Goal: Communication & Community: Answer question/provide support

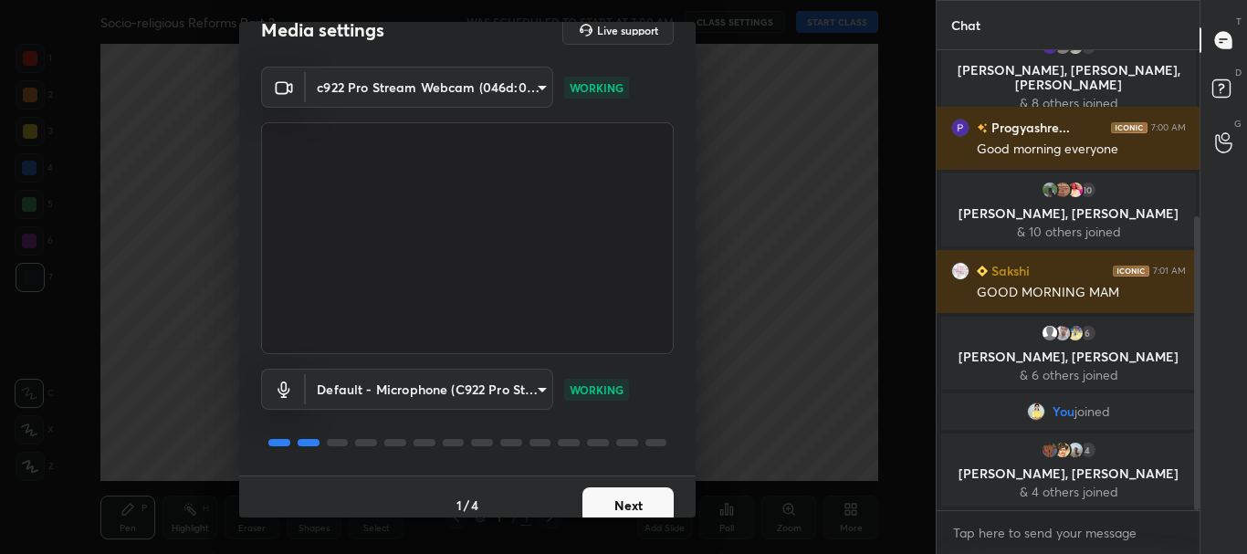
scroll to position [45, 0]
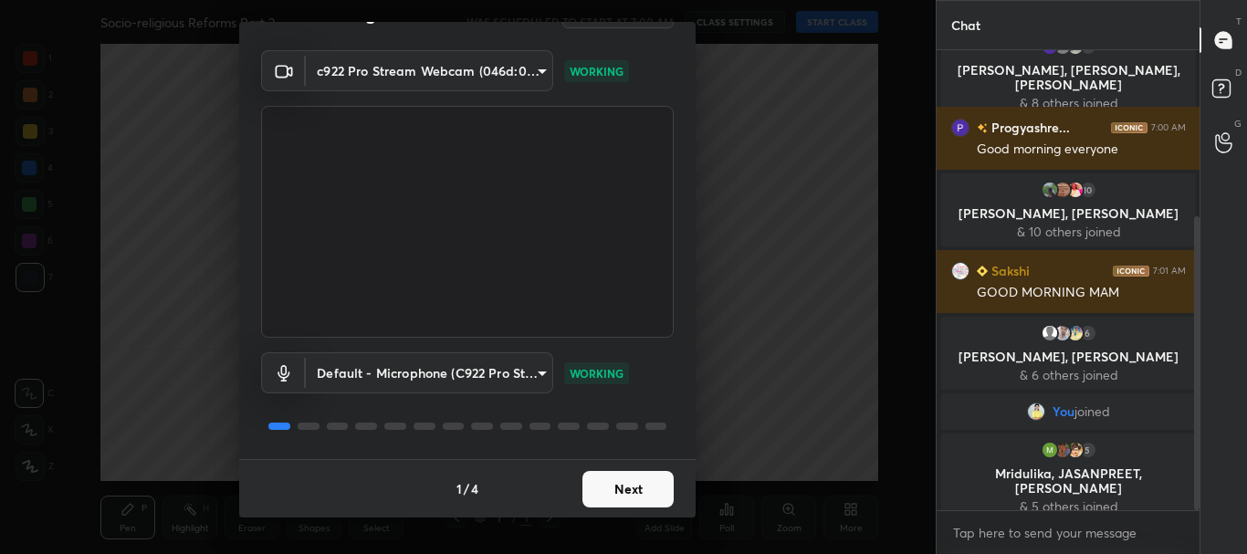
click at [603, 488] on button "Next" at bounding box center [627, 489] width 91 height 37
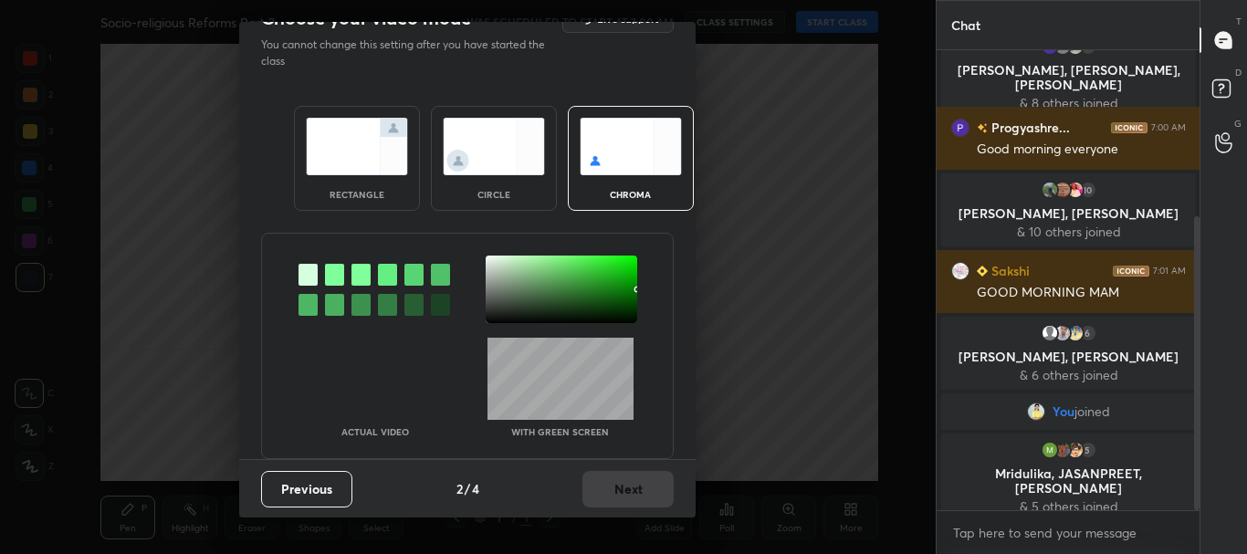
scroll to position [0, 0]
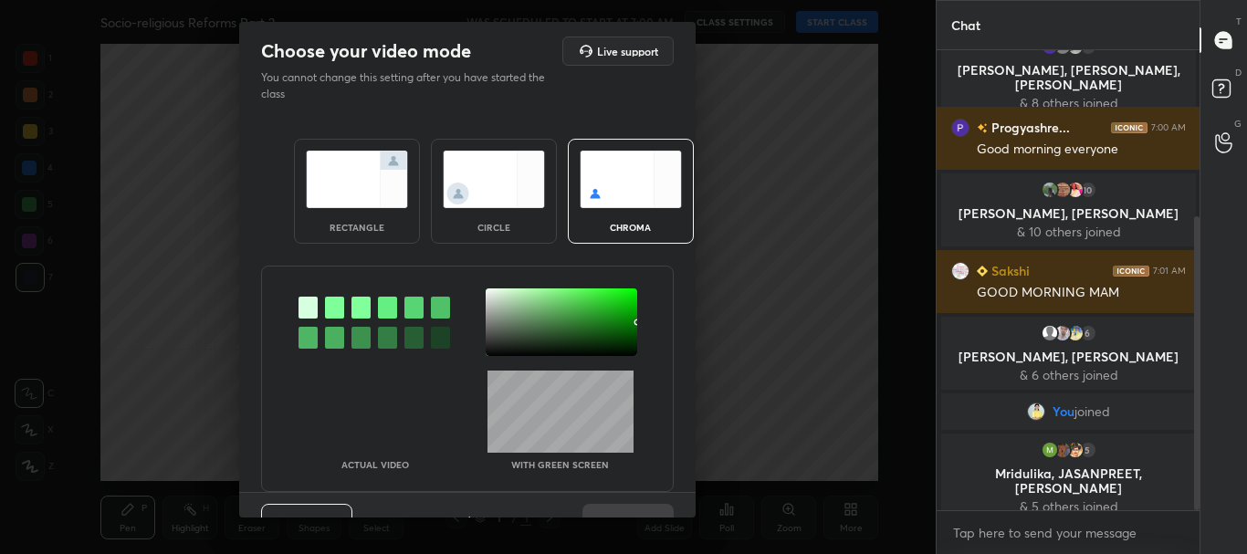
click at [333, 210] on div "rectangle" at bounding box center [357, 191] width 126 height 105
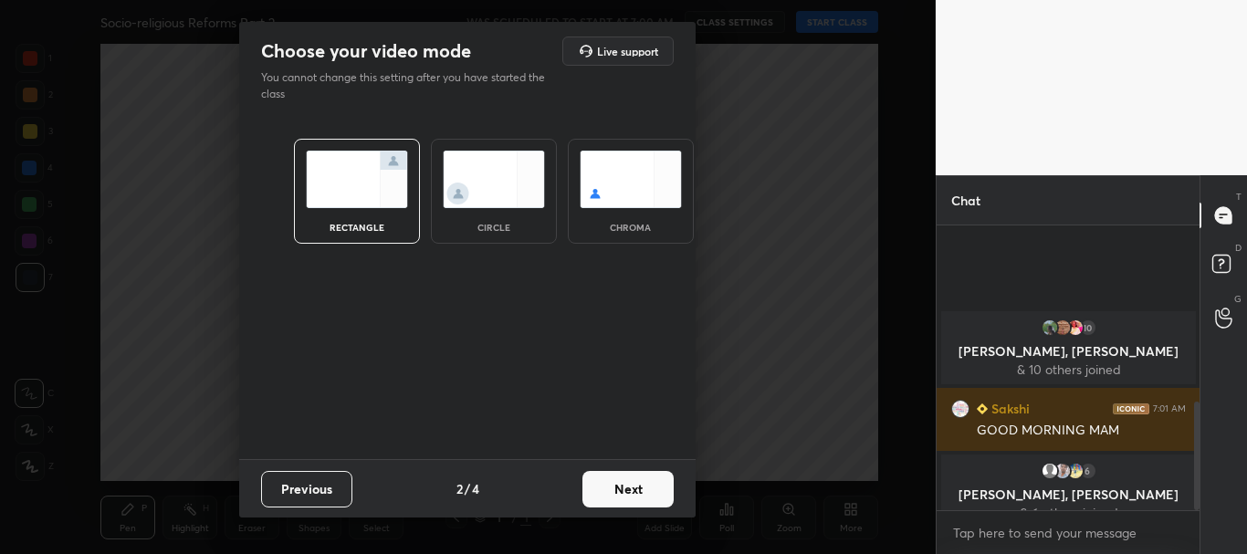
scroll to position [462, 0]
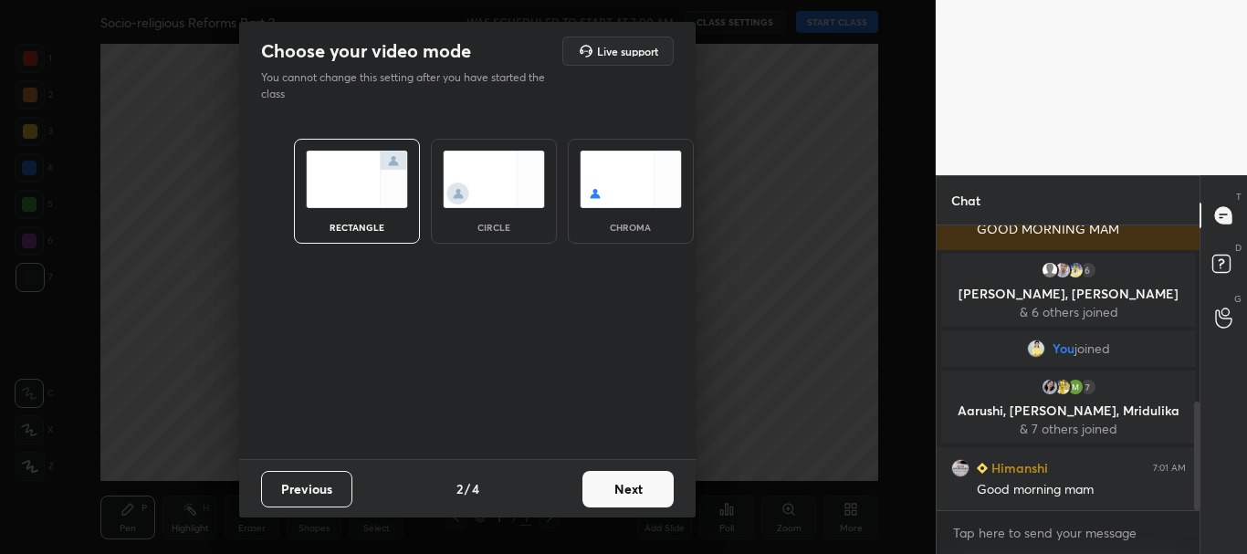
click at [622, 496] on button "Next" at bounding box center [627, 489] width 91 height 37
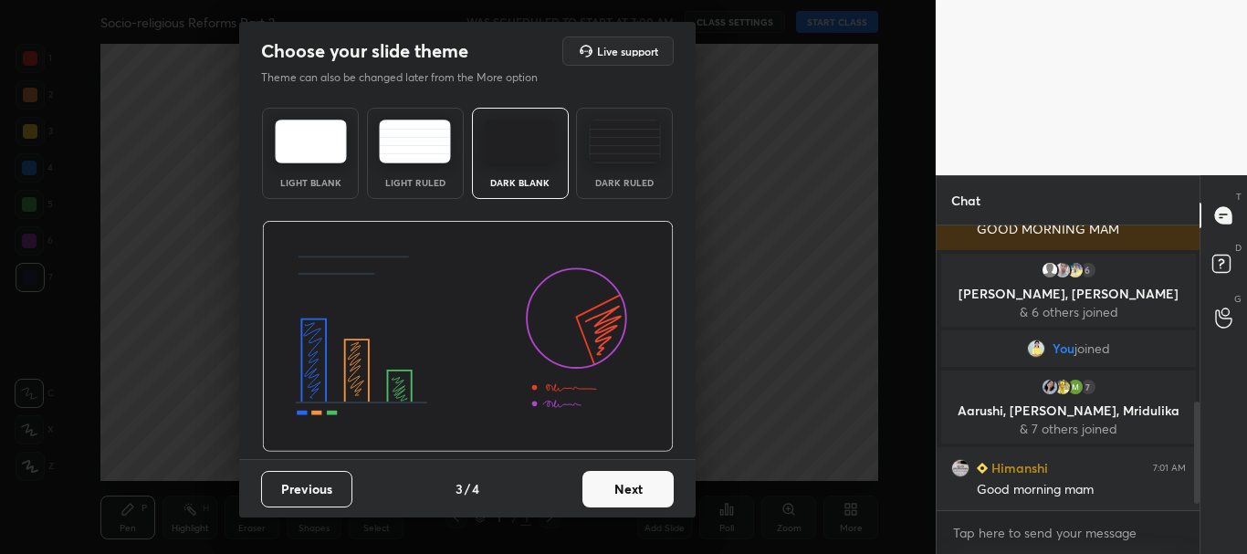
scroll to position [525, 0]
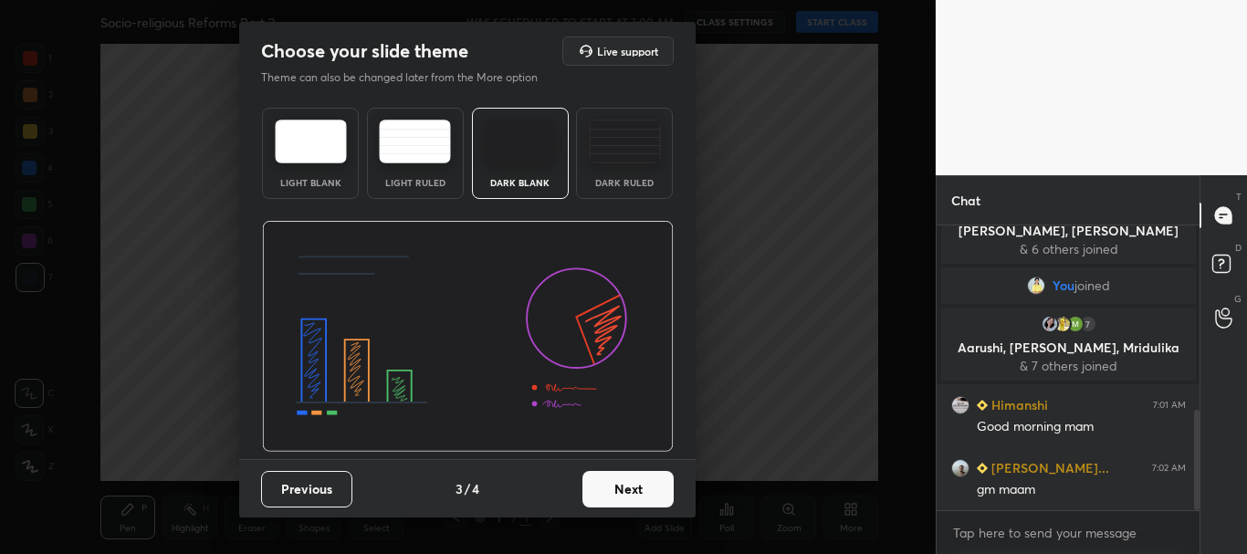
click at [642, 493] on button "Next" at bounding box center [627, 489] width 91 height 37
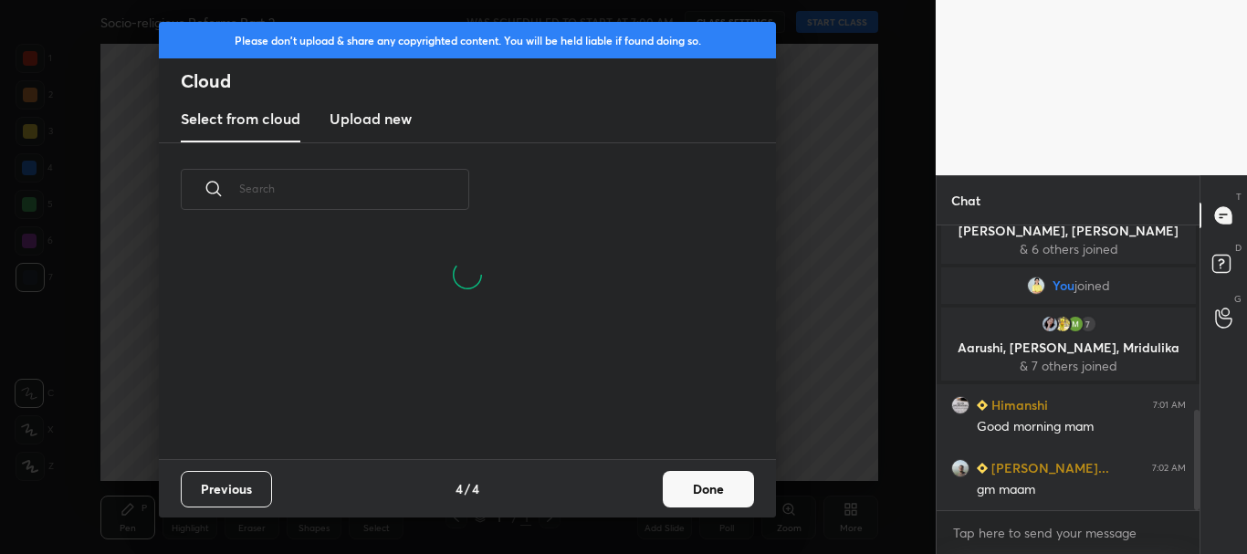
scroll to position [588, 0]
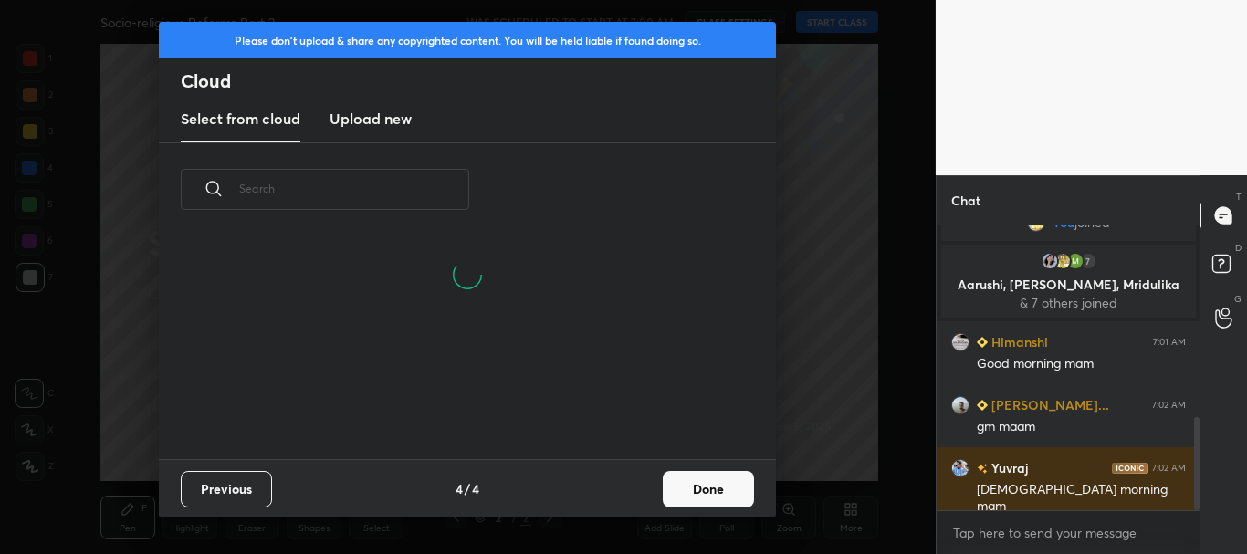
click at [709, 491] on button "Done" at bounding box center [708, 489] width 91 height 37
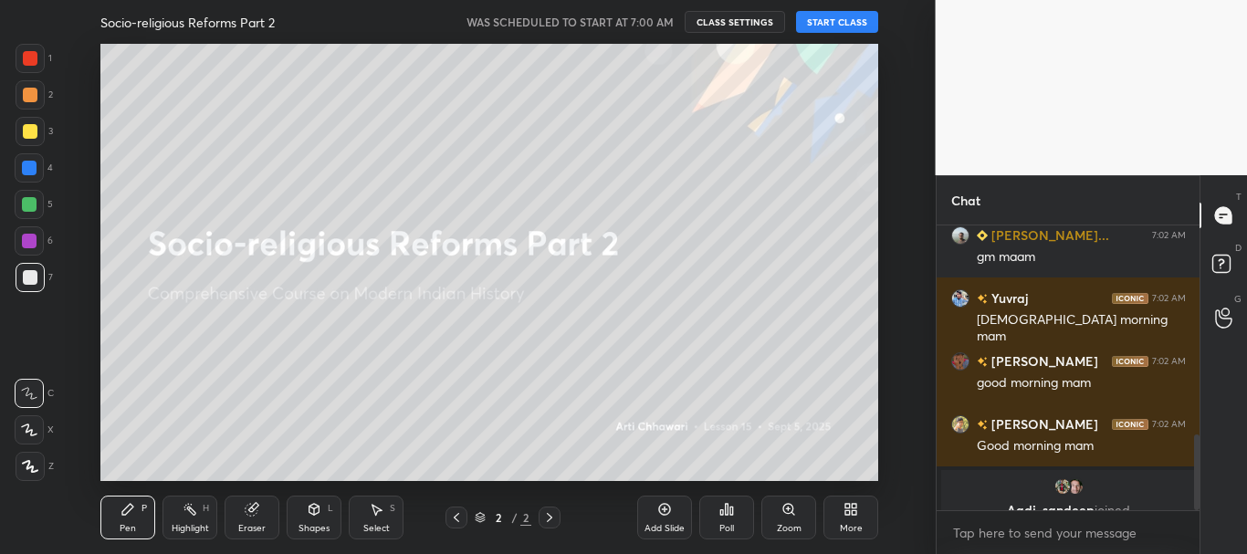
scroll to position [780, 0]
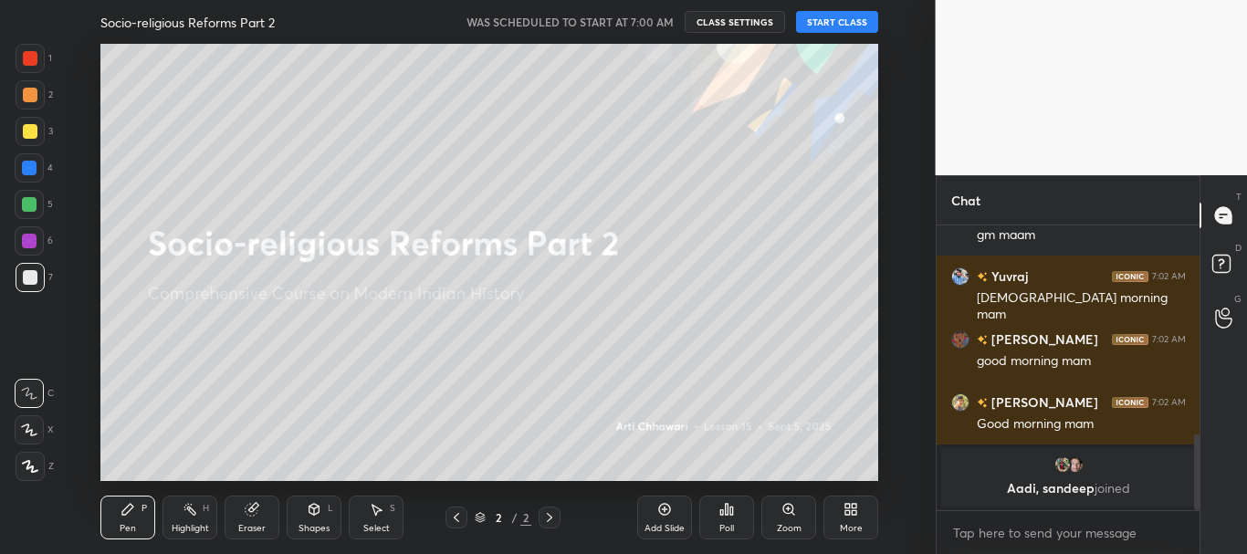
click at [851, 23] on button "START CLASS" at bounding box center [837, 22] width 82 height 22
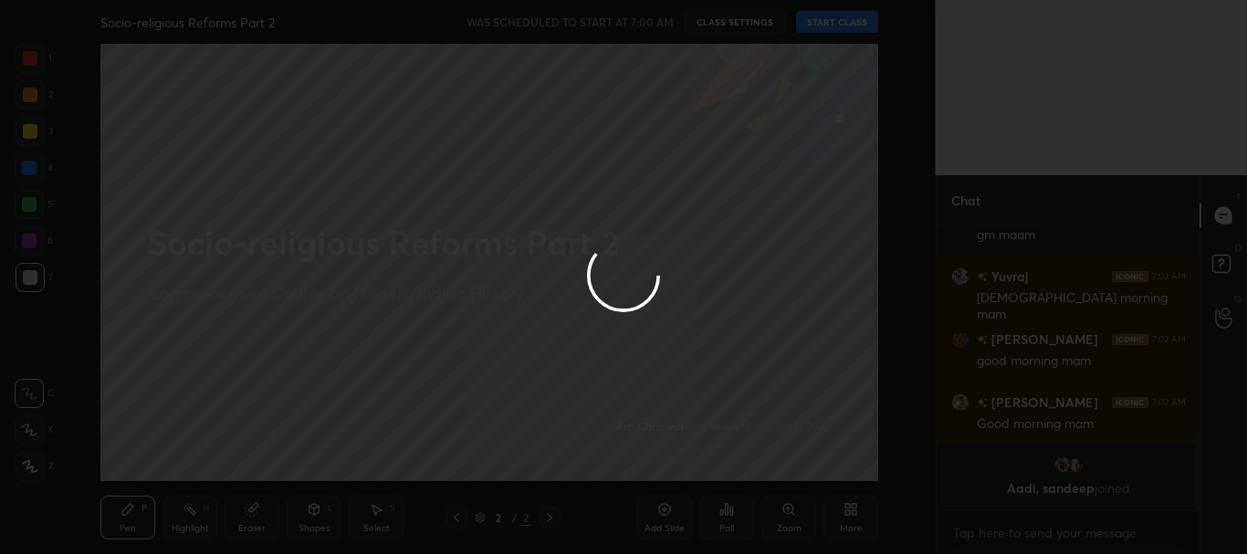
type textarea "x"
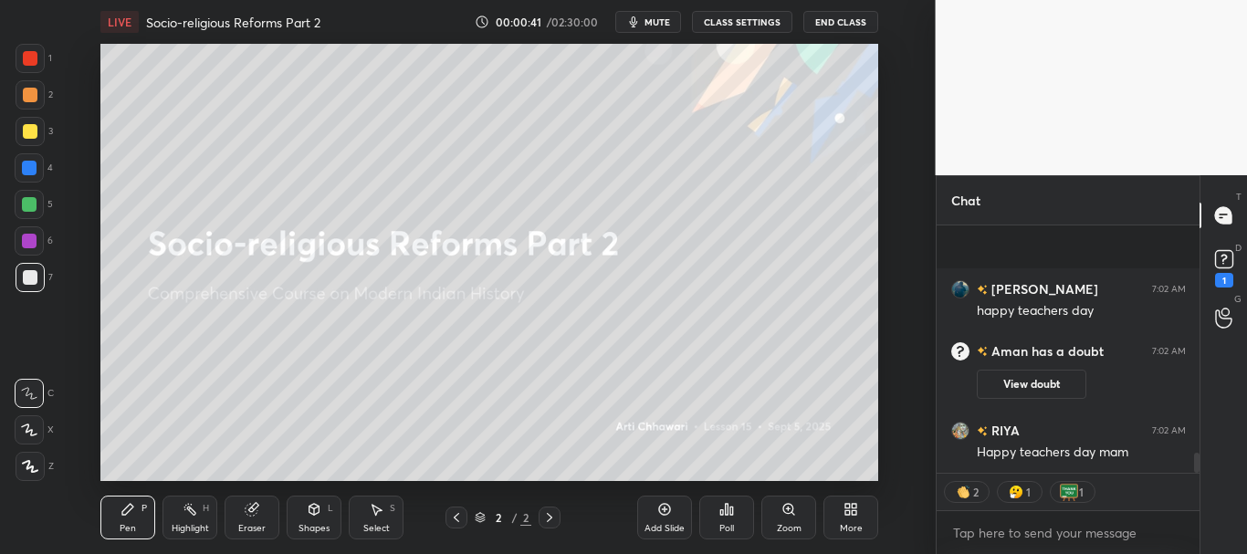
scroll to position [2795, 0]
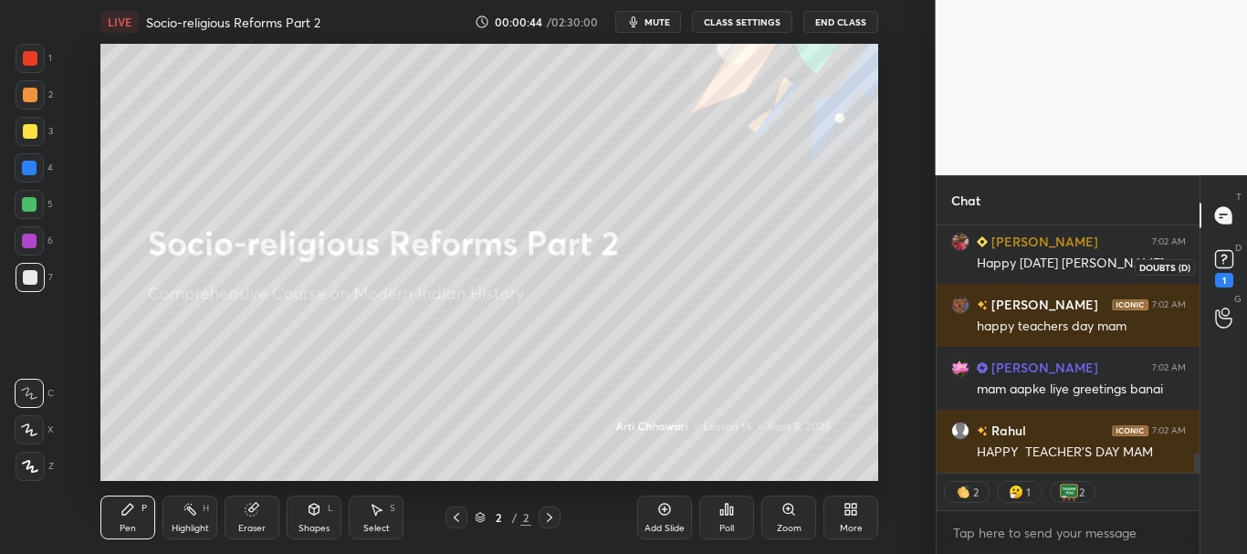
click at [1233, 261] on icon at bounding box center [1223, 259] width 27 height 27
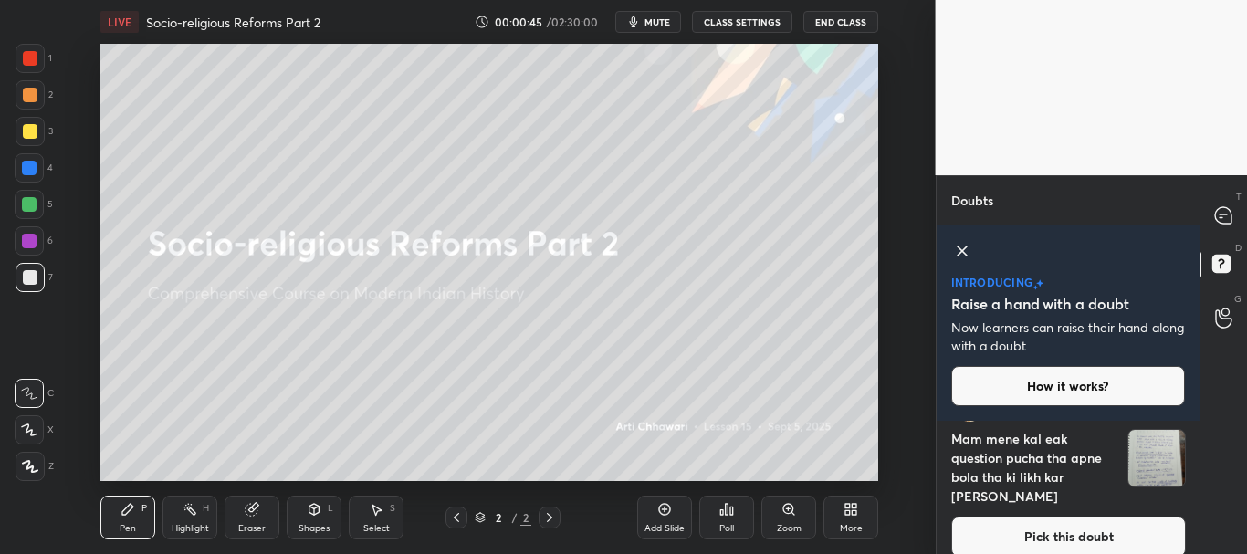
click at [961, 250] on icon at bounding box center [962, 251] width 22 height 22
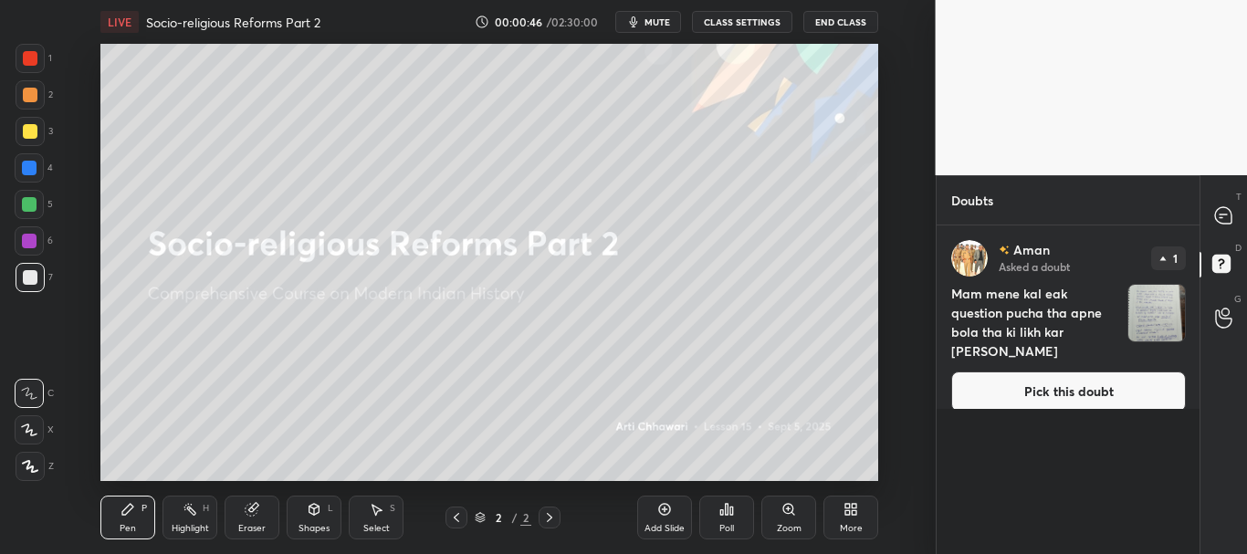
click at [1086, 375] on button "Pick this doubt" at bounding box center [1068, 391] width 235 height 40
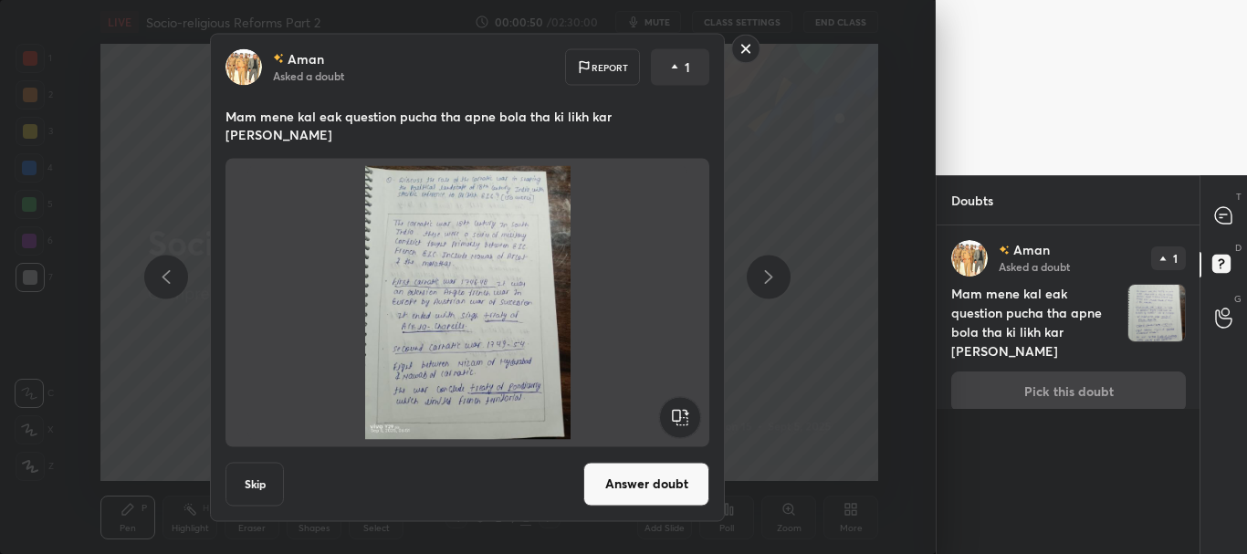
click at [749, 61] on rect at bounding box center [746, 49] width 28 height 28
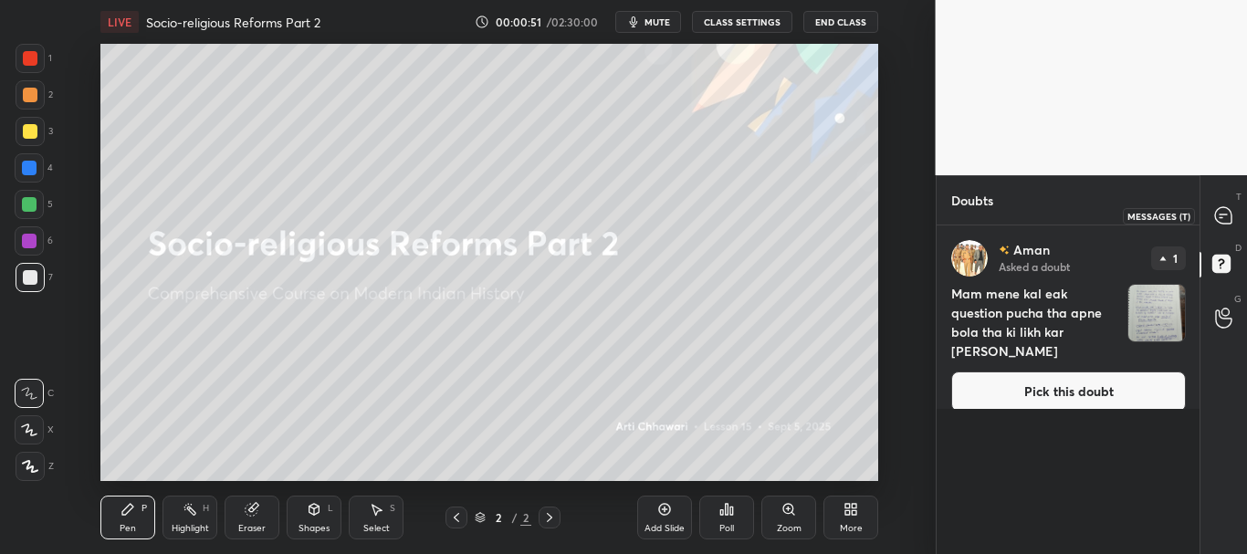
click at [1224, 215] on icon at bounding box center [1222, 215] width 7 height 0
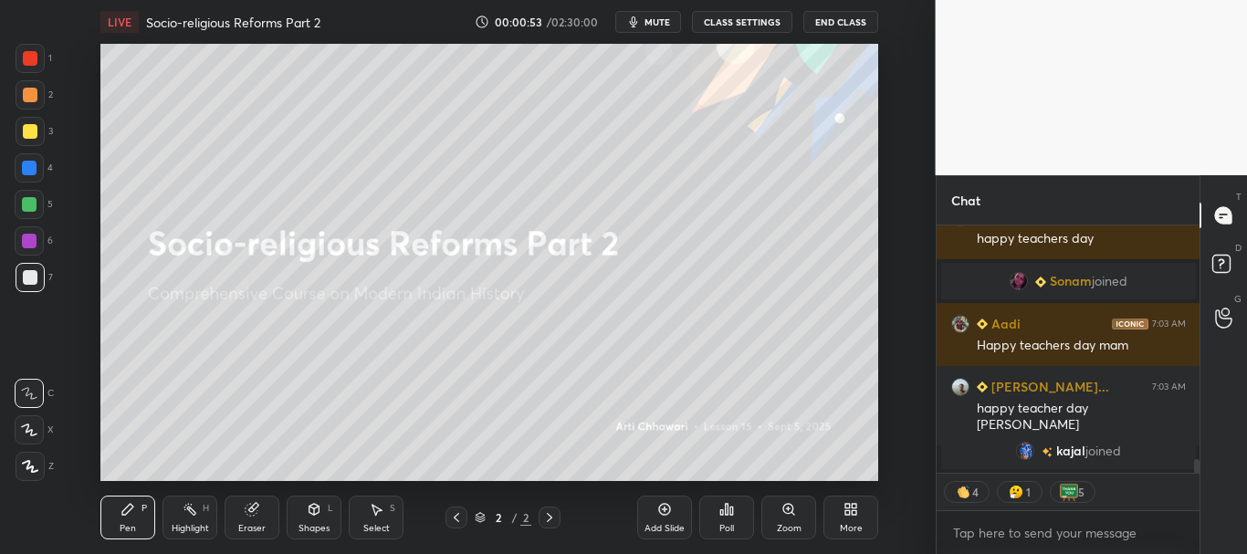
drag, startPoint x: 1194, startPoint y: 466, endPoint x: 1194, endPoint y: 484, distance: 18.3
click at [1194, 484] on div "[PERSON_NAME] 7:03 AM Happy teacher day [PERSON_NAME] 7:03 AM happy teachers da…" at bounding box center [1069, 389] width 264 height 329
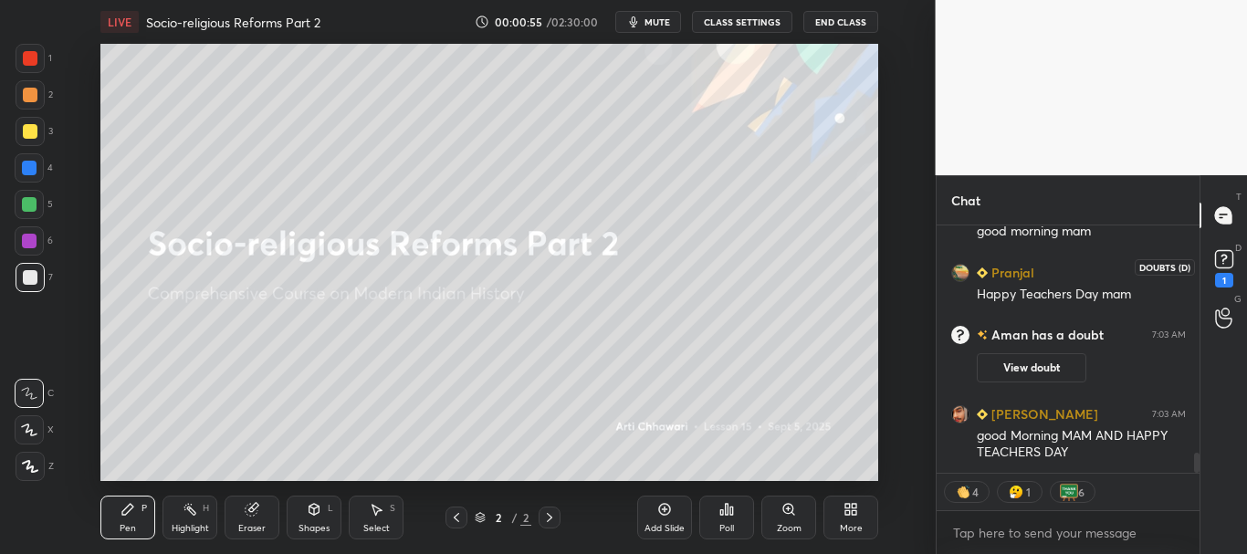
click at [1226, 265] on rect at bounding box center [1223, 259] width 17 height 17
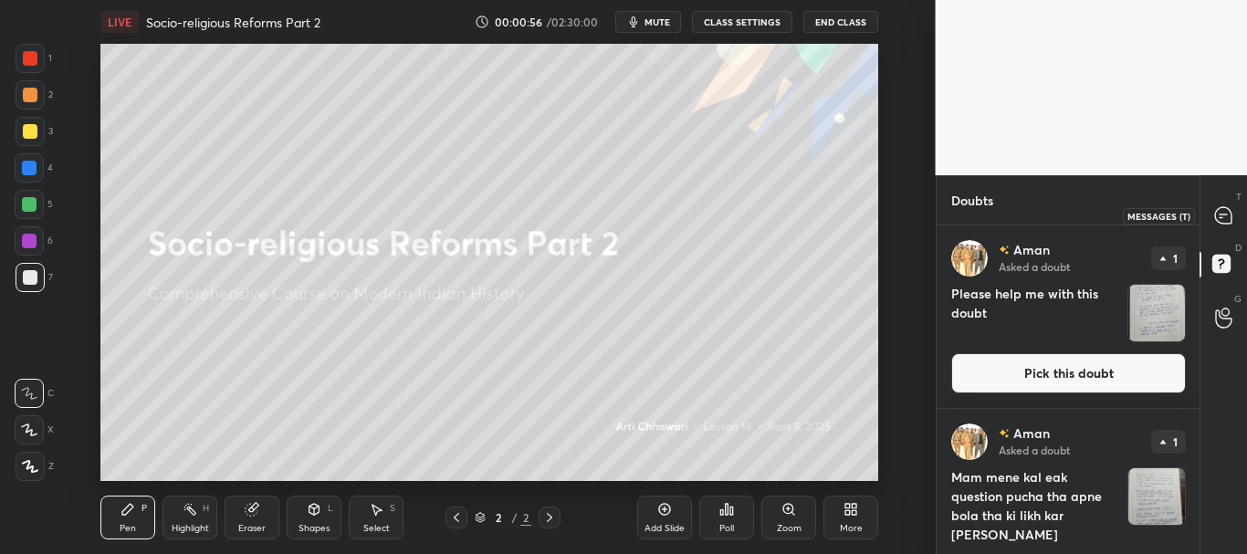
drag, startPoint x: 1226, startPoint y: 216, endPoint x: 1240, endPoint y: 210, distance: 15.1
click at [1224, 216] on icon at bounding box center [1223, 215] width 16 height 16
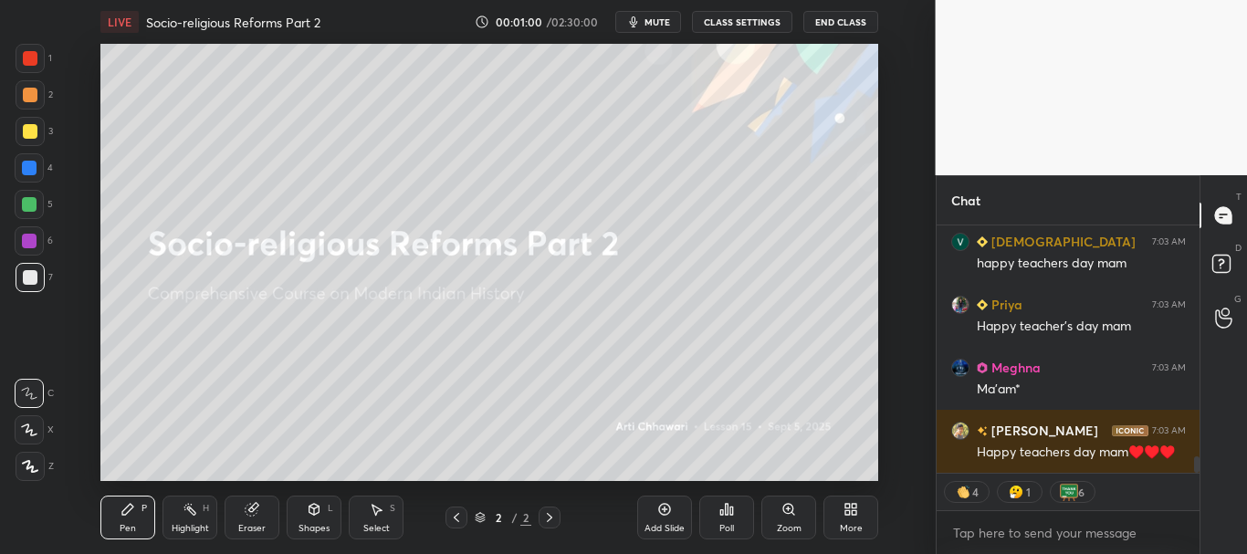
click at [28, 271] on div at bounding box center [30, 277] width 15 height 15
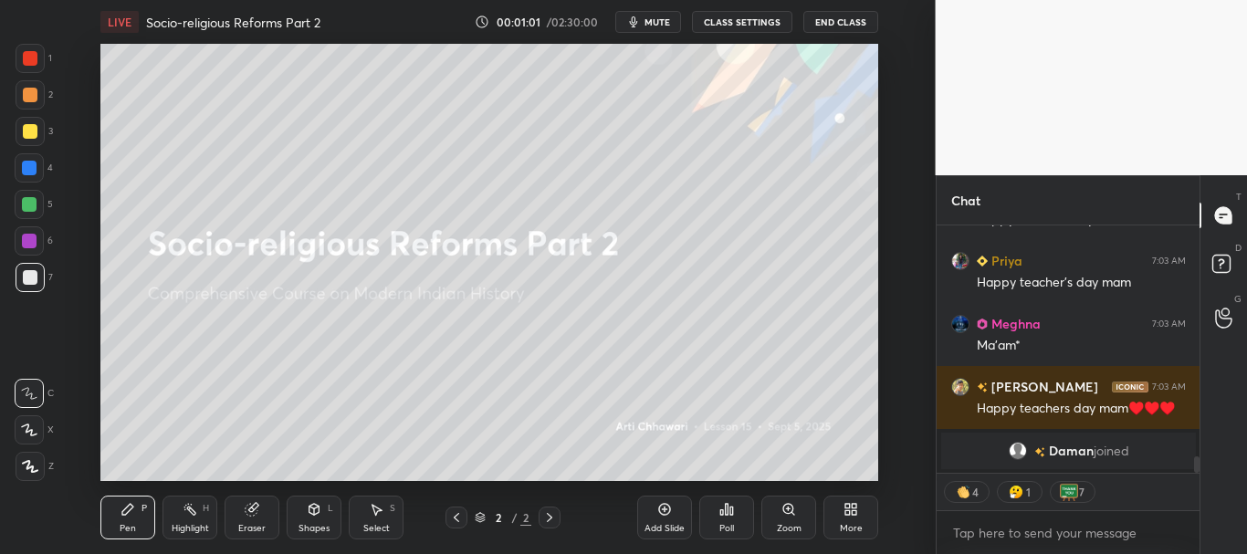
click at [862, 508] on div "More" at bounding box center [850, 518] width 55 height 44
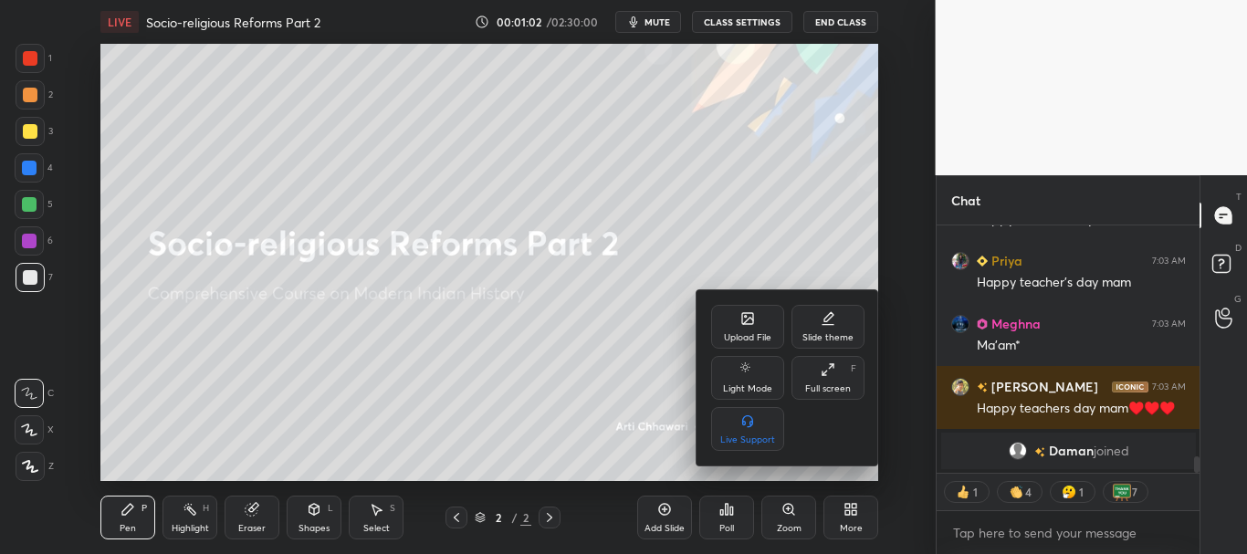
click at [762, 322] on div "Upload File" at bounding box center [747, 327] width 73 height 44
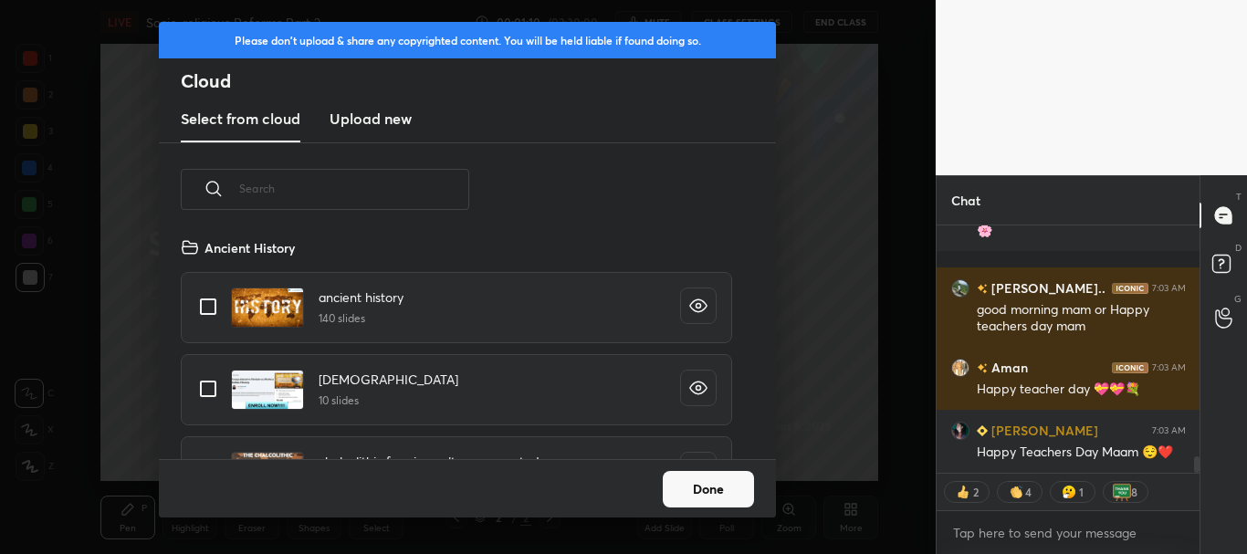
click at [383, 125] on h3 "Upload new" at bounding box center [371, 119] width 82 height 22
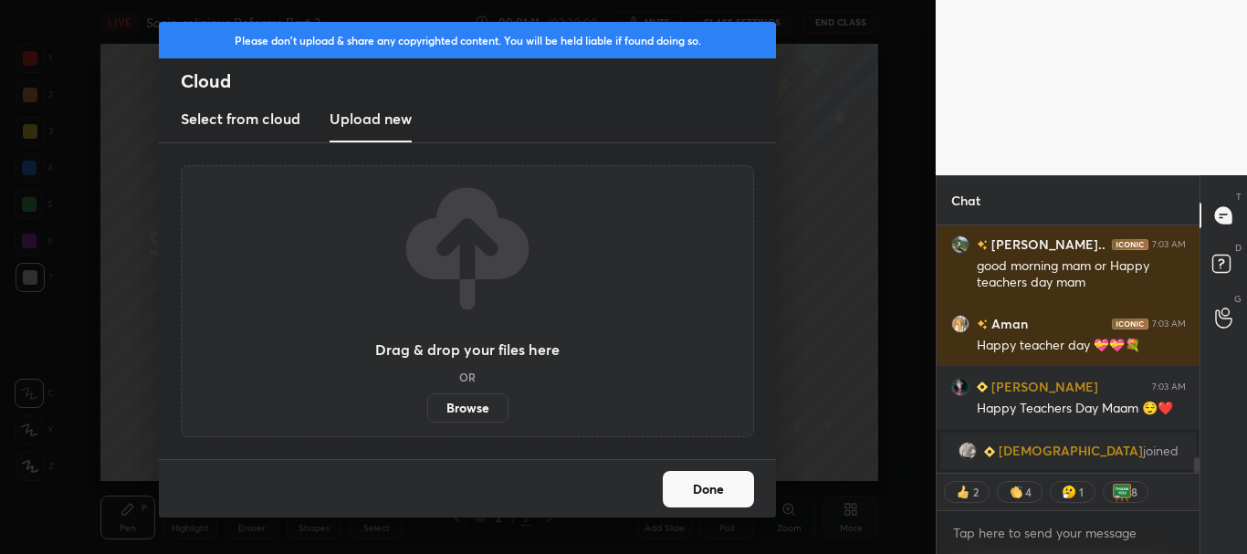
click at [462, 403] on label "Browse" at bounding box center [467, 407] width 81 height 29
click at [427, 403] on input "Browse" at bounding box center [427, 407] width 0 height 29
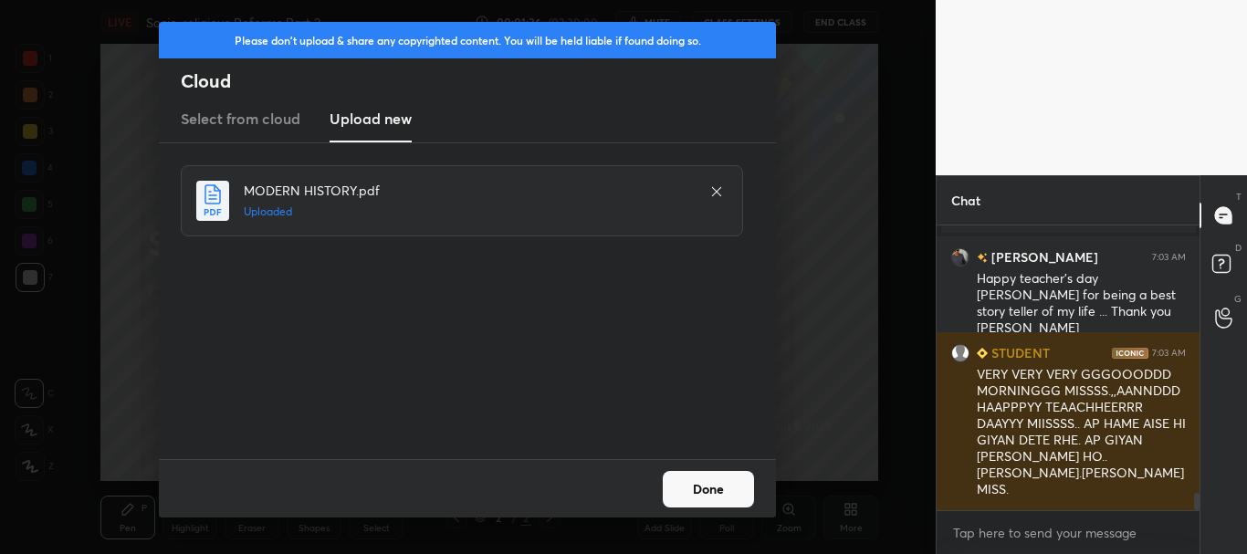
click at [700, 493] on button "Done" at bounding box center [708, 489] width 91 height 37
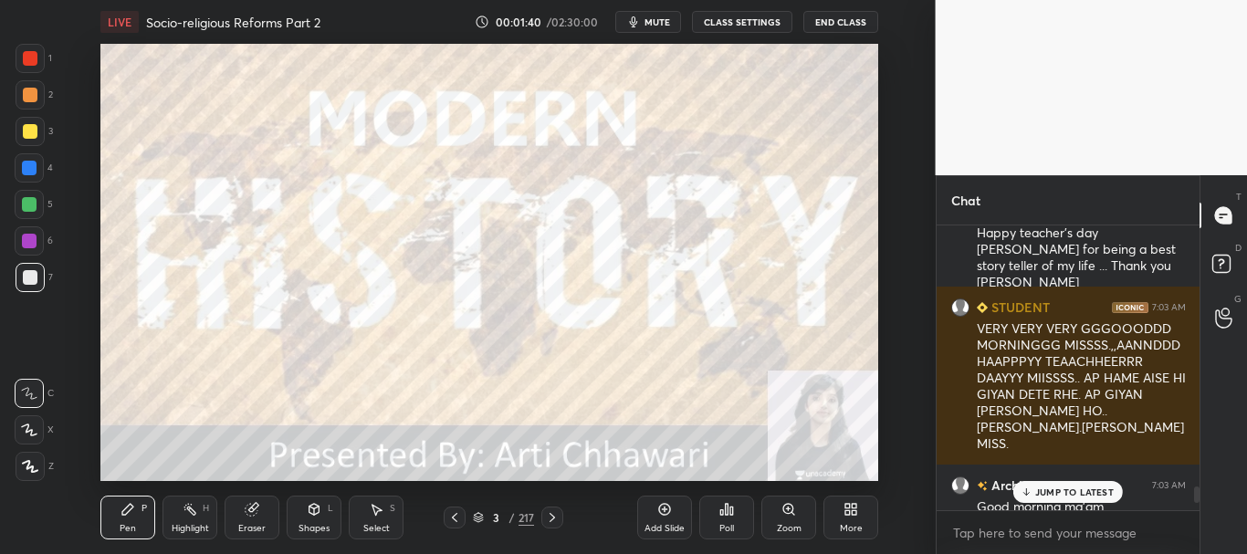
drag, startPoint x: 1198, startPoint y: 501, endPoint x: 1218, endPoint y: 485, distance: 25.9
click at [1196, 493] on div at bounding box center [1196, 495] width 5 height 16
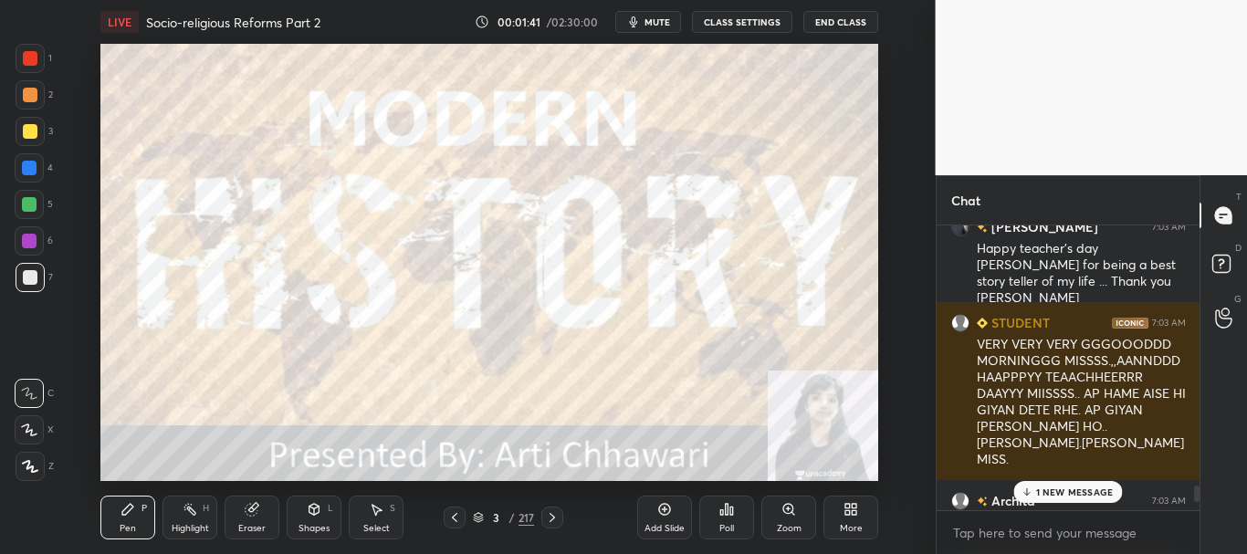
click at [456, 519] on icon at bounding box center [454, 517] width 15 height 15
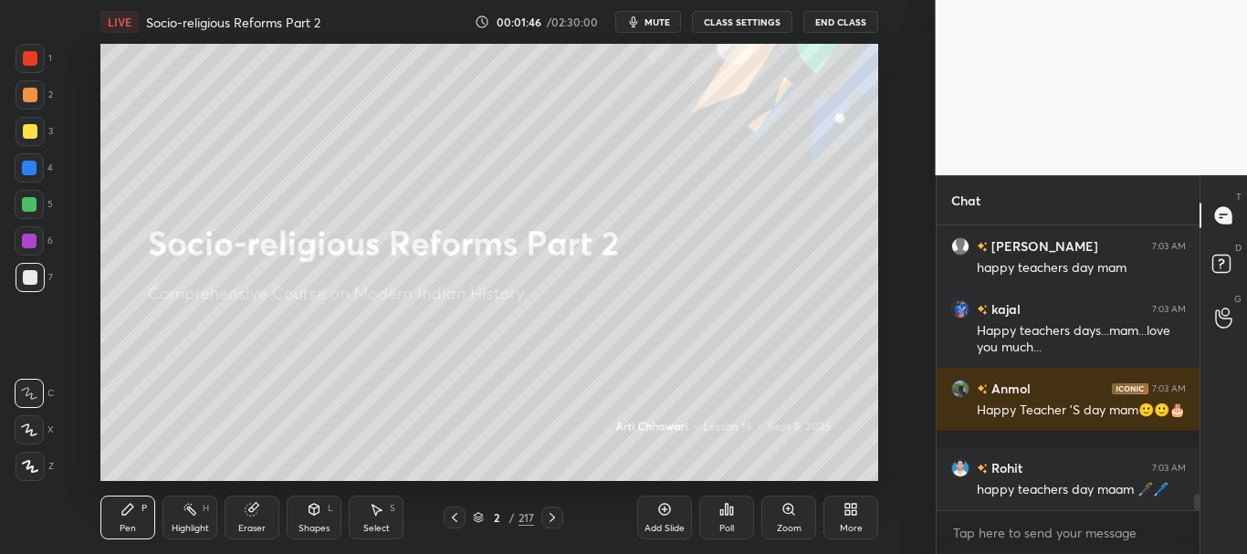
drag, startPoint x: 1198, startPoint y: 496, endPoint x: 1199, endPoint y: 521, distance: 25.6
click at [1199, 521] on div "Chat [PERSON_NAME] joined [PERSON_NAME] 7:03 AM happy teachers day mam [PERSON_…" at bounding box center [1092, 364] width 312 height 379
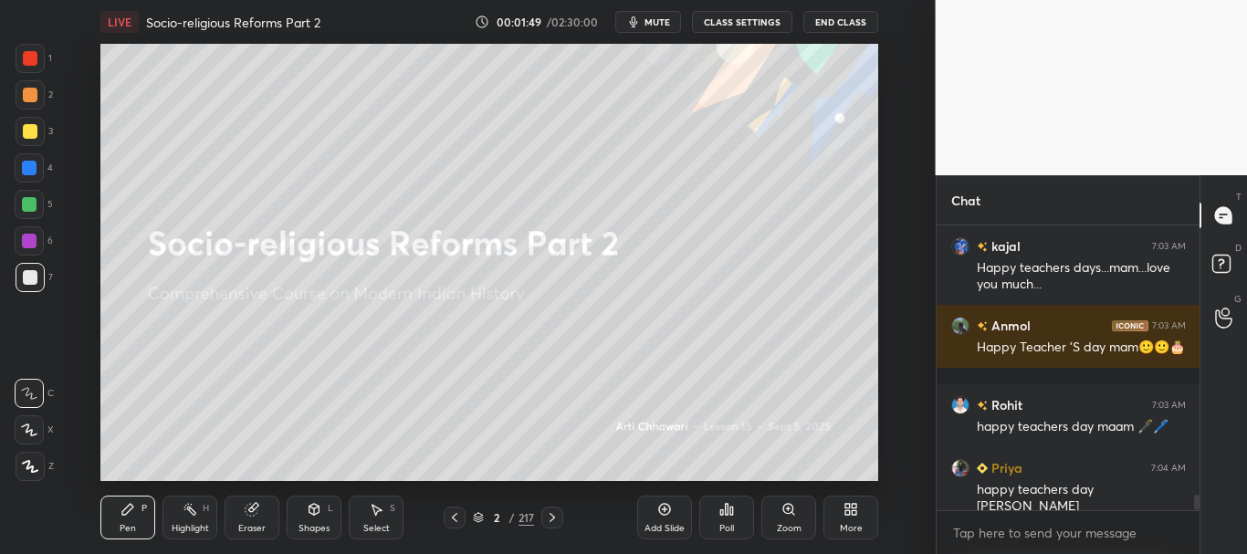
click at [481, 514] on icon at bounding box center [478, 517] width 11 height 11
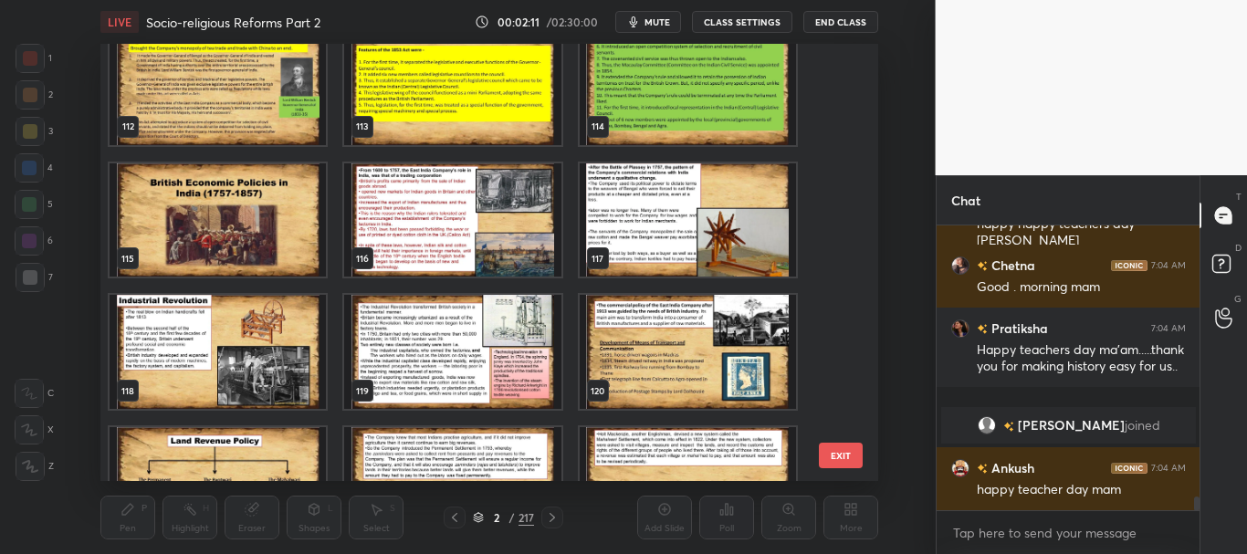
click at [287, 221] on img "grid" at bounding box center [218, 220] width 216 height 114
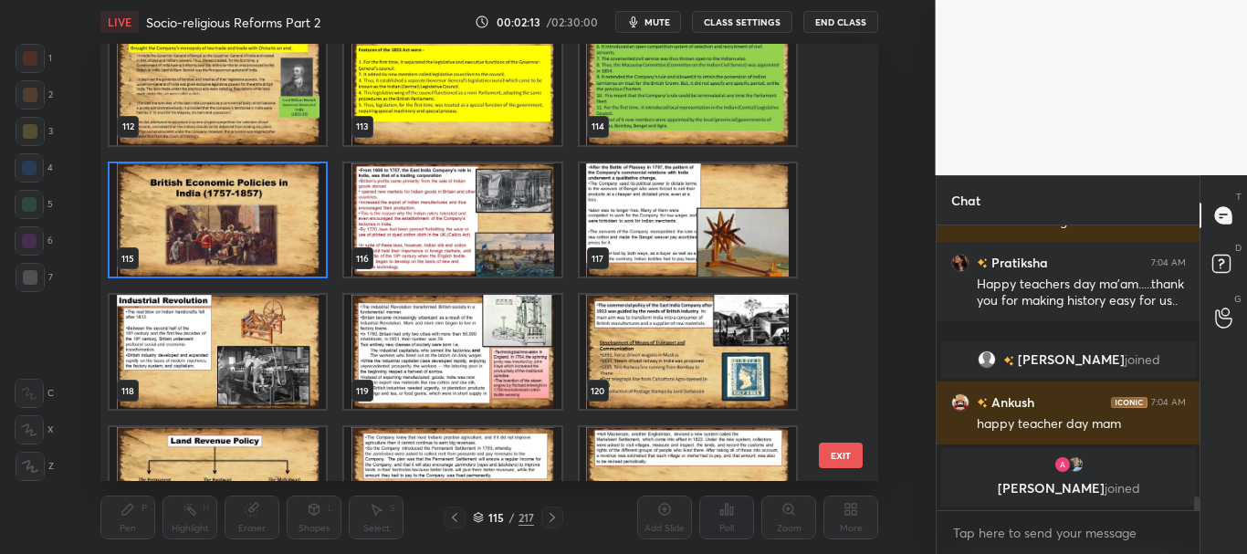
click at [483, 516] on icon at bounding box center [478, 517] width 11 height 11
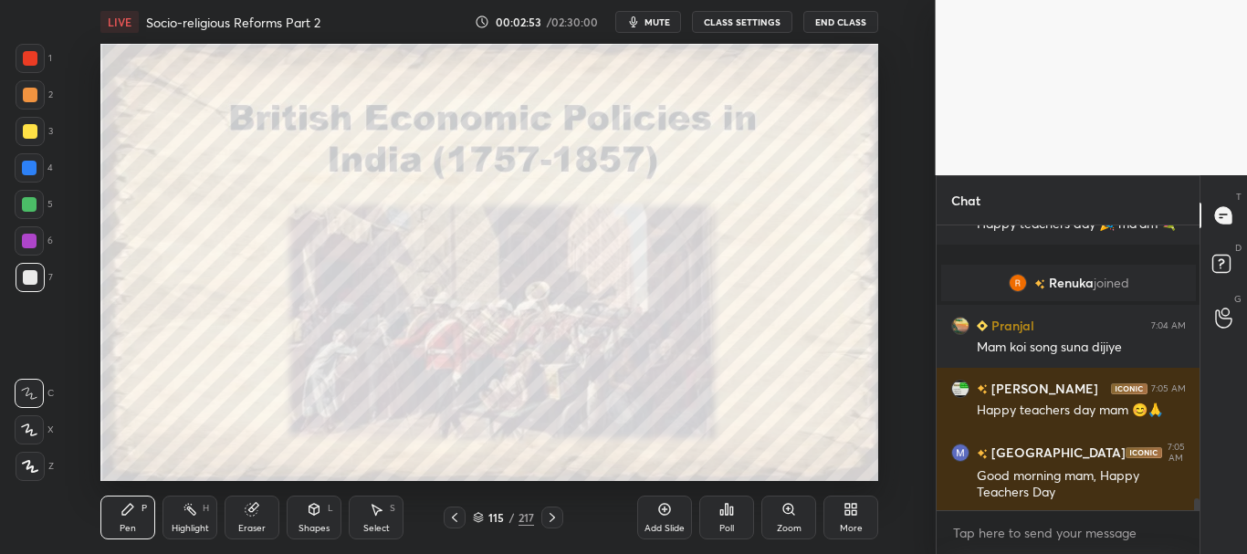
click at [33, 423] on div at bounding box center [29, 429] width 29 height 29
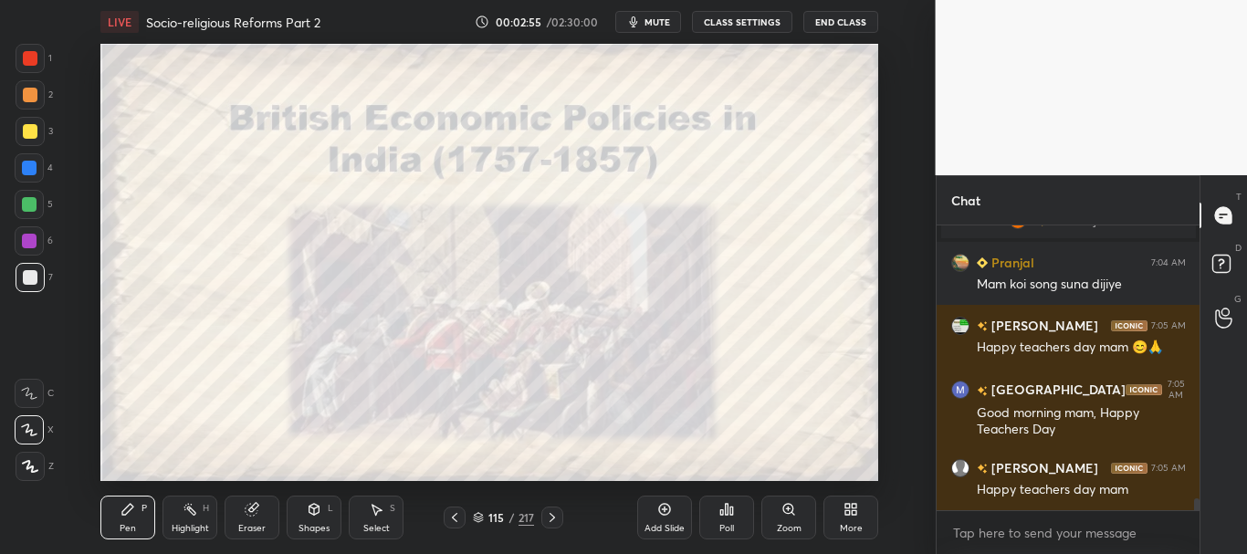
click at [479, 514] on icon at bounding box center [478, 515] width 9 height 5
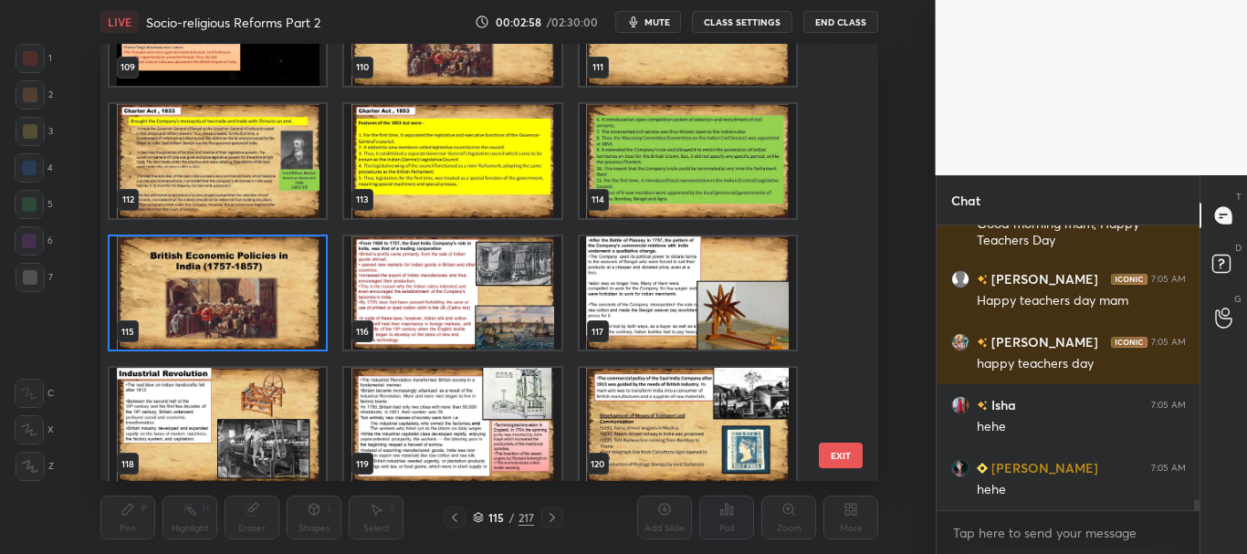
click at [284, 319] on img "grid" at bounding box center [218, 293] width 216 height 114
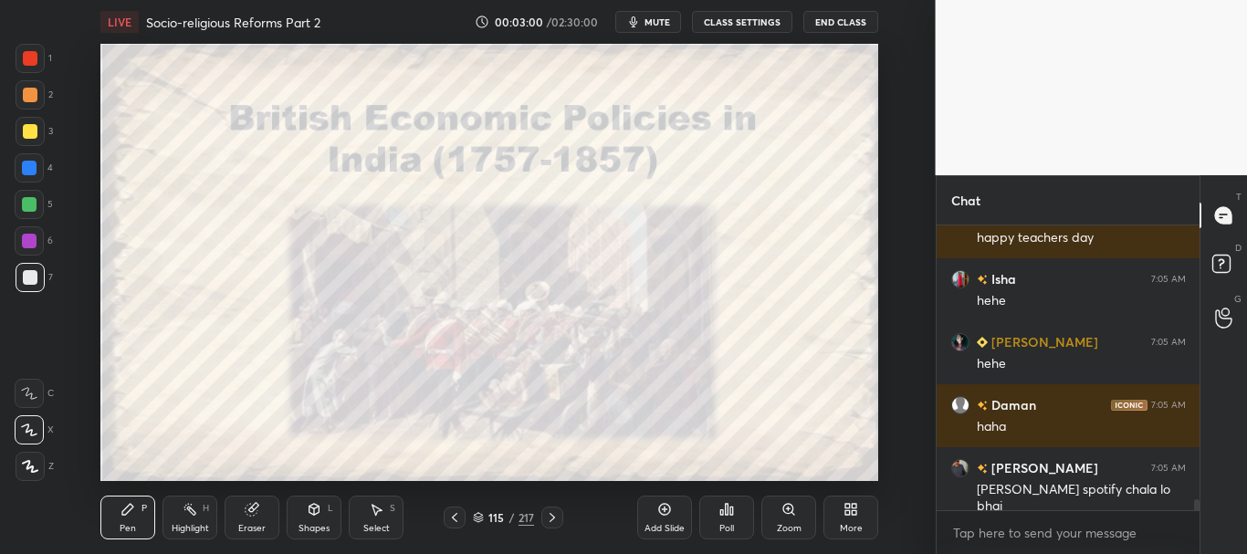
click at [31, 167] on div at bounding box center [29, 168] width 15 height 15
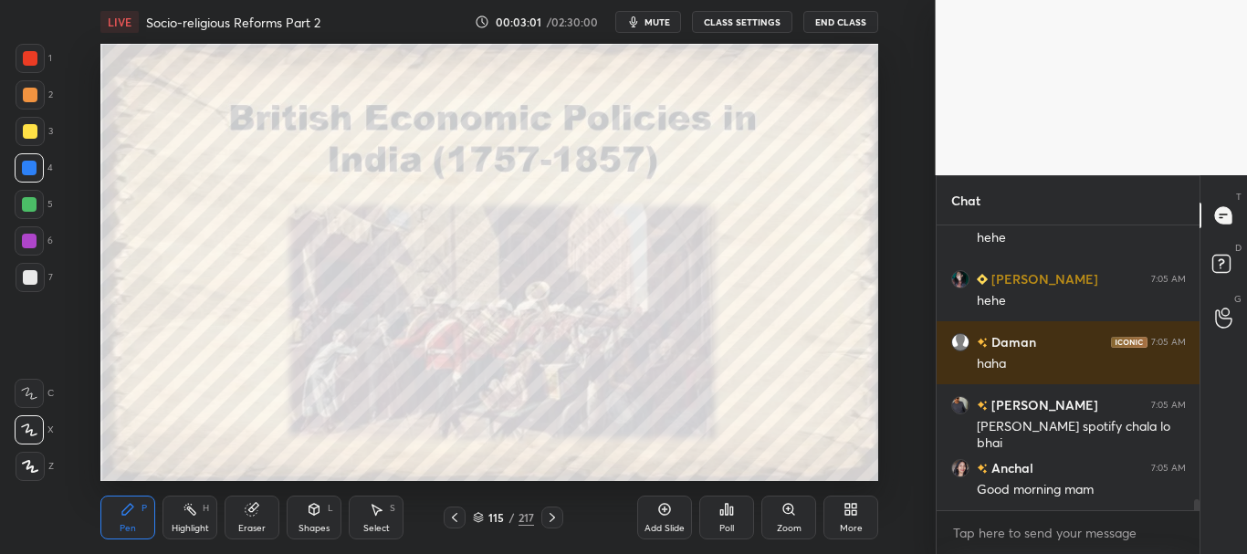
click at [32, 62] on div at bounding box center [30, 58] width 15 height 15
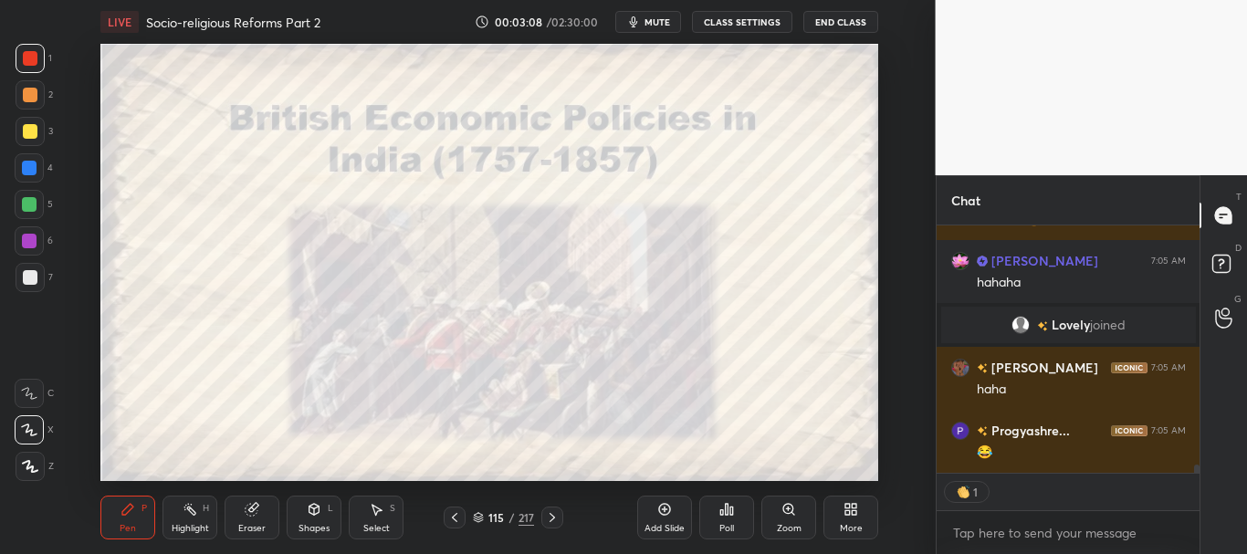
click at [22, 59] on div at bounding box center [30, 58] width 29 height 29
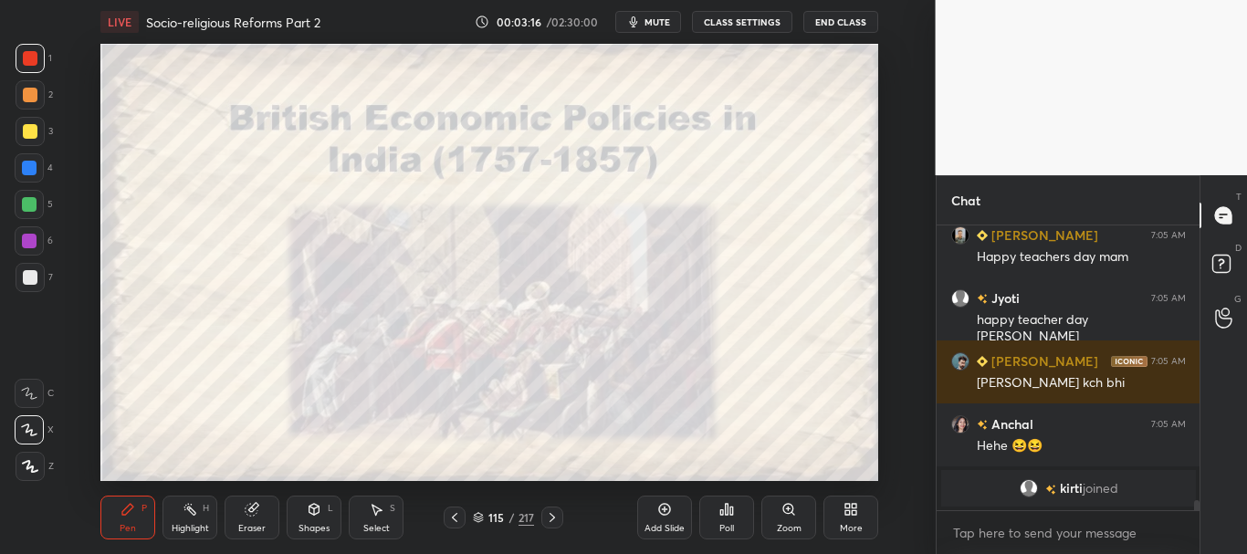
click at [480, 515] on icon at bounding box center [478, 517] width 11 height 11
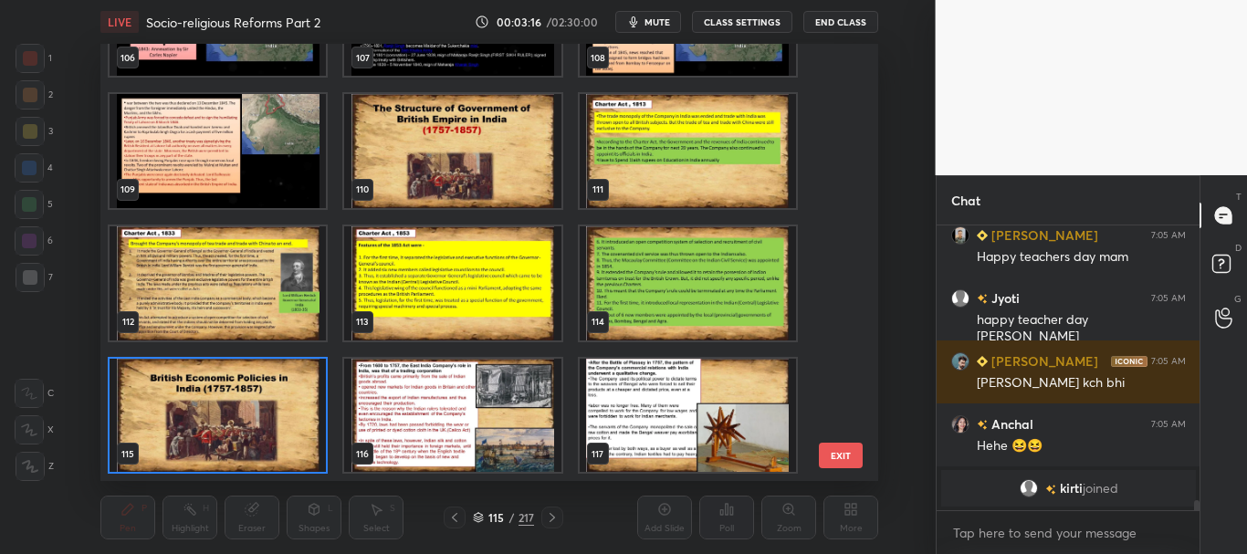
click at [478, 515] on icon at bounding box center [478, 517] width 11 height 11
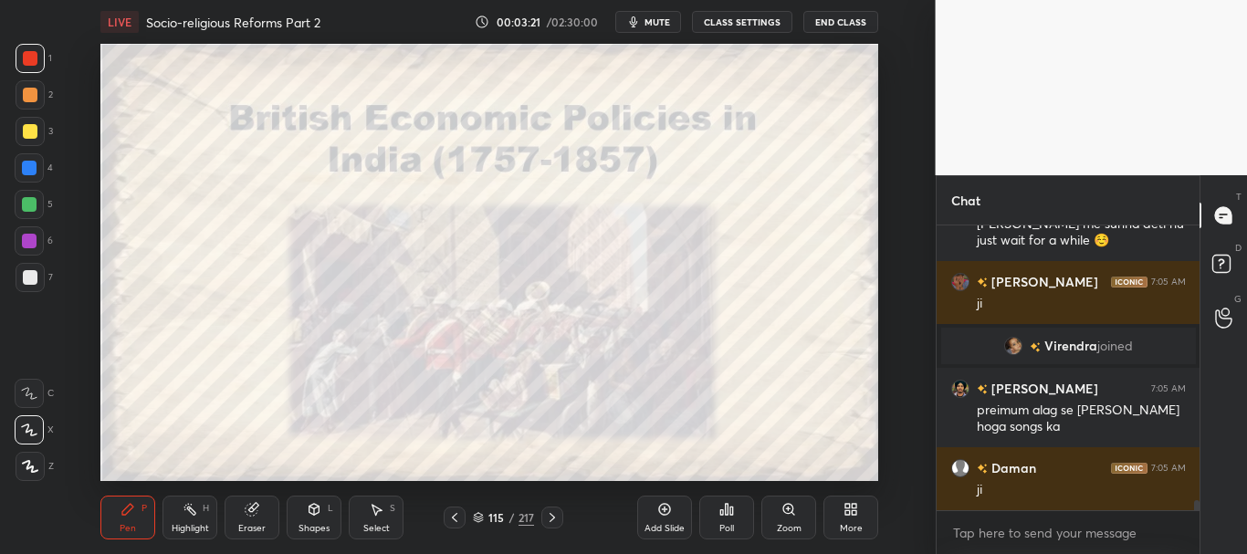
click at [29, 471] on icon at bounding box center [30, 466] width 16 height 13
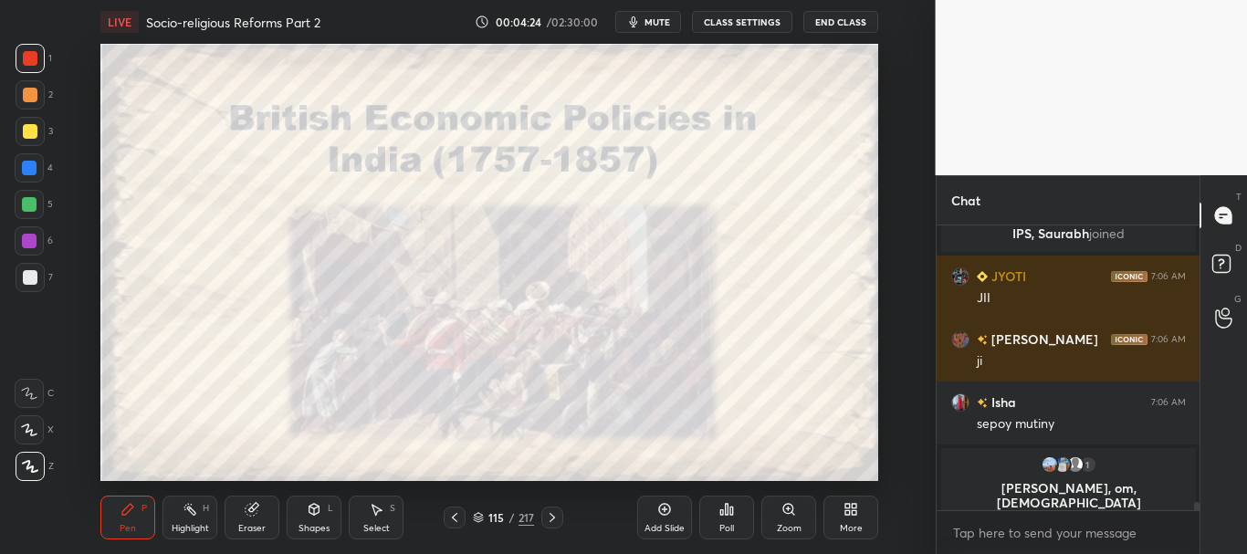
scroll to position [9369, 0]
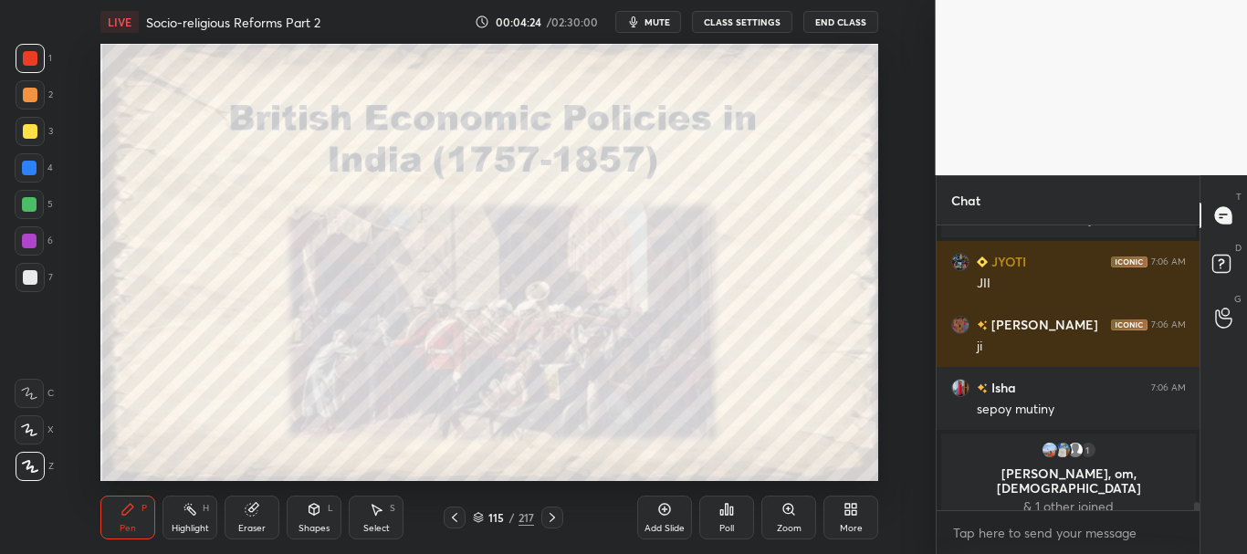
click at [26, 166] on div at bounding box center [29, 168] width 15 height 15
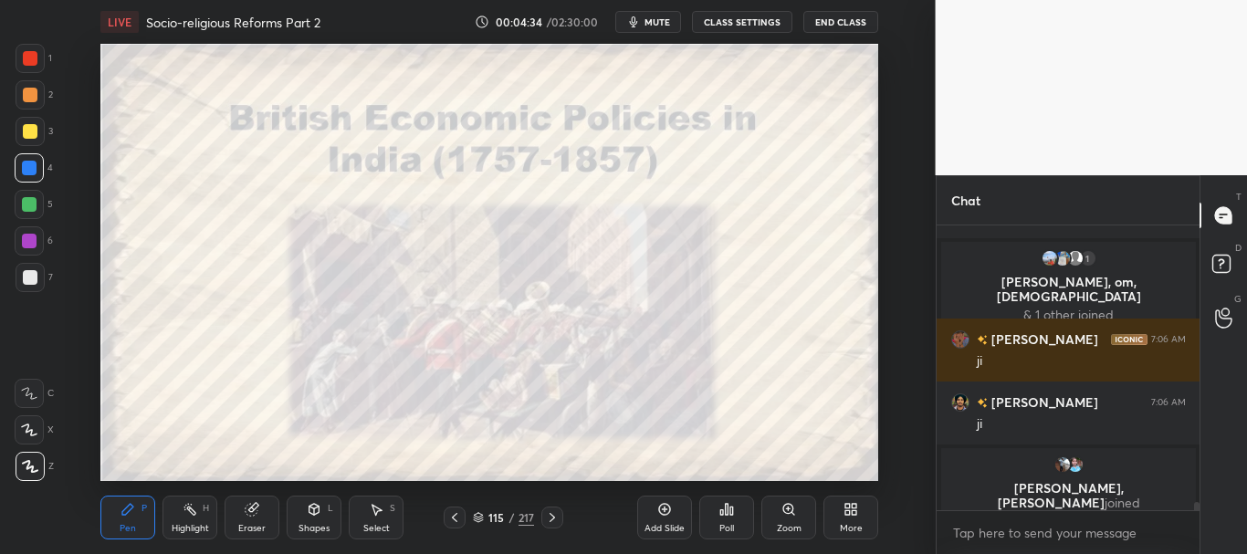
scroll to position [9501, 0]
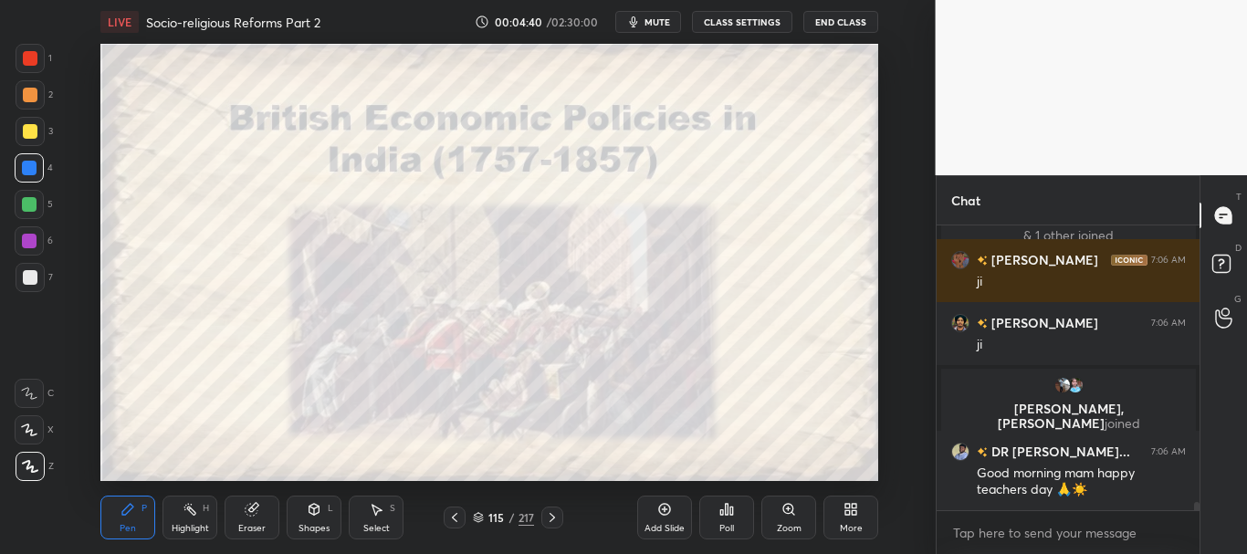
click at [476, 518] on icon at bounding box center [478, 519] width 9 height 3
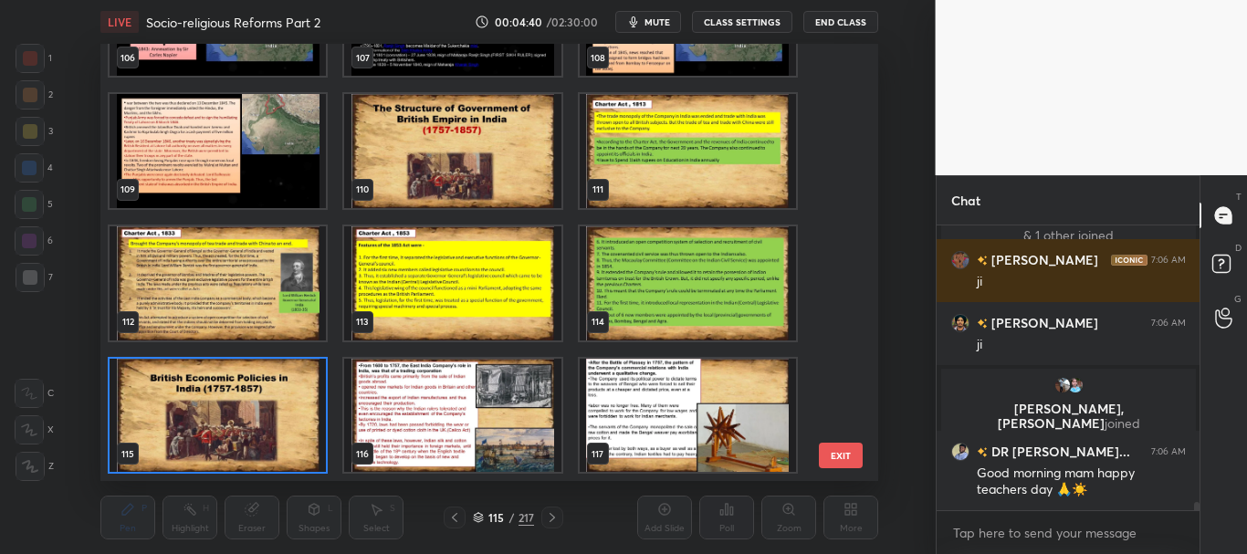
scroll to position [432, 768]
click at [476, 517] on icon at bounding box center [478, 517] width 11 height 11
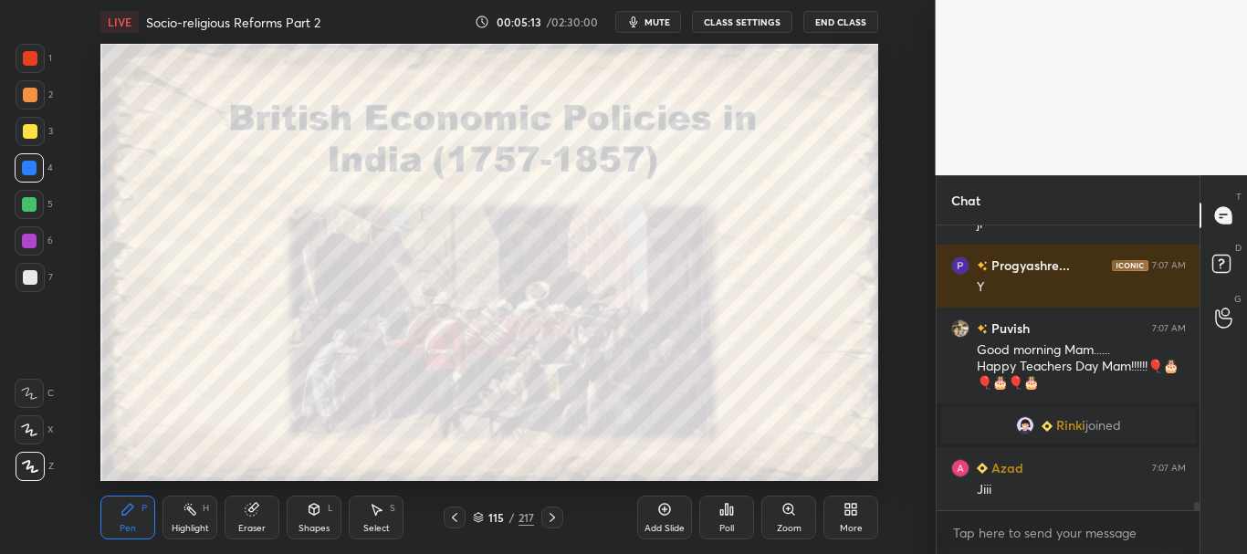
scroll to position [10136, 0]
click at [476, 519] on icon at bounding box center [478, 519] width 9 height 3
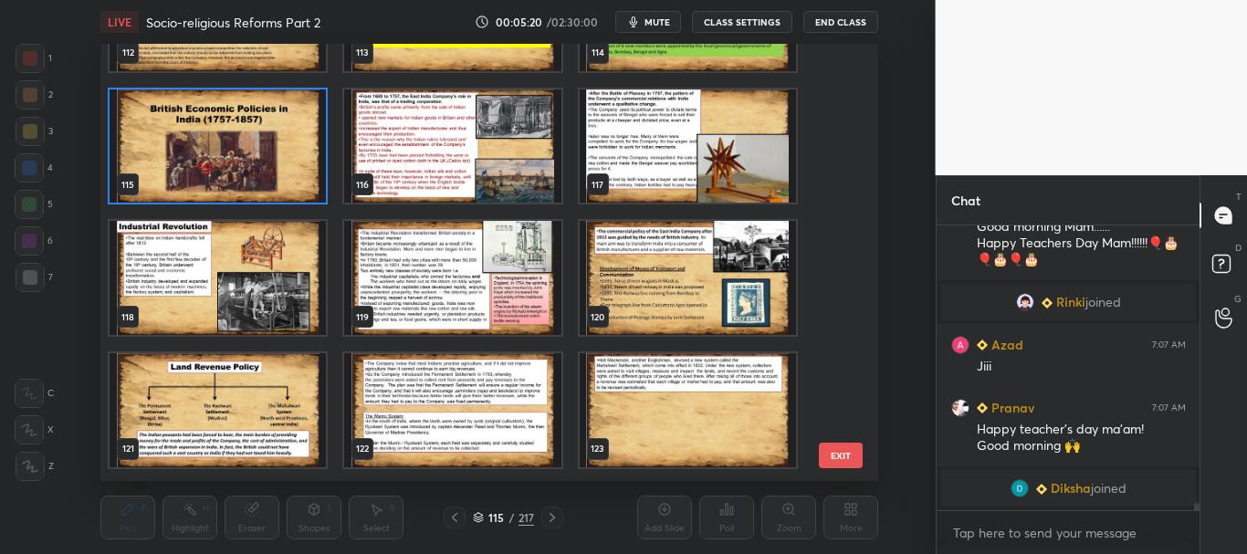
scroll to position [4960, 0]
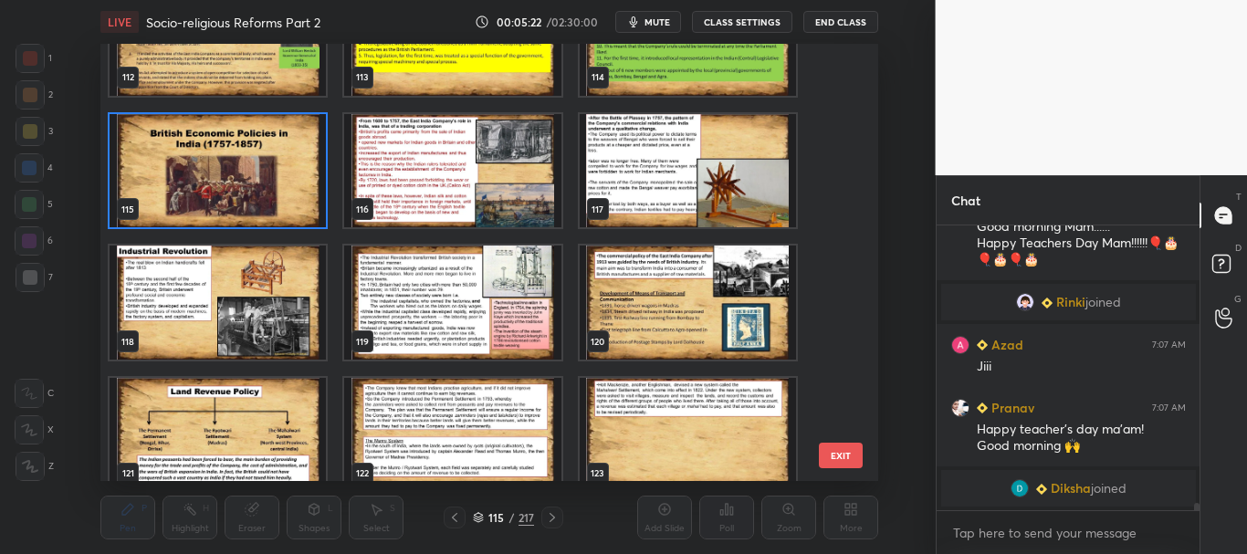
click at [280, 206] on img "grid" at bounding box center [218, 171] width 216 height 114
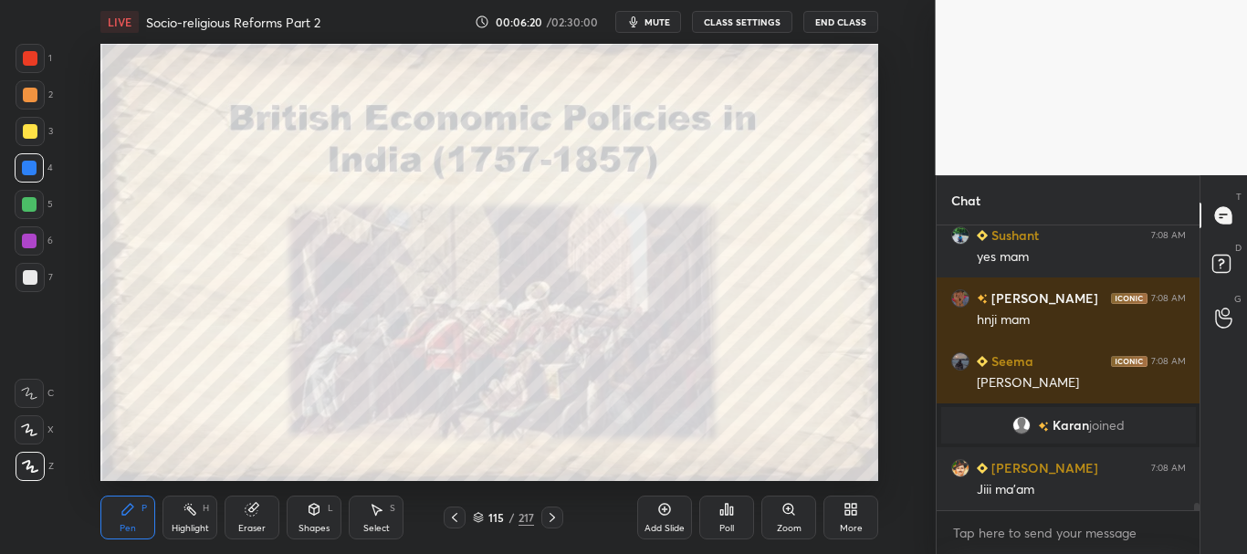
scroll to position [11556, 0]
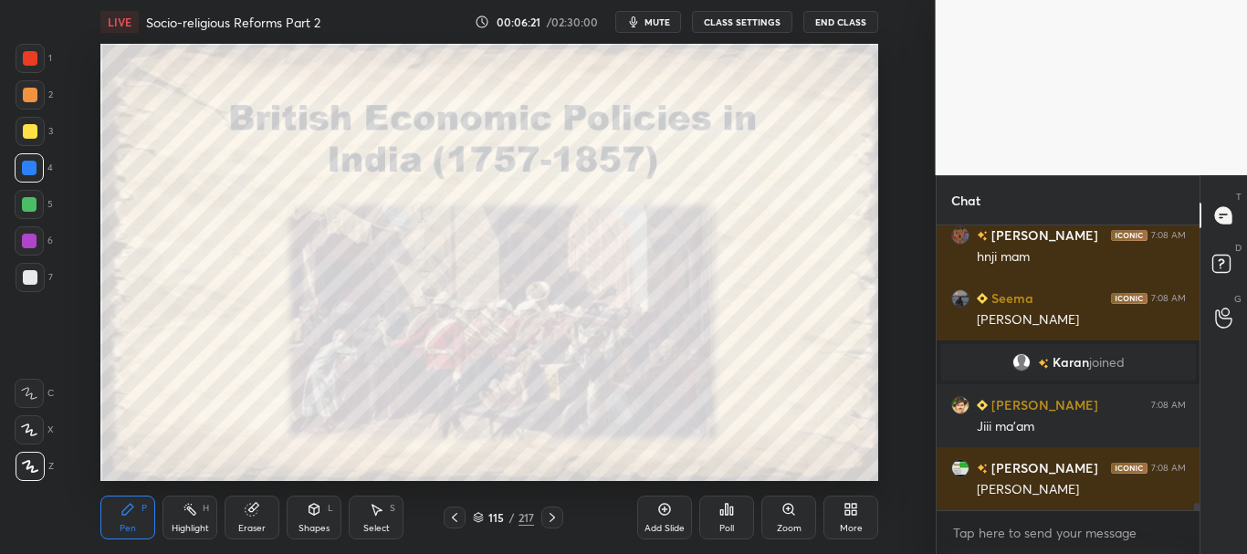
click at [482, 514] on icon at bounding box center [478, 517] width 11 height 11
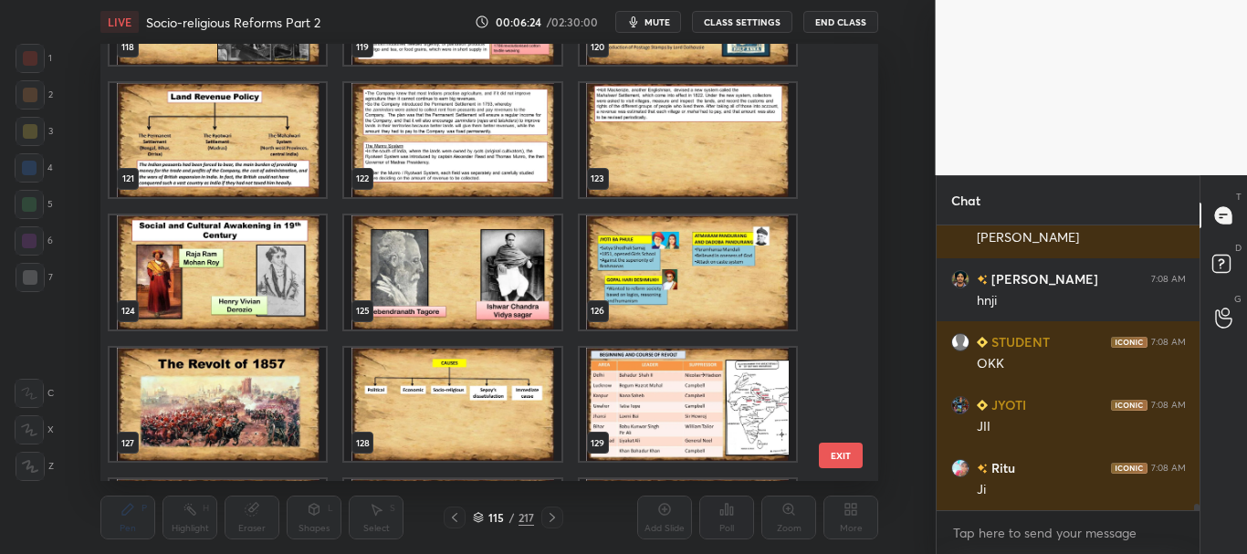
scroll to position [11871, 0]
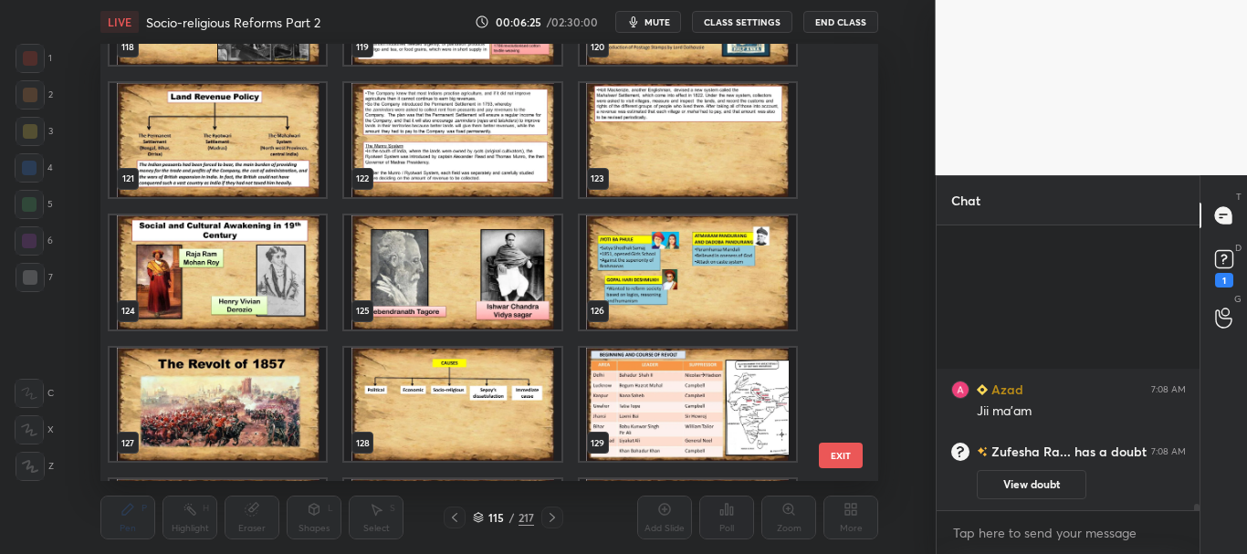
click at [306, 274] on img "grid" at bounding box center [218, 272] width 216 height 114
click at [480, 514] on icon at bounding box center [478, 515] width 9 height 5
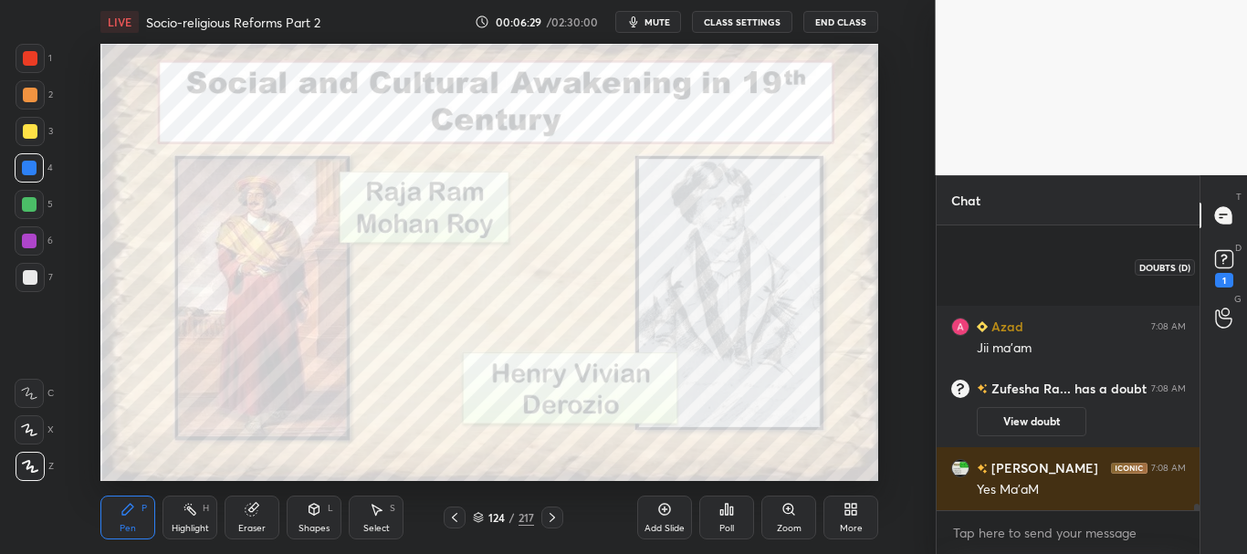
click at [1227, 257] on rect at bounding box center [1223, 259] width 17 height 17
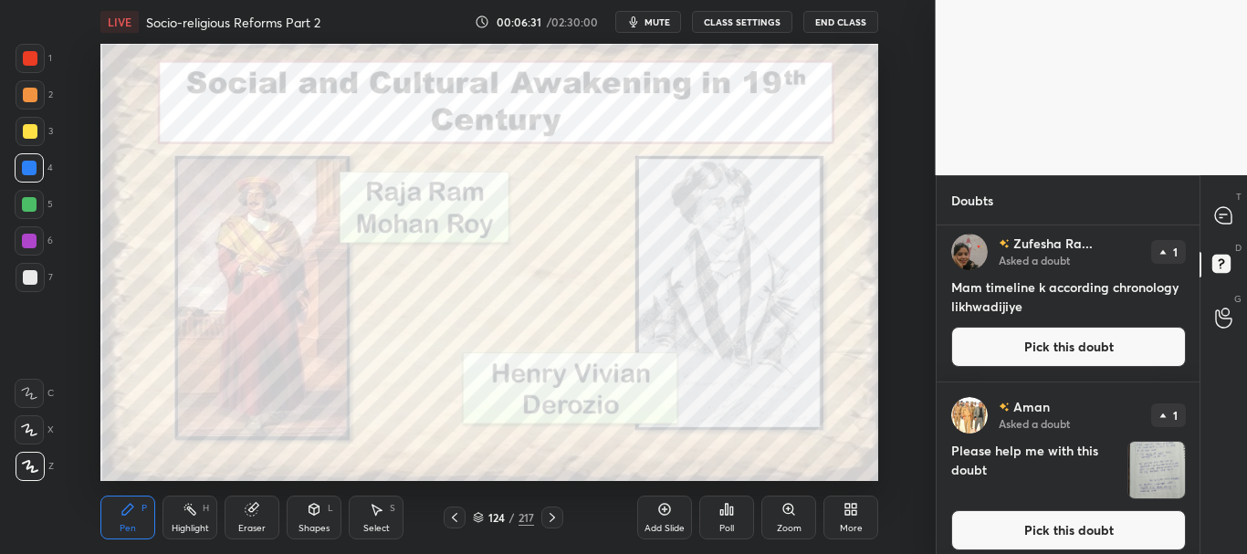
scroll to position [0, 0]
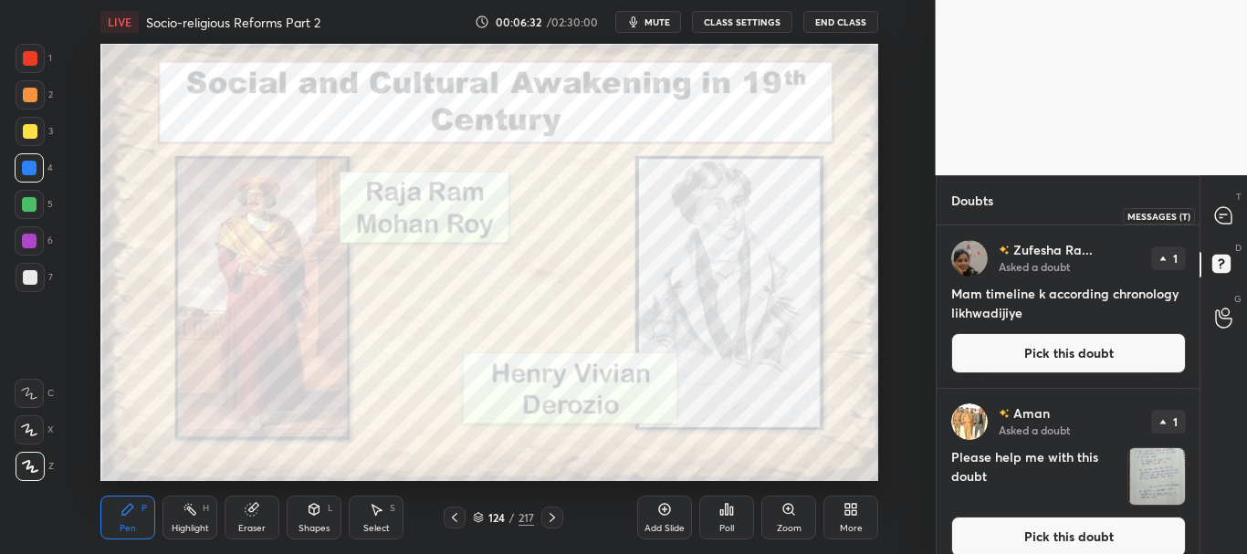
click at [1219, 217] on icon at bounding box center [1220, 217] width 3 height 0
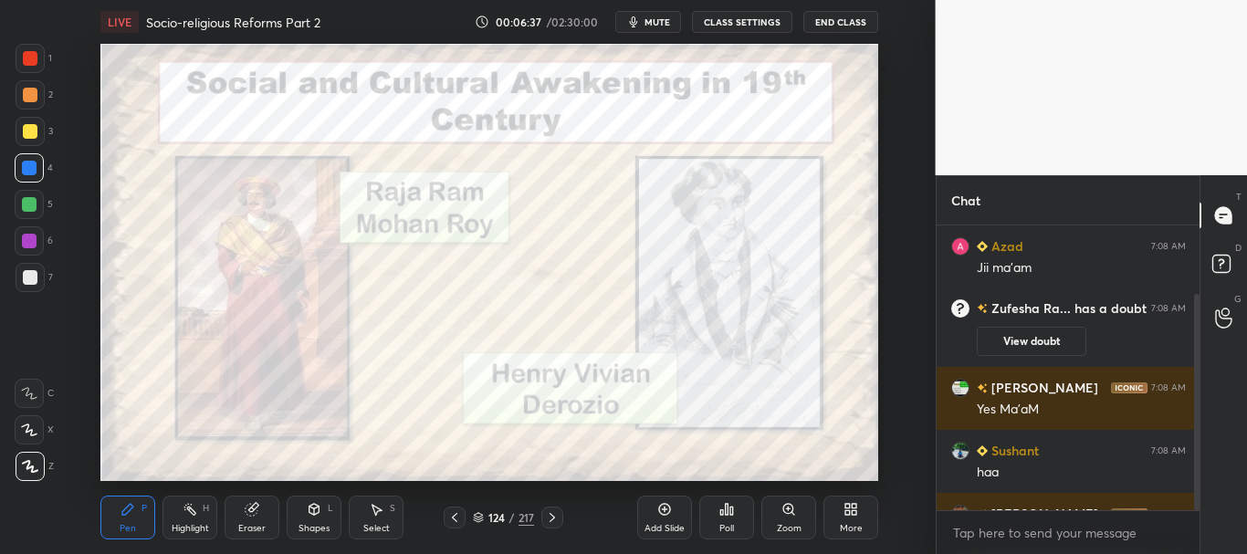
scroll to position [89, 0]
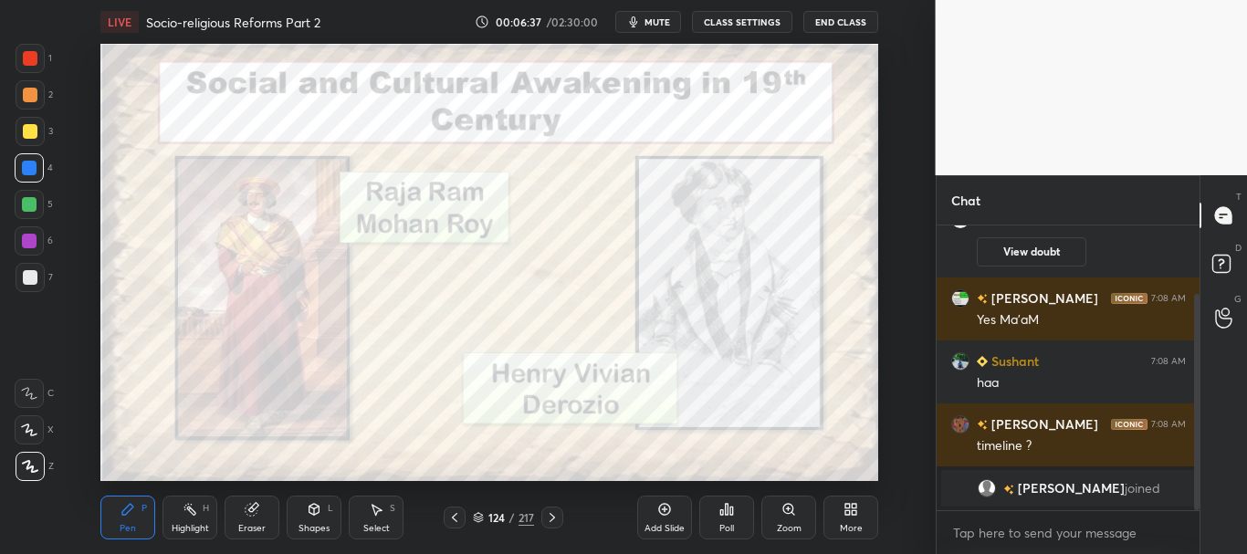
drag, startPoint x: 1195, startPoint y: 323, endPoint x: 1200, endPoint y: 424, distance: 101.5
click at [1198, 424] on div at bounding box center [1196, 402] width 5 height 216
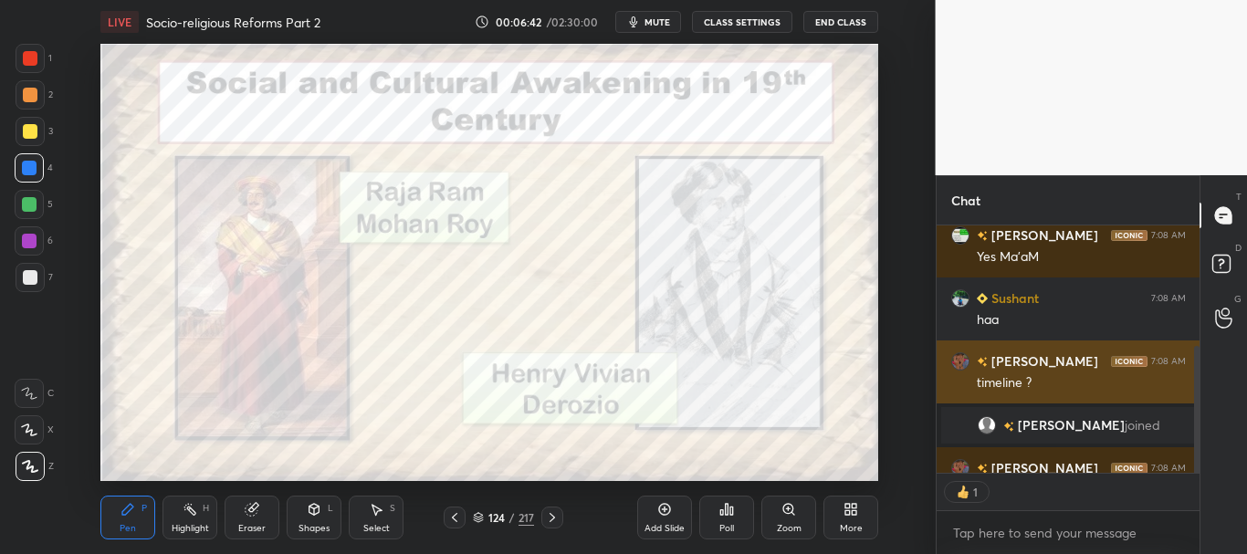
scroll to position [243, 0]
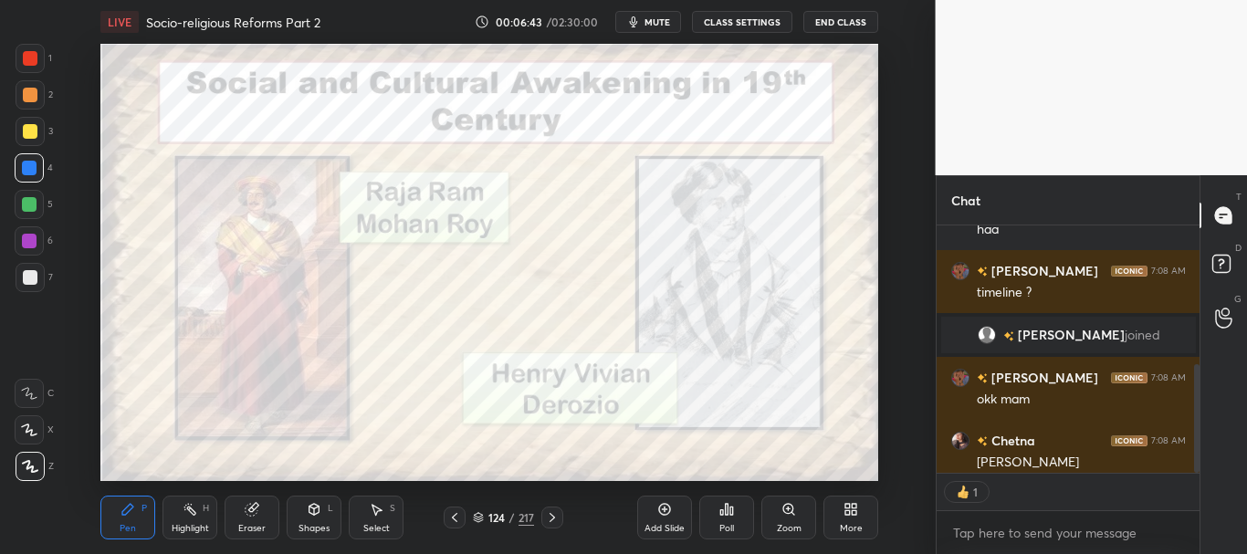
click at [476, 515] on icon at bounding box center [478, 517] width 11 height 11
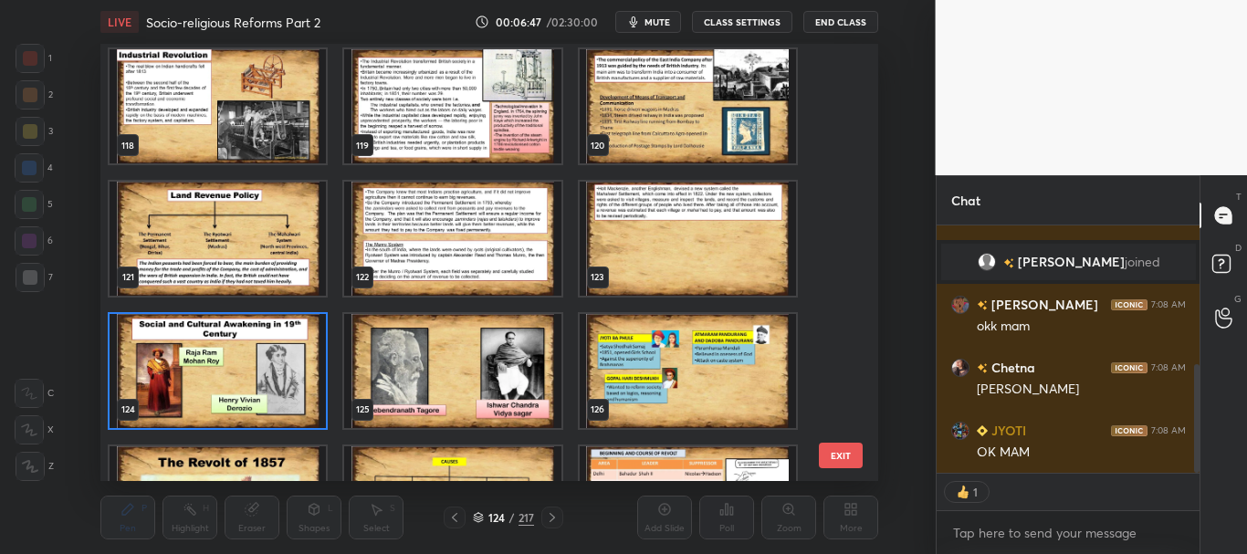
click at [317, 381] on img "grid" at bounding box center [218, 371] width 216 height 114
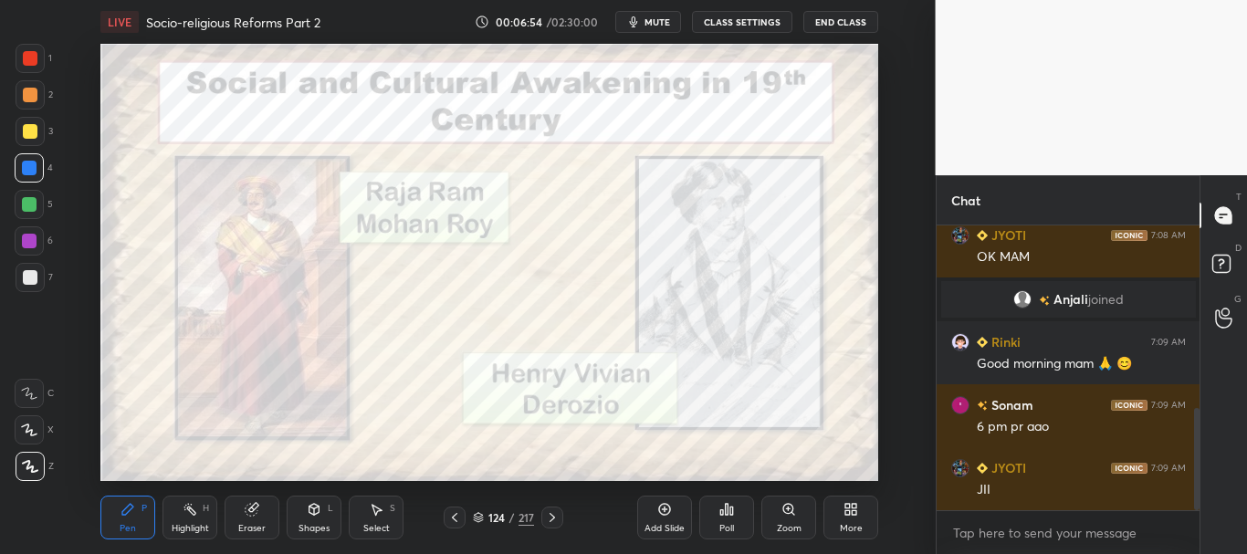
click at [251, 527] on div "Eraser" at bounding box center [251, 528] width 27 height 9
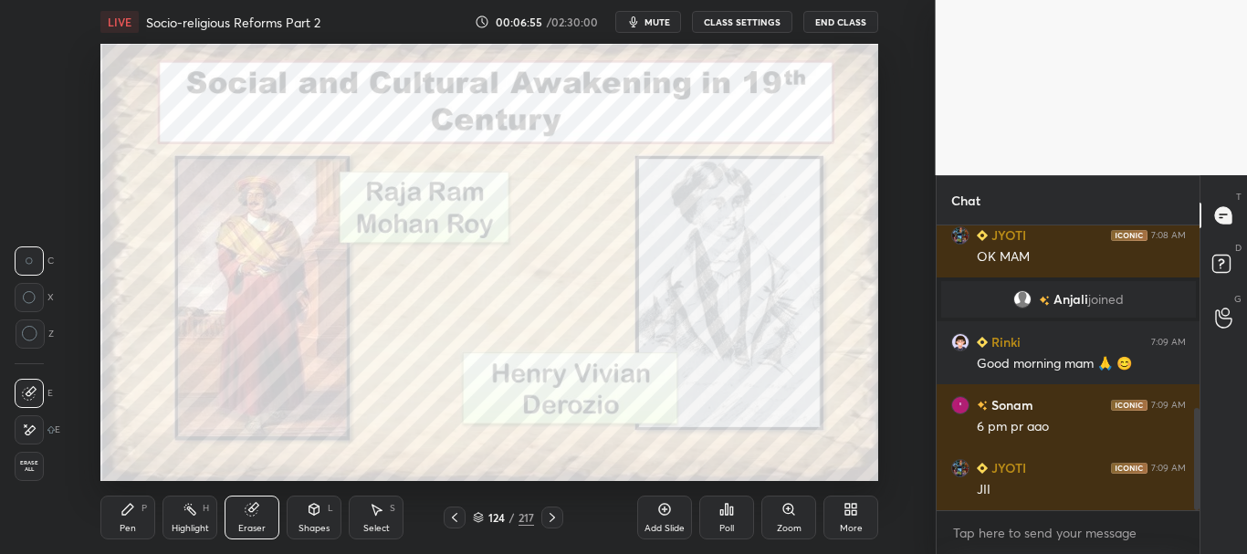
click at [36, 467] on span "Erase all" at bounding box center [29, 466] width 27 height 13
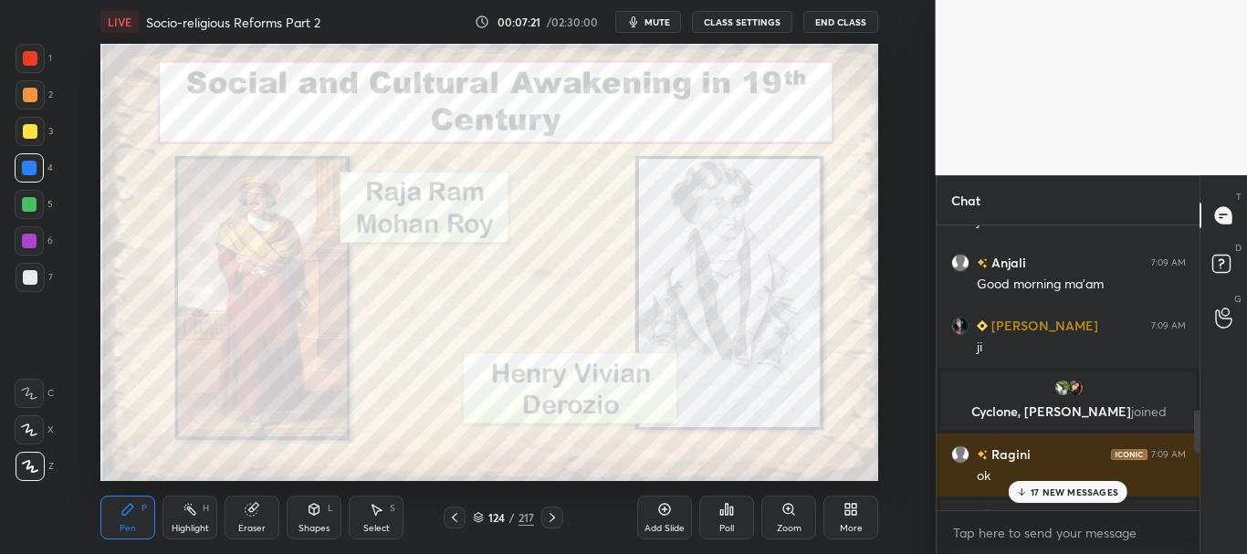
drag, startPoint x: 1198, startPoint y: 471, endPoint x: 1190, endPoint y: 584, distance: 113.4
click at [1190, 0] on html "1 2 3 4 5 6 7 C X Z C X Z E E Erase all H H LIVE Socio-religious Reforms Part 2…" at bounding box center [623, 0] width 1247 height 0
click at [1100, 496] on p "17 NEW MESSAGES" at bounding box center [1075, 492] width 88 height 11
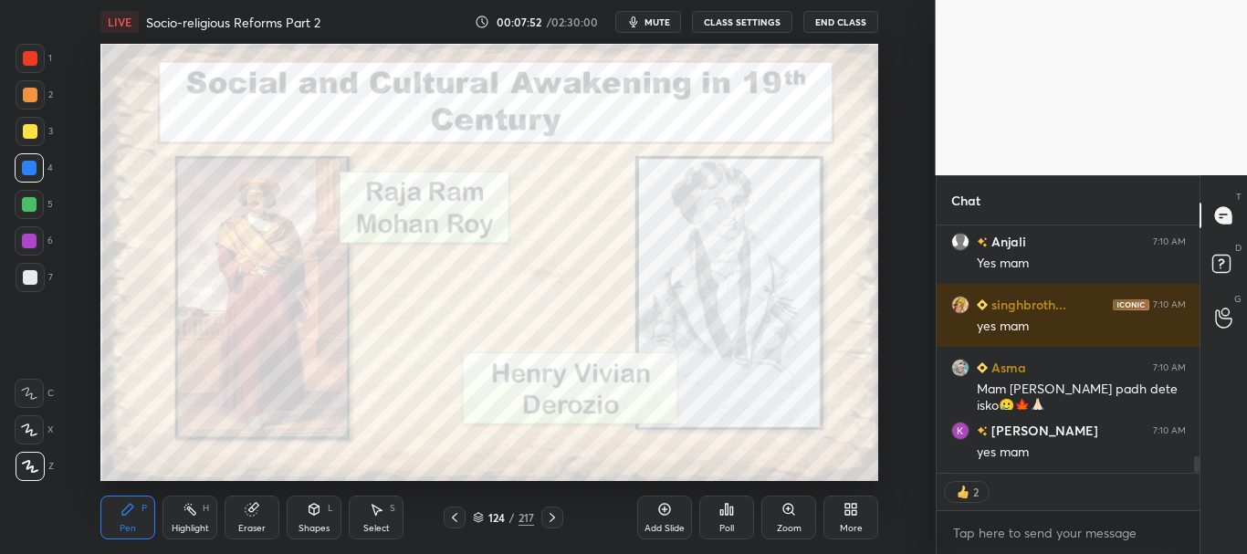
scroll to position [3506, 0]
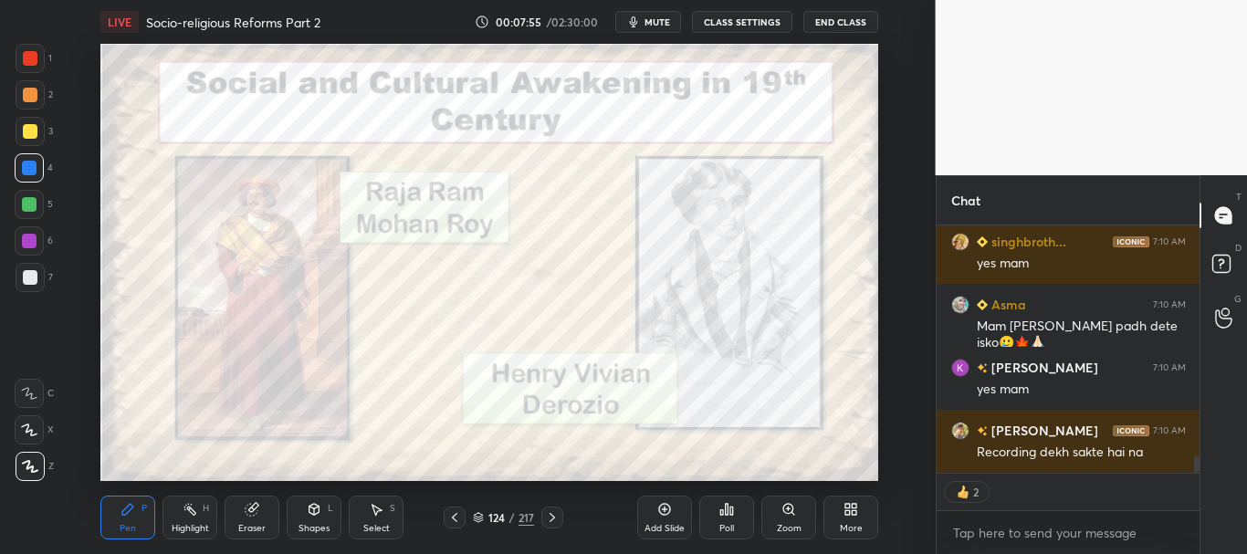
click at [667, 506] on icon at bounding box center [664, 509] width 15 height 15
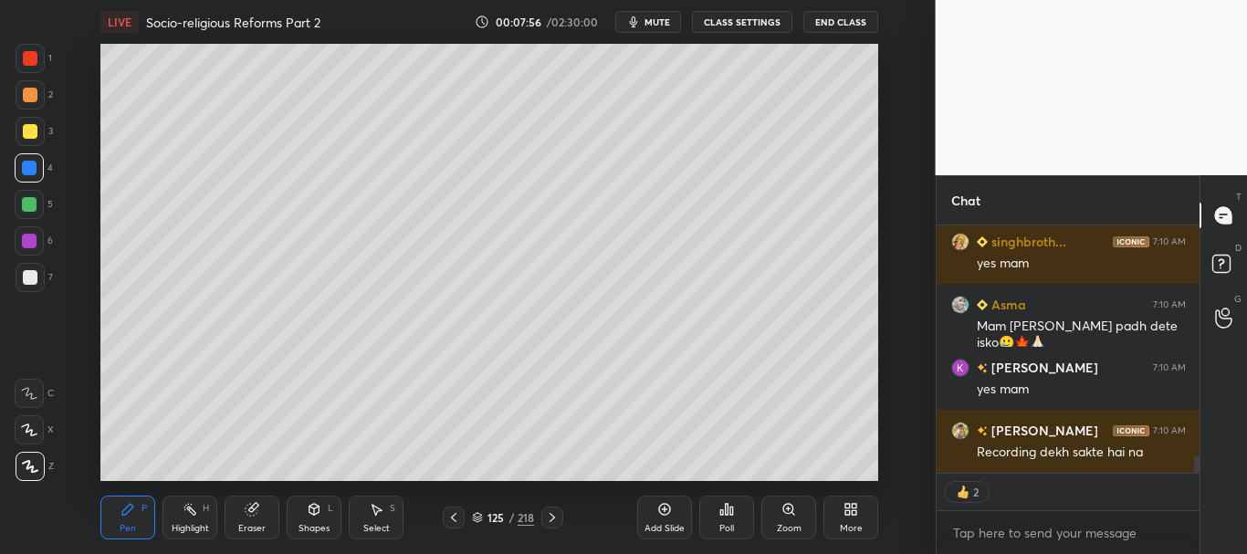
click at [28, 280] on div at bounding box center [30, 277] width 15 height 15
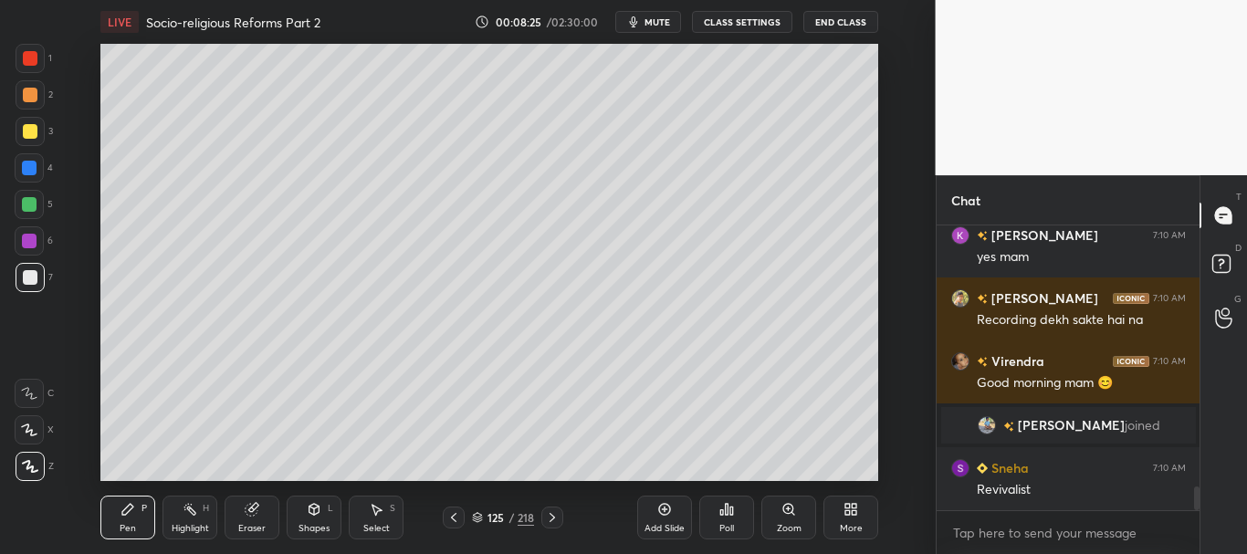
scroll to position [3218, 0]
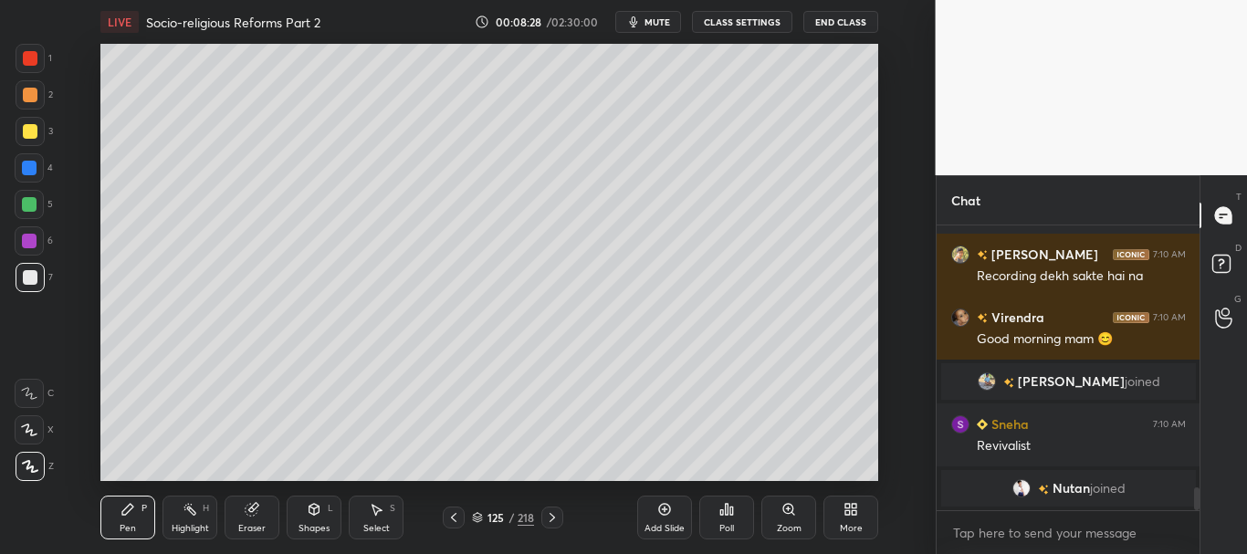
drag, startPoint x: 29, startPoint y: 164, endPoint x: 90, endPoint y: 162, distance: 61.2
click at [29, 163] on div at bounding box center [29, 168] width 15 height 15
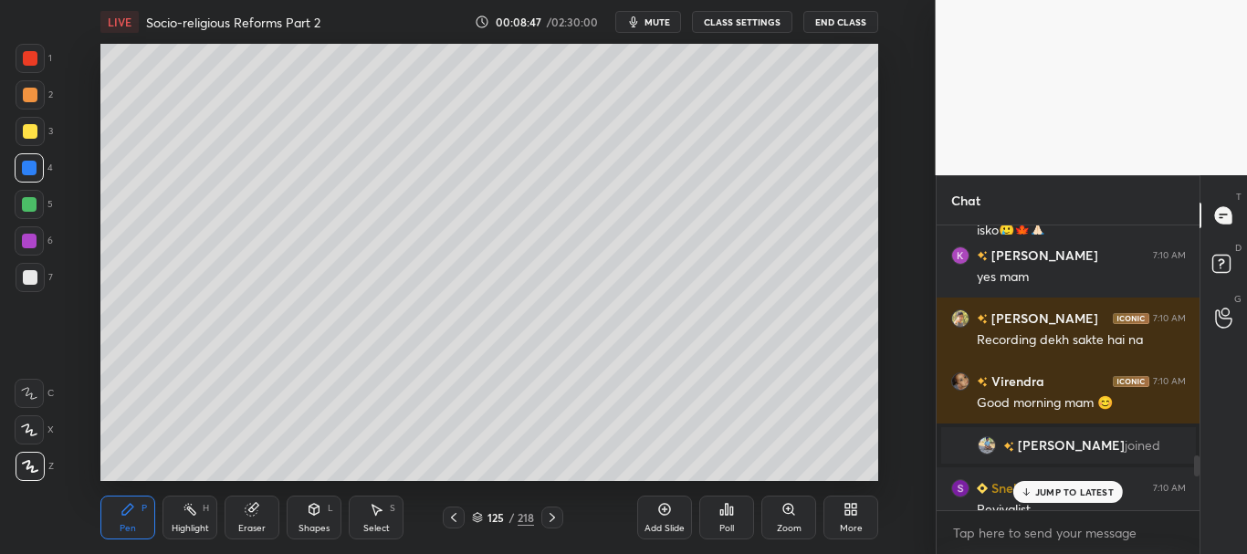
scroll to position [3070, 0]
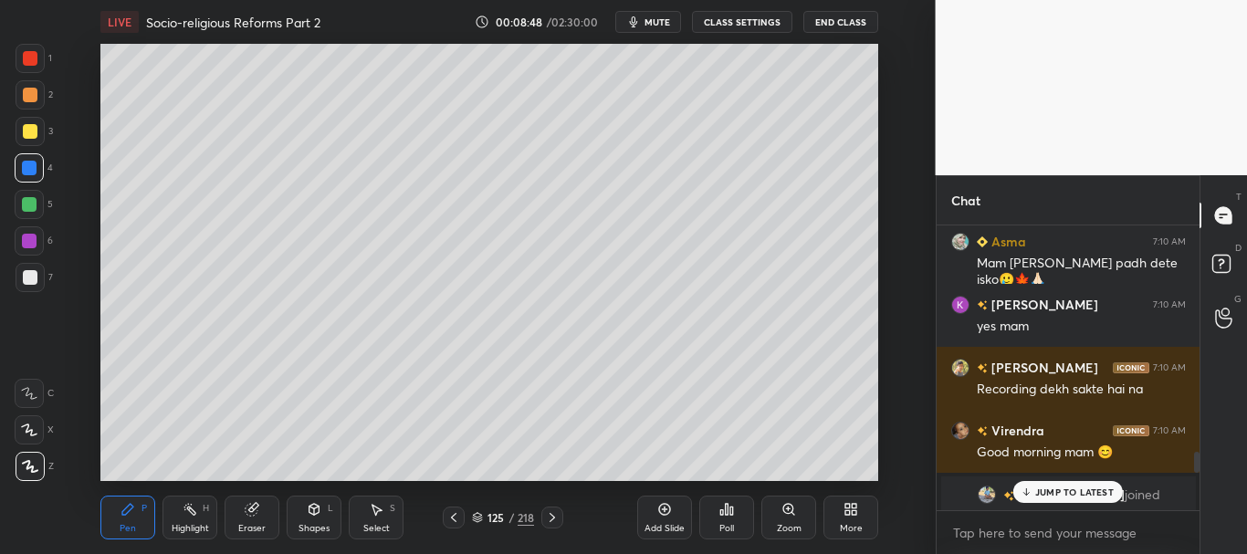
drag, startPoint x: 1195, startPoint y: 503, endPoint x: 1195, endPoint y: 466, distance: 37.4
click at [1195, 466] on div at bounding box center [1196, 462] width 5 height 21
click at [1065, 489] on p "JUMP TO LATEST" at bounding box center [1074, 492] width 78 height 11
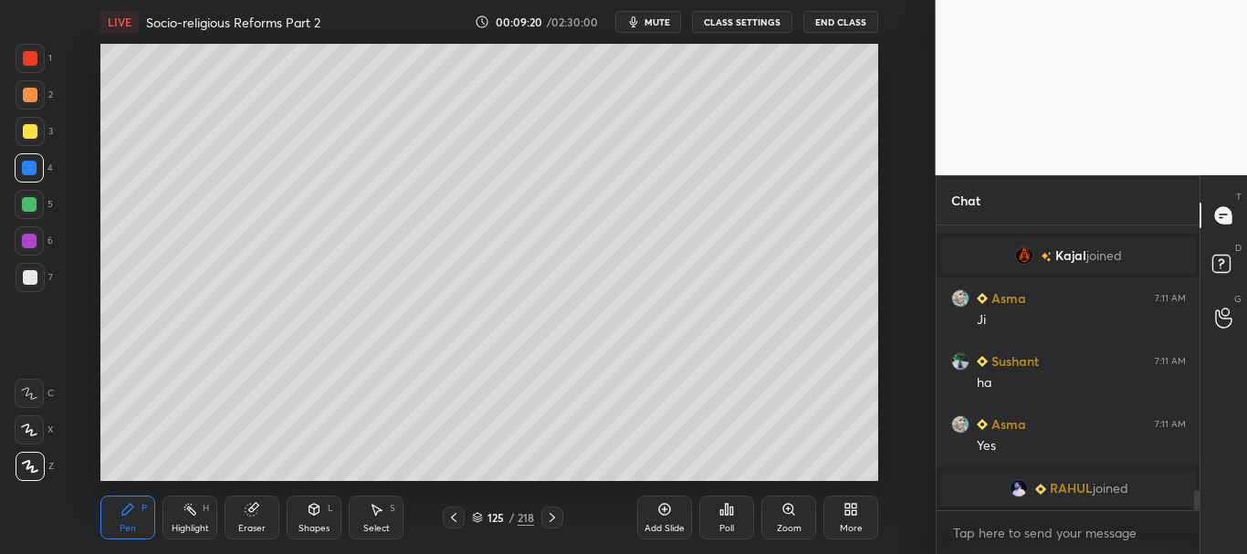
scroll to position [3828, 0]
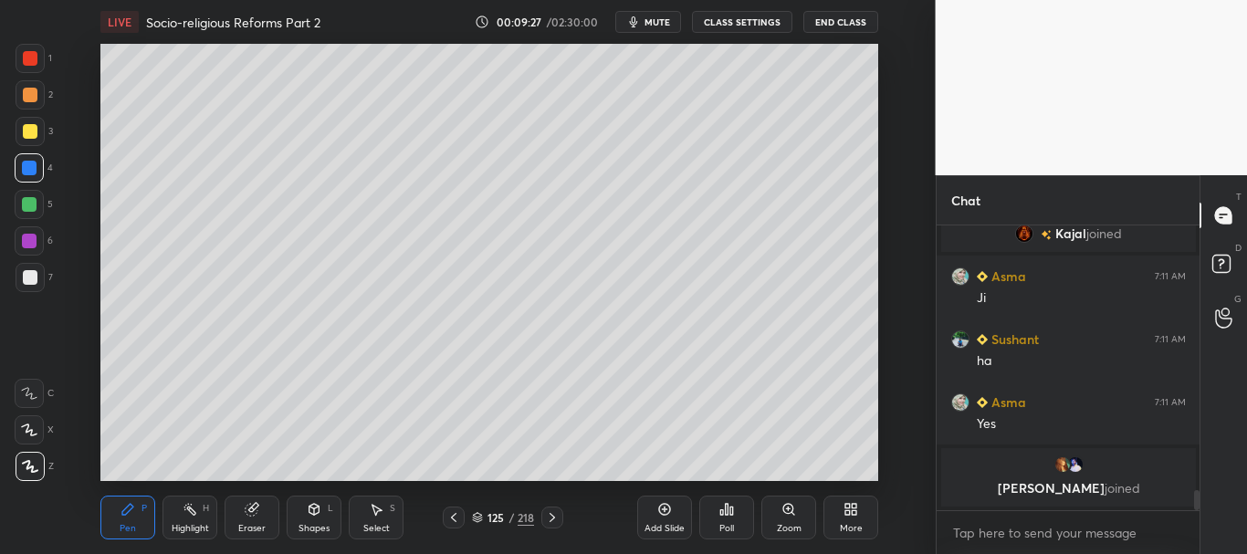
click at [23, 134] on div at bounding box center [30, 131] width 15 height 15
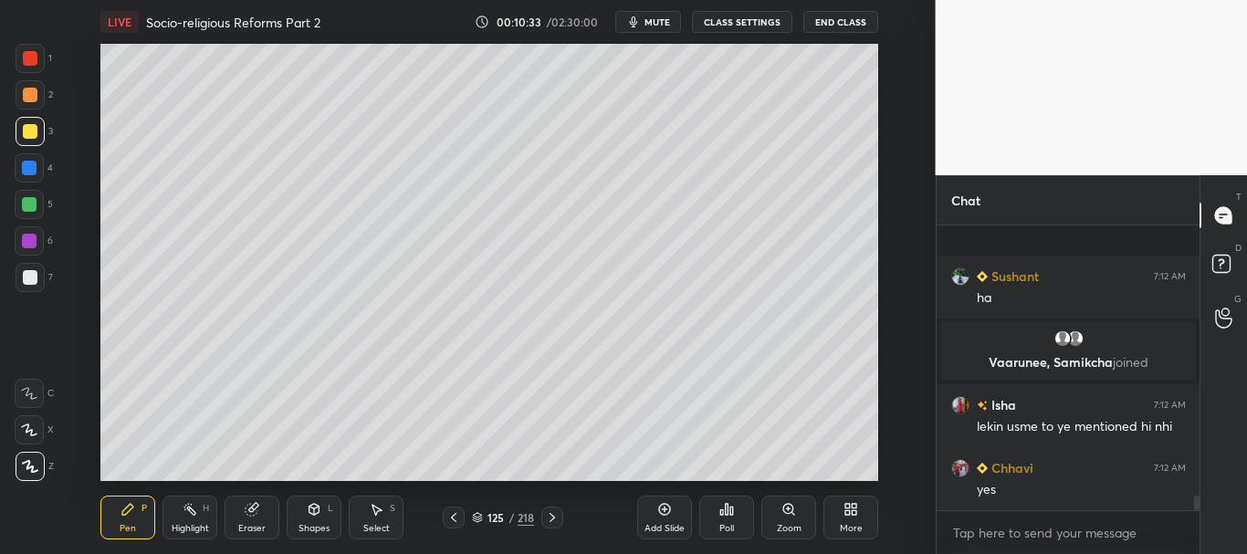
scroll to position [5237, 0]
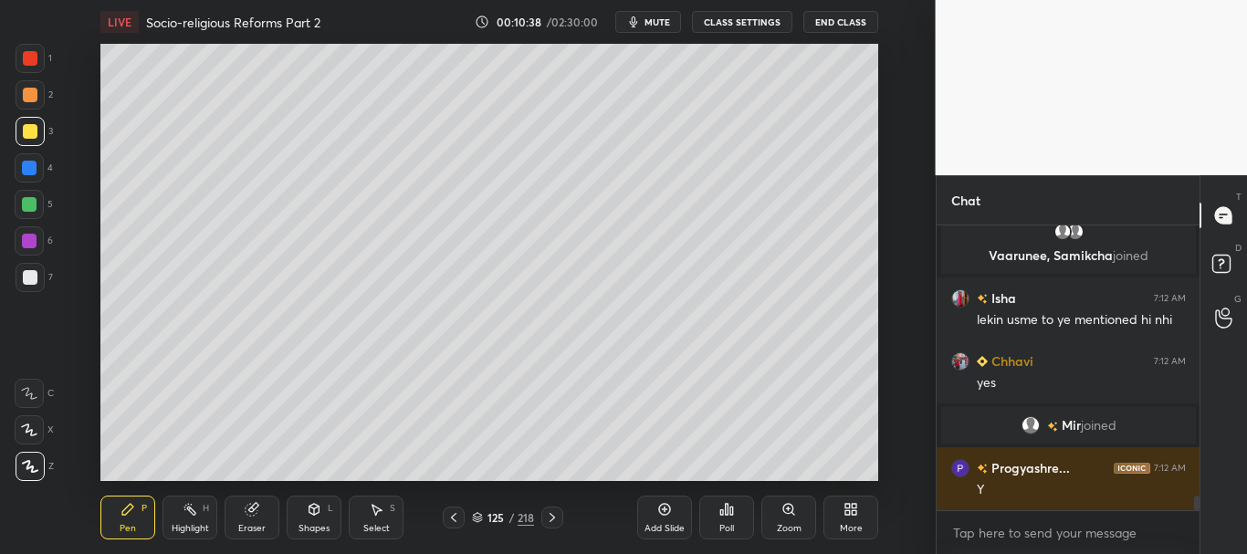
drag, startPoint x: 30, startPoint y: 181, endPoint x: 22, endPoint y: 171, distance: 13.0
click at [22, 173] on div at bounding box center [29, 167] width 29 height 29
drag, startPoint x: 25, startPoint y: 169, endPoint x: 84, endPoint y: 217, distance: 76.6
click at [26, 169] on div at bounding box center [29, 168] width 15 height 15
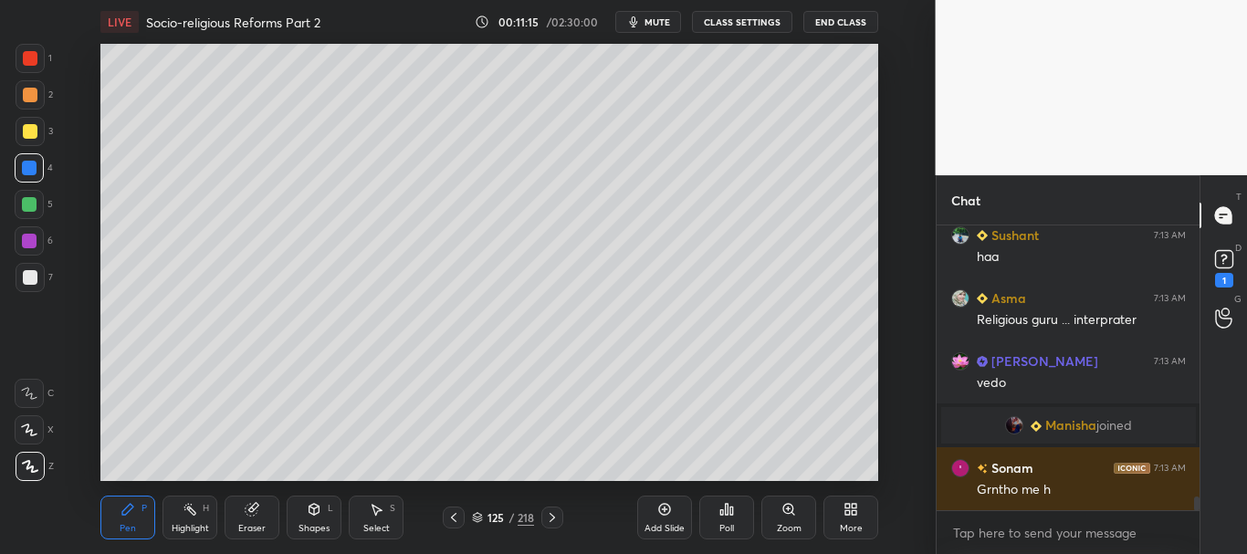
scroll to position [5584, 0]
click at [28, 200] on div at bounding box center [29, 204] width 15 height 15
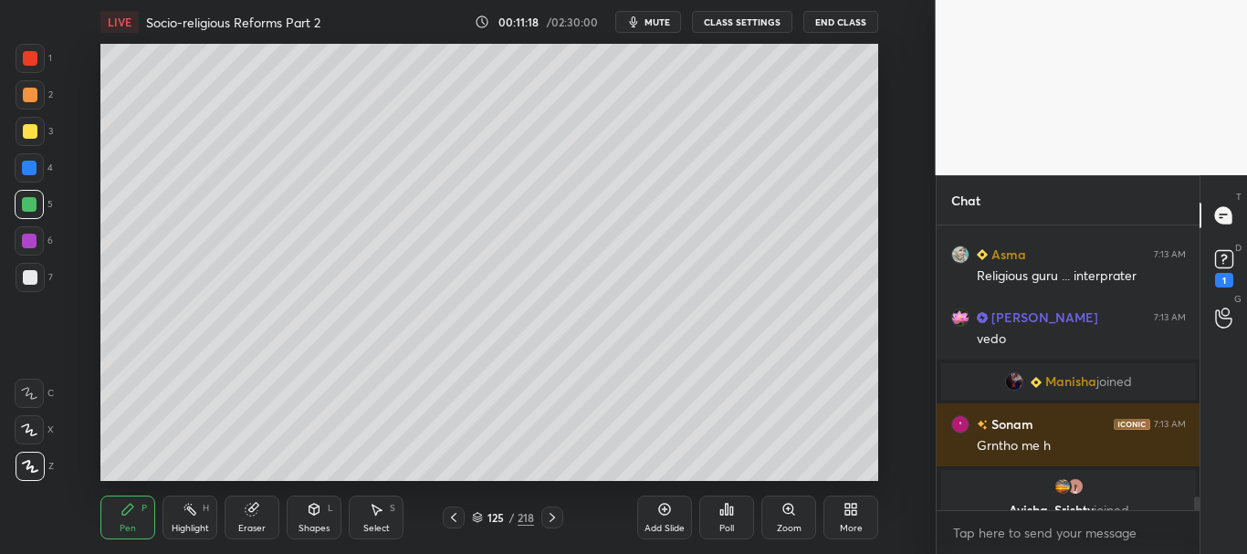
scroll to position [5650, 0]
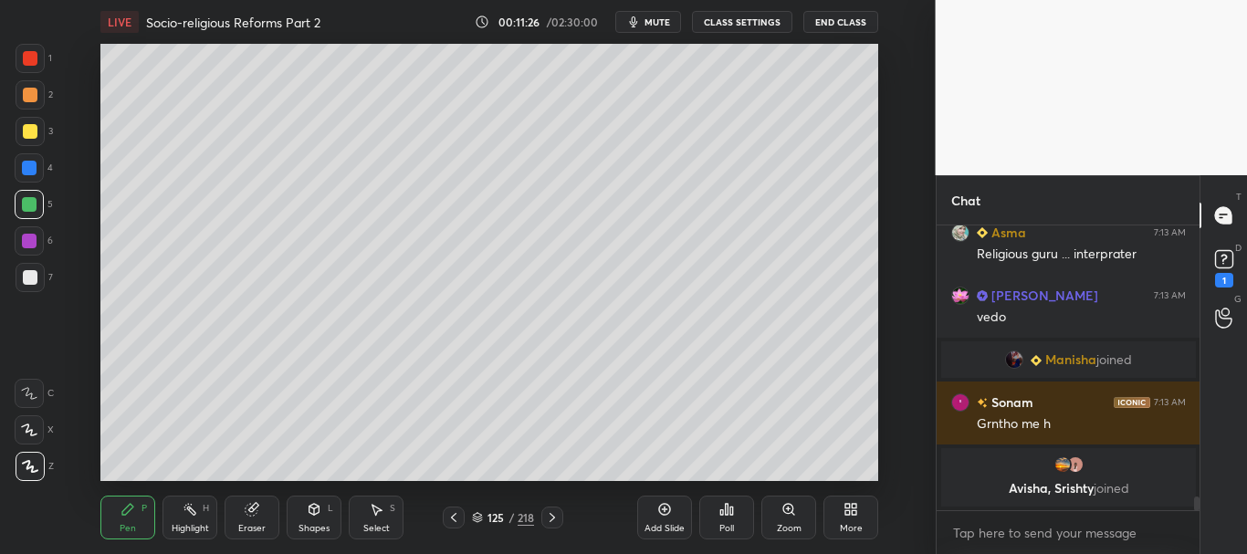
click at [20, 273] on div at bounding box center [30, 277] width 29 height 29
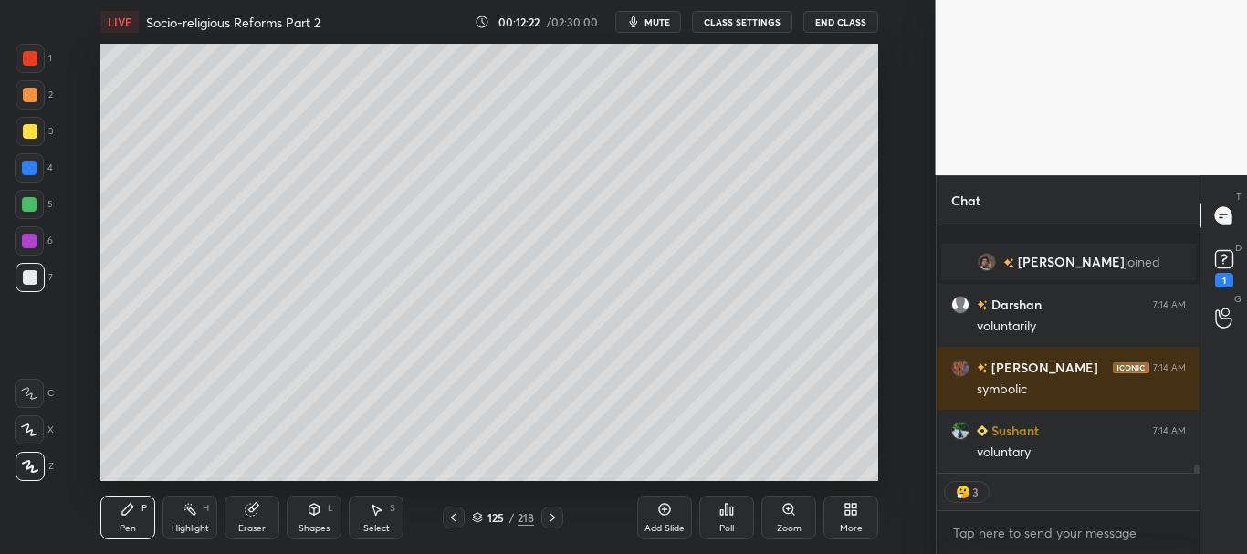
scroll to position [6969, 0]
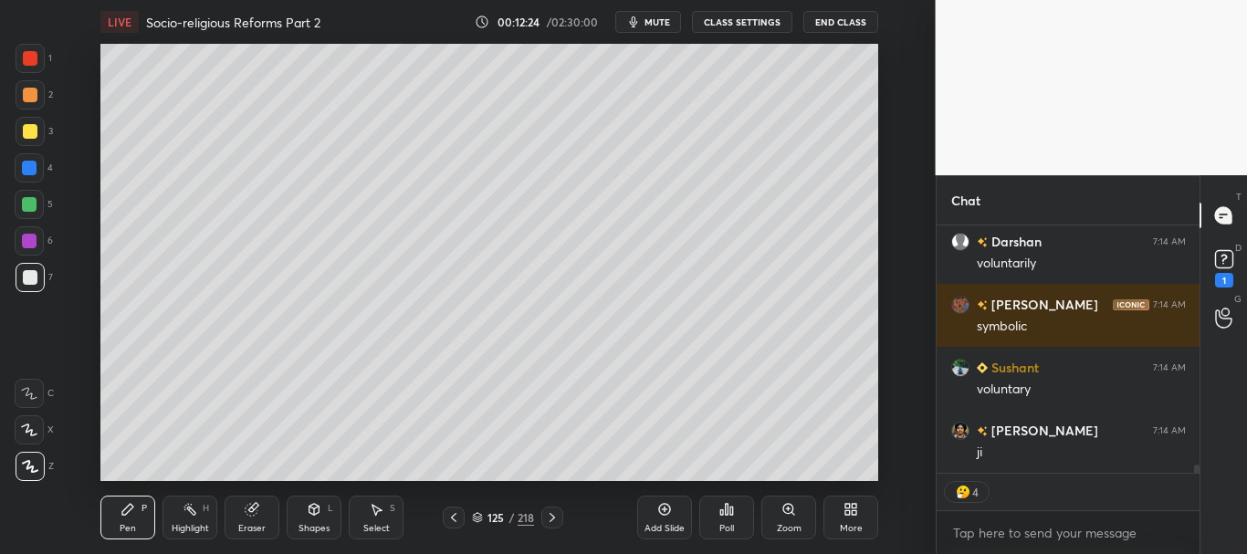
click at [26, 211] on div at bounding box center [29, 204] width 15 height 15
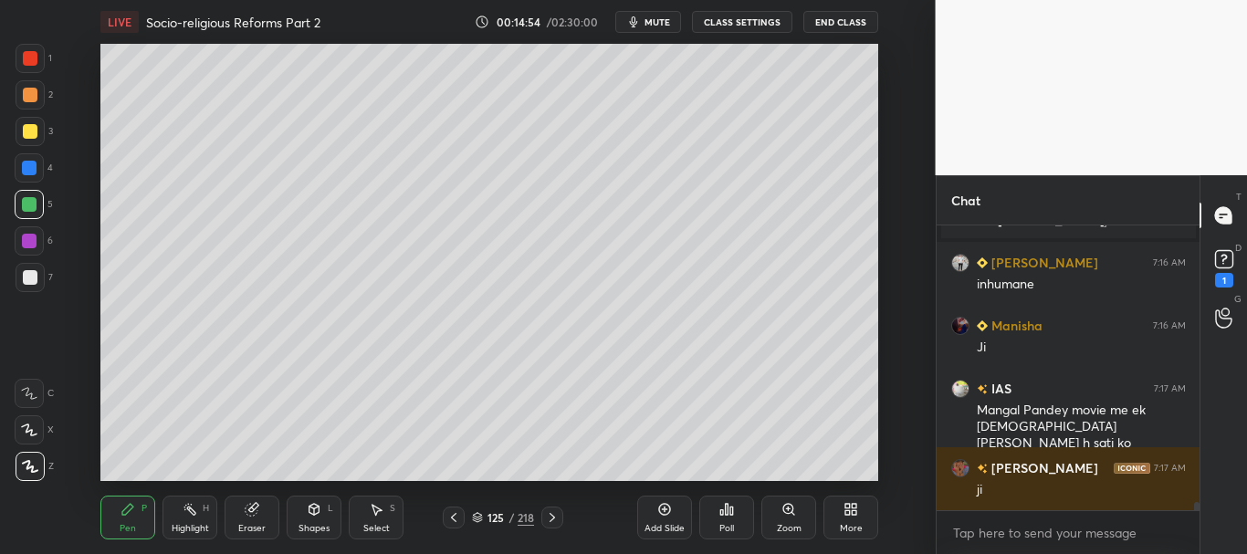
scroll to position [9253, 0]
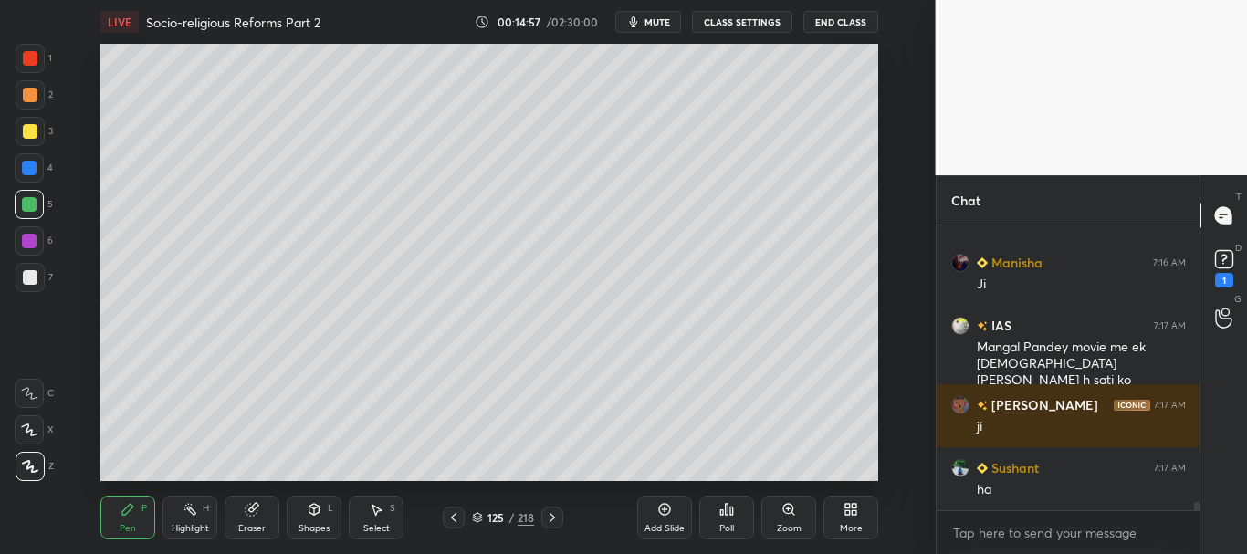
click at [26, 89] on div at bounding box center [30, 95] width 15 height 15
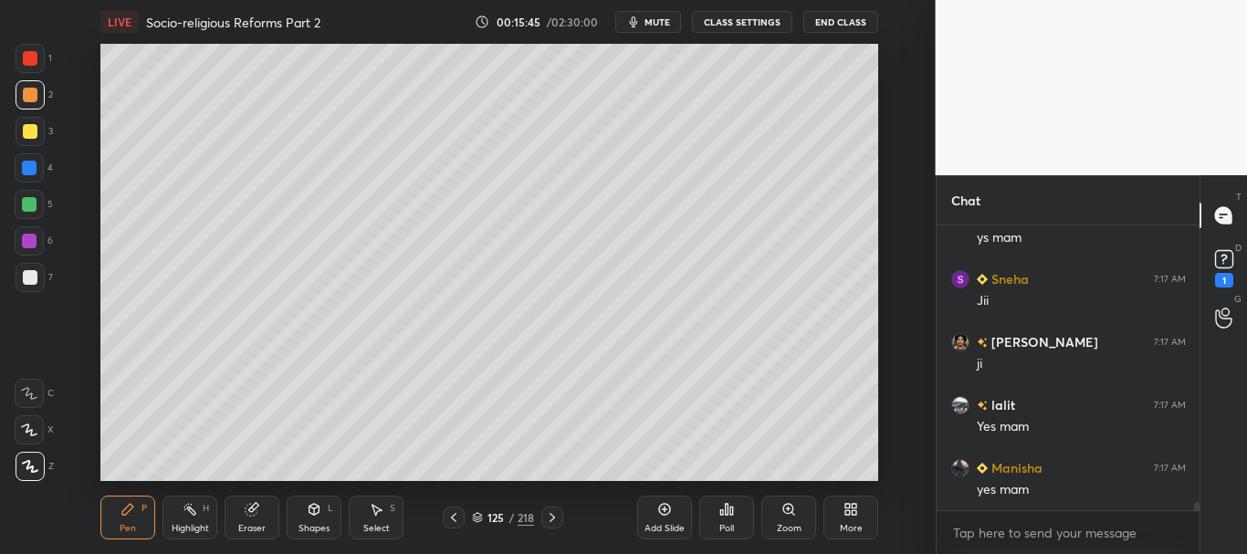
scroll to position [10131, 0]
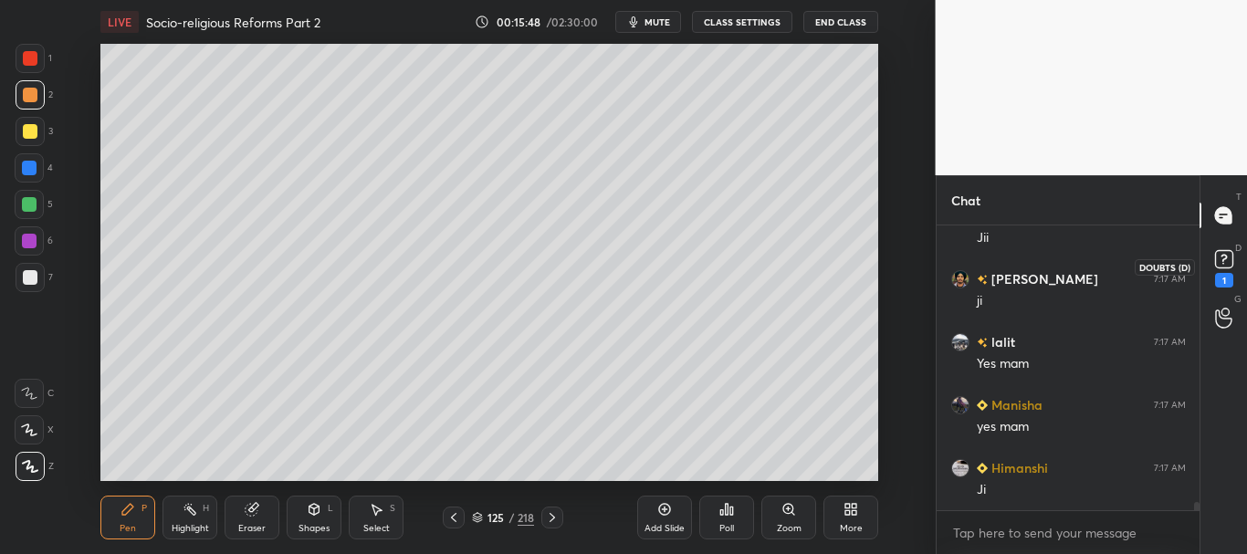
click at [1235, 263] on icon at bounding box center [1223, 259] width 27 height 27
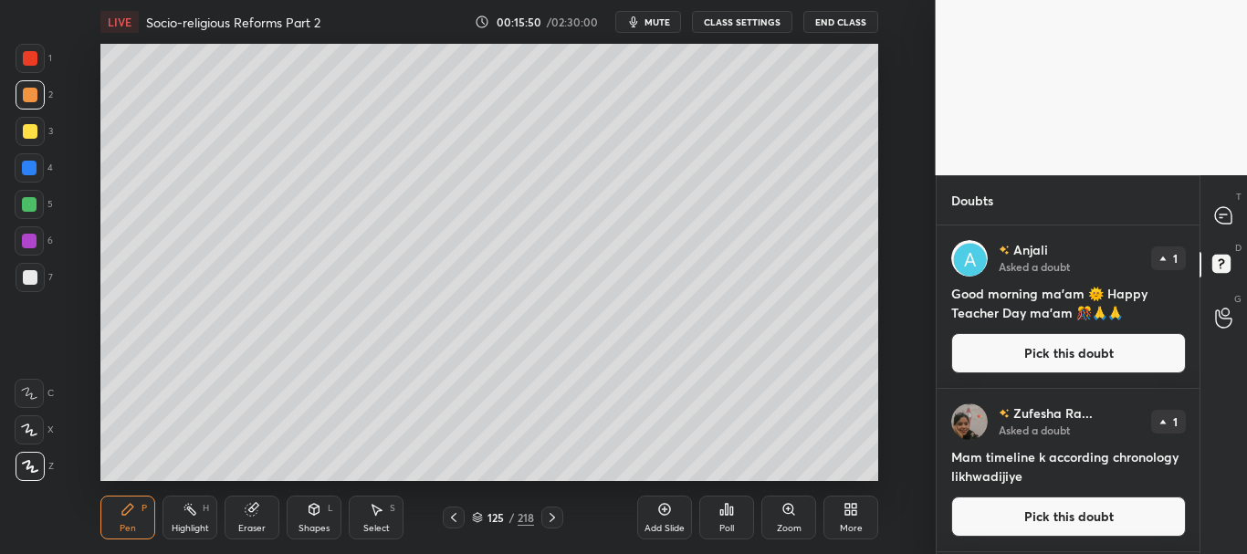
click at [454, 514] on icon at bounding box center [453, 517] width 15 height 15
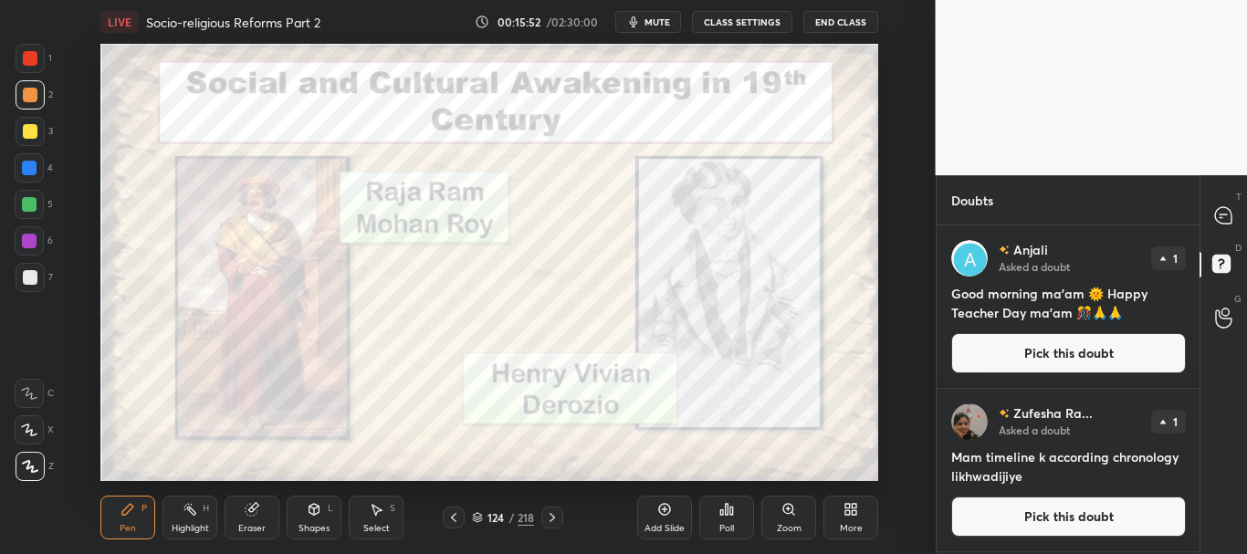
click at [24, 53] on div at bounding box center [30, 58] width 15 height 15
click at [1226, 218] on icon at bounding box center [1223, 215] width 16 height 16
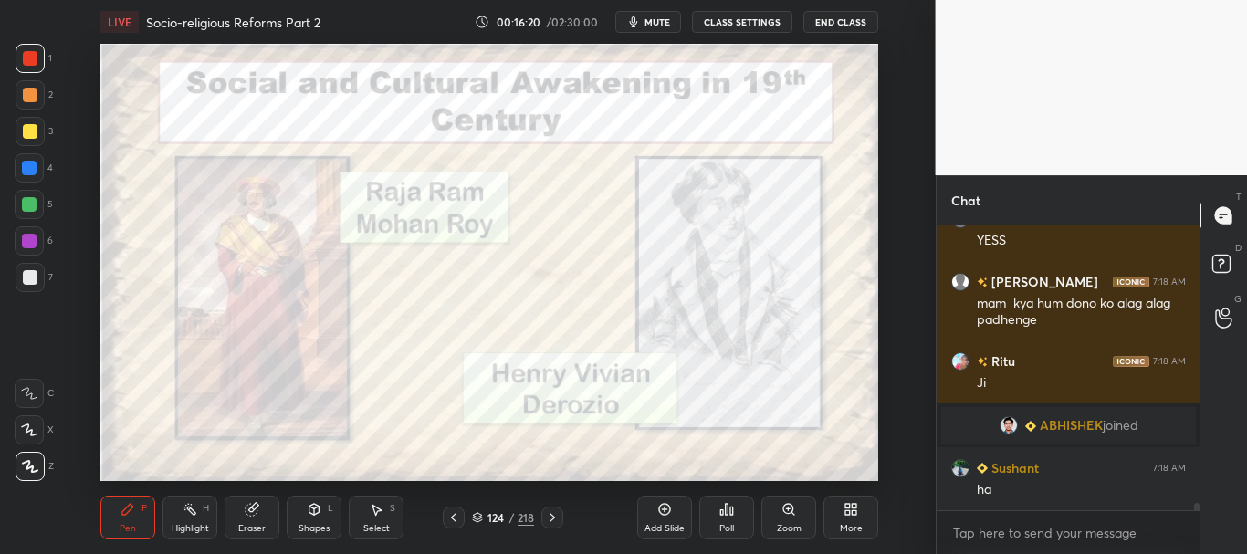
scroll to position [10536, 0]
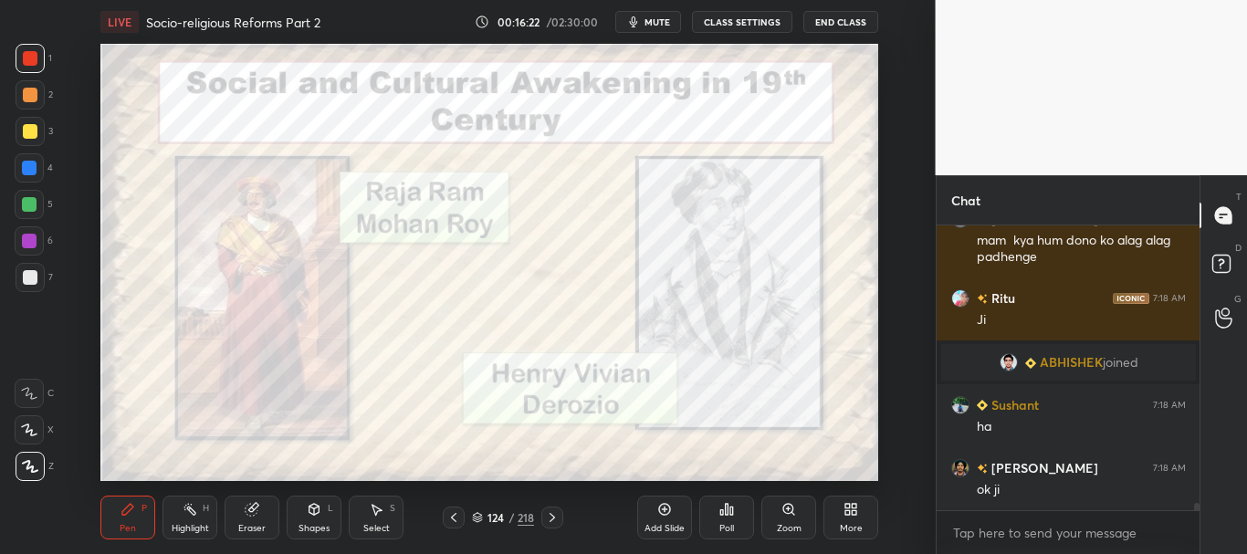
click at [552, 516] on icon at bounding box center [551, 517] width 5 height 9
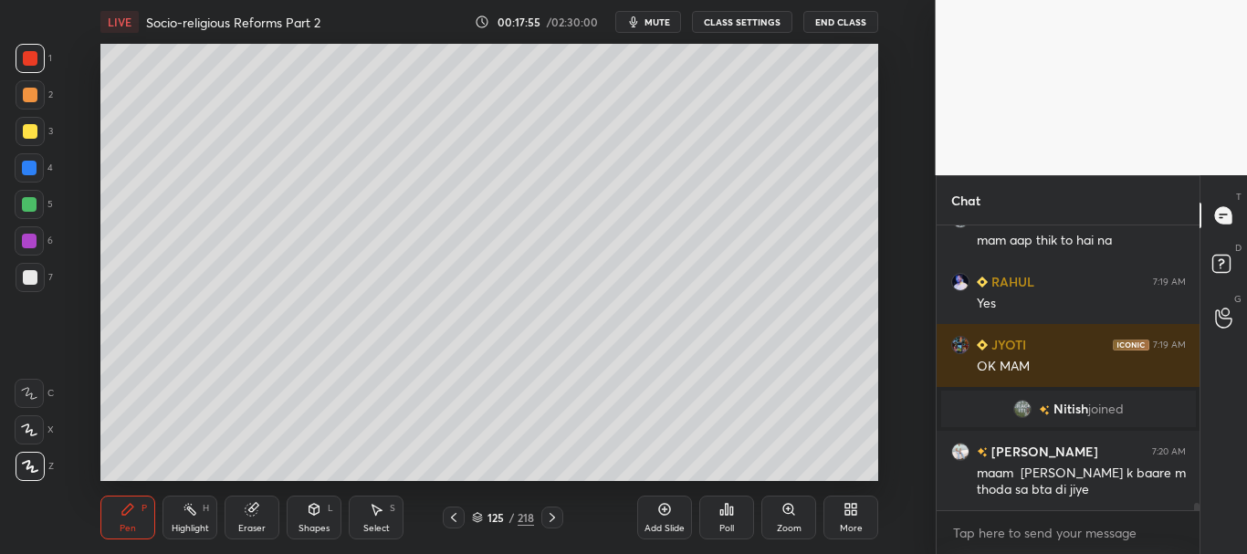
scroll to position [11105, 0]
click at [860, 513] on div "More" at bounding box center [850, 518] width 55 height 44
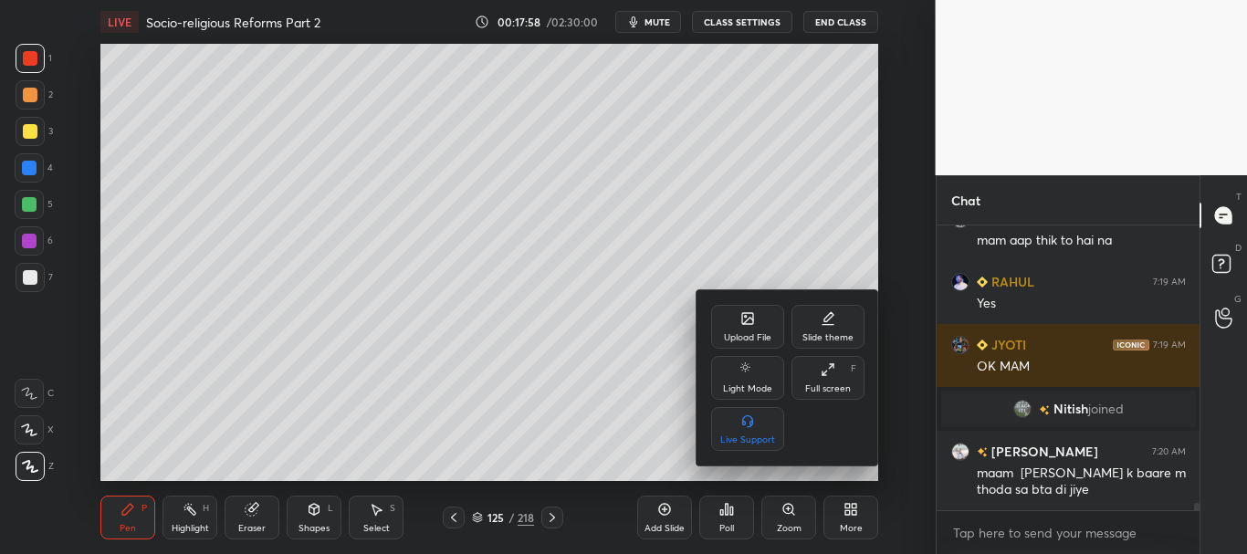
click at [748, 334] on div "Upload File" at bounding box center [747, 337] width 47 height 9
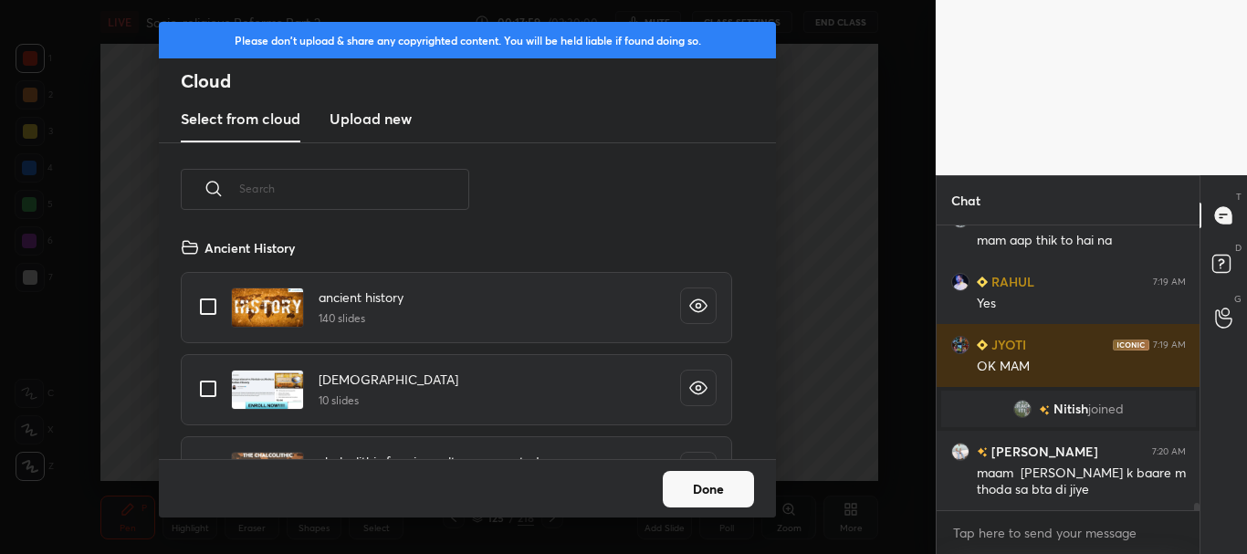
scroll to position [223, 586]
click at [387, 118] on h3 "Upload new" at bounding box center [371, 119] width 82 height 22
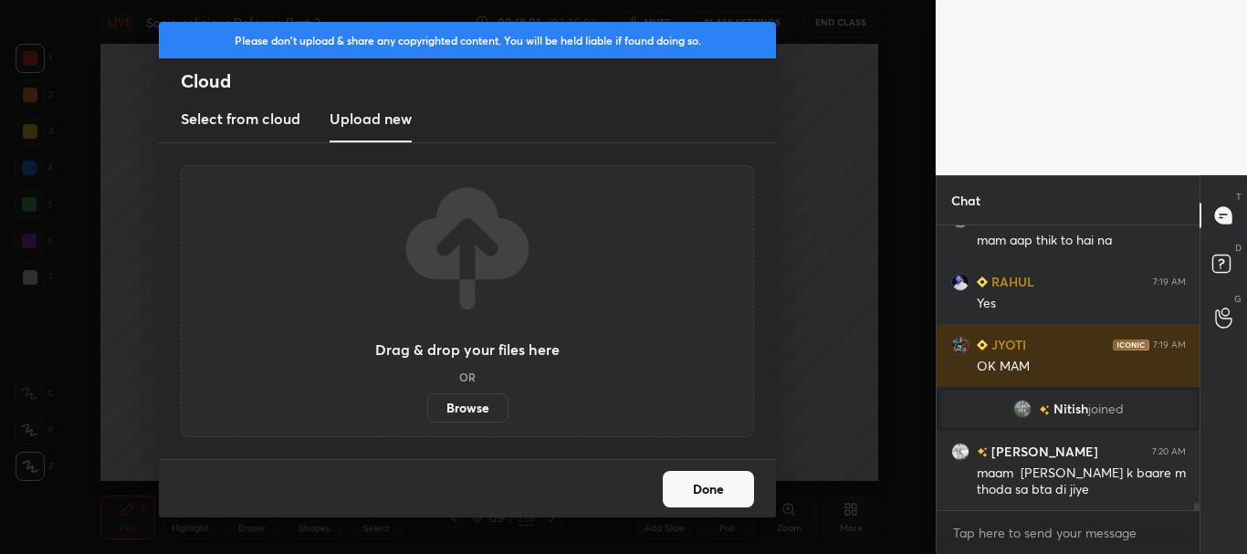
click at [481, 414] on label "Browse" at bounding box center [467, 407] width 81 height 29
click at [427, 414] on input "Browse" at bounding box center [427, 407] width 0 height 29
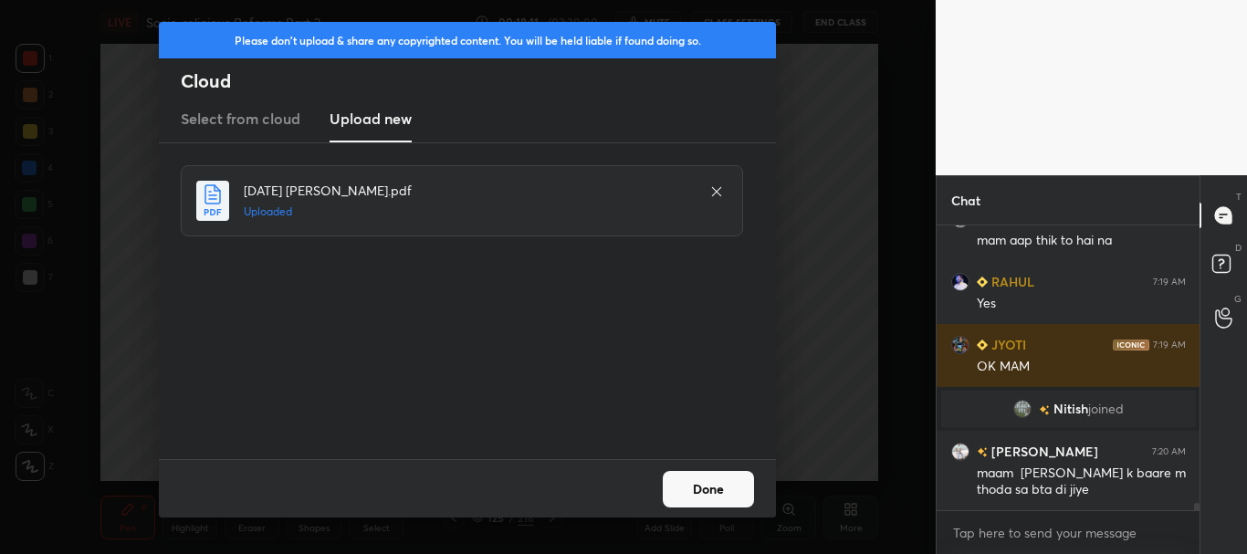
click at [727, 477] on button "Done" at bounding box center [708, 489] width 91 height 37
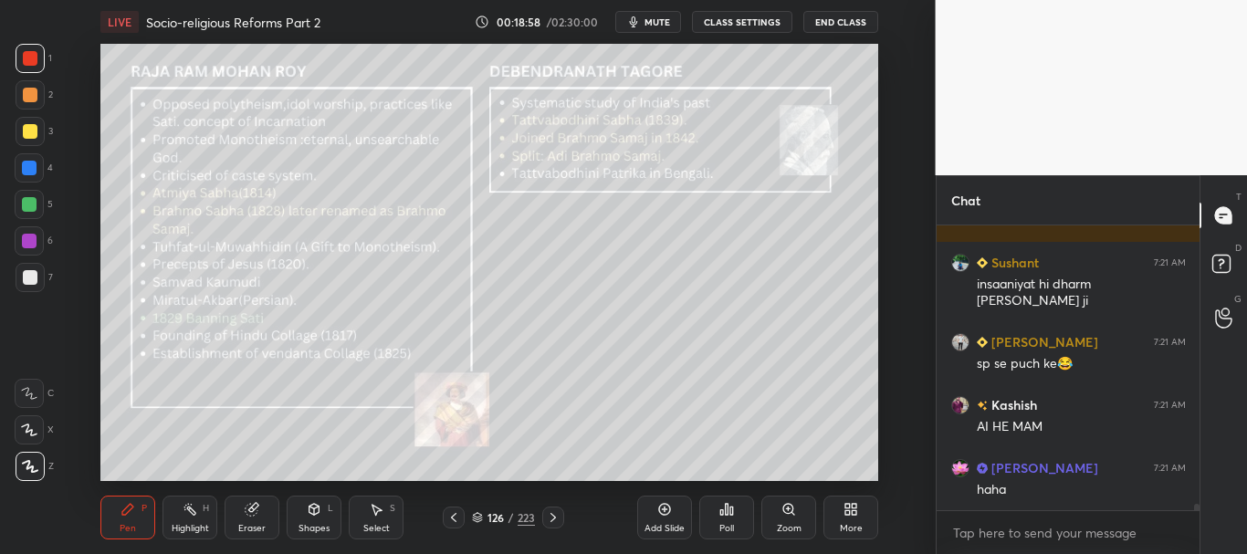
scroll to position [12262, 0]
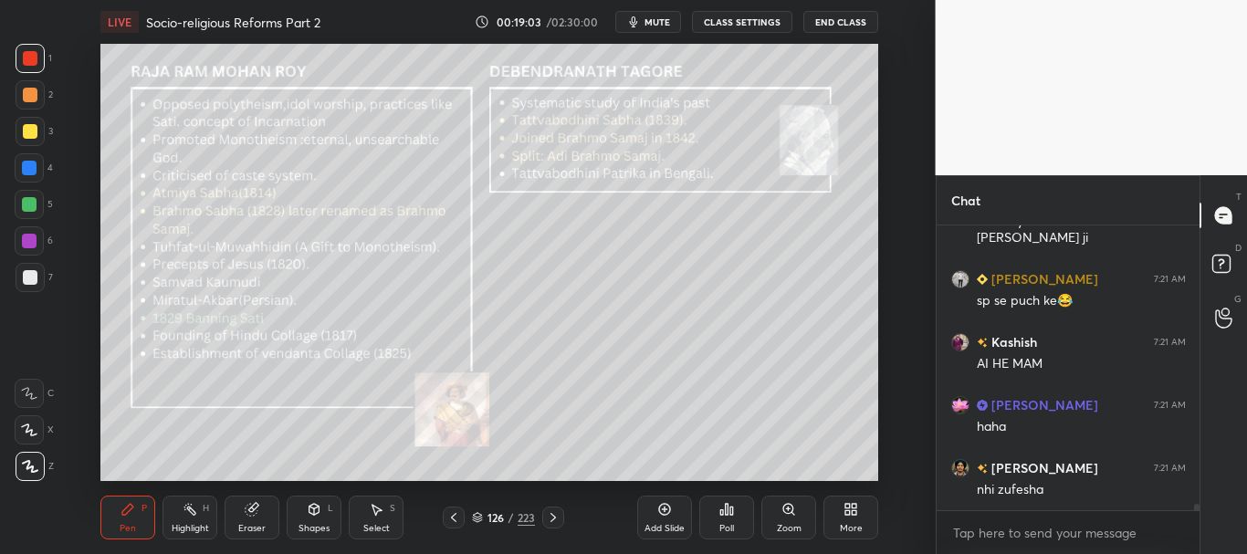
click at [37, 59] on div at bounding box center [30, 58] width 15 height 15
click at [26, 97] on div at bounding box center [30, 95] width 15 height 15
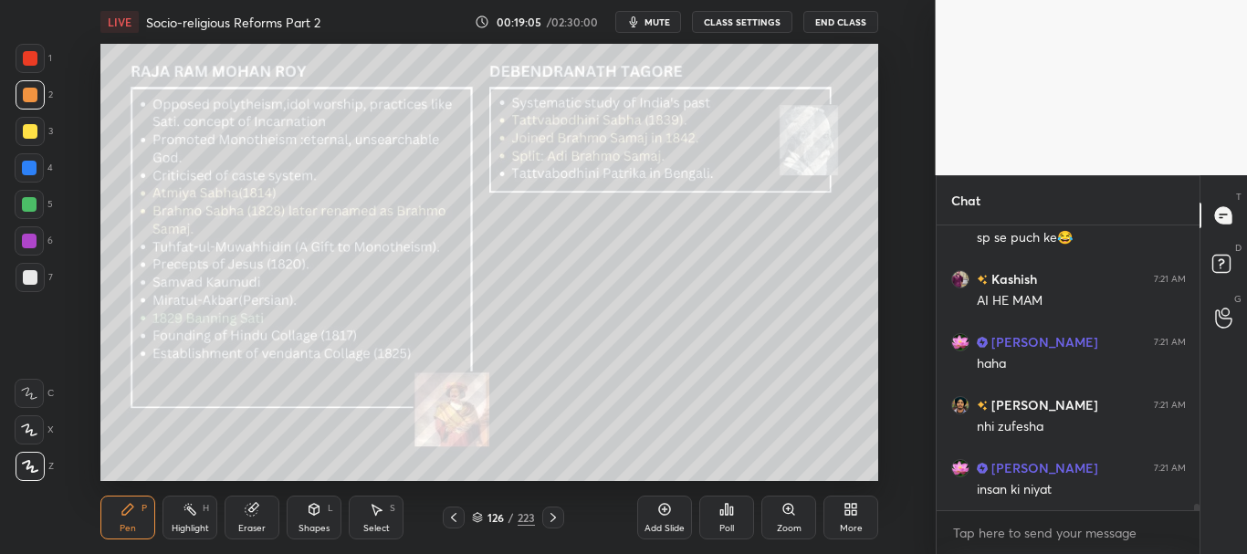
click at [29, 166] on div at bounding box center [29, 168] width 15 height 15
click at [29, 99] on div at bounding box center [30, 95] width 15 height 15
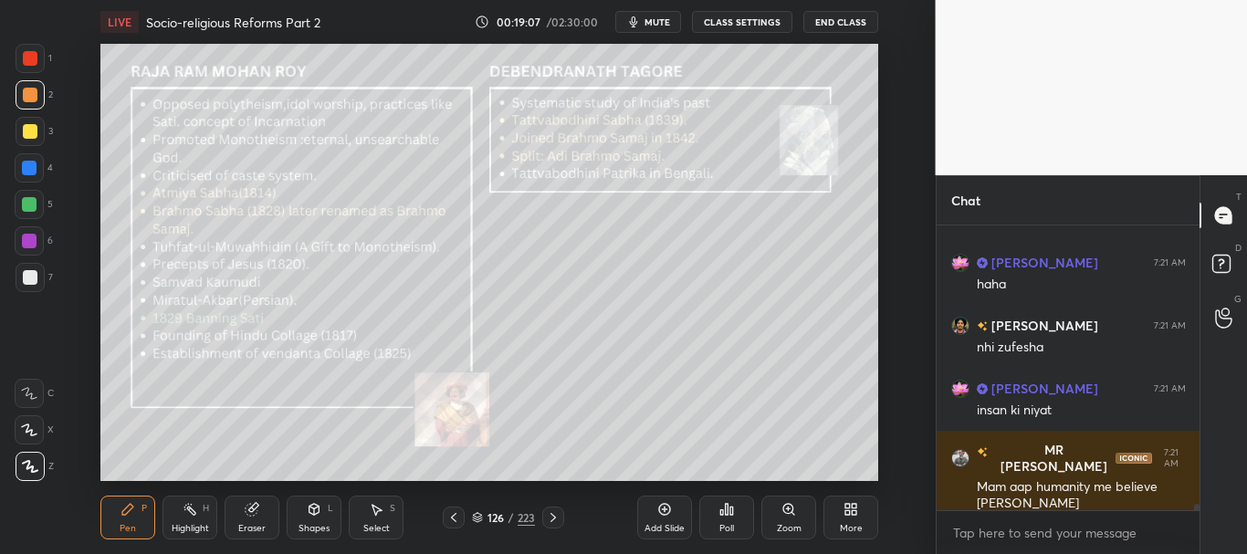
click at [26, 57] on div at bounding box center [30, 58] width 15 height 15
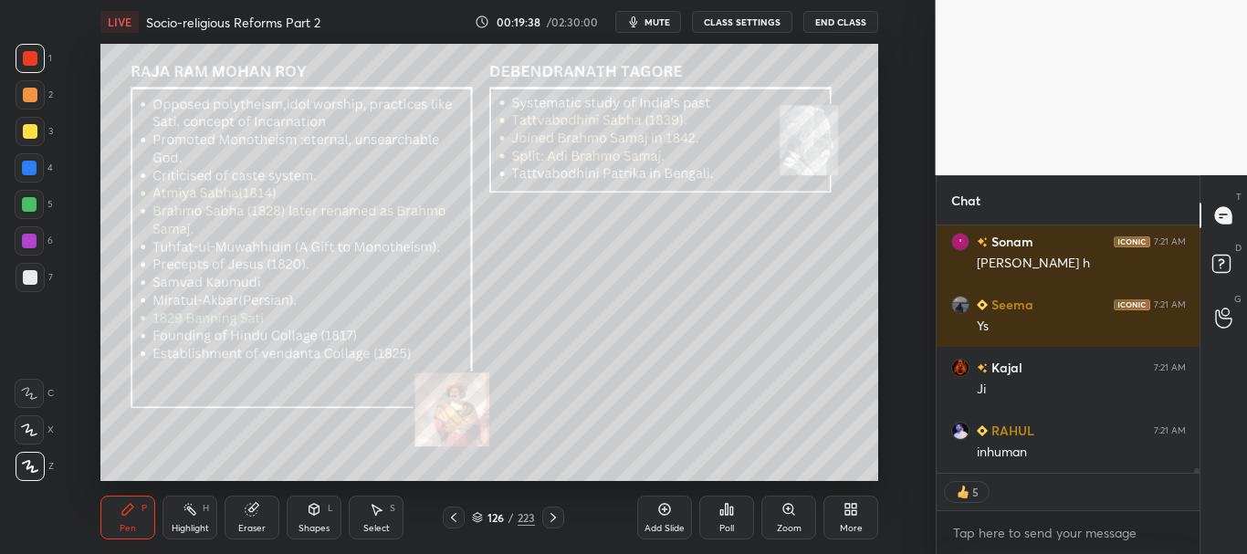
scroll to position [13537, 0]
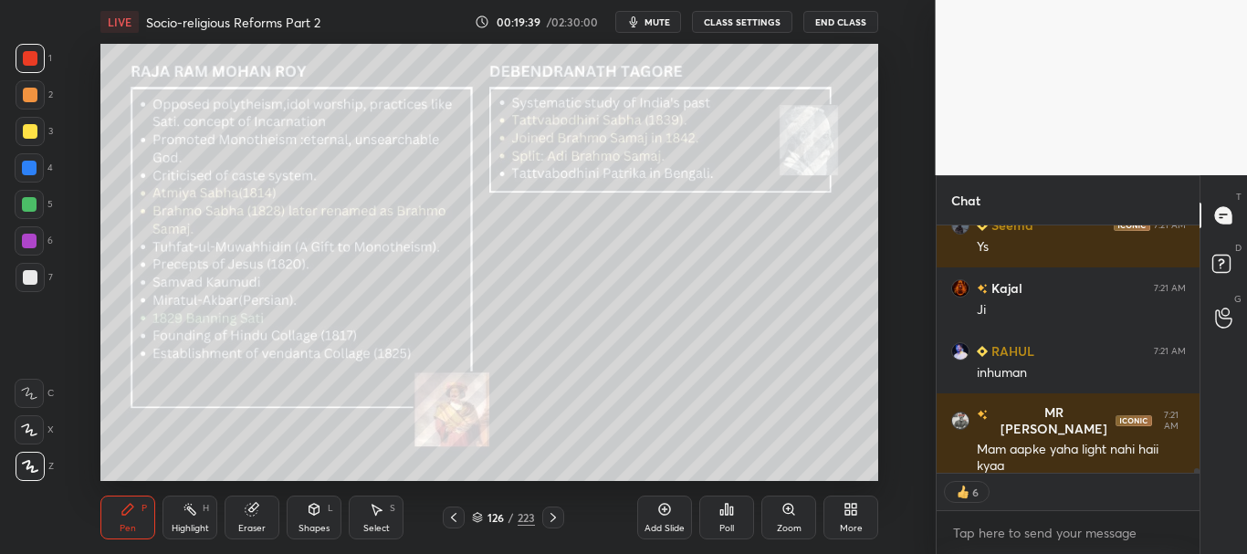
click at [32, 128] on div at bounding box center [30, 131] width 15 height 15
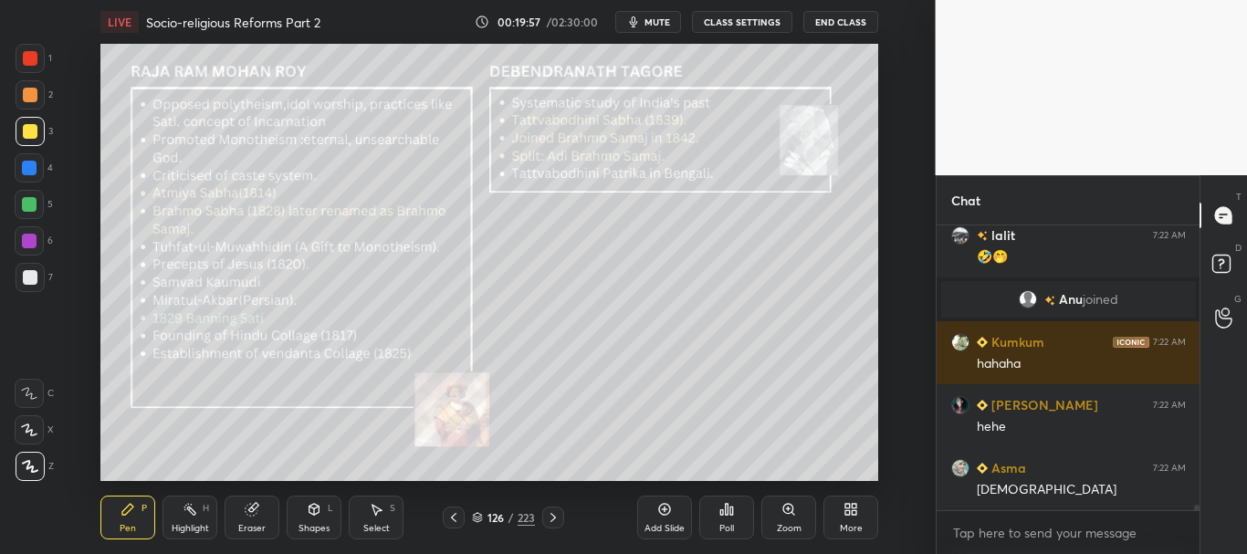
scroll to position [14426, 0]
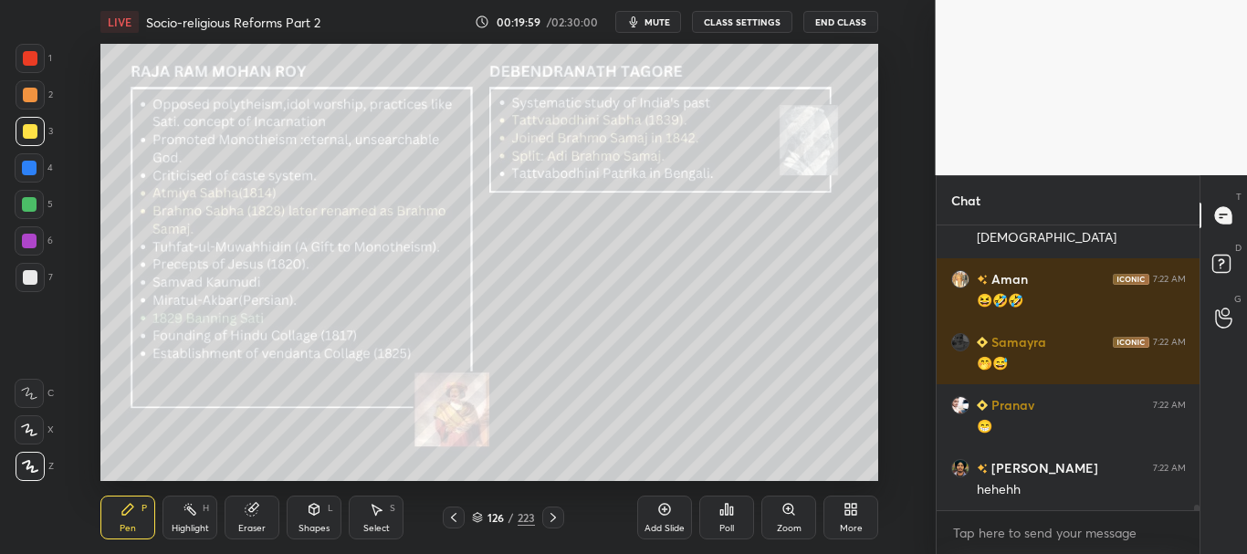
click at [258, 510] on icon at bounding box center [252, 509] width 15 height 15
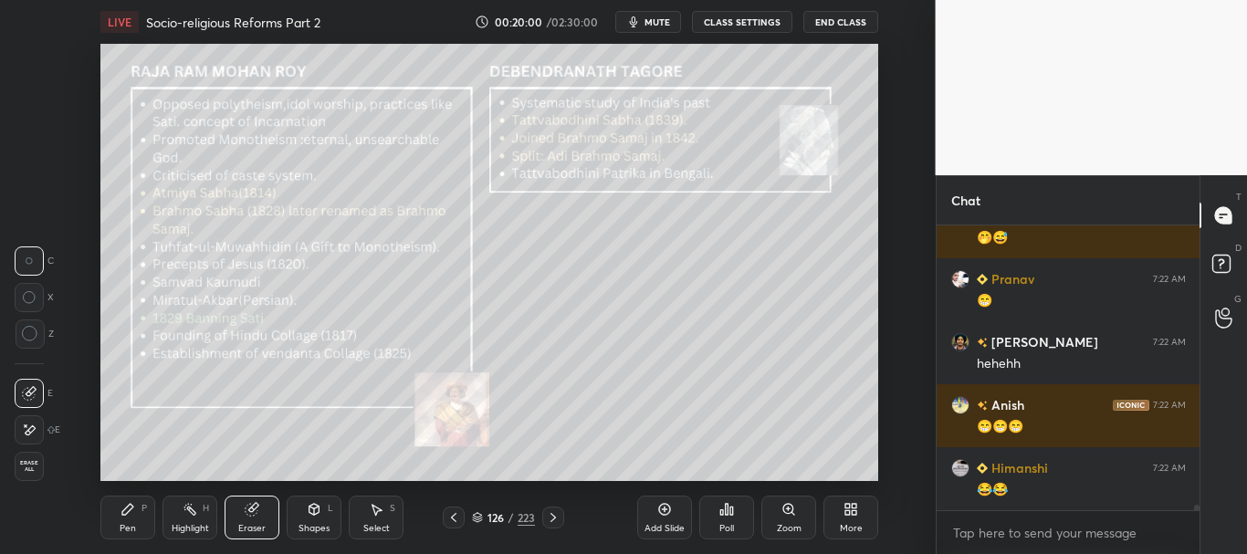
scroll to position [14677, 0]
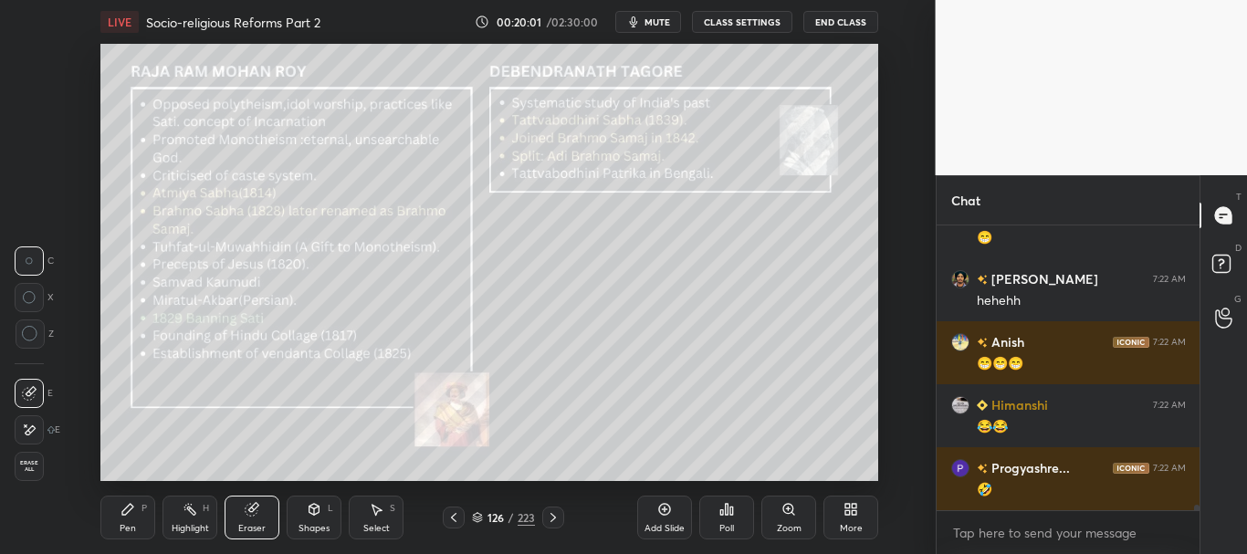
click at [29, 335] on icon at bounding box center [30, 334] width 16 height 16
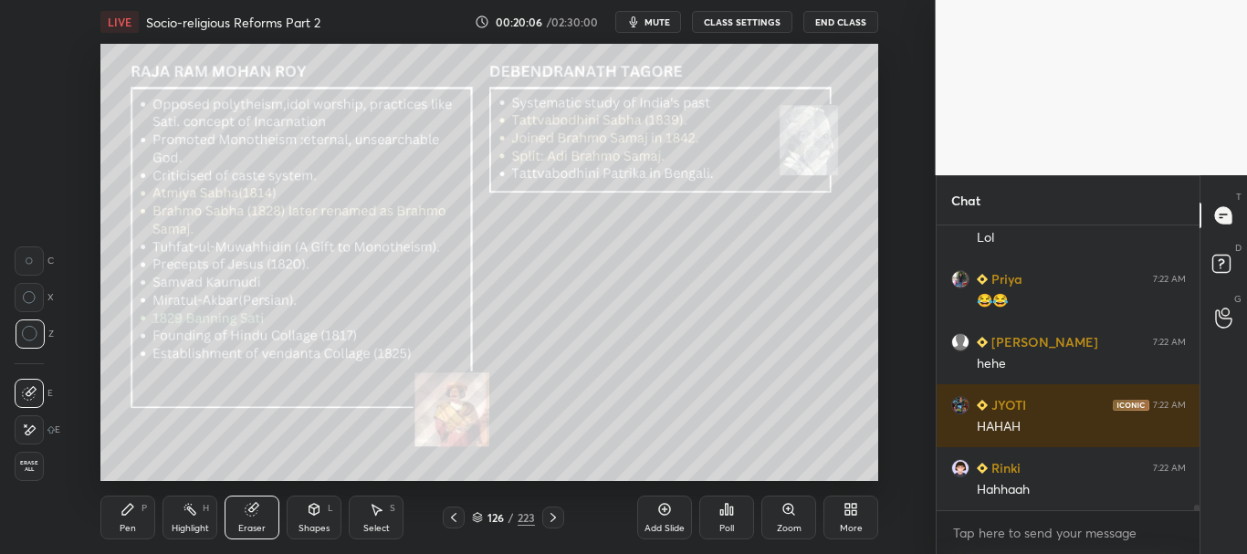
scroll to position [15496, 0]
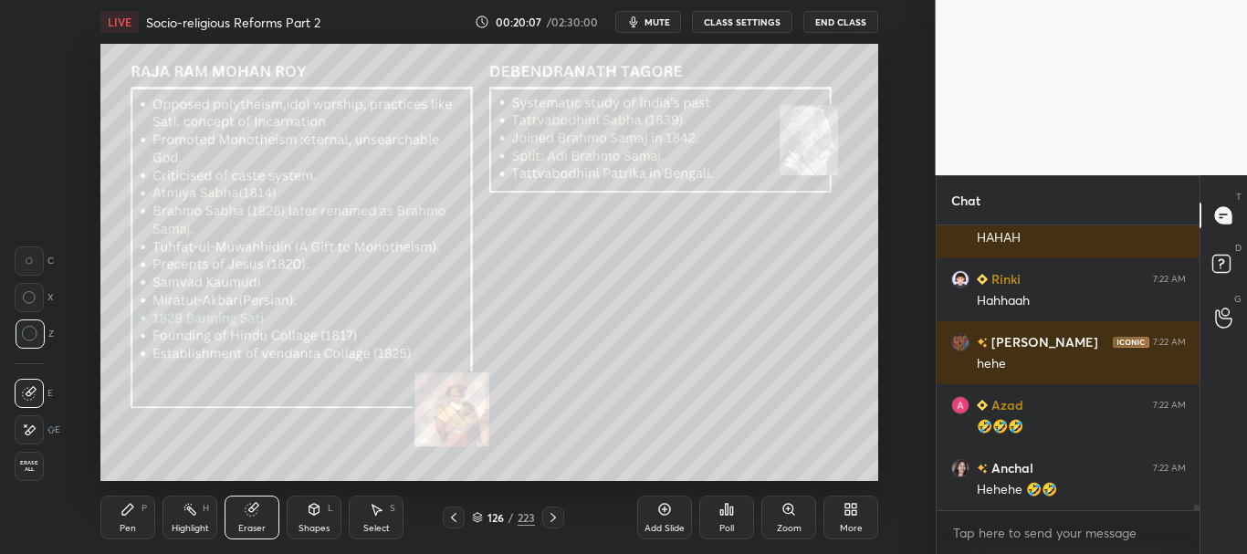
click at [131, 513] on icon at bounding box center [127, 509] width 15 height 15
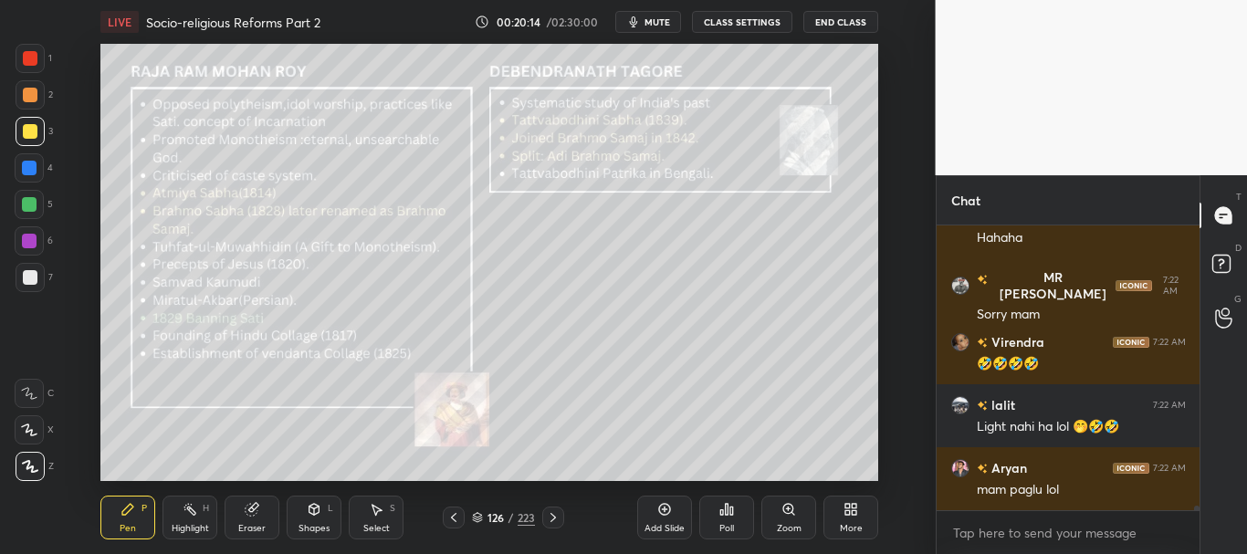
scroll to position [16063, 0]
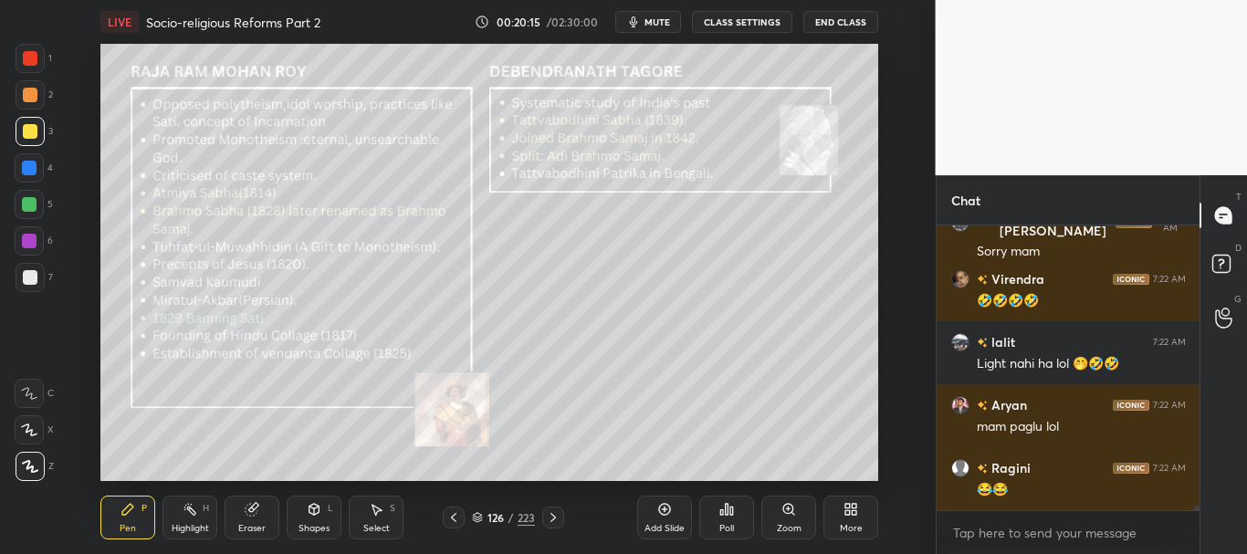
click at [29, 168] on div at bounding box center [29, 168] width 15 height 15
click at [788, 509] on icon at bounding box center [788, 509] width 0 height 4
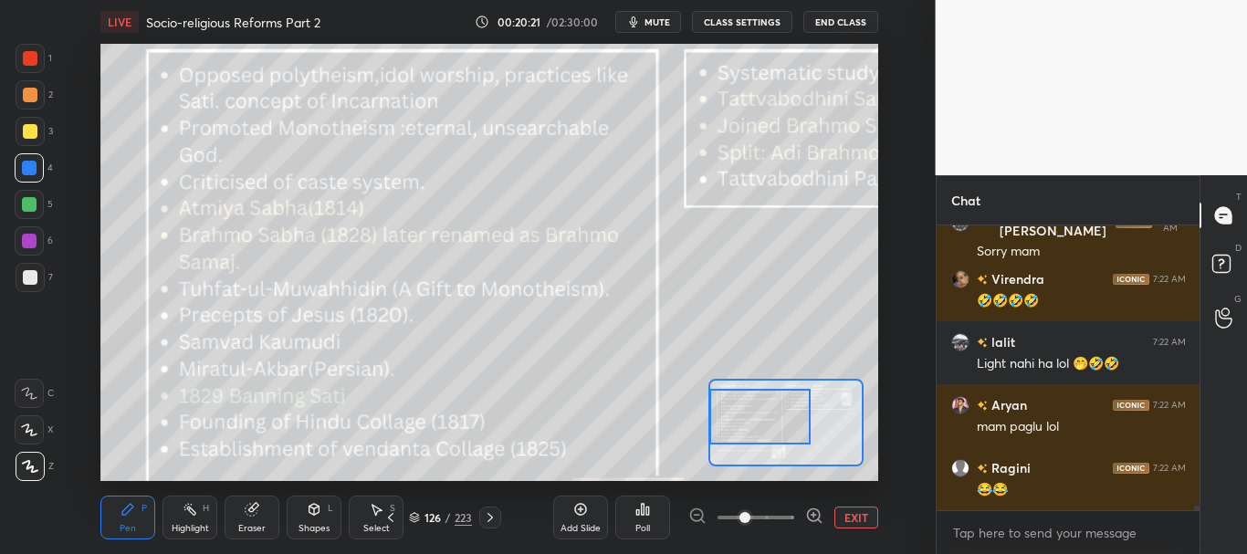
drag, startPoint x: 779, startPoint y: 423, endPoint x: 767, endPoint y: 408, distance: 18.8
click at [763, 407] on div at bounding box center [759, 416] width 101 height 56
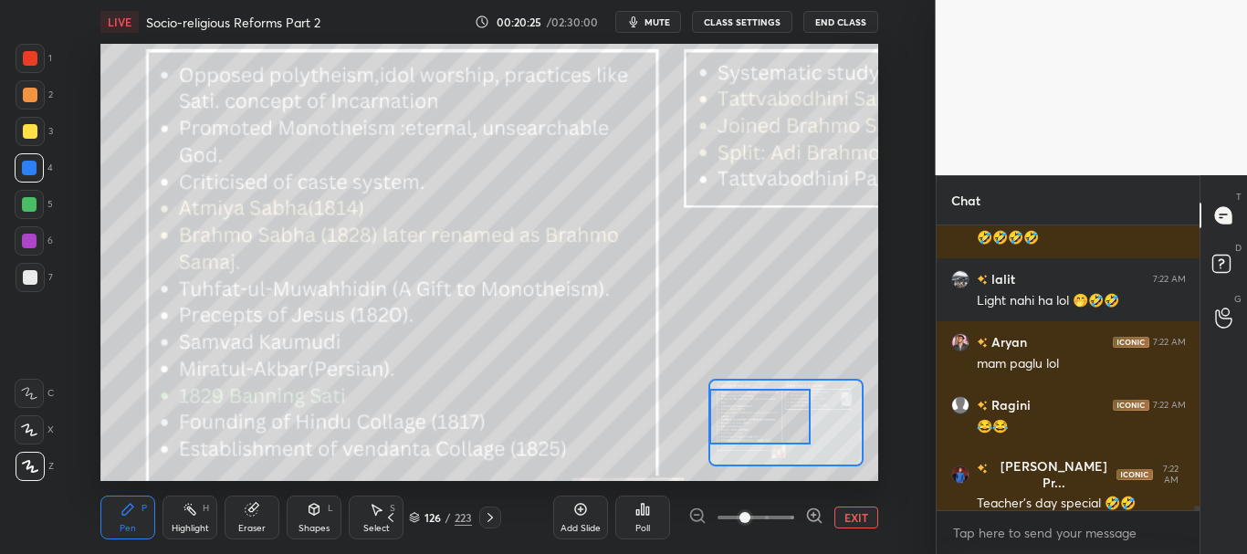
scroll to position [16189, 0]
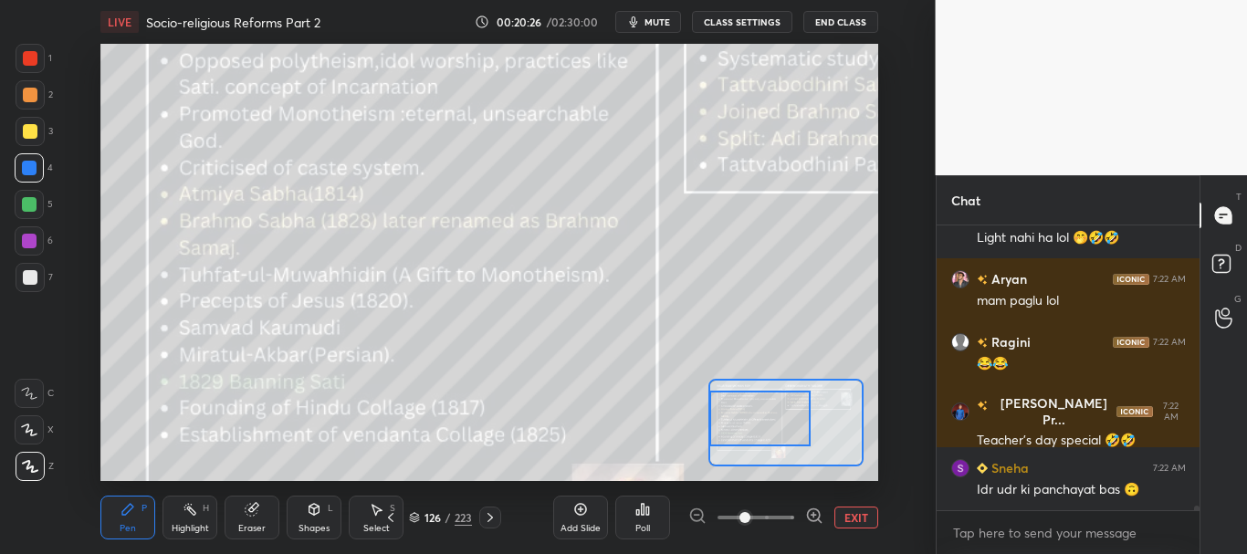
click at [763, 413] on div at bounding box center [759, 418] width 101 height 56
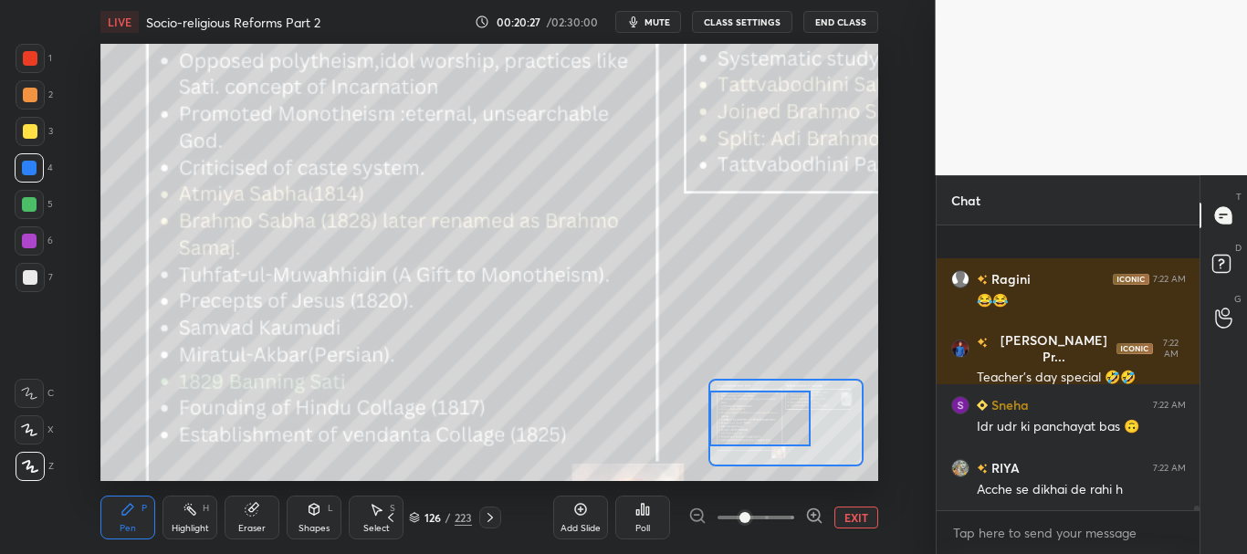
scroll to position [16378, 0]
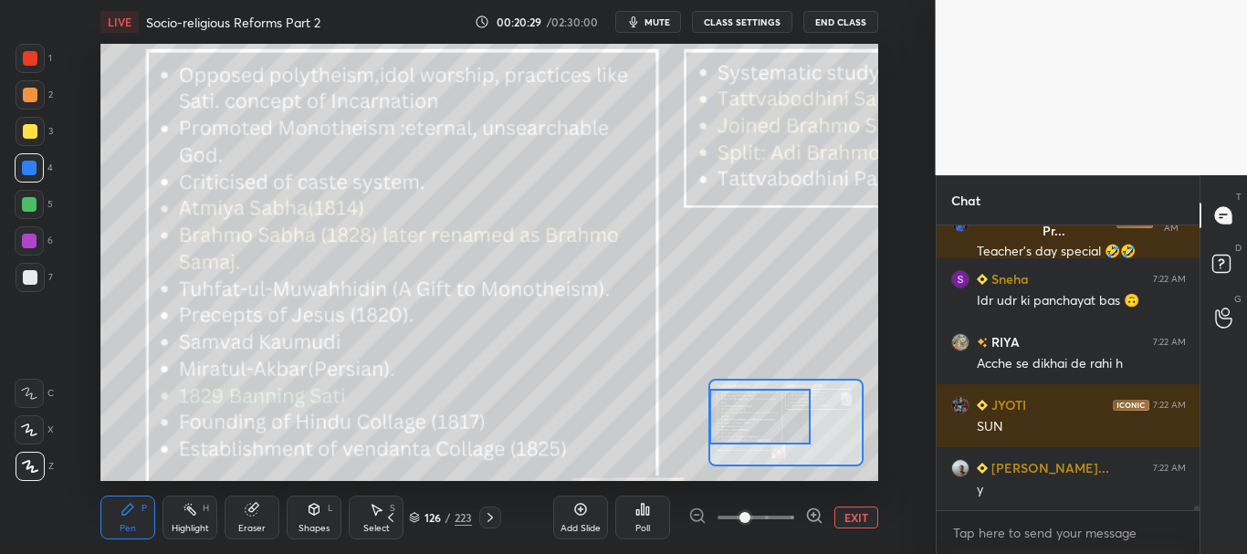
click at [783, 412] on div at bounding box center [759, 416] width 101 height 56
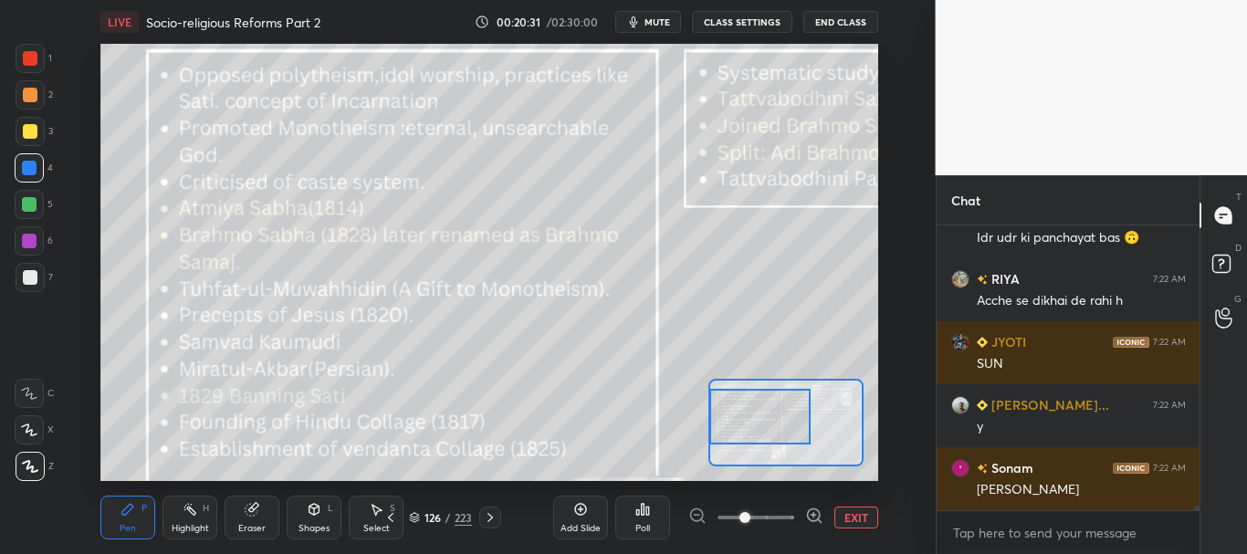
click at [27, 158] on div at bounding box center [29, 167] width 29 height 29
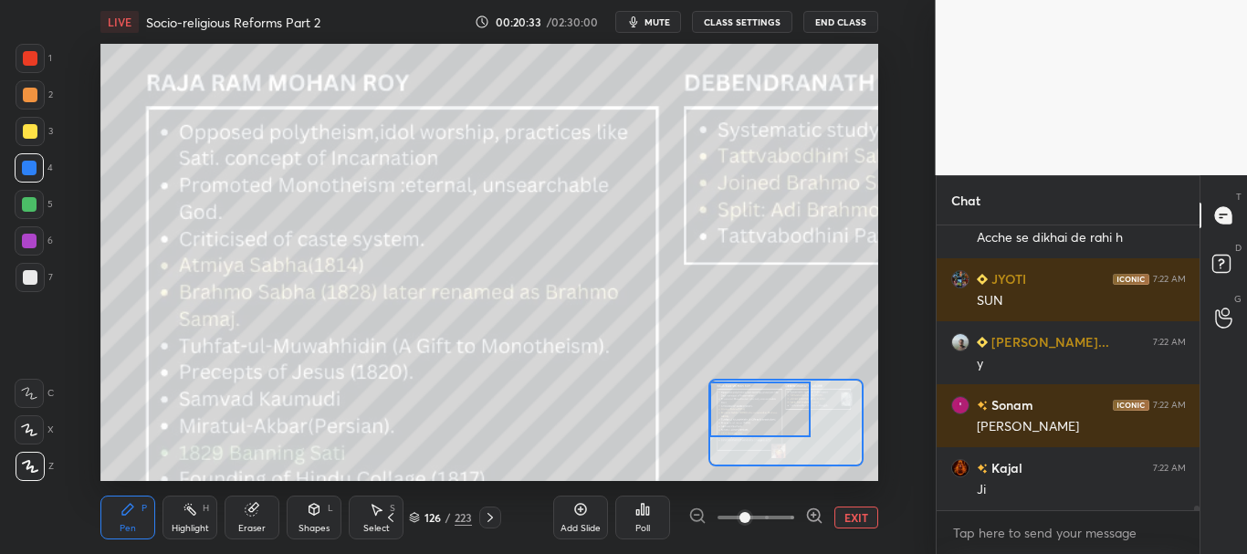
drag, startPoint x: 752, startPoint y: 417, endPoint x: 746, endPoint y: 380, distance: 38.0
click at [752, 394] on div at bounding box center [759, 410] width 101 height 56
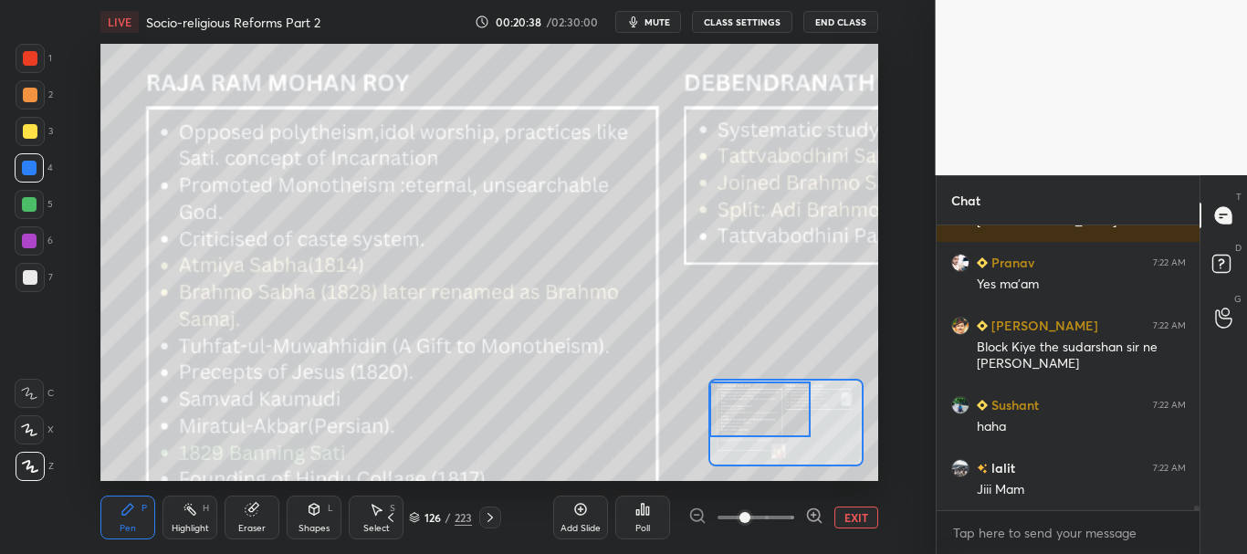
scroll to position [17024, 0]
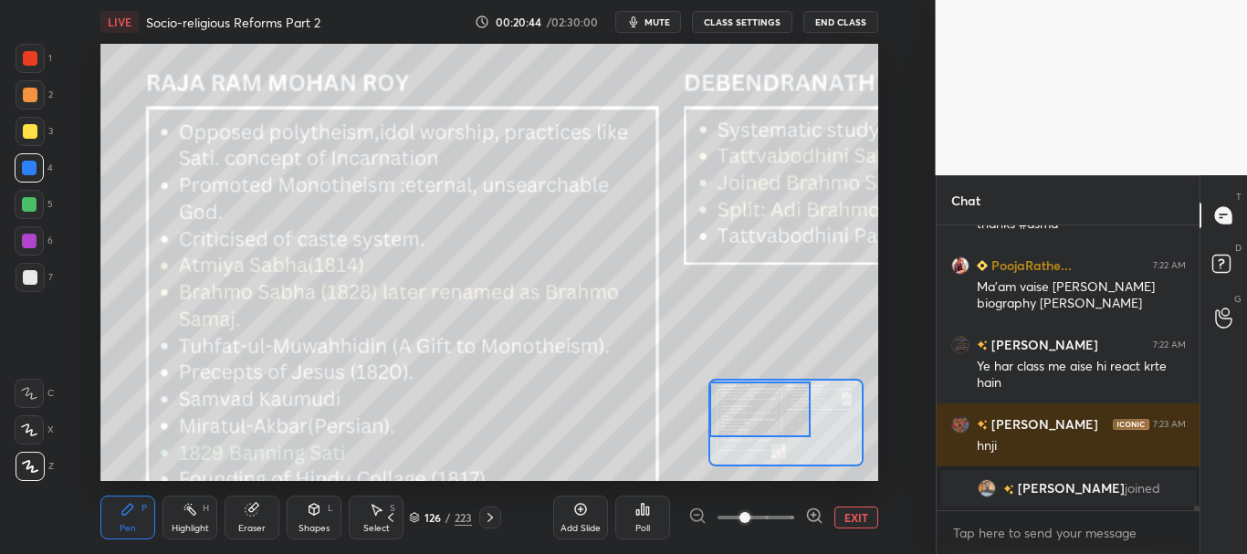
click at [766, 405] on div at bounding box center [759, 410] width 101 height 56
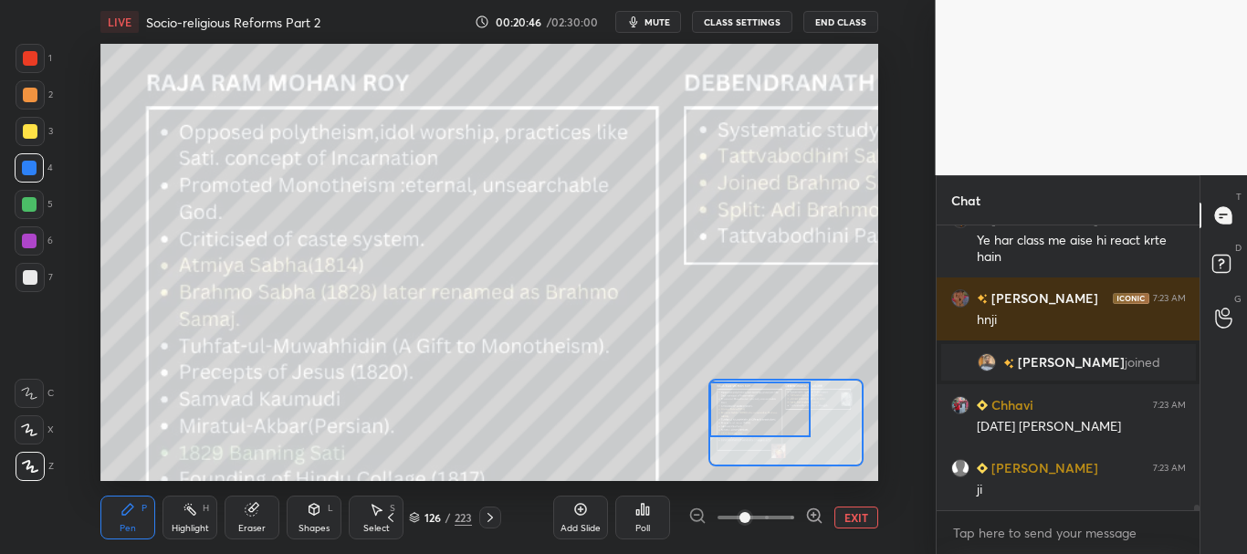
click at [863, 512] on button "EXIT" at bounding box center [856, 518] width 44 height 22
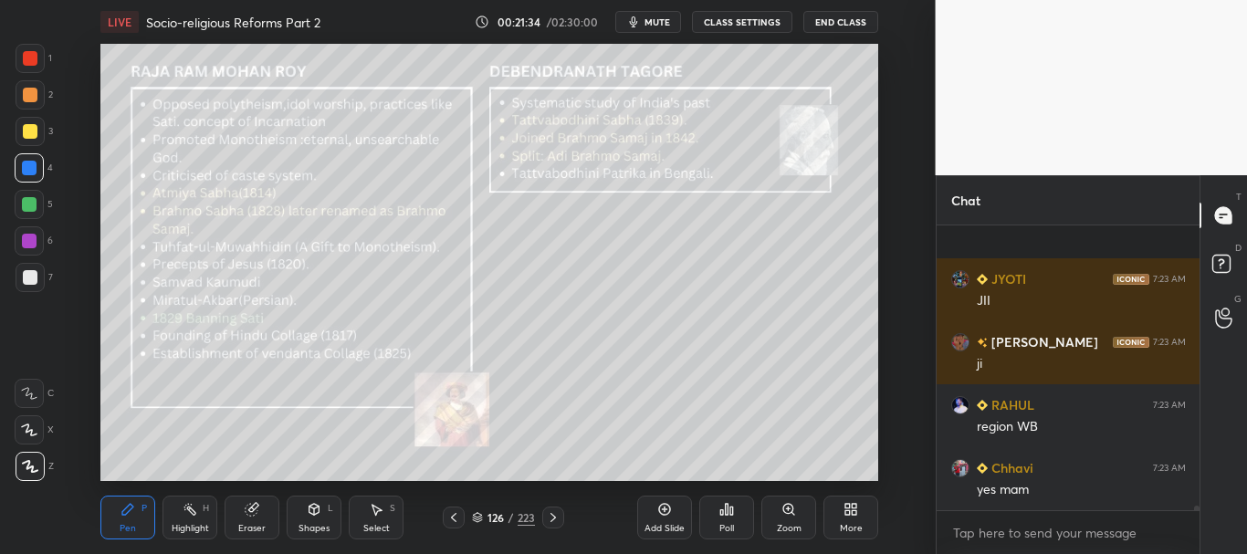
scroll to position [16333, 0]
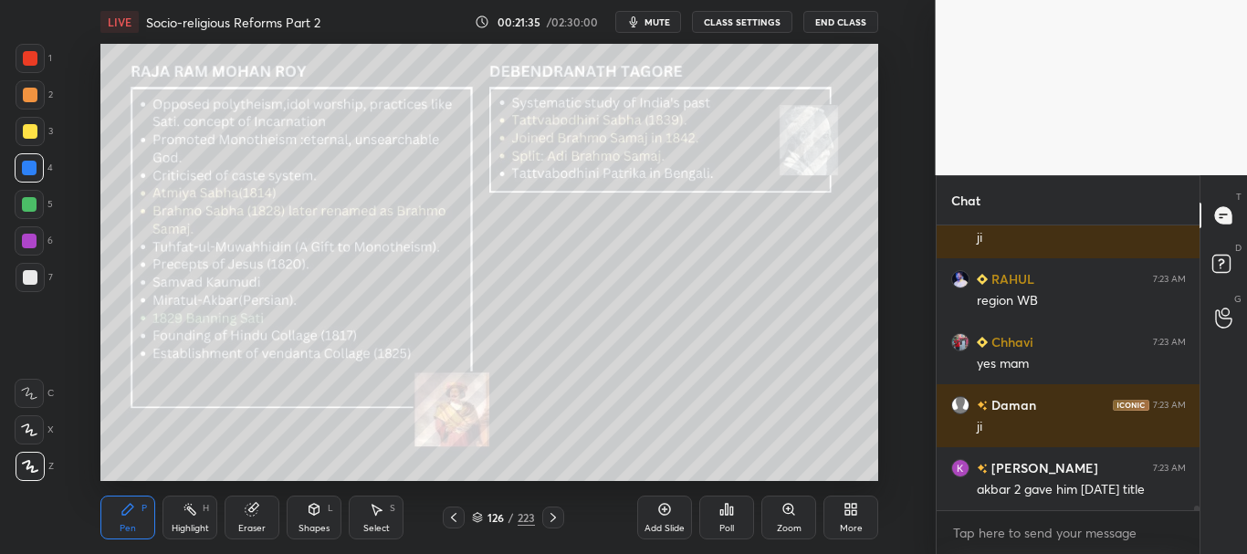
click at [24, 131] on div at bounding box center [30, 131] width 15 height 15
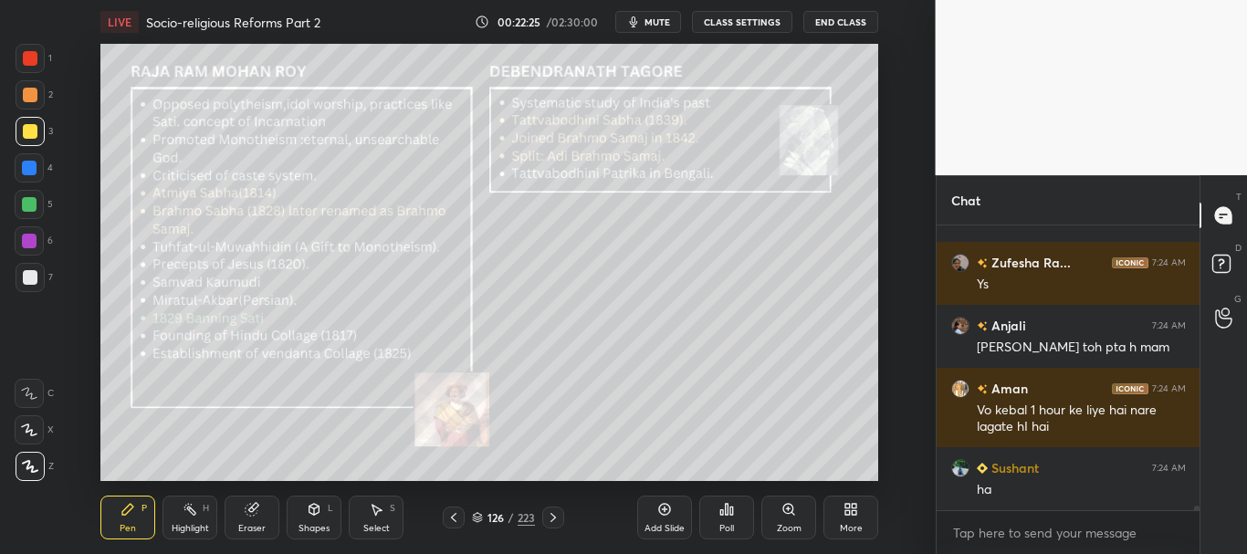
scroll to position [18094, 0]
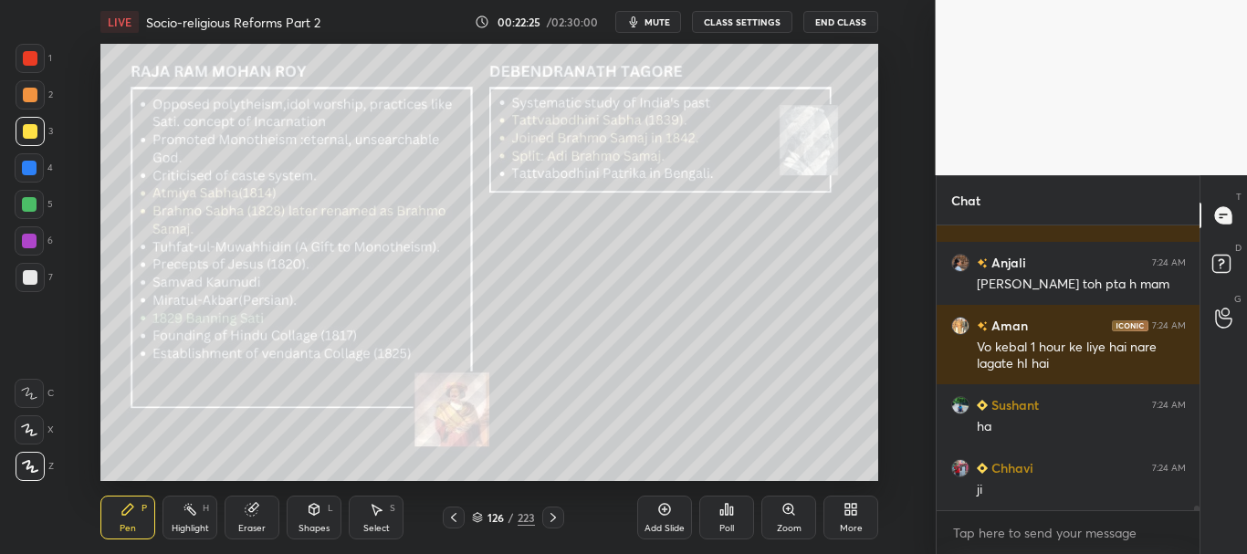
click at [251, 512] on icon at bounding box center [252, 510] width 12 height 12
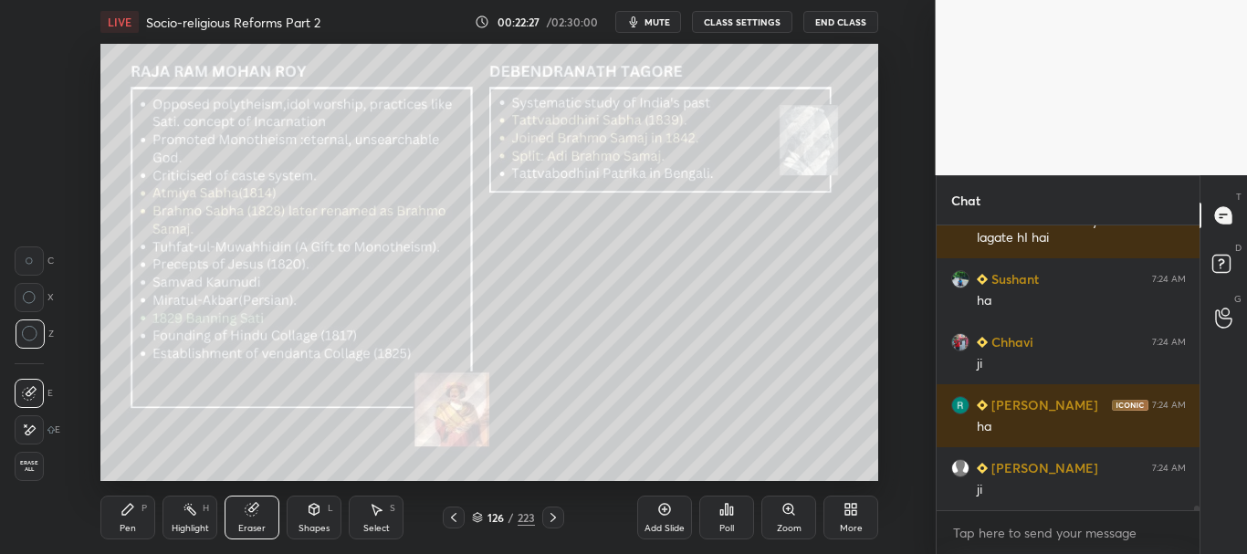
scroll to position [18283, 0]
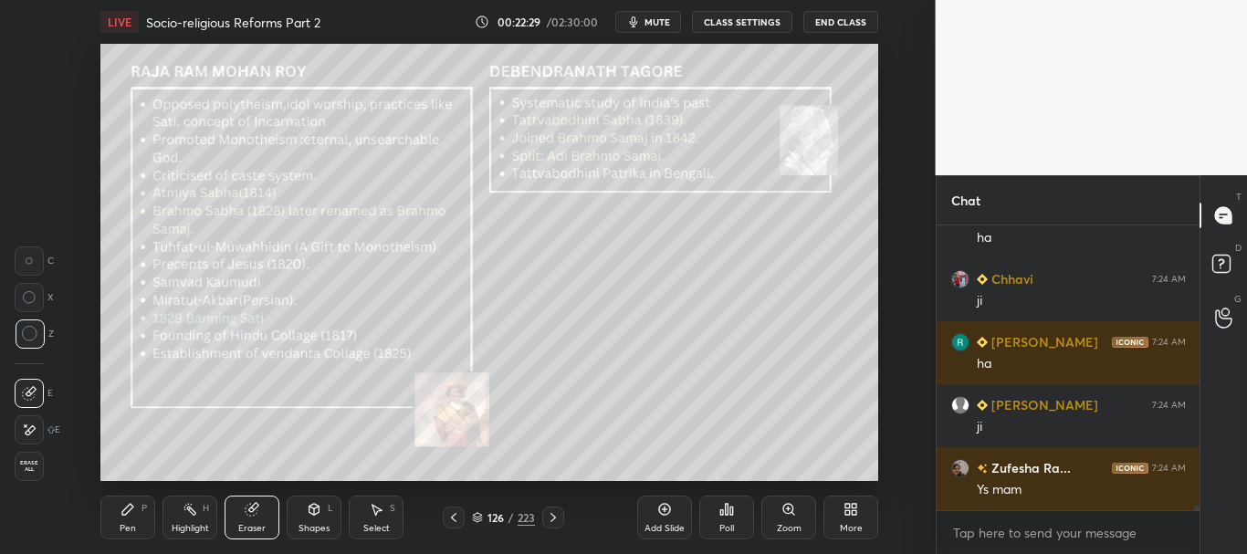
click at [139, 519] on div "Pen P" at bounding box center [127, 518] width 55 height 44
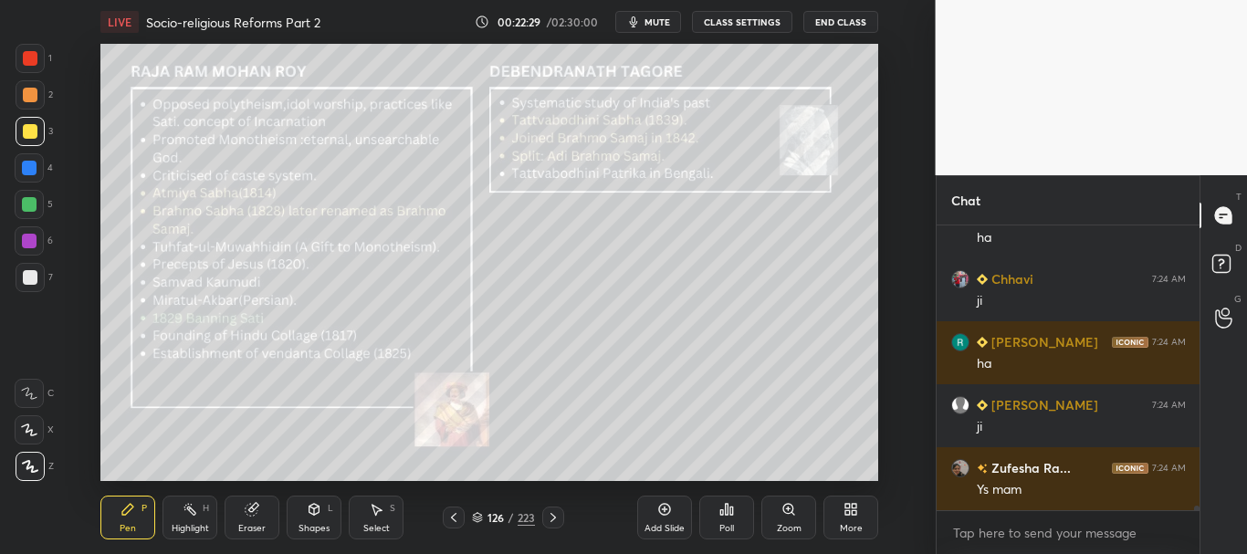
scroll to position [18327, 0]
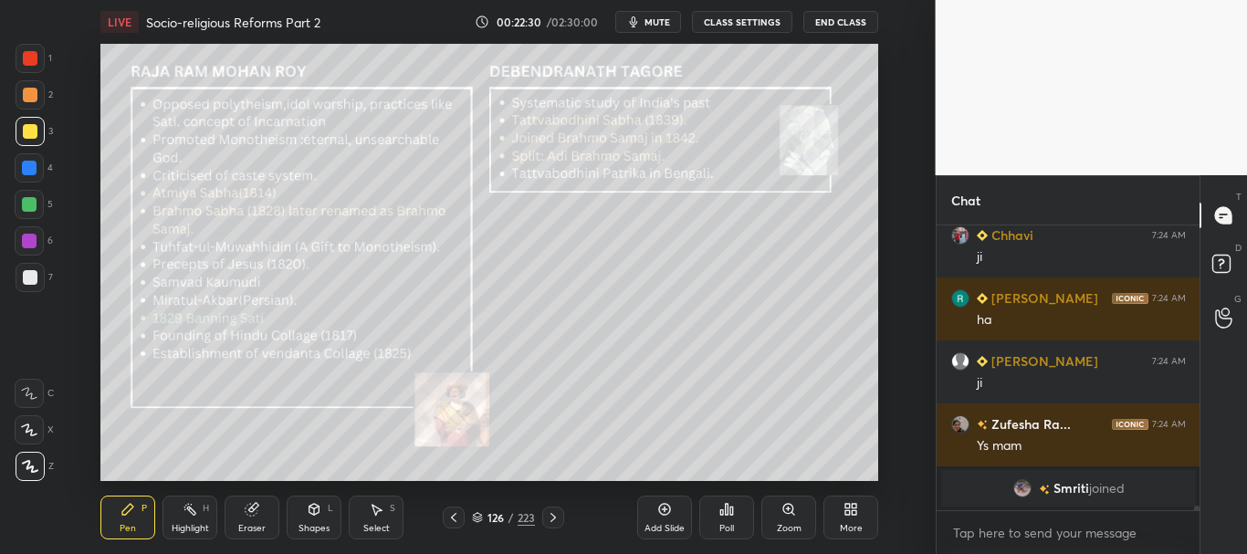
click at [25, 203] on div at bounding box center [29, 204] width 15 height 15
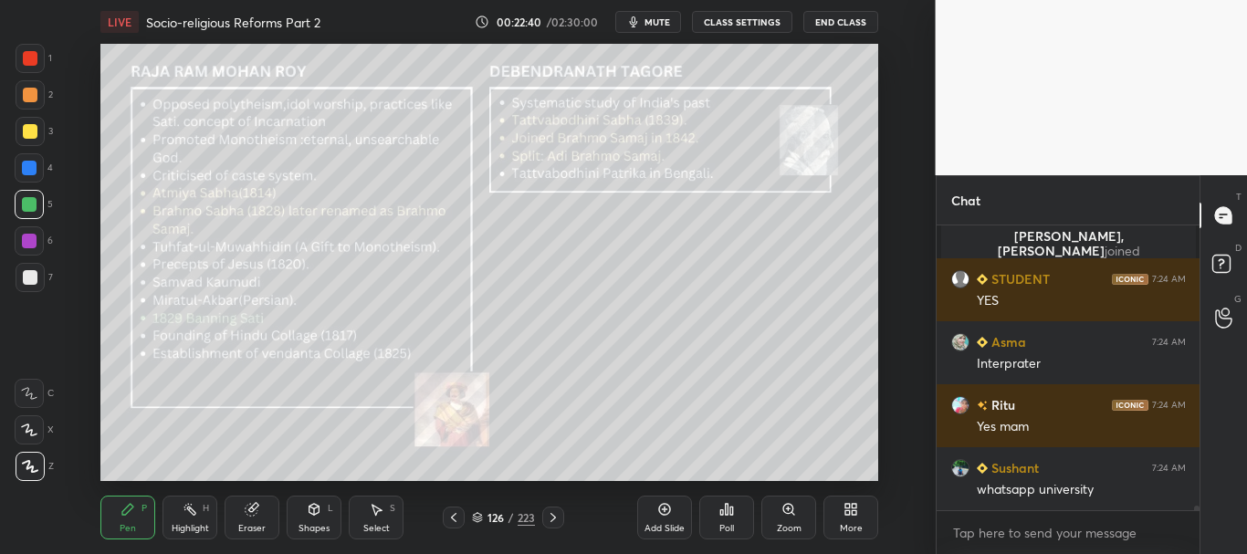
scroll to position [17961, 0]
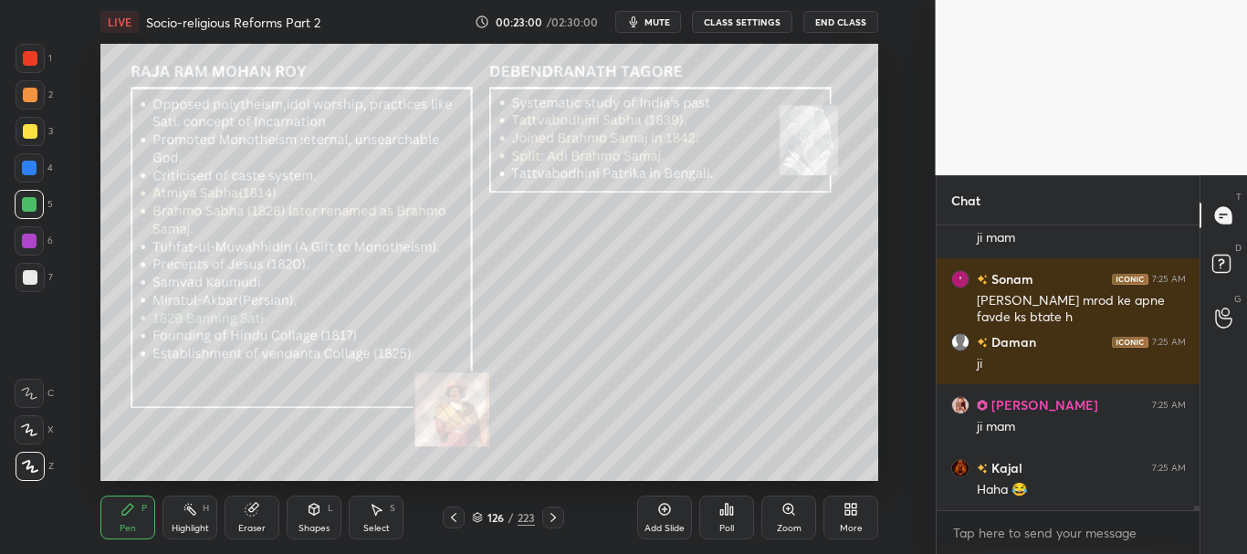
click at [23, 197] on div at bounding box center [29, 204] width 15 height 15
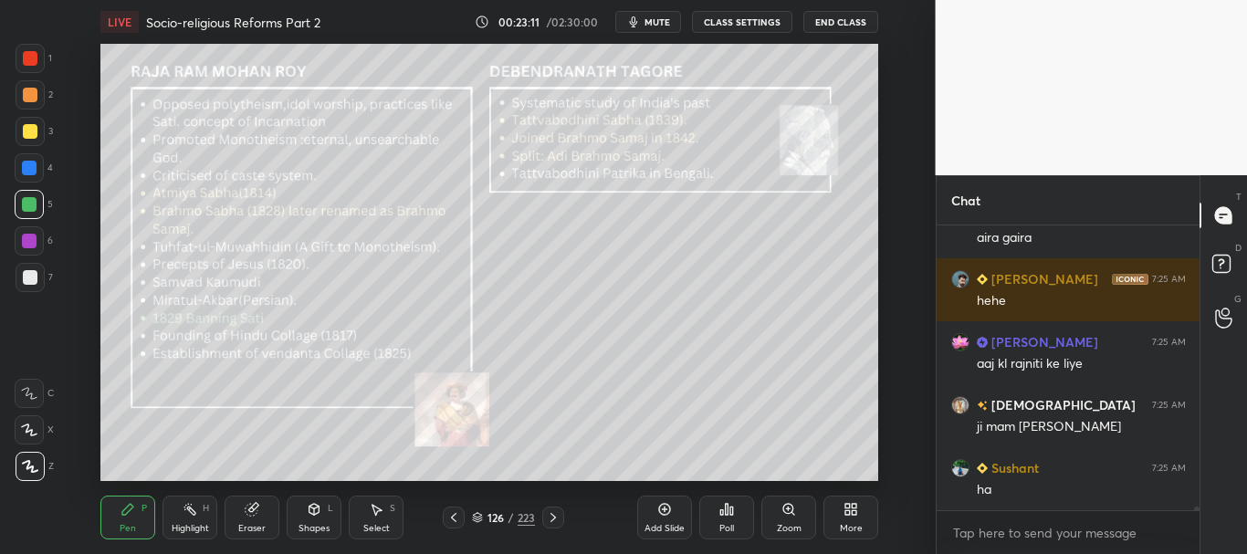
click at [28, 134] on div at bounding box center [30, 131] width 15 height 15
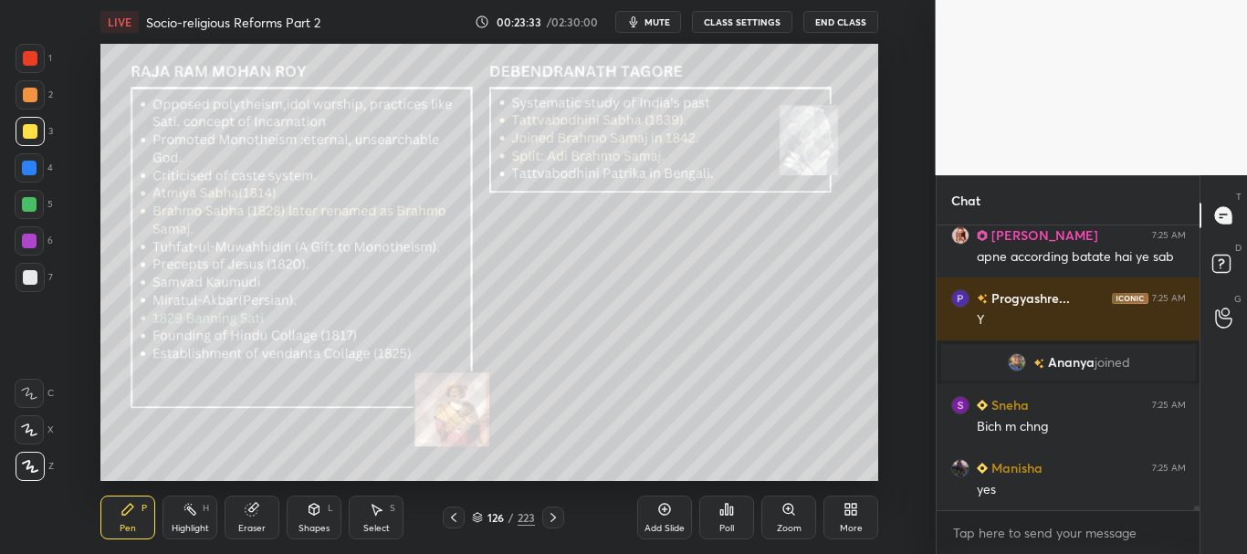
scroll to position [19394, 0]
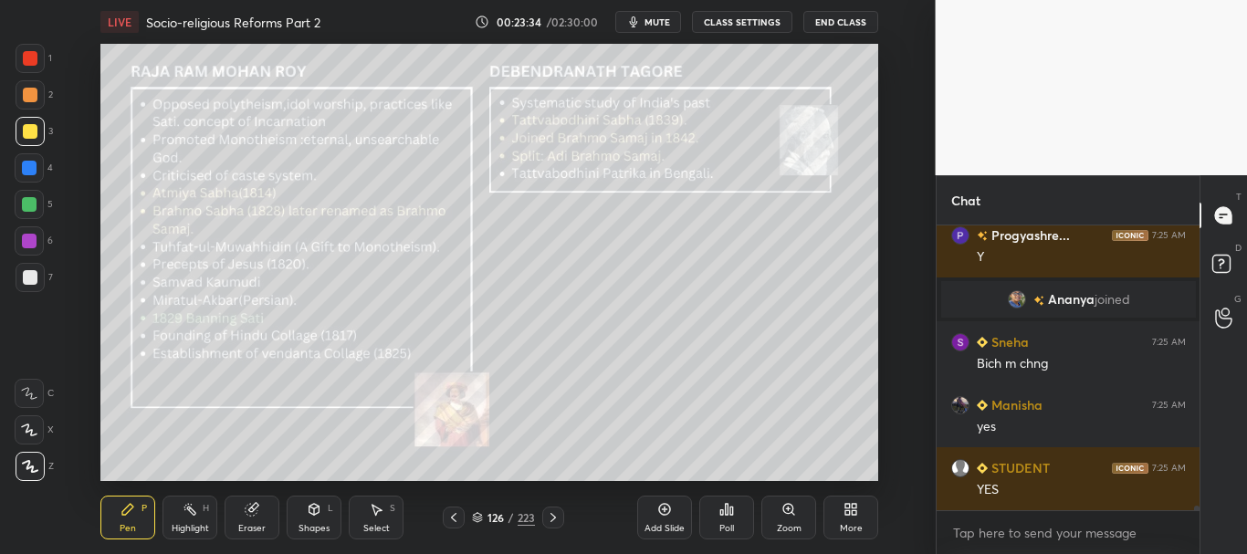
click at [30, 236] on div at bounding box center [29, 241] width 15 height 15
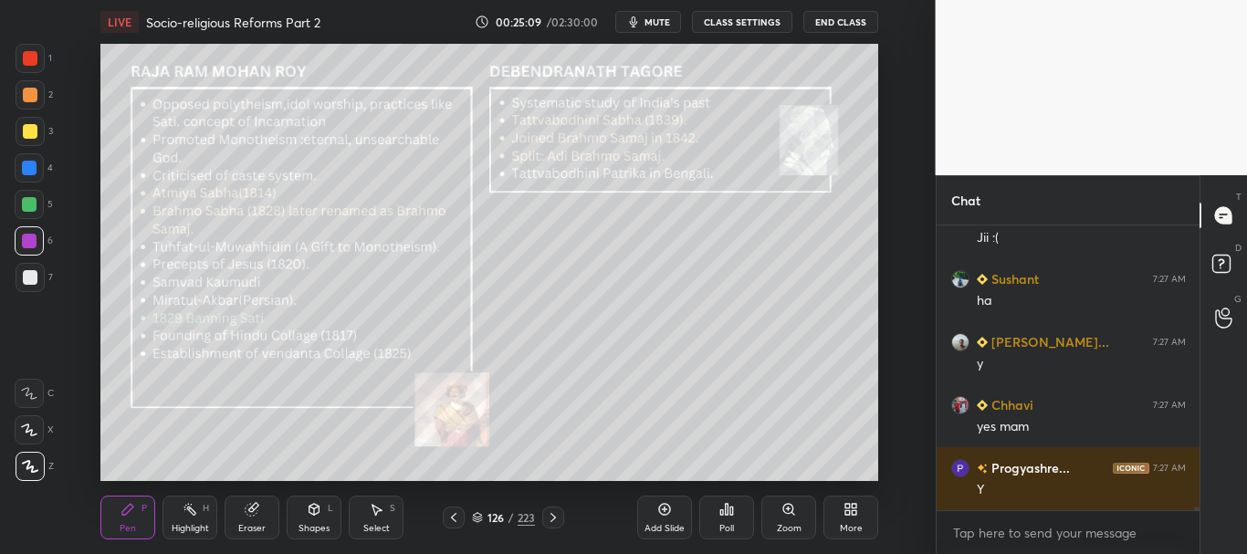
scroll to position [21137, 0]
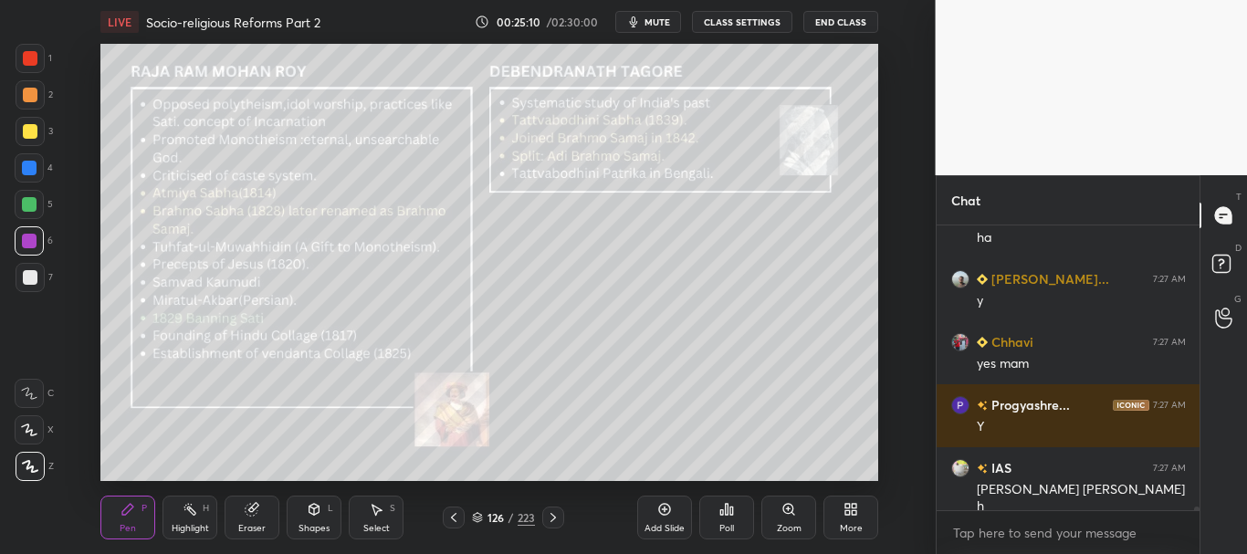
click at [249, 508] on icon at bounding box center [252, 510] width 12 height 12
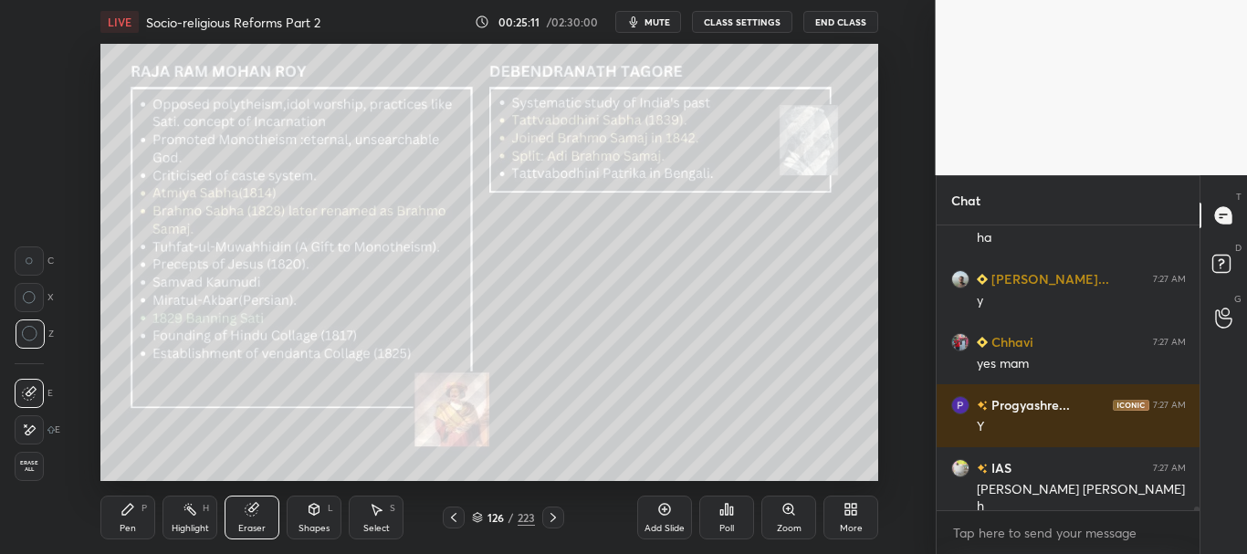
scroll to position [21200, 0]
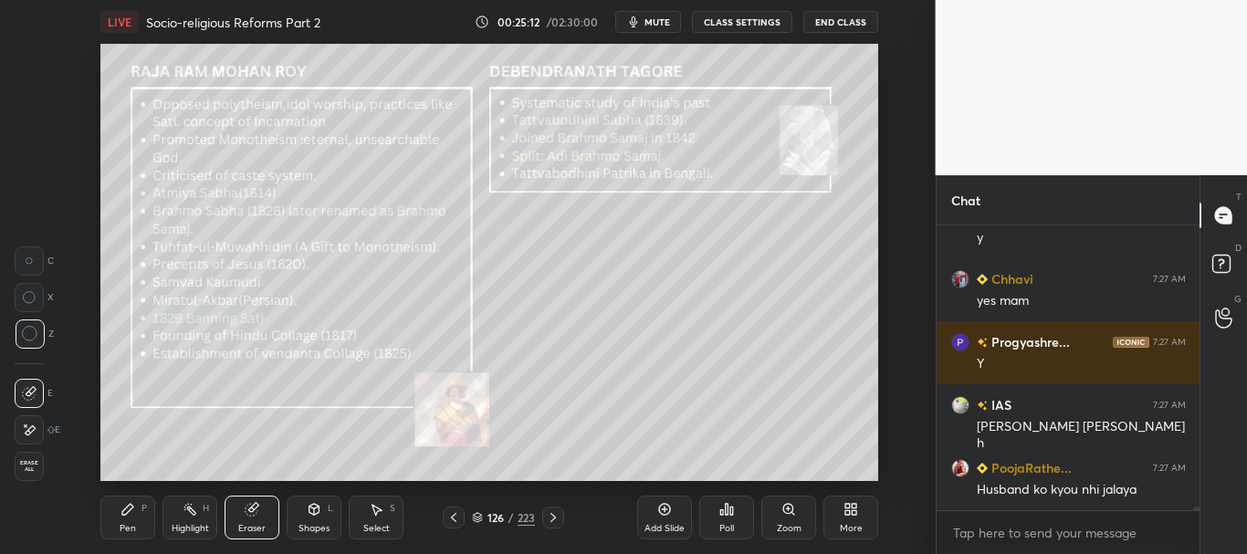
click at [29, 334] on icon at bounding box center [30, 334] width 16 height 16
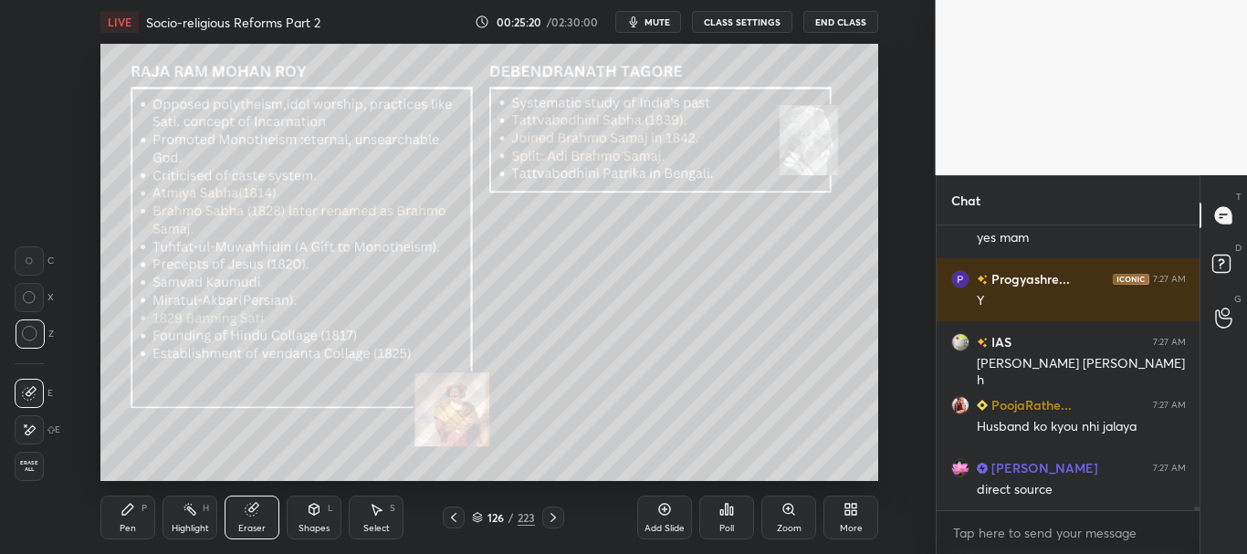
click at [130, 508] on icon at bounding box center [127, 509] width 11 height 11
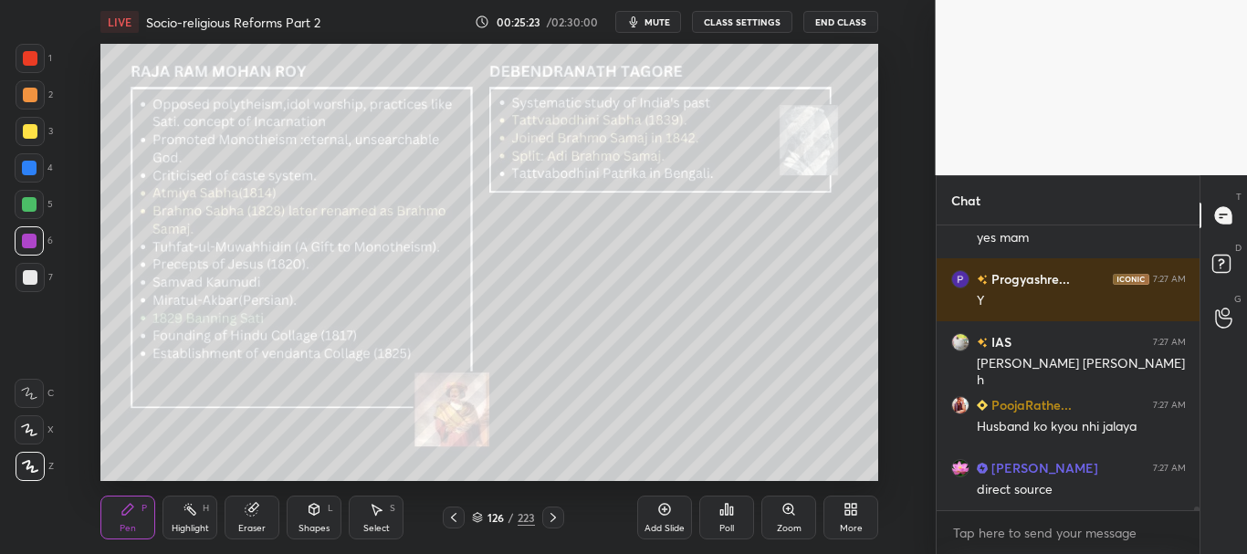
scroll to position [21326, 0]
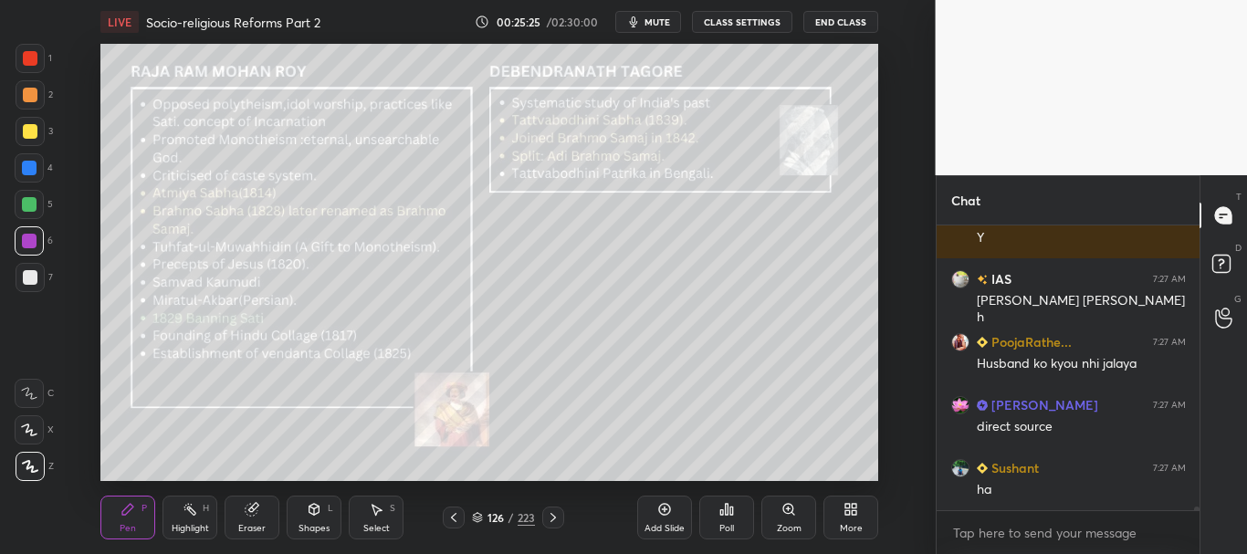
click at [29, 134] on div at bounding box center [30, 131] width 15 height 15
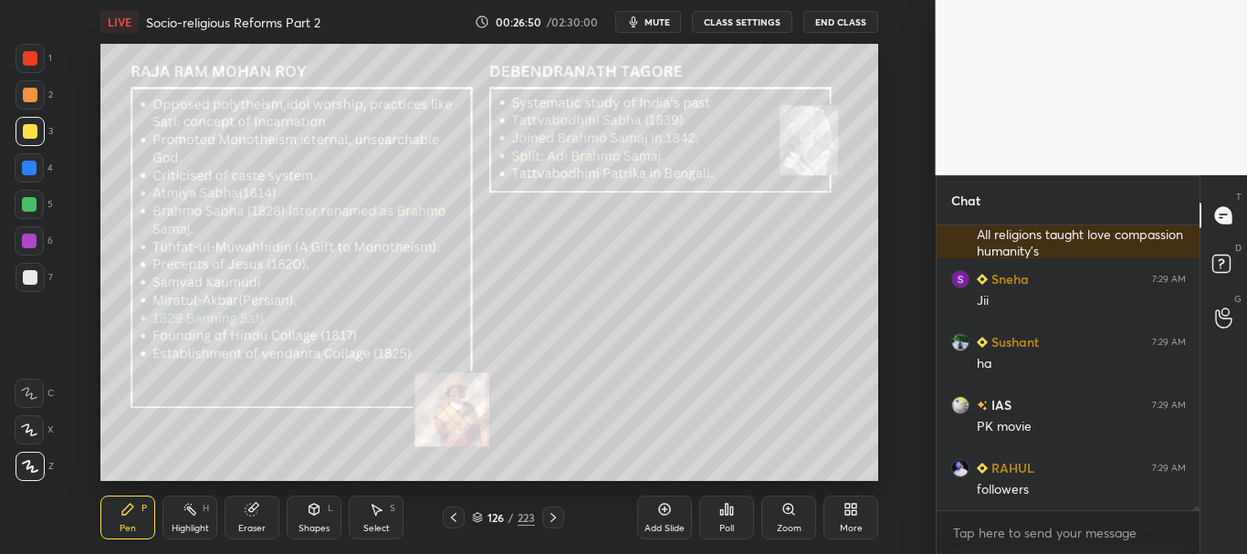
scroll to position [23425, 0]
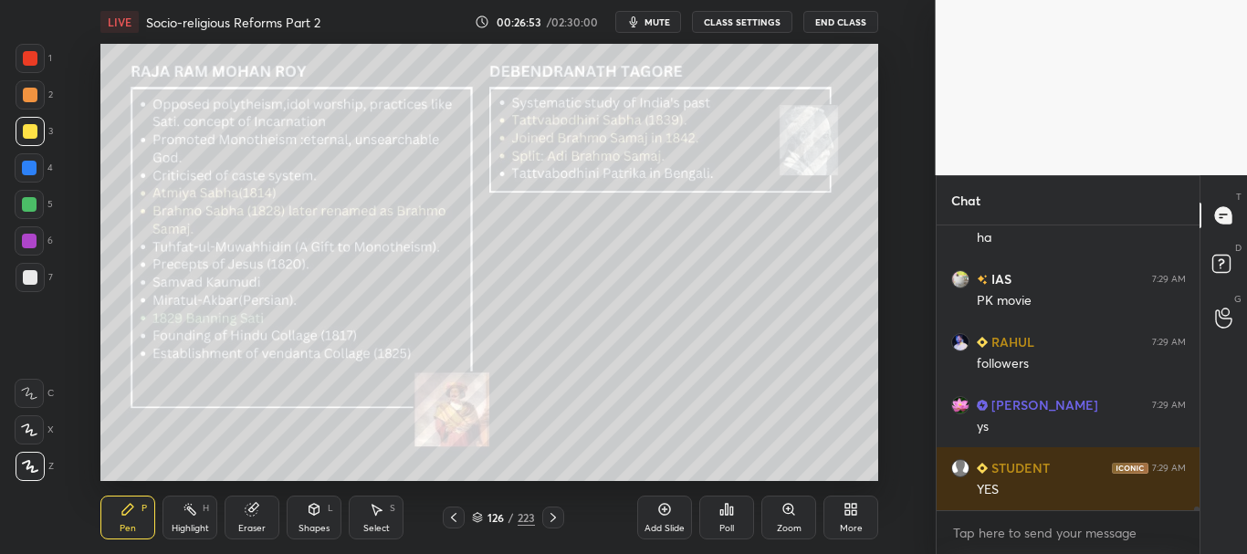
click at [26, 196] on div at bounding box center [29, 204] width 29 height 29
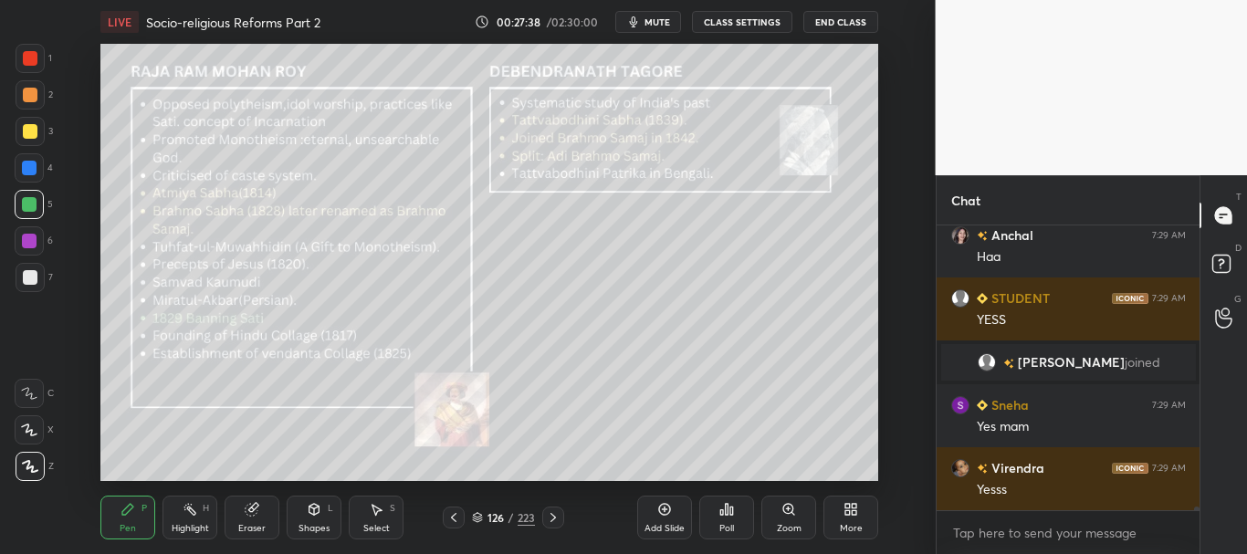
scroll to position [23244, 0]
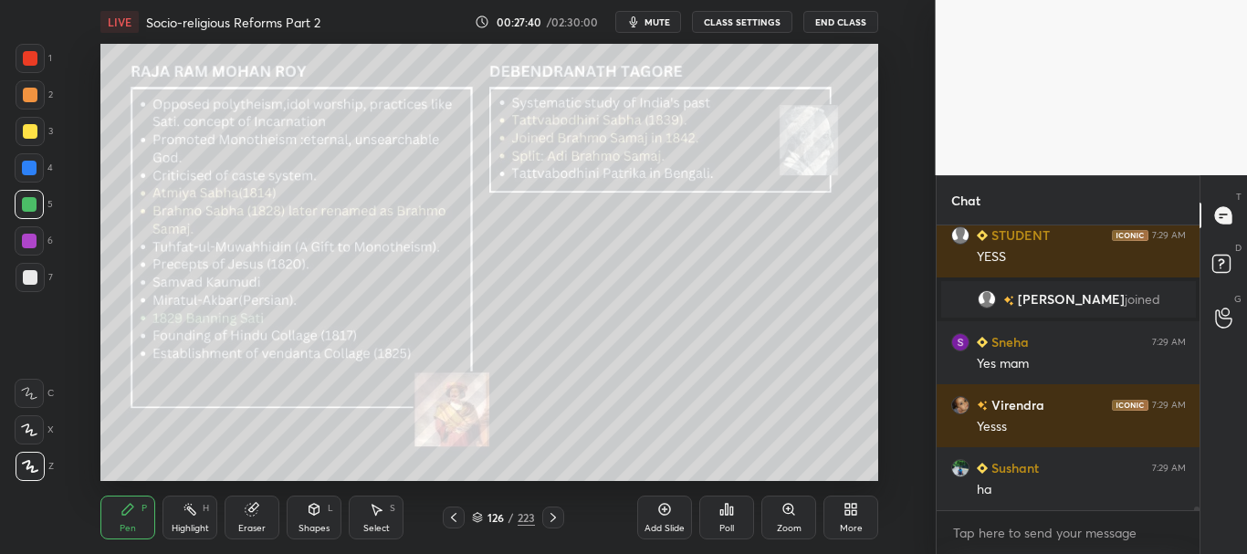
click at [256, 518] on div "Eraser" at bounding box center [252, 518] width 55 height 44
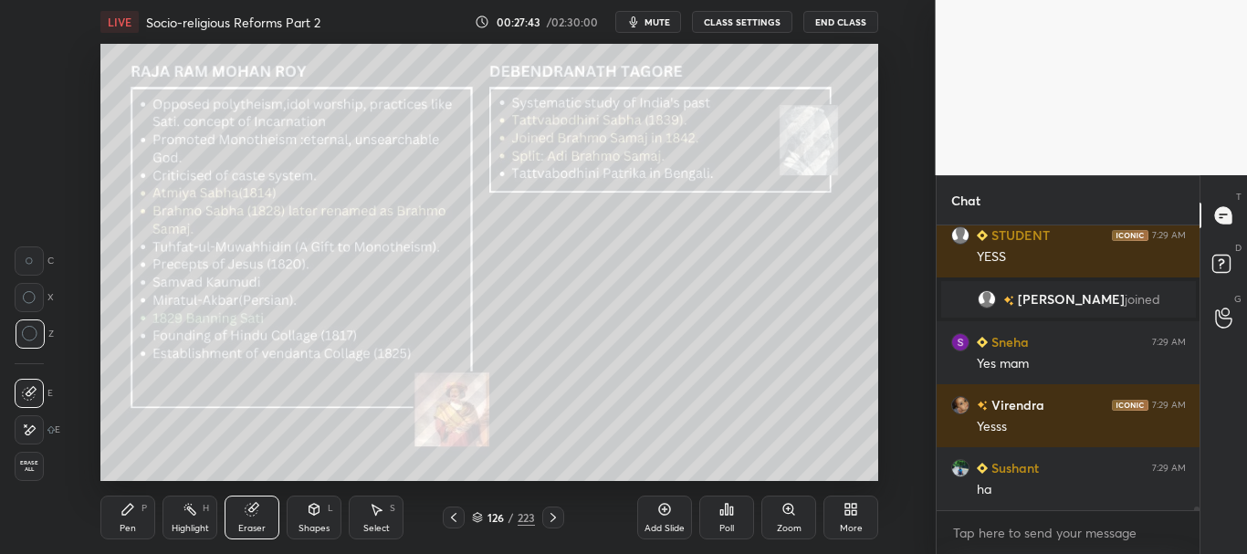
click at [144, 508] on div "P" at bounding box center [143, 508] width 5 height 9
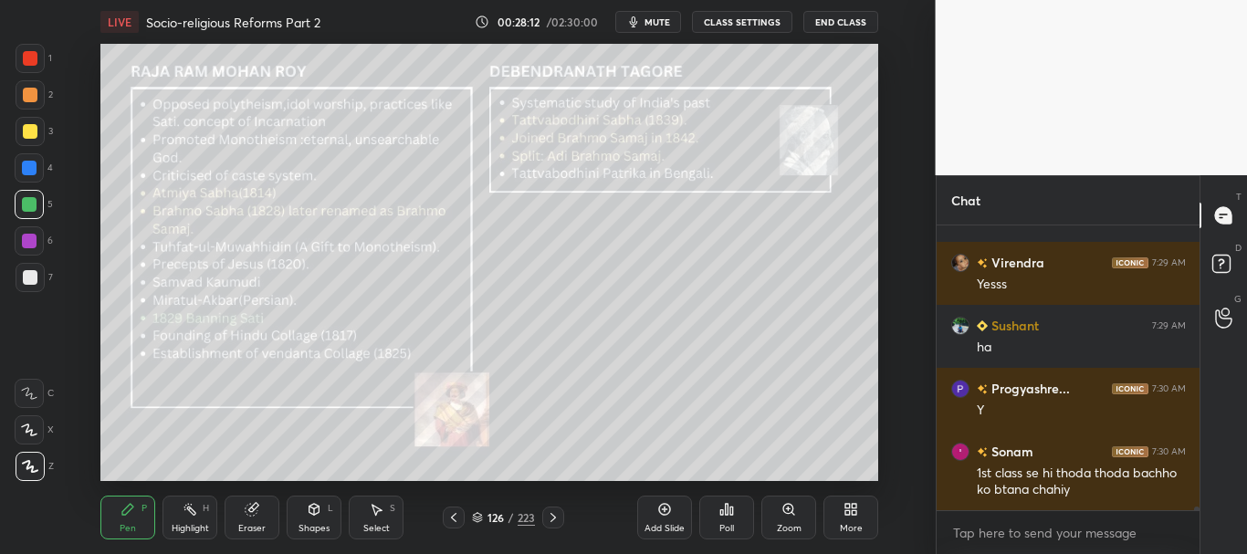
scroll to position [23449, 0]
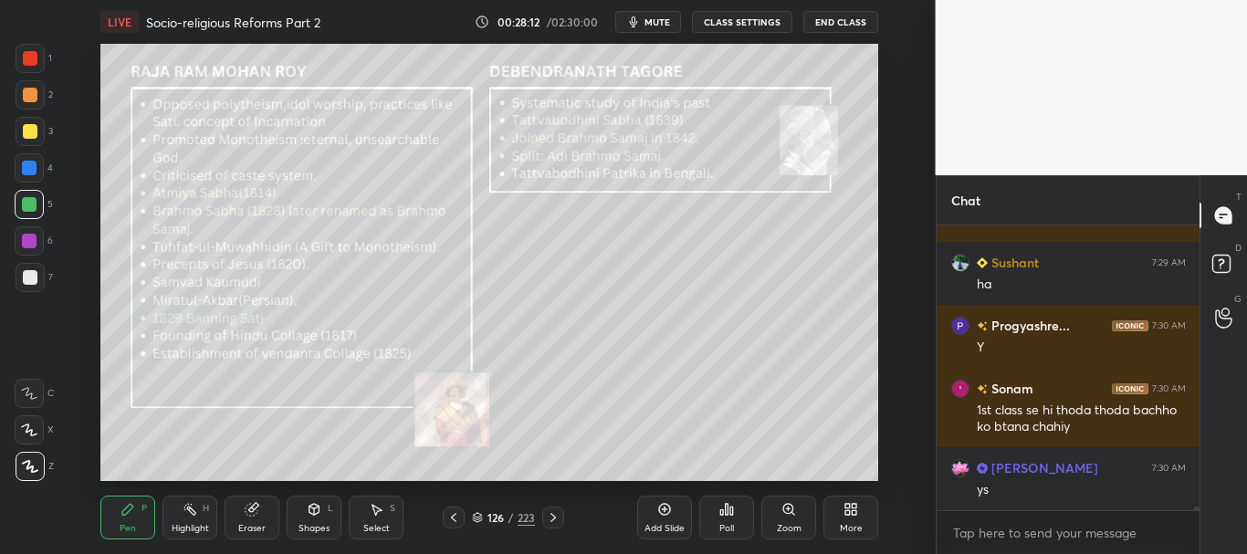
click at [32, 54] on div at bounding box center [30, 58] width 15 height 15
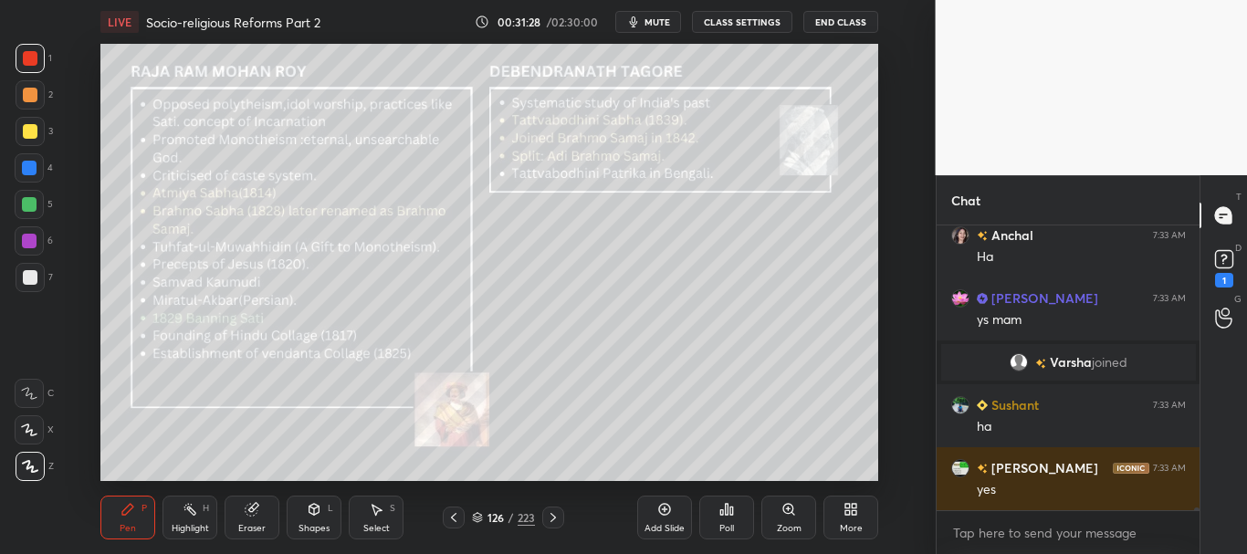
scroll to position [27493, 0]
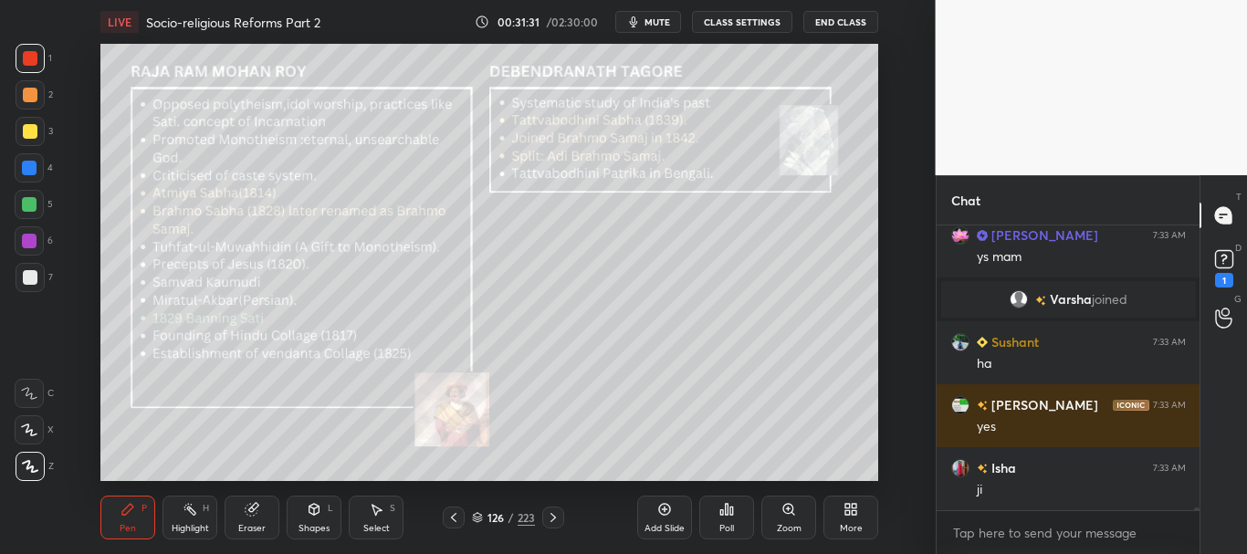
click at [29, 195] on div at bounding box center [29, 204] width 29 height 29
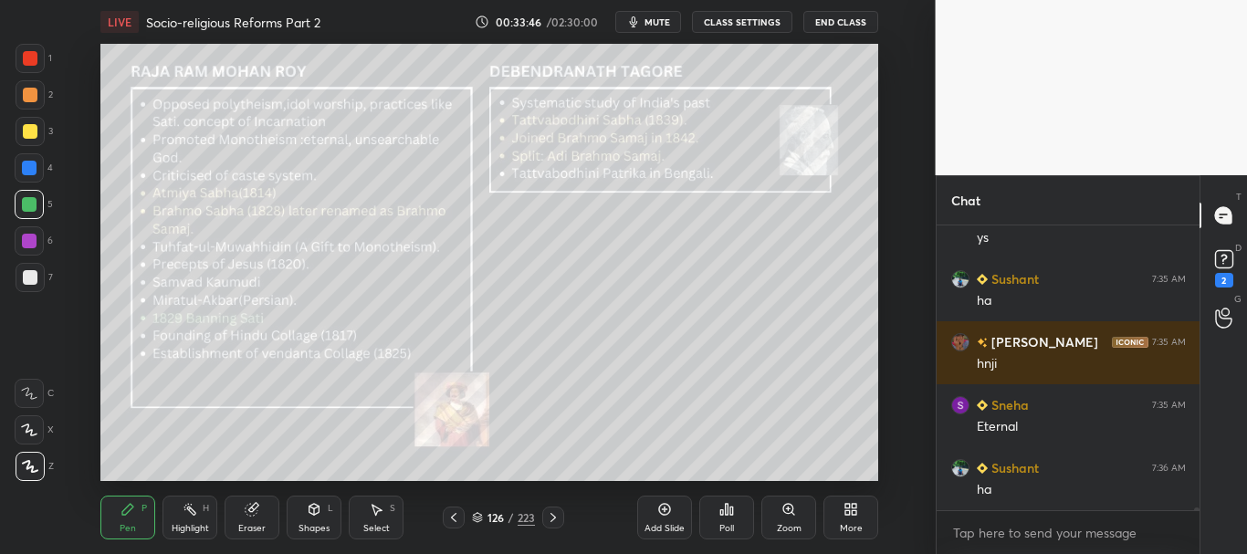
scroll to position [29172, 0]
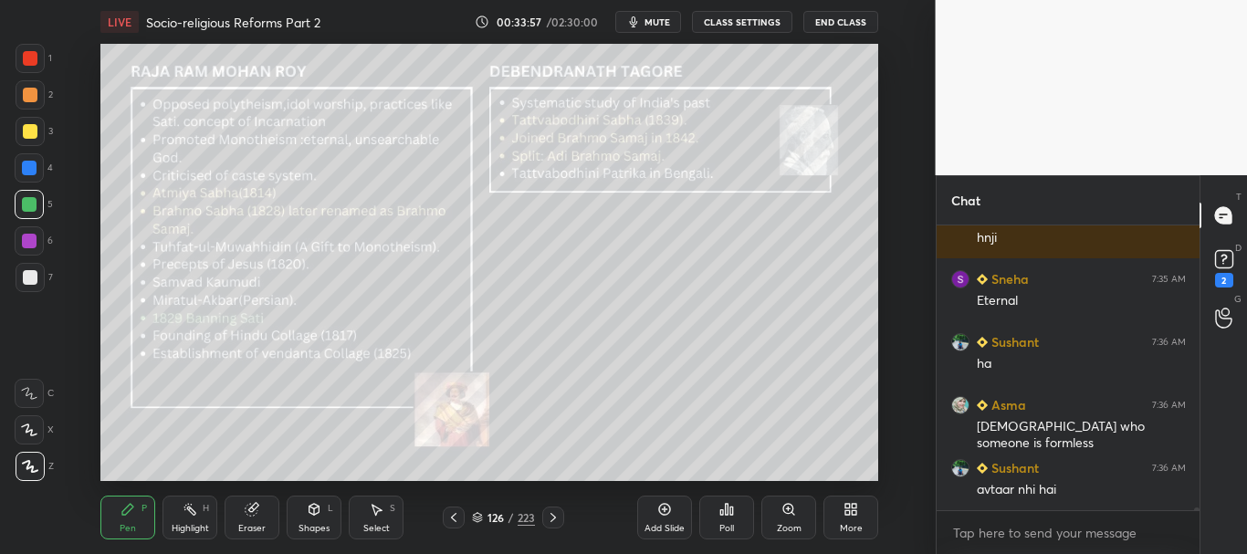
click at [26, 47] on div at bounding box center [30, 58] width 29 height 29
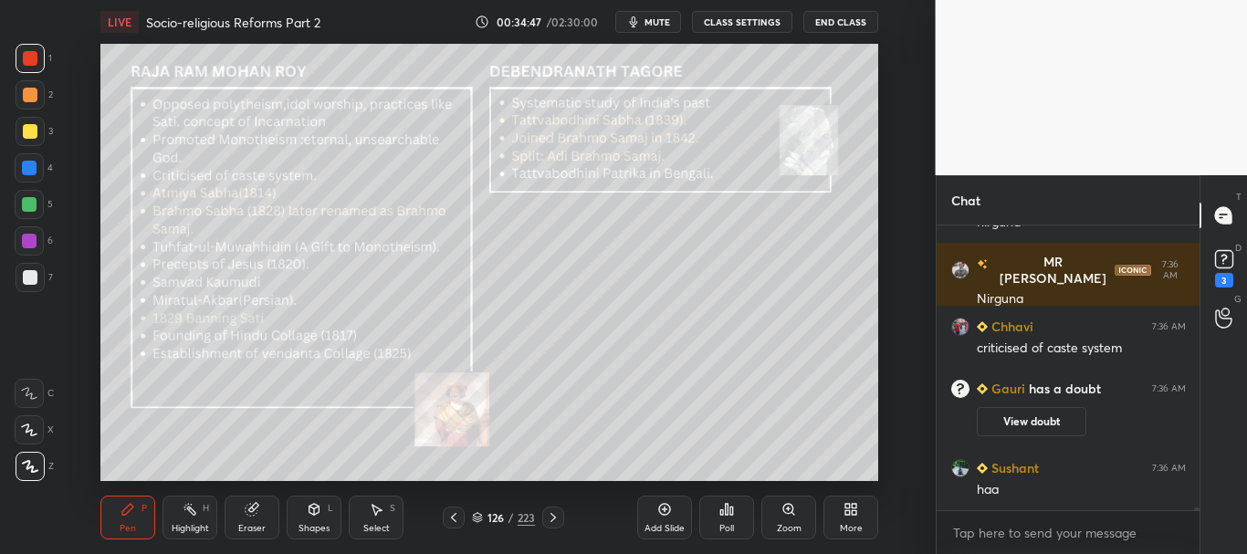
scroll to position [29343, 0]
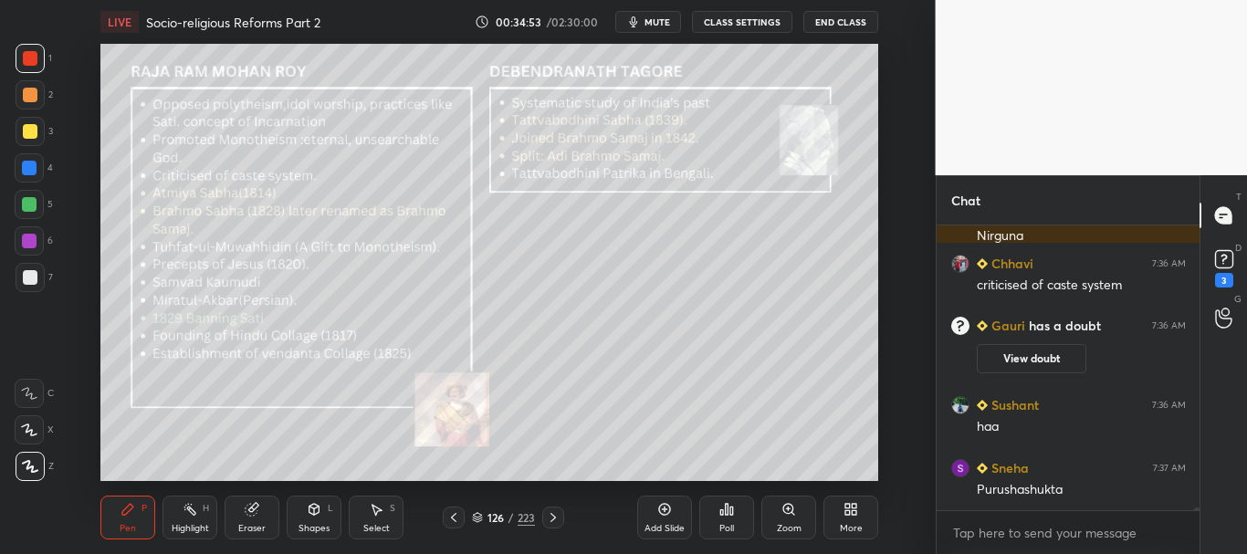
drag, startPoint x: 664, startPoint y: 505, endPoint x: 663, endPoint y: 495, distance: 10.1
click at [665, 505] on icon at bounding box center [664, 509] width 15 height 15
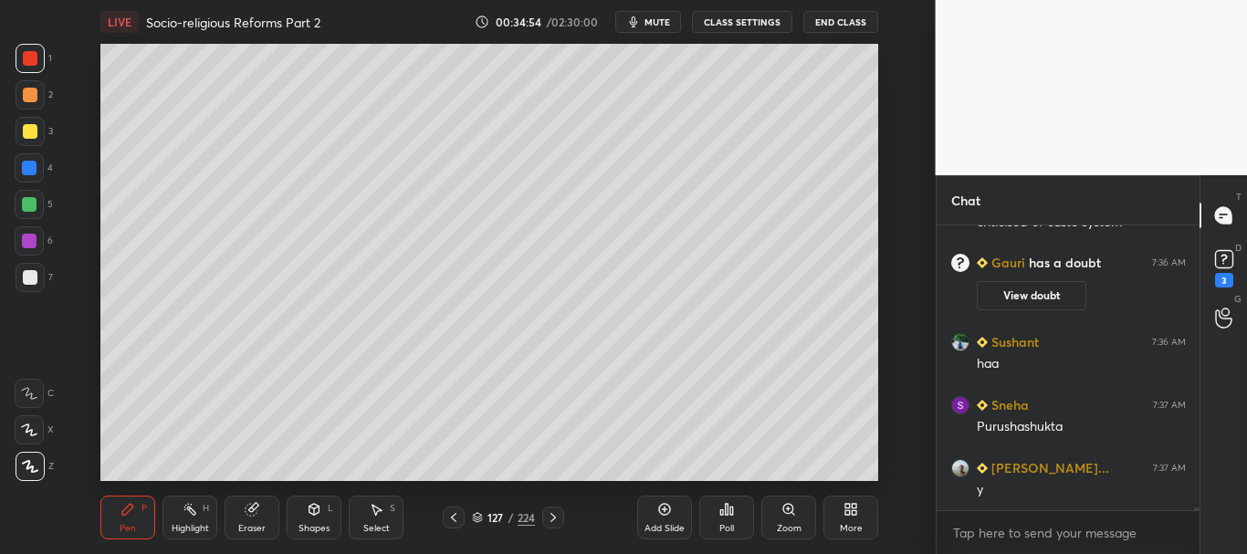
click at [31, 281] on div at bounding box center [30, 277] width 15 height 15
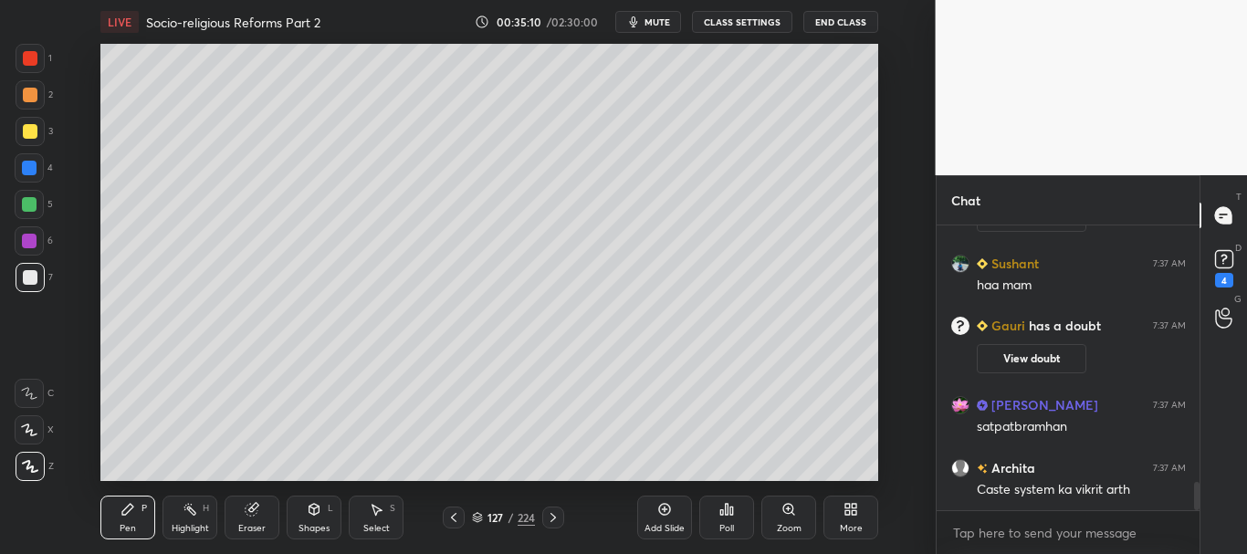
scroll to position [2570, 0]
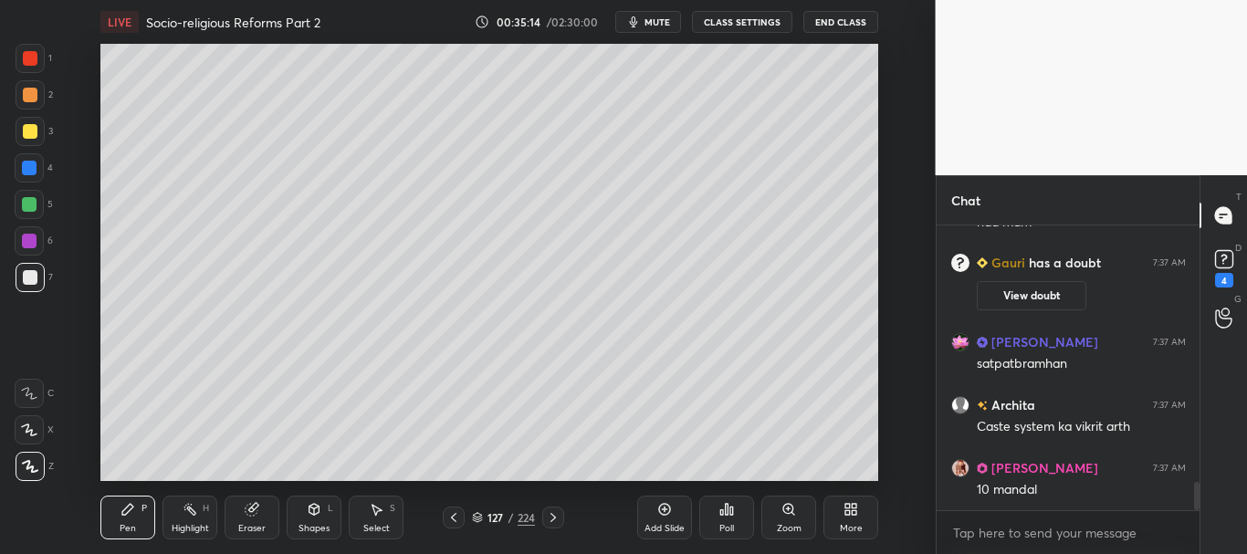
click at [28, 128] on div at bounding box center [30, 131] width 15 height 15
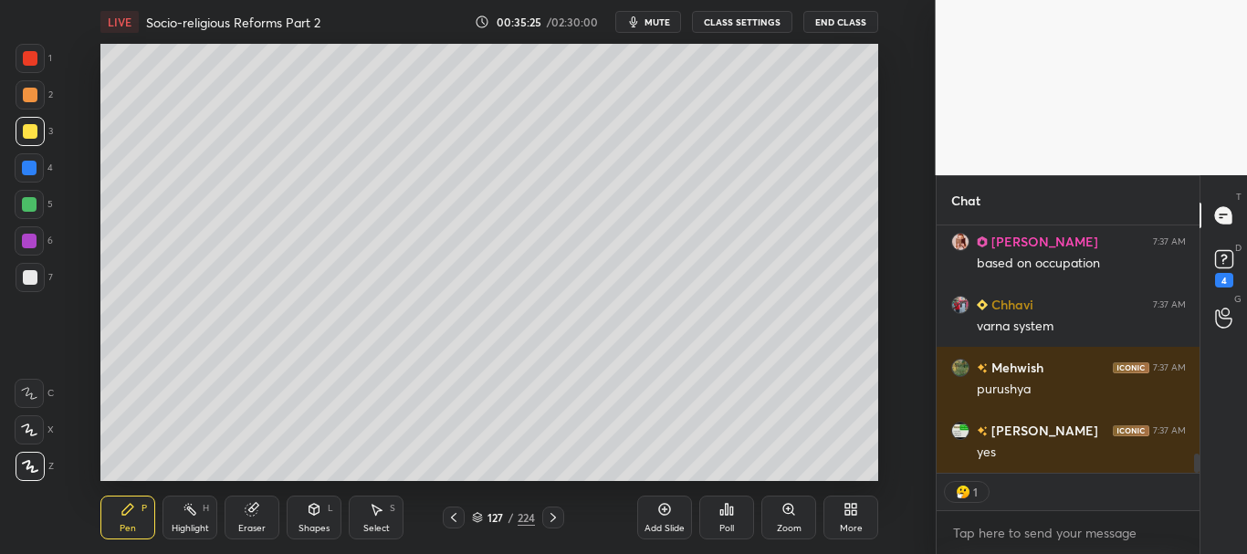
scroll to position [2986, 0]
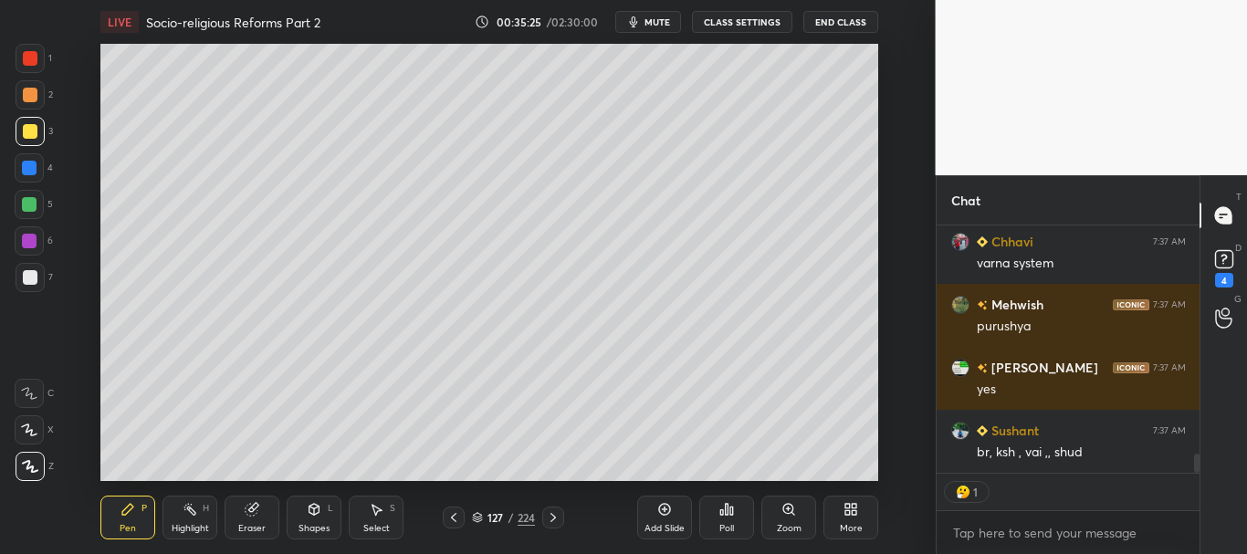
click at [20, 173] on div at bounding box center [29, 167] width 29 height 29
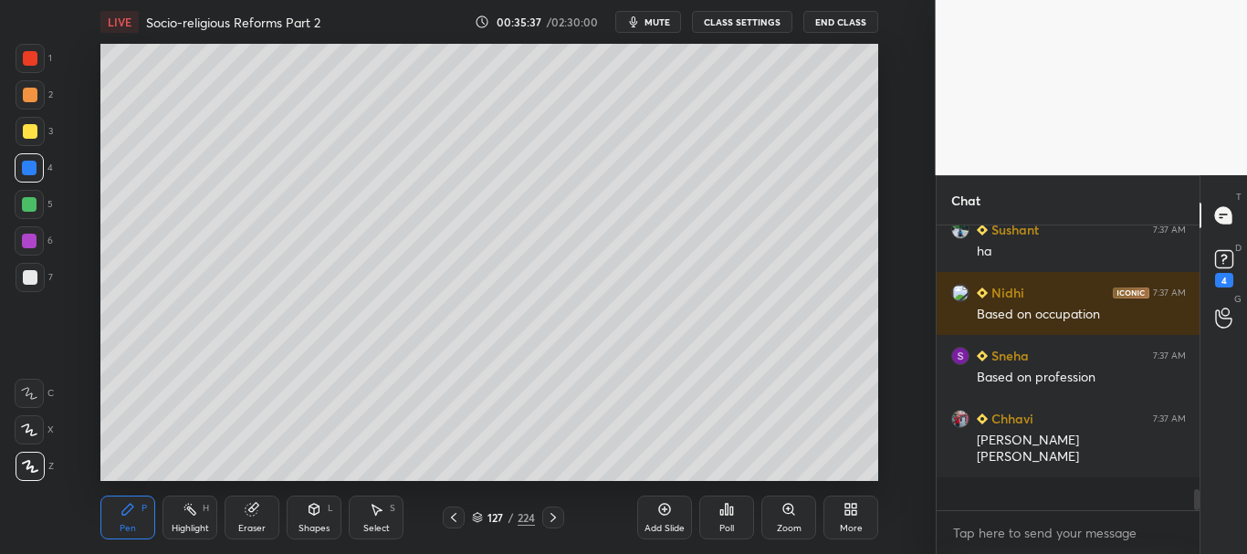
scroll to position [3518, 0]
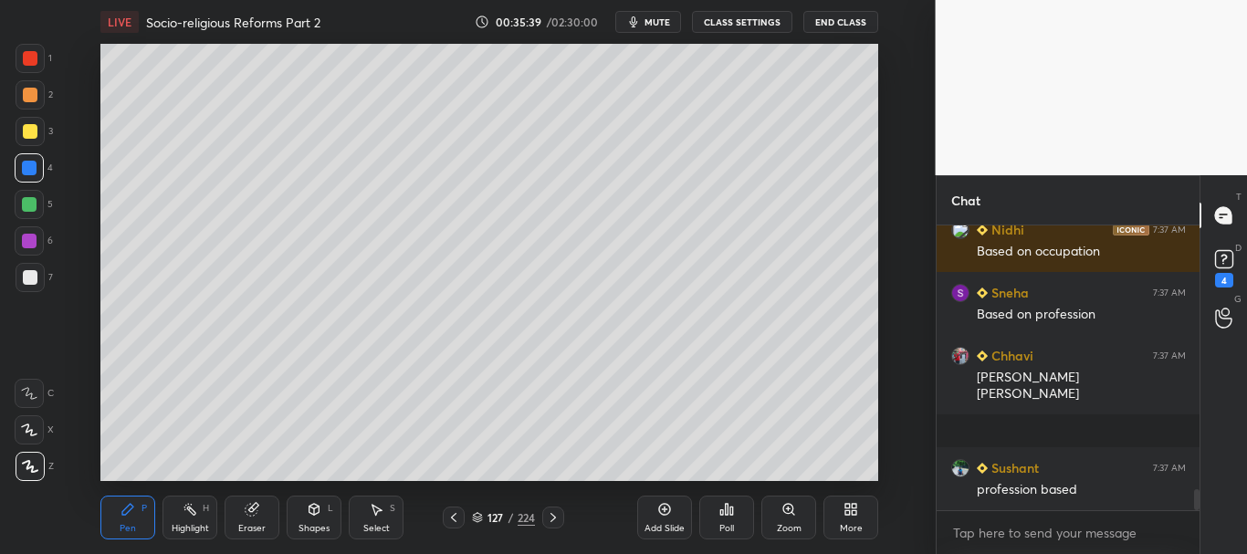
click at [27, 101] on div at bounding box center [30, 94] width 29 height 29
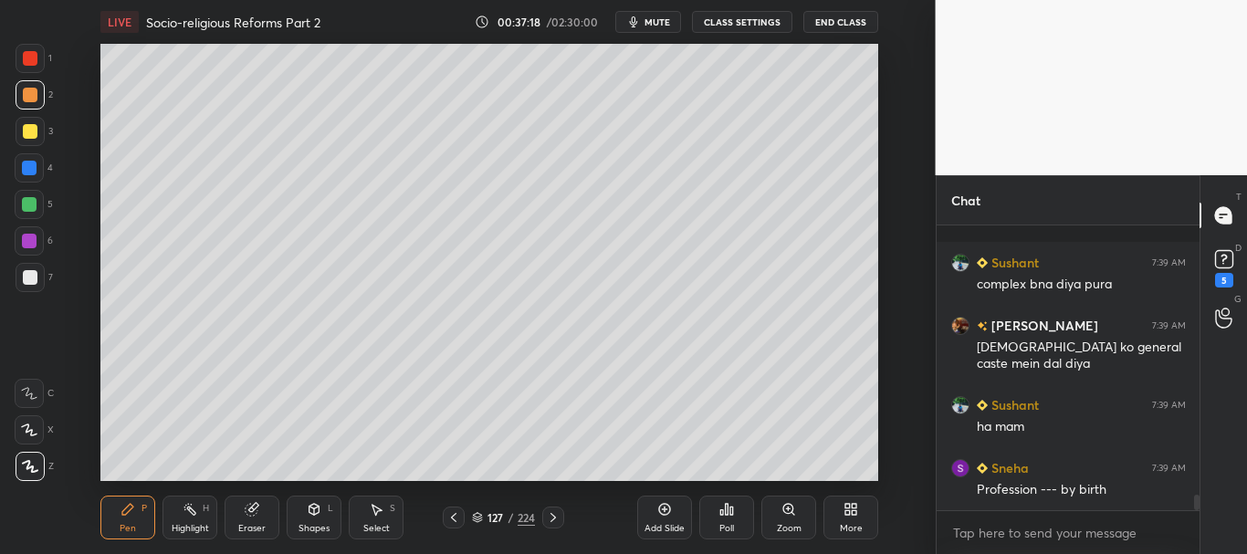
scroll to position [5093, 0]
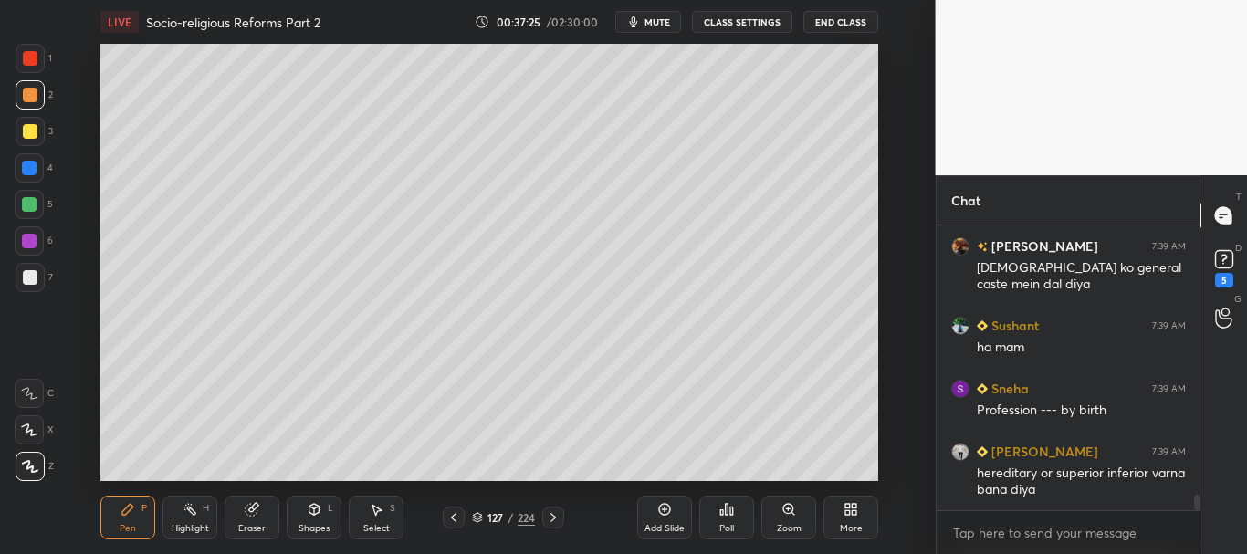
click at [27, 138] on div at bounding box center [30, 131] width 15 height 15
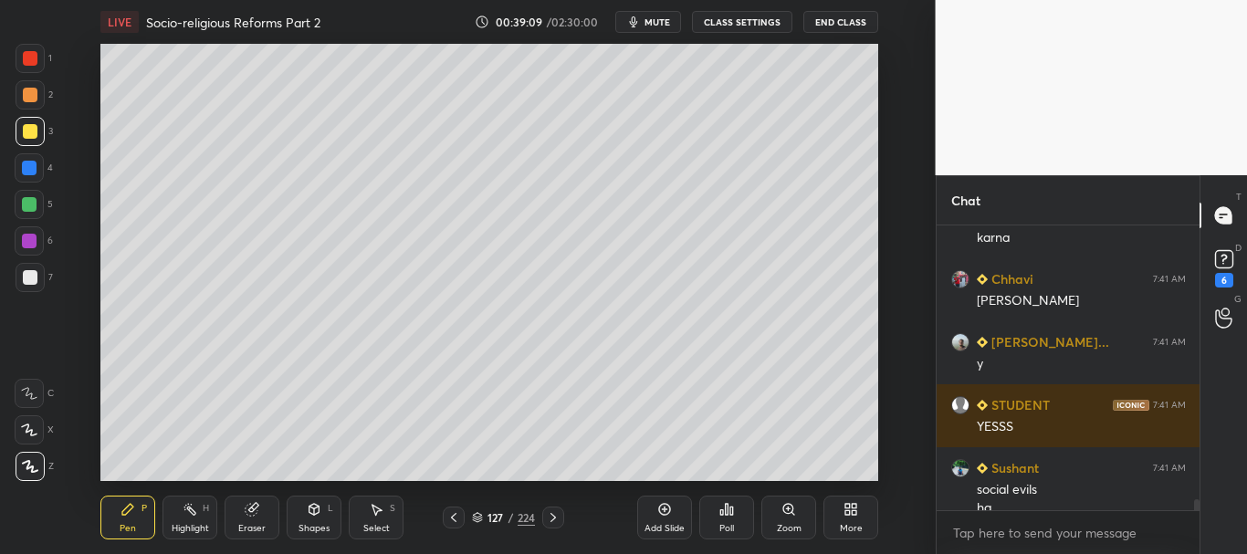
scroll to position [6882, 0]
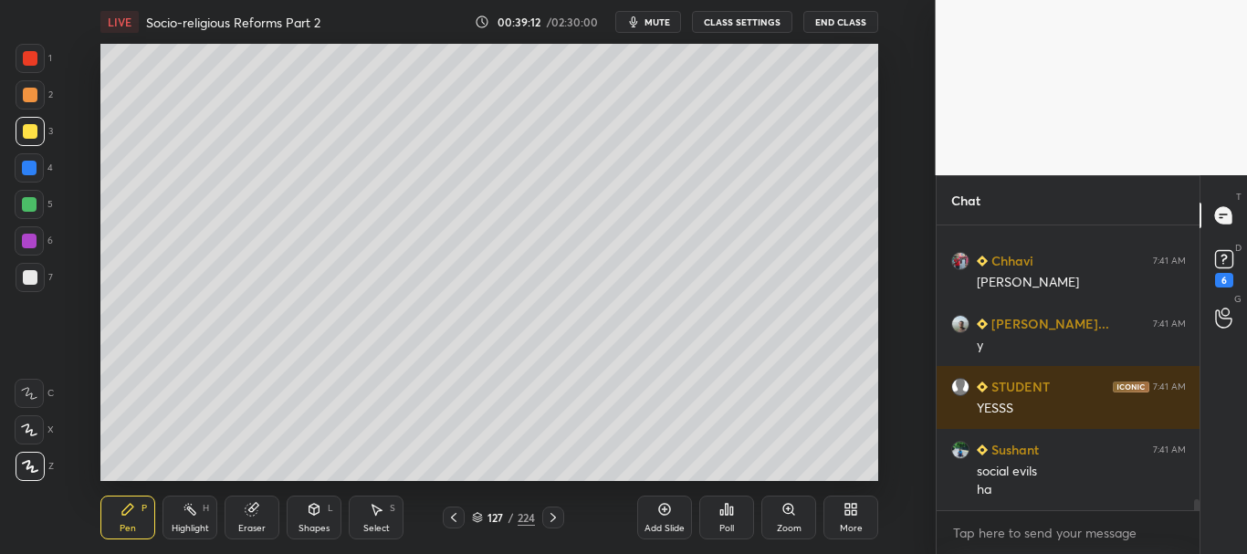
click at [455, 513] on icon at bounding box center [453, 517] width 15 height 15
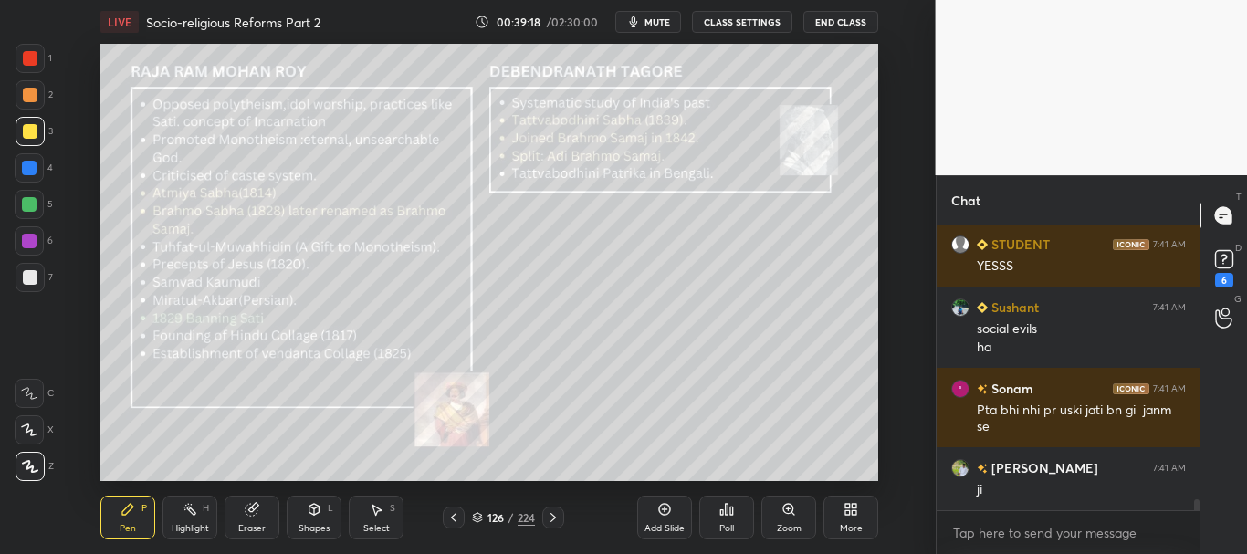
scroll to position [7088, 0]
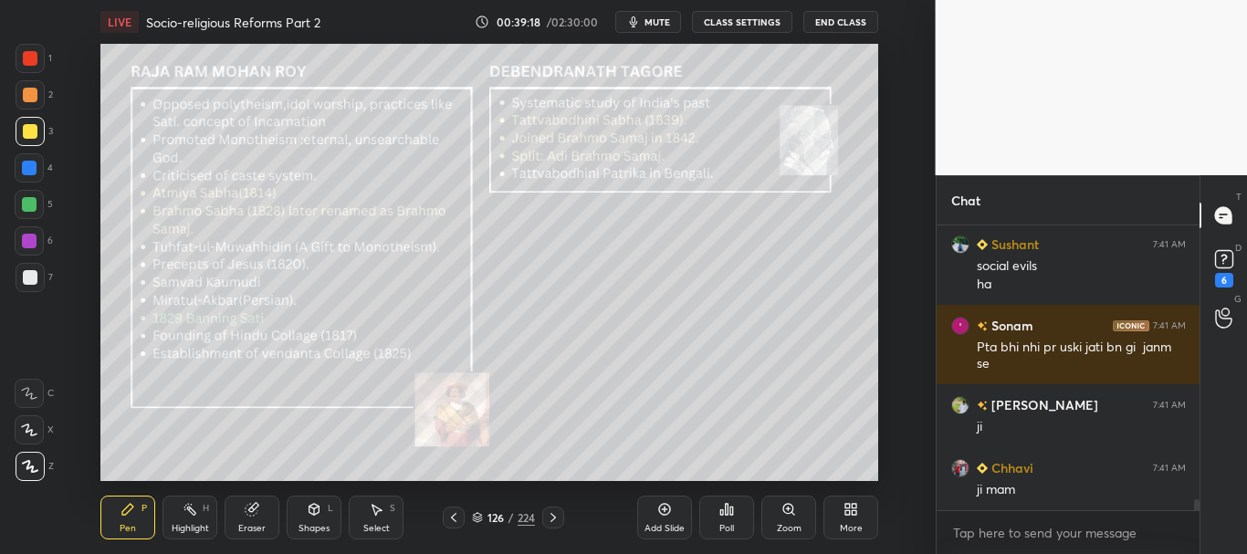
click at [555, 518] on icon at bounding box center [552, 517] width 5 height 9
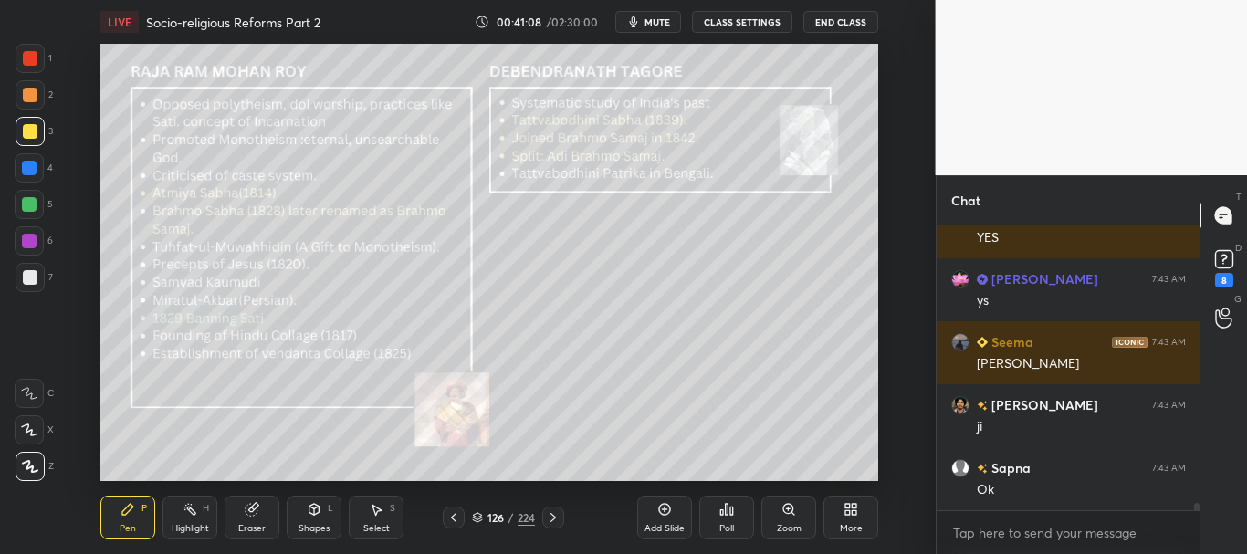
scroll to position [10194, 0]
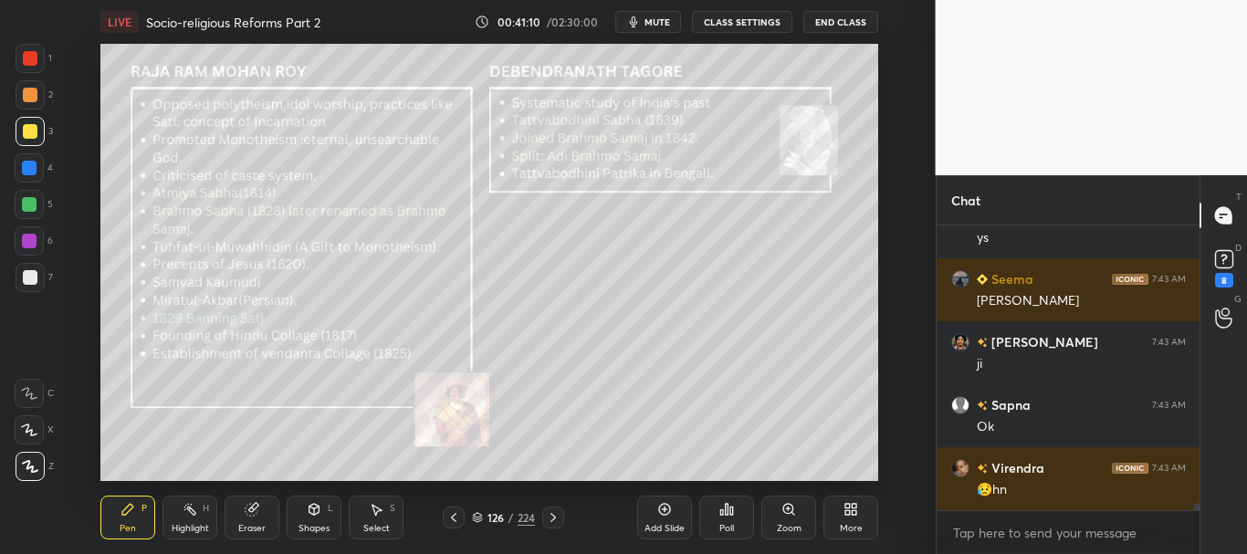
click at [26, 130] on div at bounding box center [30, 131] width 15 height 15
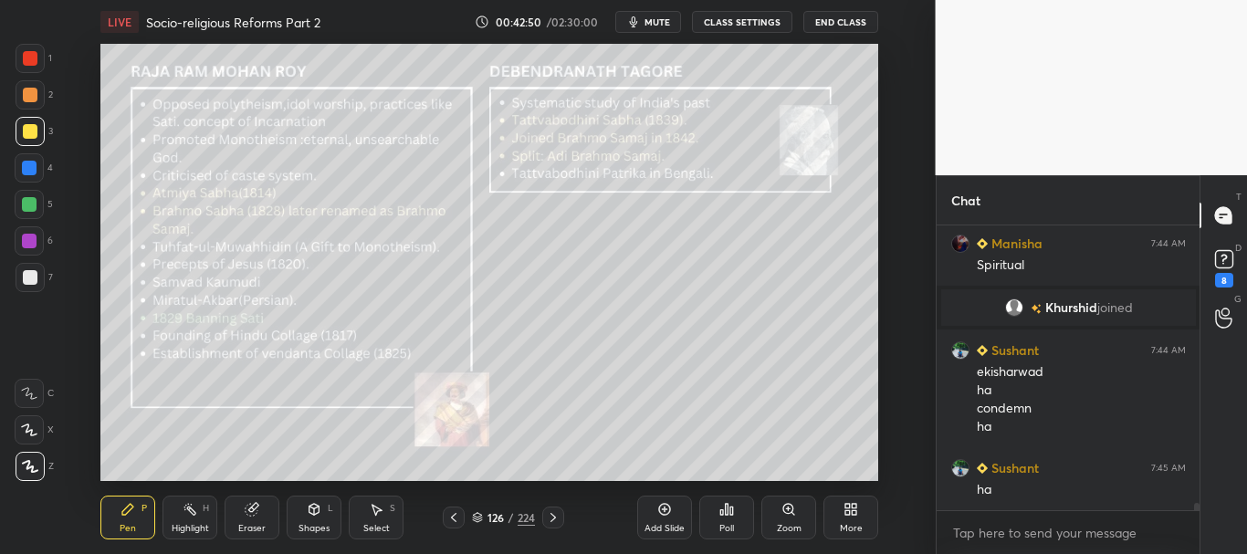
scroll to position [10826, 0]
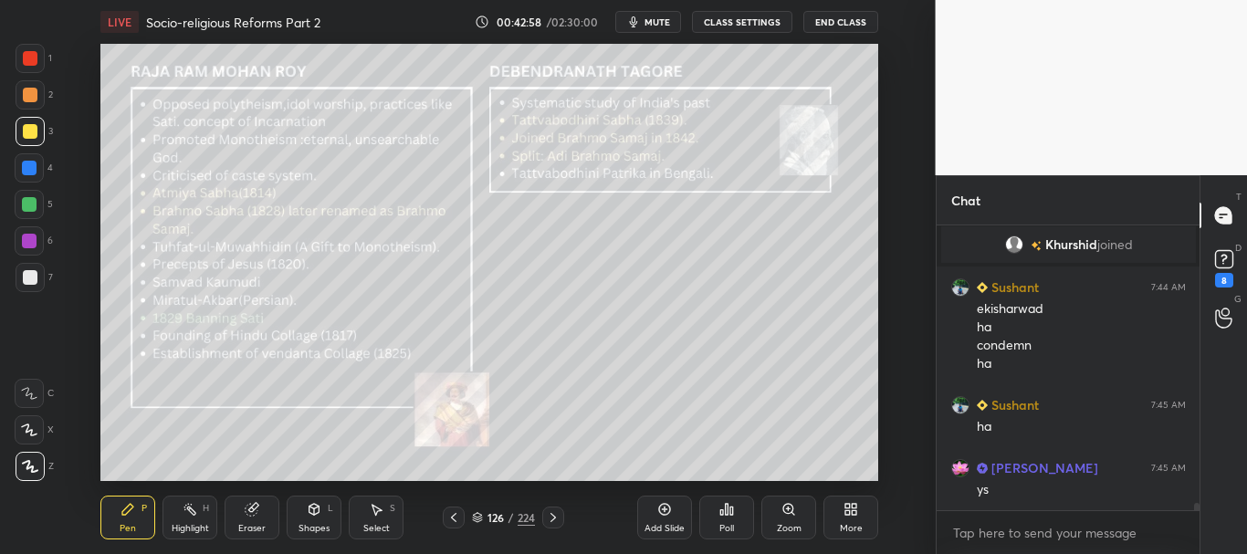
click at [25, 238] on div at bounding box center [29, 241] width 15 height 15
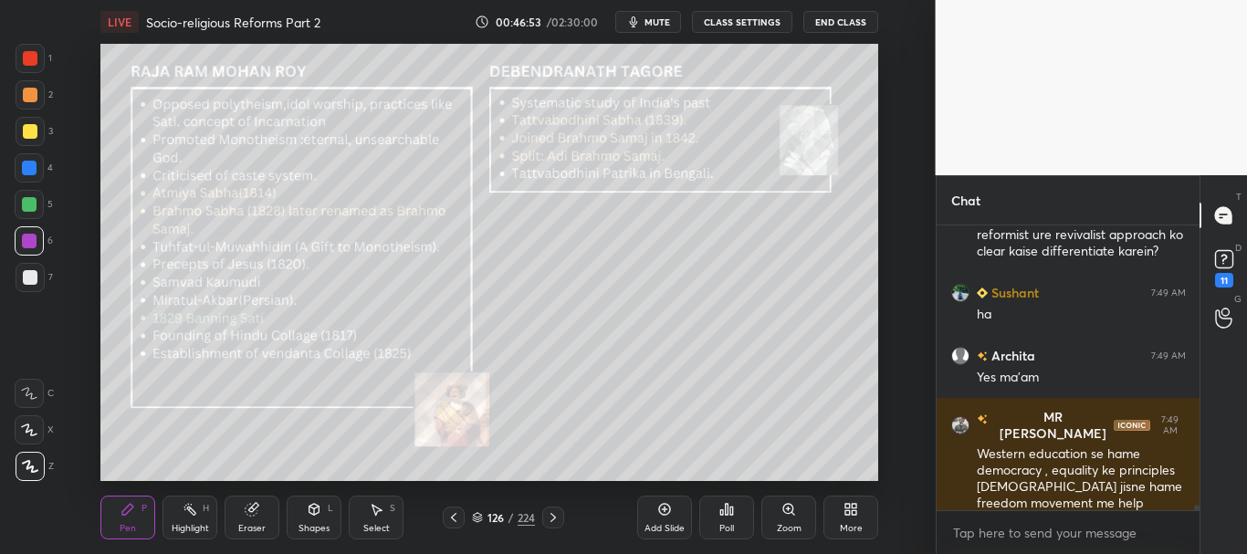
scroll to position [14021, 0]
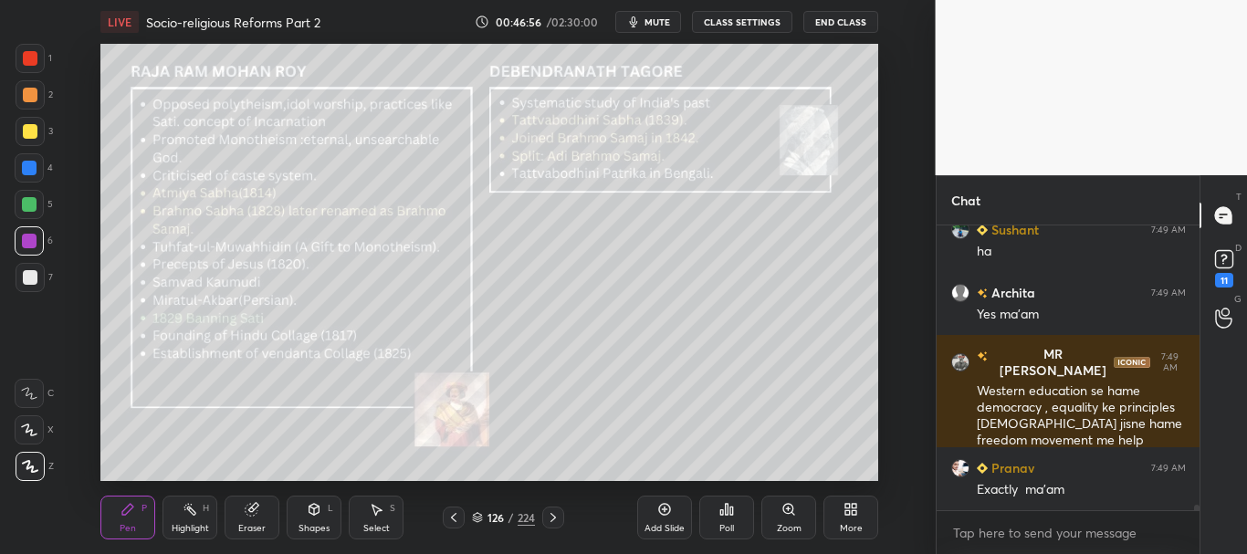
click at [29, 55] on div at bounding box center [30, 58] width 15 height 15
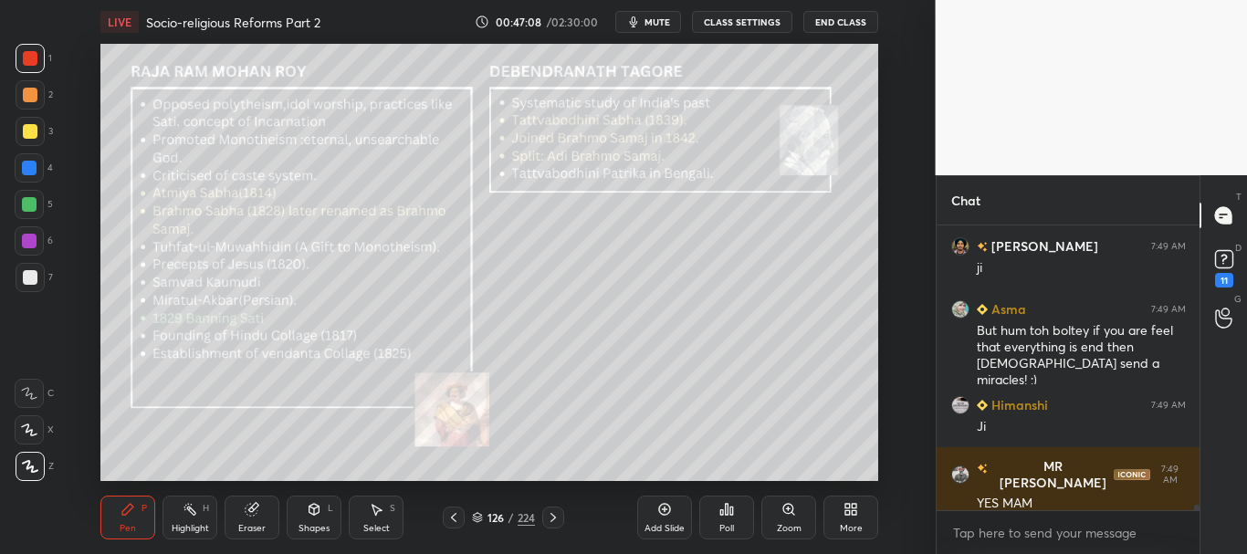
scroll to position [14574, 0]
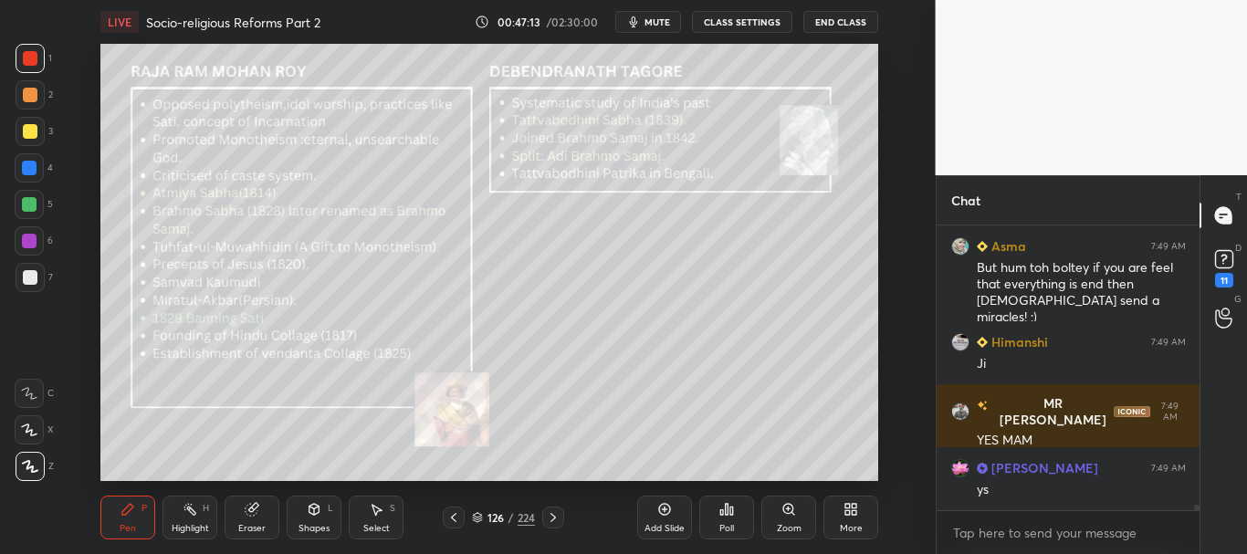
drag, startPoint x: 32, startPoint y: 135, endPoint x: 43, endPoint y: 141, distance: 12.7
click at [32, 137] on div at bounding box center [30, 131] width 15 height 15
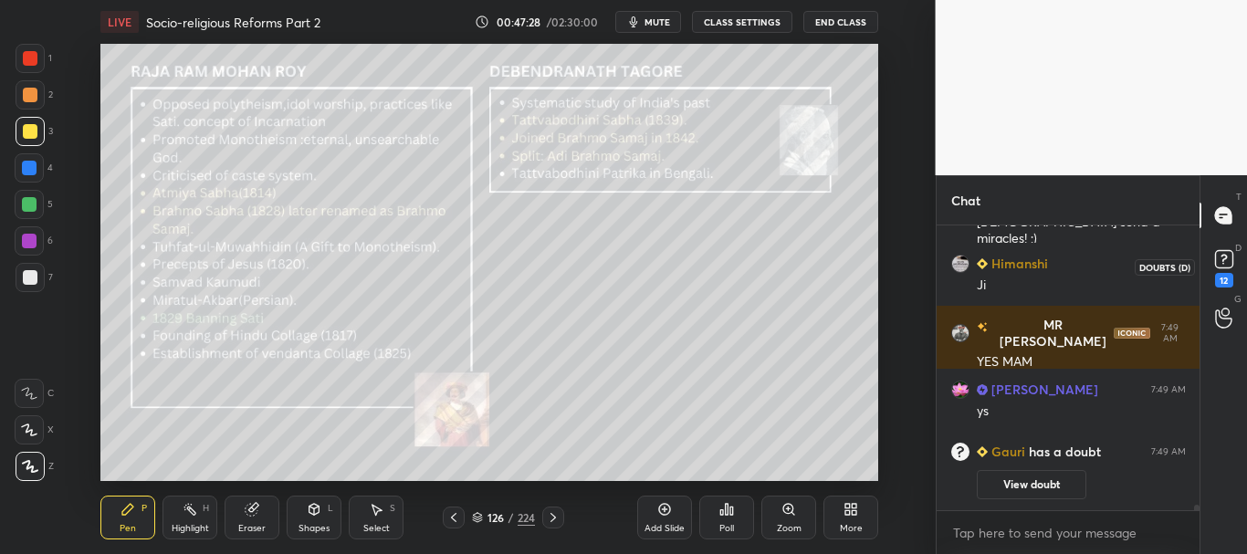
click at [1217, 265] on rect at bounding box center [1223, 259] width 17 height 17
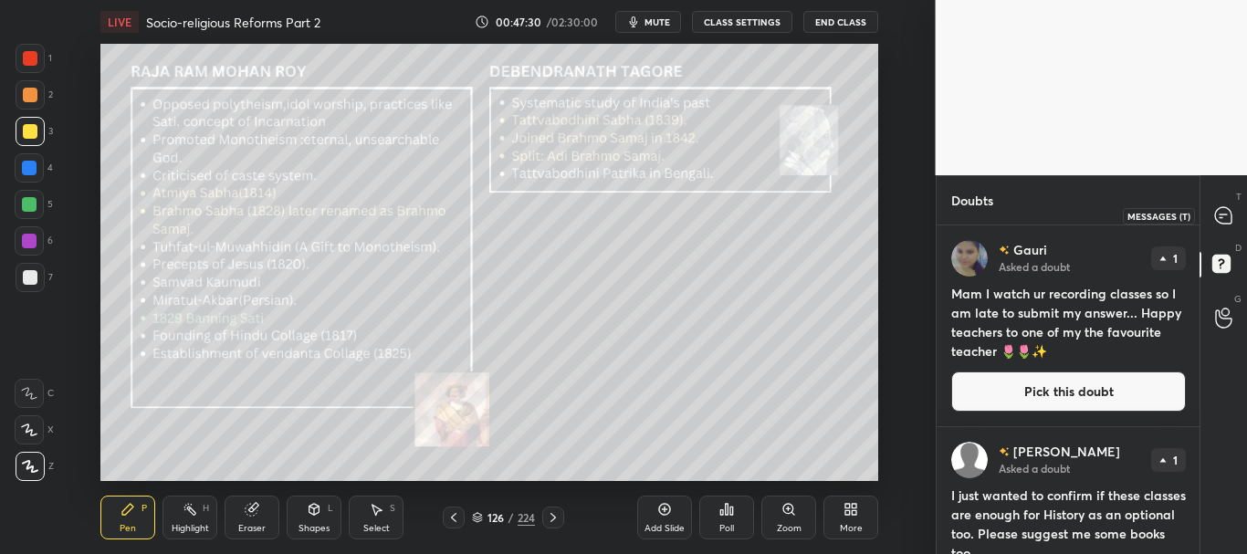
click at [1226, 216] on icon at bounding box center [1223, 215] width 19 height 19
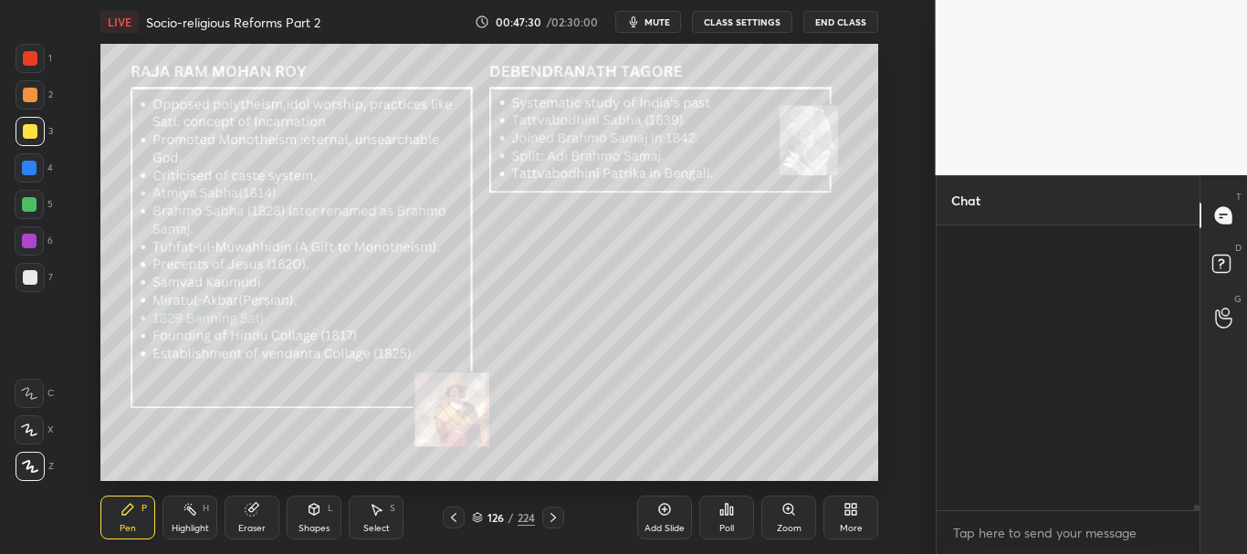
scroll to position [279, 257]
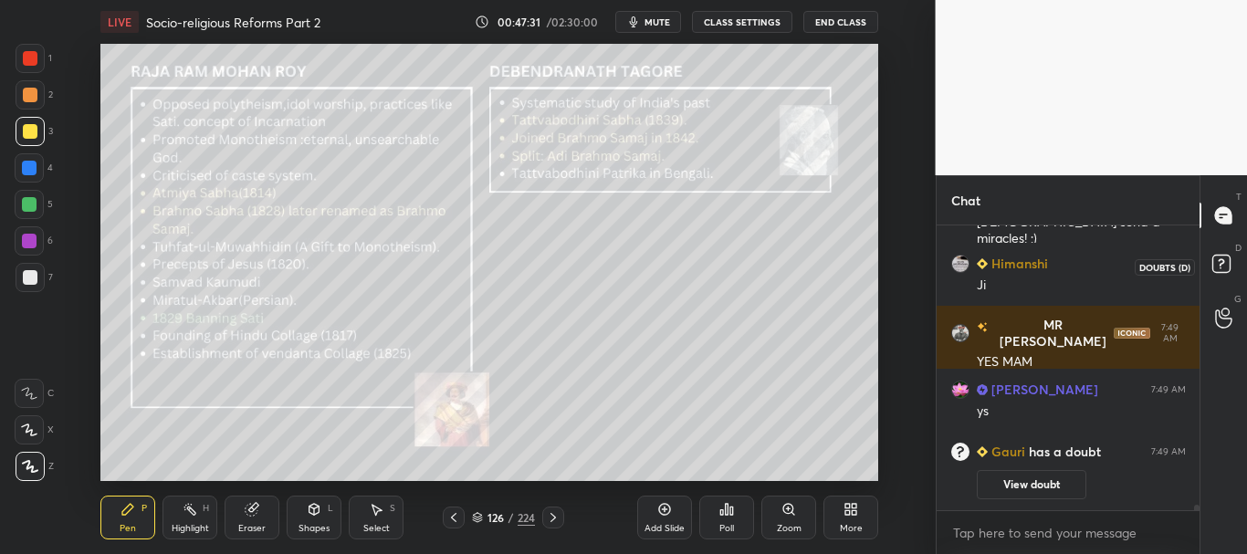
click at [1228, 258] on rect at bounding box center [1220, 264] width 17 height 17
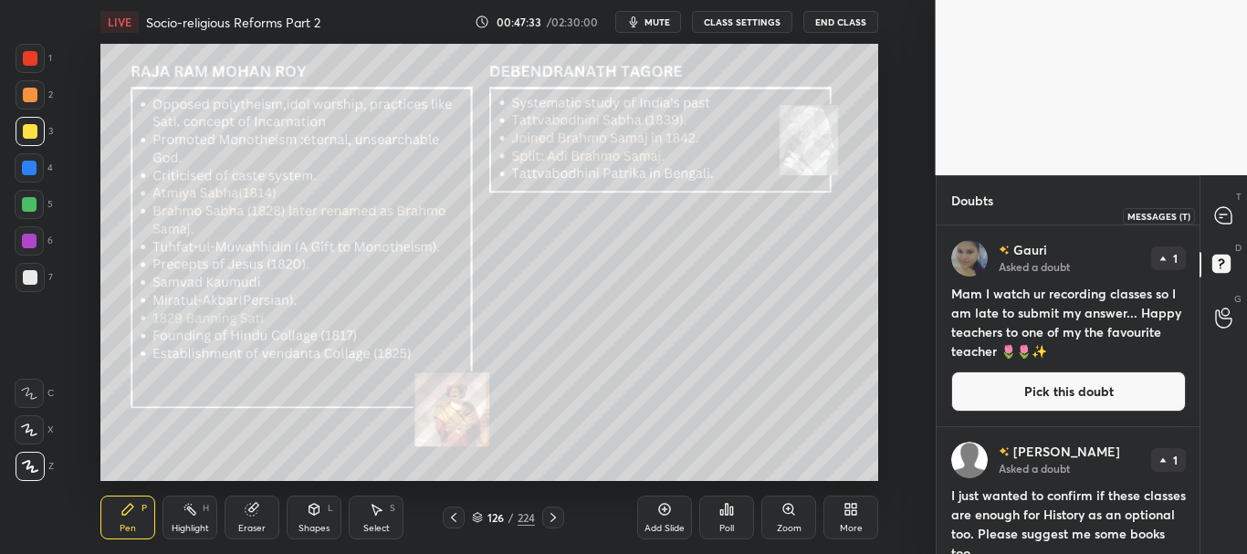
click at [1223, 215] on icon at bounding box center [1222, 215] width 7 height 0
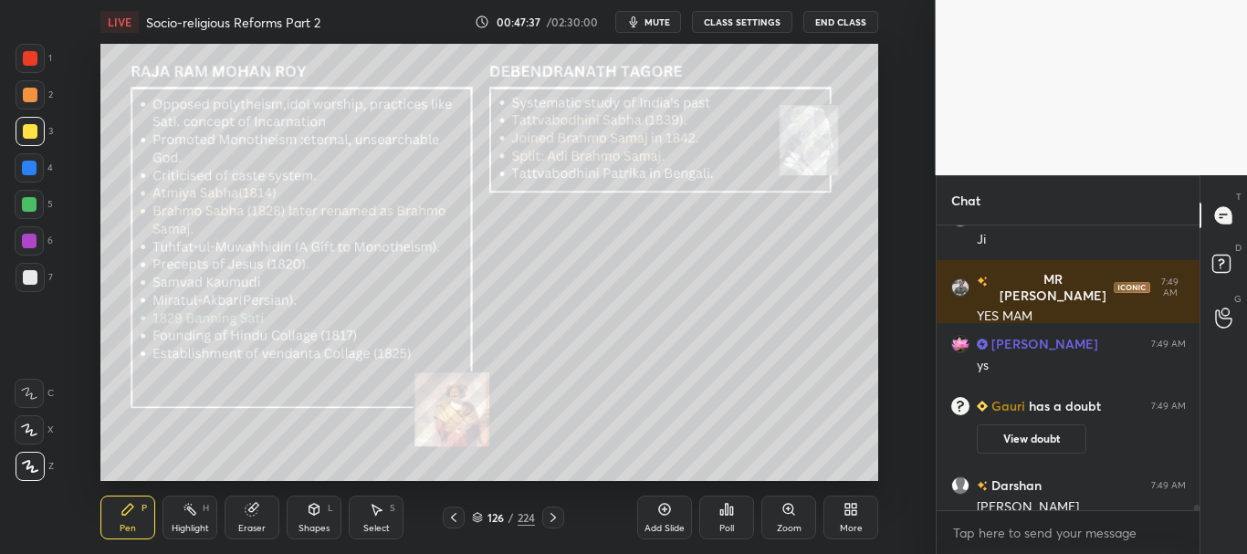
scroll to position [14338, 0]
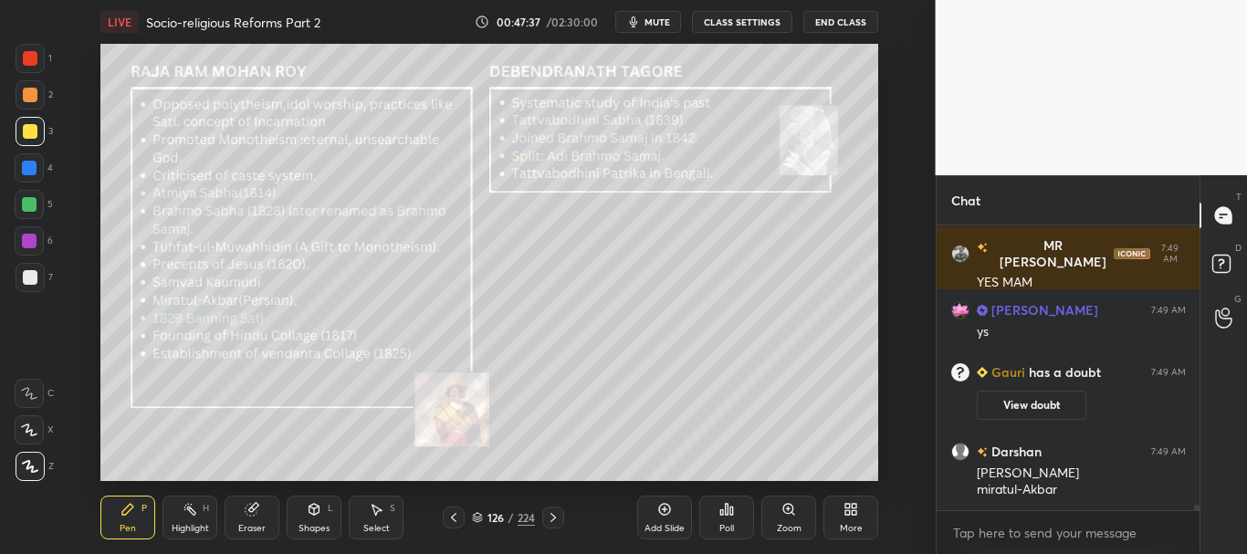
drag, startPoint x: 1198, startPoint y: 504, endPoint x: 1199, endPoint y: 517, distance: 12.8
click at [1199, 516] on div "Chat Asma 7:49 AM But hum toh boltey if you are feel that everything is end the…" at bounding box center [1092, 364] width 312 height 379
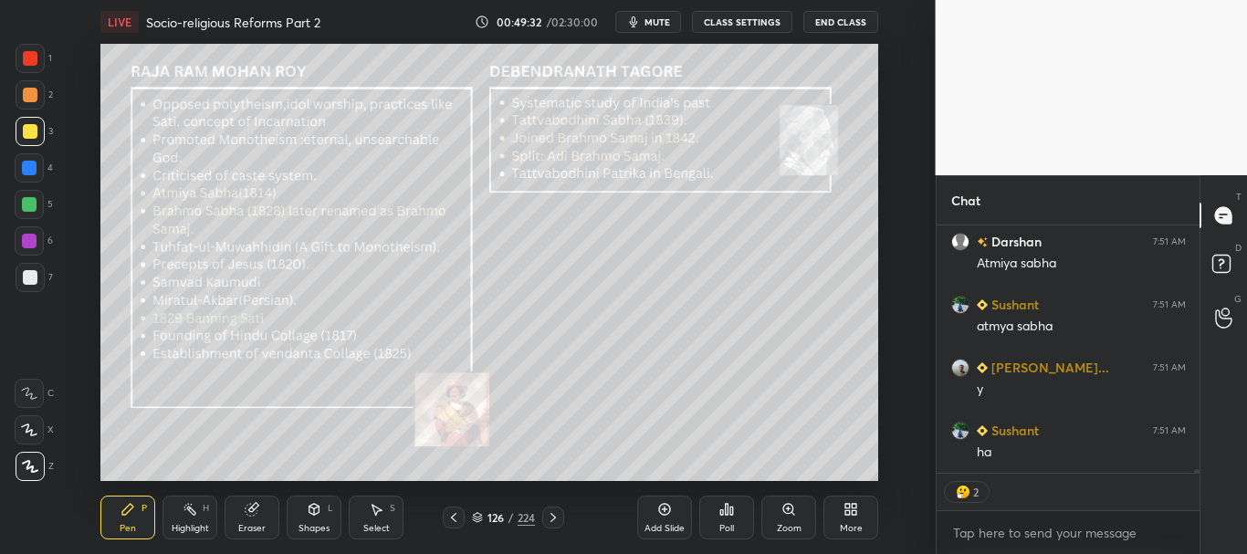
scroll to position [15432, 0]
click at [258, 513] on icon at bounding box center [252, 509] width 15 height 15
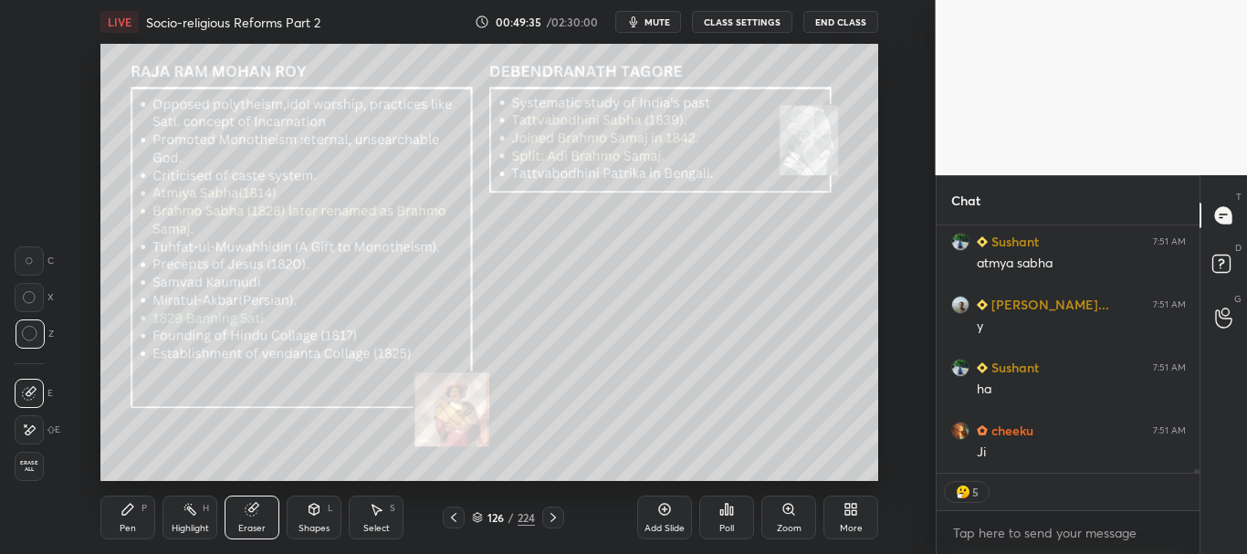
scroll to position [15495, 0]
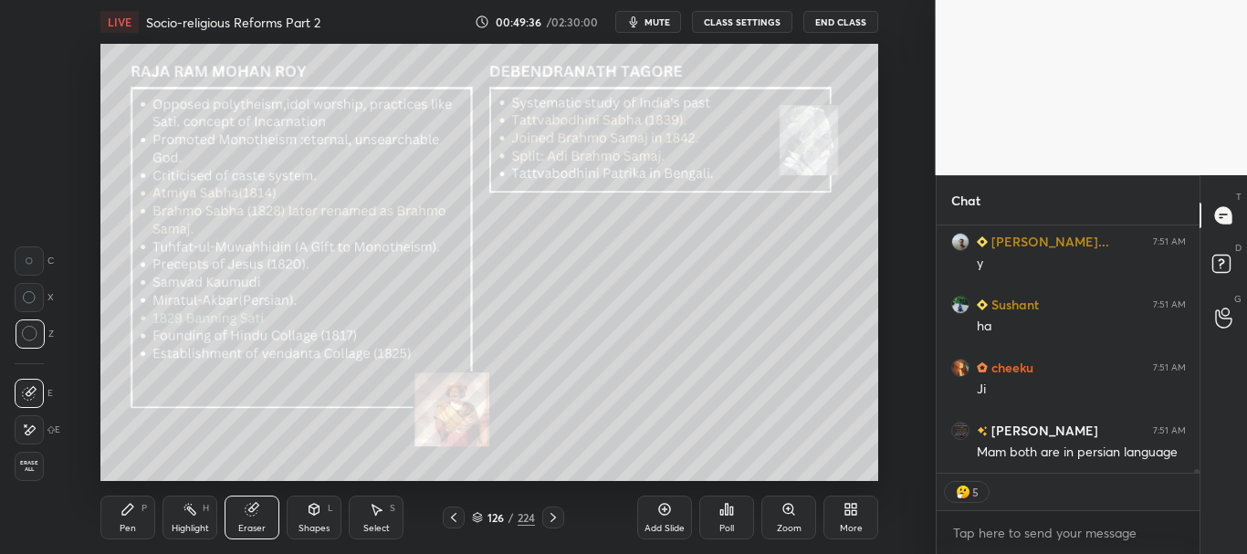
drag, startPoint x: 28, startPoint y: 465, endPoint x: 38, endPoint y: 458, distance: 11.9
click at [28, 466] on span "Erase all" at bounding box center [29, 466] width 27 height 13
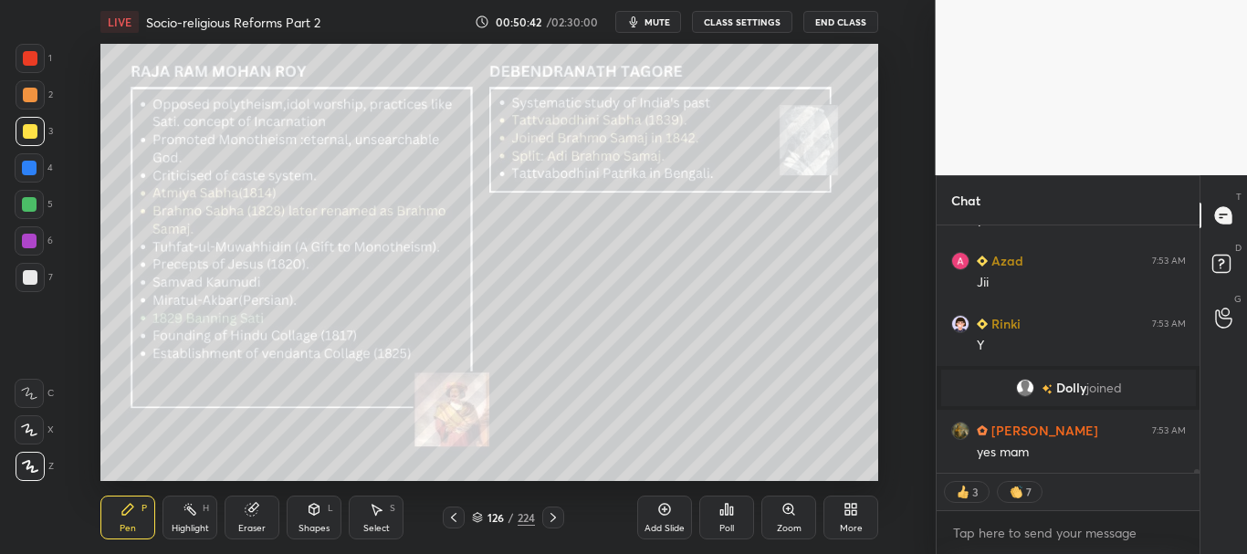
scroll to position [15774, 0]
click at [28, 58] on div at bounding box center [30, 58] width 15 height 15
click at [26, 134] on div at bounding box center [30, 131] width 15 height 15
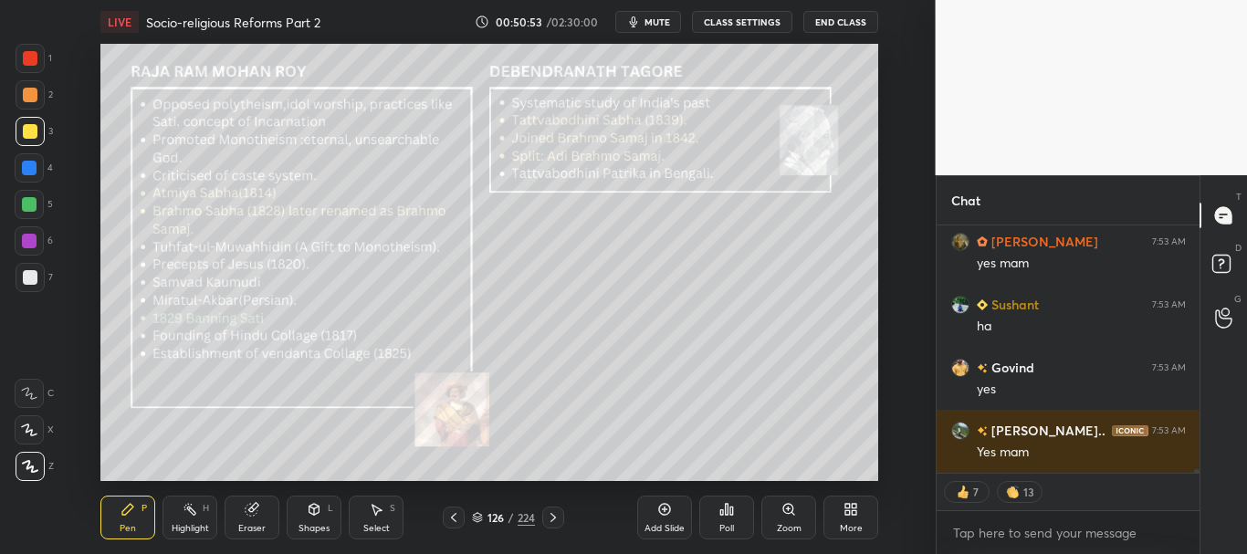
scroll to position [16026, 0]
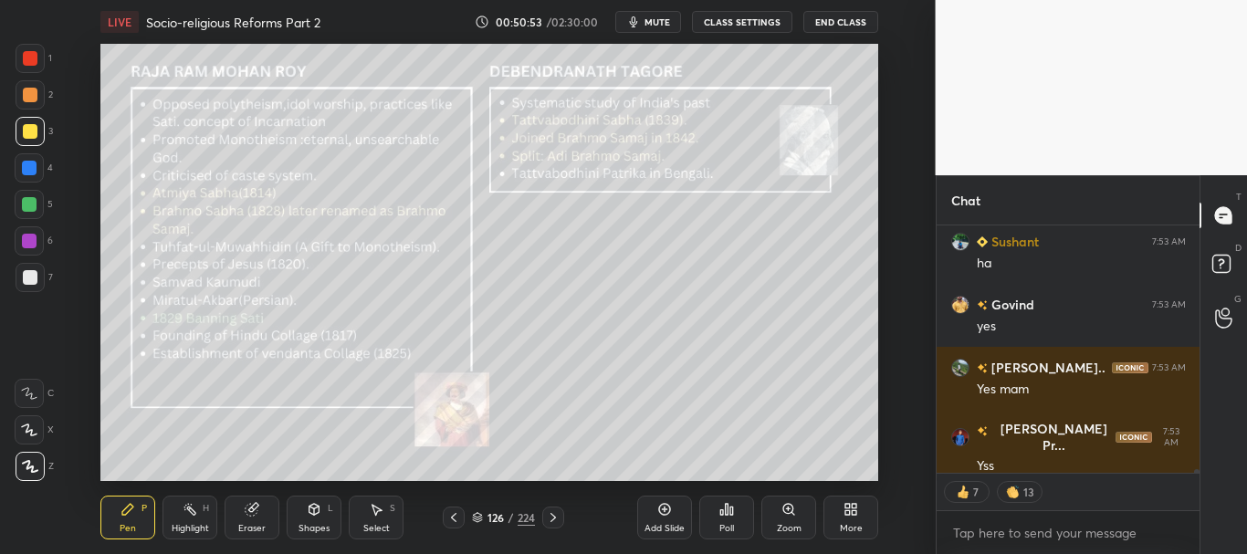
click at [556, 518] on icon at bounding box center [553, 517] width 15 height 15
click at [556, 520] on icon at bounding box center [553, 517] width 15 height 15
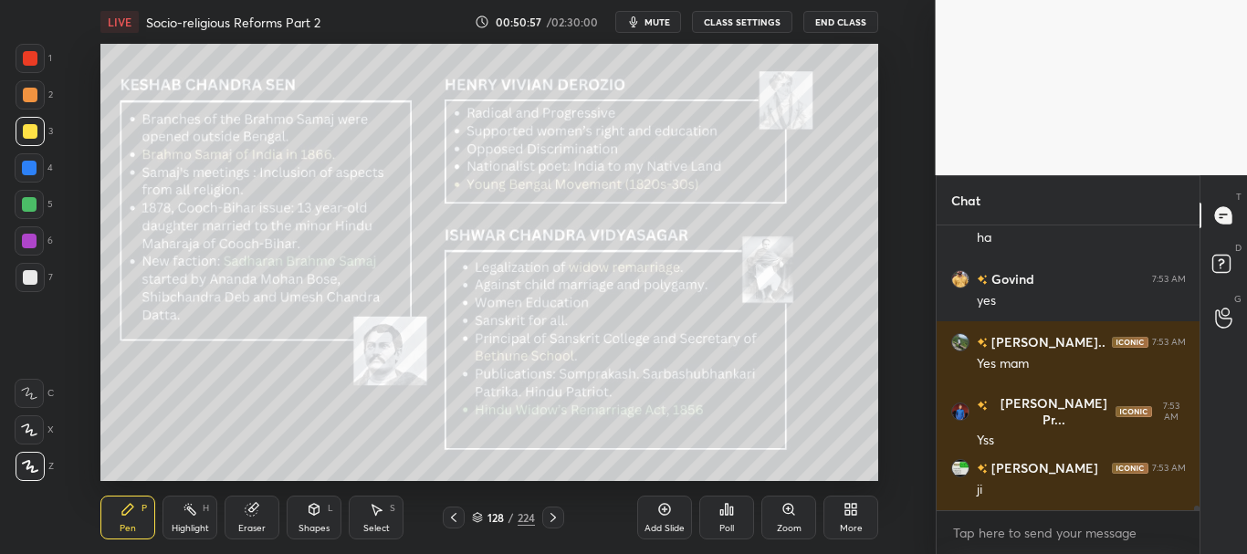
scroll to position [16131, 0]
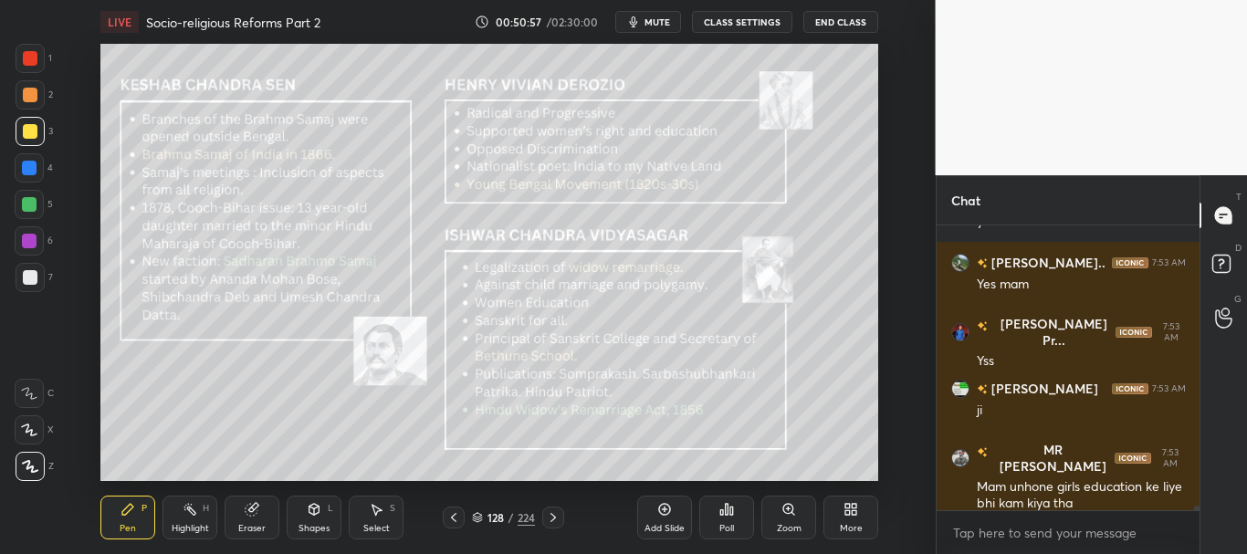
click at [478, 519] on icon at bounding box center [477, 519] width 9 height 3
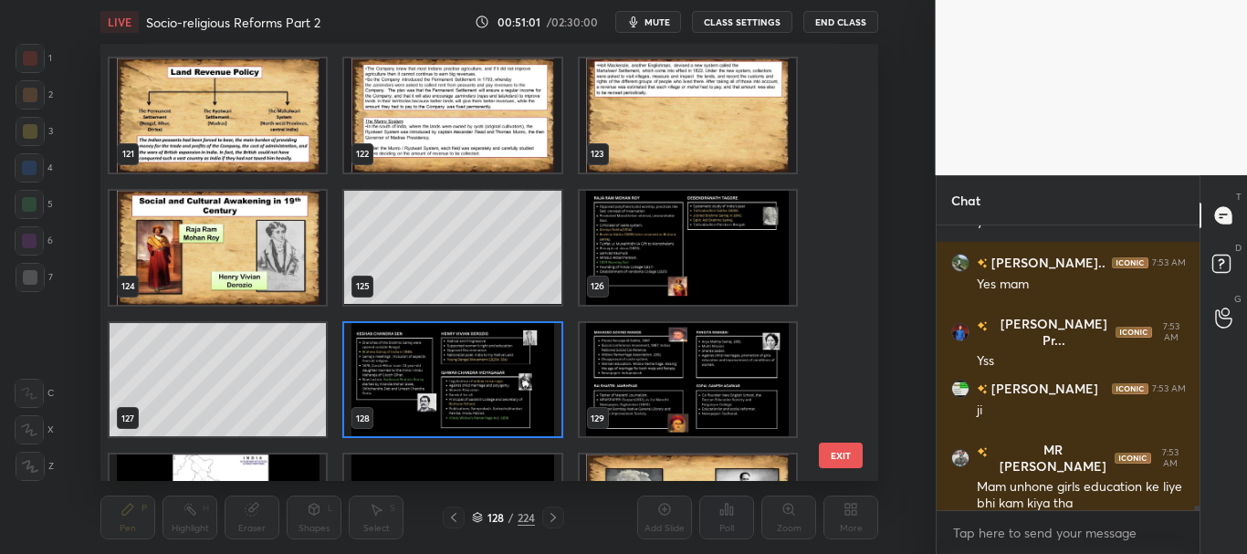
scroll to position [5203, 0]
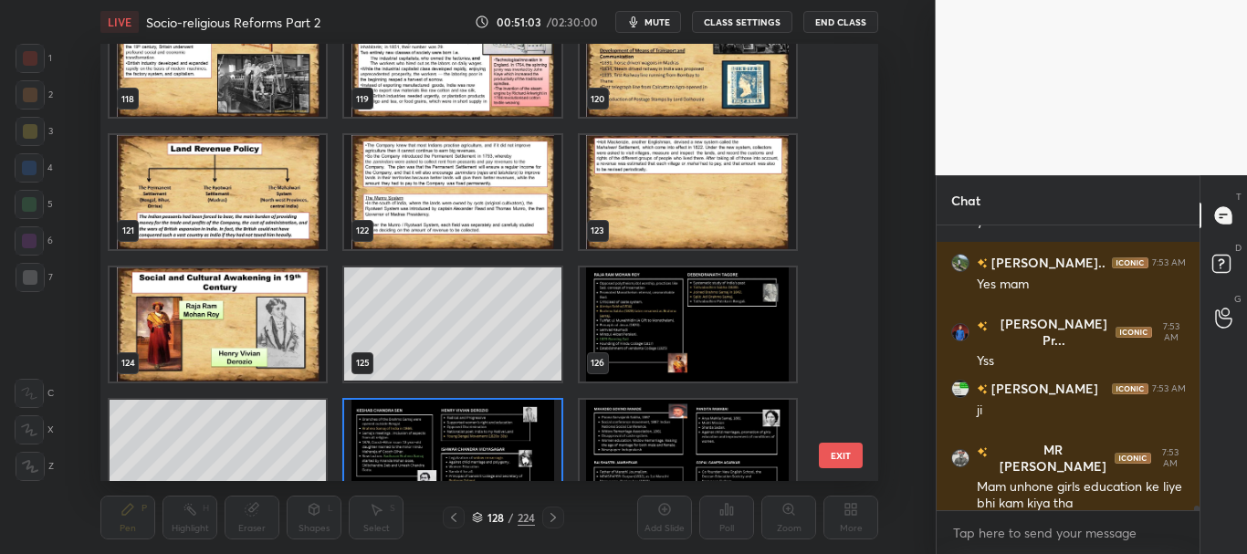
click at [722, 340] on img "grid" at bounding box center [688, 324] width 216 height 114
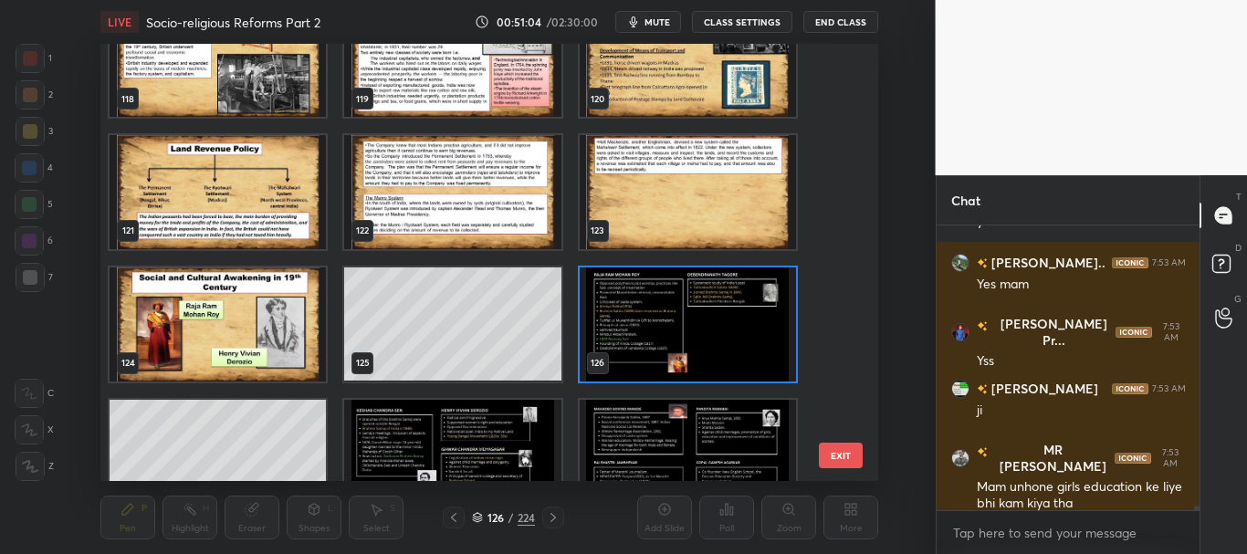
drag, startPoint x: 476, startPoint y: 511, endPoint x: 481, endPoint y: 503, distance: 9.4
click at [478, 512] on div "126 / 224" at bounding box center [503, 517] width 63 height 16
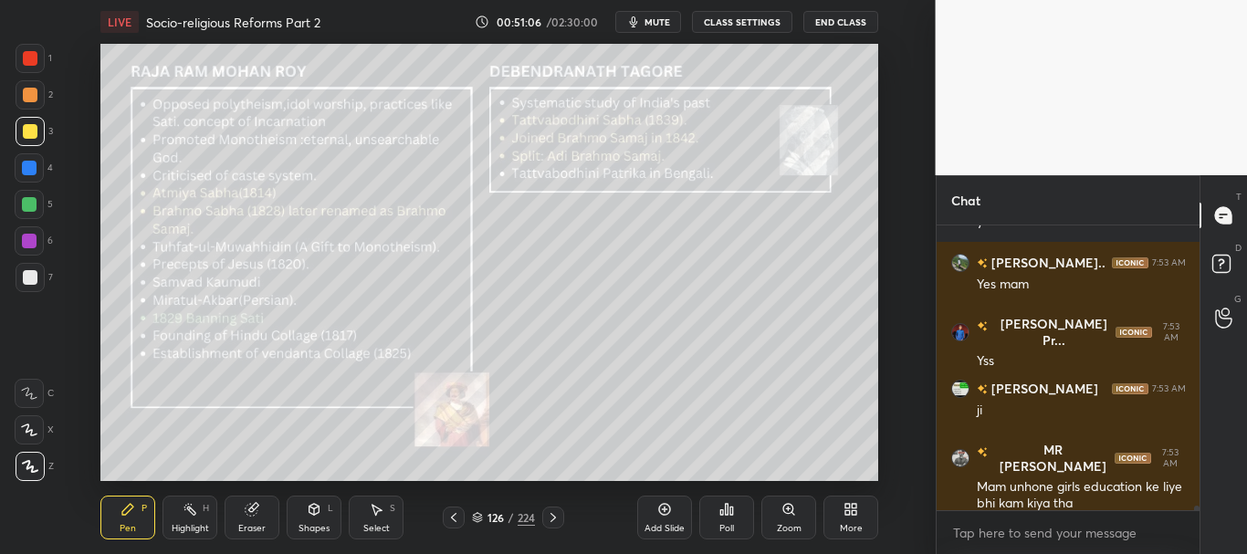
scroll to position [16194, 0]
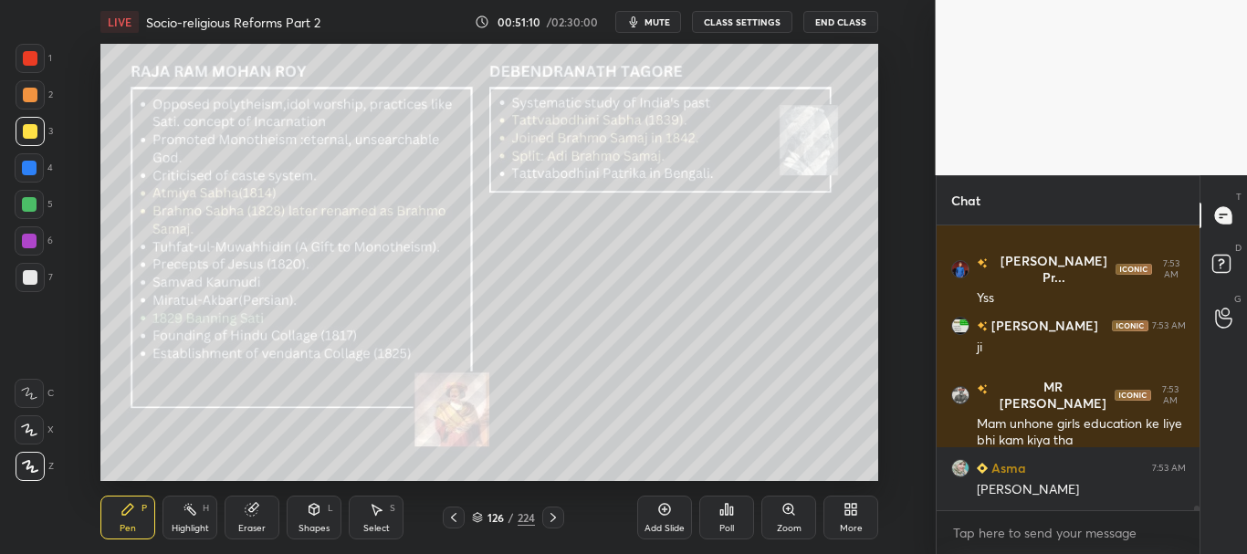
click at [25, 137] on div at bounding box center [30, 131] width 15 height 15
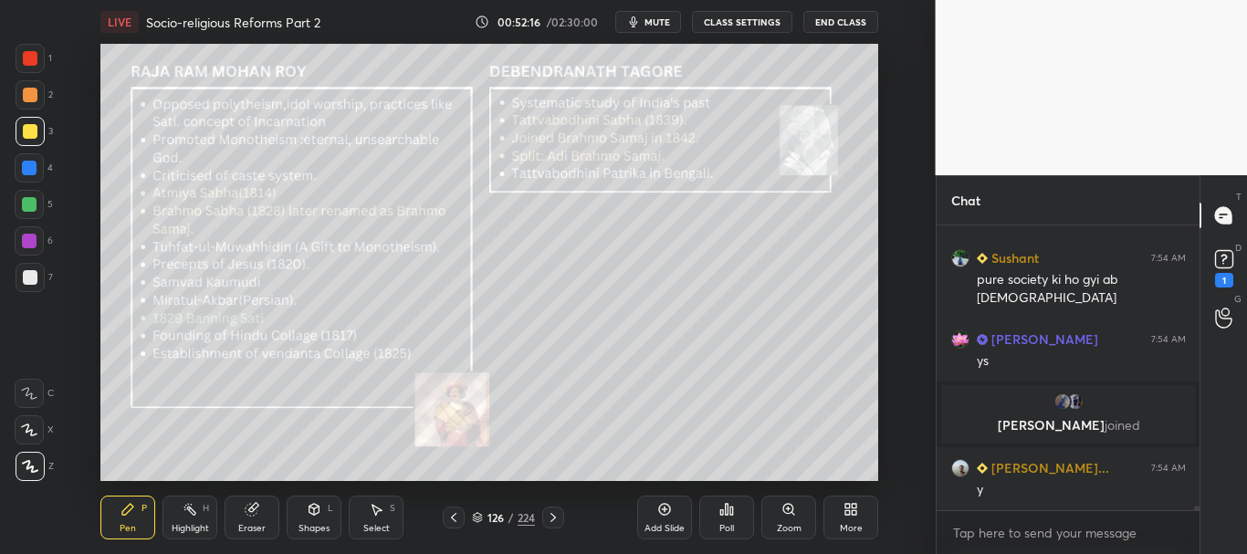
scroll to position [16908, 0]
click at [261, 512] on div "Eraser" at bounding box center [252, 518] width 55 height 44
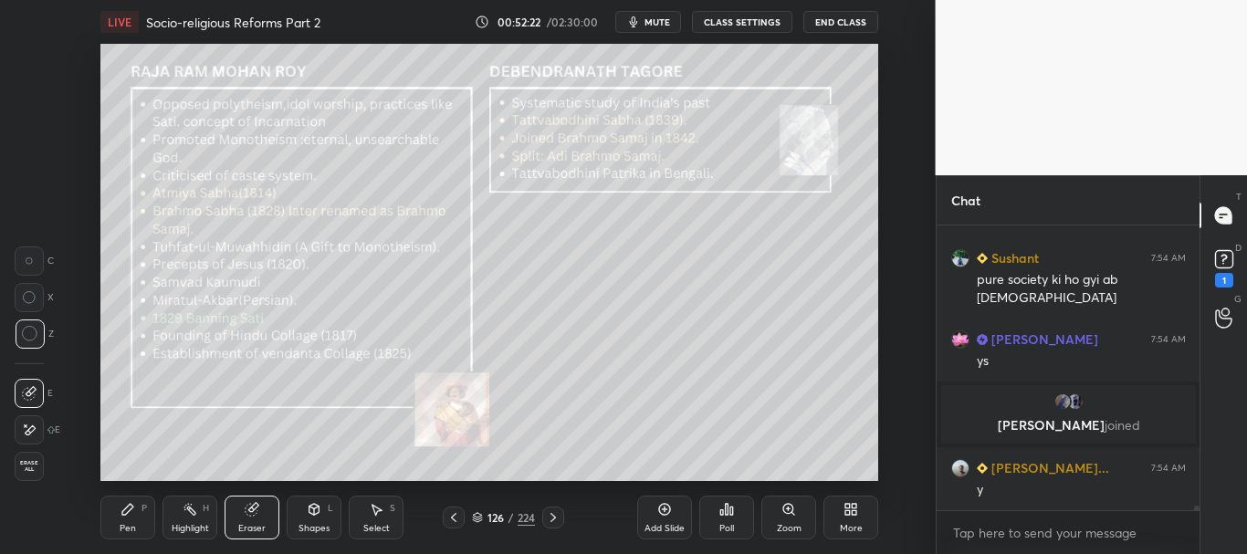
drag, startPoint x: 32, startPoint y: 467, endPoint x: 81, endPoint y: 426, distance: 64.2
click at [32, 468] on span "Erase all" at bounding box center [29, 466] width 27 height 13
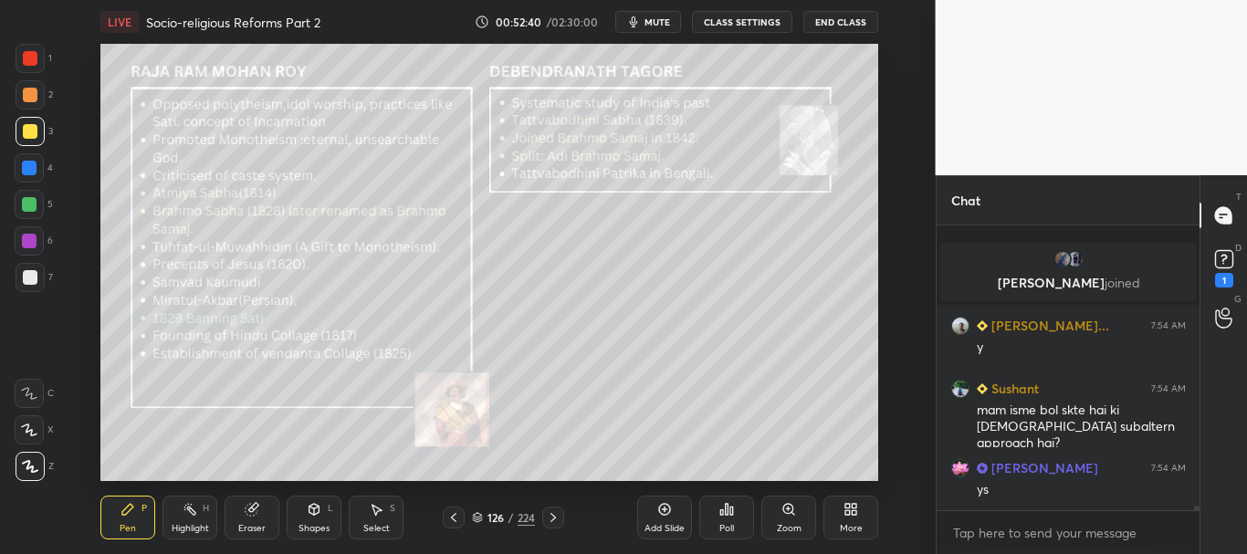
scroll to position [17177, 0]
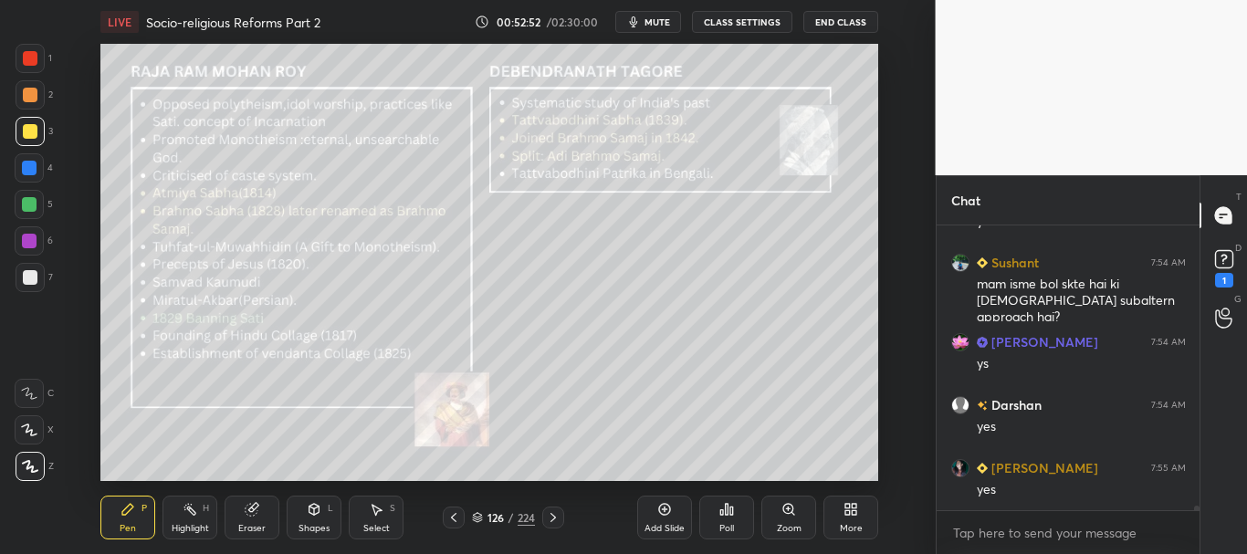
click at [30, 56] on div at bounding box center [30, 58] width 15 height 15
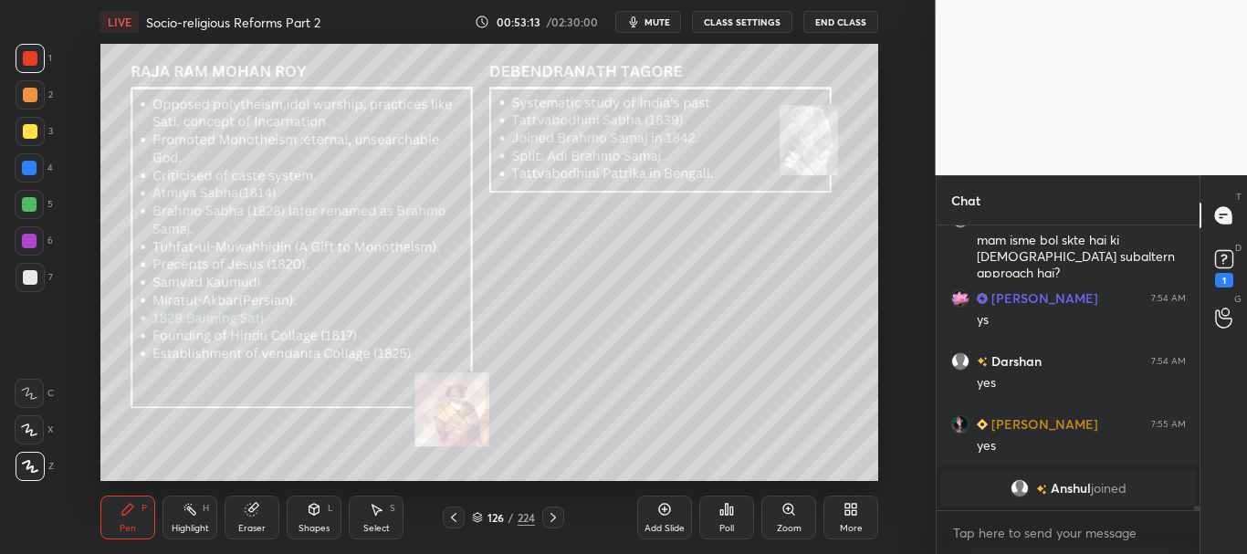
scroll to position [17179, 0]
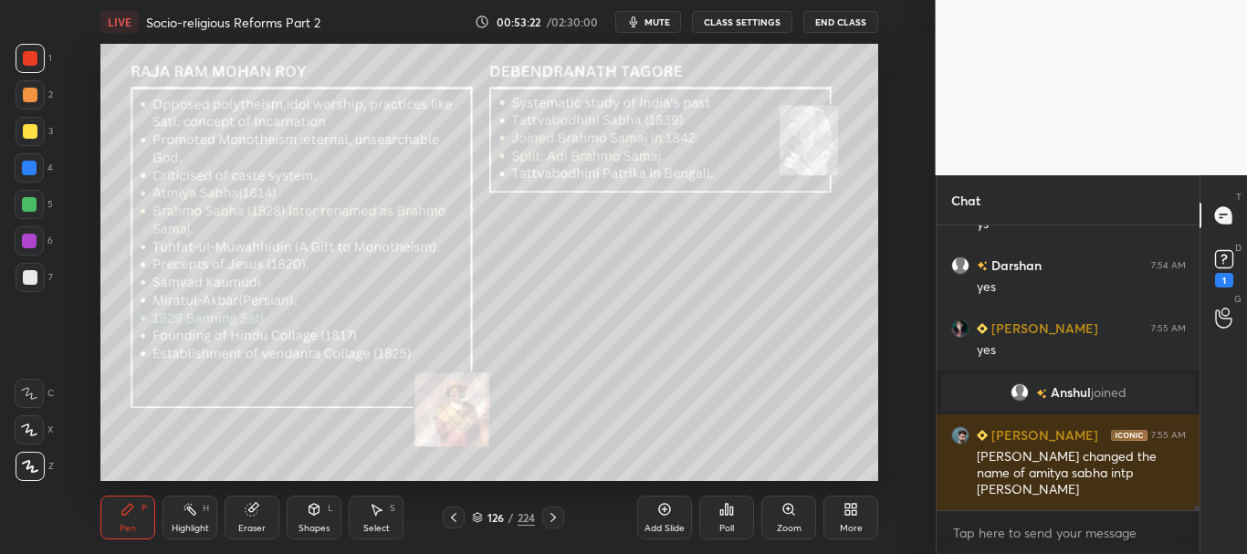
click at [28, 162] on div at bounding box center [29, 168] width 15 height 15
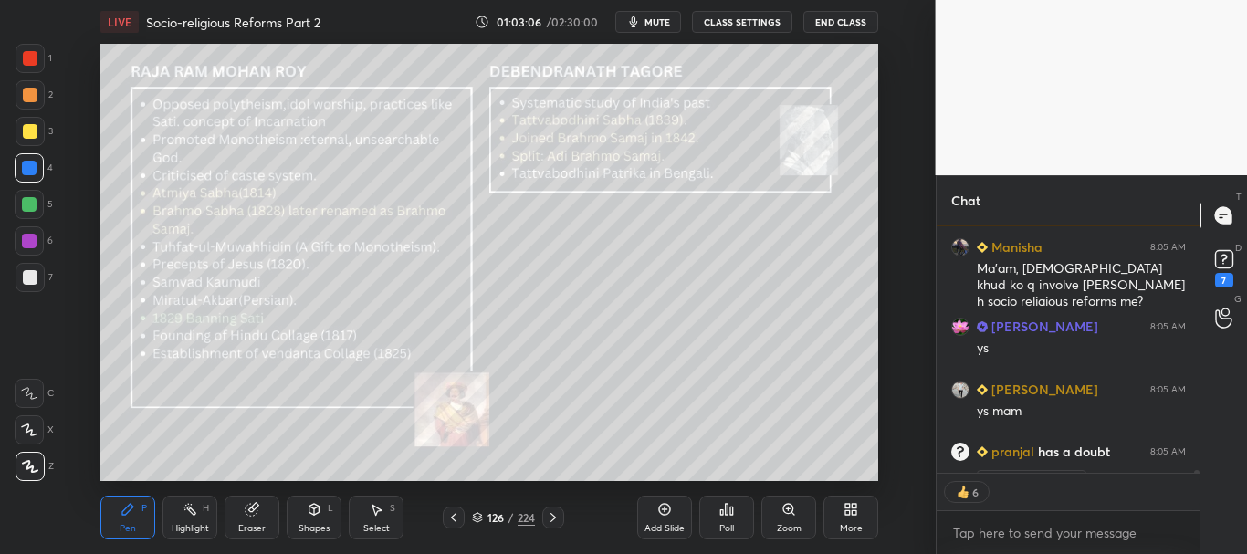
scroll to position [26480, 0]
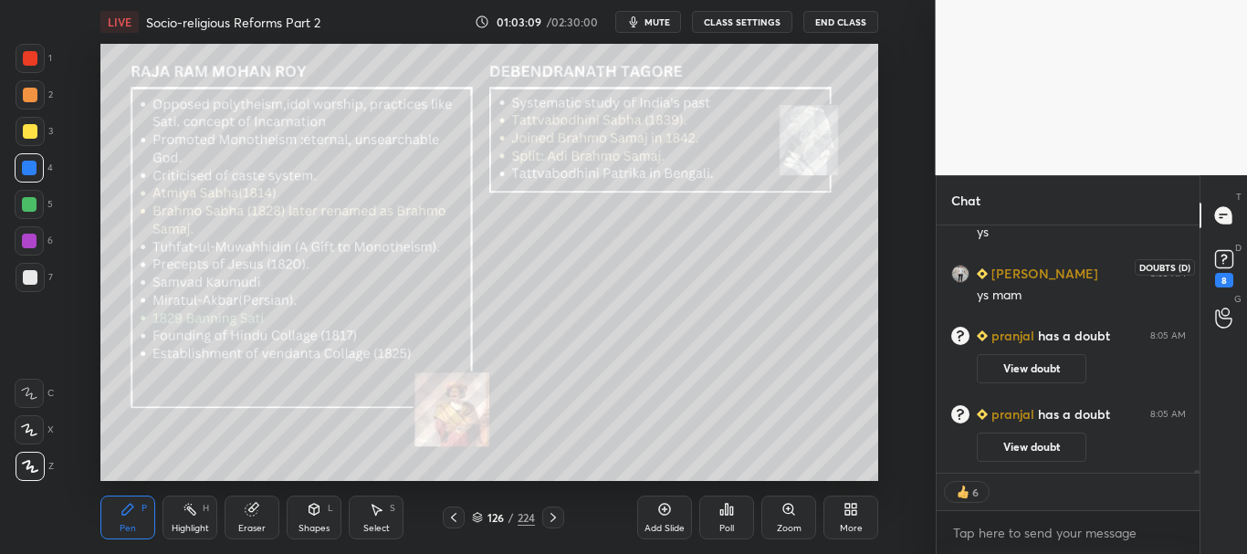
click at [1236, 260] on icon at bounding box center [1223, 259] width 27 height 27
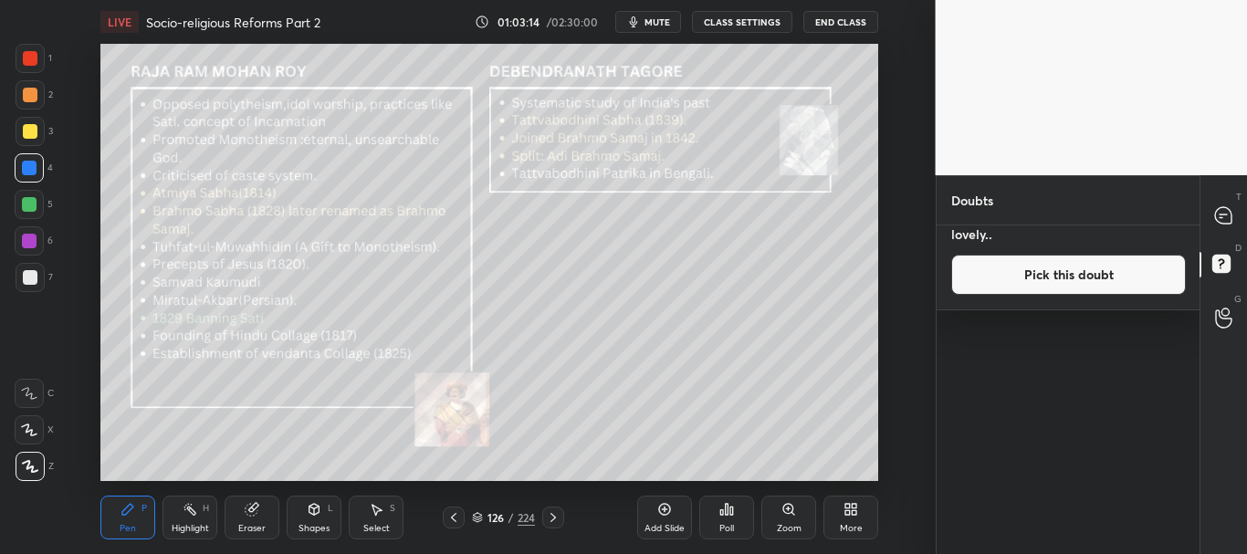
scroll to position [0, 0]
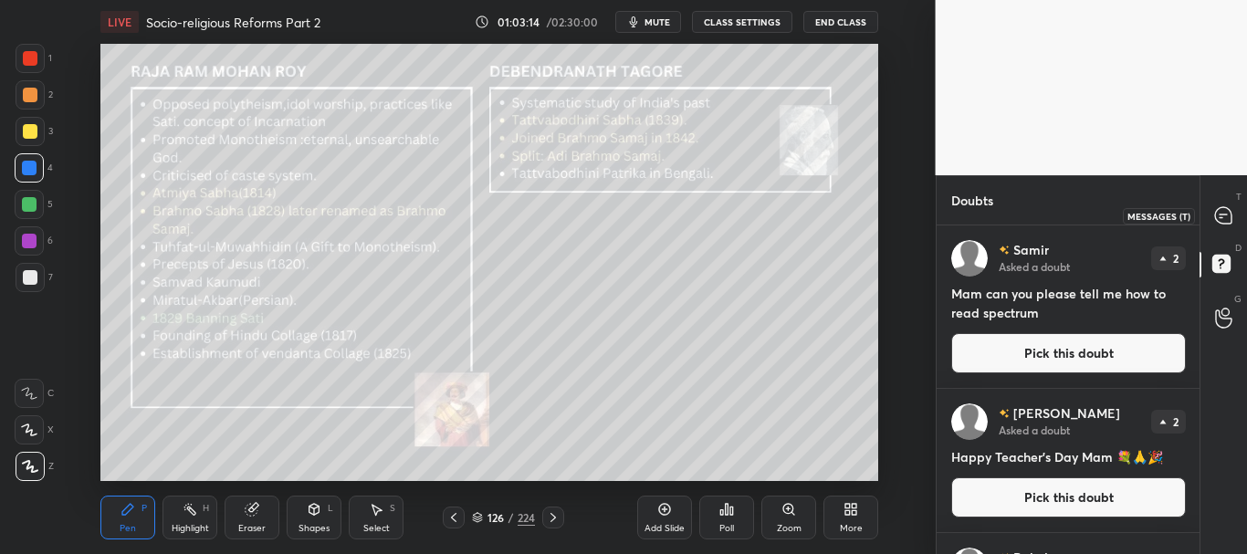
drag, startPoint x: 1221, startPoint y: 219, endPoint x: 1230, endPoint y: 210, distance: 12.9
click at [1221, 218] on icon at bounding box center [1223, 215] width 16 height 16
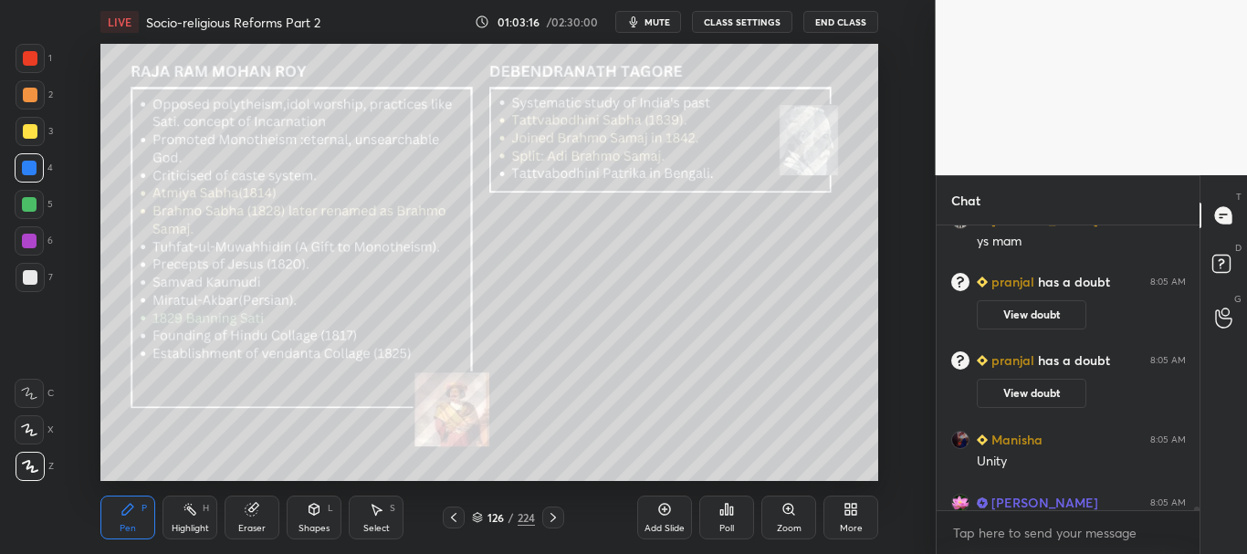
scroll to position [26873, 0]
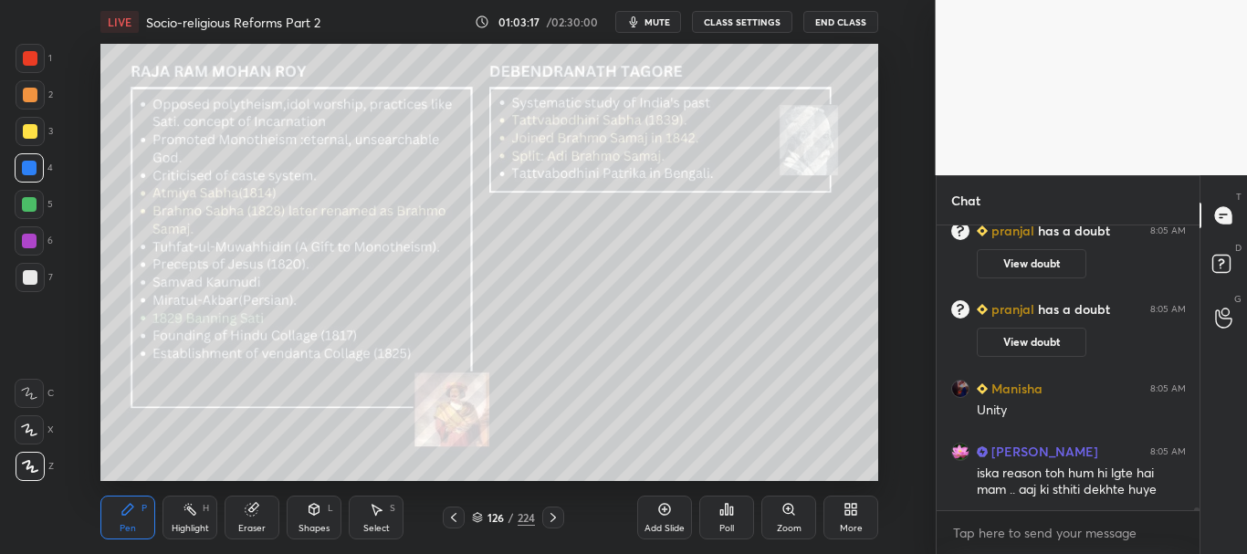
click at [1197, 524] on div "[PERSON_NAME] 8:05 AM ys mam [PERSON_NAME] has a doubt 8:05 AM View doubt [PERS…" at bounding box center [1069, 389] width 264 height 329
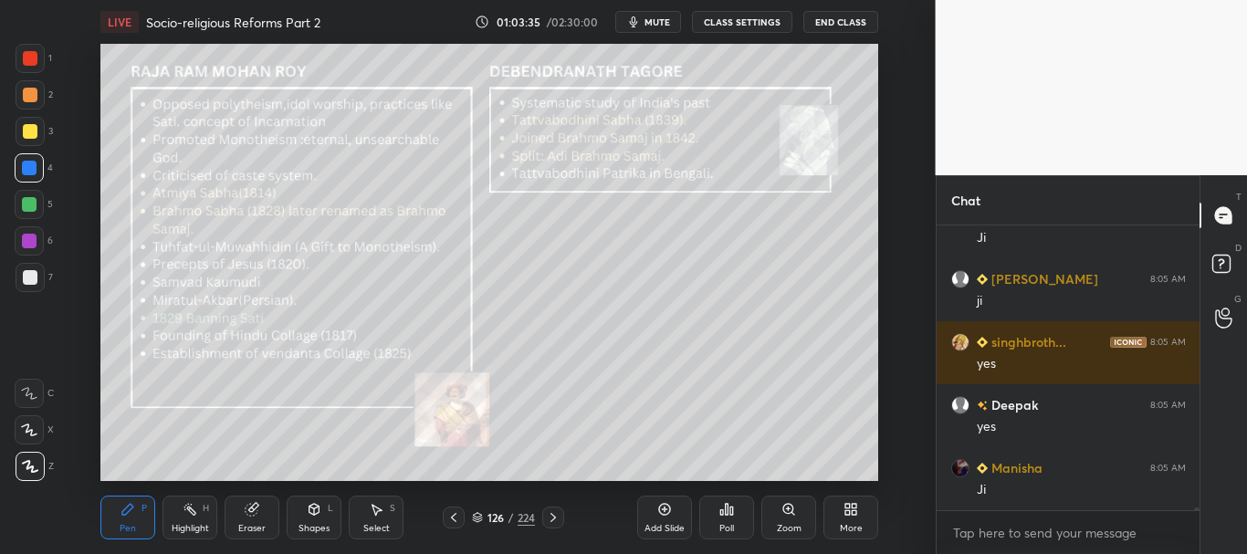
scroll to position [27741, 0]
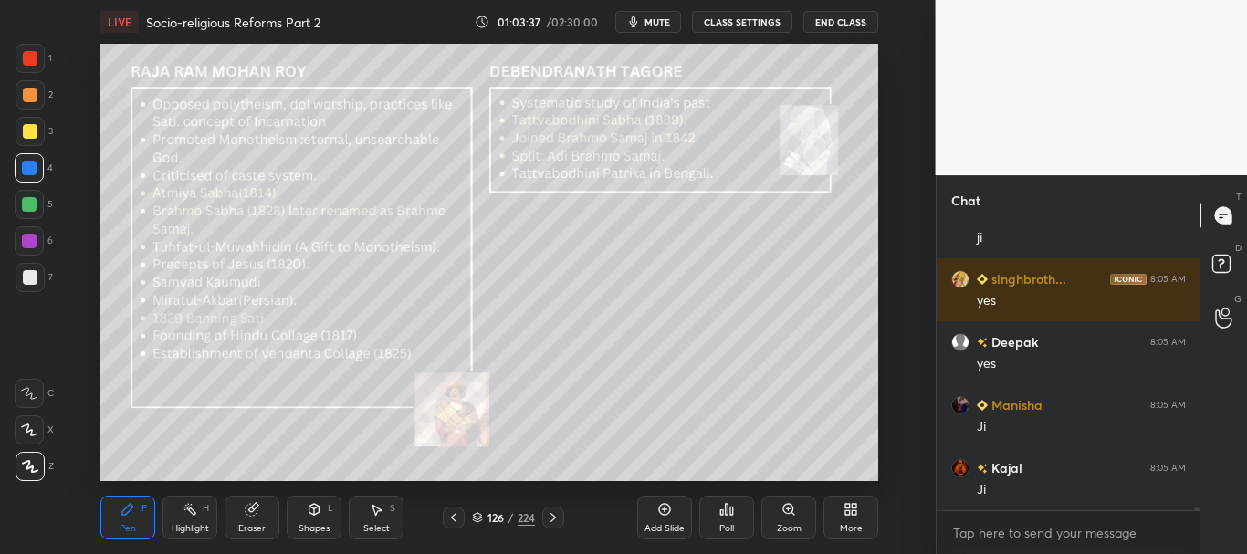
click at [314, 507] on icon at bounding box center [314, 508] width 10 height 3
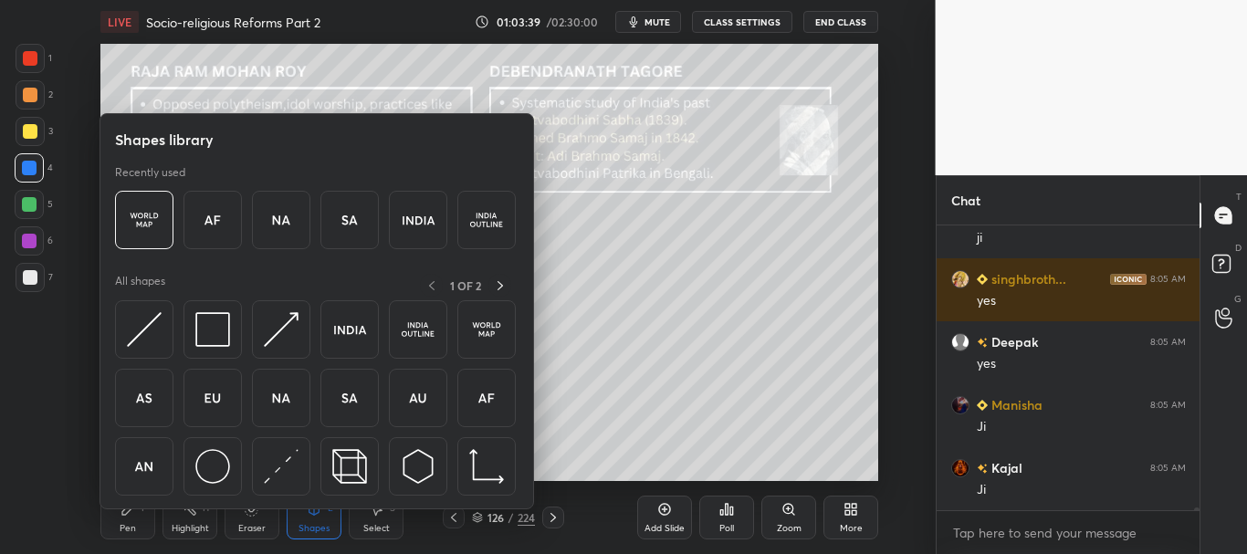
click at [116, 519] on div "Pen P" at bounding box center [127, 518] width 55 height 44
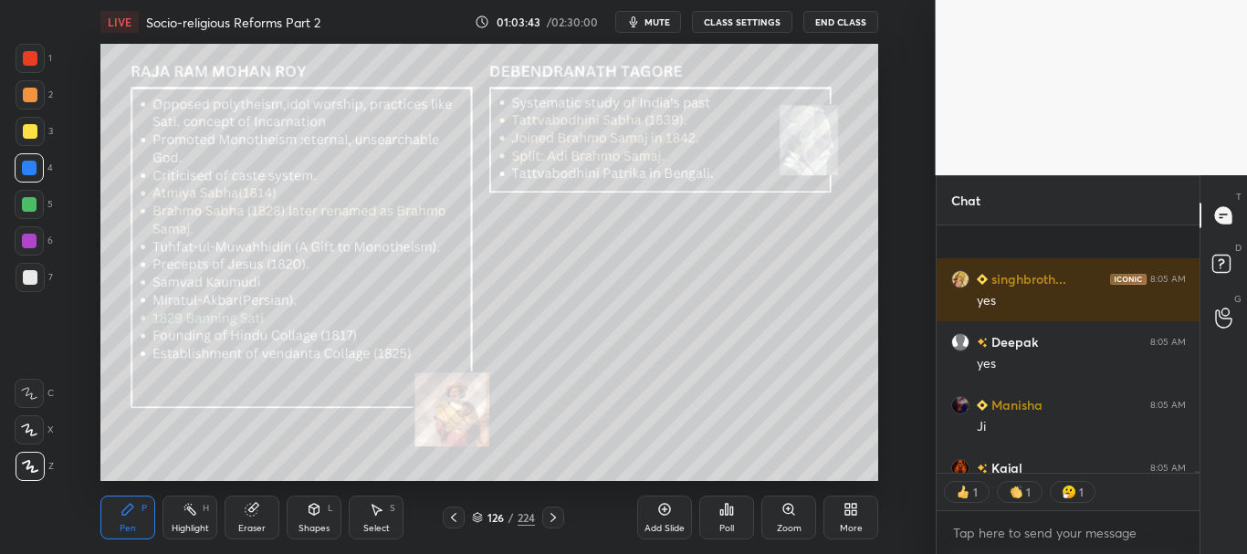
scroll to position [27841, 0]
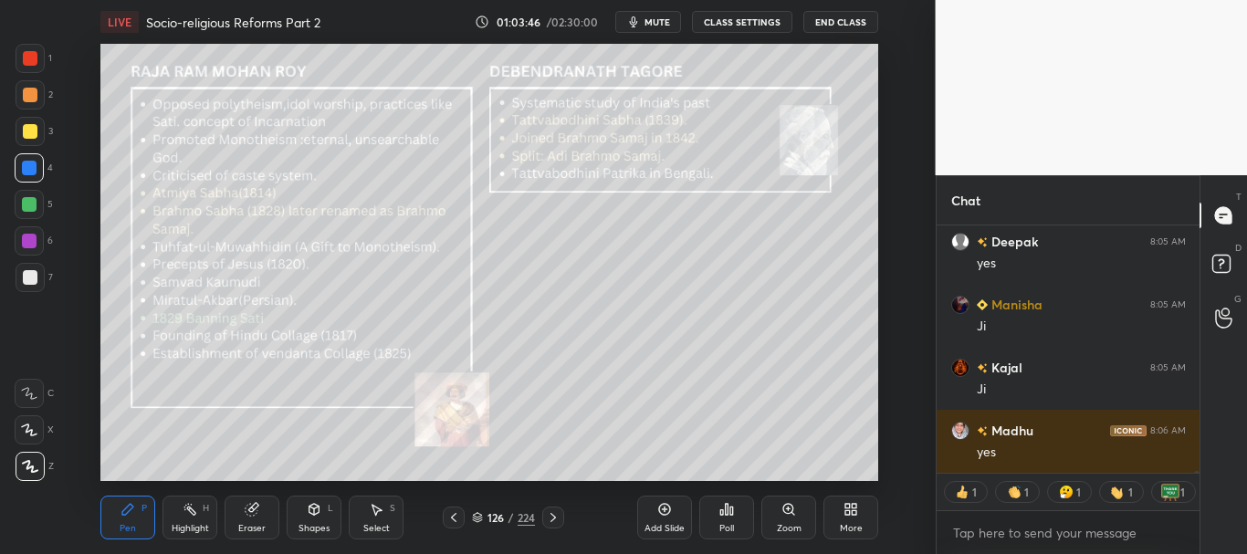
click at [255, 509] on icon at bounding box center [252, 510] width 12 height 12
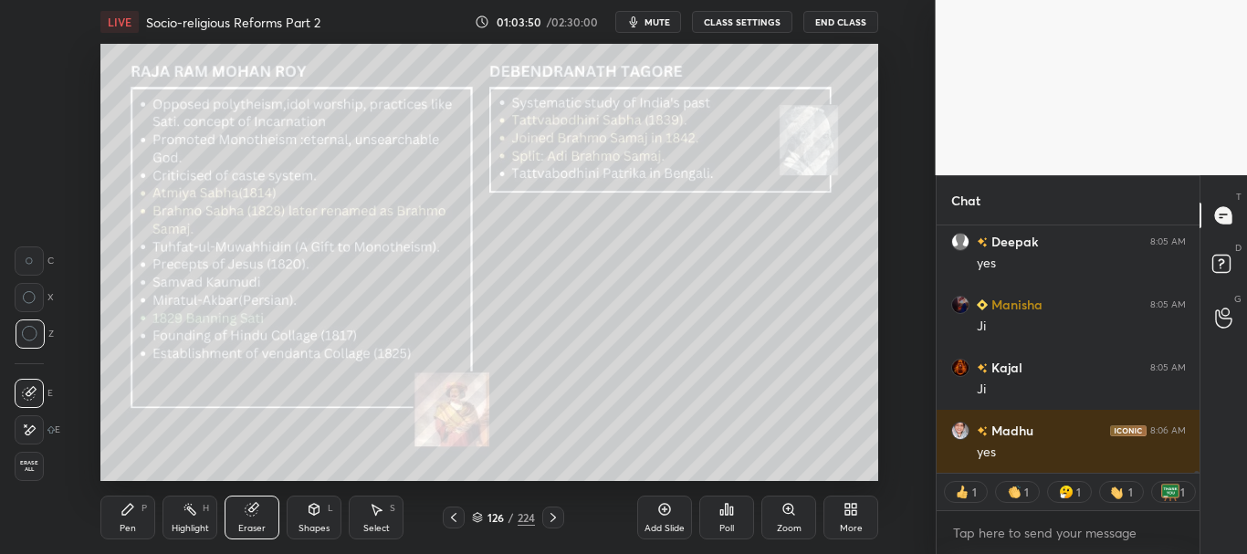
scroll to position [27885, 0]
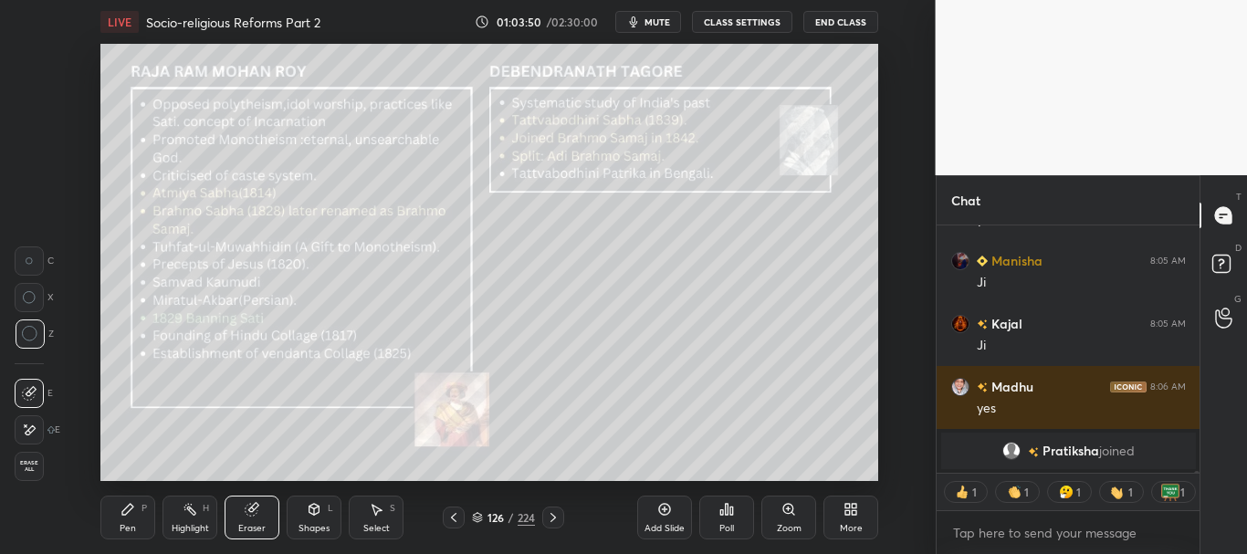
click at [130, 505] on icon at bounding box center [127, 509] width 11 height 11
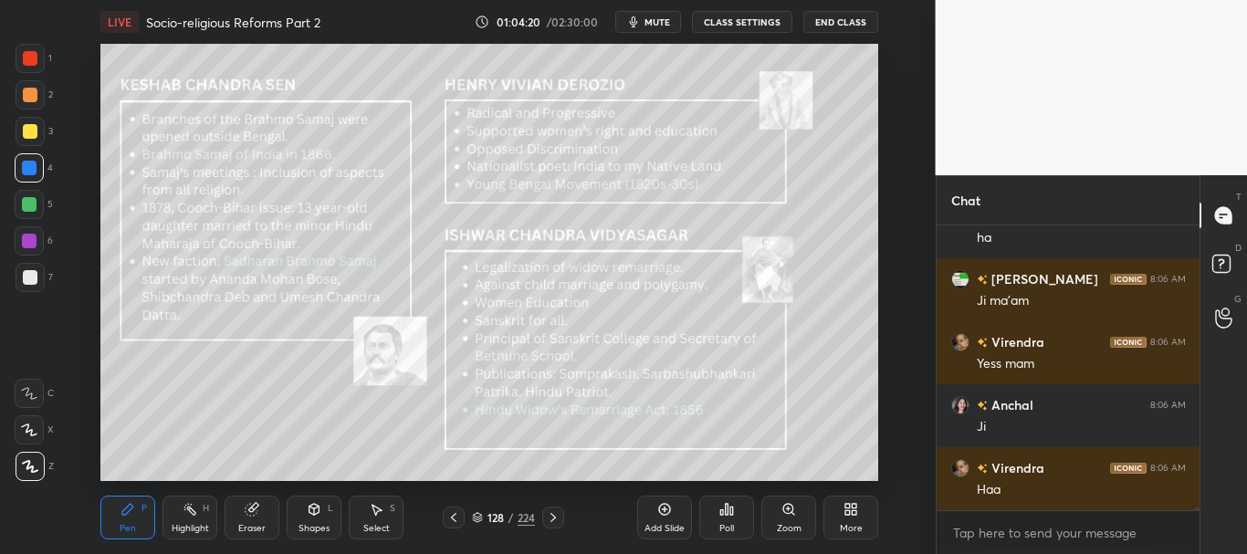
scroll to position [27783, 0]
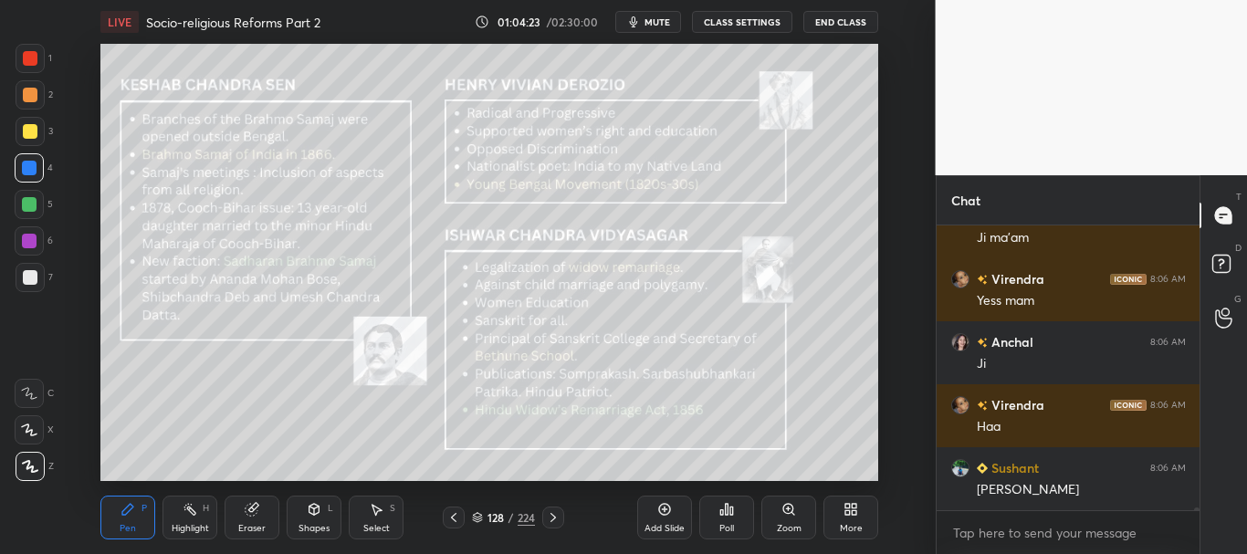
click at [30, 132] on div at bounding box center [30, 131] width 15 height 15
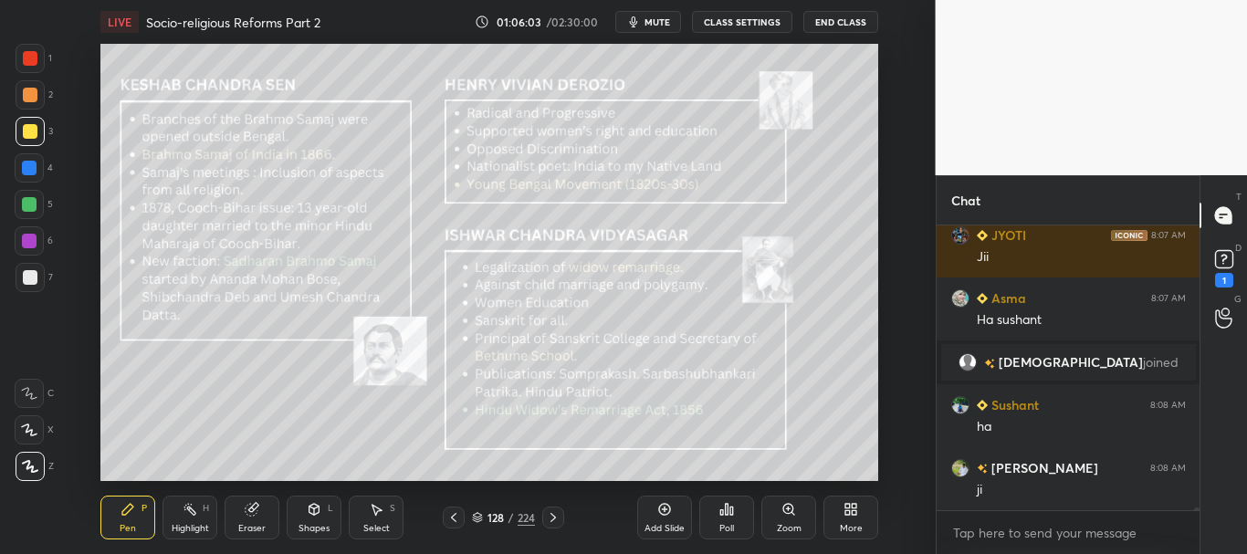
scroll to position [28358, 0]
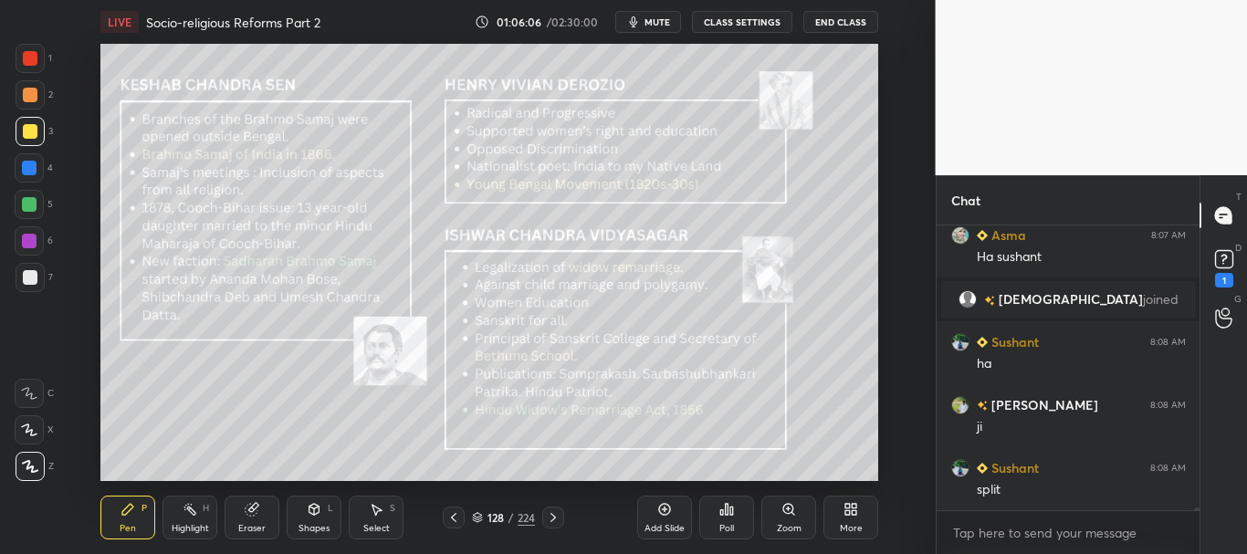
click at [654, 525] on div "Add Slide" at bounding box center [664, 528] width 40 height 9
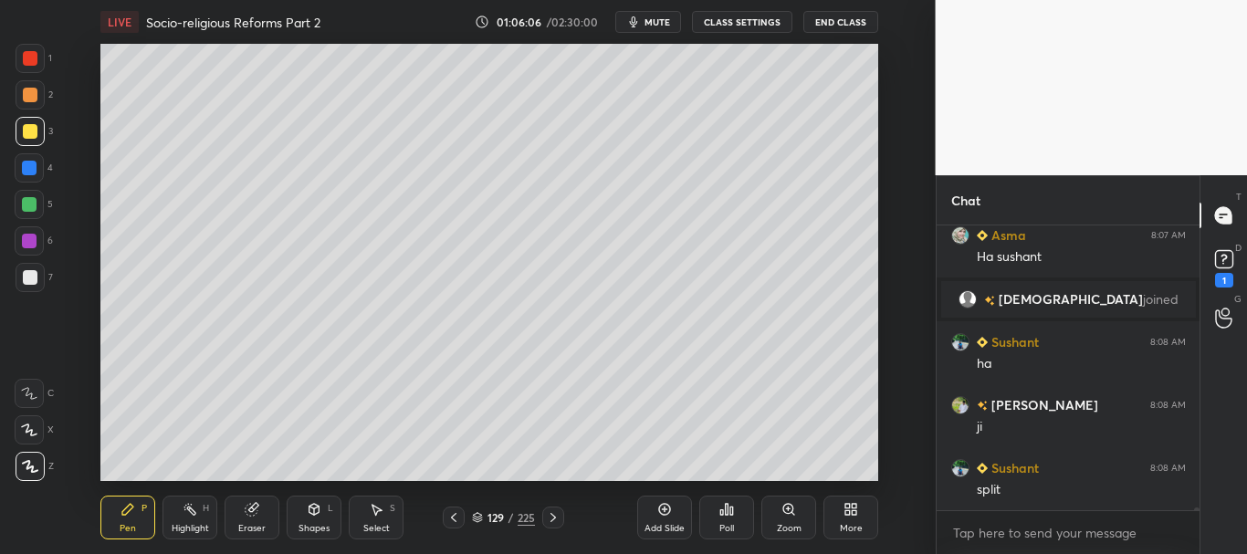
scroll to position [28421, 0]
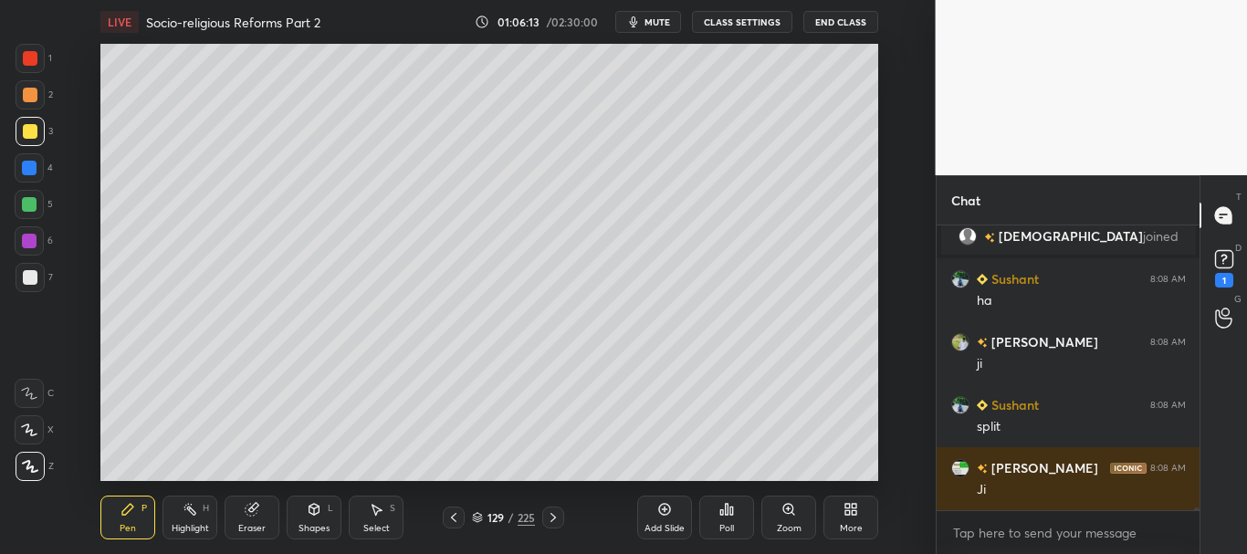
click at [648, 26] on span "mute" at bounding box center [657, 22] width 26 height 13
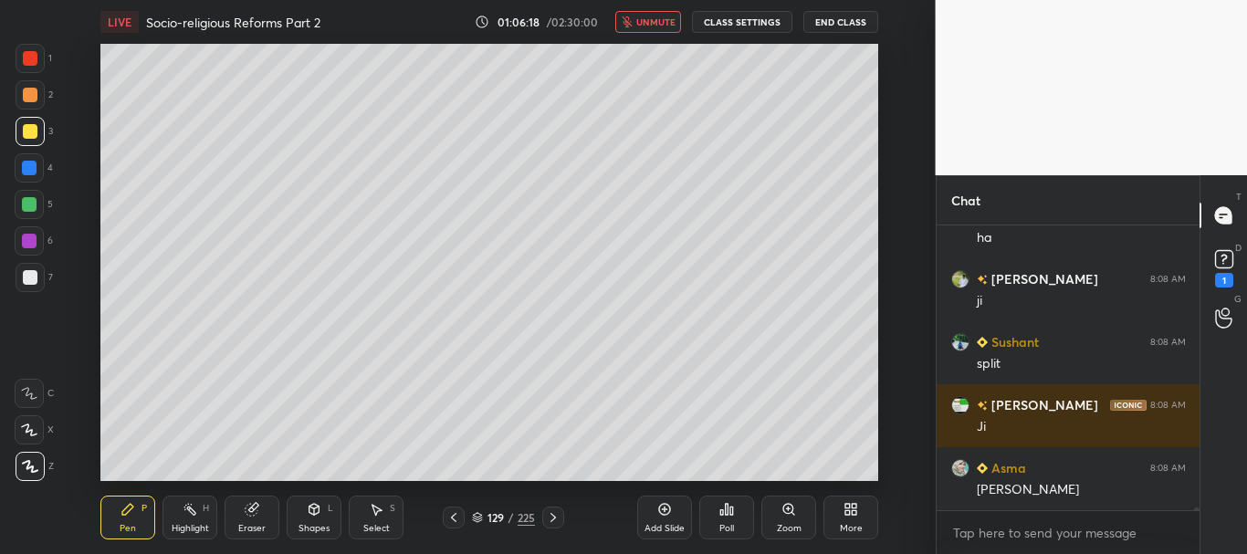
drag, startPoint x: 654, startPoint y: 21, endPoint x: 659, endPoint y: 32, distance: 11.9
click at [654, 22] on span "unmute" at bounding box center [655, 22] width 39 height 13
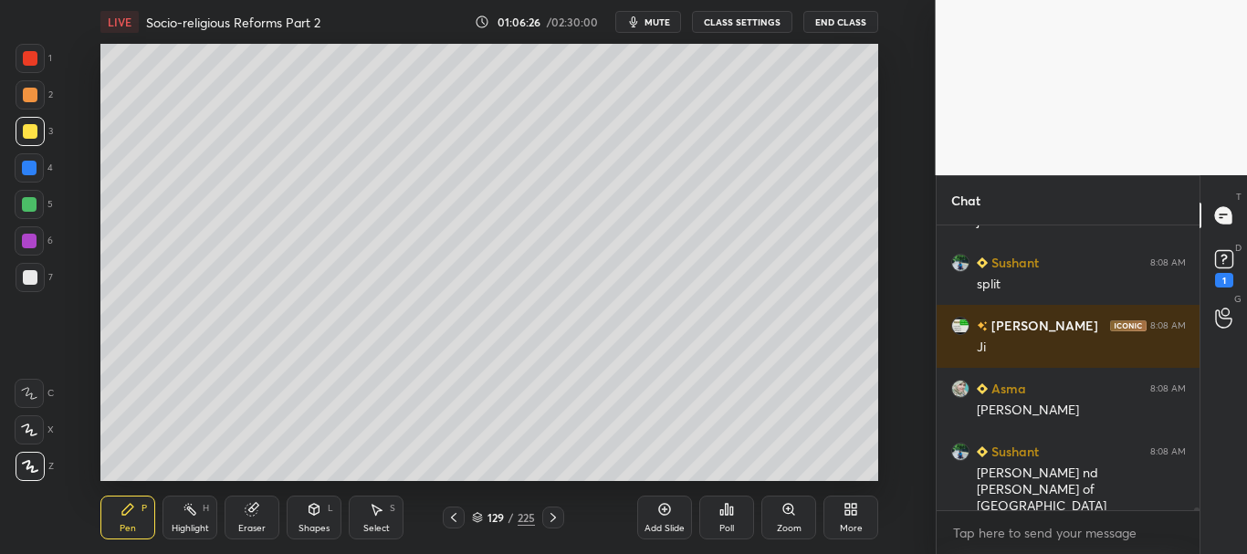
click at [26, 277] on div at bounding box center [30, 277] width 15 height 15
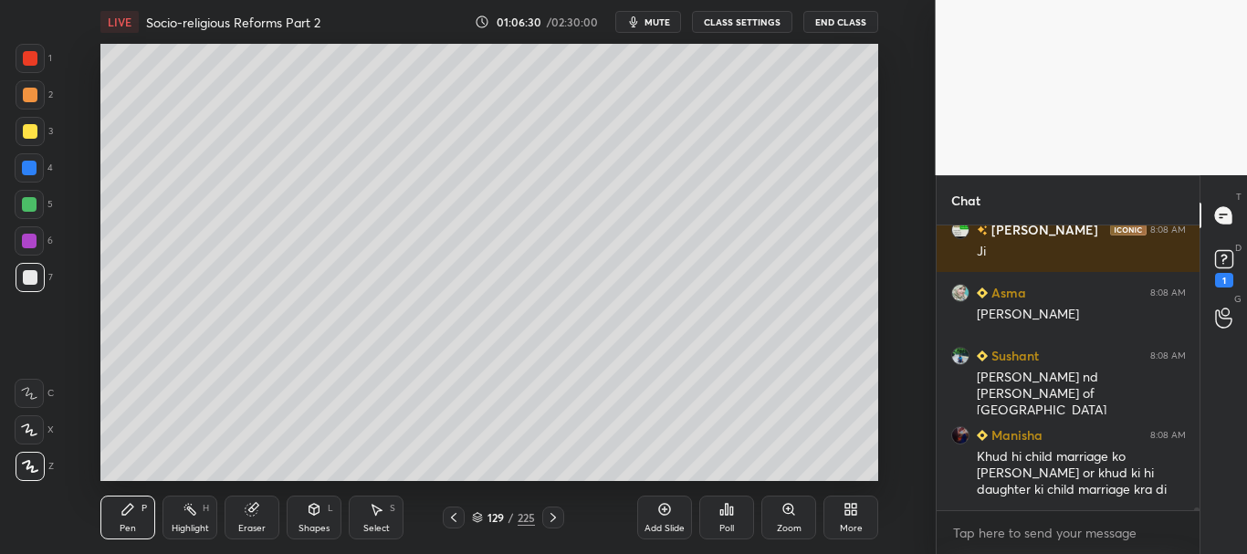
click at [453, 517] on icon at bounding box center [453, 517] width 15 height 15
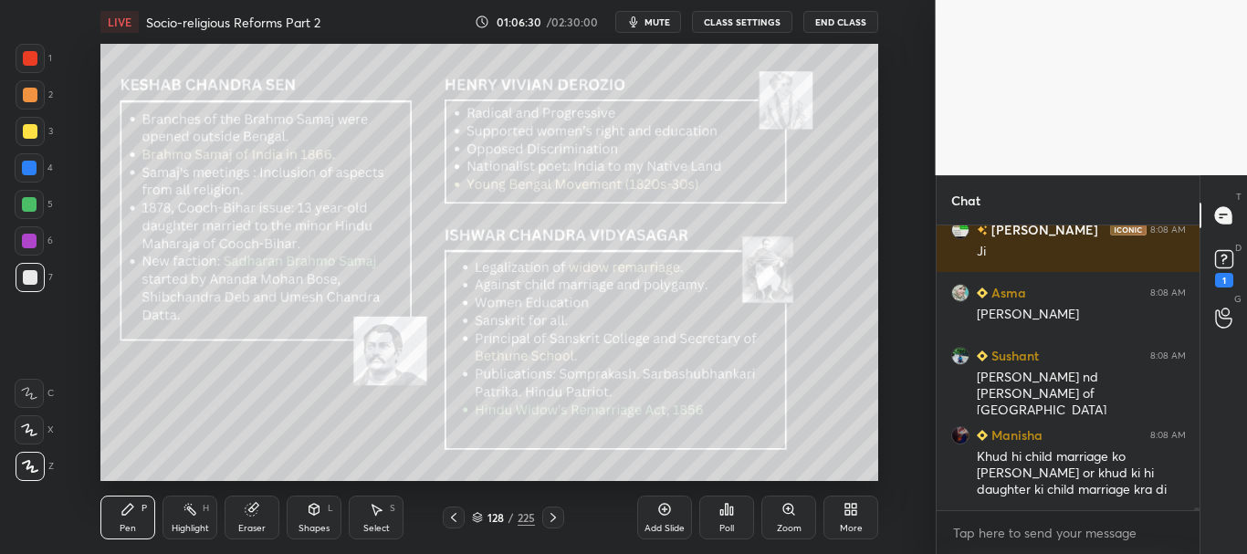
click at [454, 516] on icon at bounding box center [453, 517] width 15 height 15
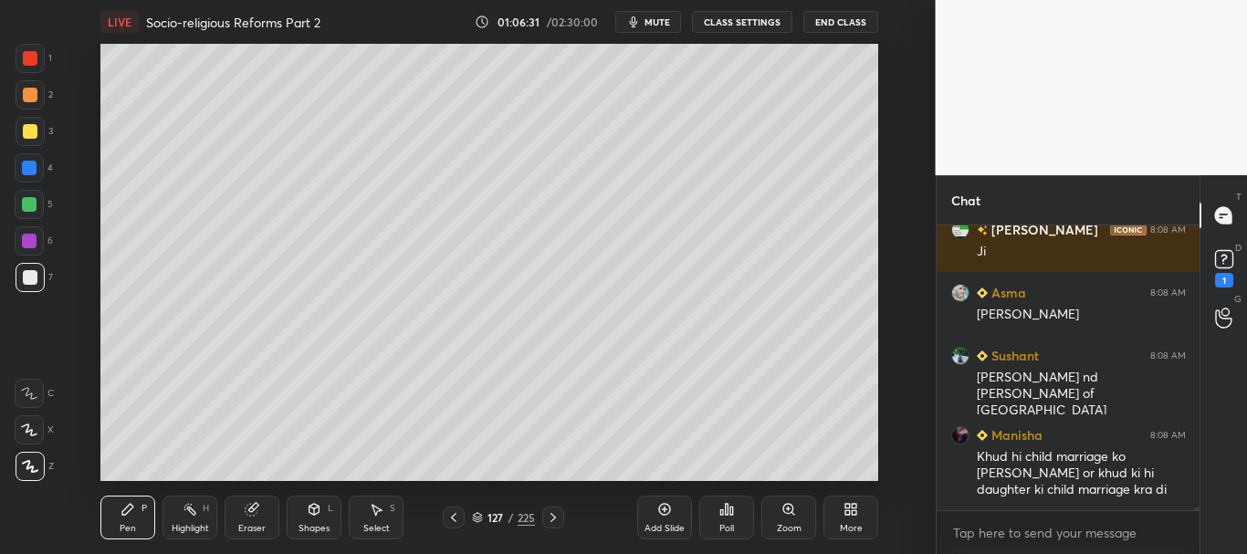
drag, startPoint x: 450, startPoint y: 518, endPoint x: 452, endPoint y: 503, distance: 14.7
click at [450, 518] on icon at bounding box center [453, 517] width 15 height 15
click at [552, 516] on icon at bounding box center [553, 517] width 15 height 15
click at [554, 517] on icon at bounding box center [552, 517] width 5 height 9
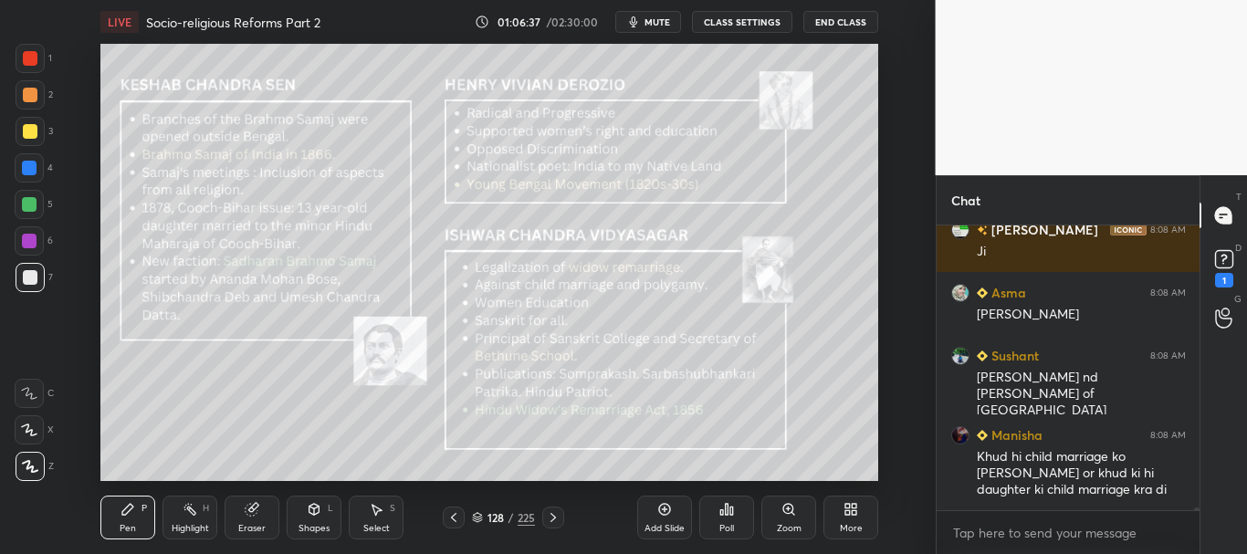
click at [24, 57] on div at bounding box center [30, 58] width 15 height 15
click at [559, 517] on icon at bounding box center [553, 517] width 15 height 15
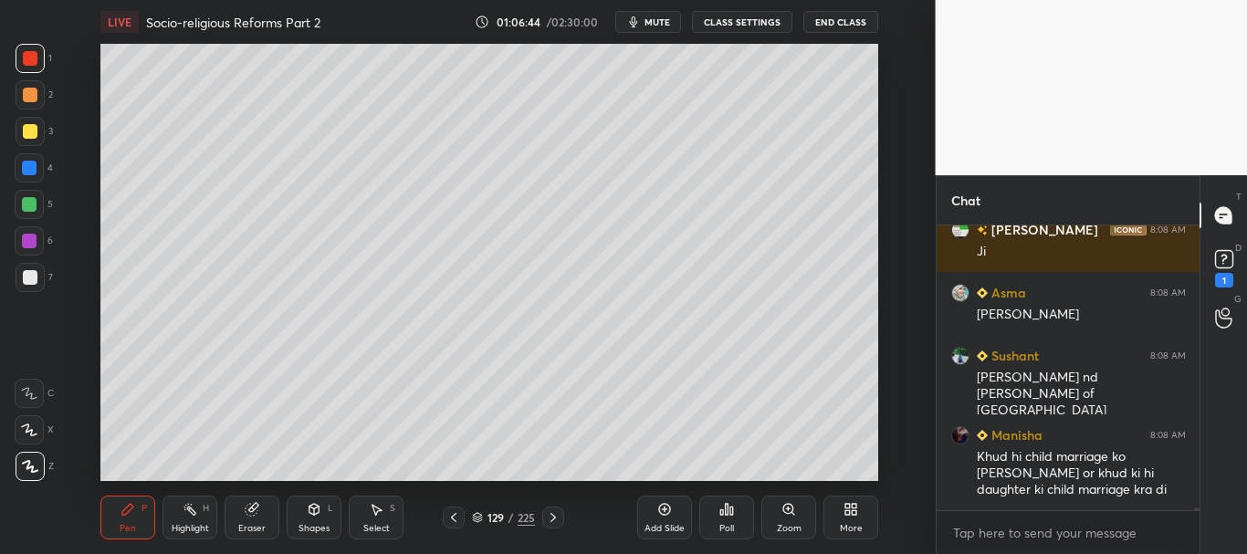
click at [559, 518] on icon at bounding box center [553, 517] width 15 height 15
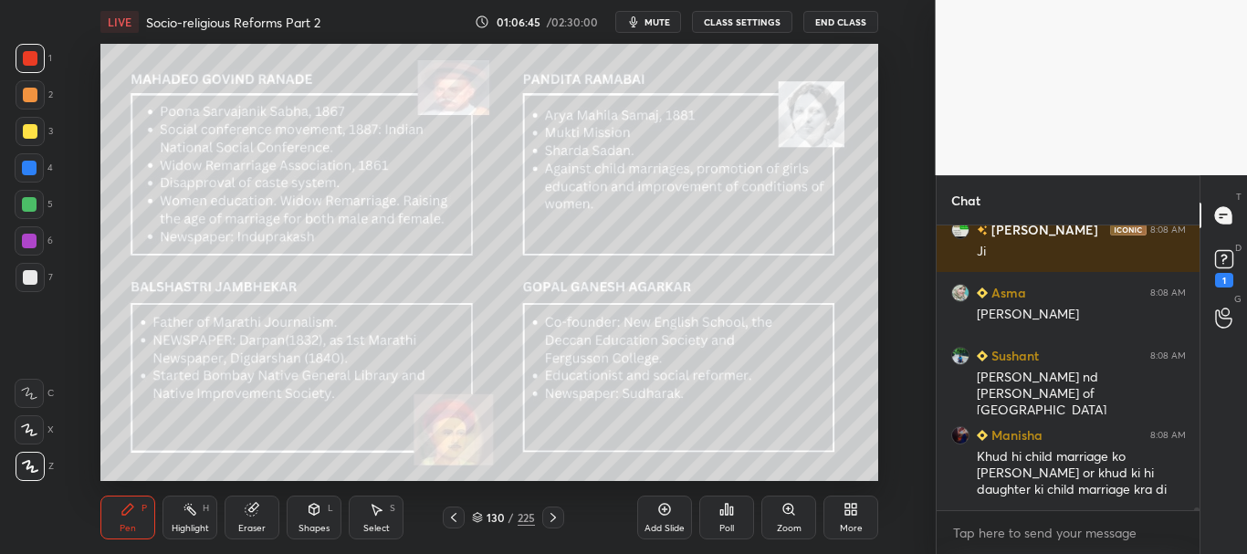
click at [447, 517] on icon at bounding box center [453, 517] width 15 height 15
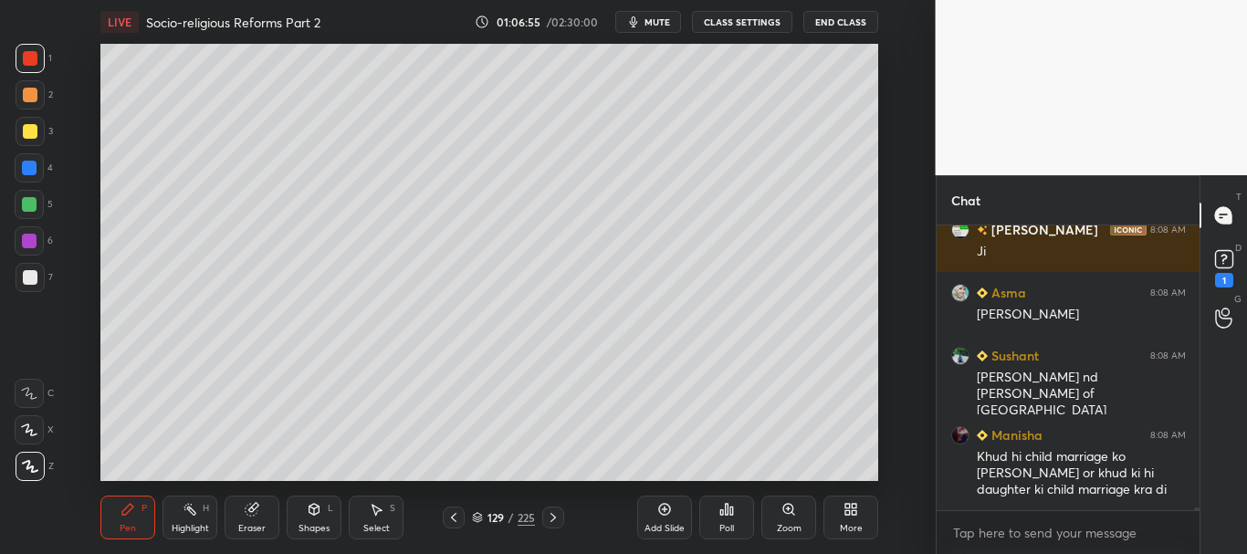
scroll to position [28722, 0]
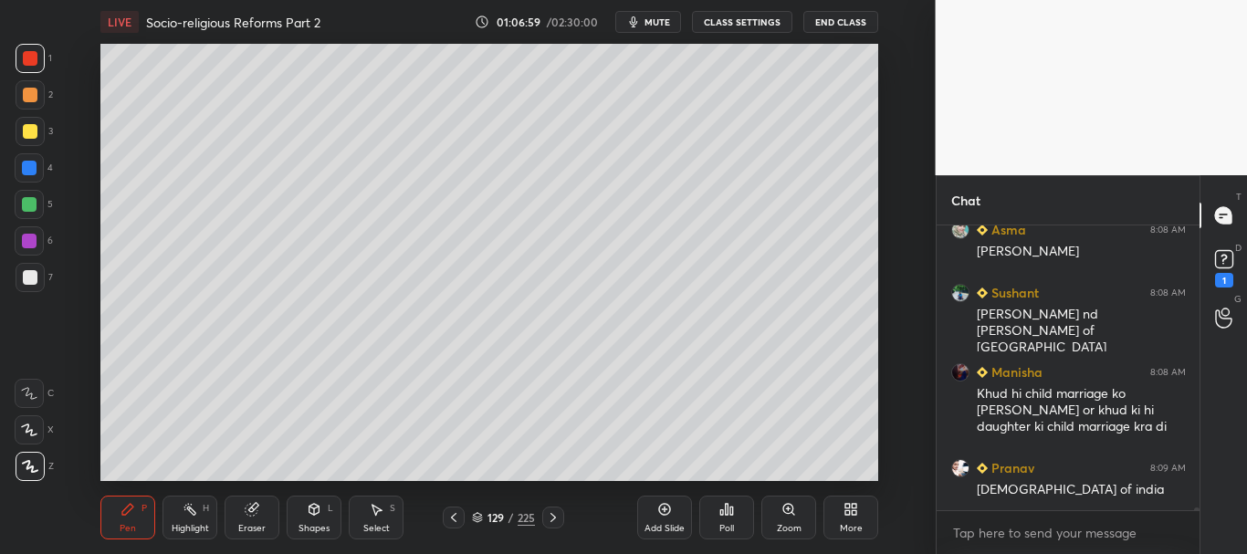
click at [25, 141] on div at bounding box center [30, 131] width 29 height 29
drag, startPoint x: 26, startPoint y: 177, endPoint x: 62, endPoint y: 178, distance: 35.6
click at [26, 178] on div at bounding box center [29, 167] width 29 height 29
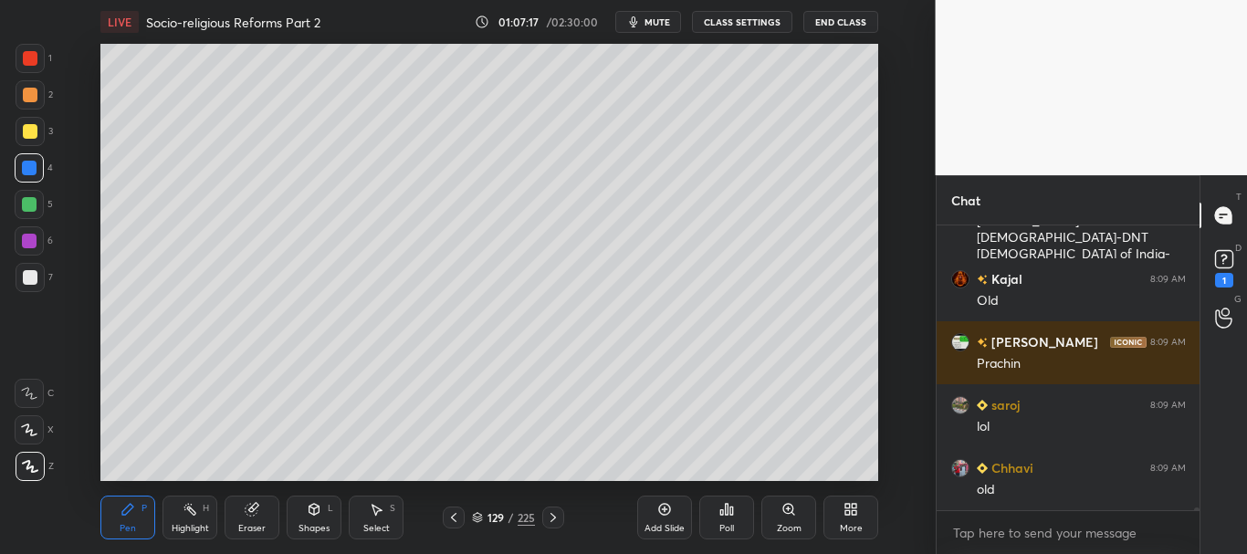
scroll to position [29117, 0]
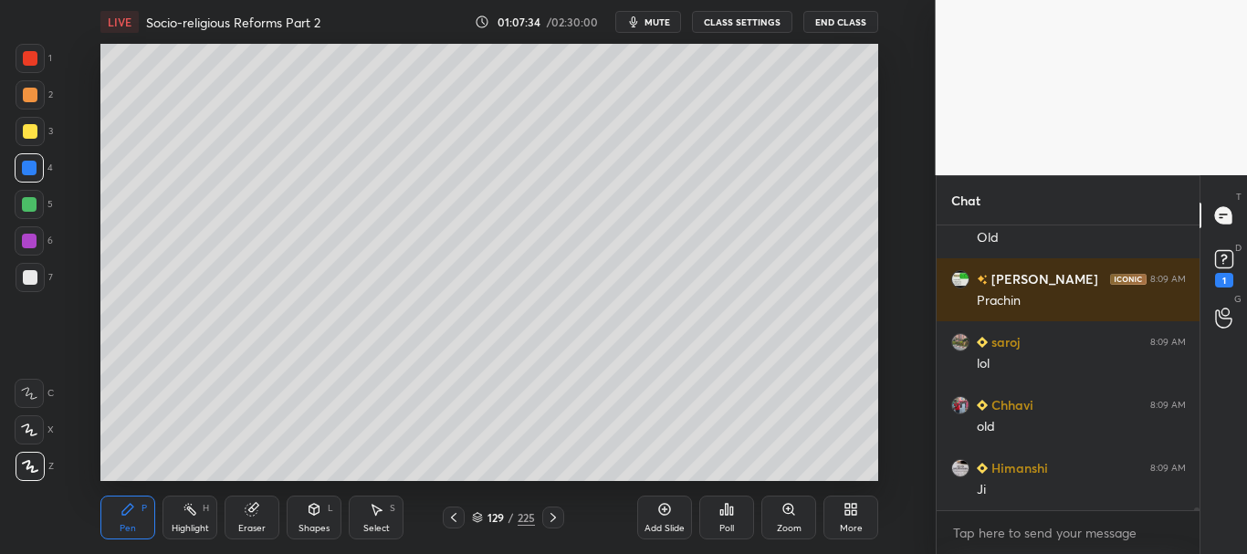
click at [449, 513] on icon at bounding box center [453, 517] width 15 height 15
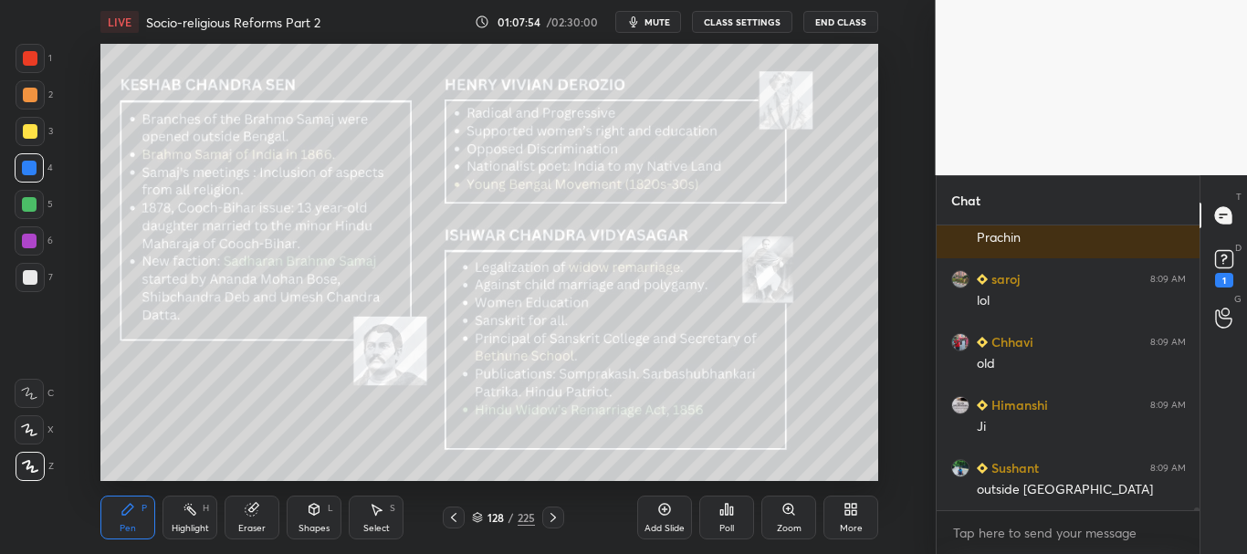
scroll to position [29243, 0]
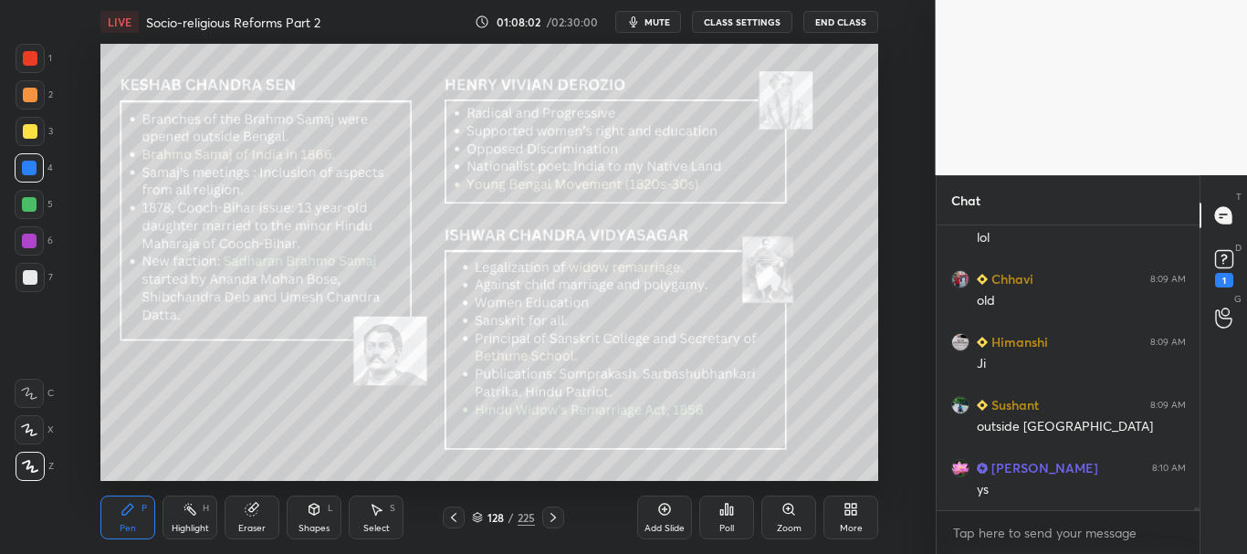
drag, startPoint x: 28, startPoint y: 59, endPoint x: 28, endPoint y: 91, distance: 31.9
click at [28, 60] on div at bounding box center [30, 58] width 15 height 15
click at [32, 96] on div at bounding box center [30, 95] width 15 height 15
click at [26, 125] on div at bounding box center [30, 131] width 15 height 15
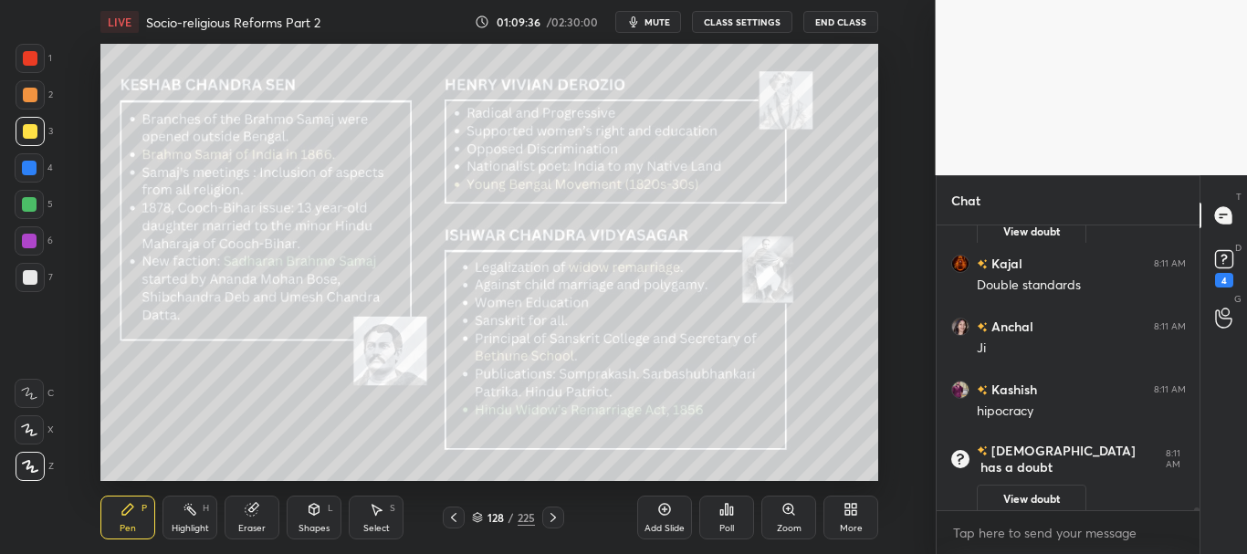
scroll to position [29905, 0]
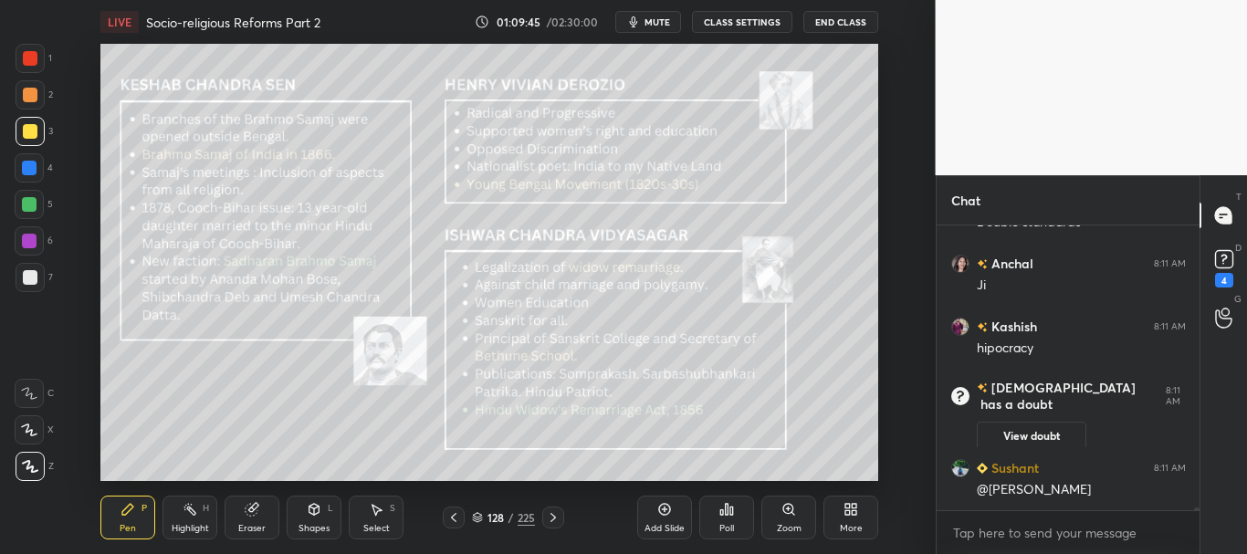
click at [553, 527] on div at bounding box center [553, 518] width 22 height 22
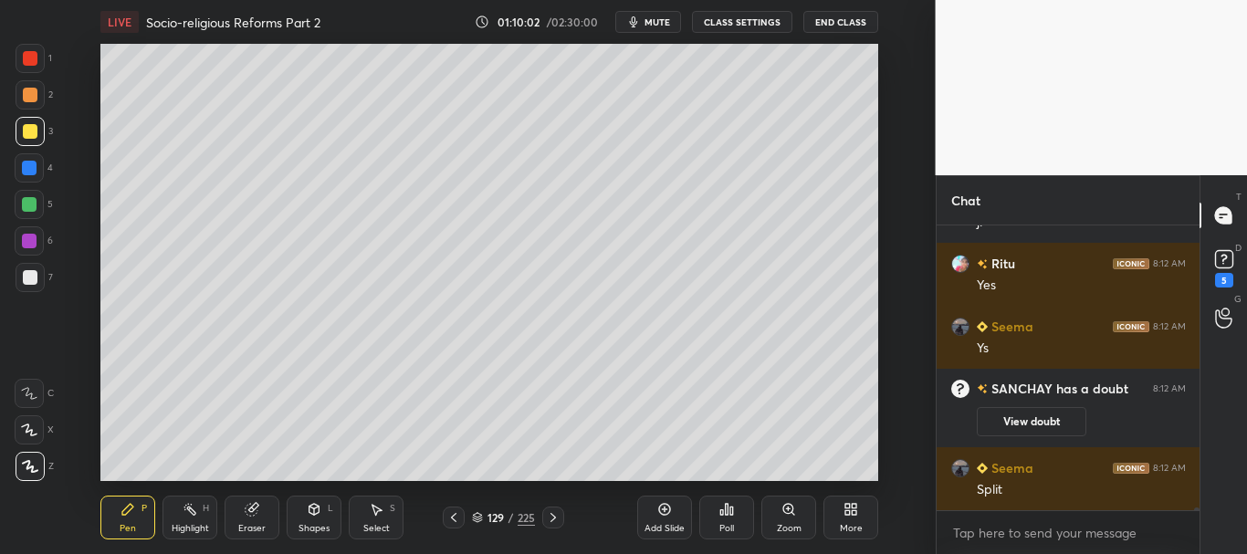
scroll to position [30849, 0]
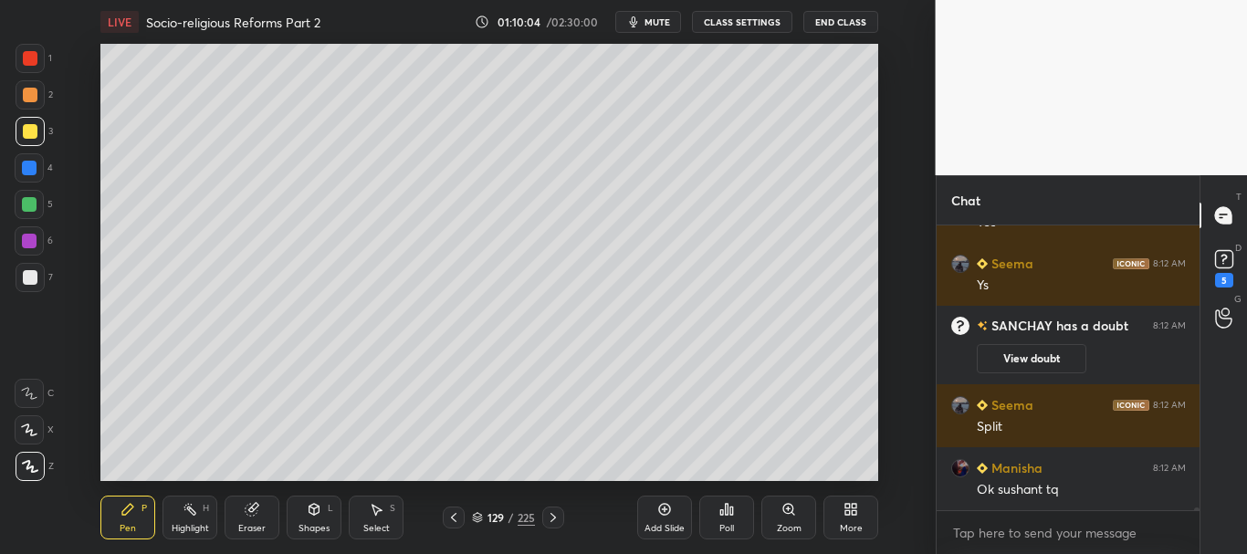
click at [455, 519] on icon at bounding box center [453, 517] width 15 height 15
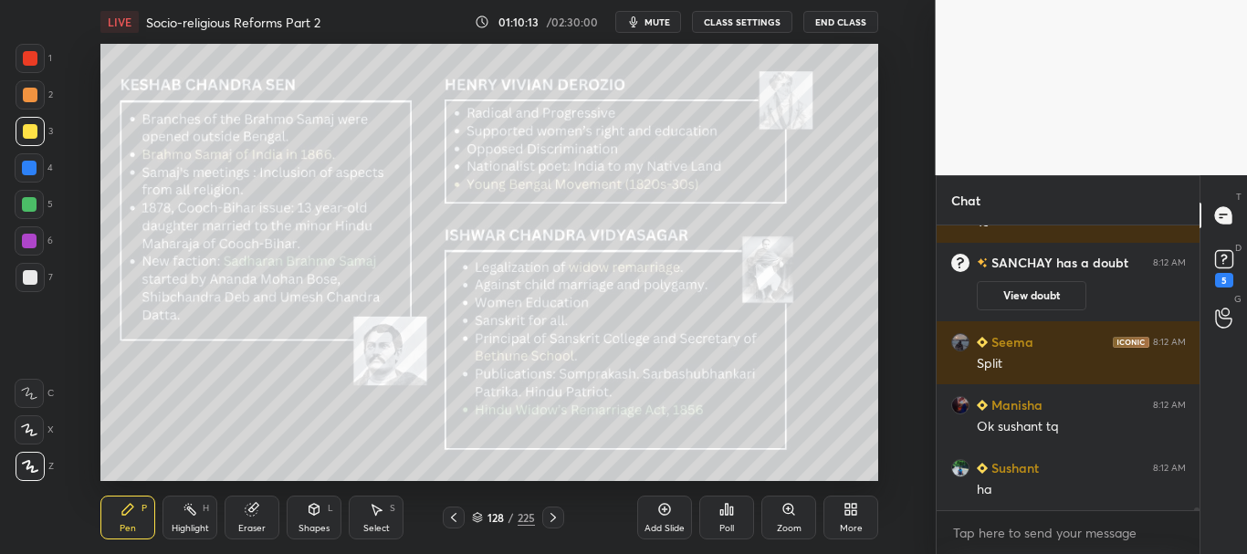
scroll to position [30991, 0]
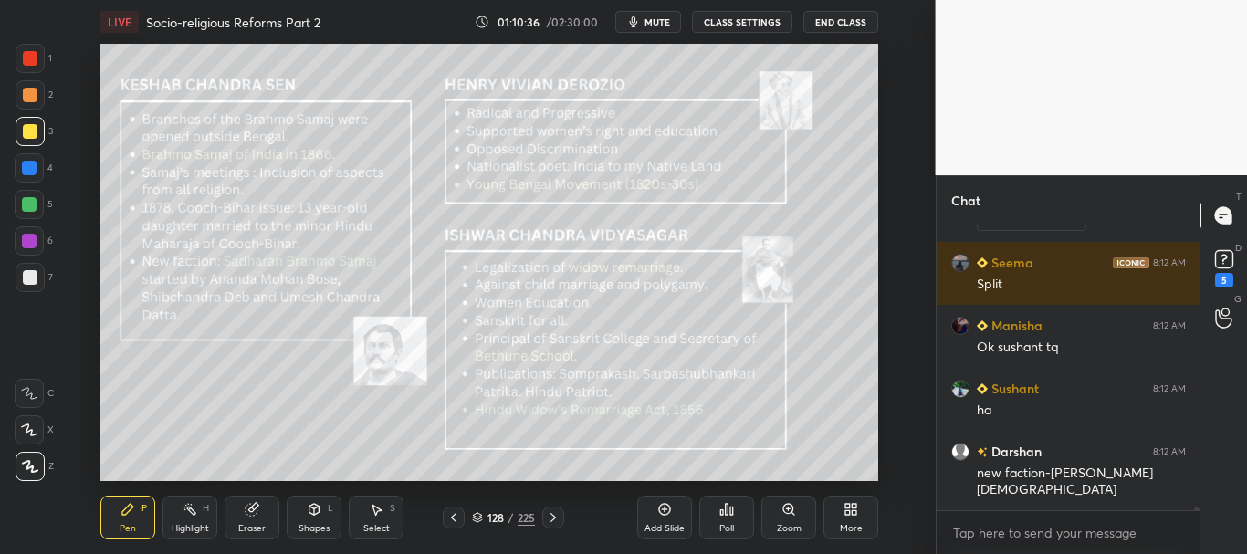
click at [562, 518] on div at bounding box center [553, 518] width 22 height 22
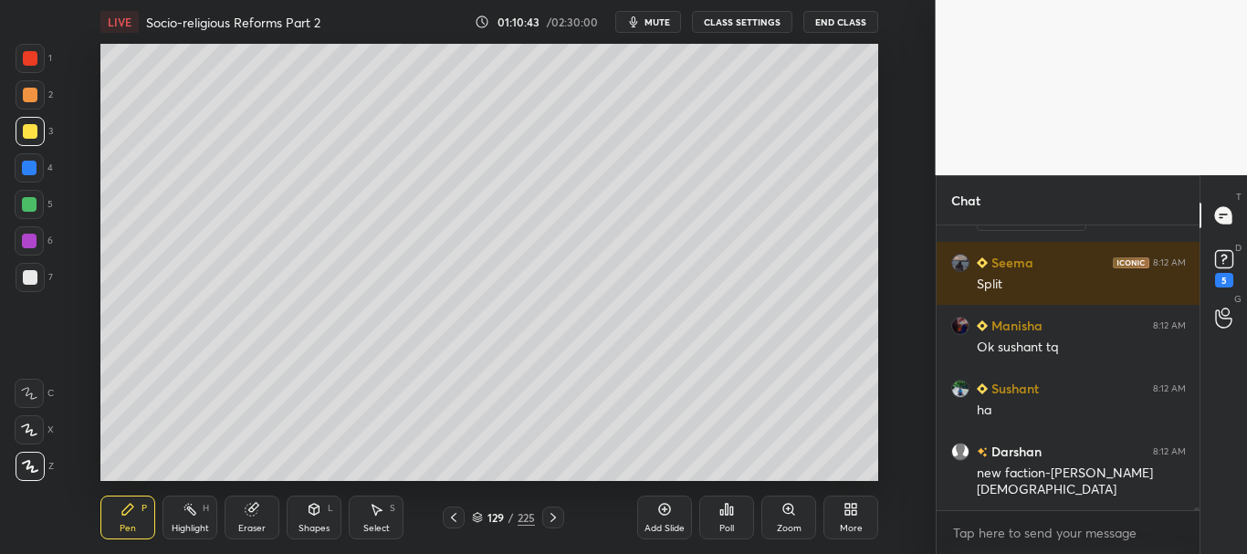
click at [448, 515] on icon at bounding box center [453, 517] width 15 height 15
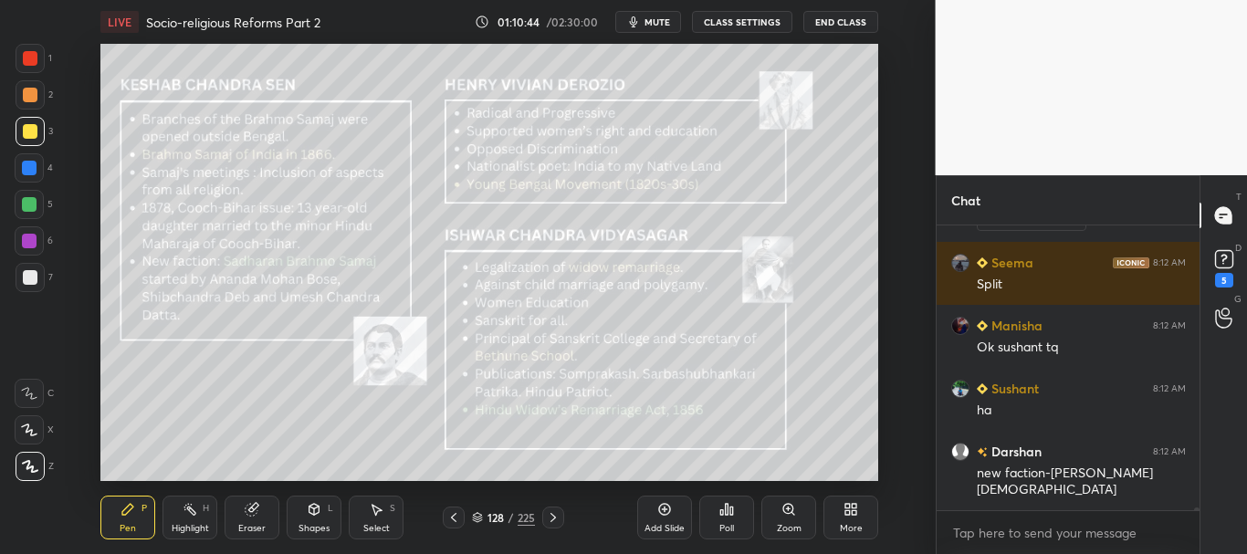
drag, startPoint x: 25, startPoint y: 161, endPoint x: 52, endPoint y: 172, distance: 29.5
click at [24, 161] on div at bounding box center [29, 168] width 15 height 15
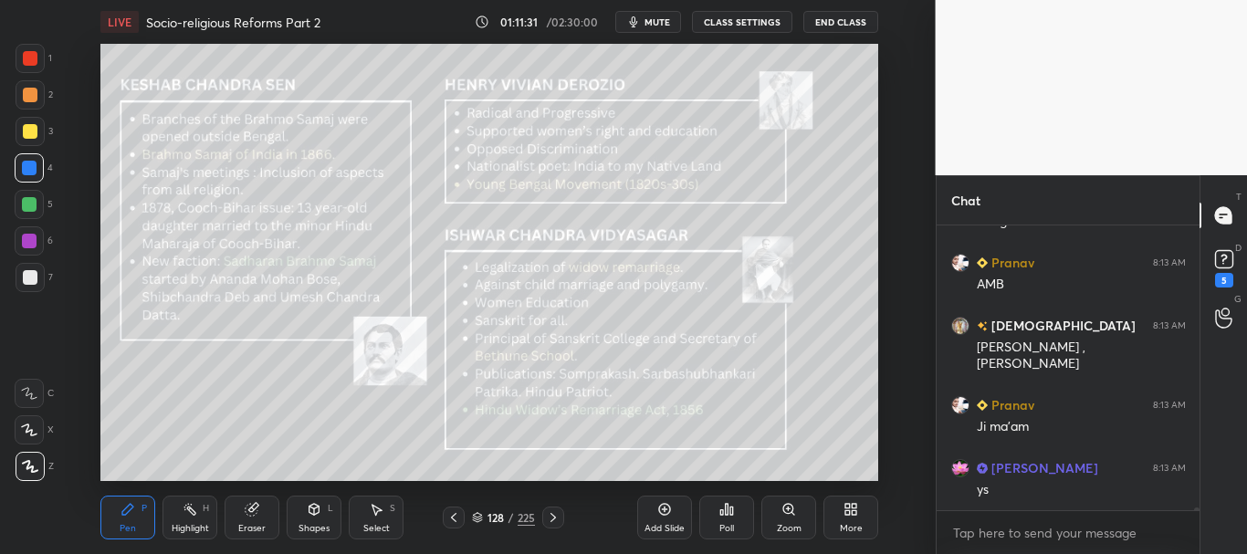
scroll to position [31404, 0]
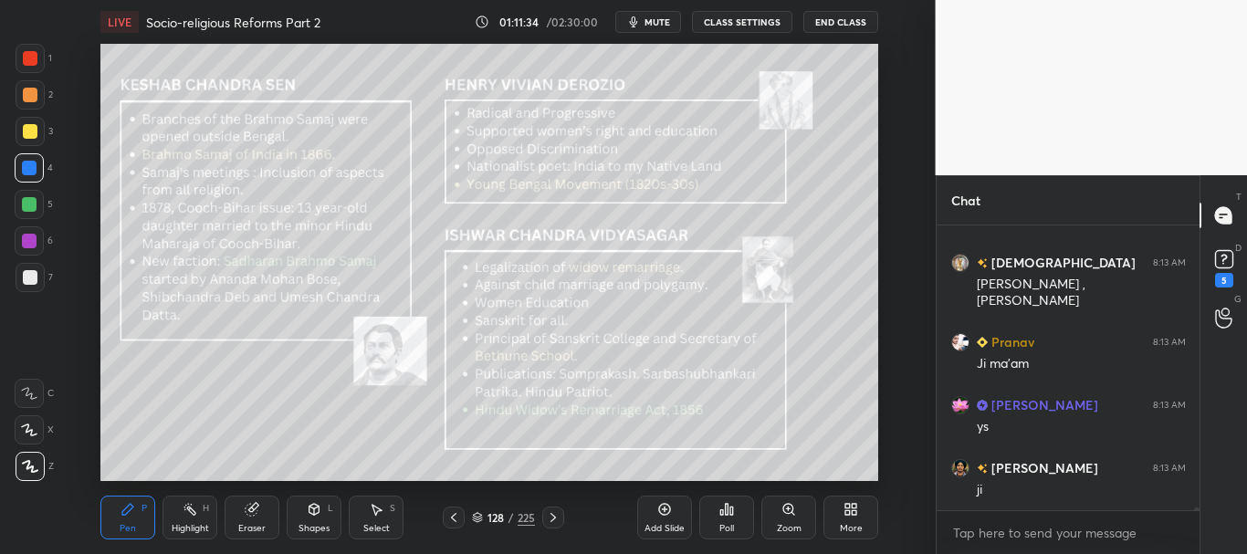
click at [681, 516] on div "Add Slide" at bounding box center [664, 518] width 55 height 44
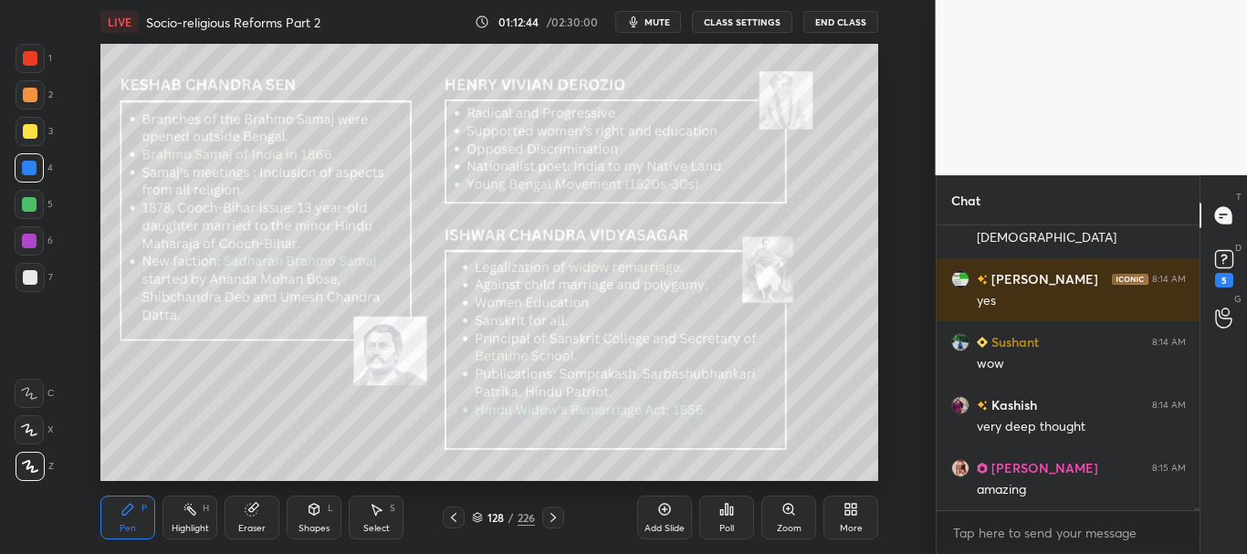
scroll to position [32349, 0]
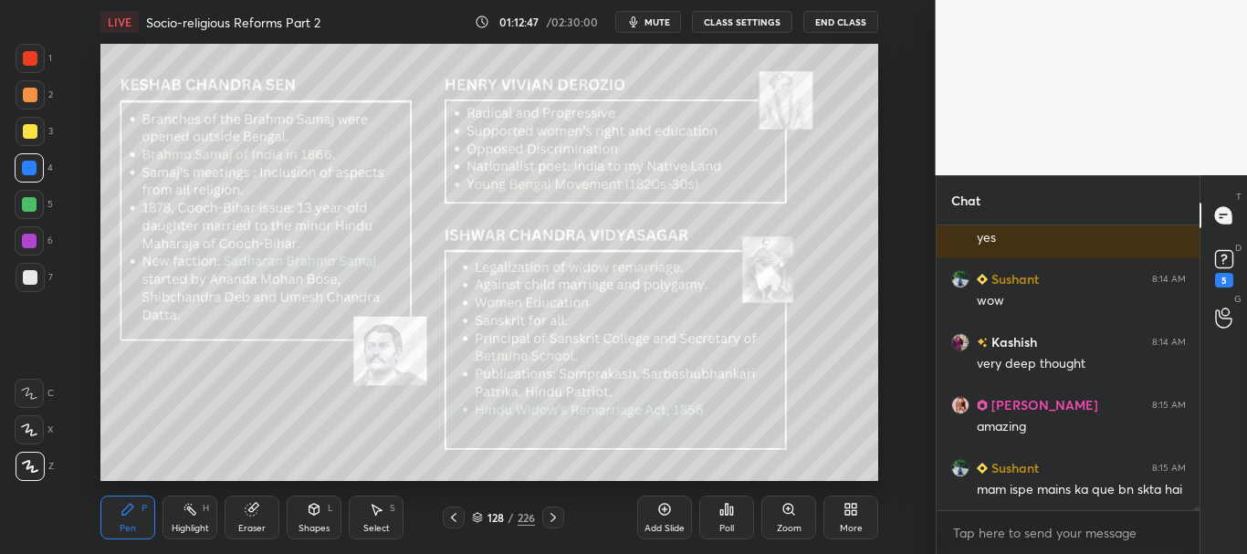
drag, startPoint x: 546, startPoint y: 515, endPoint x: 556, endPoint y: 509, distance: 11.4
click at [546, 517] on icon at bounding box center [553, 517] width 15 height 15
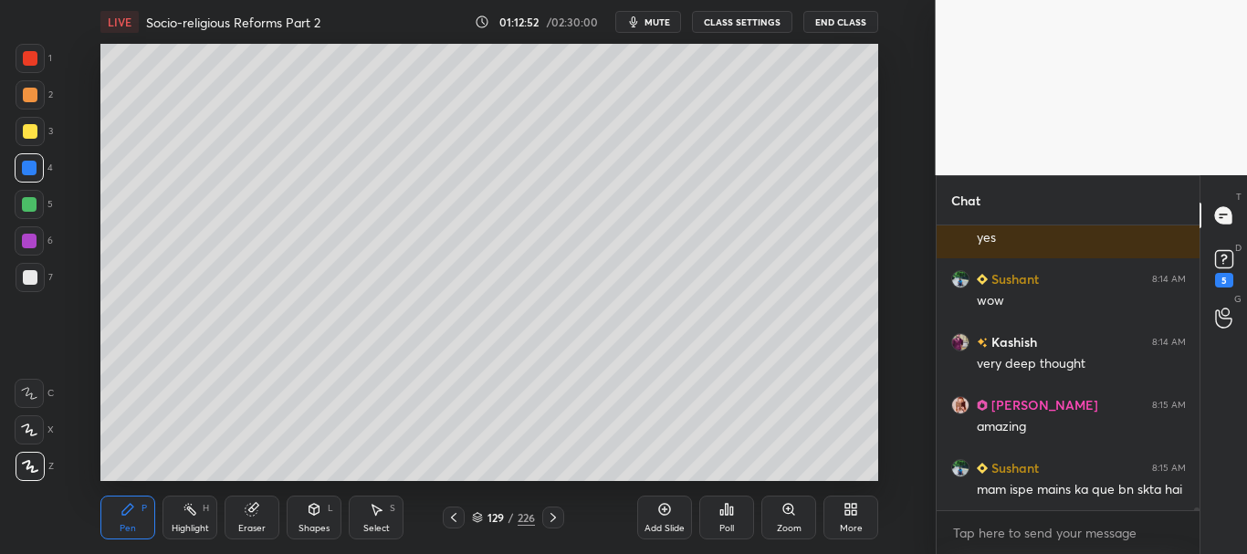
click at [477, 513] on icon at bounding box center [477, 517] width 11 height 11
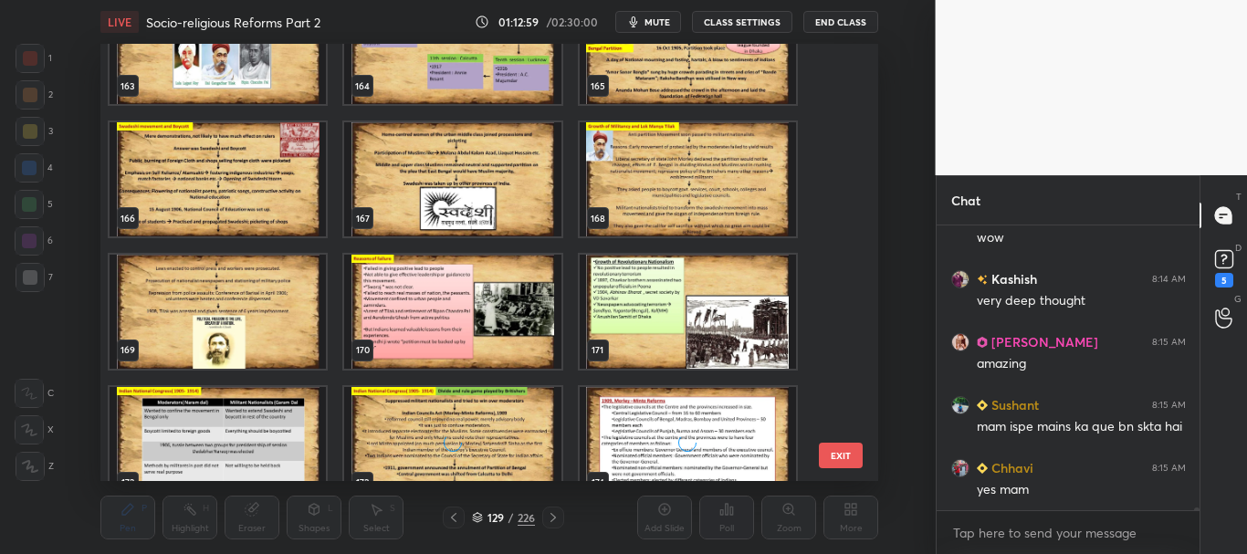
scroll to position [7248, 0]
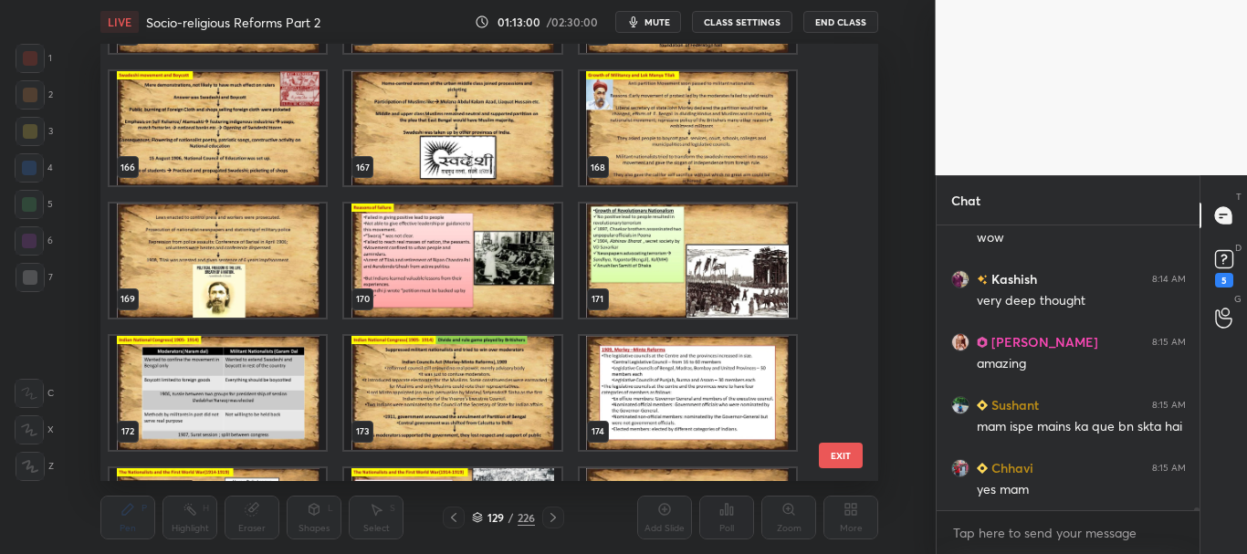
drag, startPoint x: 278, startPoint y: 280, endPoint x: 302, endPoint y: 287, distance: 24.6
click at [278, 282] on img "grid" at bounding box center [218, 261] width 216 height 114
click at [476, 513] on icon at bounding box center [477, 517] width 11 height 11
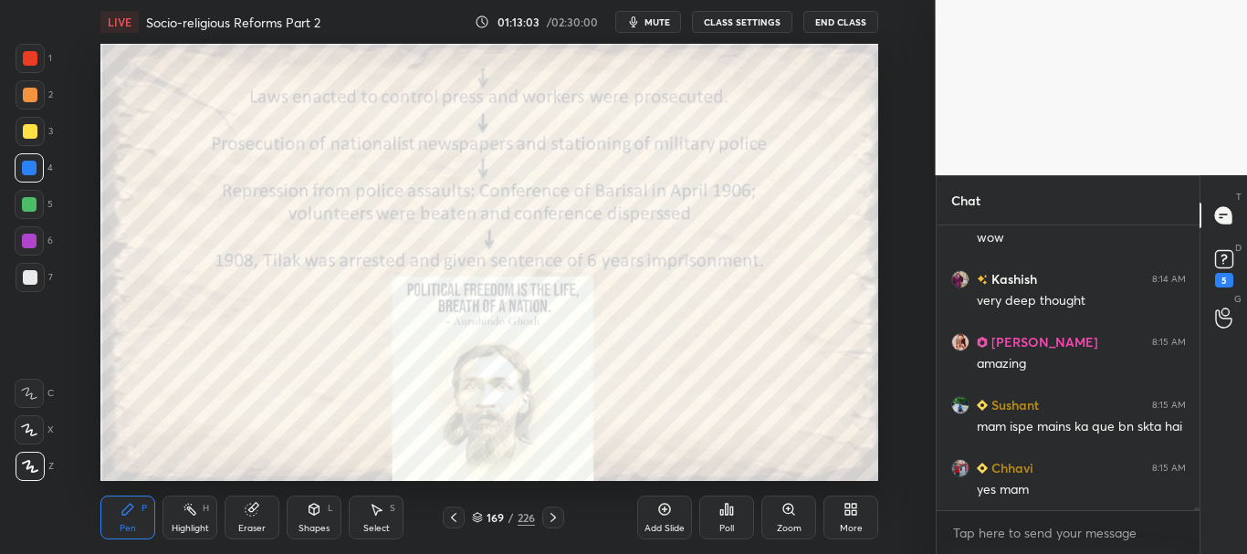
click at [452, 519] on icon at bounding box center [453, 517] width 15 height 15
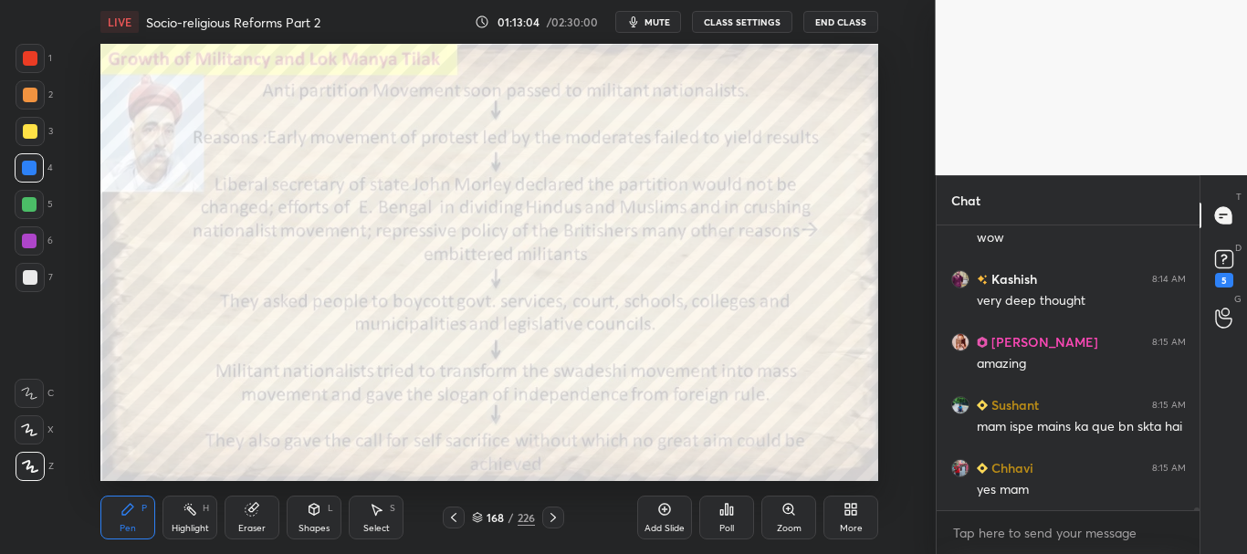
click at [479, 517] on icon at bounding box center [477, 515] width 9 height 5
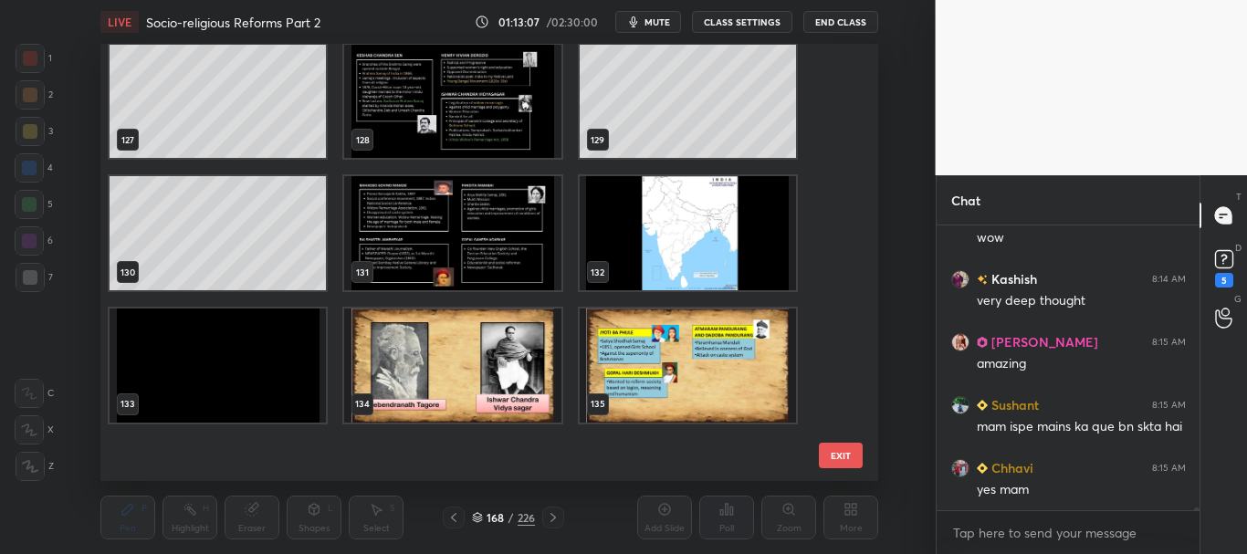
scroll to position [5429, 0]
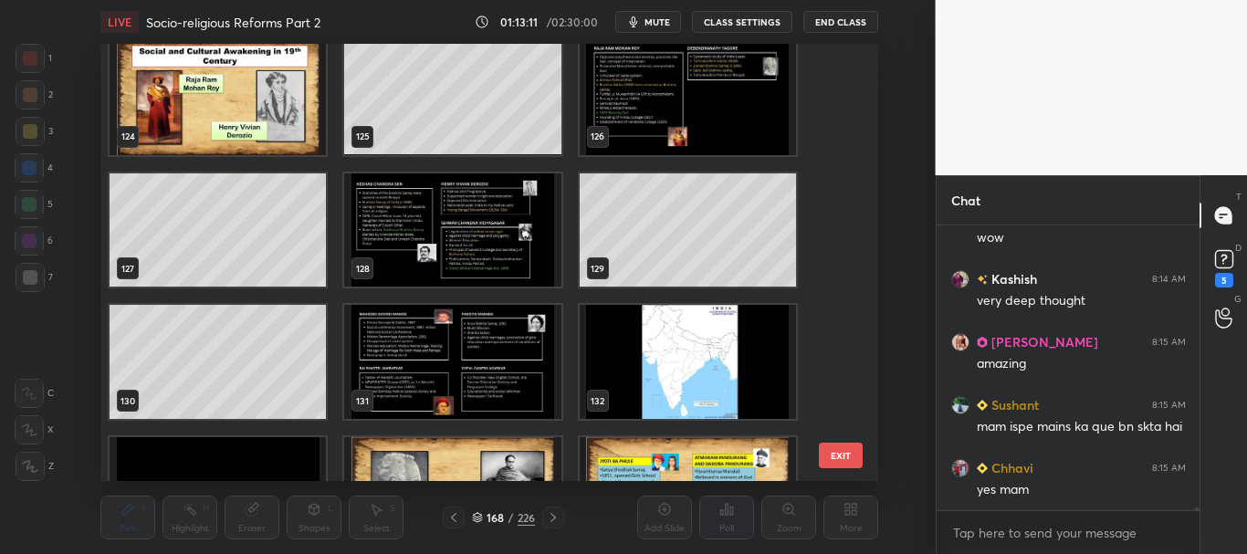
click at [440, 244] on img "grid" at bounding box center [453, 230] width 216 height 114
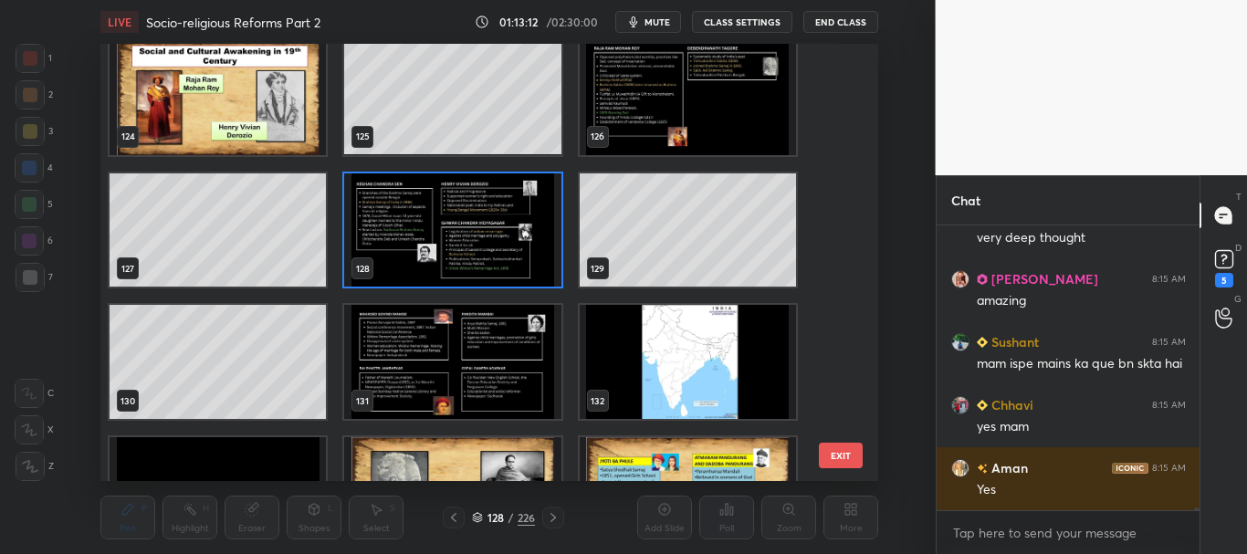
click at [477, 516] on icon at bounding box center [477, 517] width 11 height 11
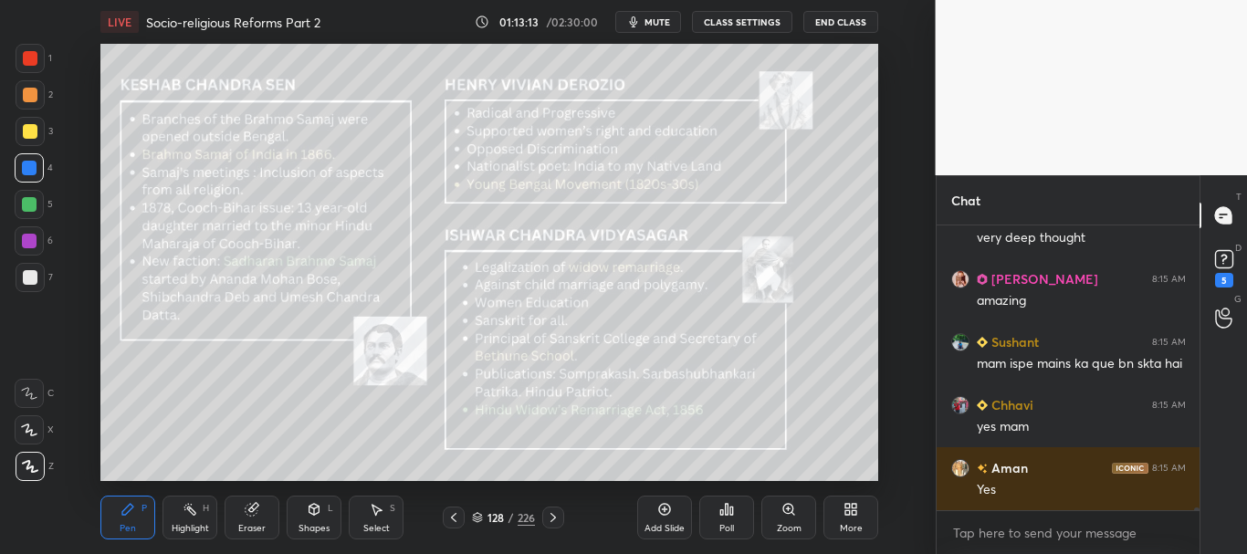
scroll to position [32538, 0]
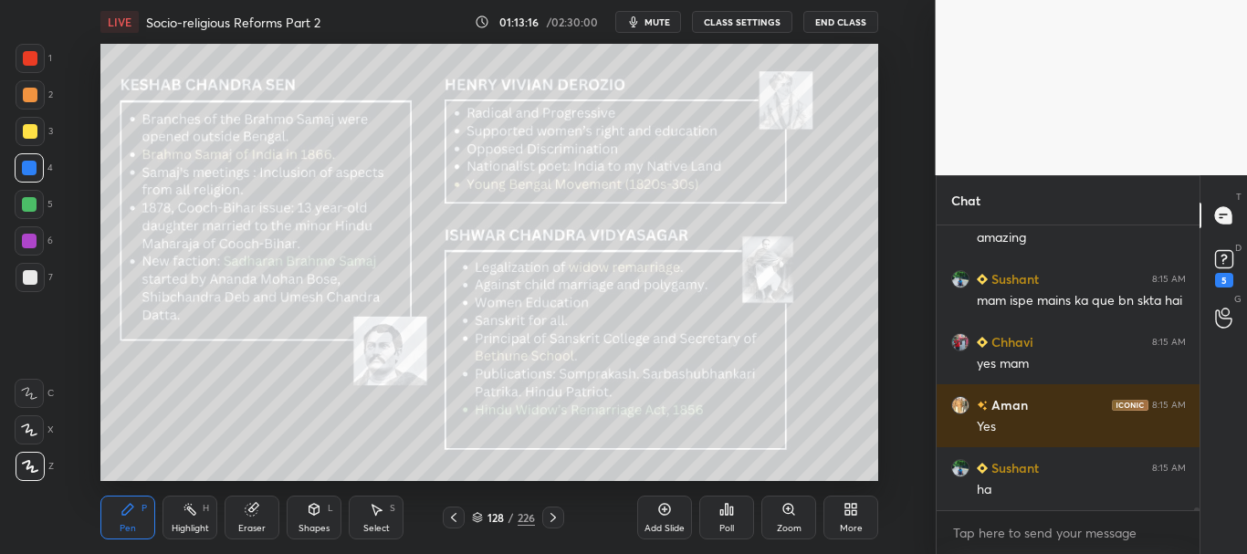
click at [454, 521] on icon at bounding box center [453, 517] width 15 height 15
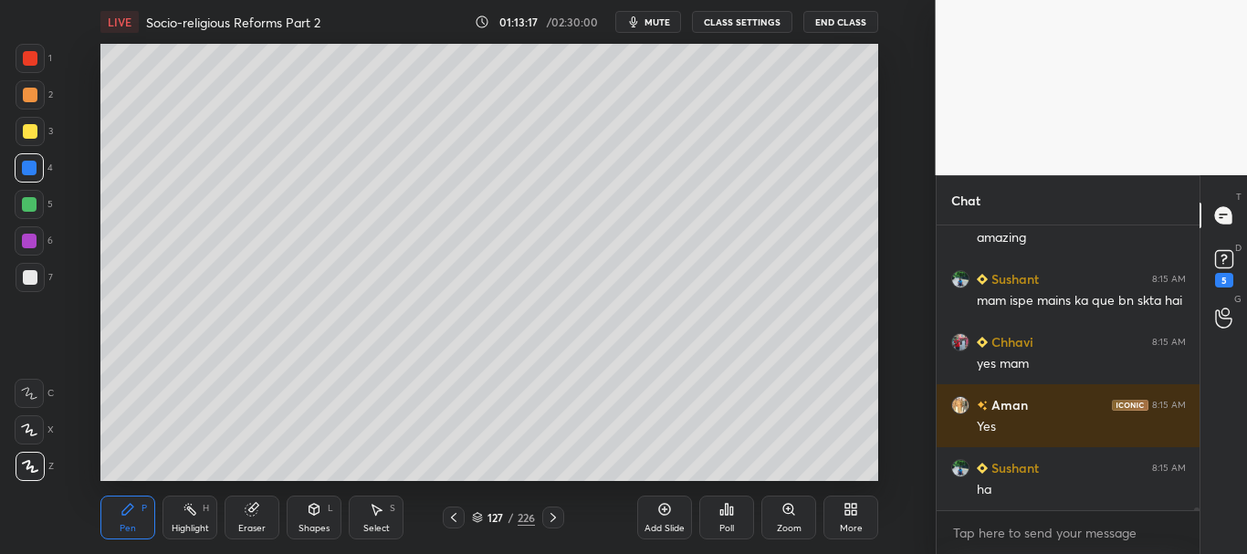
click at [454, 519] on icon at bounding box center [453, 517] width 15 height 15
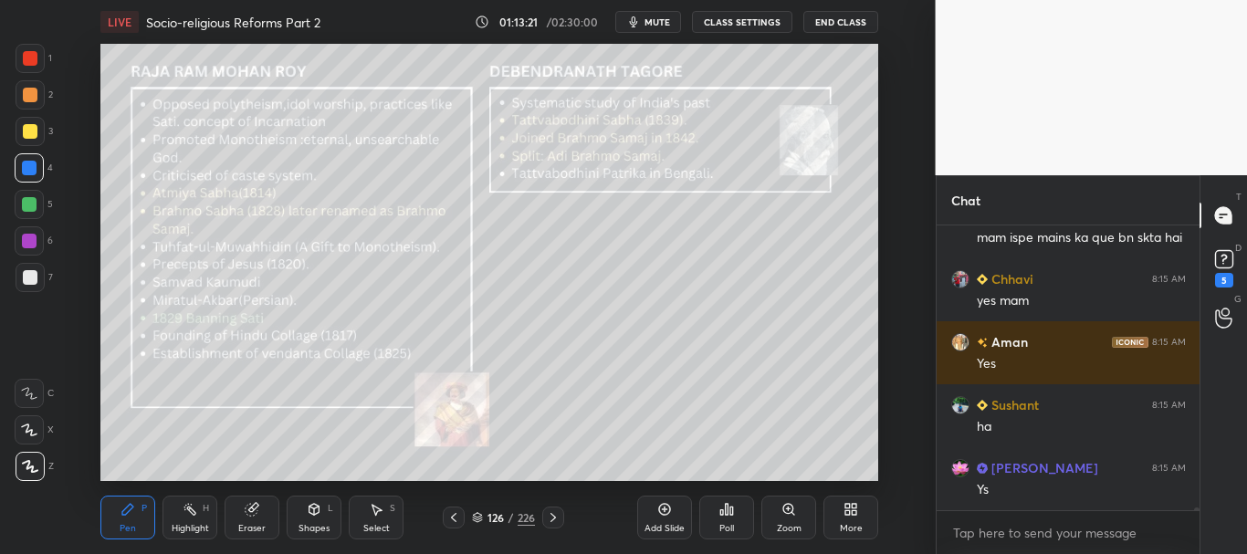
click at [554, 520] on icon at bounding box center [553, 517] width 15 height 15
click at [553, 523] on icon at bounding box center [553, 517] width 15 height 15
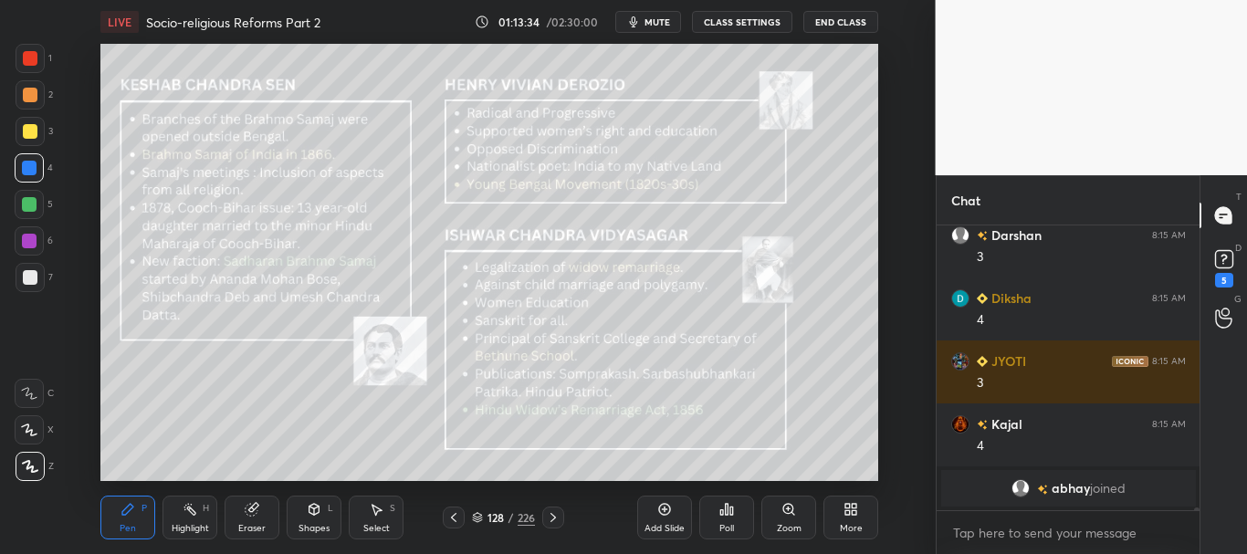
scroll to position [32320, 0]
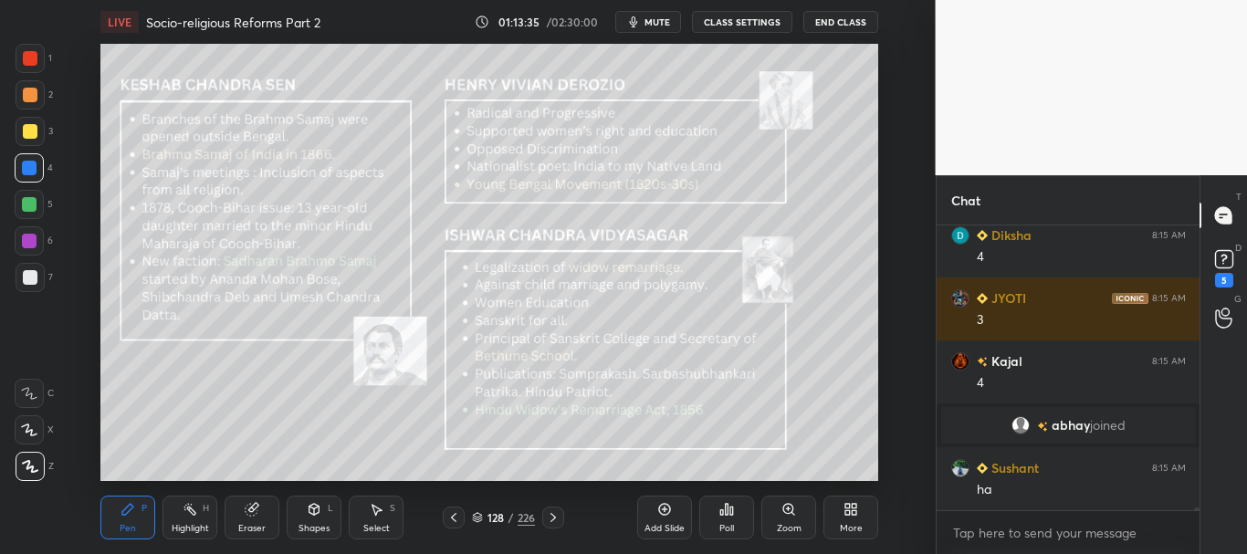
click at [262, 509] on div "Eraser" at bounding box center [252, 518] width 55 height 44
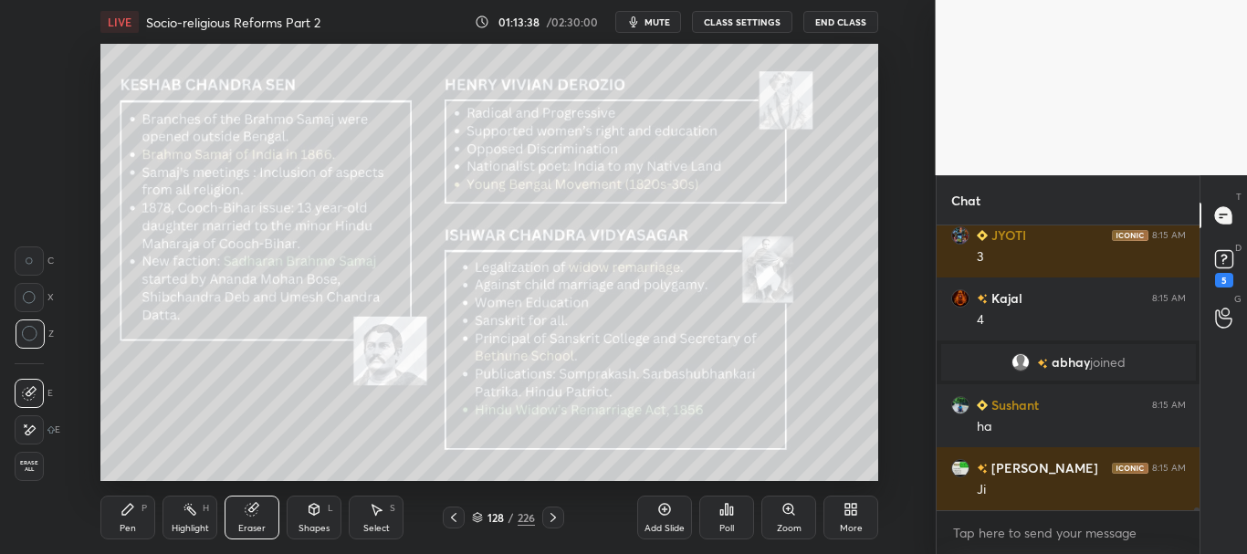
scroll to position [32446, 0]
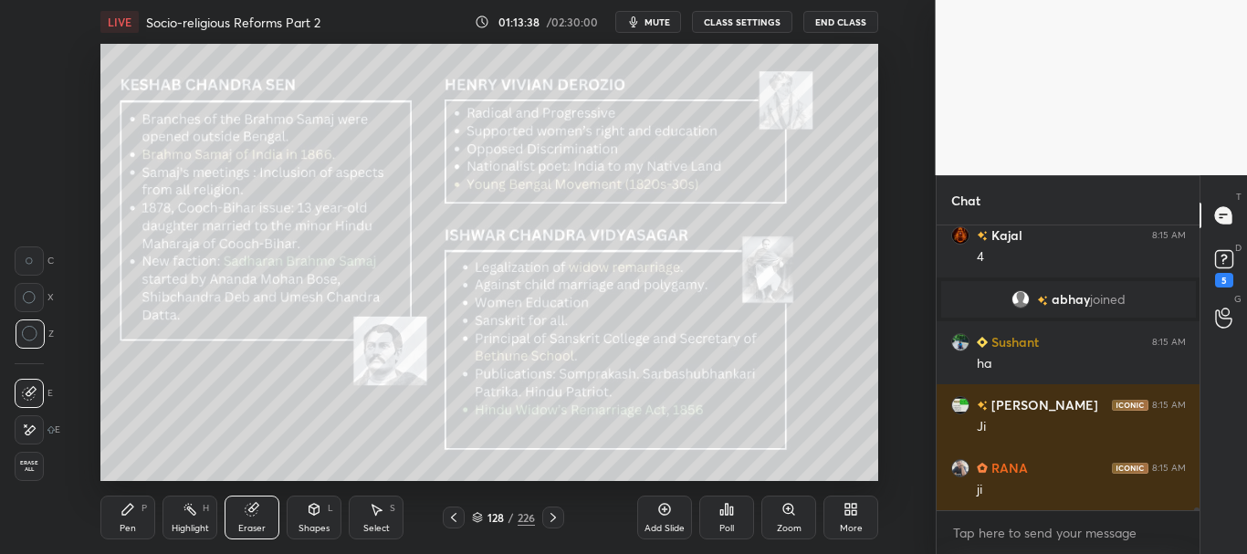
click at [26, 466] on span "Erase all" at bounding box center [29, 466] width 27 height 13
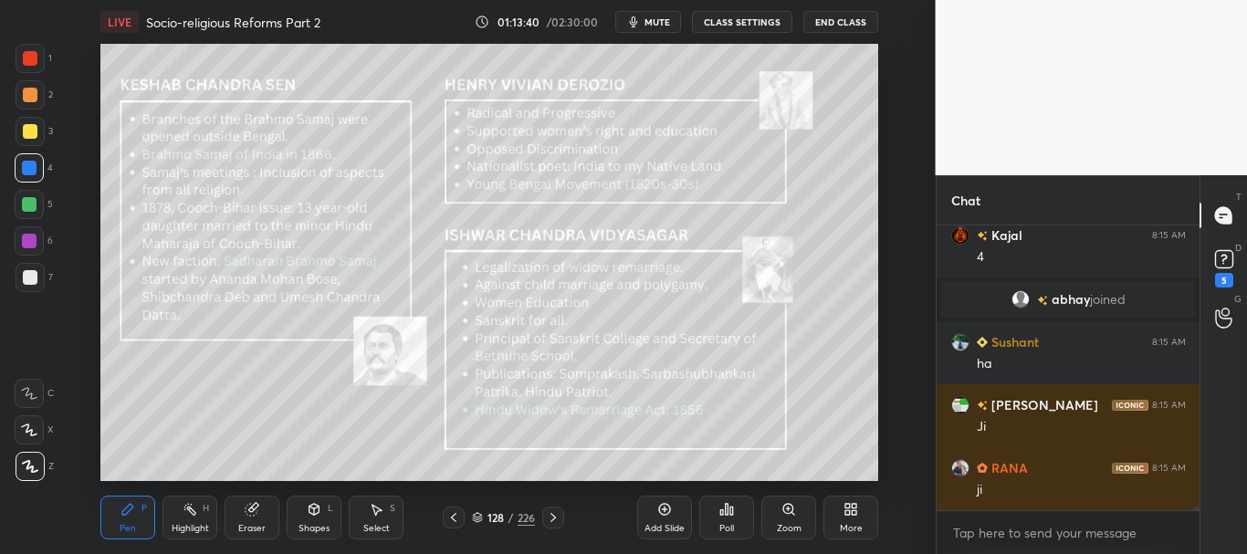
scroll to position [32490, 0]
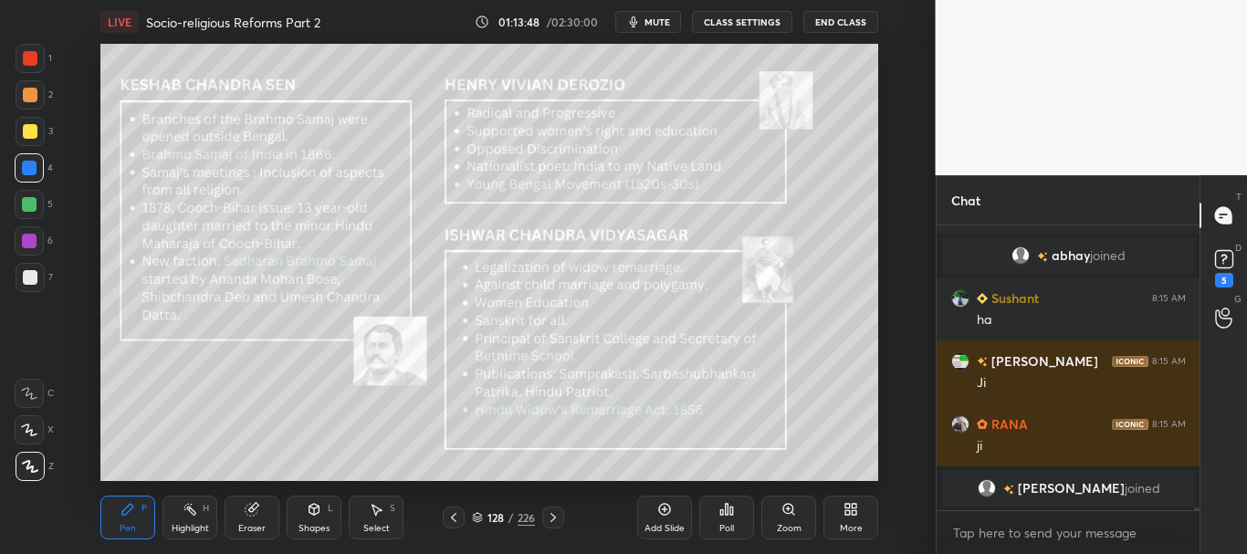
click at [30, 59] on div at bounding box center [30, 58] width 15 height 15
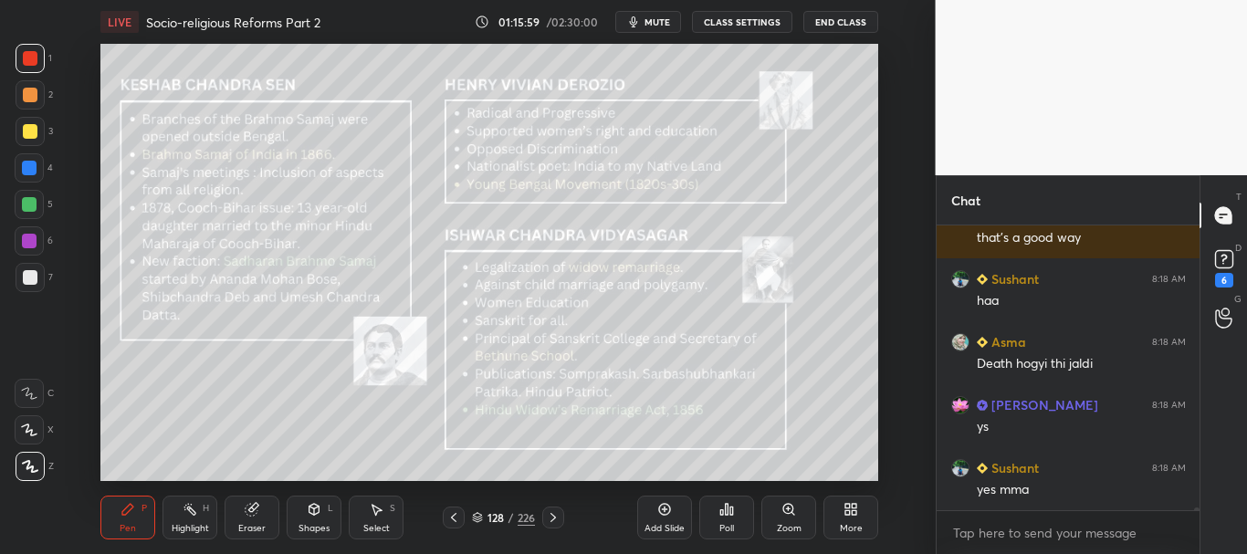
scroll to position [34637, 0]
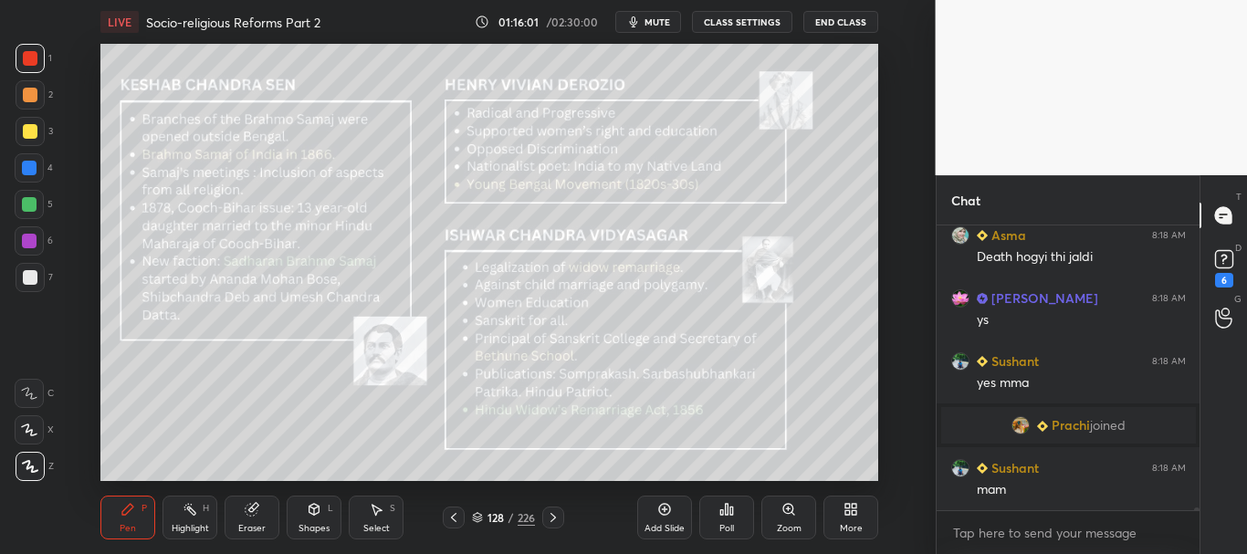
click at [26, 140] on div at bounding box center [30, 131] width 29 height 29
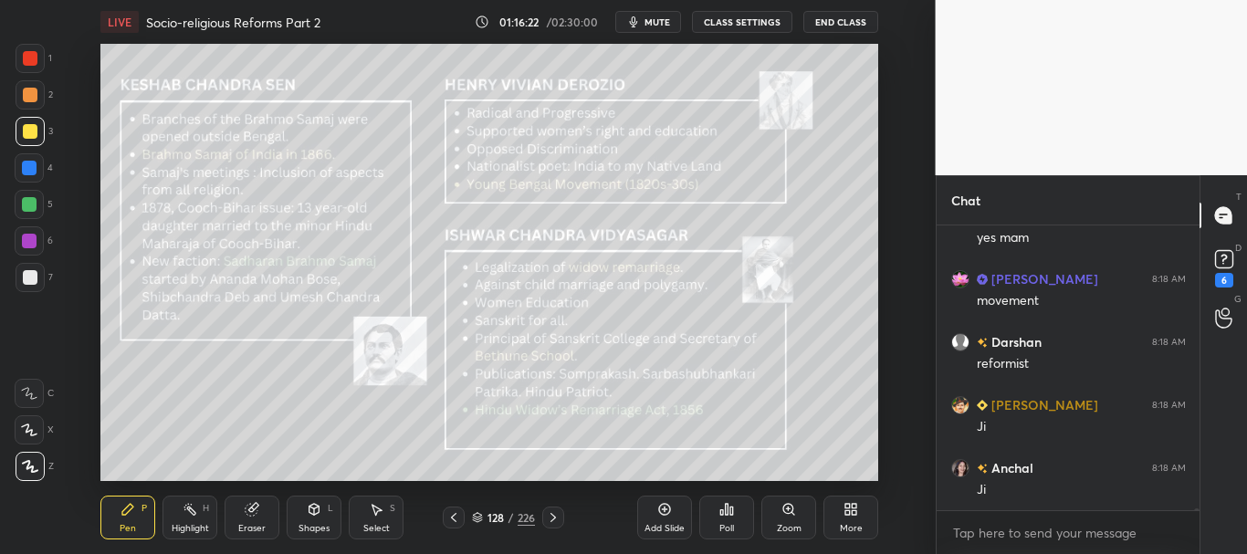
scroll to position [35393, 0]
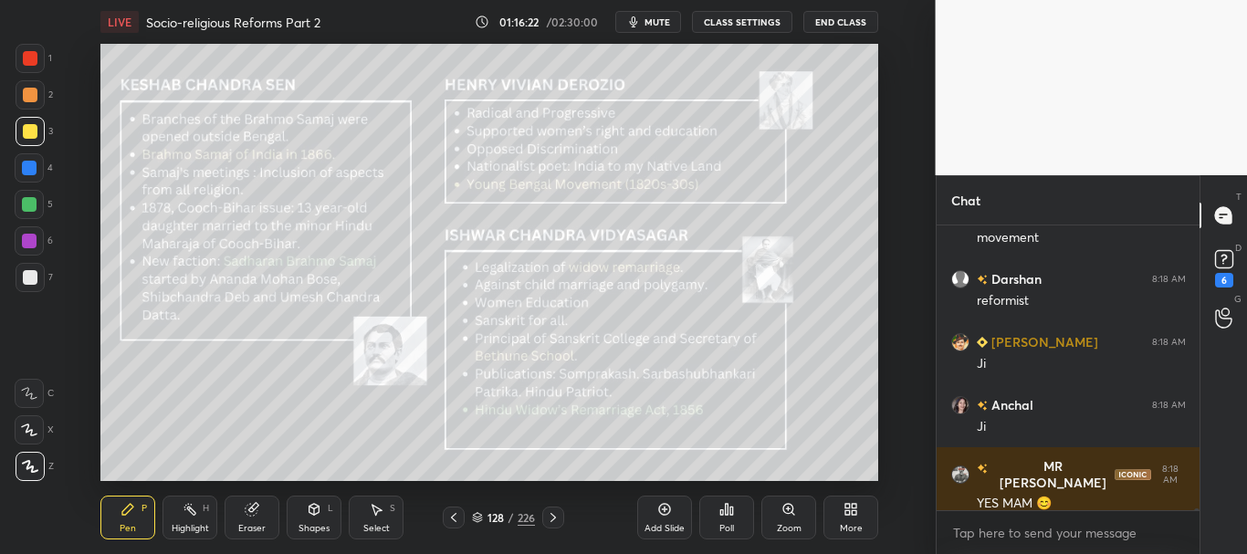
click at [28, 130] on div at bounding box center [30, 131] width 15 height 15
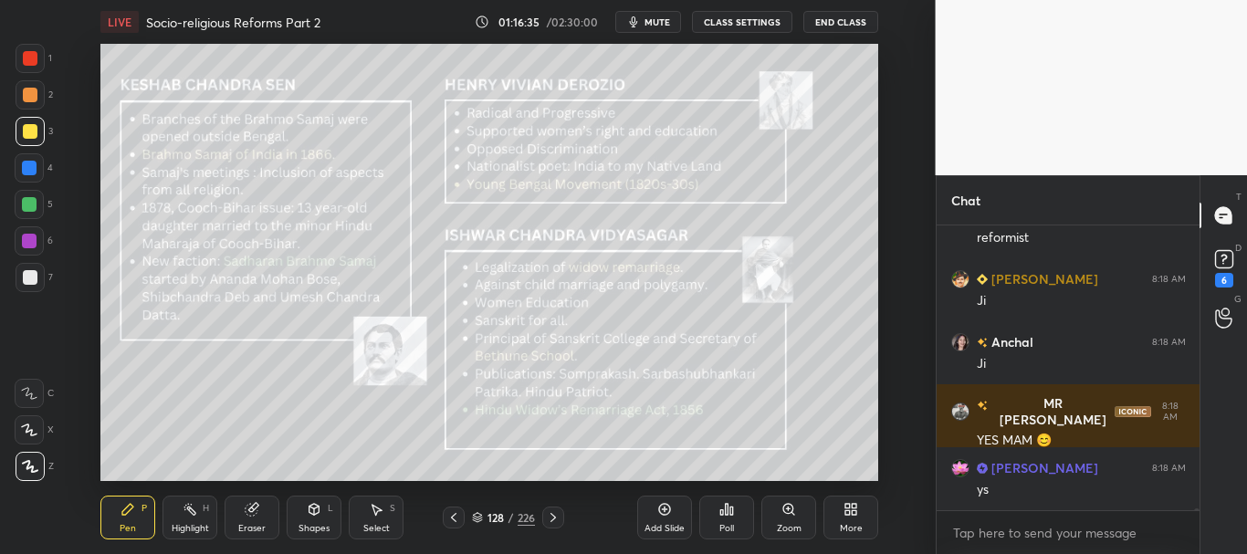
click at [668, 513] on icon at bounding box center [665, 510] width 12 height 12
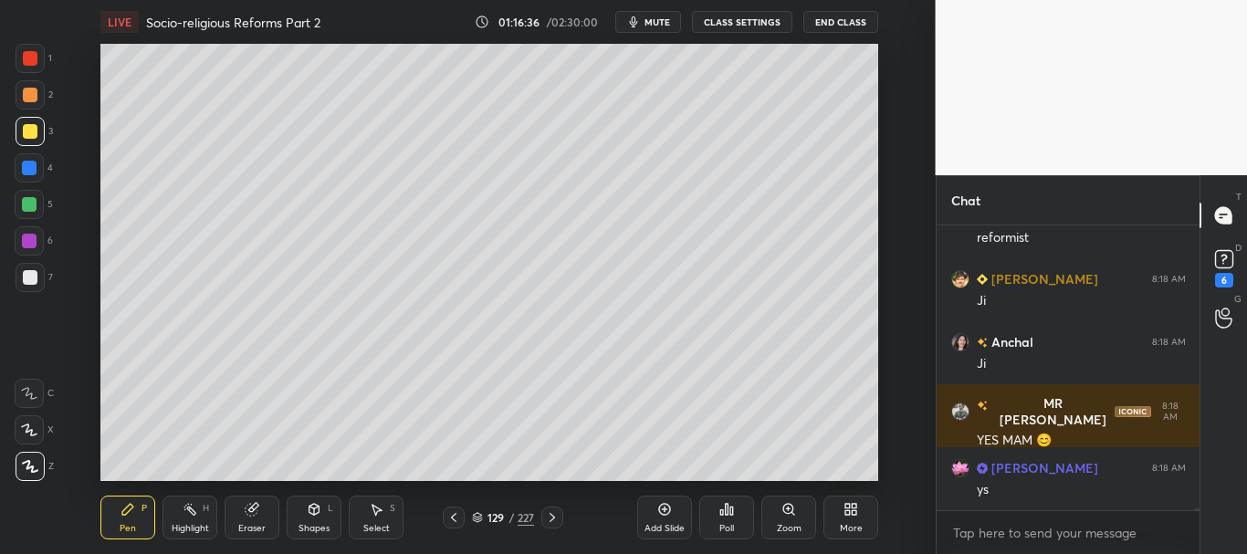
click at [30, 273] on div at bounding box center [30, 277] width 15 height 15
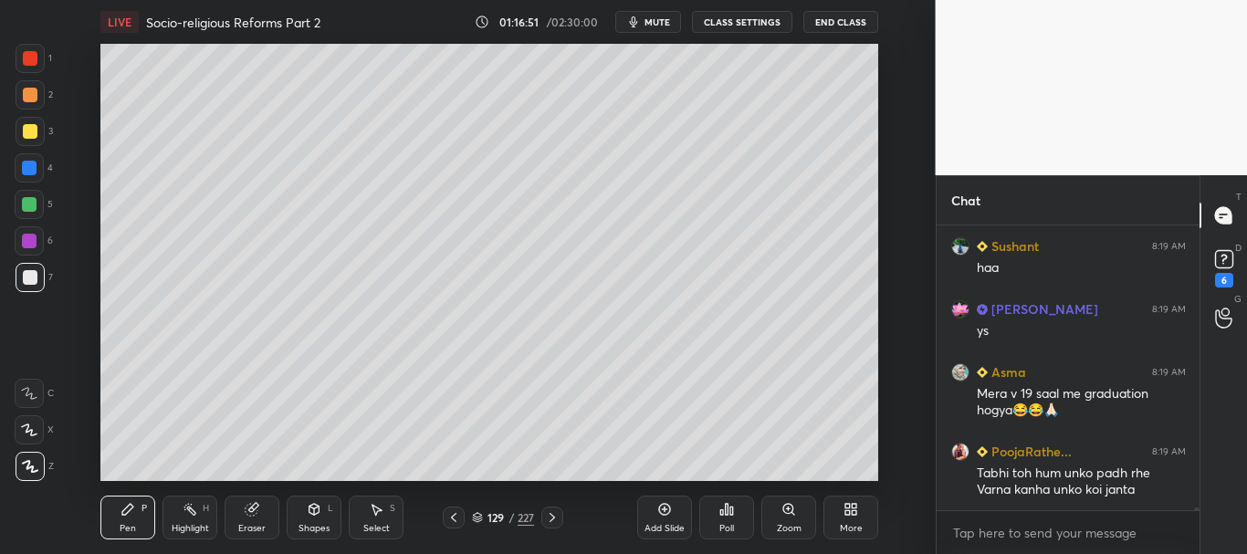
scroll to position [35125, 0]
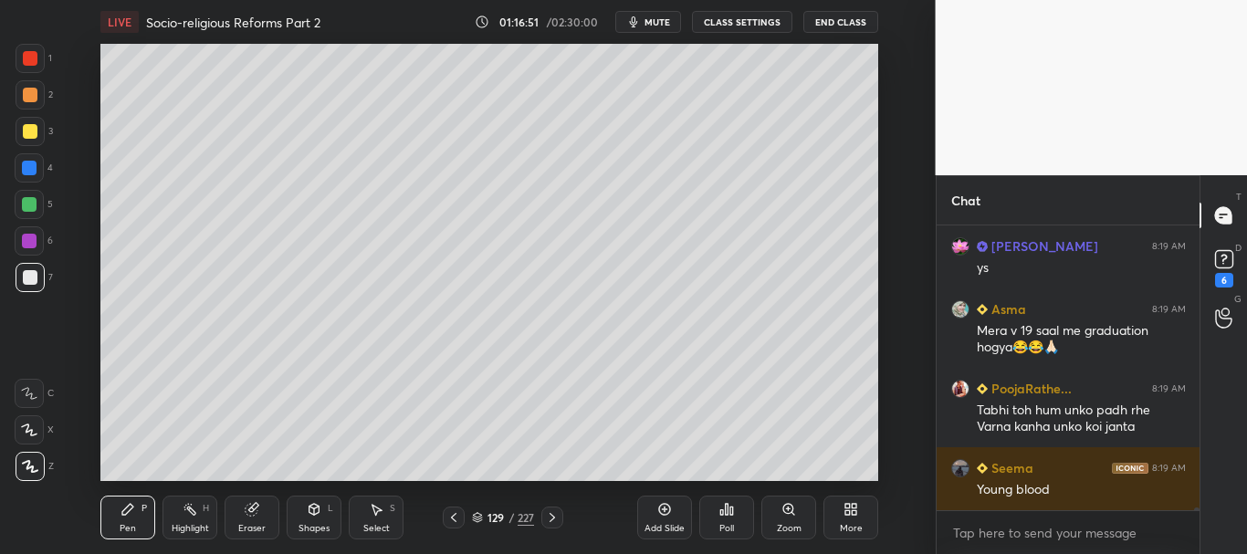
click at [29, 135] on div at bounding box center [30, 131] width 15 height 15
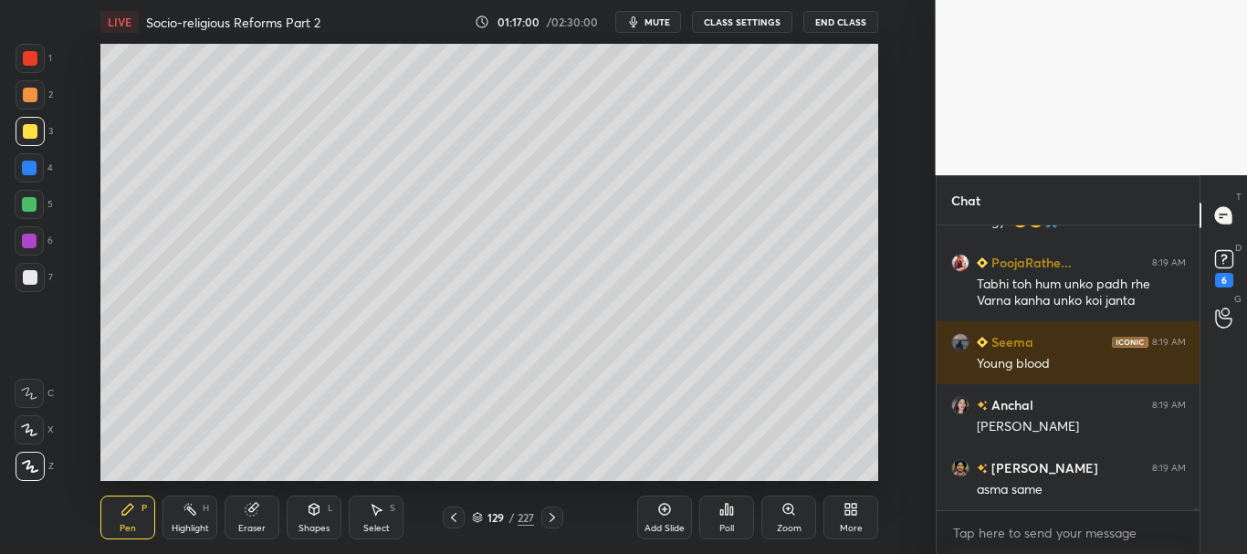
scroll to position [35313, 0]
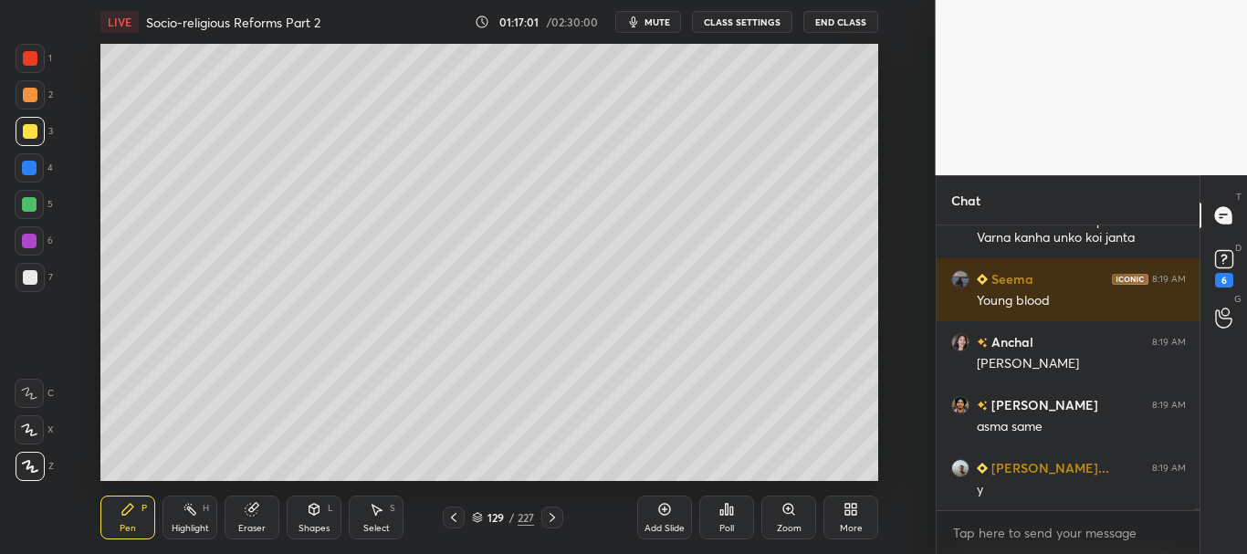
click at [649, 21] on span "mute" at bounding box center [657, 22] width 26 height 13
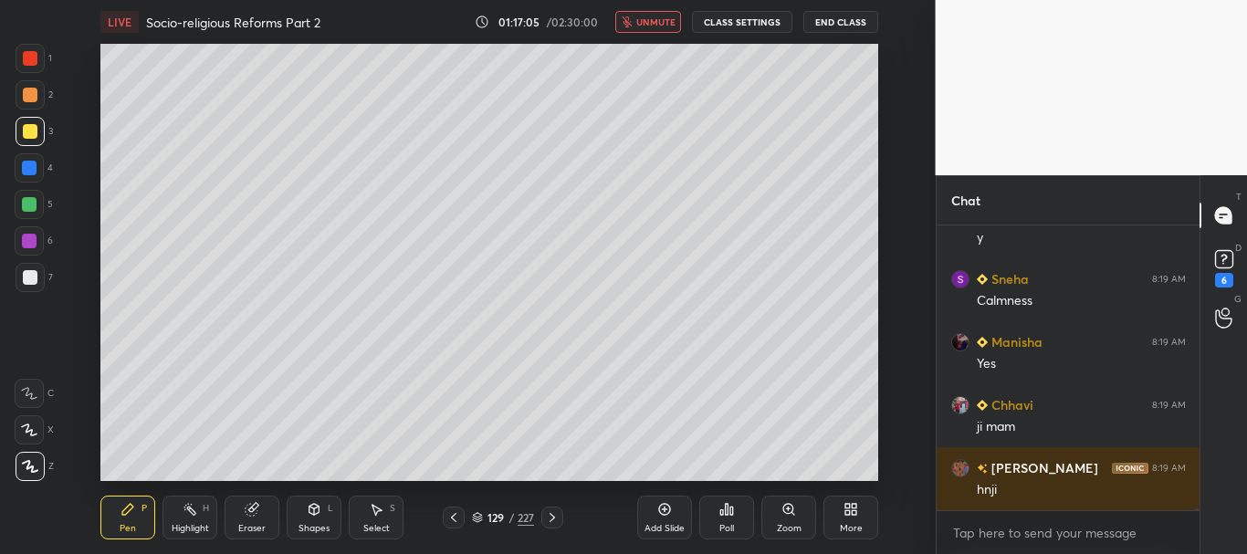
scroll to position [35628, 0]
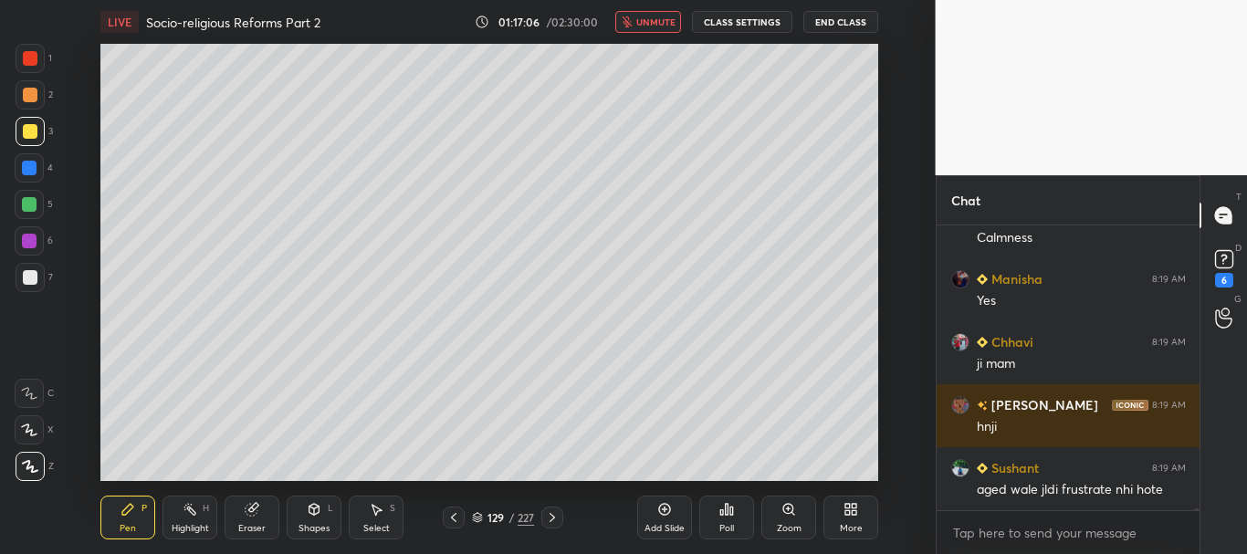
click at [656, 26] on span "unmute" at bounding box center [655, 22] width 39 height 13
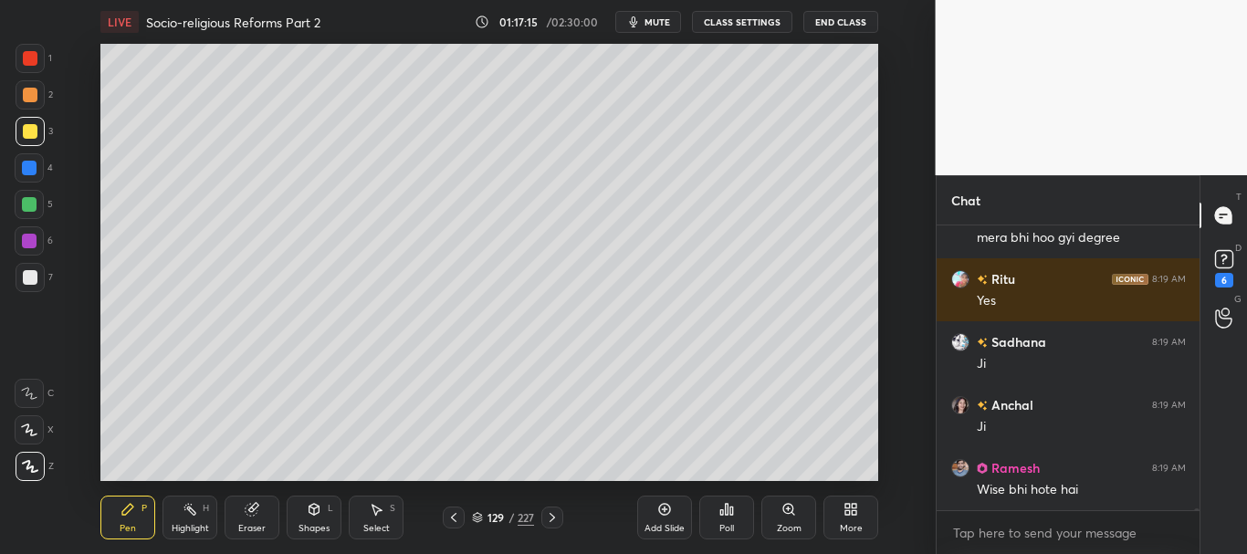
scroll to position [35863, 0]
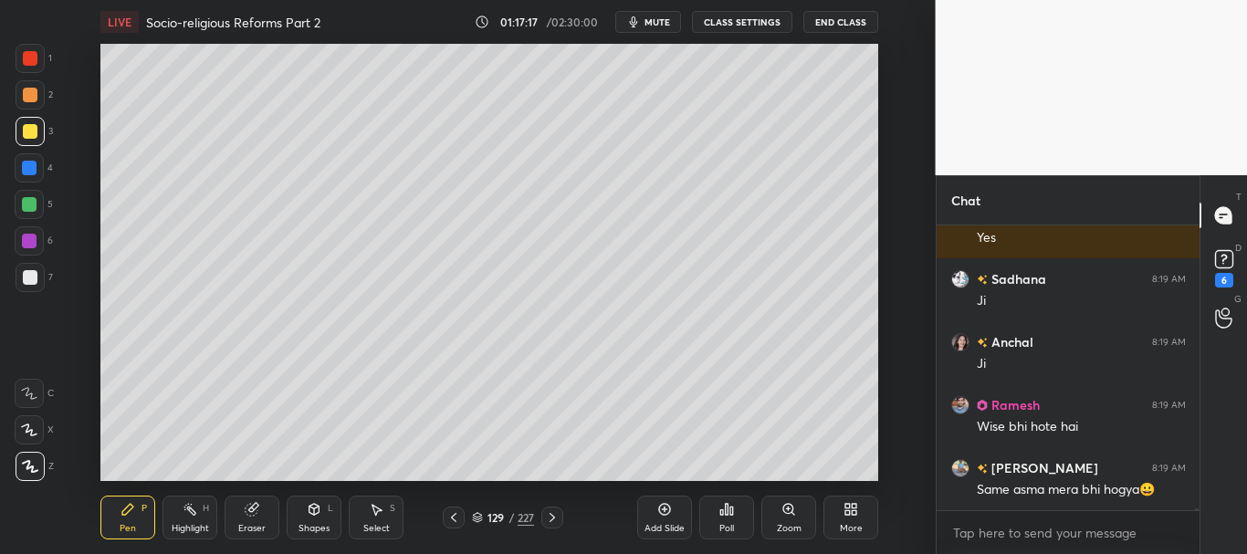
drag, startPoint x: 16, startPoint y: 166, endPoint x: 94, endPoint y: 161, distance: 77.8
click at [18, 166] on div at bounding box center [29, 167] width 29 height 29
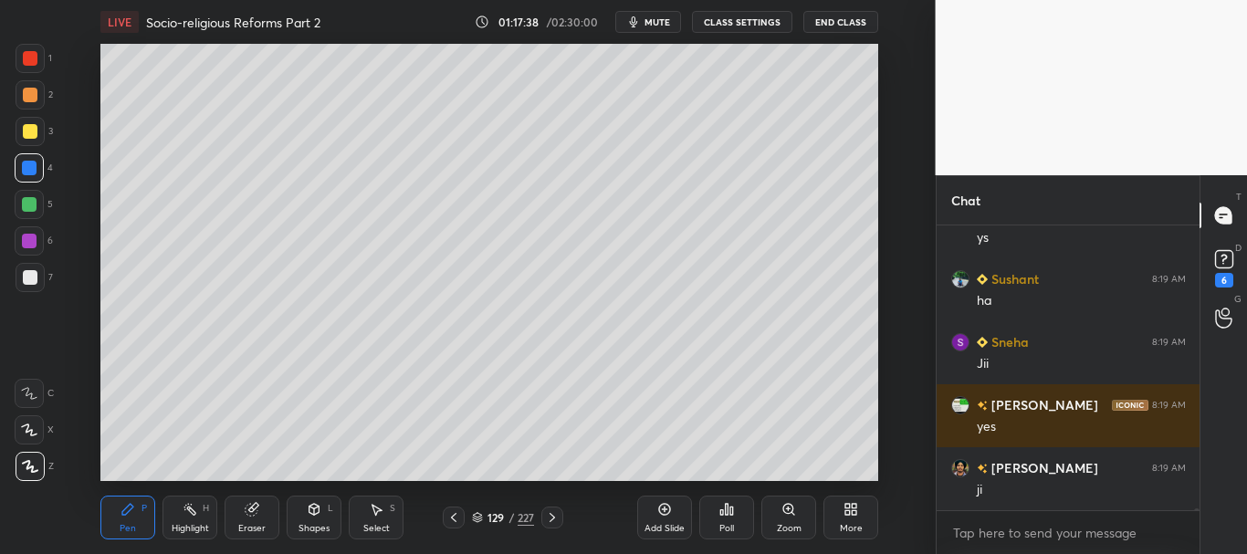
scroll to position [36195, 0]
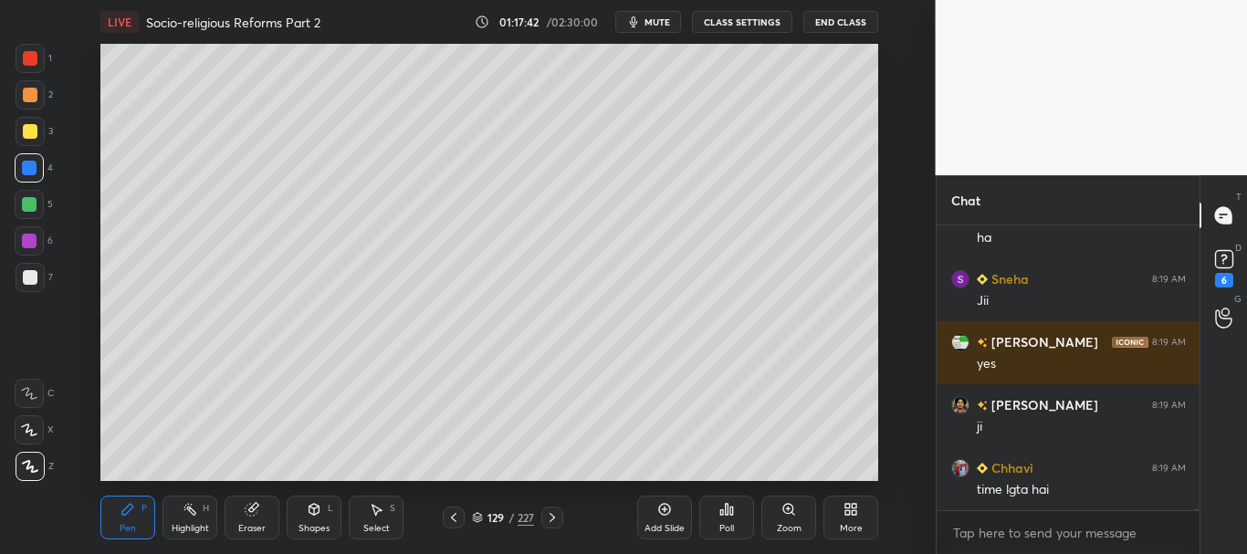
click at [14, 196] on div "1 2 3 4 5 6 7 C X Z C X Z E E Erase all H H" at bounding box center [29, 262] width 58 height 437
click at [22, 204] on div at bounding box center [29, 204] width 29 height 29
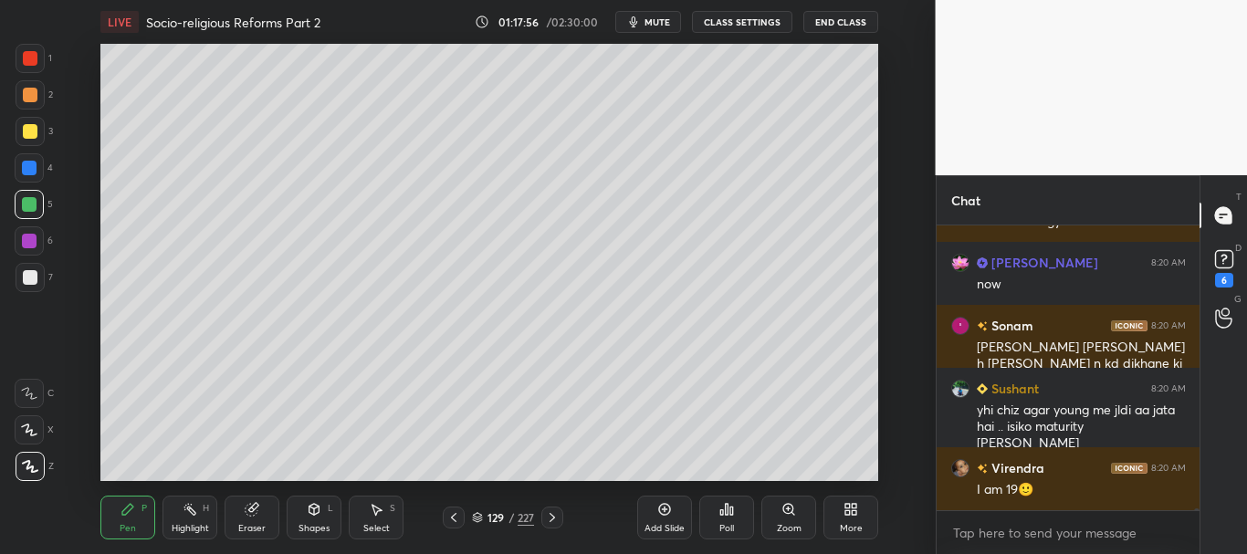
scroll to position [36590, 0]
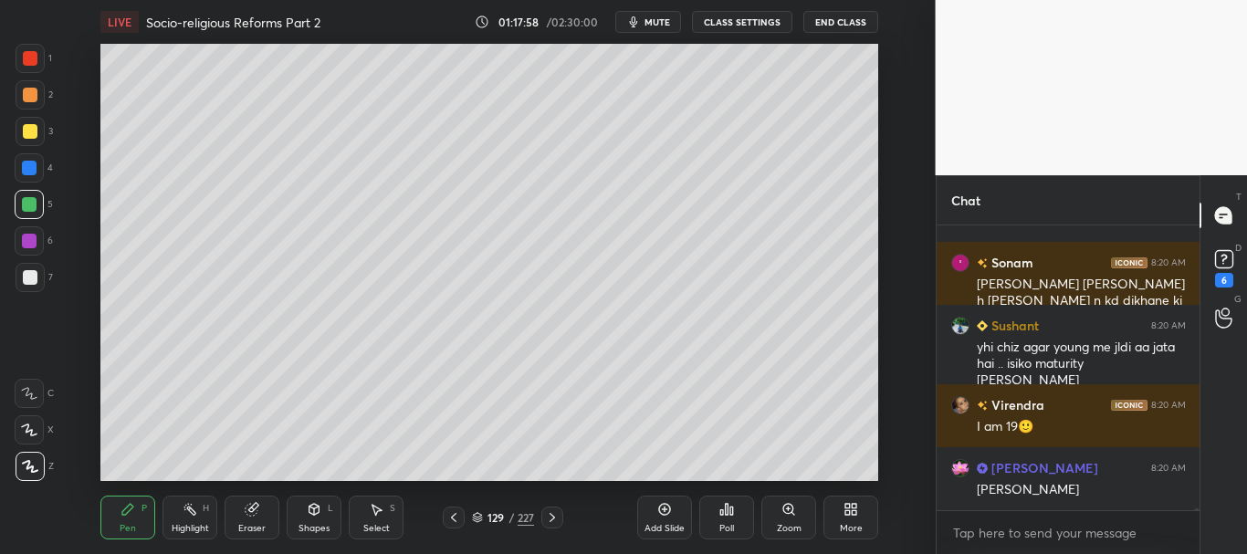
drag, startPoint x: 27, startPoint y: 277, endPoint x: 27, endPoint y: 265, distance: 12.8
click at [27, 278] on div at bounding box center [30, 277] width 15 height 15
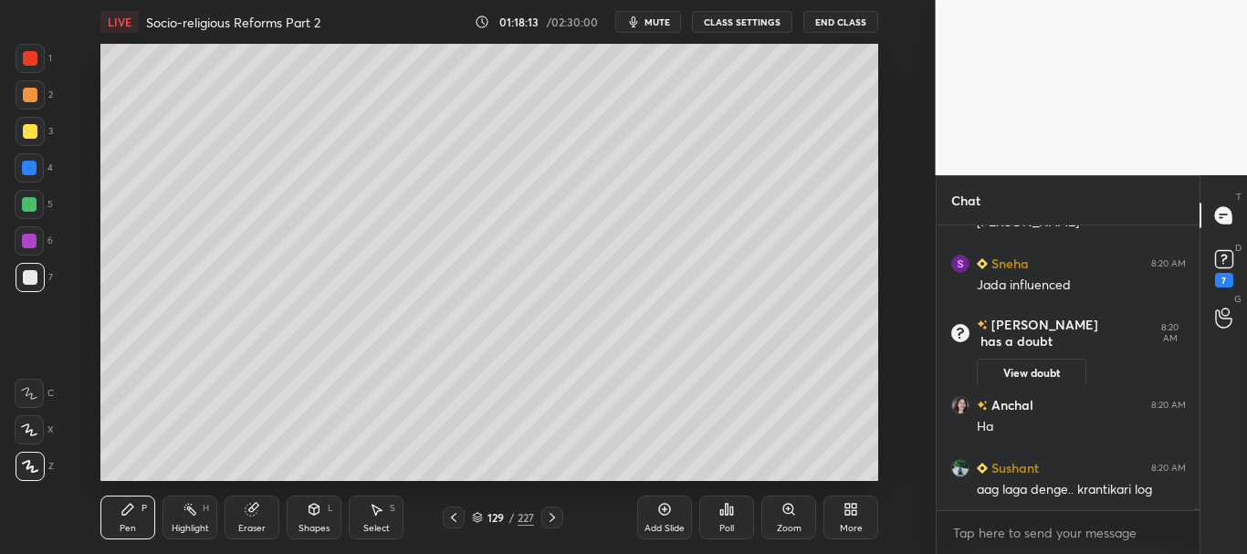
scroll to position [36787, 0]
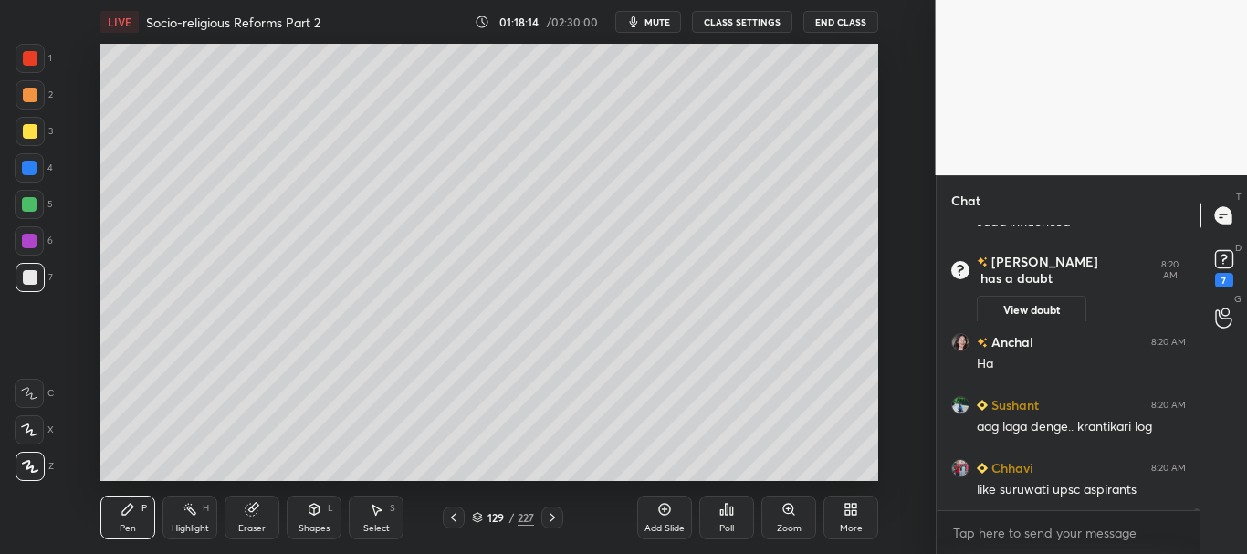
click at [34, 229] on div at bounding box center [29, 240] width 29 height 29
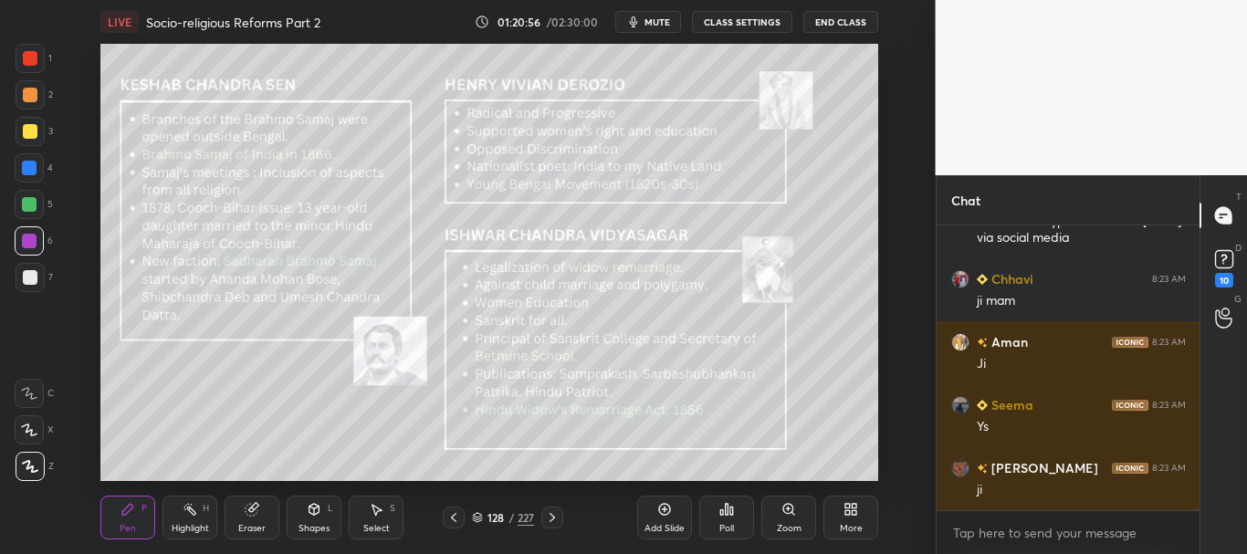
scroll to position [39243, 0]
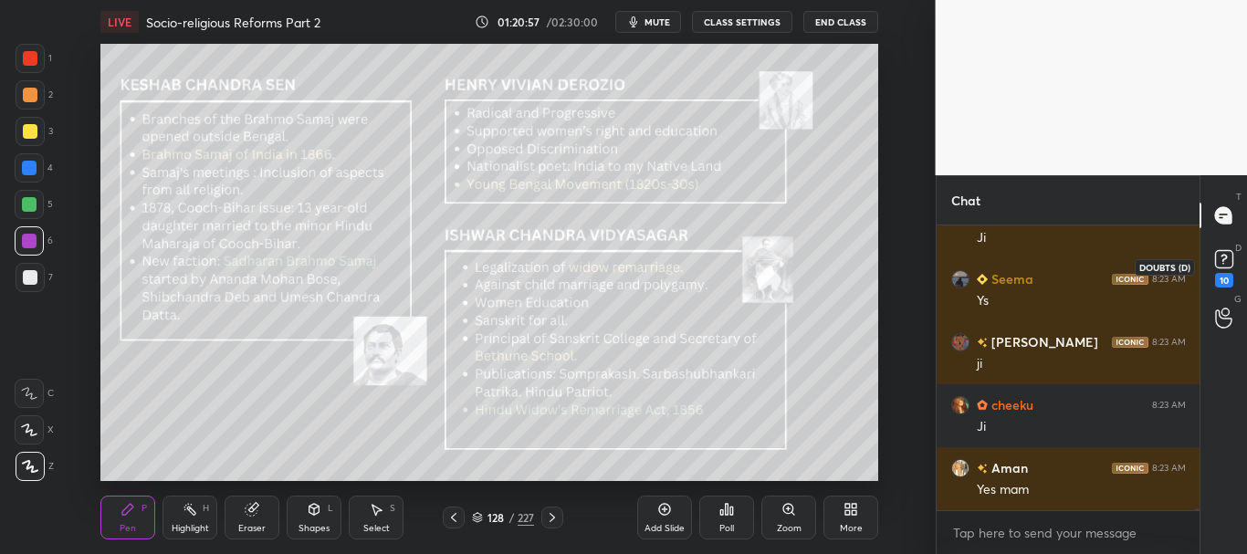
click at [1220, 263] on rect at bounding box center [1223, 259] width 17 height 17
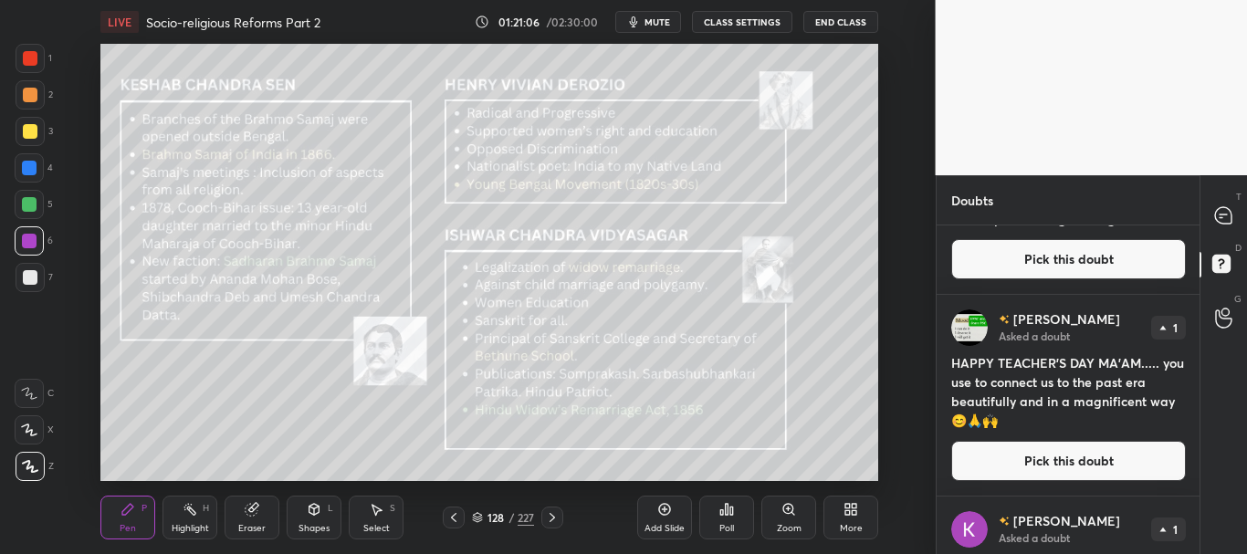
scroll to position [642, 0]
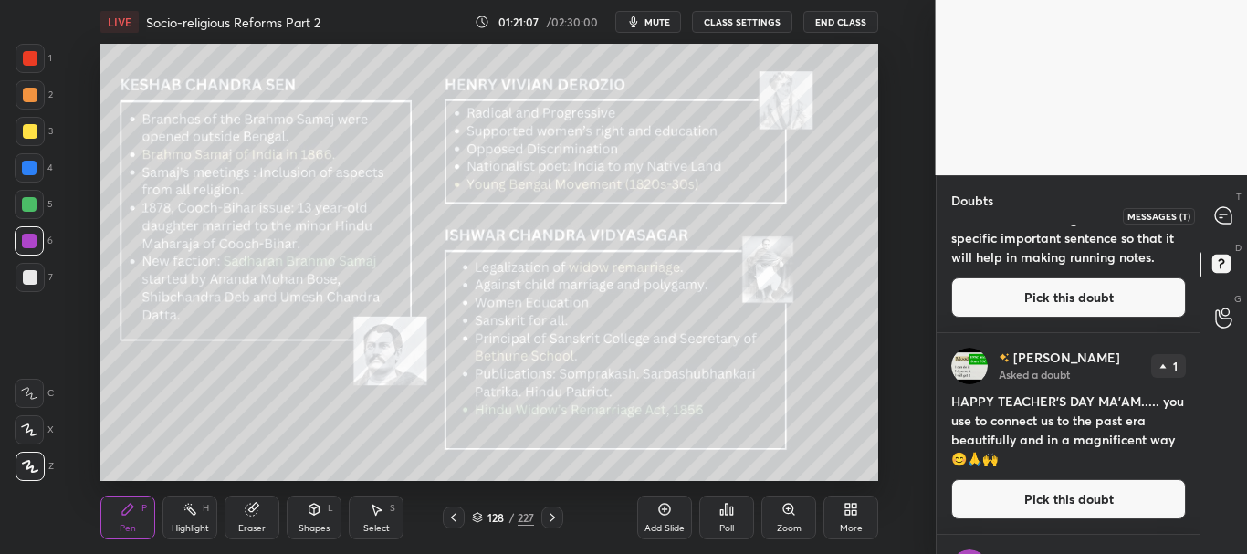
click at [1220, 213] on icon at bounding box center [1223, 215] width 16 height 16
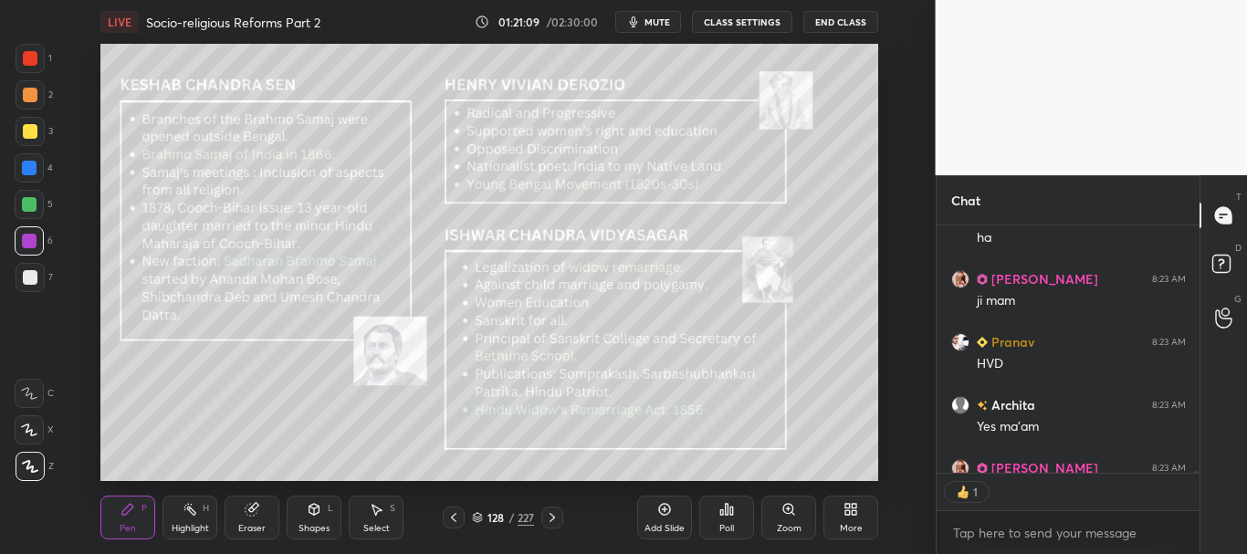
scroll to position [40136, 0]
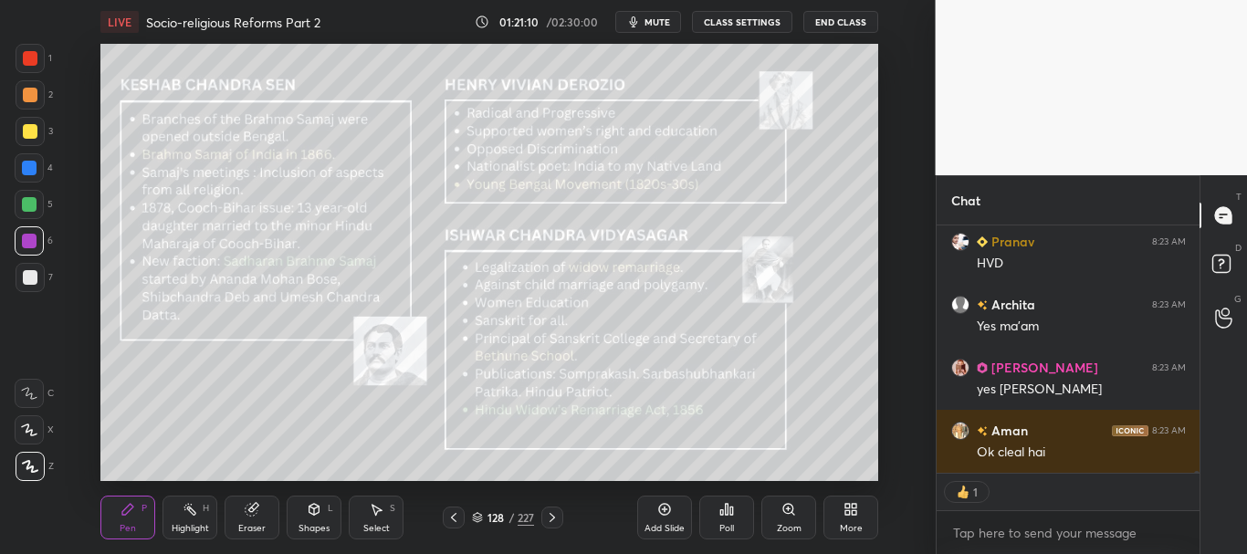
click at [477, 517] on icon at bounding box center [477, 517] width 11 height 11
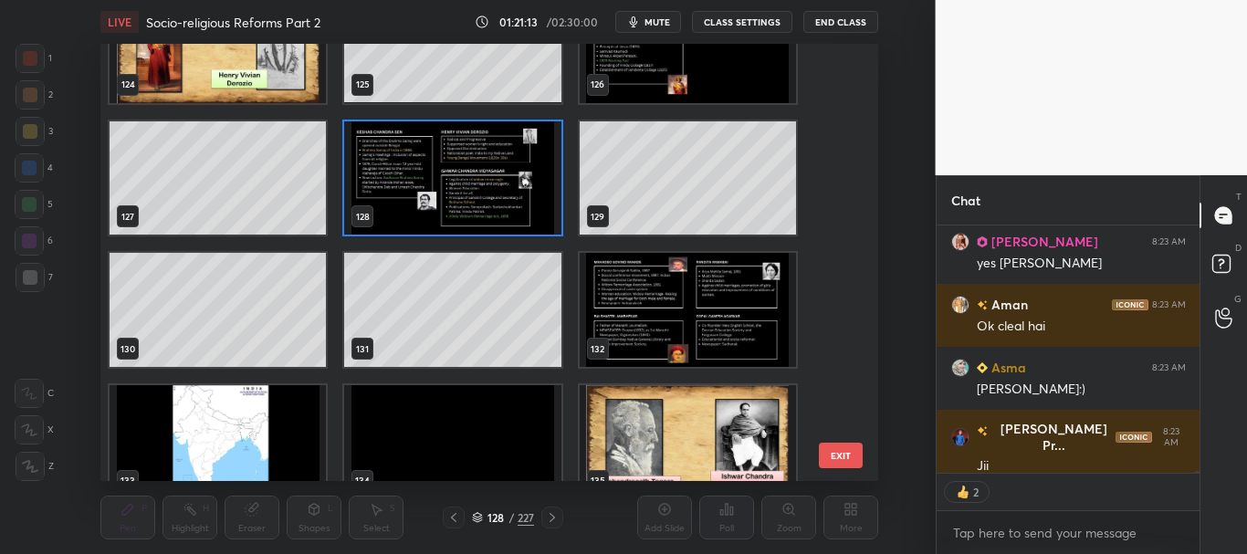
scroll to position [5405, 0]
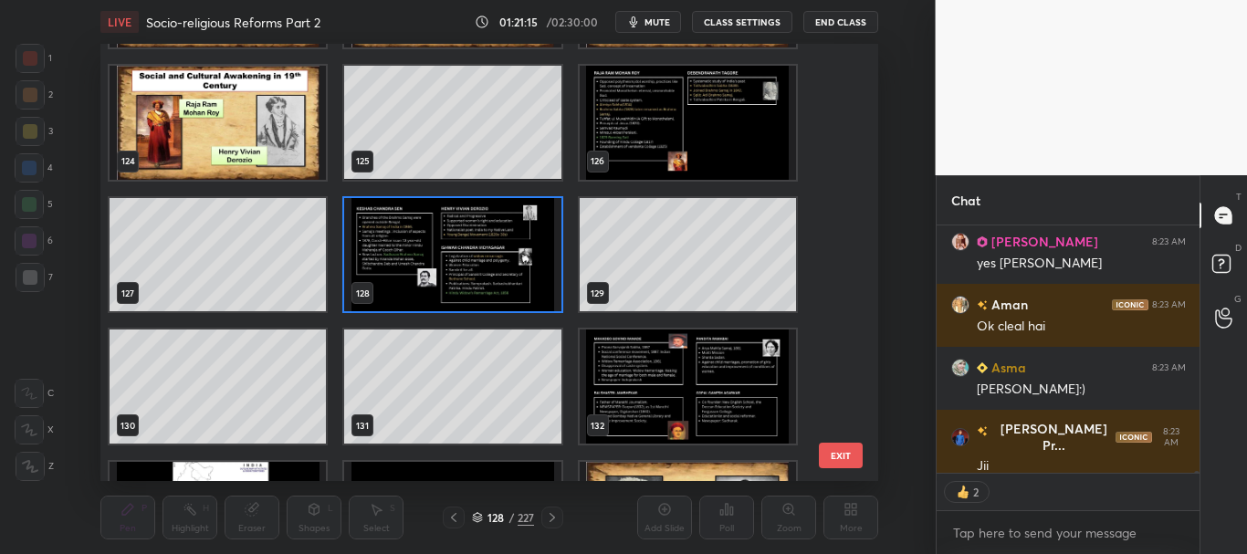
click at [685, 355] on img "grid" at bounding box center [688, 387] width 216 height 114
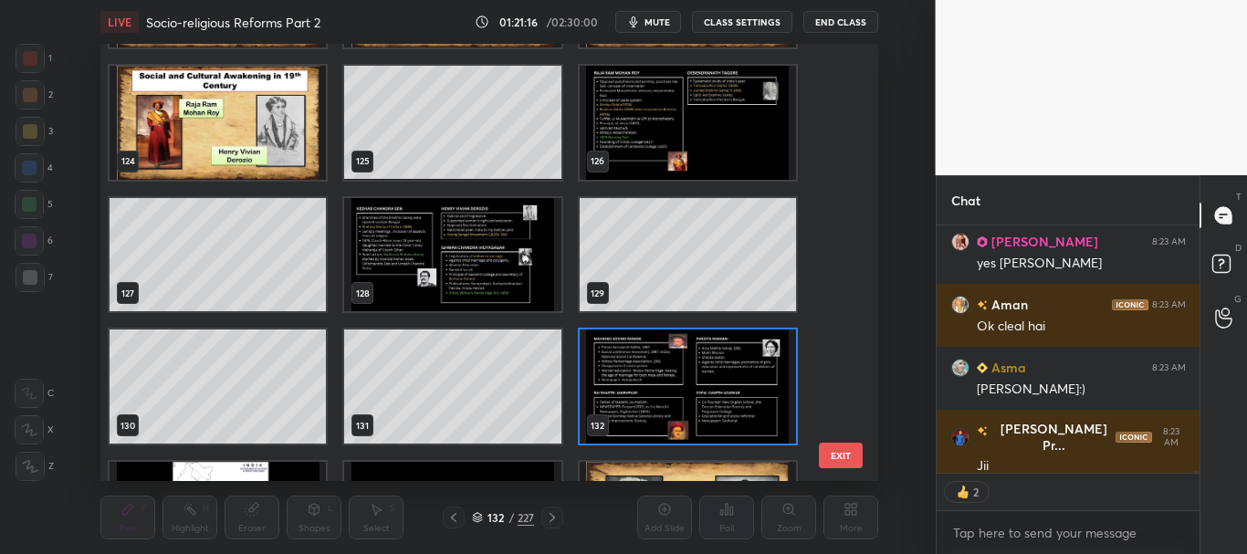
scroll to position [40325, 0]
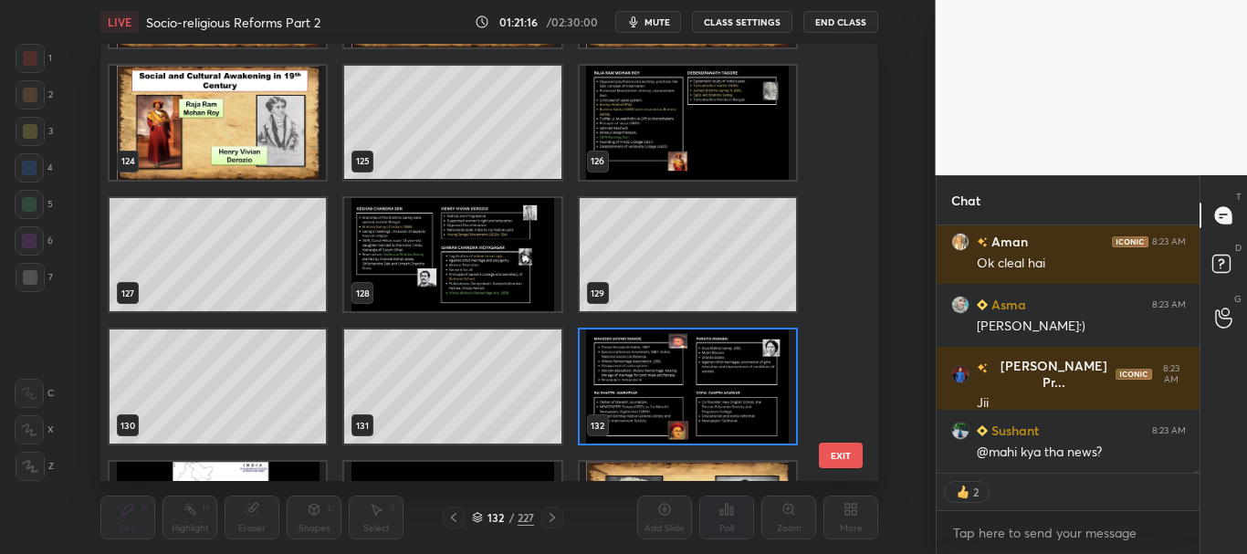
click at [479, 511] on div "132 / 227" at bounding box center [503, 517] width 62 height 16
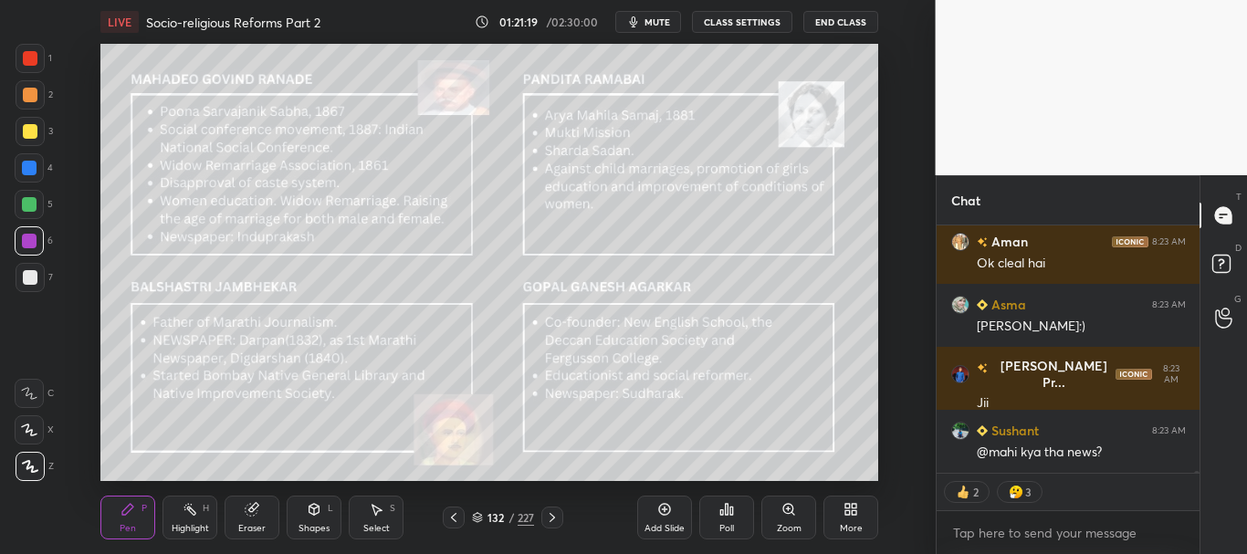
scroll to position [40404, 0]
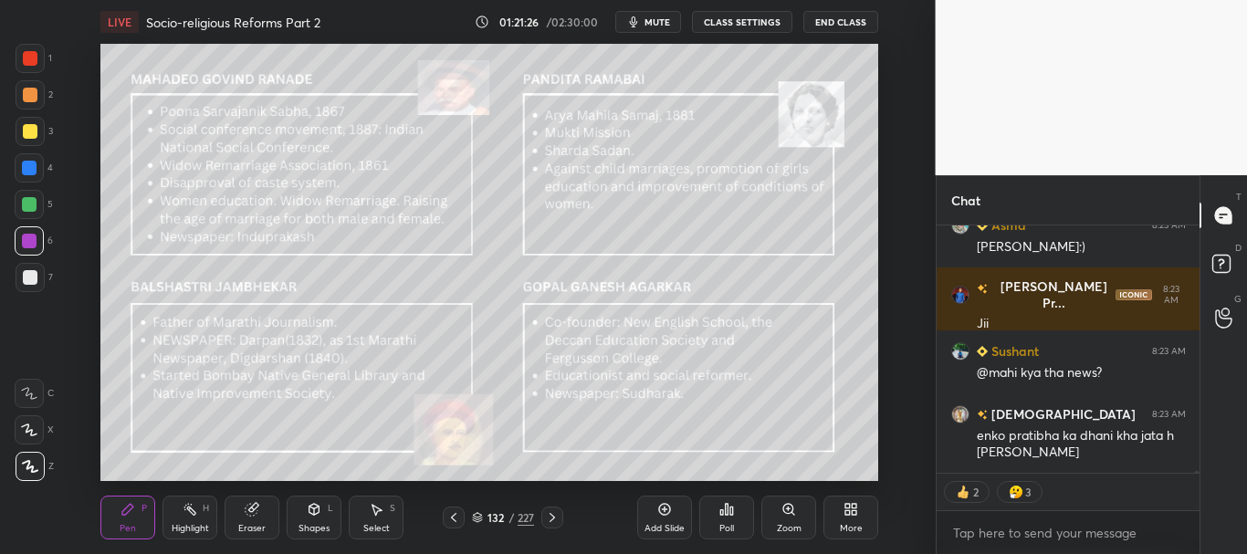
click at [478, 516] on icon at bounding box center [477, 517] width 11 height 11
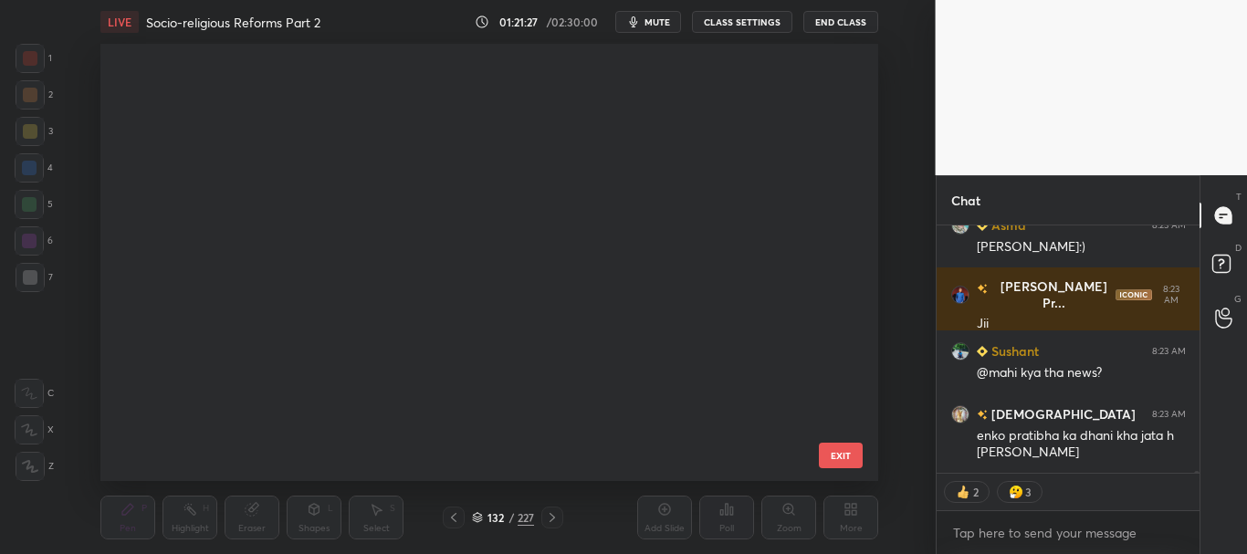
scroll to position [432, 768]
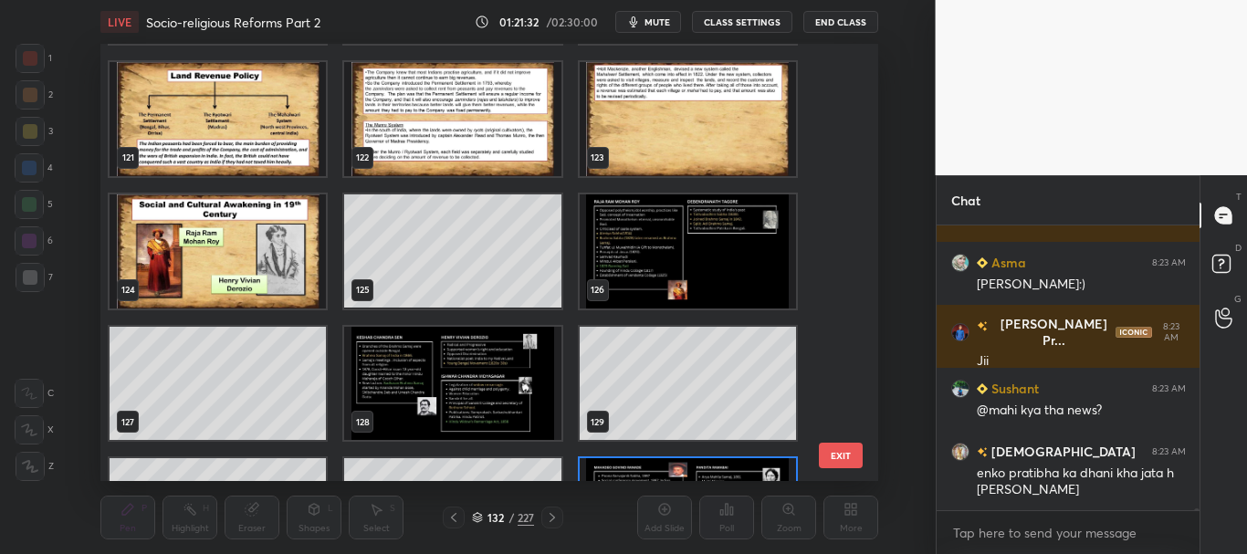
click at [510, 396] on img "grid" at bounding box center [453, 384] width 216 height 114
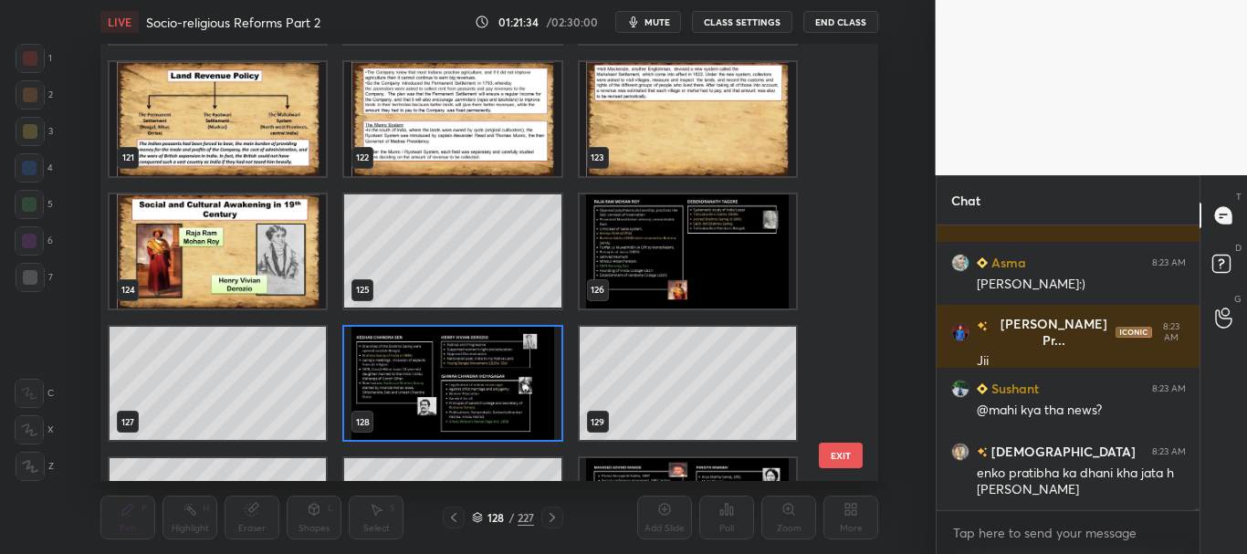
click at [476, 516] on icon at bounding box center [477, 517] width 11 height 11
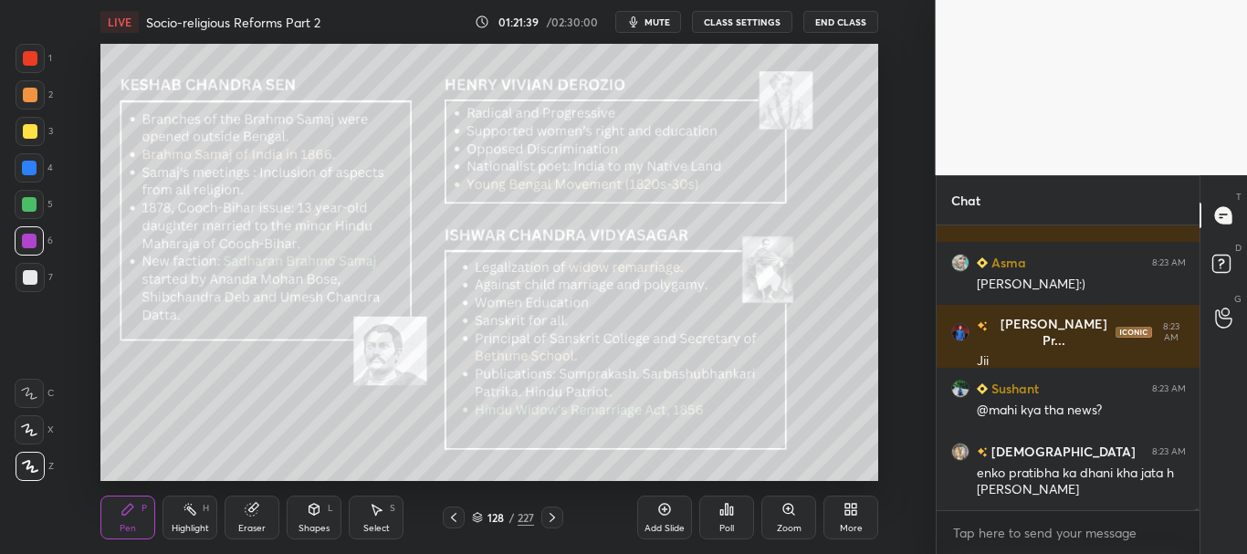
drag, startPoint x: 1197, startPoint y: 509, endPoint x: 1201, endPoint y: 518, distance: 9.4
click at [1198, 525] on div "[PERSON_NAME] 8:23 AM yes [PERSON_NAME] 8:23 AM Ok cleal hai Asma 8:23 AM [PERS…" at bounding box center [1069, 389] width 264 height 329
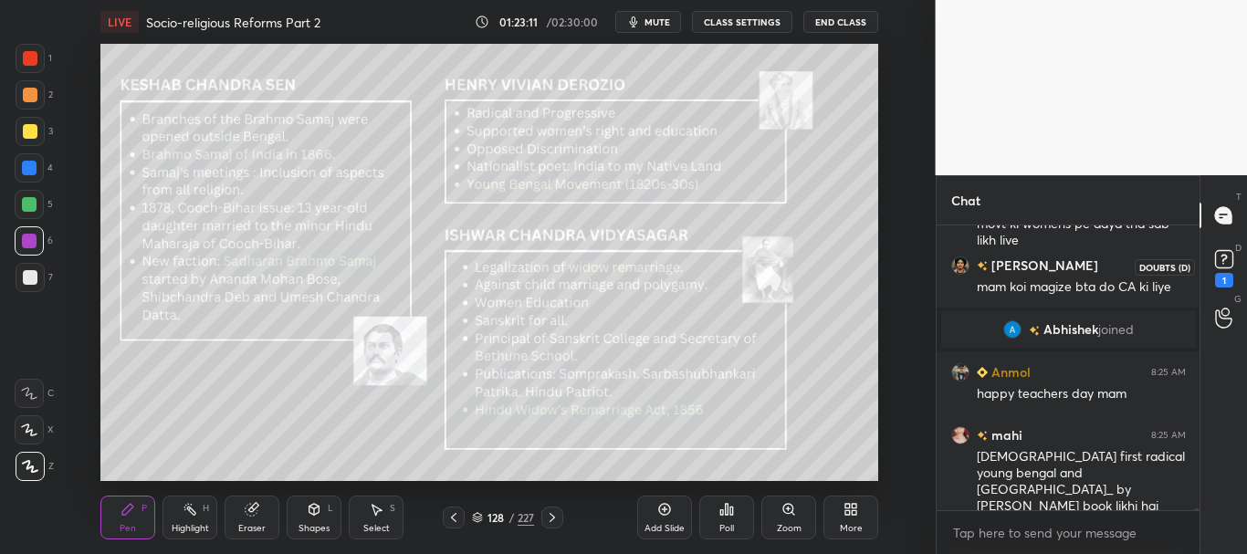
scroll to position [41261, 0]
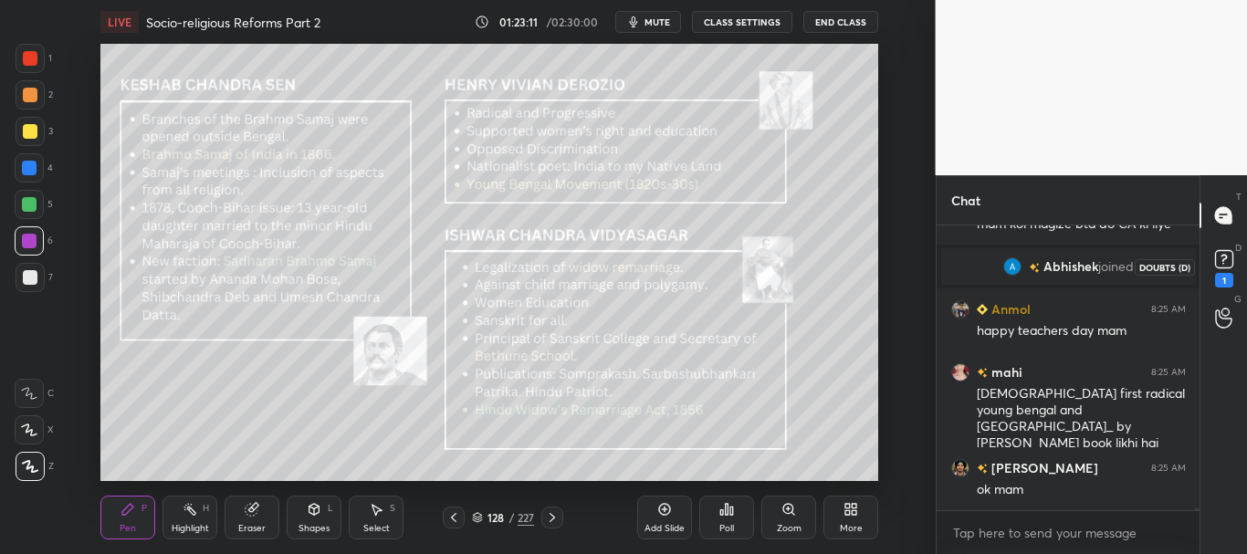
click at [1227, 264] on rect at bounding box center [1223, 259] width 17 height 17
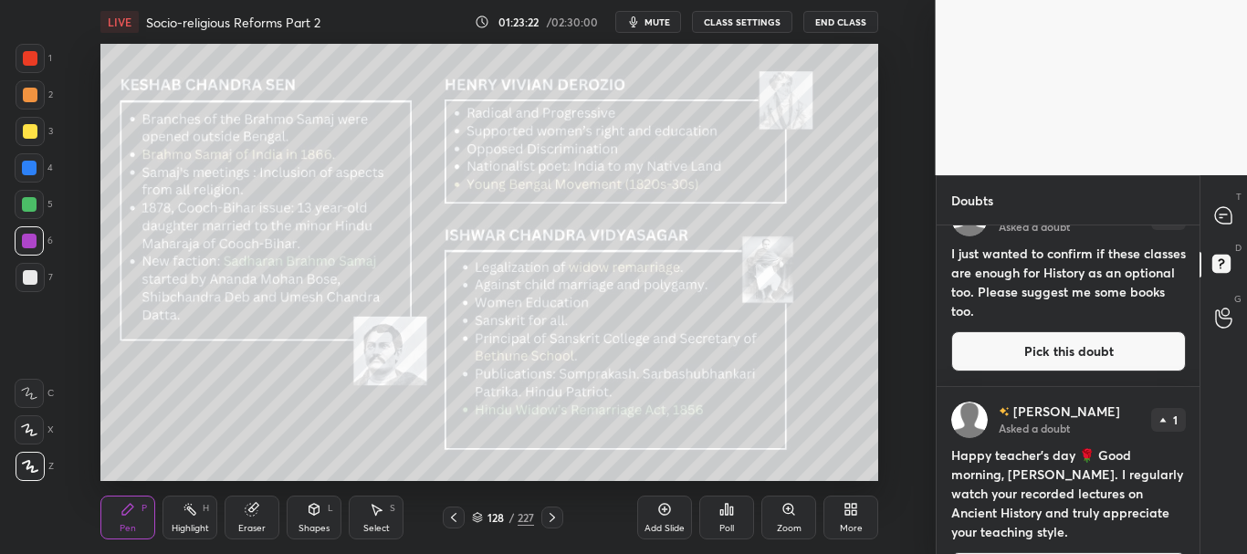
scroll to position [4329, 0]
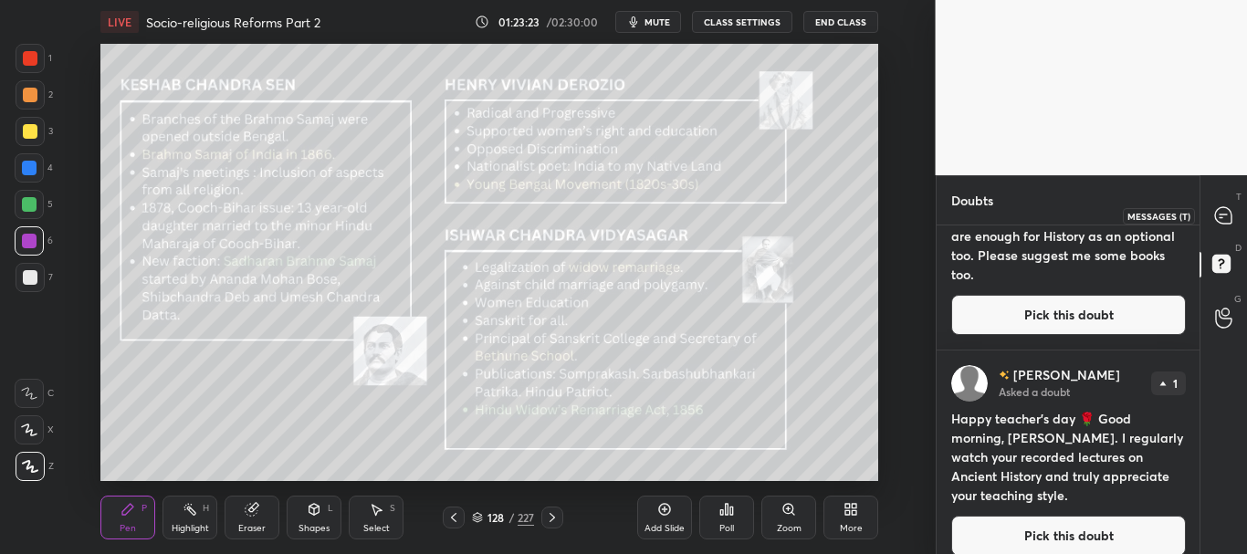
click at [1219, 225] on icon at bounding box center [1223, 215] width 19 height 19
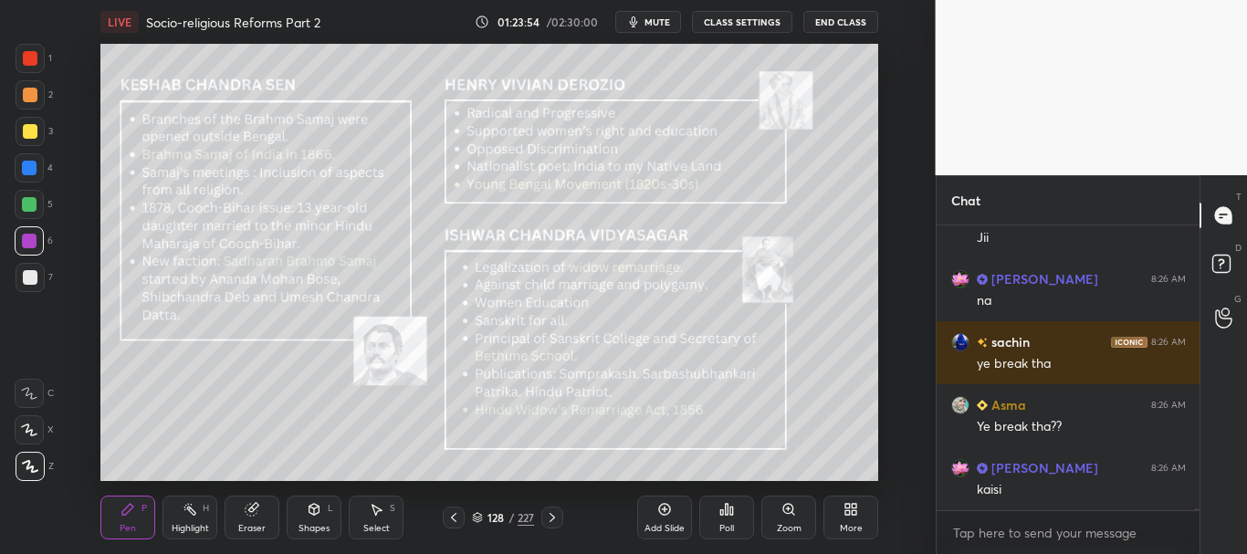
scroll to position [42530, 0]
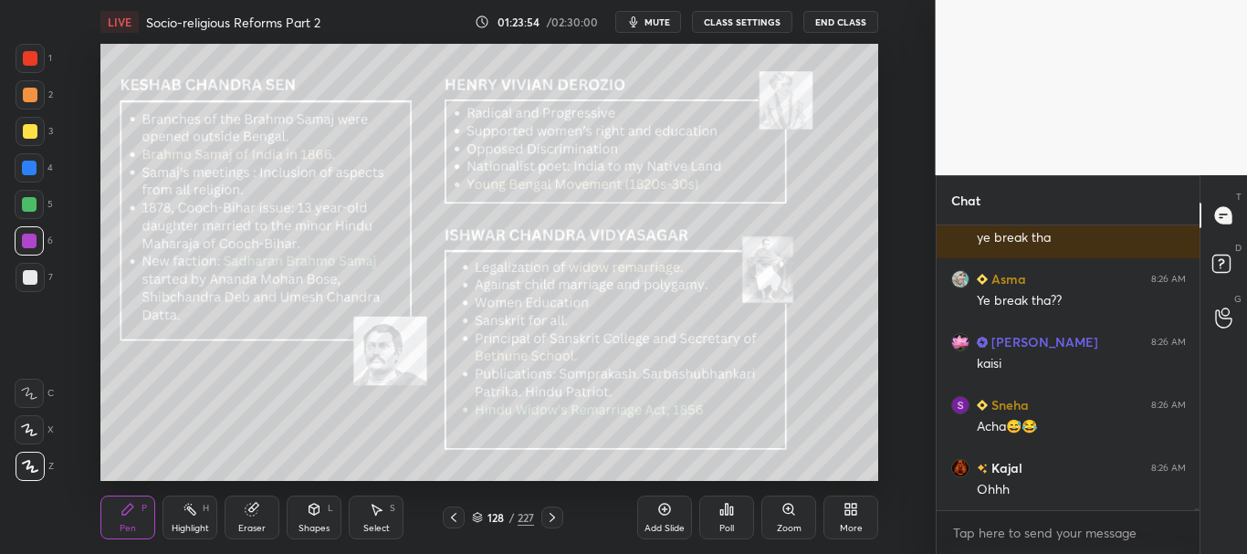
click at [29, 130] on div at bounding box center [30, 131] width 15 height 15
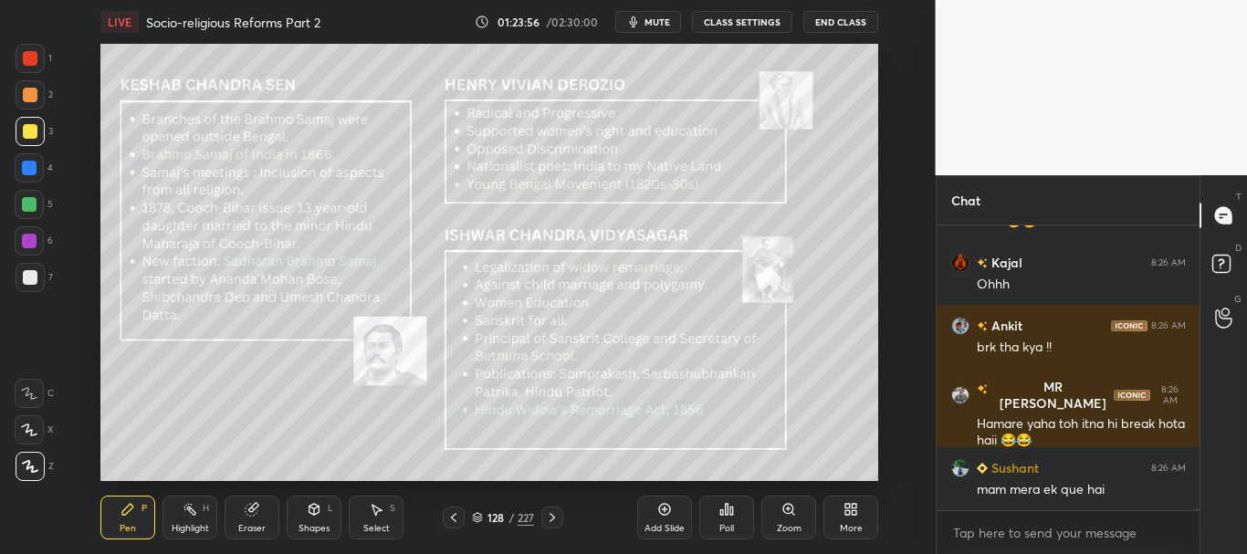
click at [26, 130] on div at bounding box center [30, 131] width 15 height 15
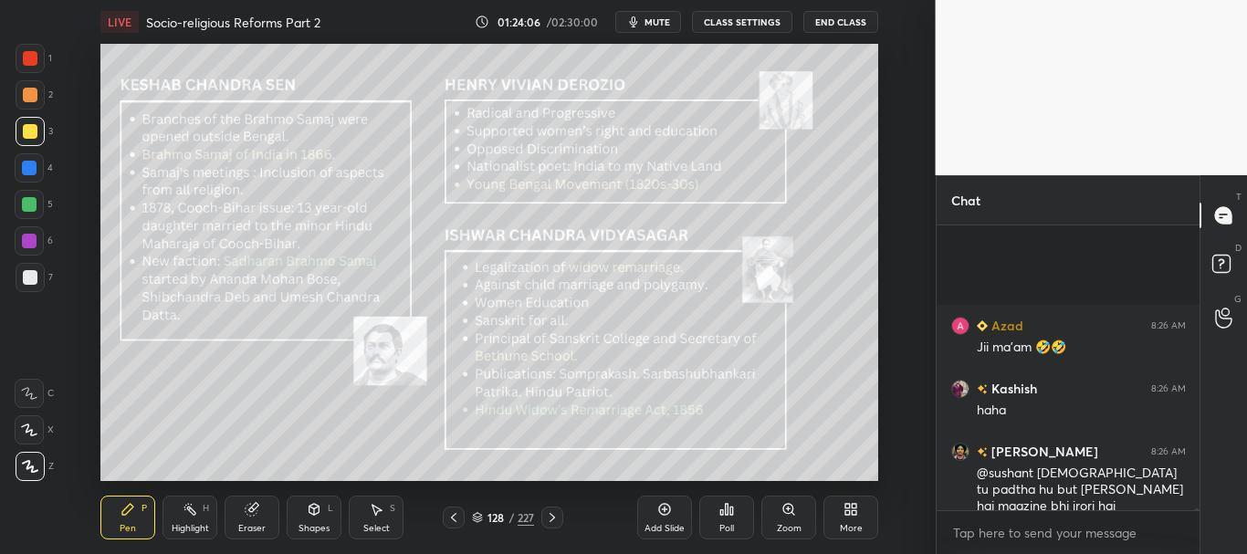
scroll to position [43146, 0]
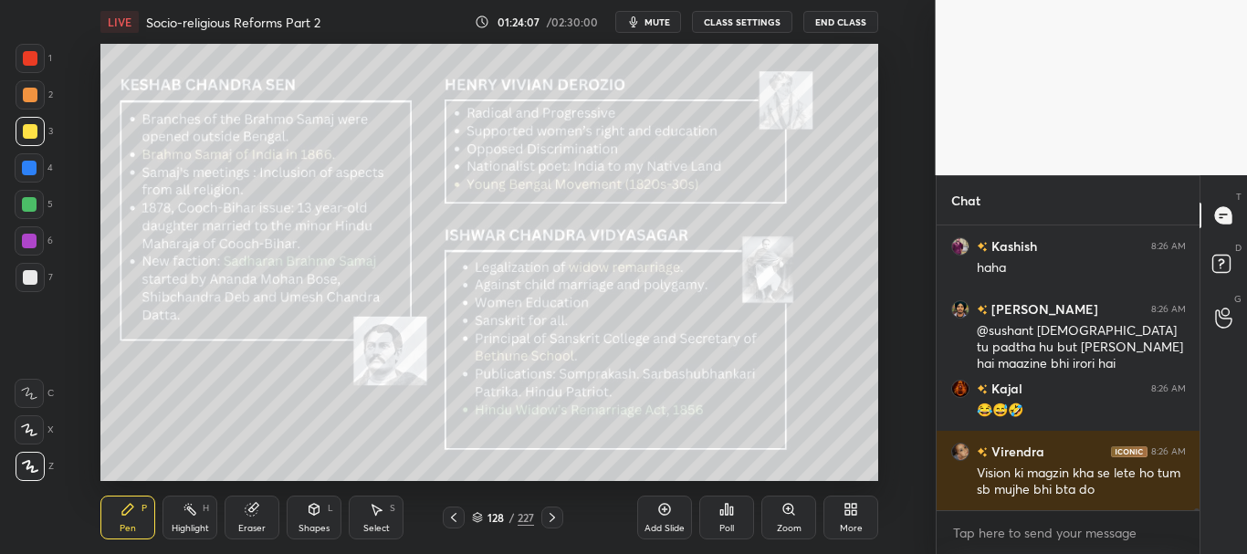
click at [24, 124] on div at bounding box center [30, 131] width 15 height 15
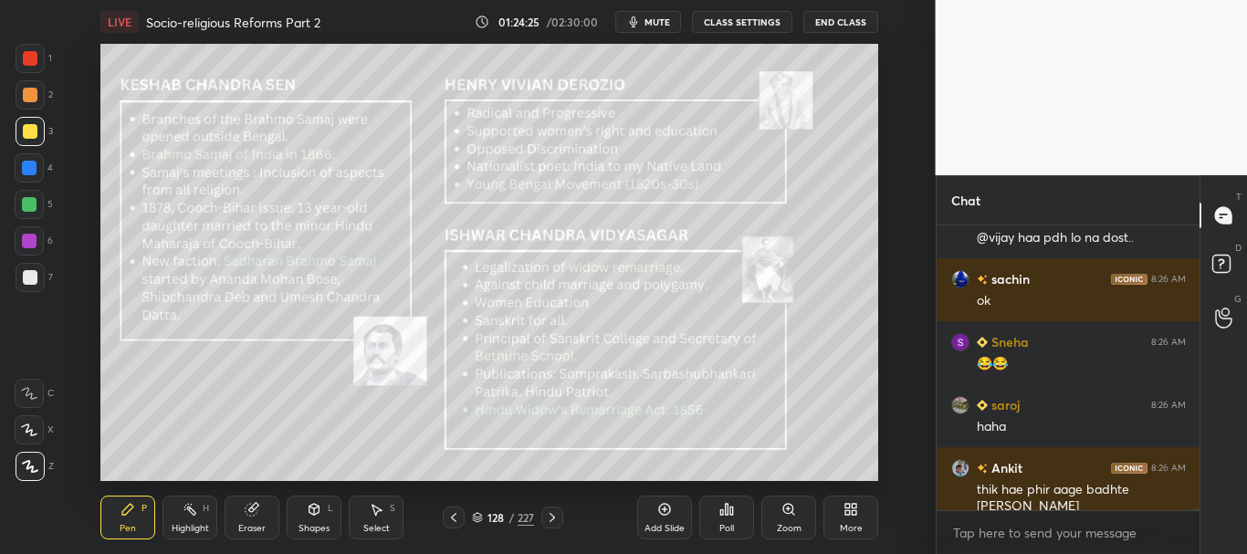
scroll to position [242, 257]
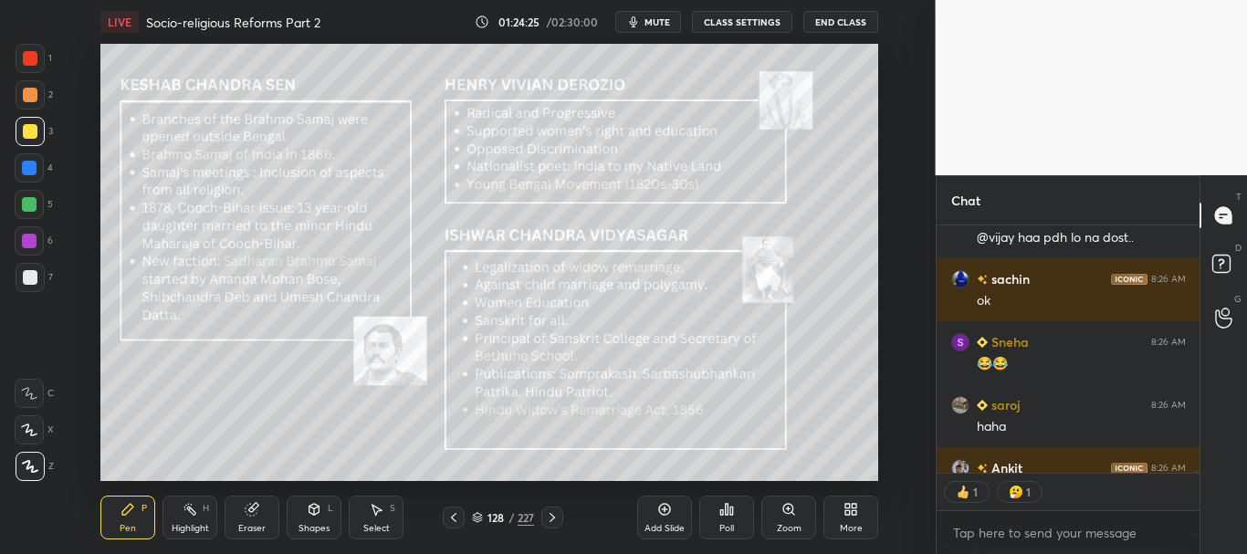
click at [33, 167] on div at bounding box center [29, 168] width 15 height 15
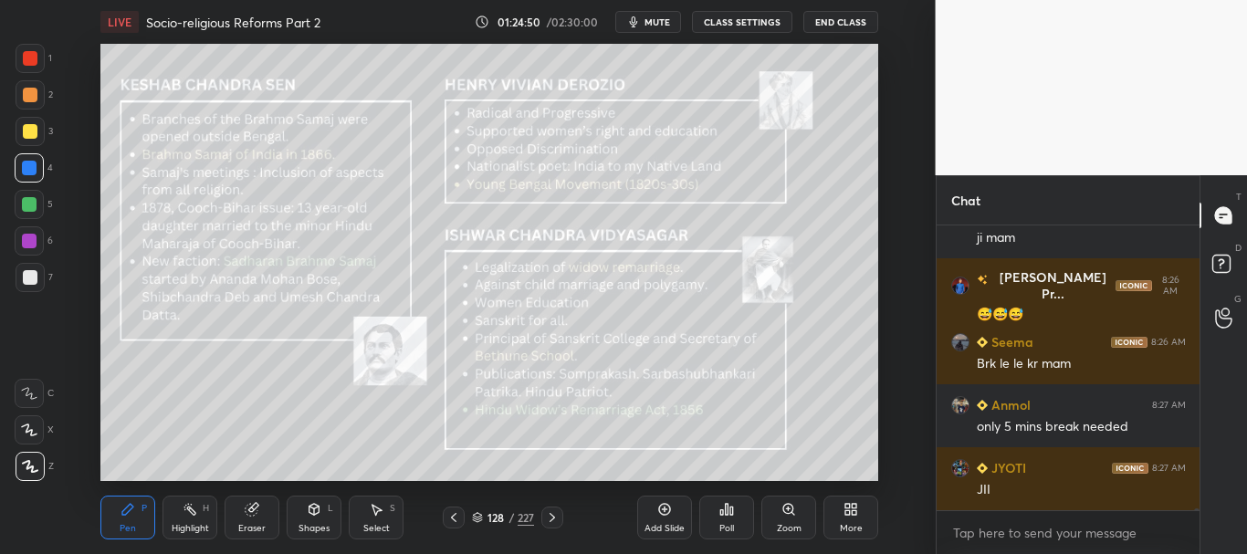
scroll to position [44863, 0]
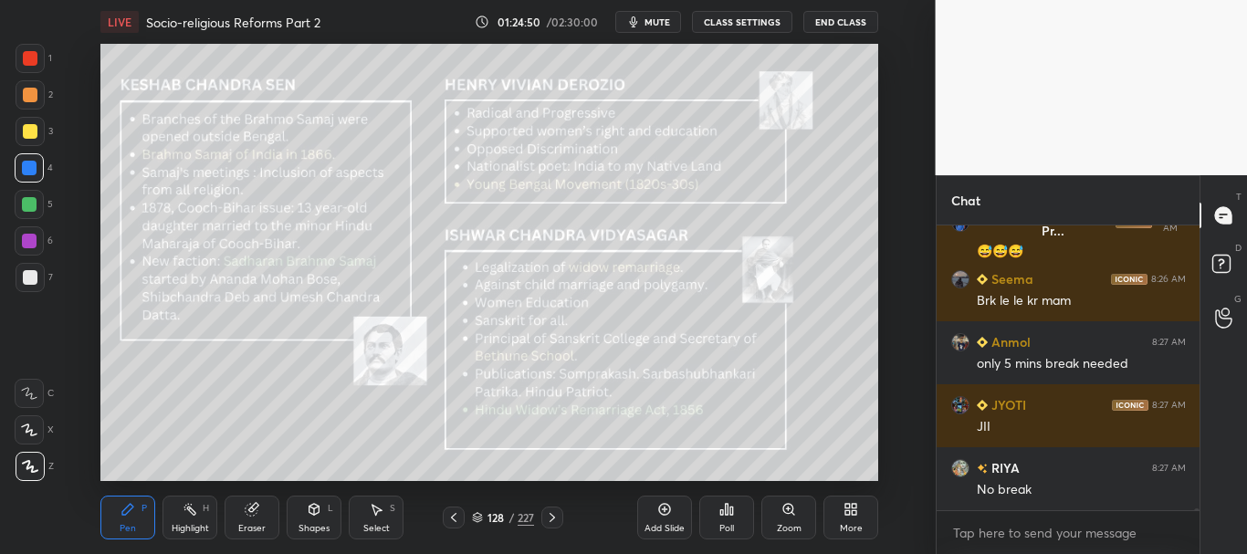
click at [26, 99] on div at bounding box center [30, 95] width 15 height 15
click at [672, 508] on div "Add Slide" at bounding box center [664, 518] width 55 height 44
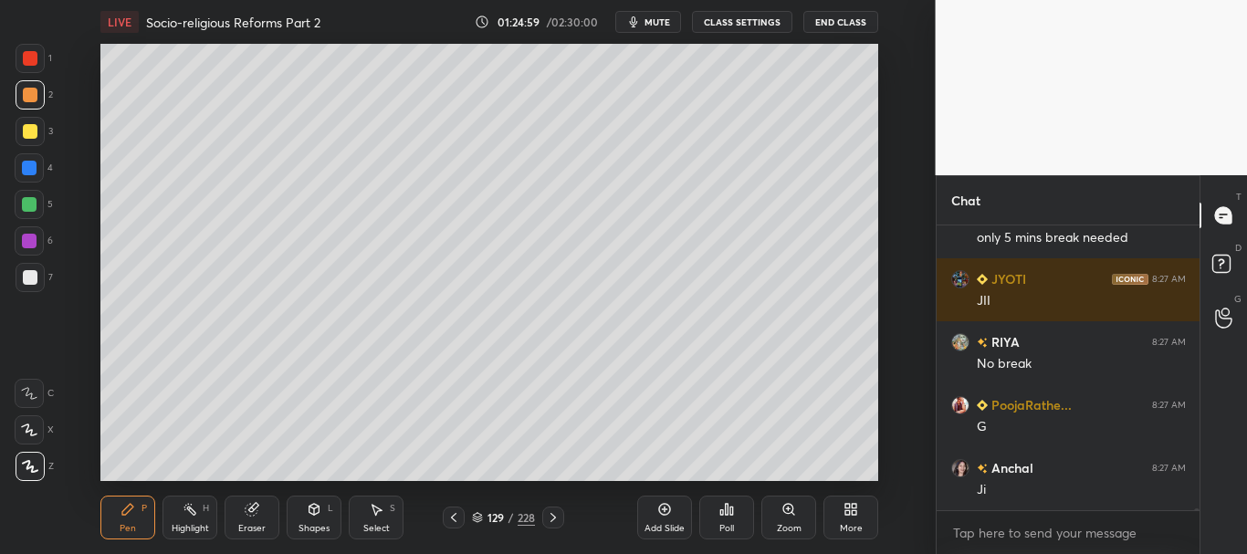
scroll to position [45194, 0]
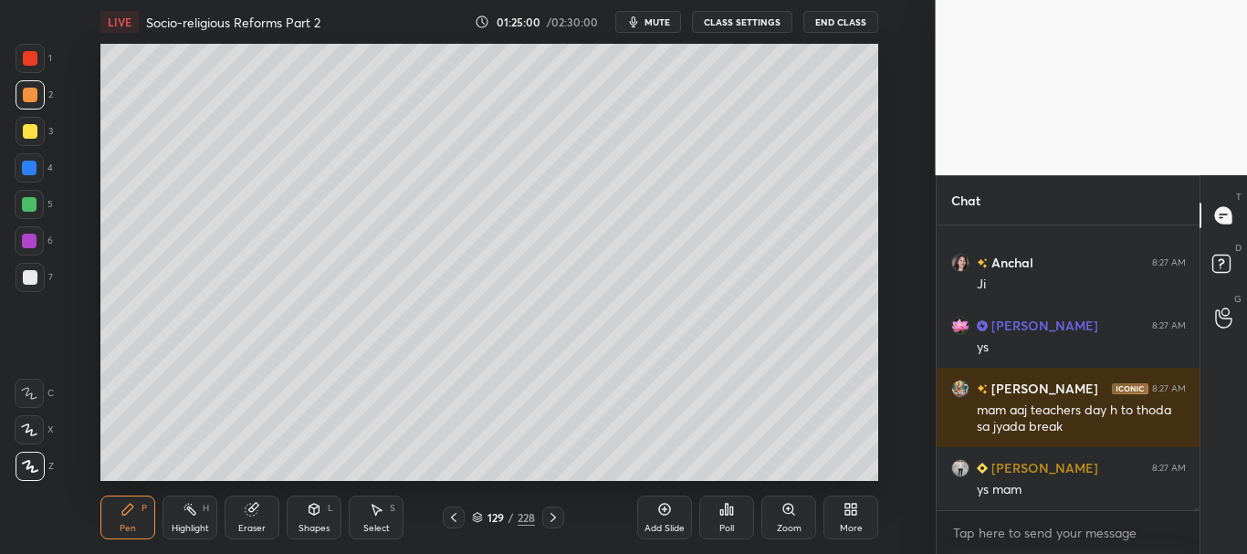
click at [38, 172] on div at bounding box center [29, 167] width 29 height 29
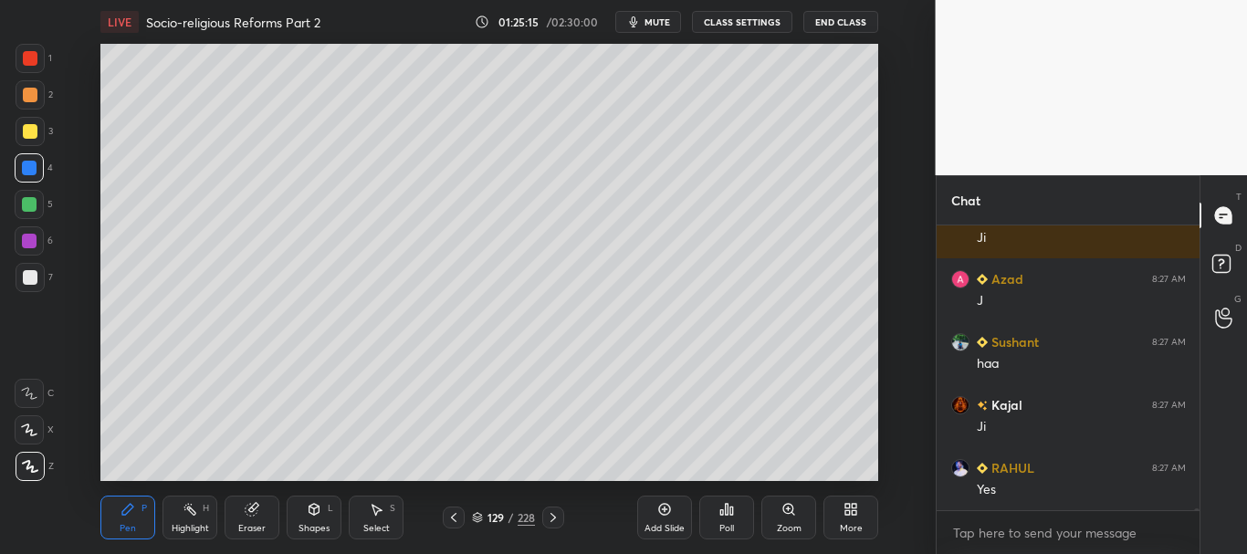
scroll to position [45572, 0]
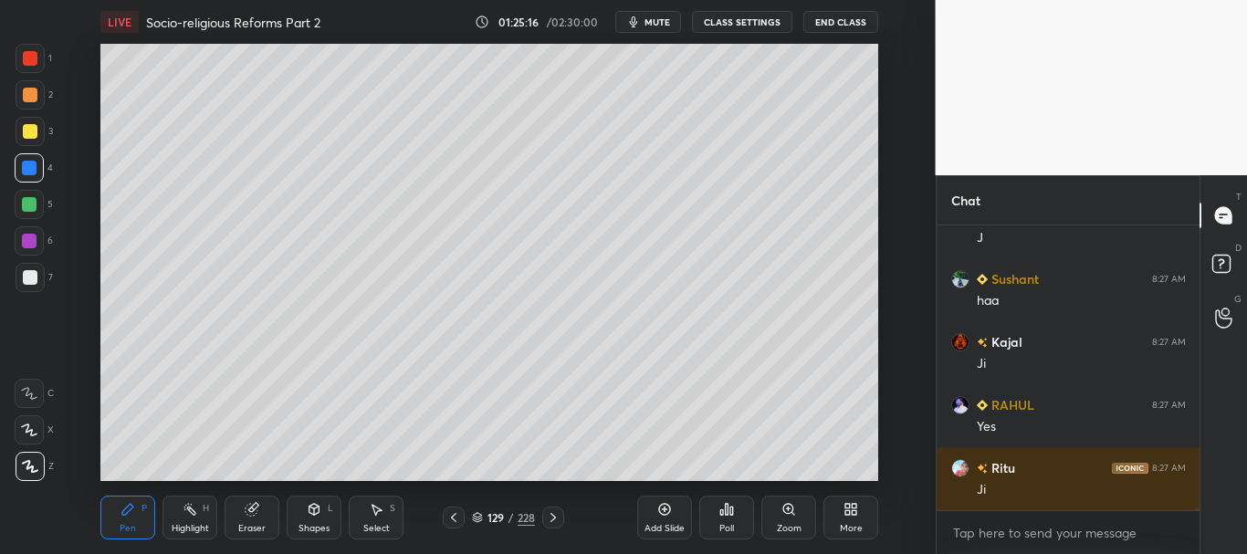
click at [35, 201] on div at bounding box center [29, 204] width 15 height 15
click at [31, 137] on div at bounding box center [30, 131] width 15 height 15
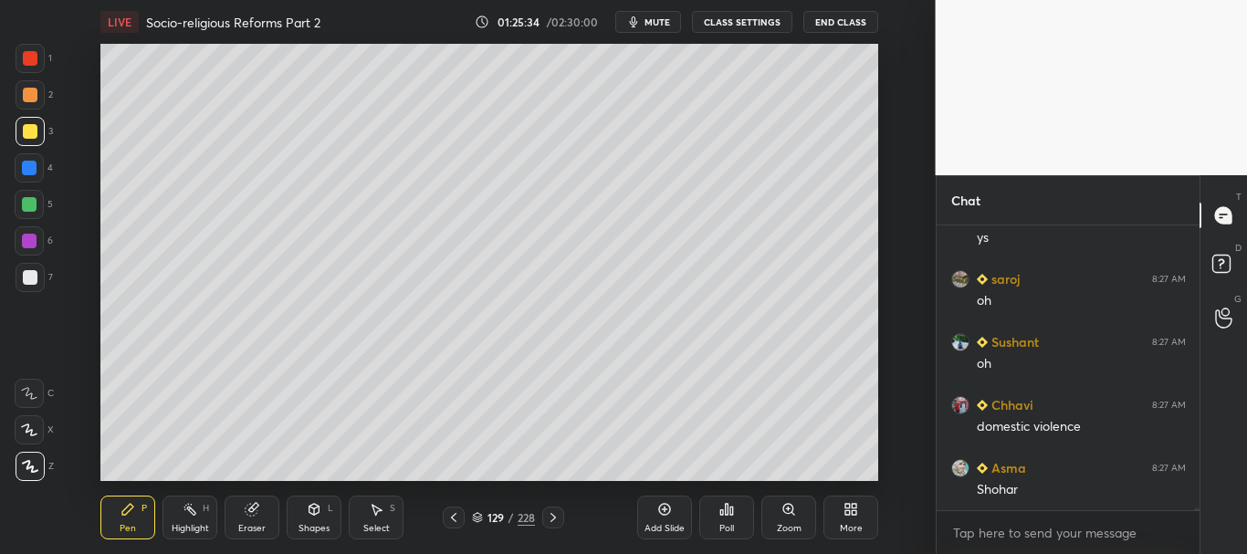
scroll to position [46013, 0]
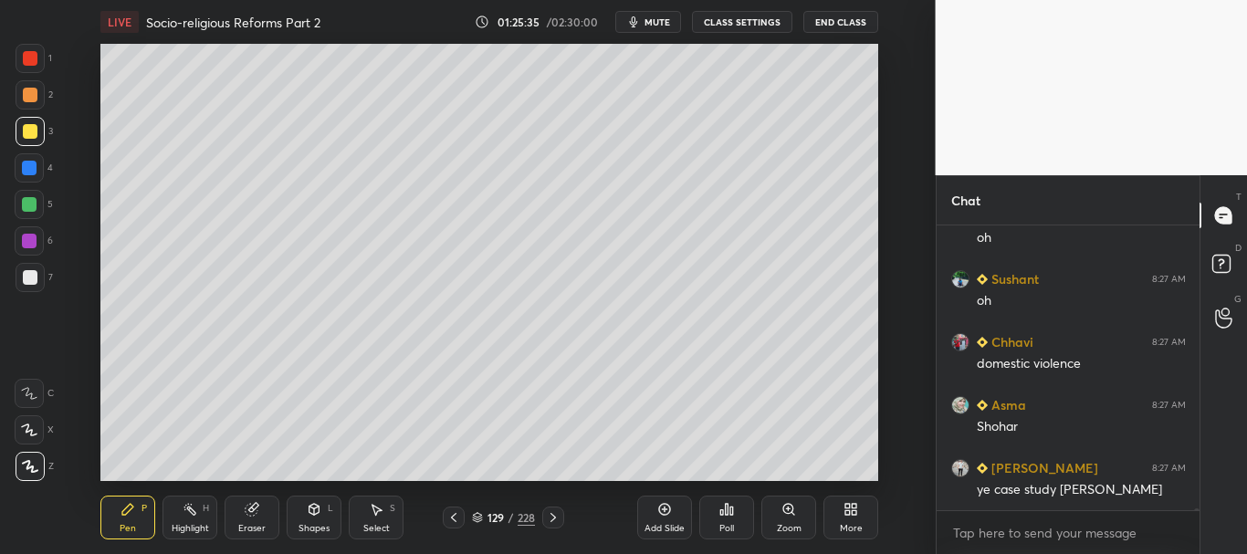
click at [32, 209] on div at bounding box center [29, 204] width 15 height 15
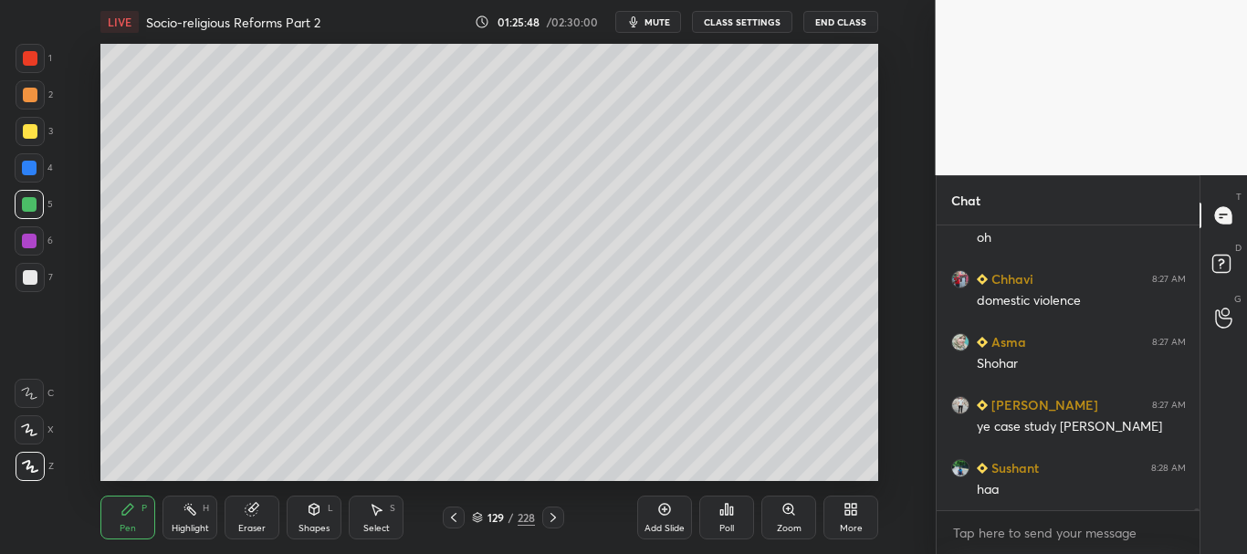
click at [28, 87] on div at bounding box center [30, 94] width 29 height 29
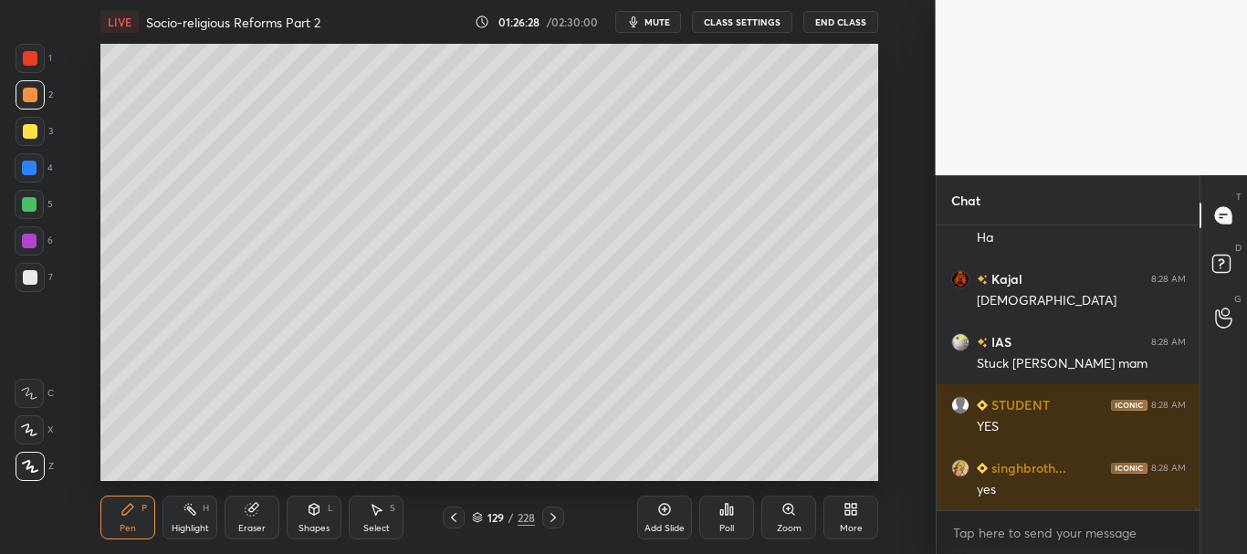
scroll to position [47037, 0]
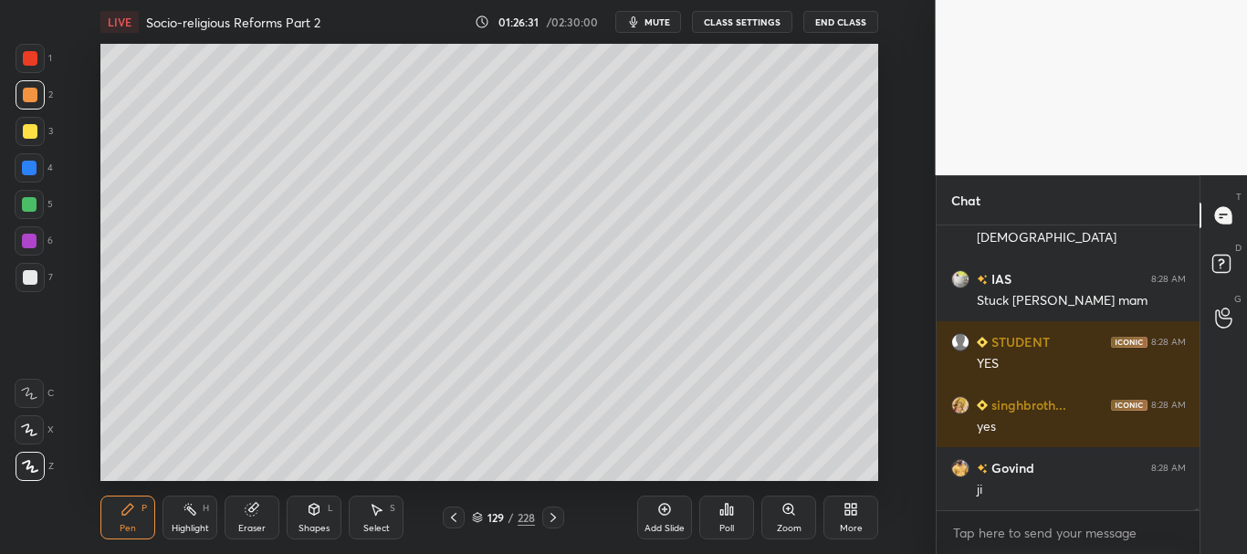
click at [32, 203] on div at bounding box center [29, 204] width 15 height 15
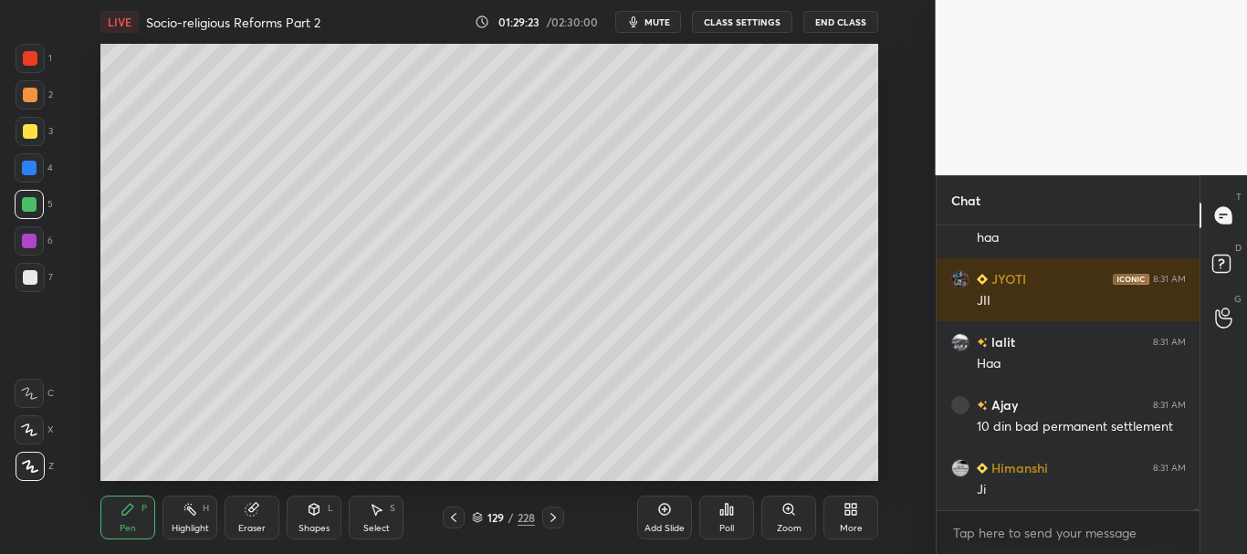
scroll to position [55815, 0]
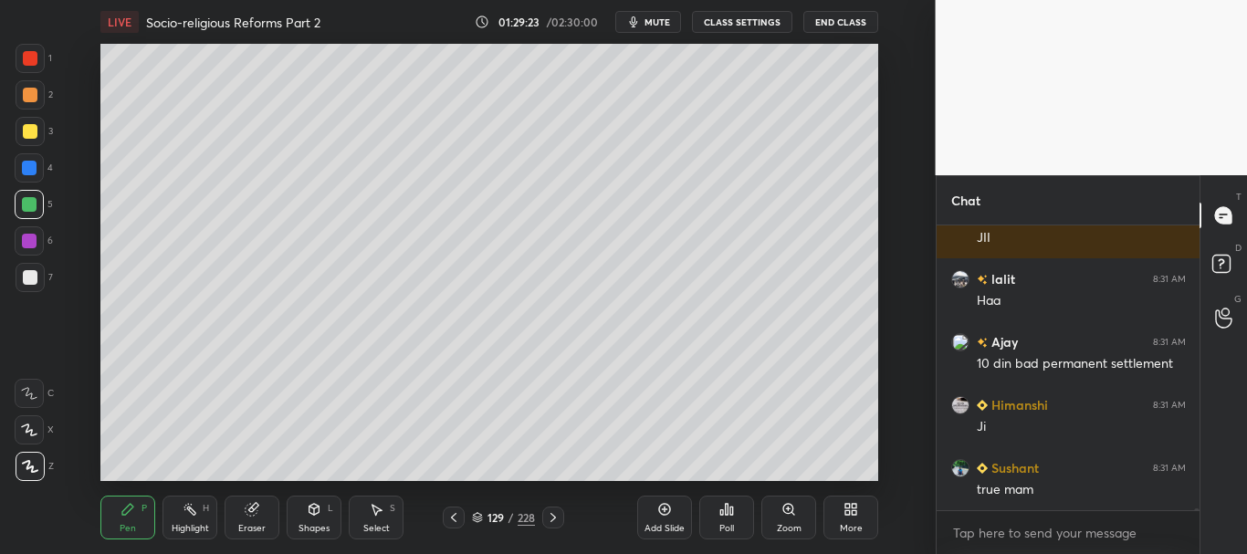
click at [29, 160] on div at bounding box center [29, 167] width 29 height 29
click at [27, 236] on div at bounding box center [29, 241] width 15 height 15
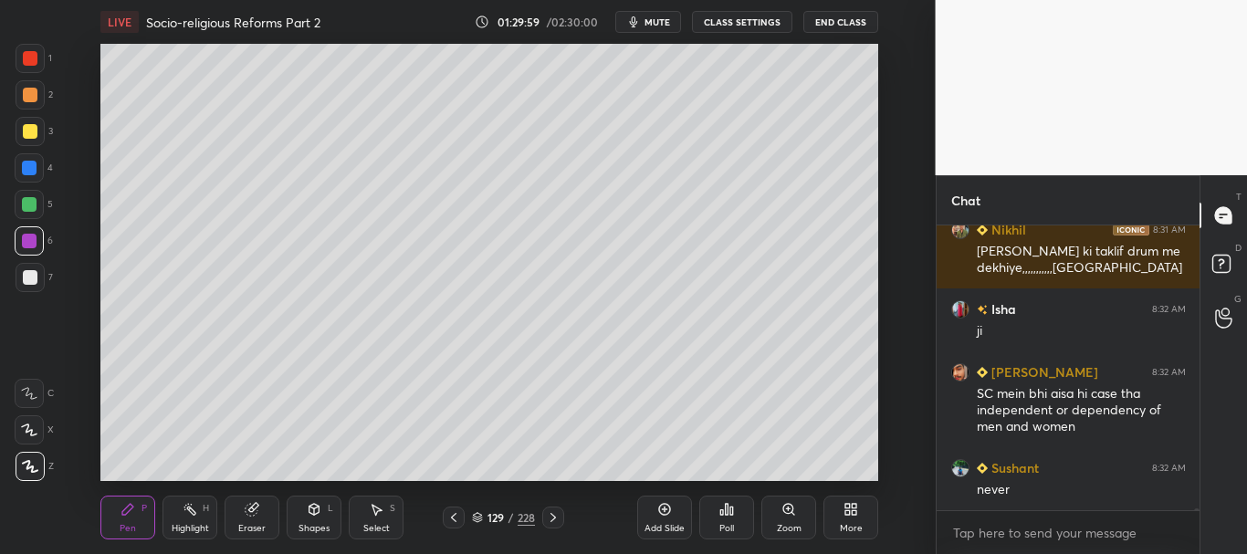
scroll to position [56527, 0]
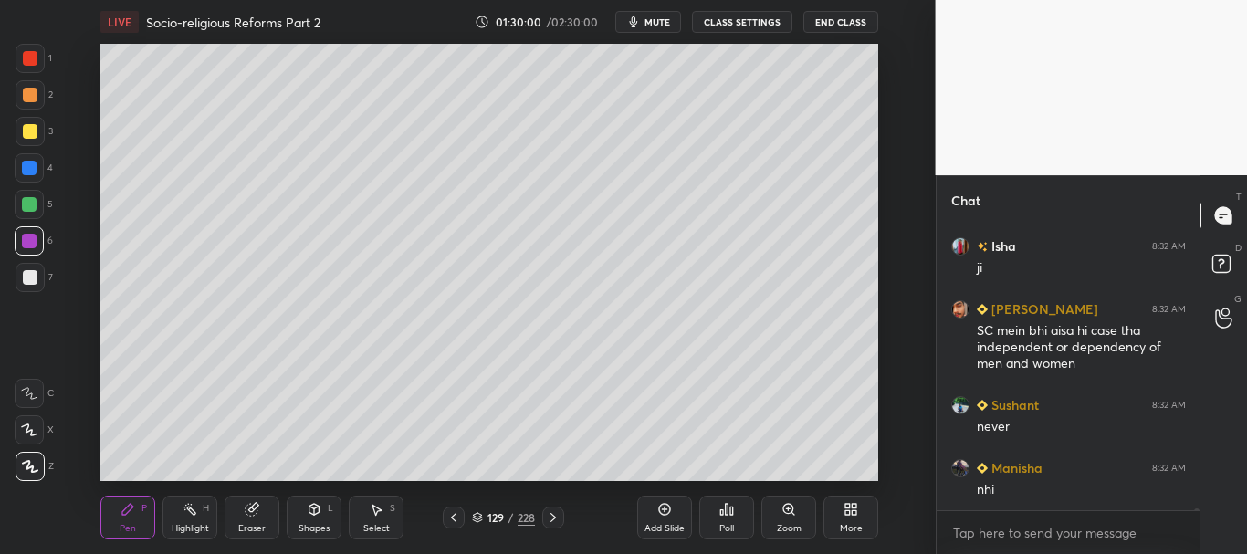
click at [26, 205] on div at bounding box center [29, 204] width 15 height 15
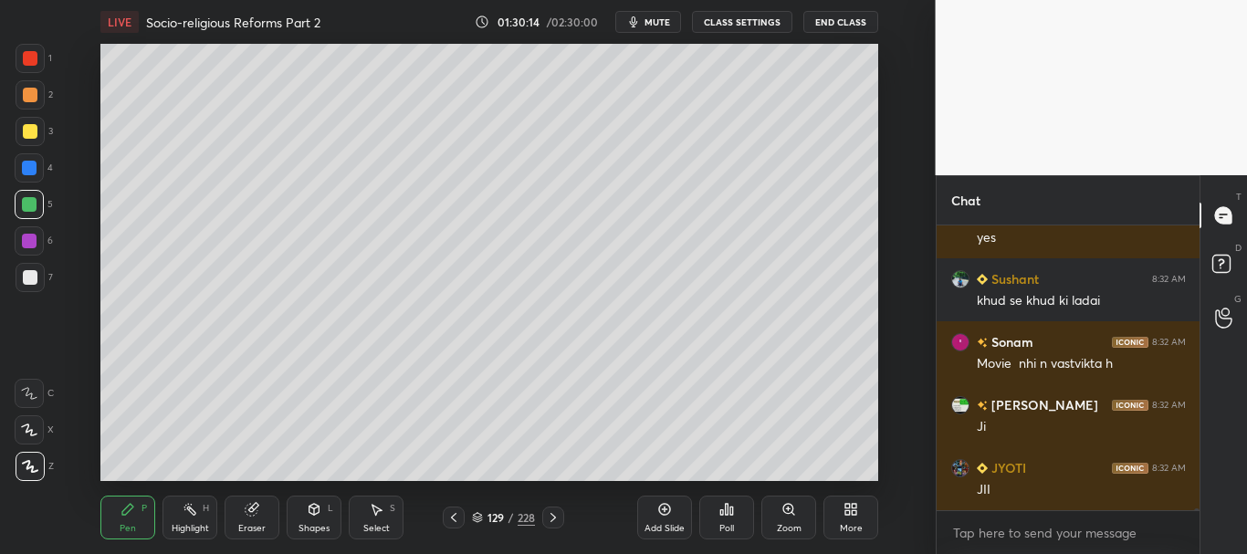
scroll to position [52942, 0]
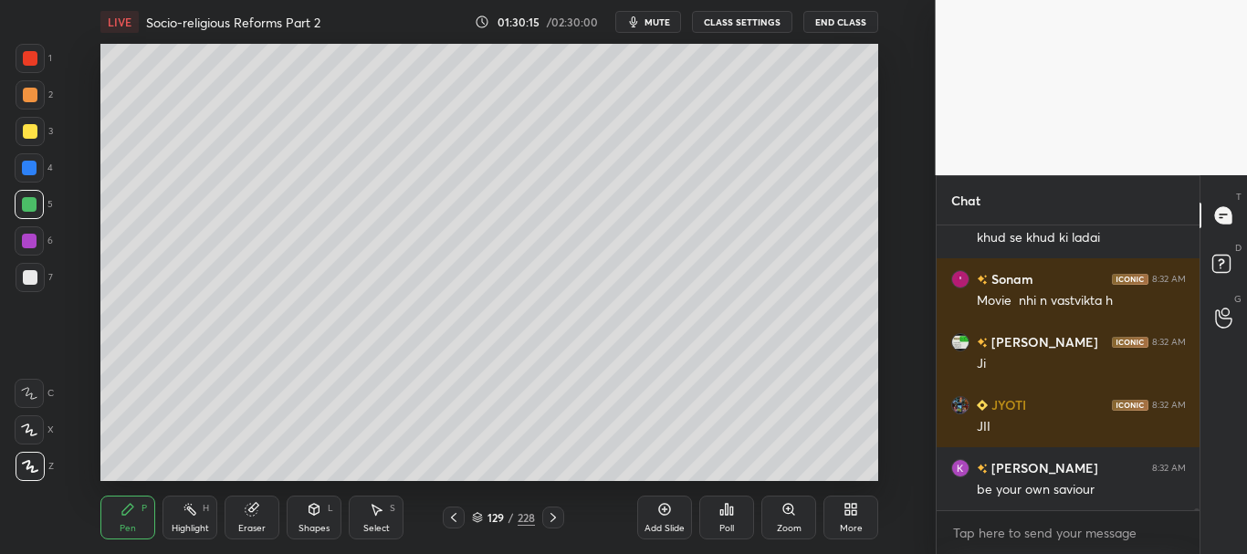
click at [30, 237] on div at bounding box center [29, 241] width 15 height 15
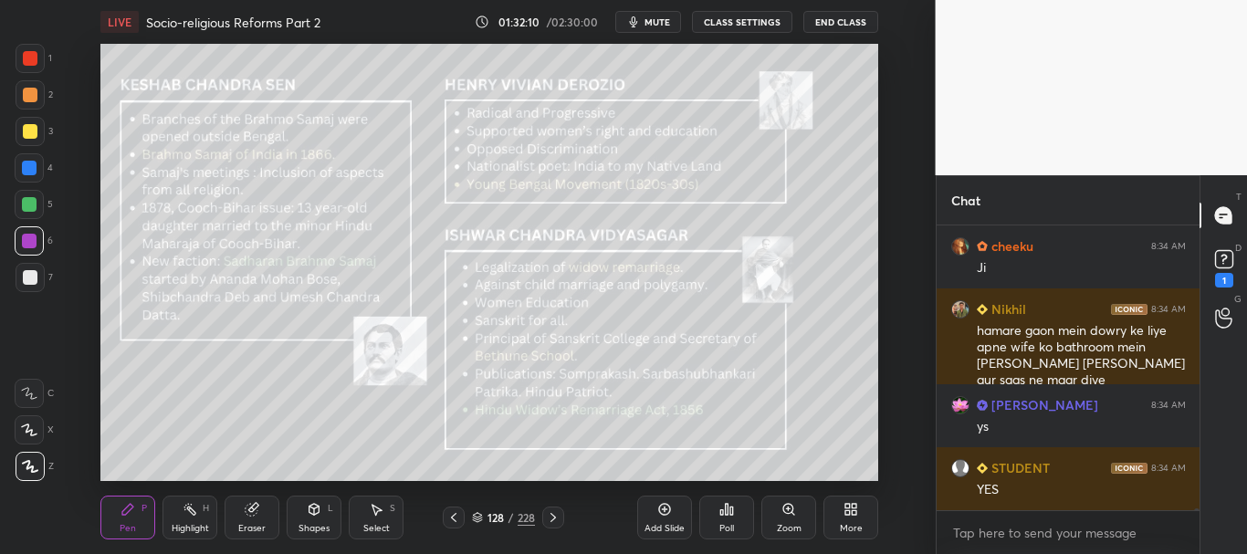
scroll to position [55071, 0]
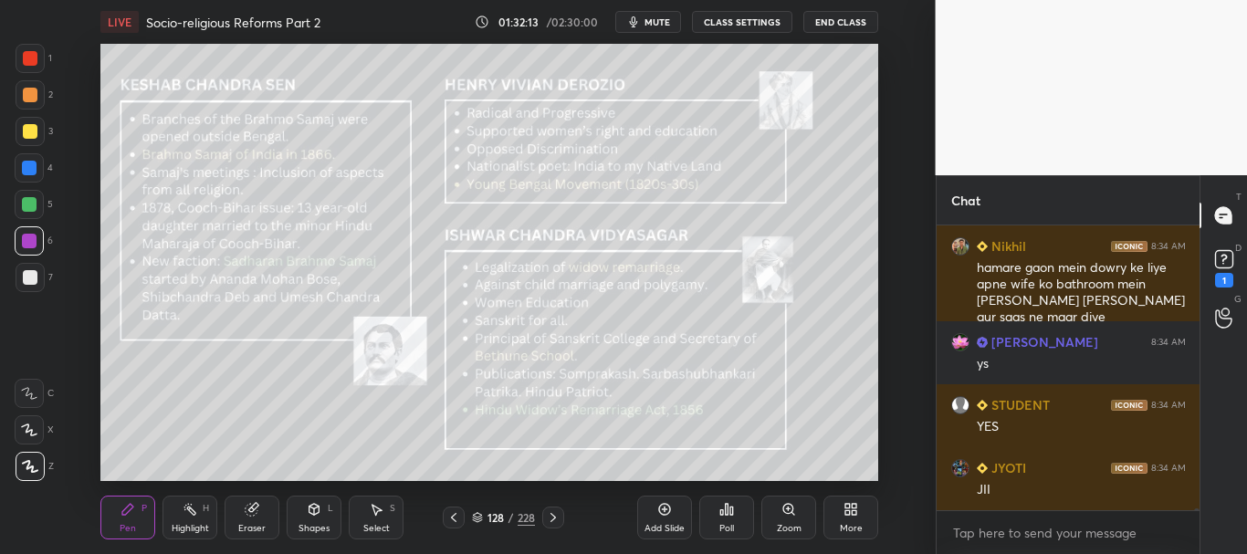
click at [25, 235] on div at bounding box center [29, 241] width 15 height 15
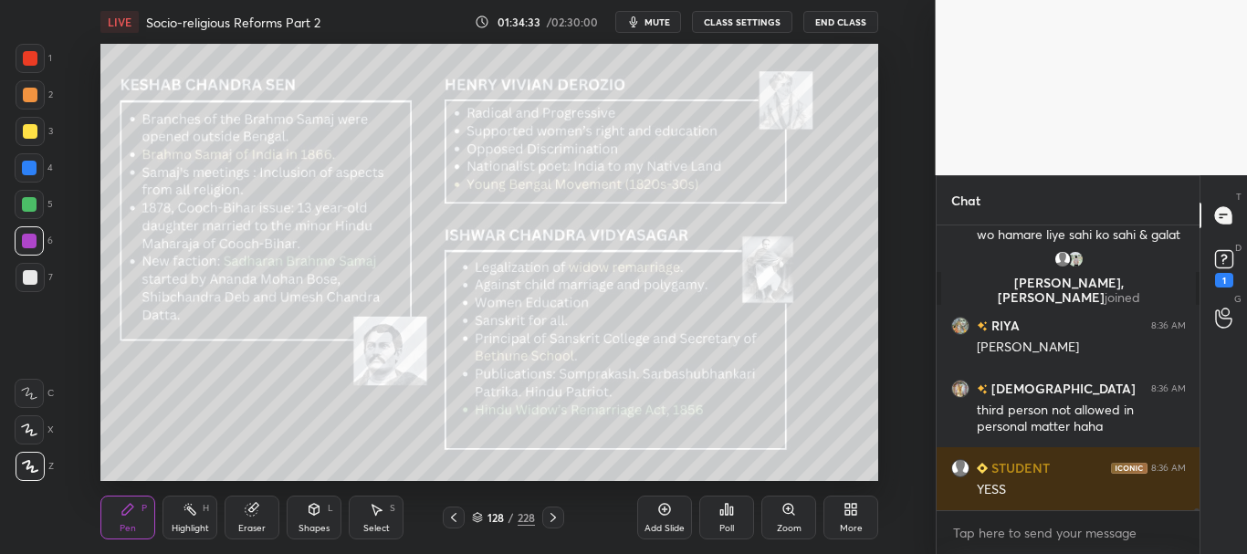
scroll to position [56040, 0]
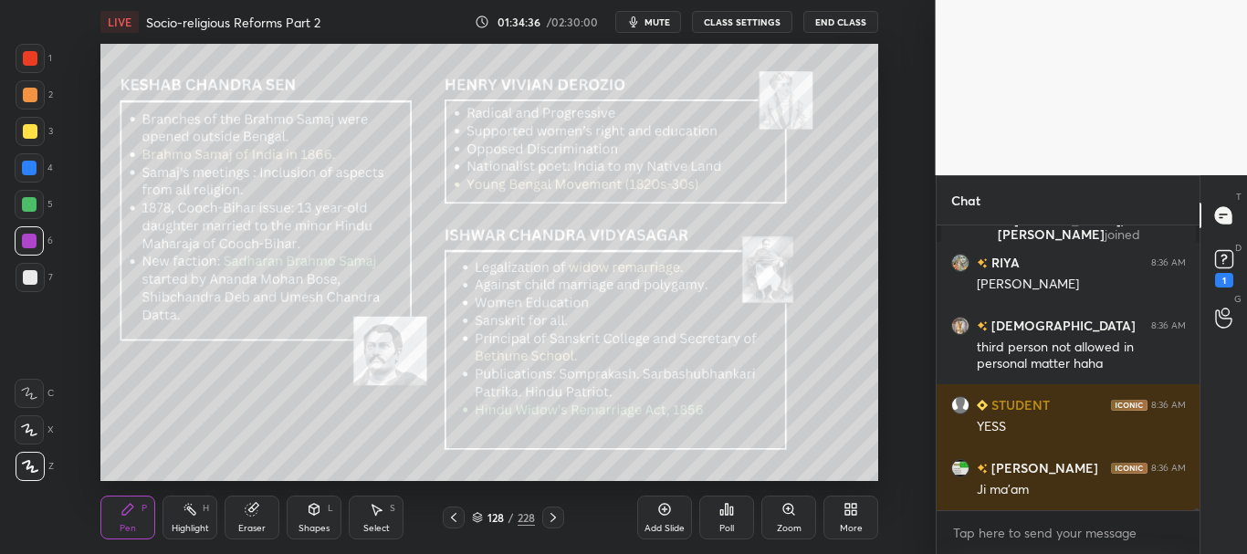
click at [34, 124] on div at bounding box center [30, 131] width 15 height 15
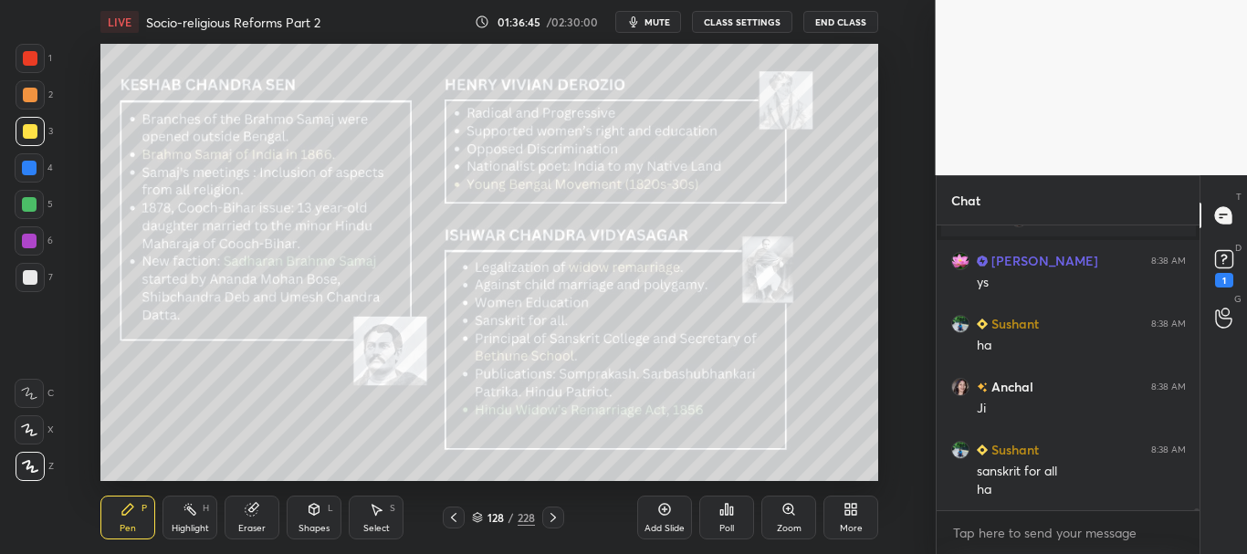
scroll to position [57373, 0]
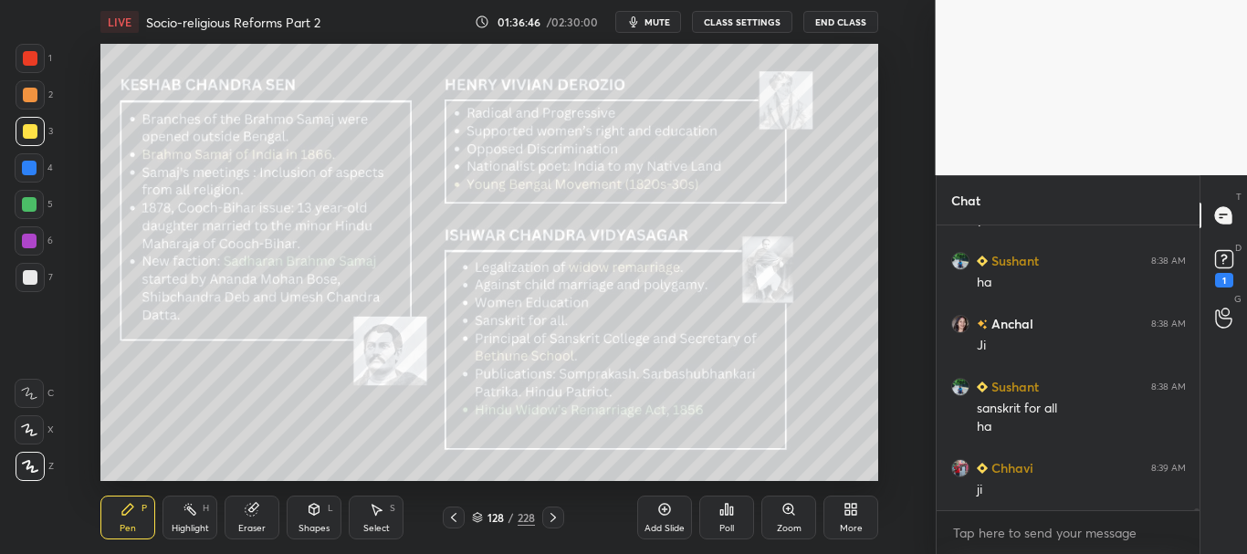
click at [29, 129] on div at bounding box center [30, 131] width 15 height 15
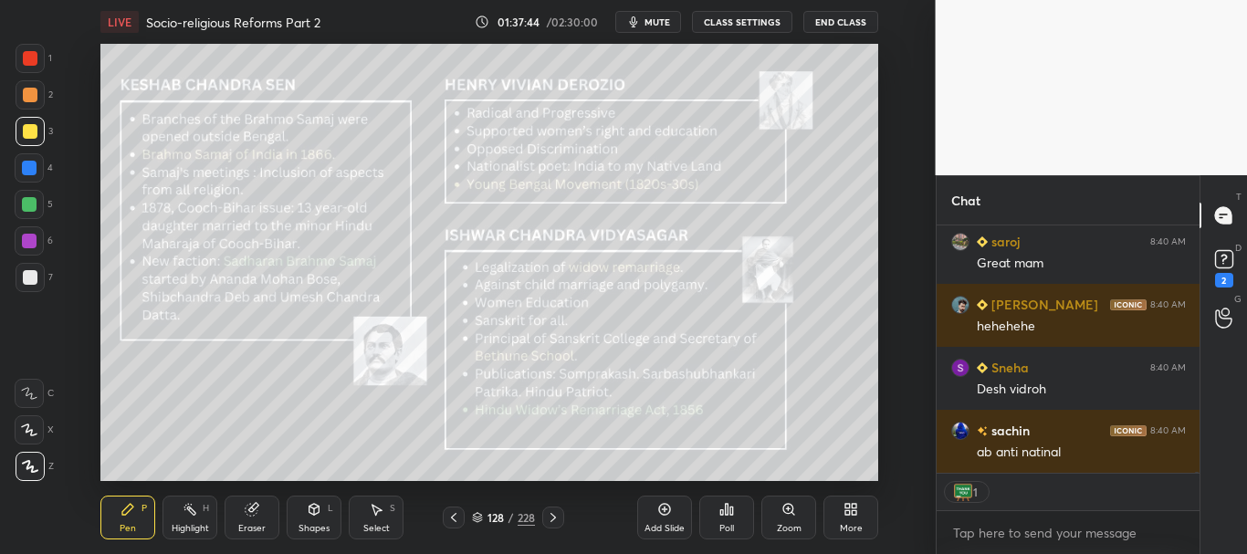
scroll to position [58352, 0]
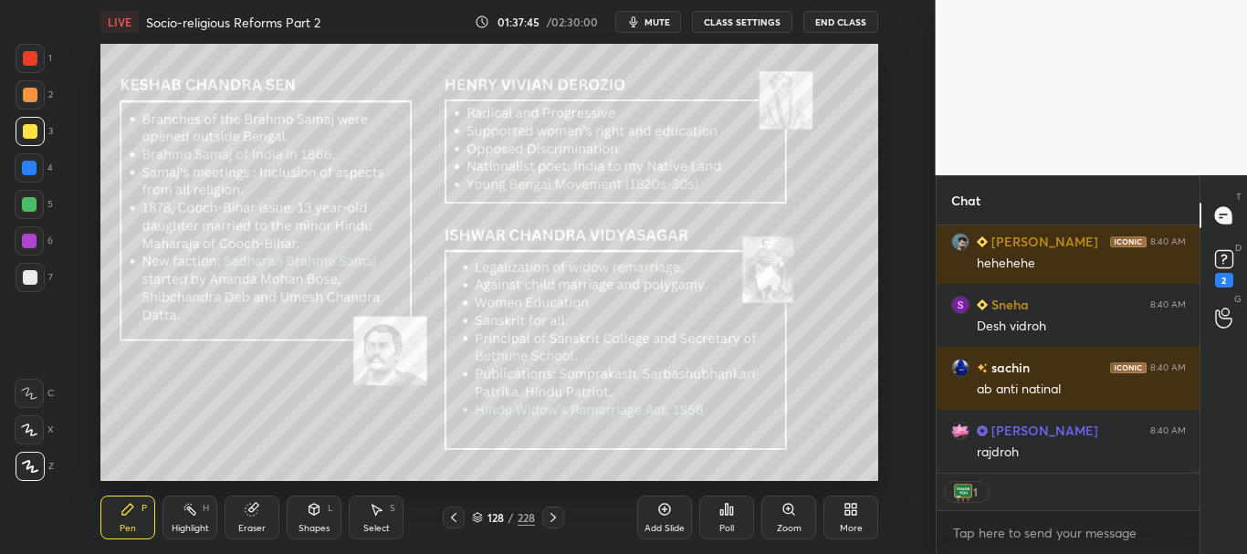
click at [476, 516] on icon at bounding box center [477, 517] width 11 height 11
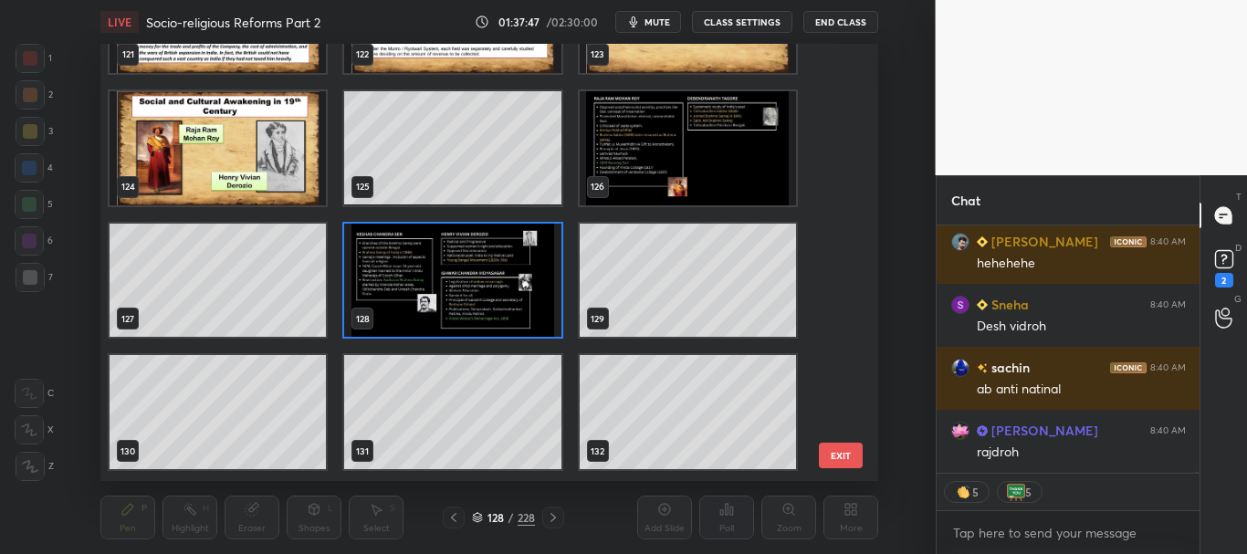
scroll to position [5327, 0]
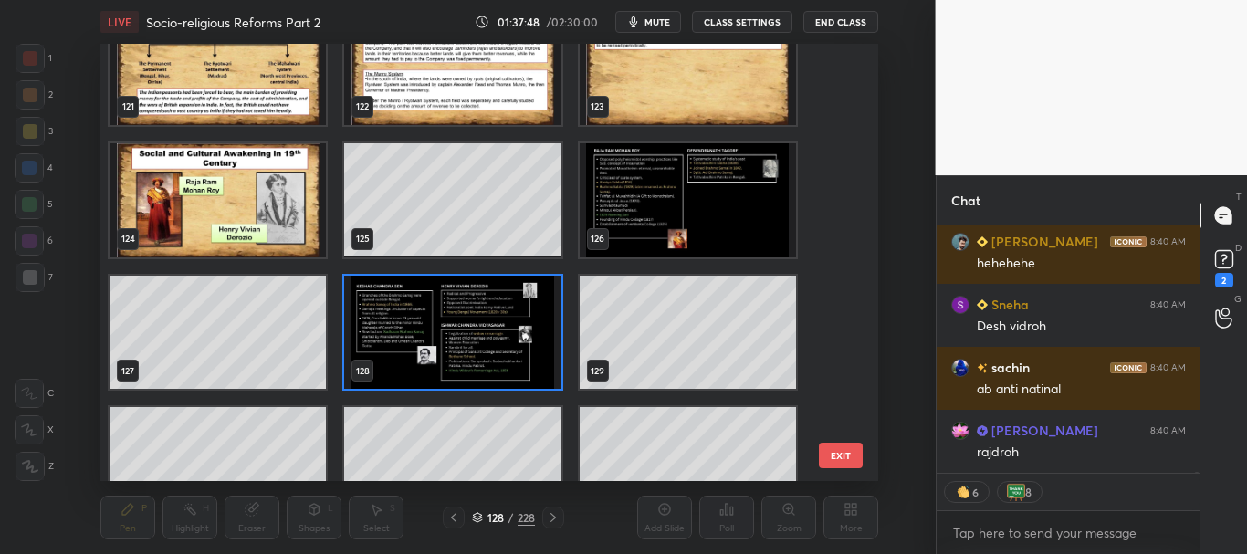
click at [518, 338] on img "grid" at bounding box center [453, 333] width 216 height 114
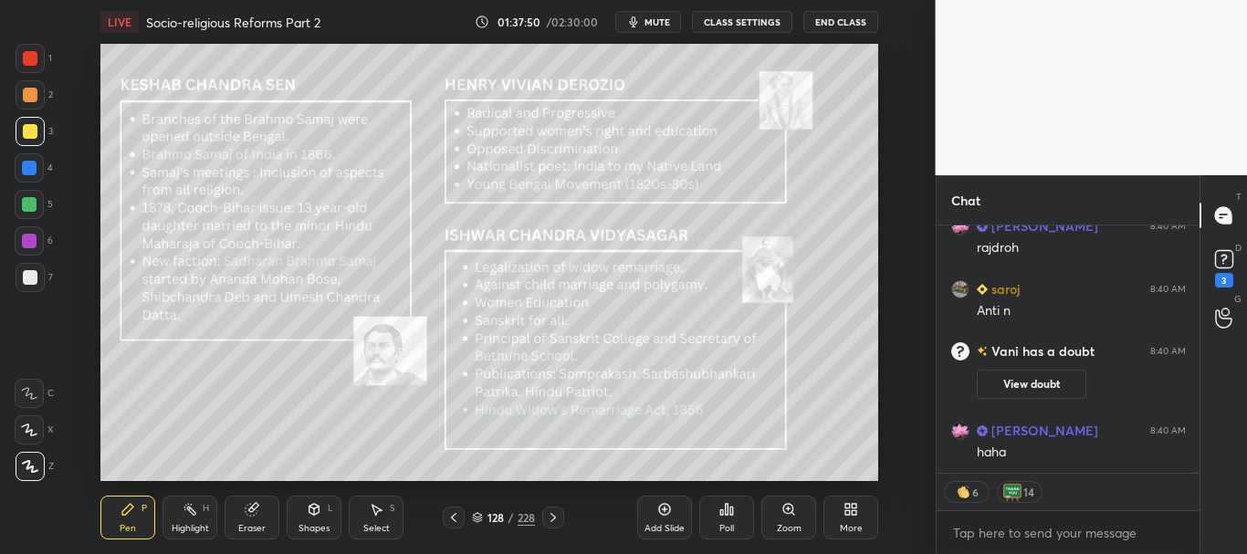
scroll to position [58298, 0]
click at [476, 517] on icon at bounding box center [477, 517] width 11 height 11
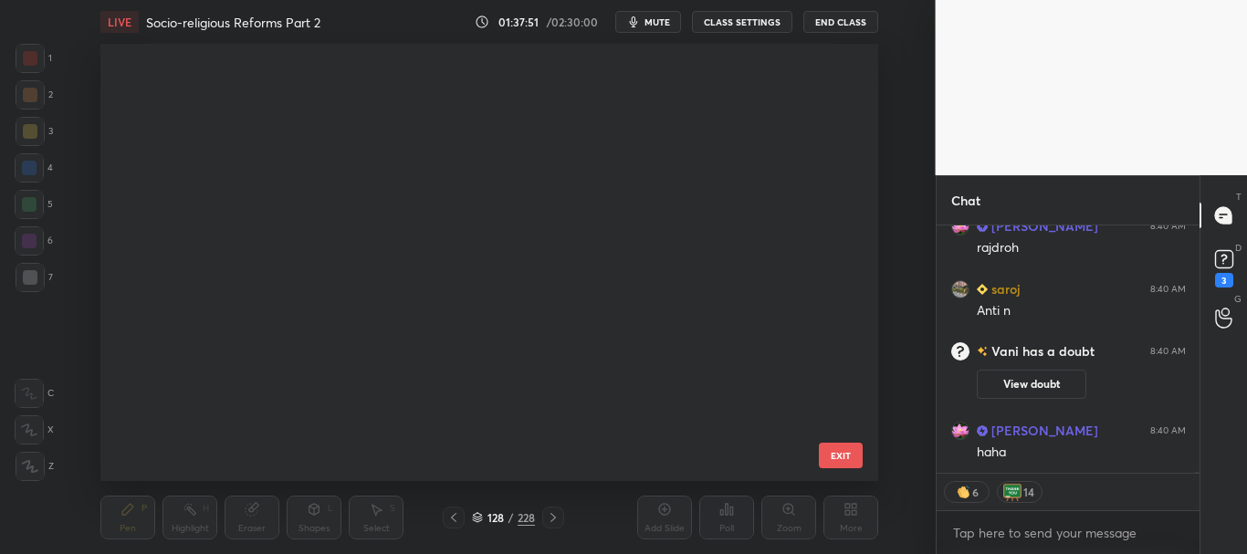
scroll to position [432, 768]
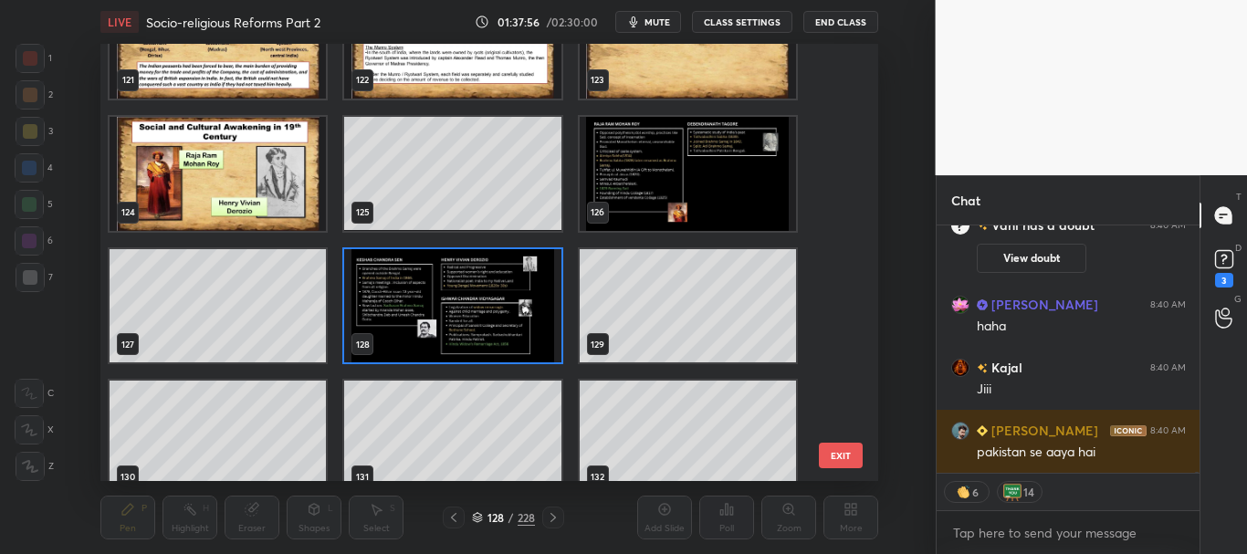
click at [547, 287] on img "grid" at bounding box center [453, 306] width 216 height 114
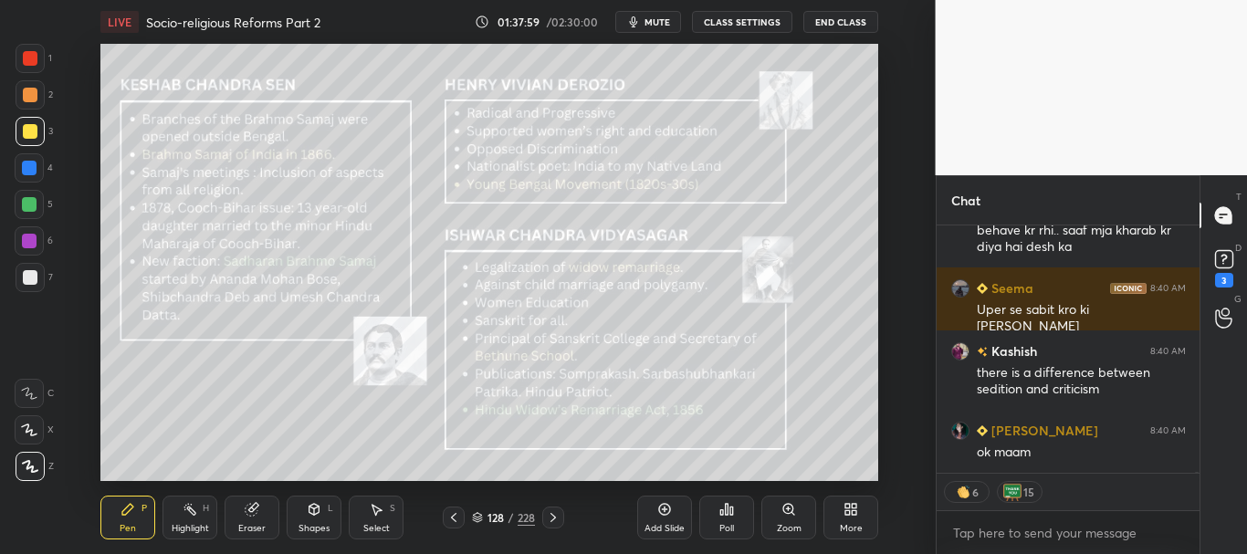
click at [476, 518] on icon at bounding box center [477, 517] width 11 height 11
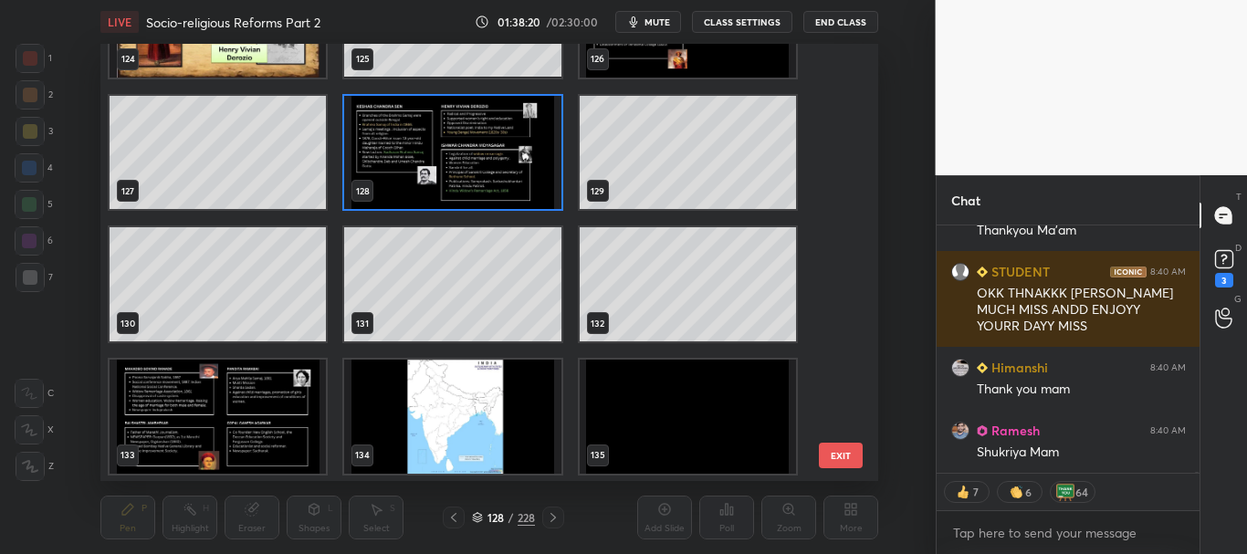
click at [511, 171] on img "grid" at bounding box center [453, 153] width 216 height 114
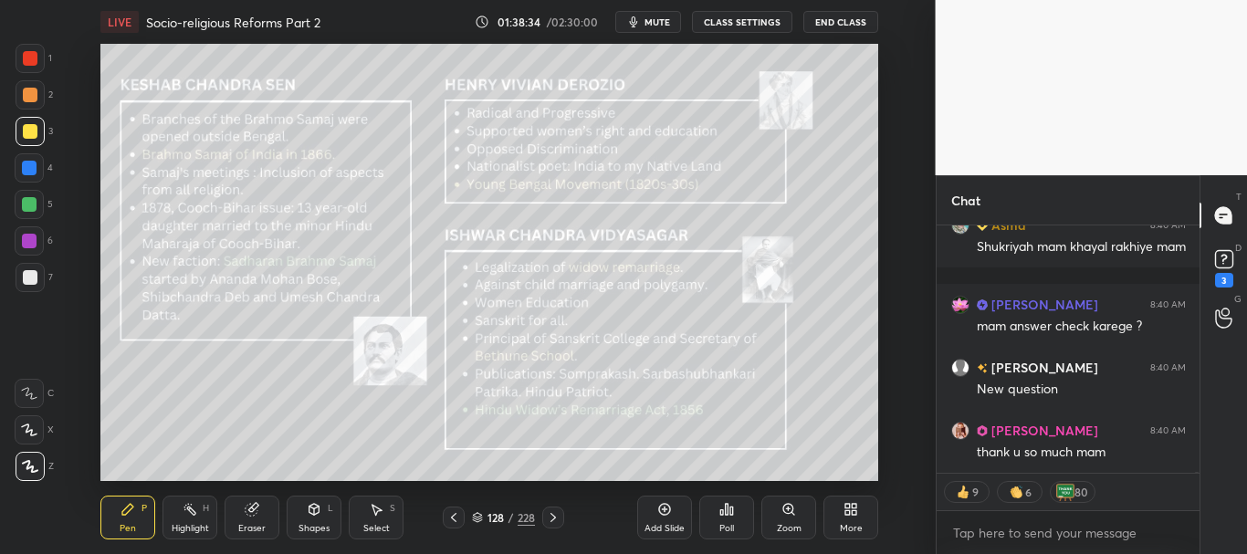
click at [478, 515] on icon at bounding box center [477, 517] width 11 height 11
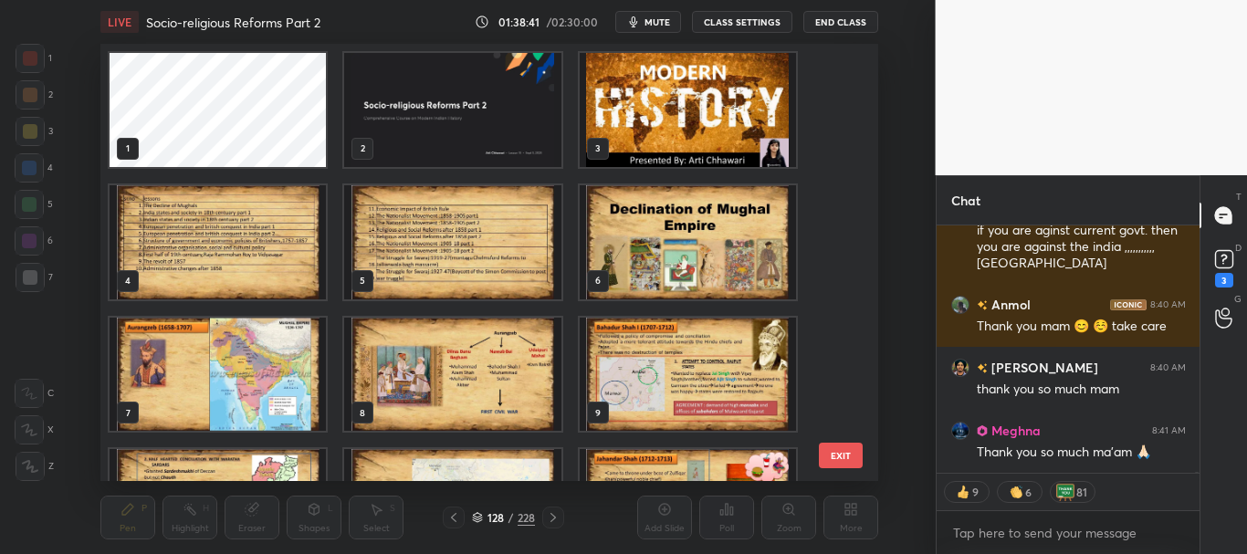
click at [491, 117] on img "grid" at bounding box center [453, 110] width 216 height 114
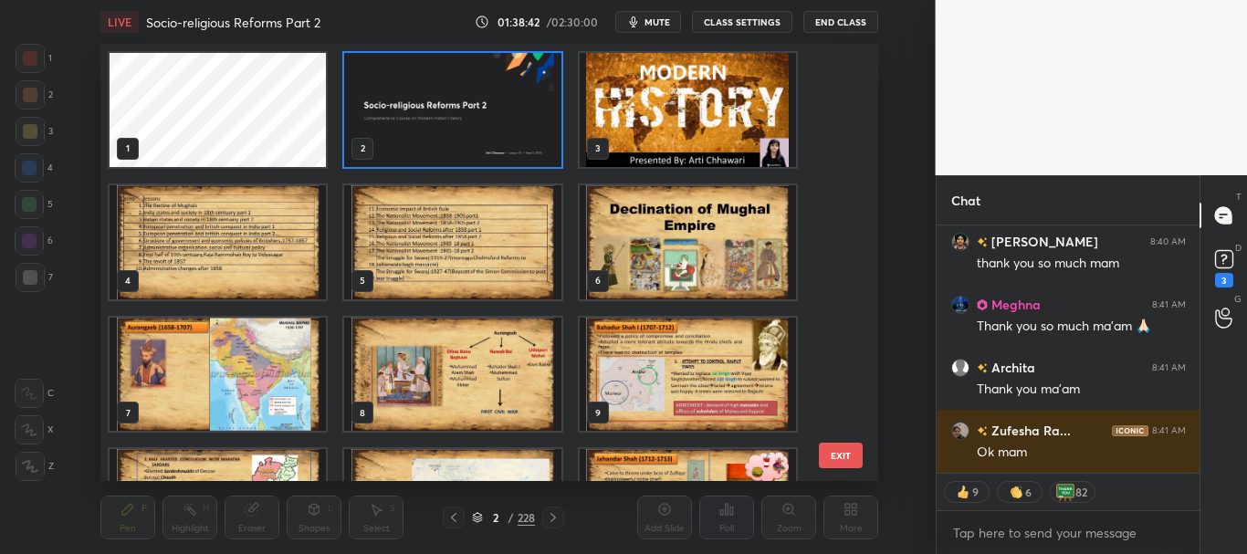
click at [476, 513] on icon at bounding box center [477, 515] width 9 height 5
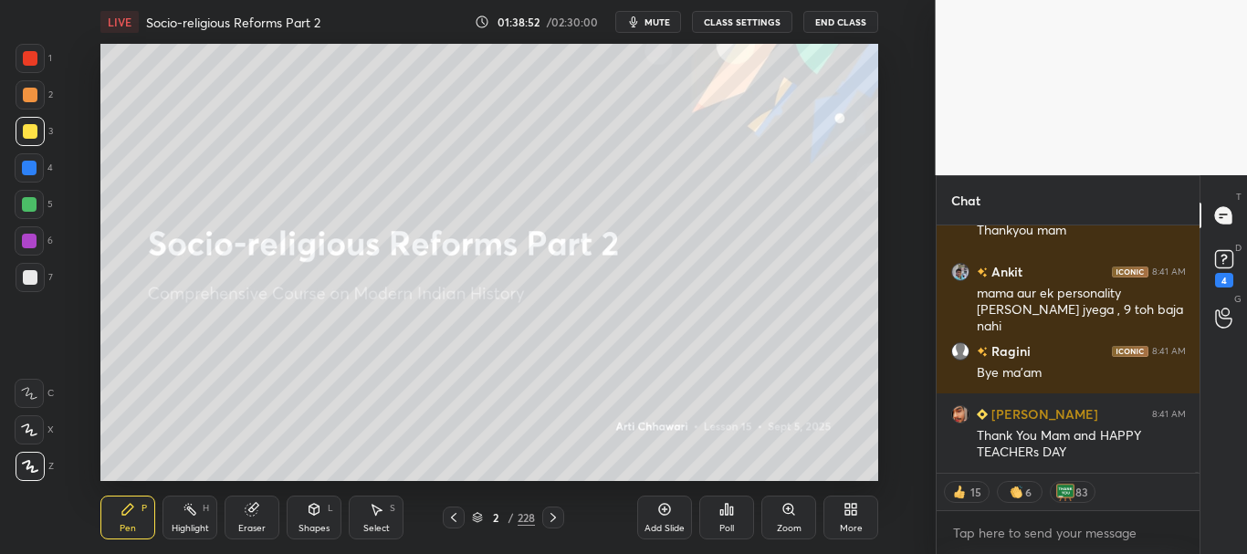
drag, startPoint x: 1195, startPoint y: 472, endPoint x: 1184, endPoint y: 488, distance: 19.7
click at [1200, 491] on div "Chat [PERSON_NAME] 8:41 AM Happy teacher’s day mam [PERSON_NAME] 8:41 AM Thanky…" at bounding box center [1092, 364] width 312 height 379
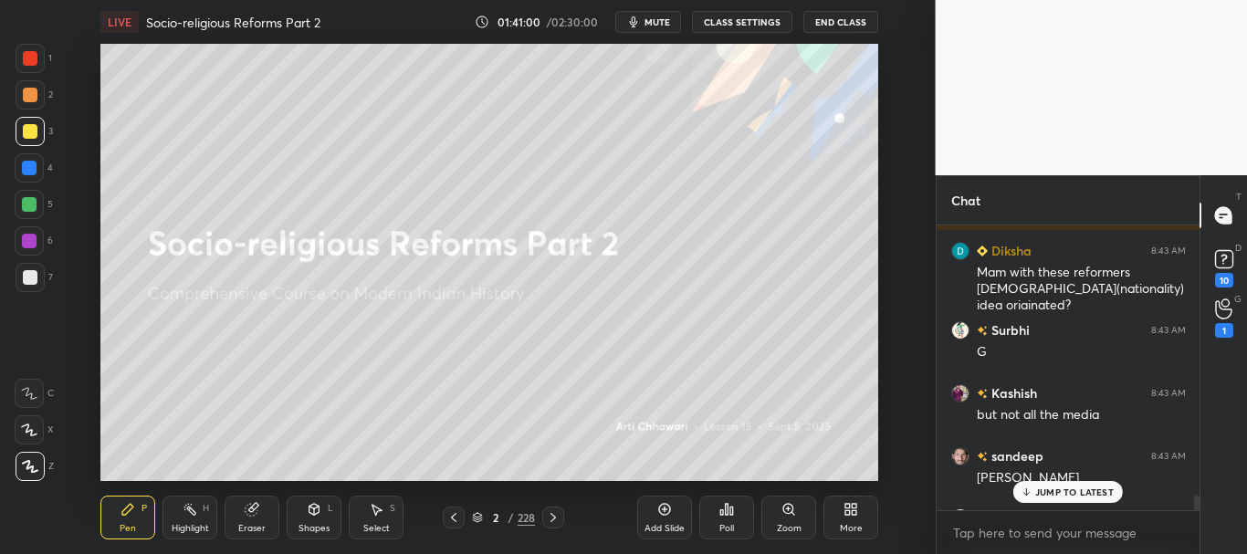
scroll to position [6739, 0]
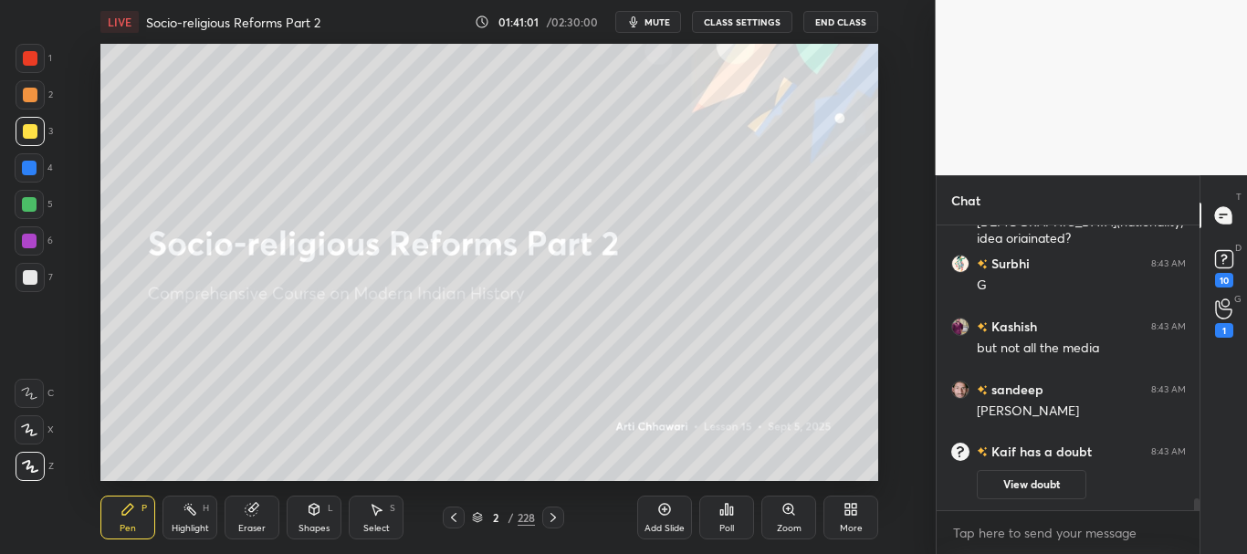
click at [1198, 511] on div "Seema 8:43 AM Ys [PERSON_NAME] 8:43 AM Mam with these reformers [DEMOGRAPHIC_DA…" at bounding box center [1069, 389] width 264 height 329
click at [476, 516] on icon at bounding box center [477, 517] width 11 height 11
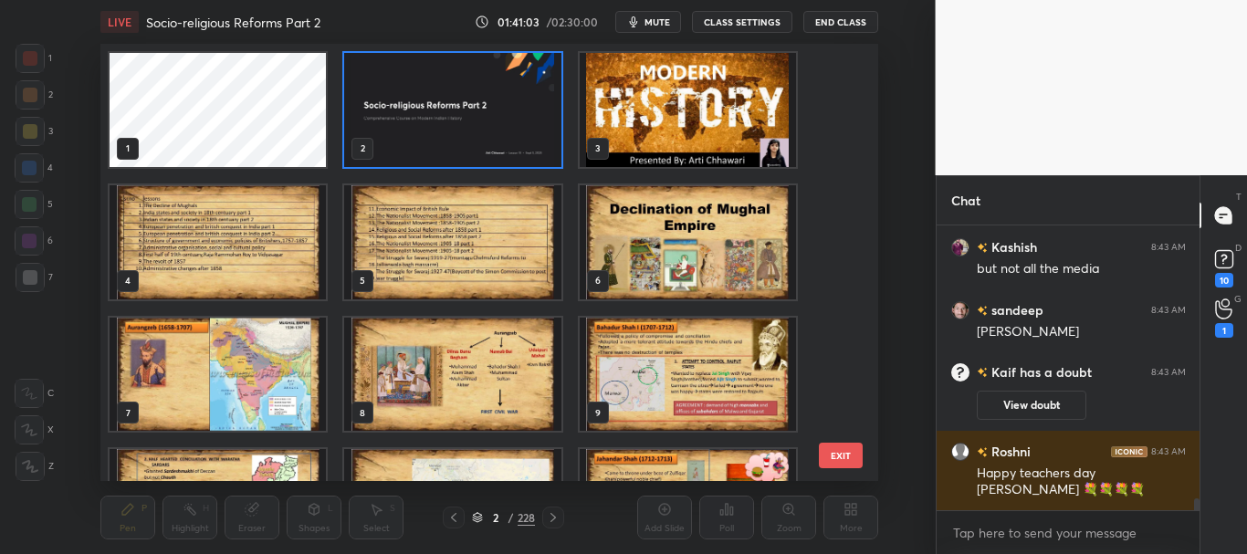
scroll to position [6640, 0]
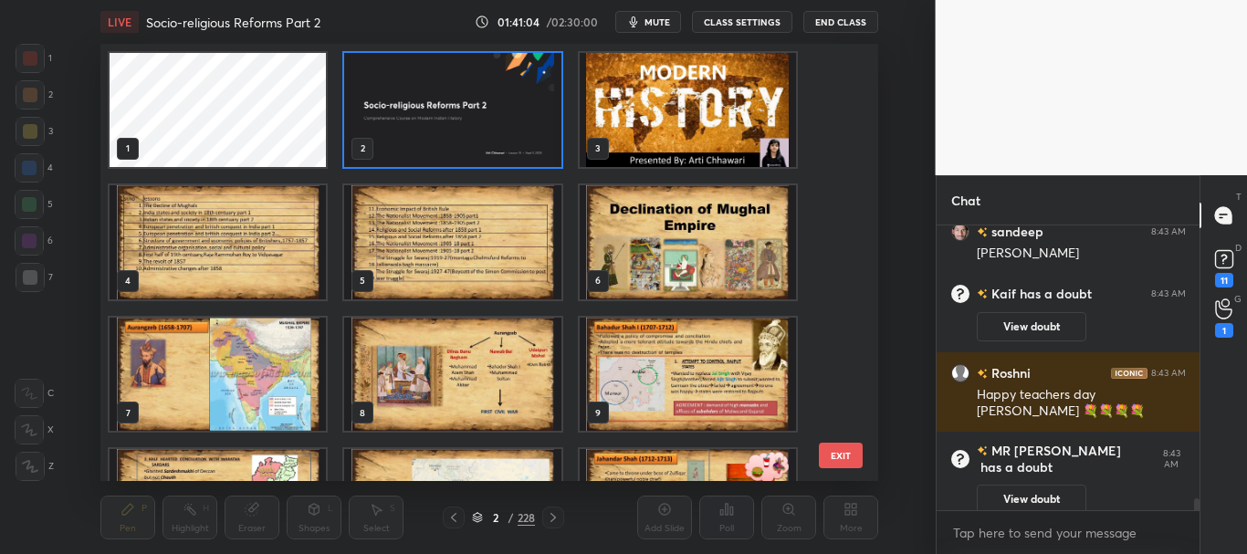
click at [515, 109] on img "grid" at bounding box center [453, 110] width 216 height 114
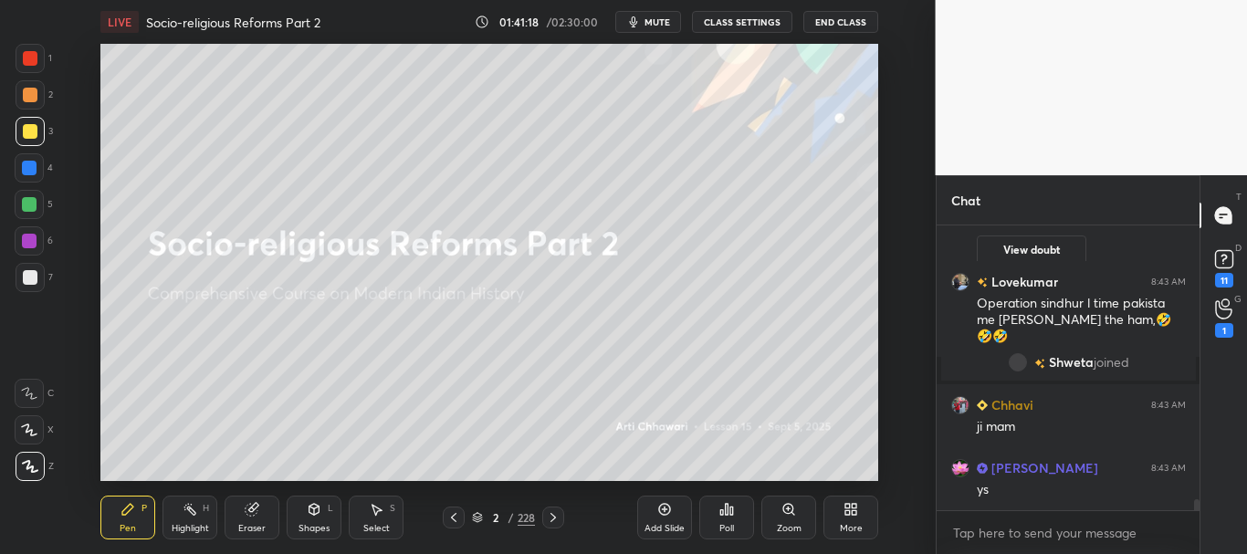
scroll to position [6935, 0]
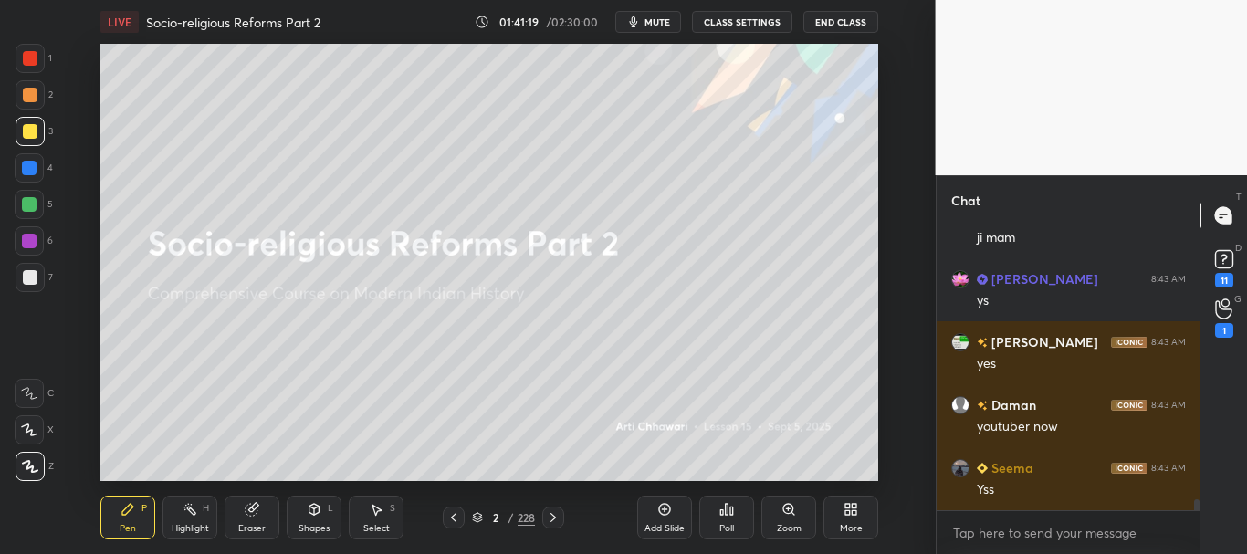
click at [255, 516] on icon at bounding box center [252, 510] width 12 height 12
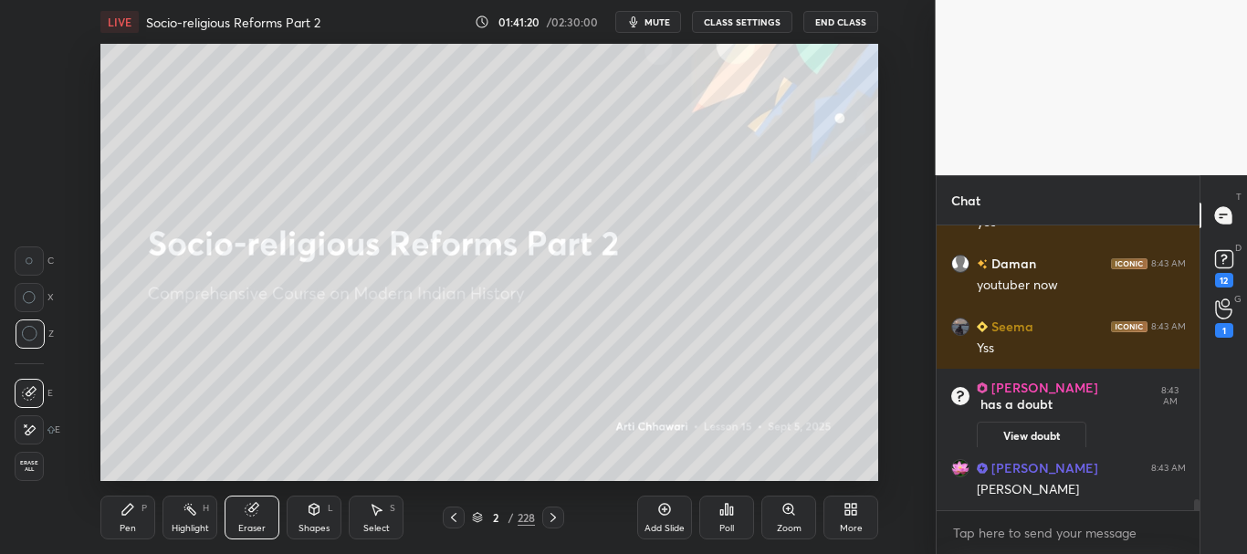
click at [26, 463] on span "Erase all" at bounding box center [29, 466] width 27 height 13
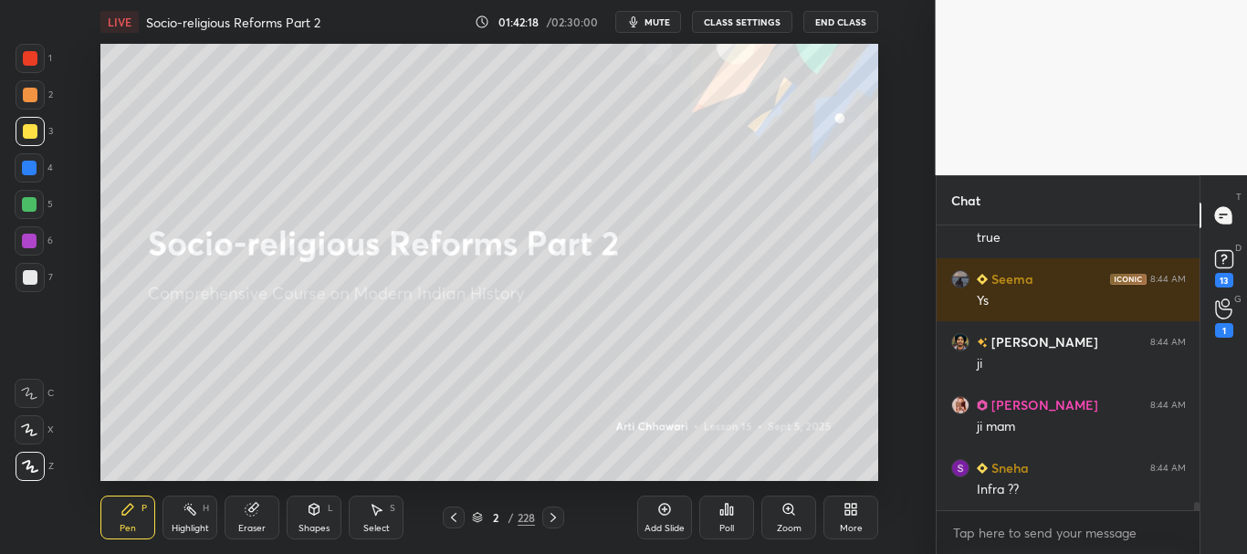
scroll to position [9098, 0]
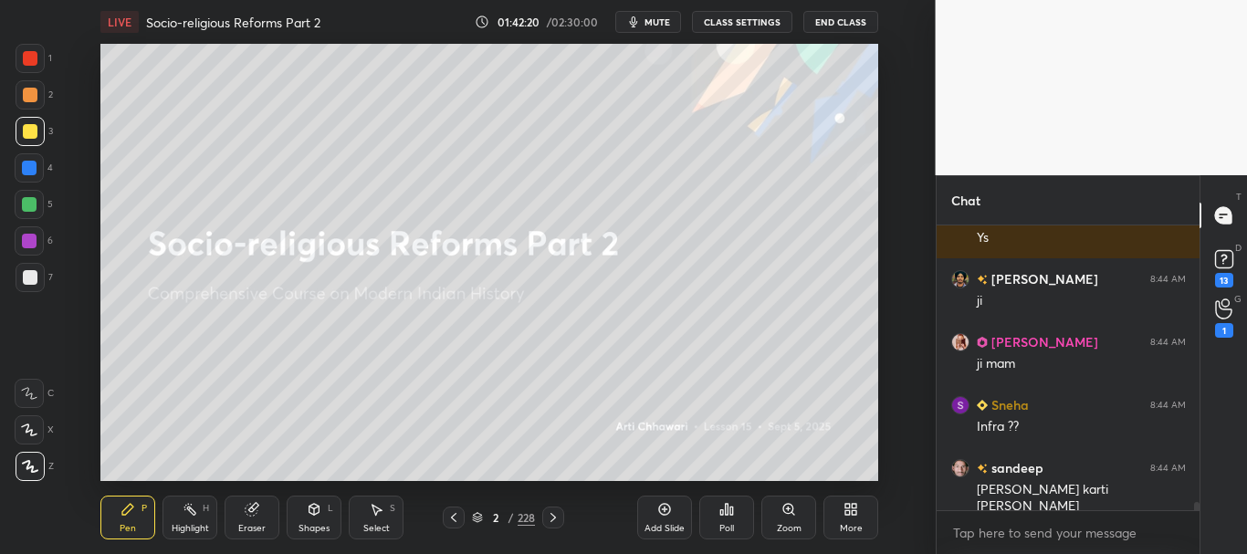
click at [27, 168] on div at bounding box center [29, 168] width 15 height 15
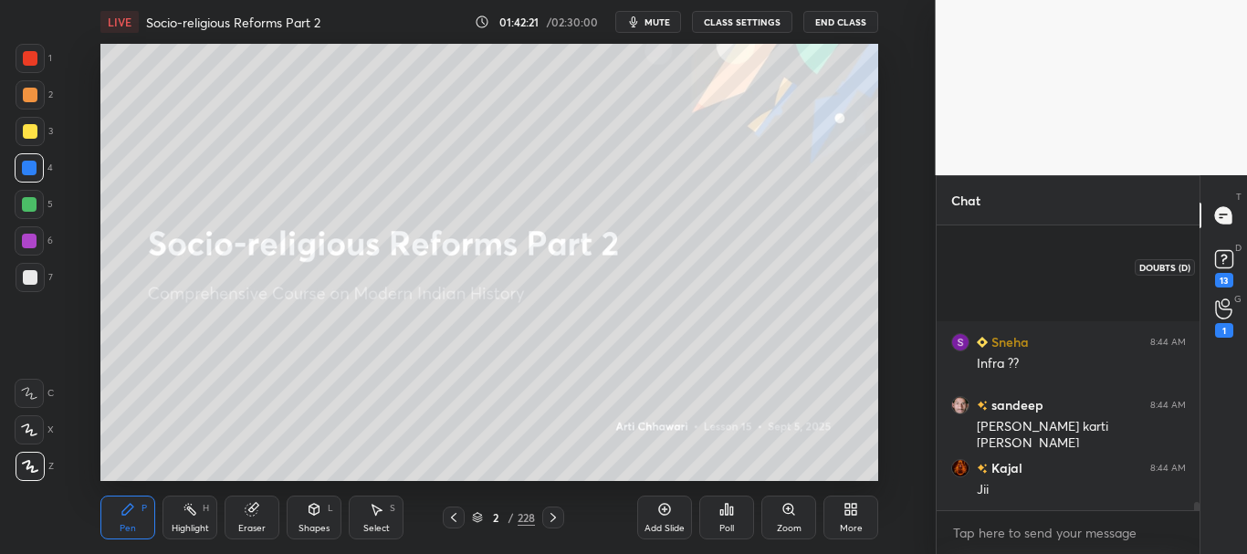
scroll to position [9352, 0]
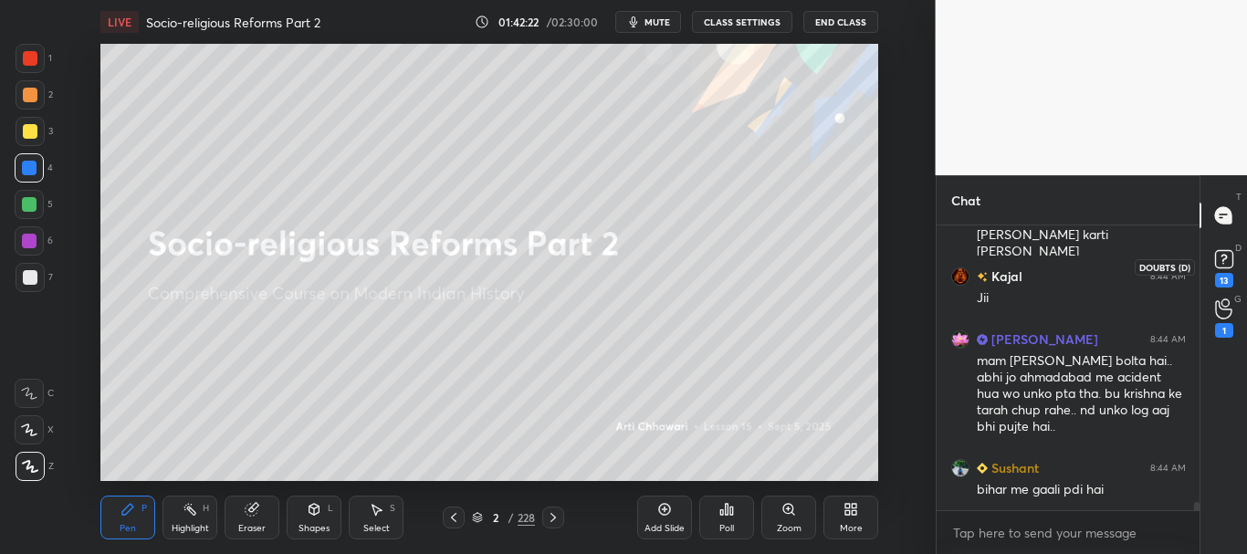
click at [1229, 265] on rect at bounding box center [1223, 259] width 17 height 17
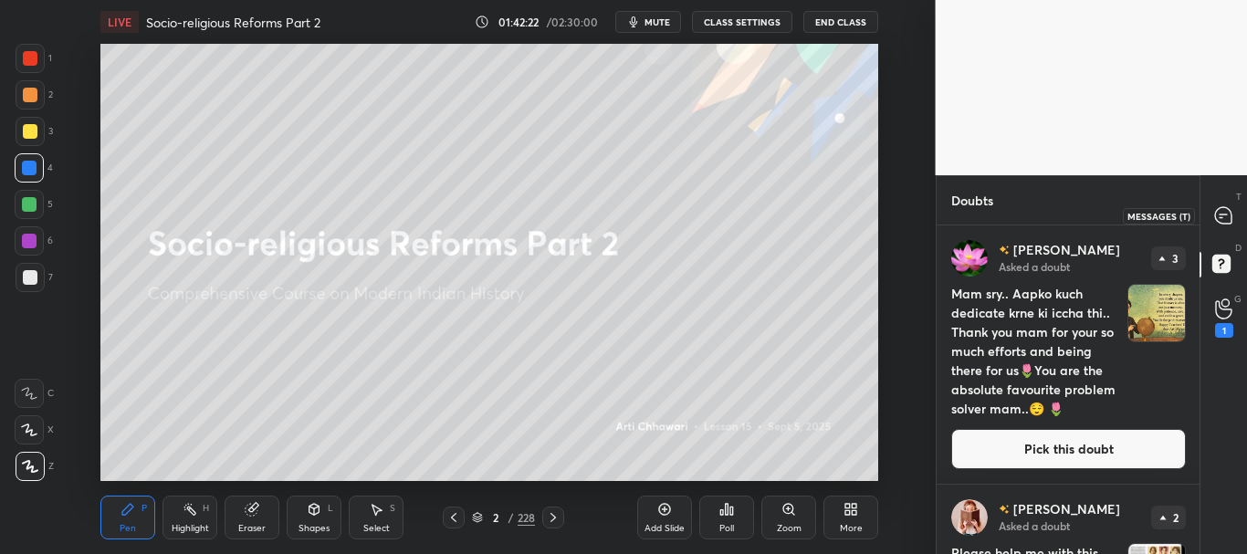
click at [1220, 212] on icon at bounding box center [1223, 215] width 16 height 16
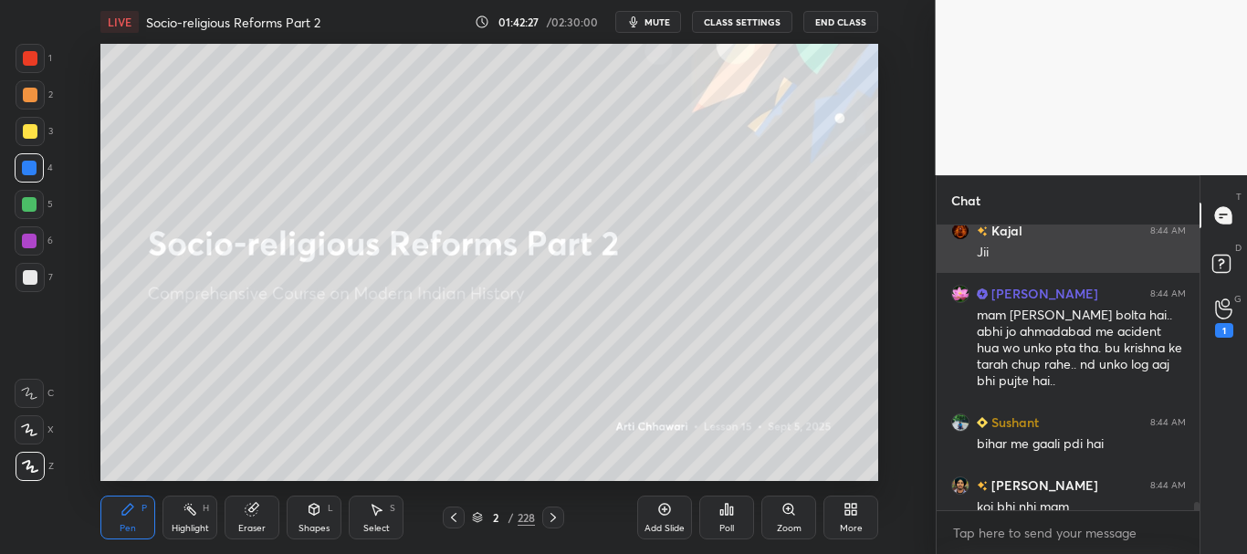
scroll to position [9822, 0]
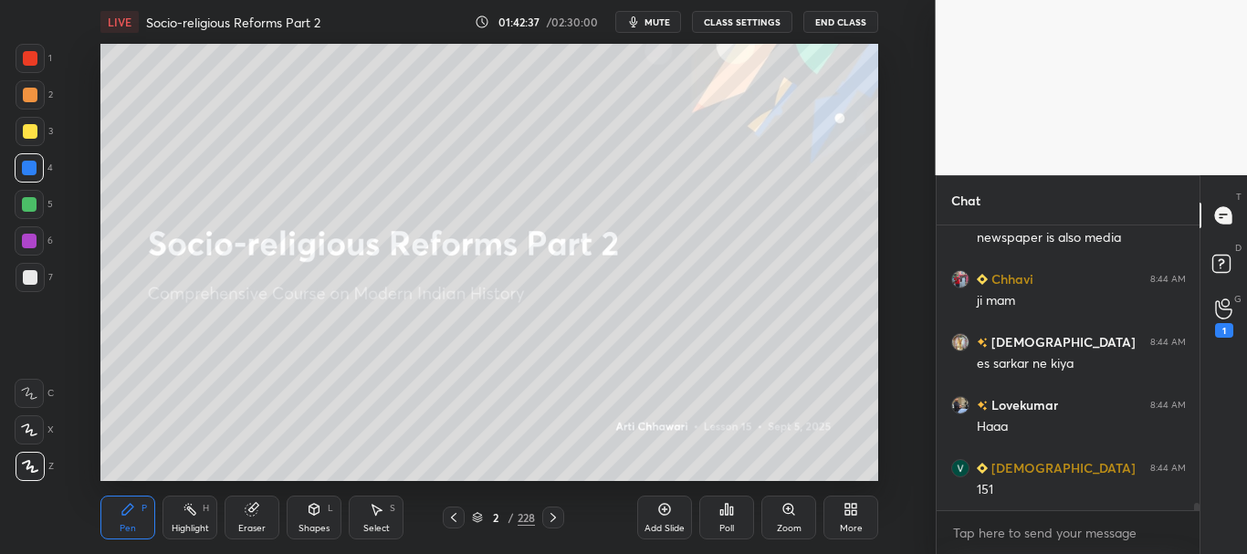
click at [654, 509] on div "Add Slide" at bounding box center [664, 518] width 55 height 44
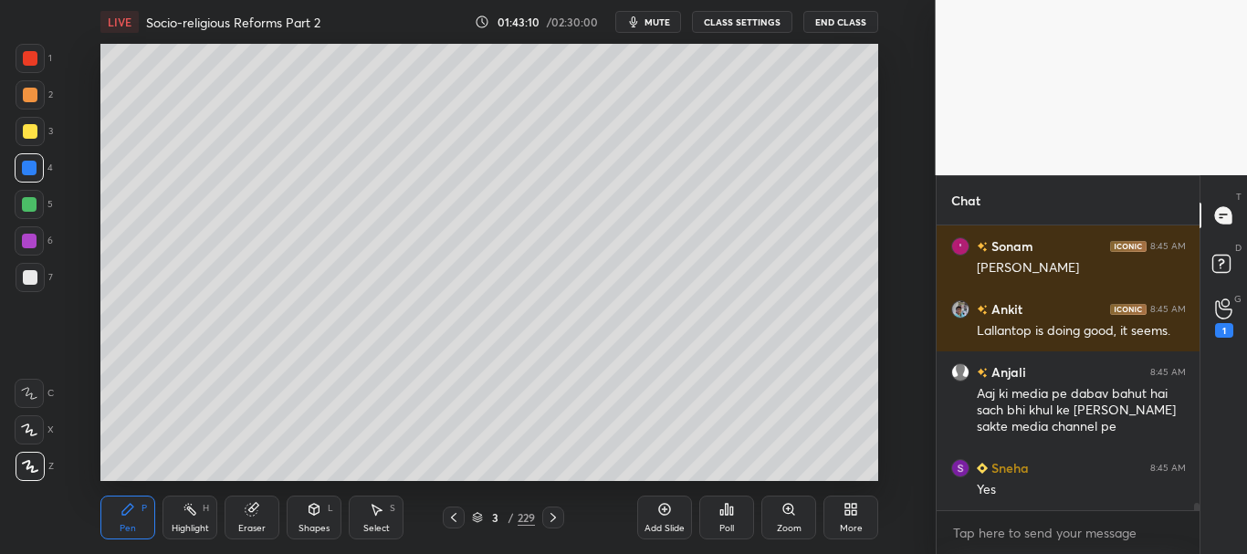
click at [25, 65] on div at bounding box center [30, 58] width 15 height 15
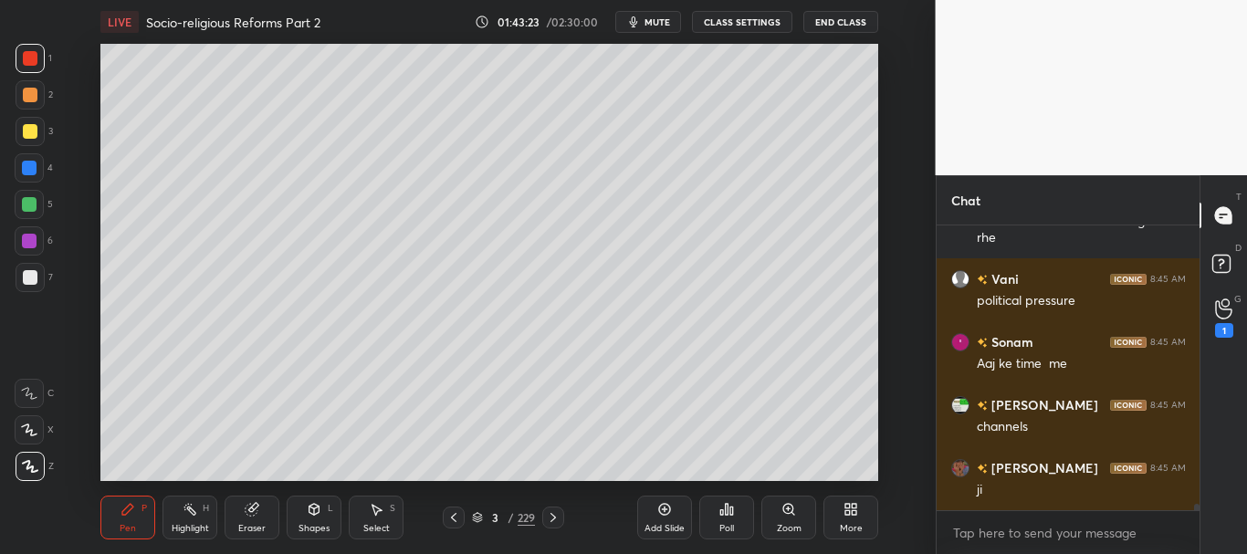
scroll to position [11690, 0]
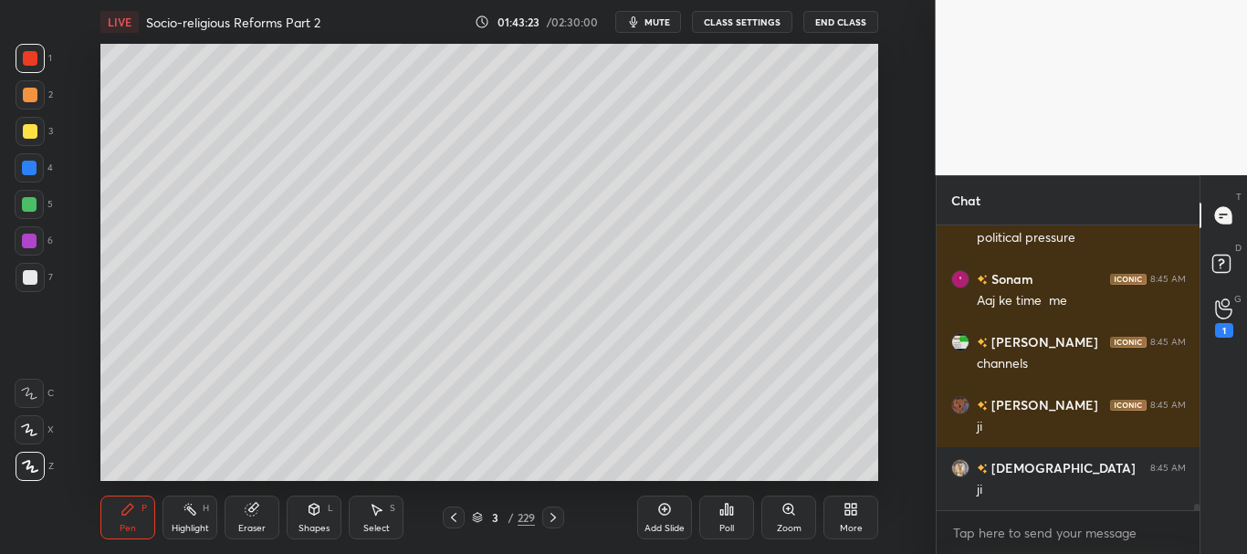
click at [35, 204] on div at bounding box center [29, 204] width 15 height 15
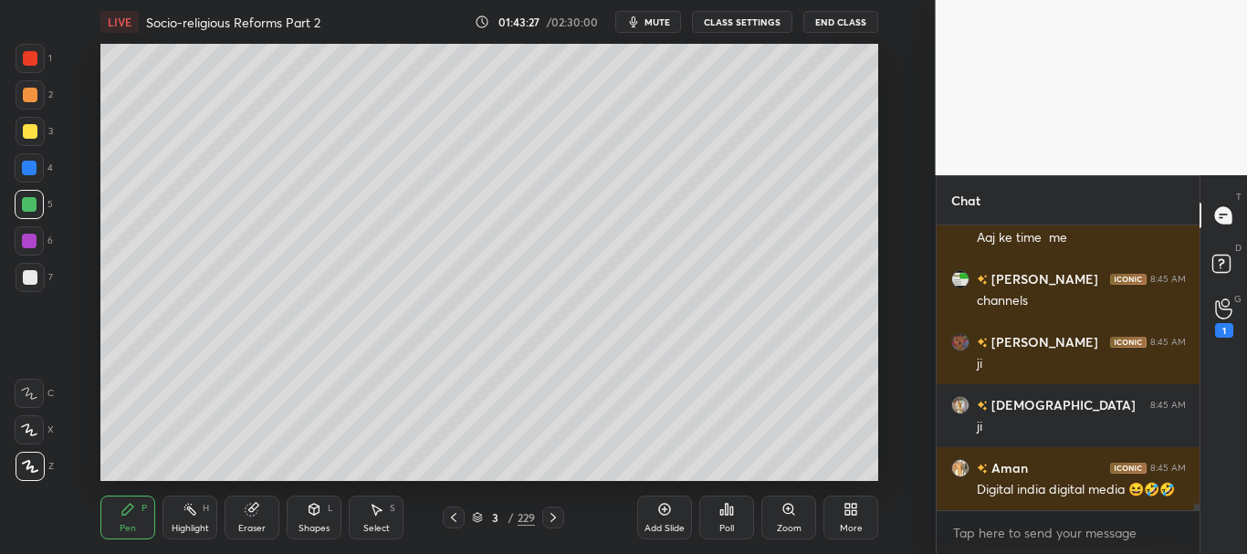
scroll to position [11849, 0]
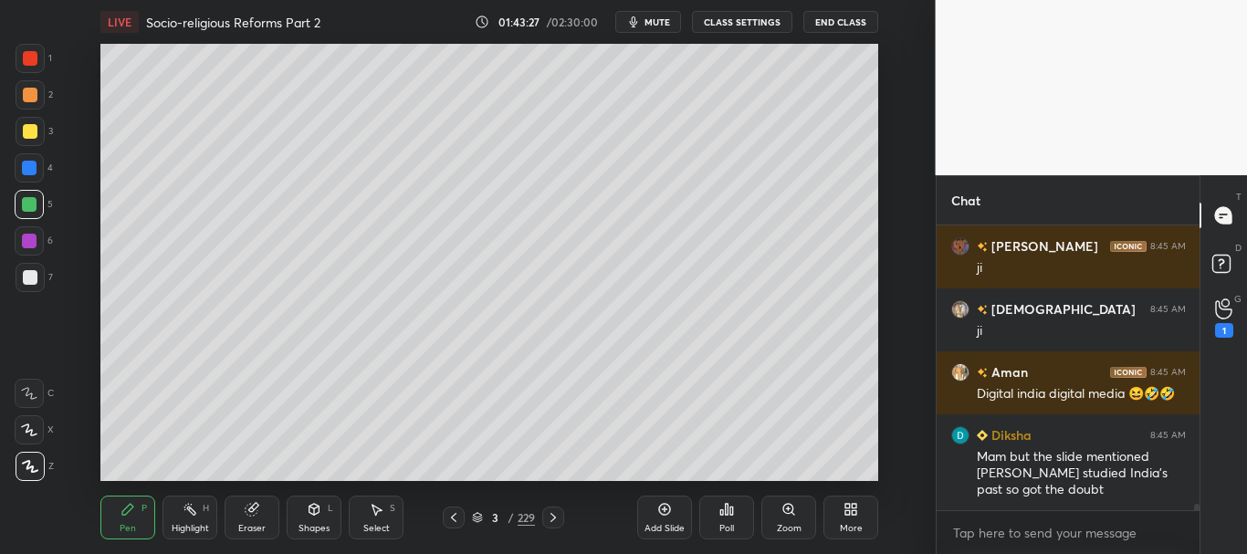
click at [28, 196] on div at bounding box center [29, 204] width 29 height 29
click at [479, 516] on icon at bounding box center [477, 517] width 11 height 11
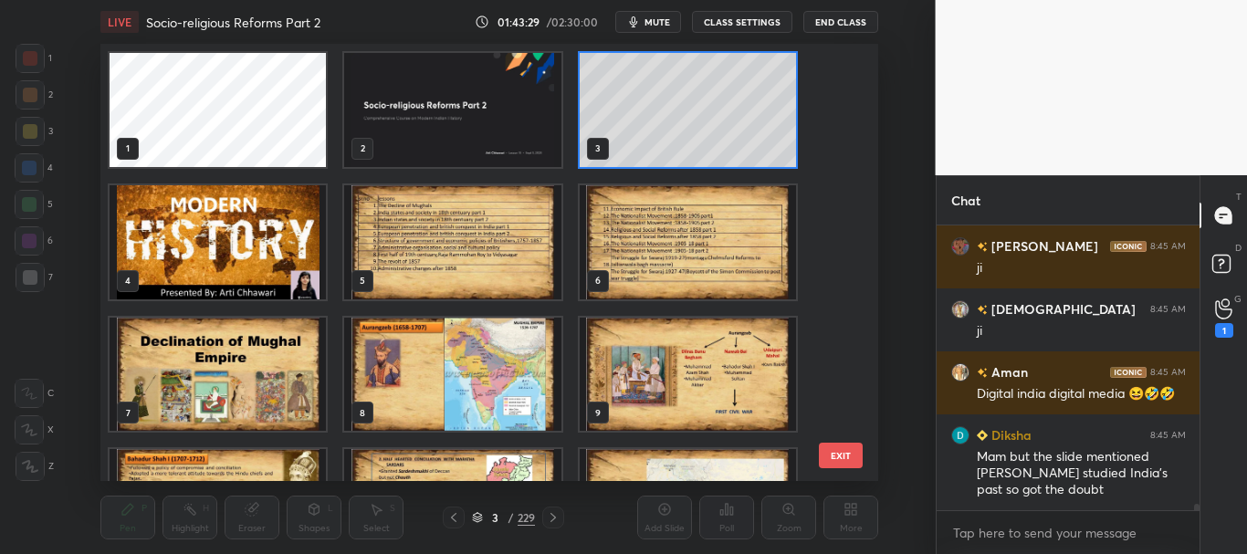
scroll to position [6, 10]
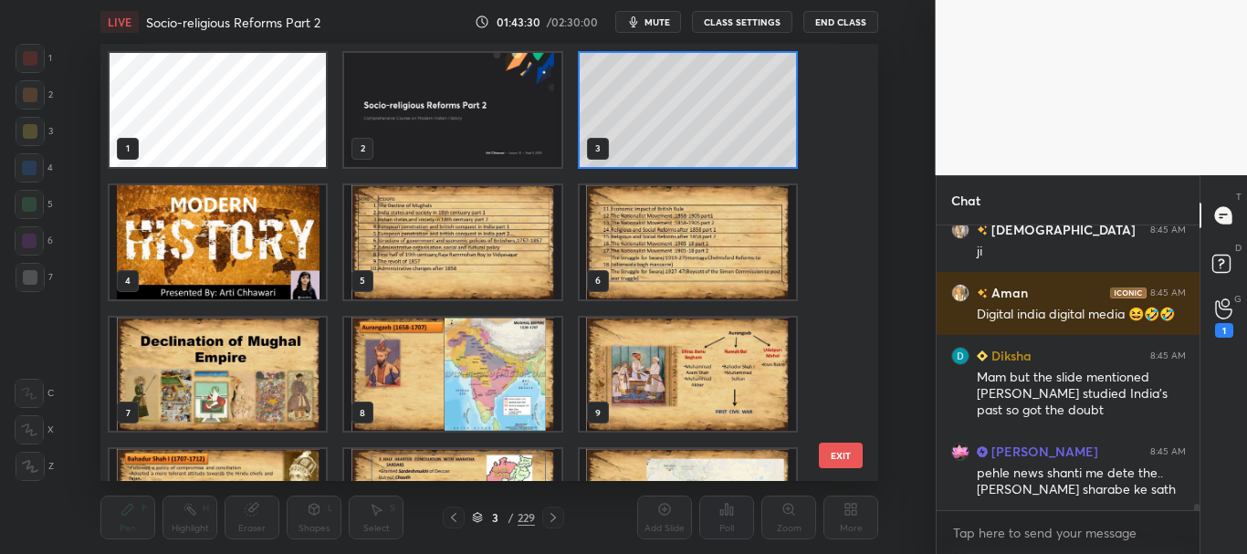
click at [498, 105] on img "grid" at bounding box center [453, 110] width 216 height 114
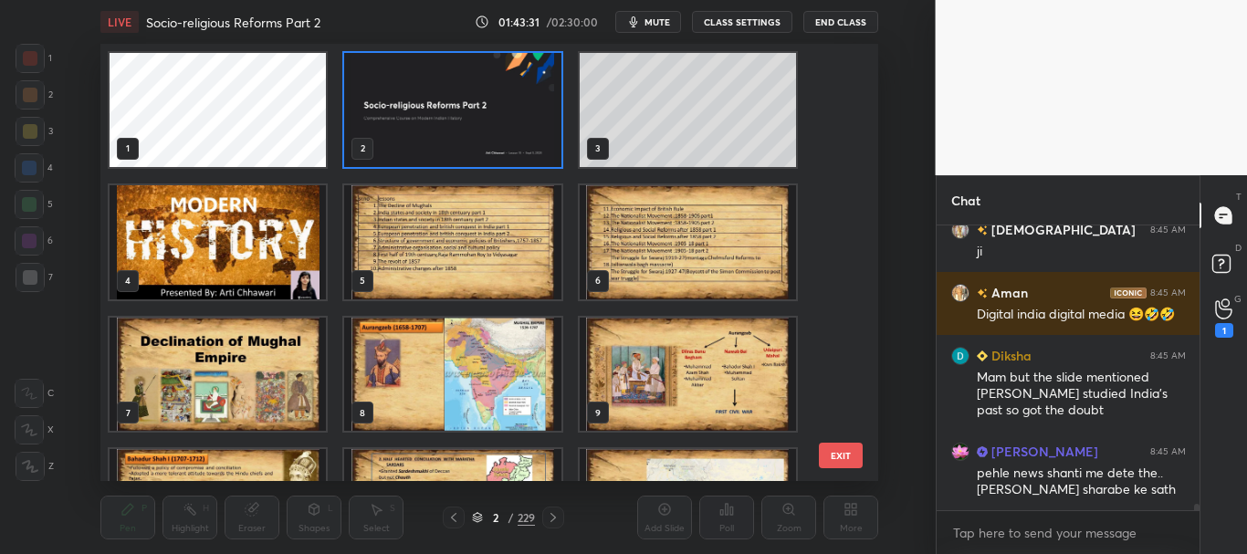
click at [476, 518] on icon at bounding box center [477, 517] width 11 height 11
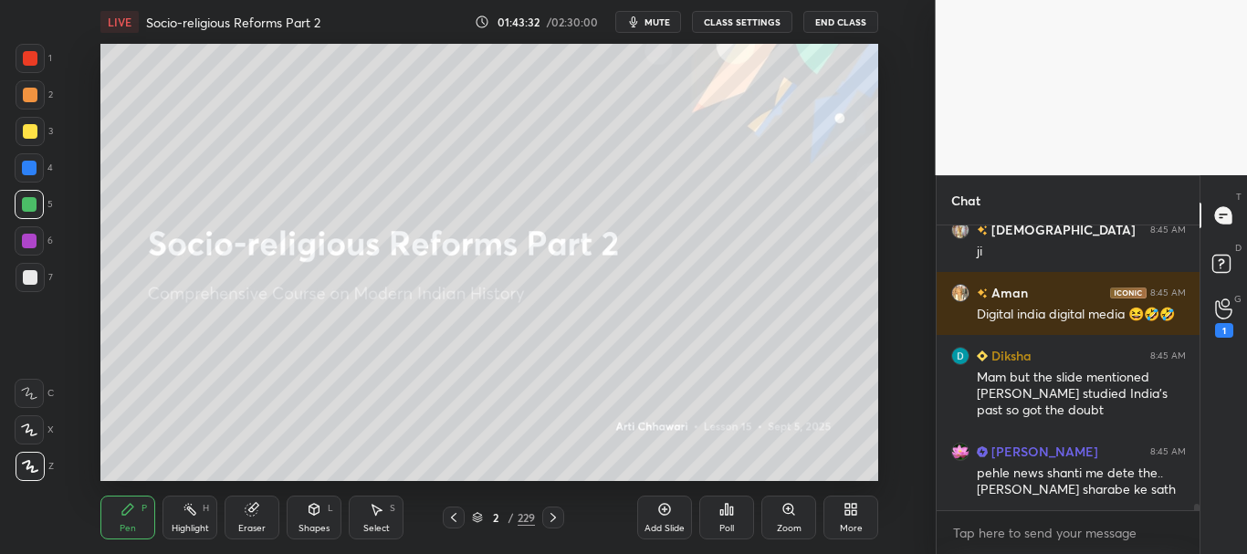
click at [253, 517] on div "Eraser" at bounding box center [252, 518] width 55 height 44
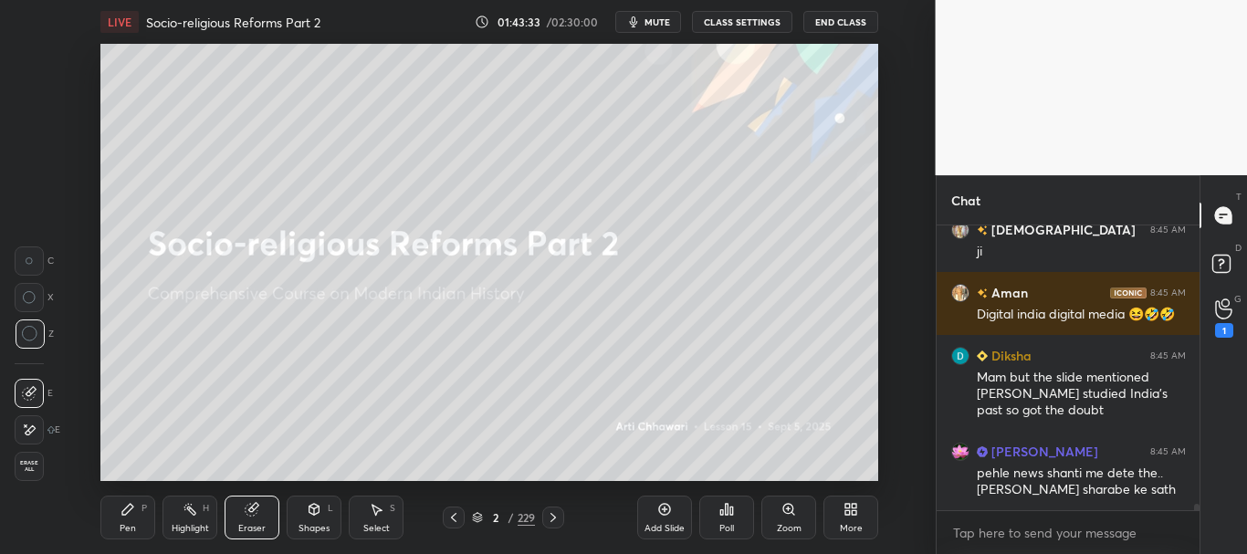
click at [22, 461] on span "Erase all" at bounding box center [29, 466] width 27 height 13
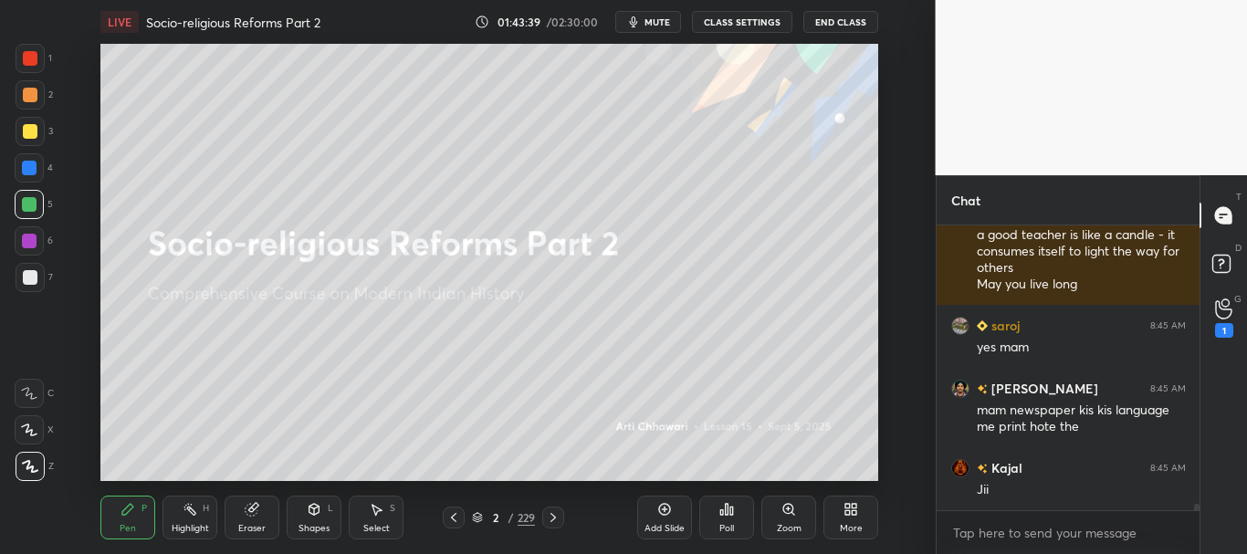
scroll to position [12325, 0]
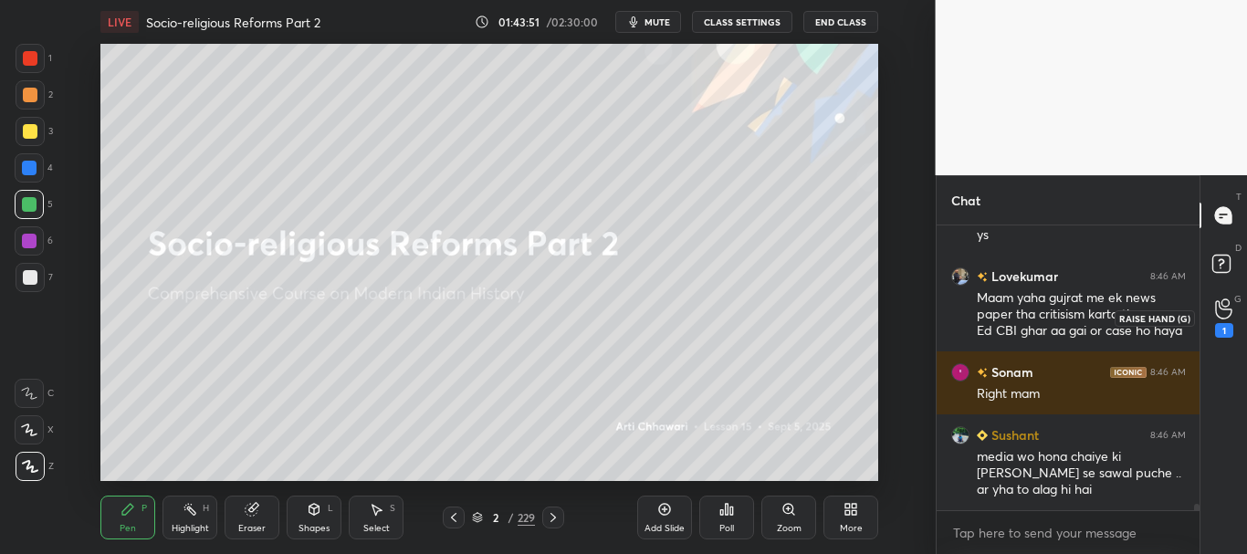
click at [1230, 313] on icon at bounding box center [1223, 308] width 17 height 21
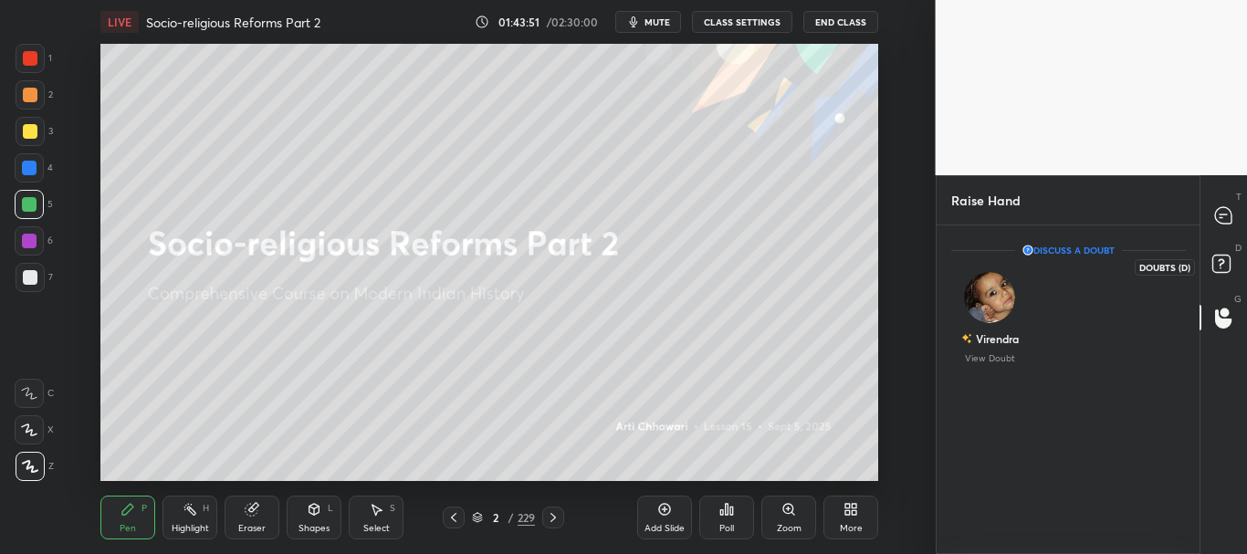
click at [1219, 258] on rect at bounding box center [1220, 264] width 17 height 17
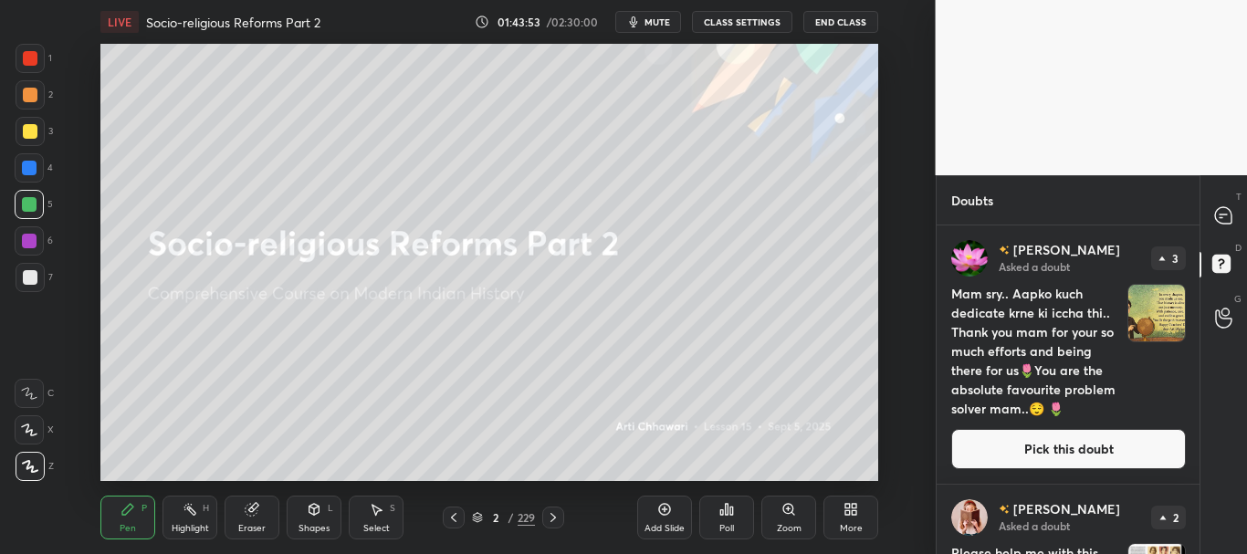
click at [738, 14] on button "CLASS SETTINGS" at bounding box center [742, 22] width 100 height 22
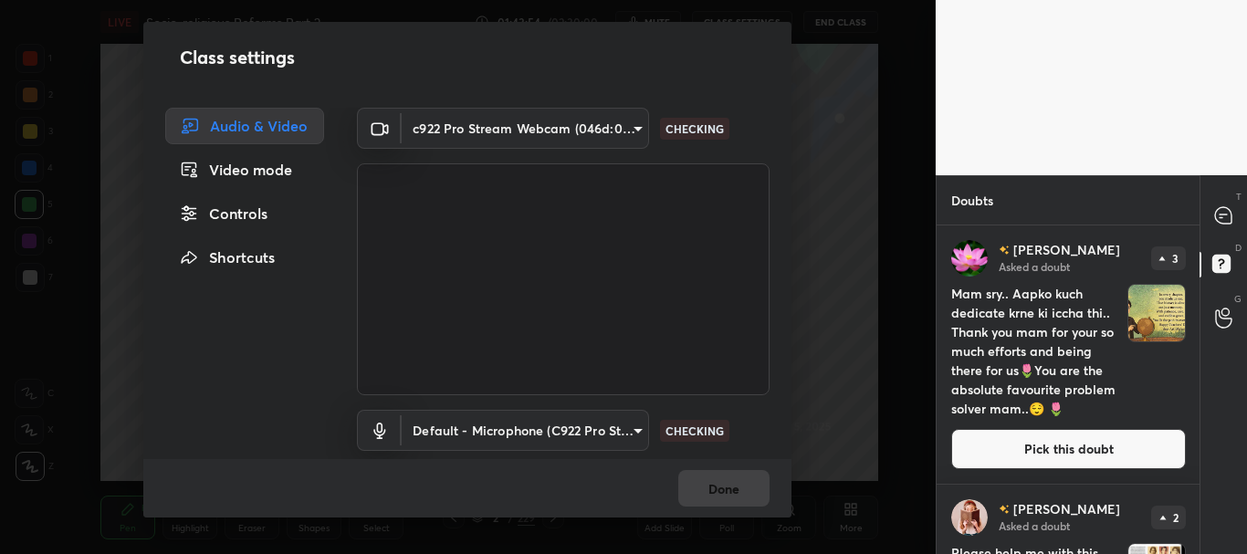
click at [242, 215] on div "Controls" at bounding box center [244, 213] width 159 height 37
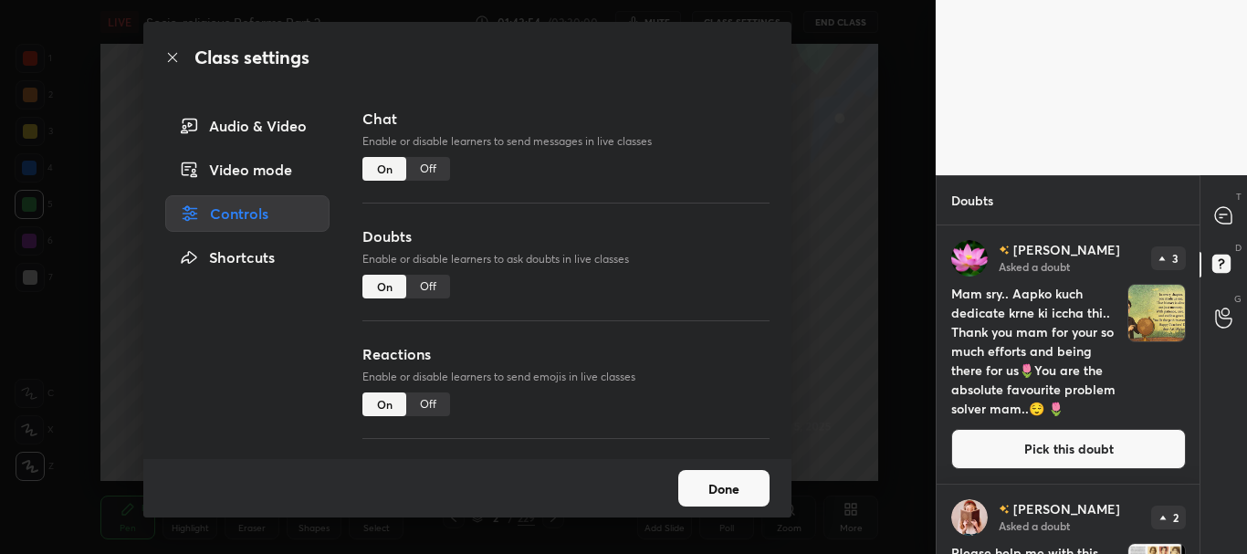
click at [424, 286] on div "Off" at bounding box center [428, 287] width 44 height 24
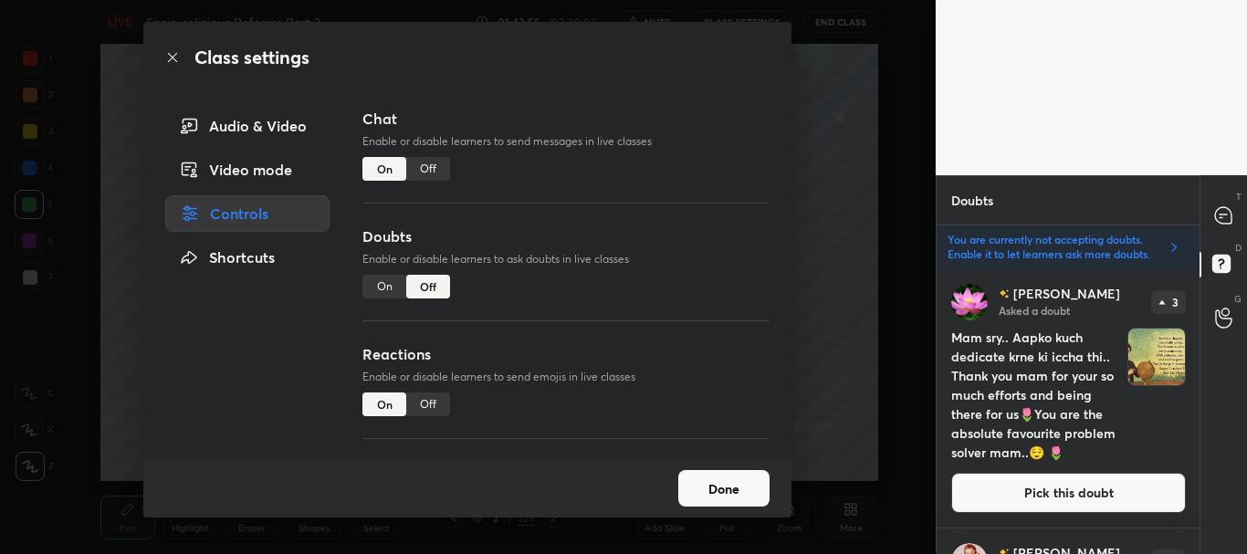
drag, startPoint x: 173, startPoint y: 46, endPoint x: 173, endPoint y: 58, distance: 11.9
click at [173, 47] on div "Class settings" at bounding box center [467, 57] width 648 height 71
click at [175, 61] on icon at bounding box center [172, 57] width 15 height 15
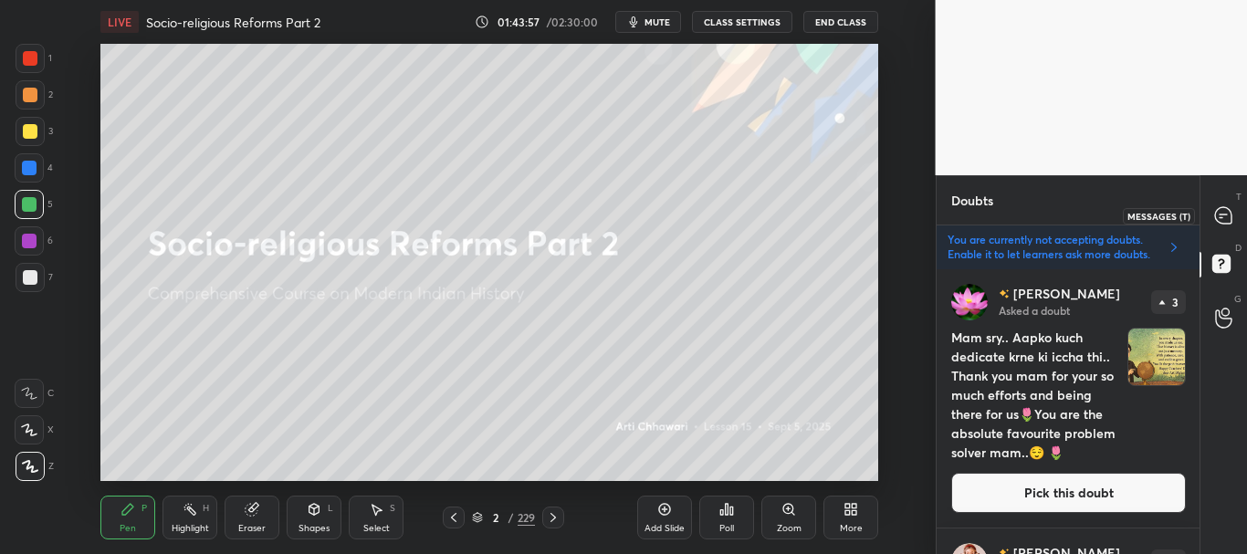
click at [1220, 204] on div at bounding box center [1224, 215] width 37 height 33
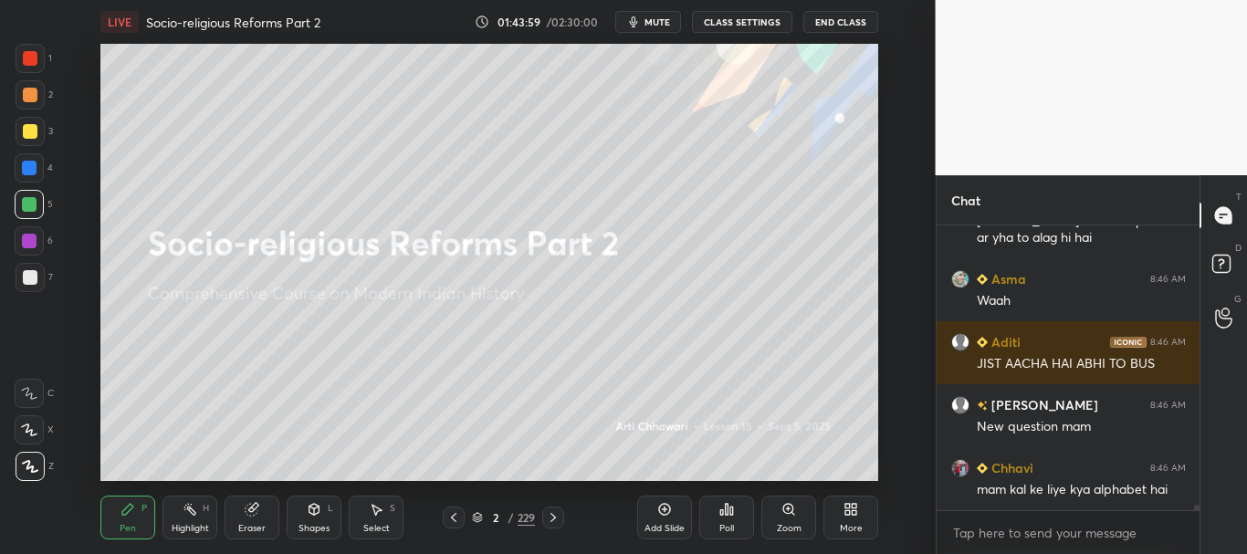
click at [1195, 516] on div "[PERSON_NAME] 8:46 AM Right mam [PERSON_NAME] 8:46 AM media wo [PERSON_NAME] ki…" at bounding box center [1069, 389] width 264 height 329
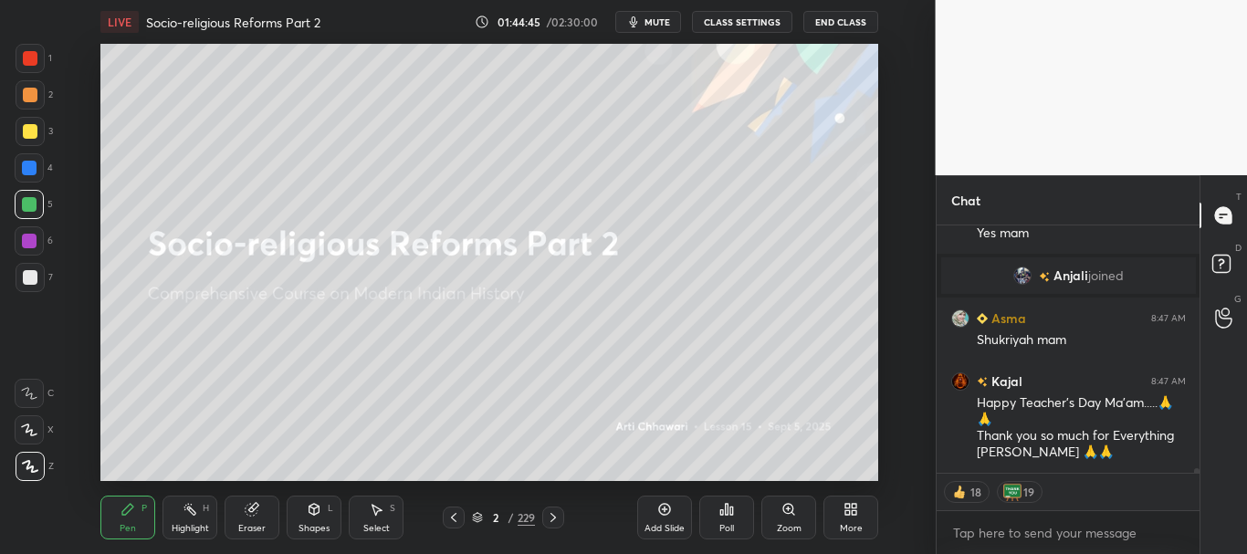
click at [29, 162] on div at bounding box center [29, 168] width 15 height 15
drag, startPoint x: 31, startPoint y: 206, endPoint x: 27, endPoint y: 142, distance: 64.0
click at [32, 205] on div at bounding box center [29, 204] width 15 height 15
click at [34, 88] on div at bounding box center [30, 95] width 15 height 15
click at [30, 127] on div at bounding box center [30, 131] width 15 height 15
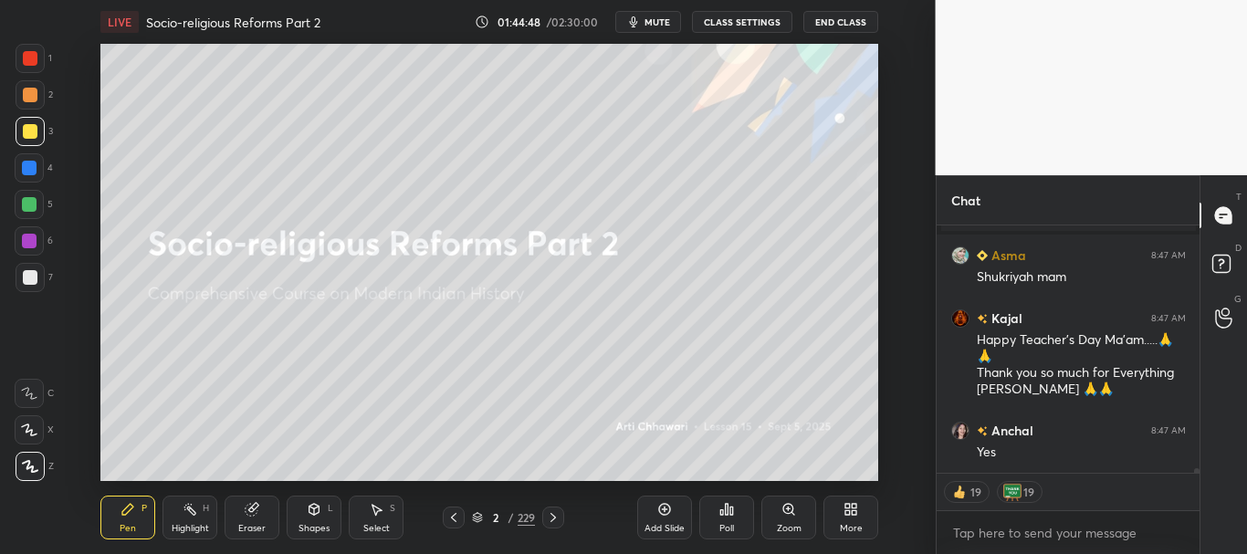
click at [38, 59] on div at bounding box center [30, 58] width 29 height 29
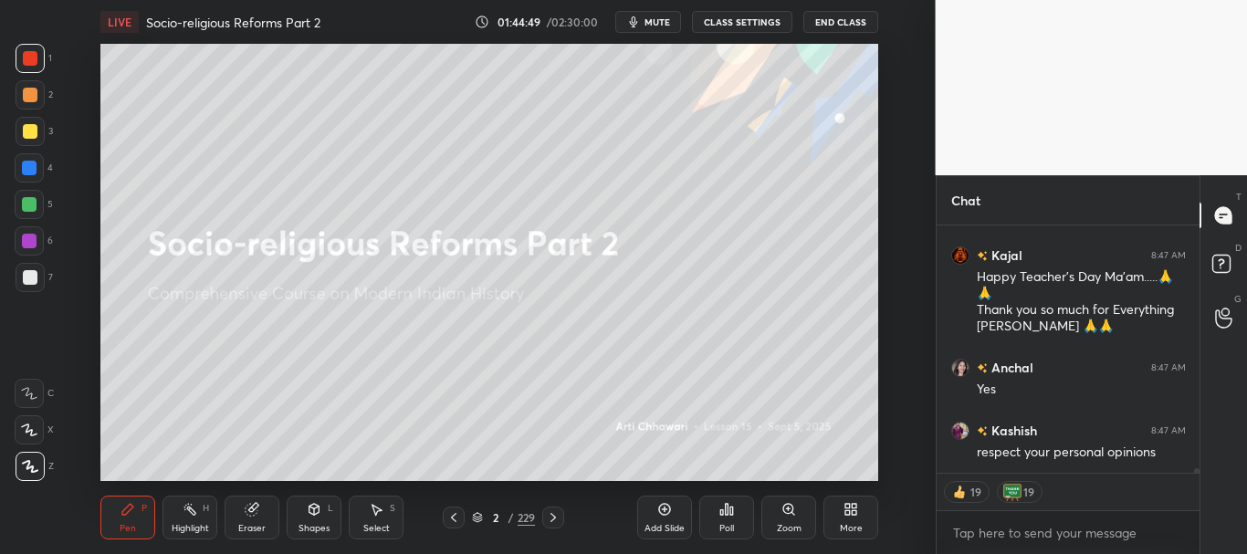
click at [27, 100] on div at bounding box center [30, 95] width 15 height 15
click at [33, 133] on div at bounding box center [30, 131] width 15 height 15
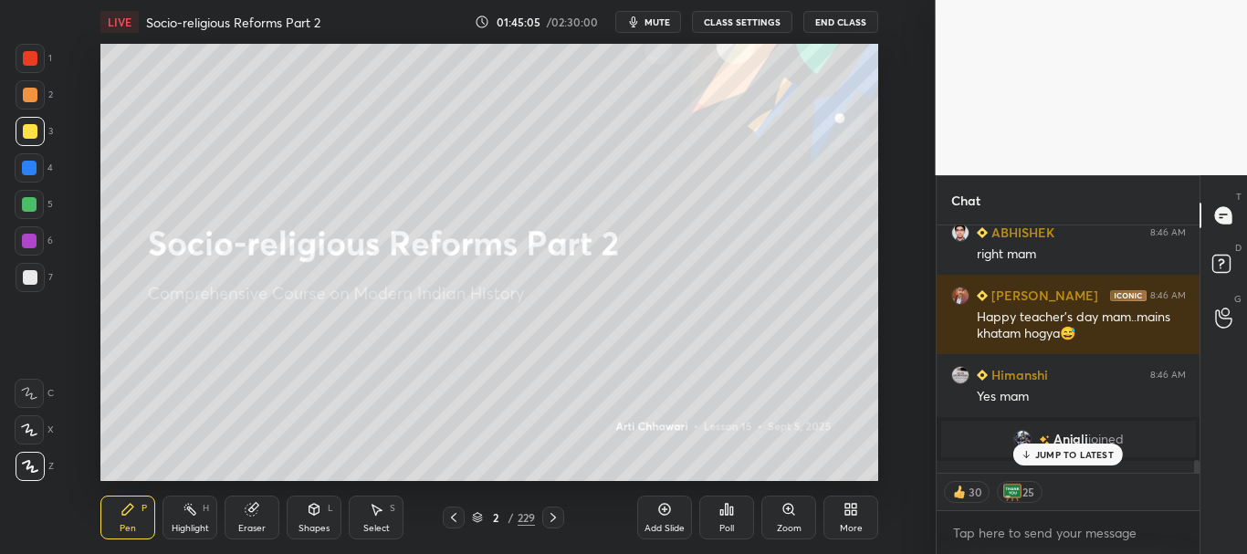
scroll to position [14156, 0]
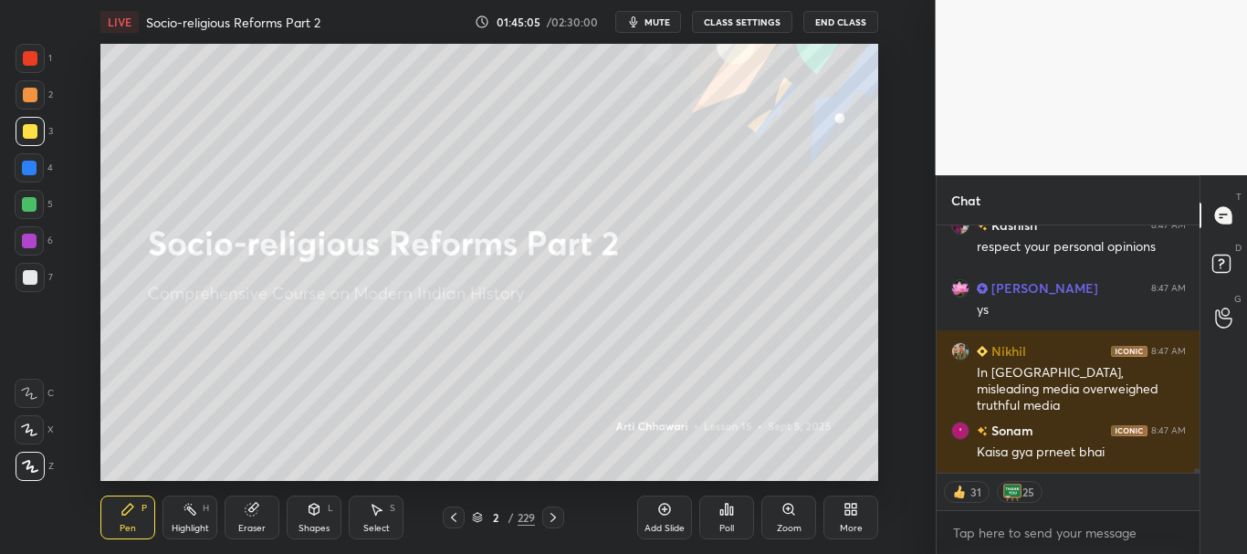
drag, startPoint x: 1198, startPoint y: 469, endPoint x: 1198, endPoint y: 501, distance: 31.9
click at [1198, 501] on div "[PERSON_NAME] 8:47 AM Yes [PERSON_NAME] 8:47 AM respect your personal opinions …" at bounding box center [1069, 389] width 264 height 329
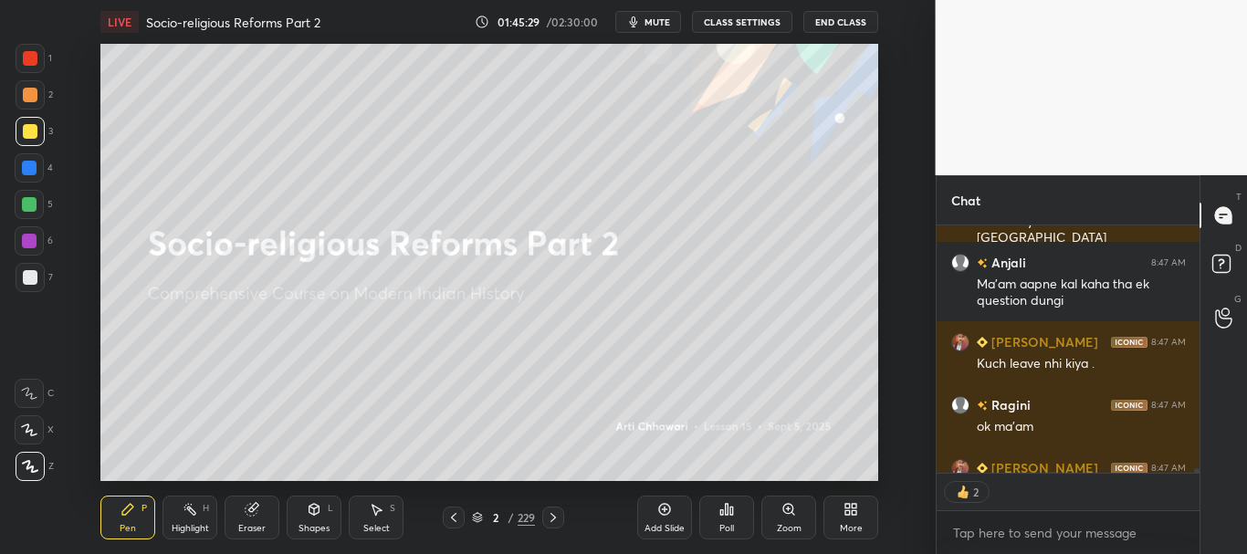
scroll to position [14677, 0]
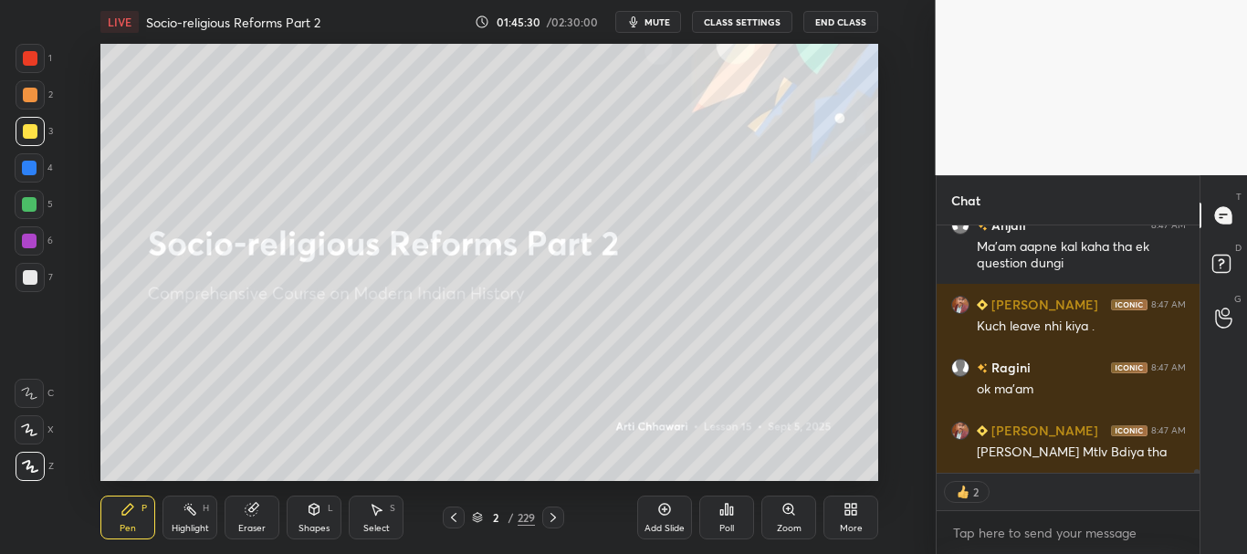
click at [1195, 478] on div "sachin 8:47 AM smart city to venic of [GEOGRAPHIC_DATA] Anjali 8:47 AM Ma'am aa…" at bounding box center [1069, 389] width 264 height 329
click at [30, 234] on div at bounding box center [29, 241] width 15 height 15
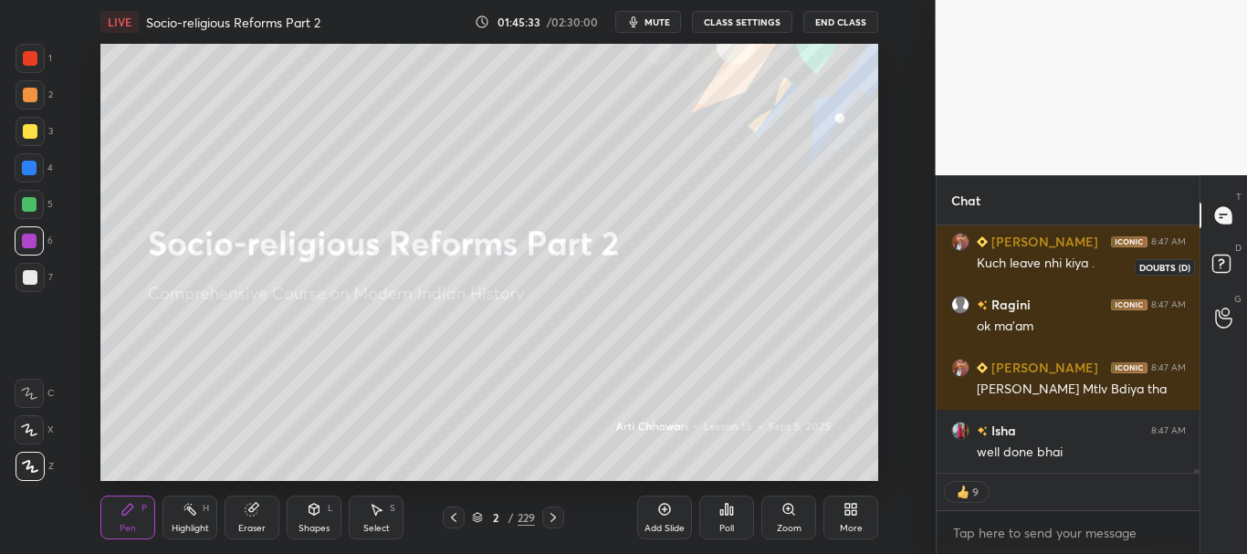
click at [1220, 263] on icon at bounding box center [1224, 266] width 33 height 33
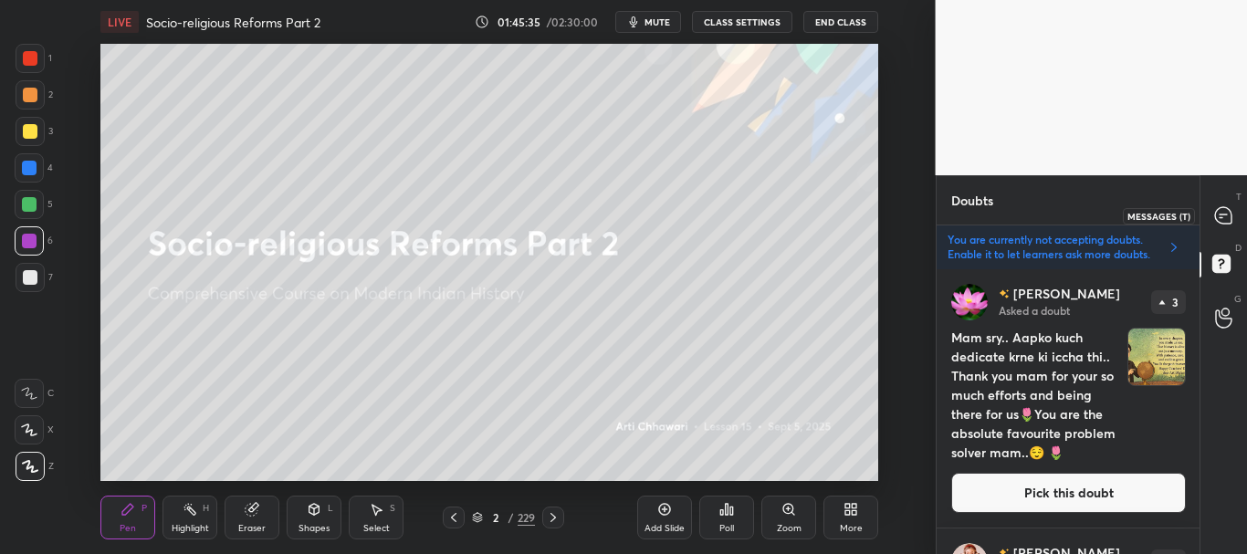
click at [1221, 221] on icon at bounding box center [1223, 215] width 16 height 16
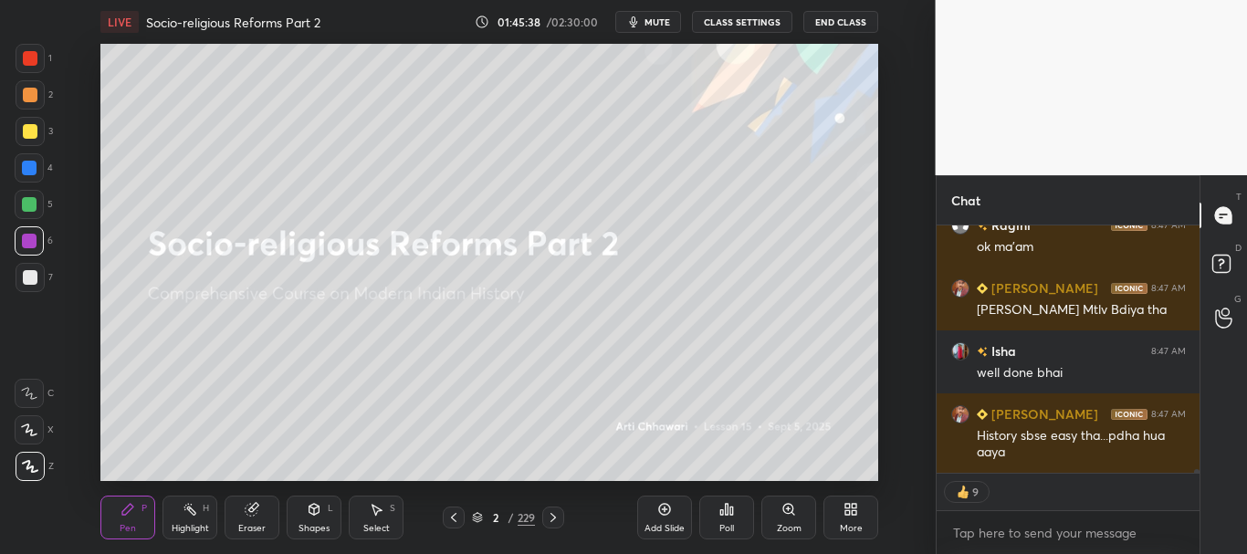
click at [1195, 476] on div "[PERSON_NAME] 8:47 AM Kuch leave nhi kiya . Ragini 8:47 AM ok ma'am [PERSON_NAM…" at bounding box center [1069, 389] width 264 height 329
click at [665, 514] on icon at bounding box center [664, 509] width 15 height 15
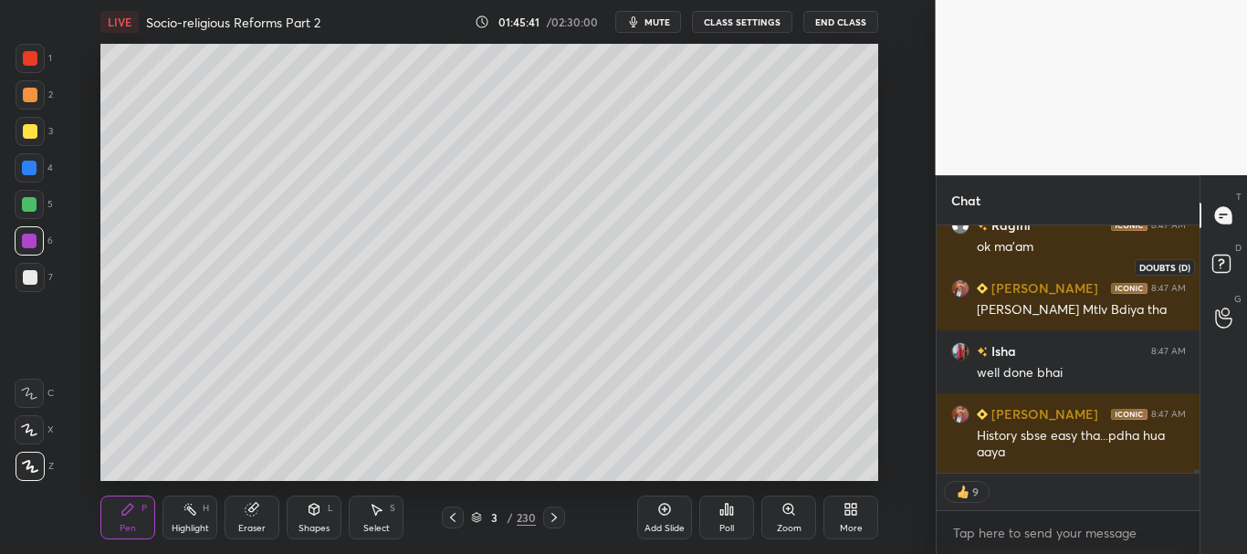
click at [1228, 257] on rect at bounding box center [1220, 264] width 17 height 17
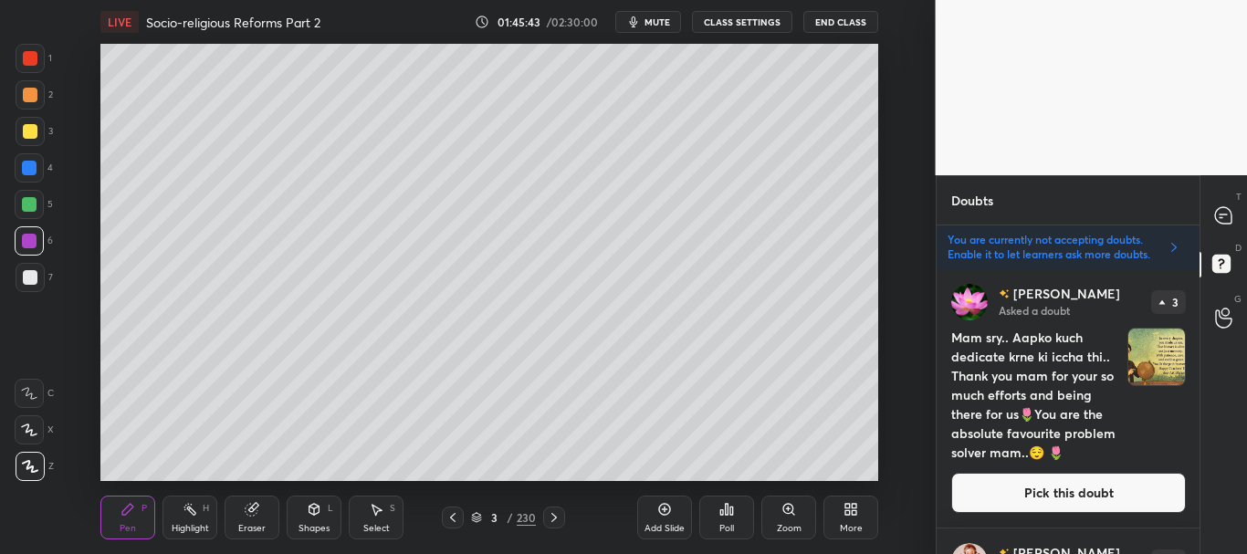
drag, startPoint x: 1056, startPoint y: 482, endPoint x: 1061, endPoint y: 469, distance: 13.6
click at [1056, 480] on button "Pick this doubt" at bounding box center [1068, 493] width 235 height 40
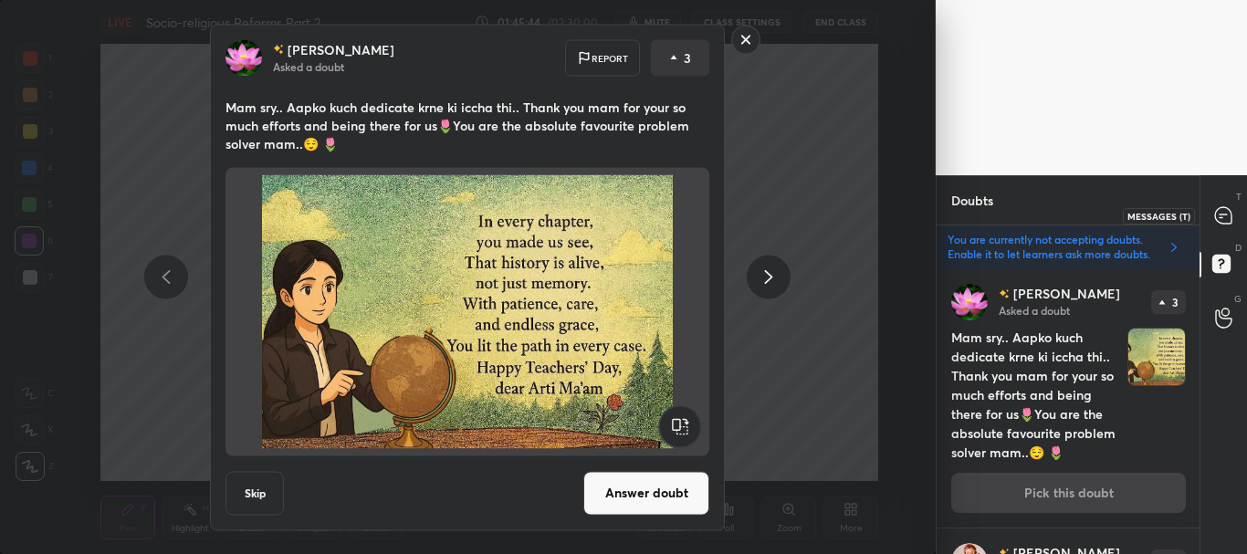
click at [1213, 217] on div at bounding box center [1224, 215] width 37 height 33
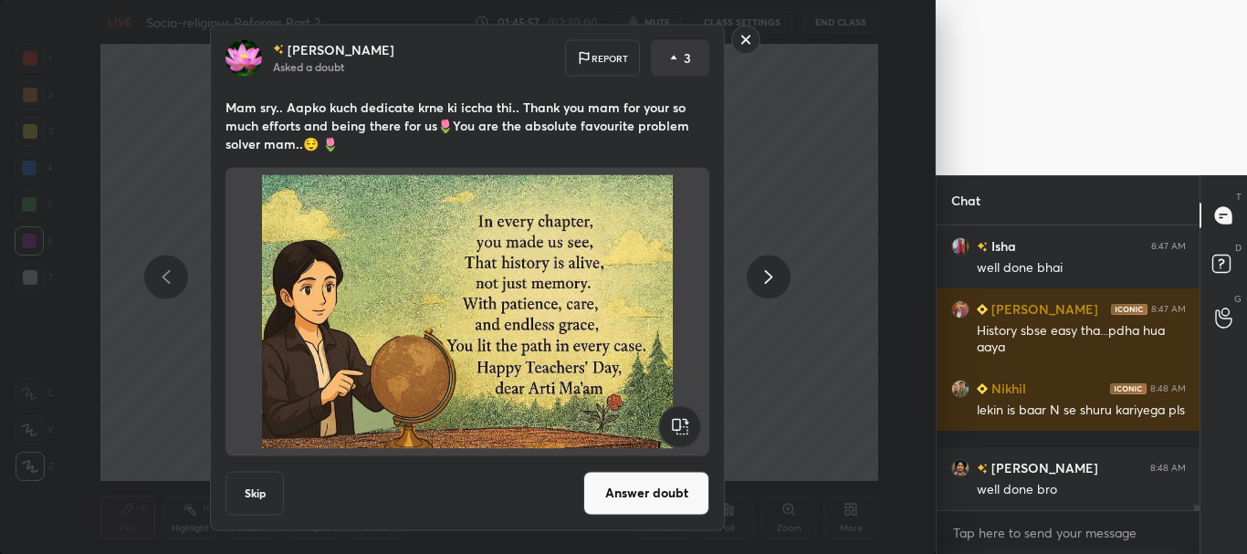
click at [636, 489] on button "Answer doubt" at bounding box center [646, 493] width 126 height 44
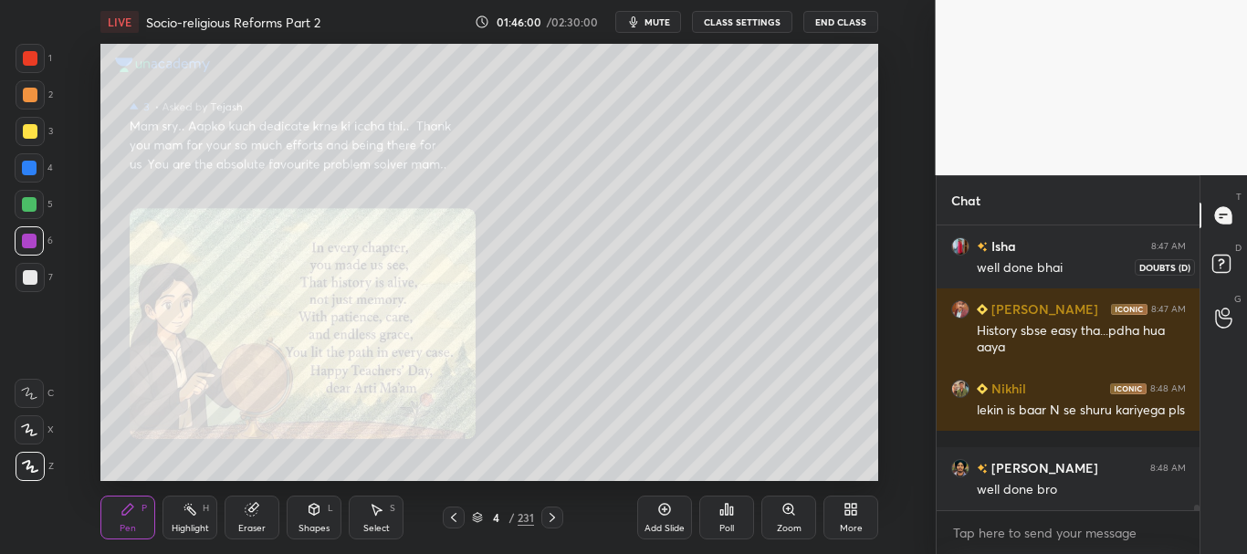
click at [1225, 259] on rect at bounding box center [1220, 264] width 17 height 17
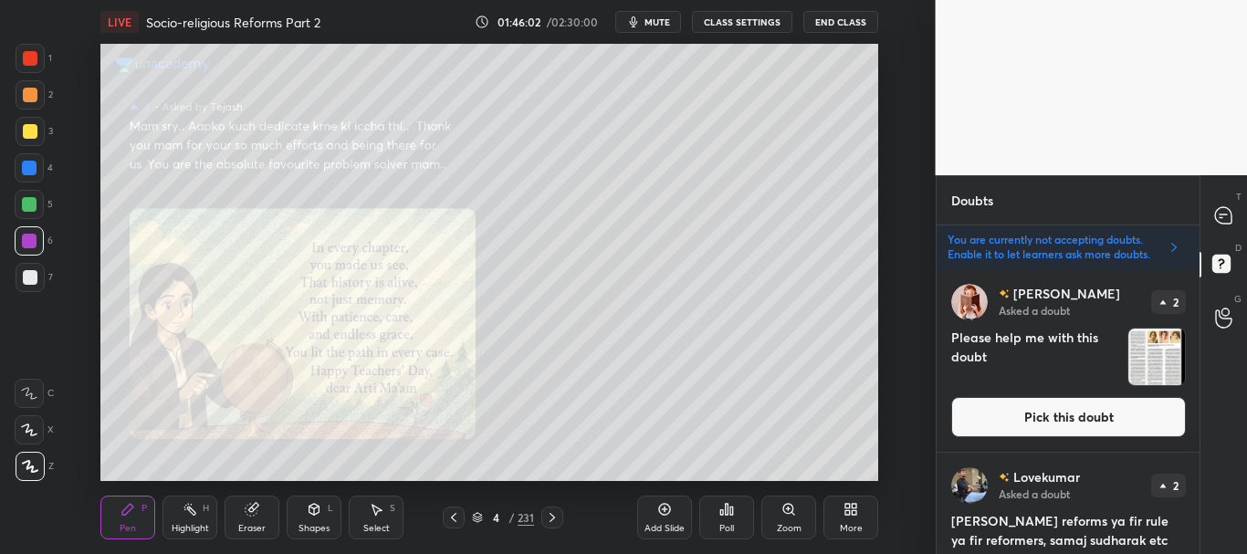
click at [1086, 409] on button "Pick this doubt" at bounding box center [1068, 417] width 235 height 40
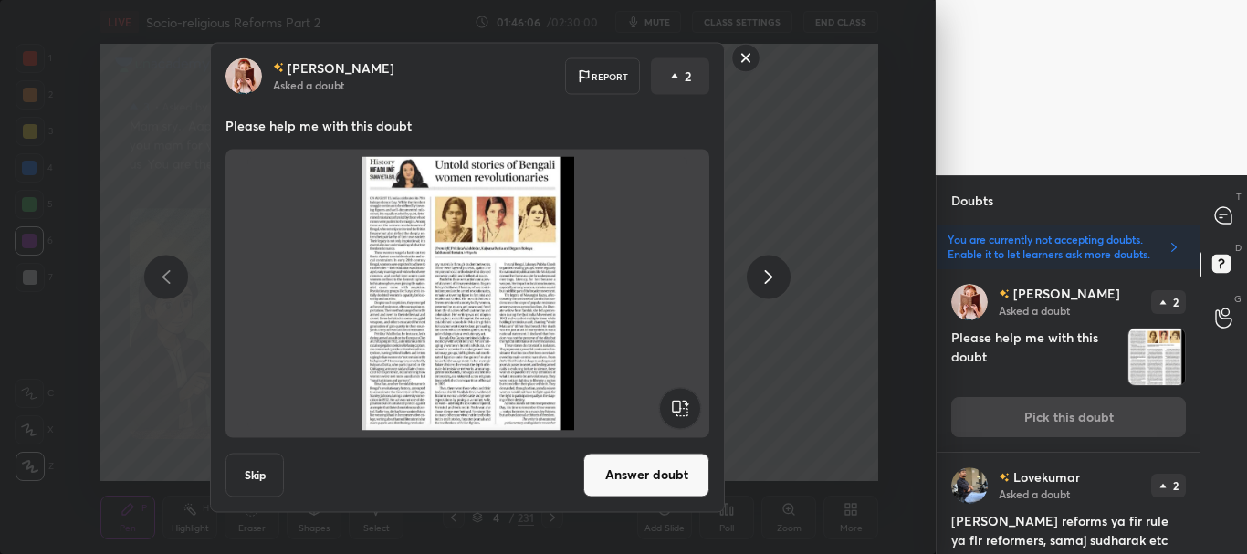
click at [639, 464] on button "Answer doubt" at bounding box center [646, 475] width 126 height 44
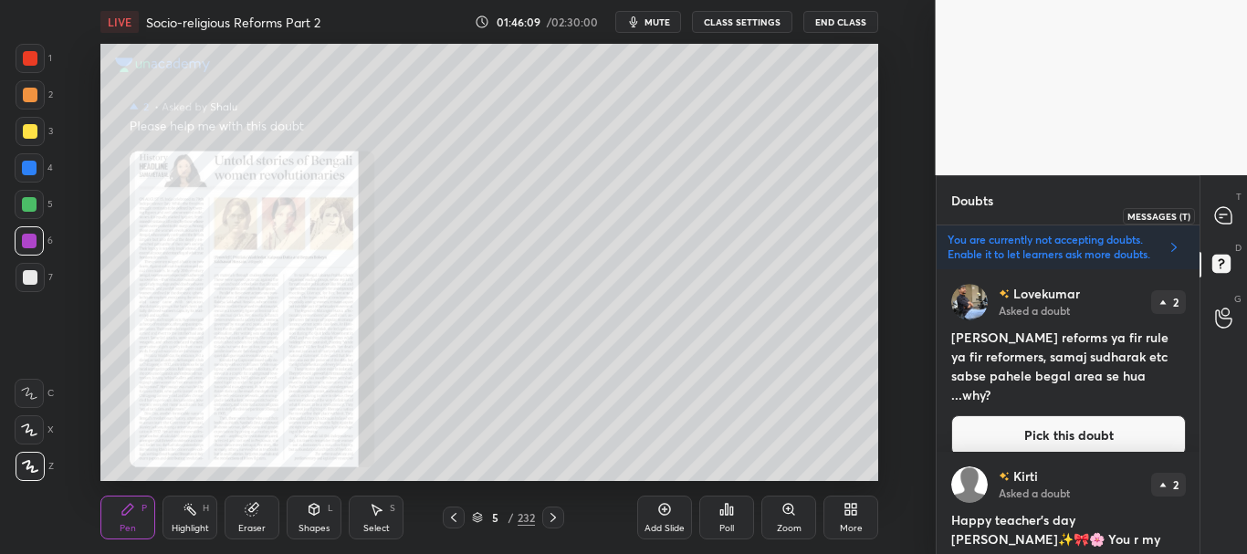
click at [1219, 211] on icon at bounding box center [1223, 215] width 16 height 16
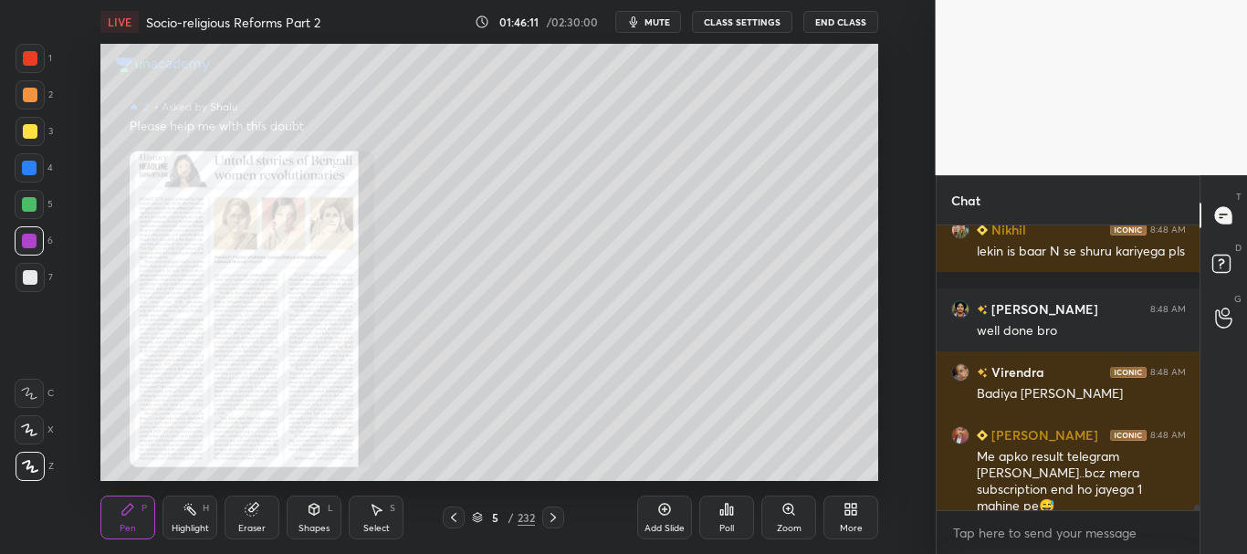
drag, startPoint x: 1199, startPoint y: 508, endPoint x: 1198, endPoint y: 523, distance: 15.6
click at [1198, 523] on div "[PERSON_NAME] 8:47 AM History sbse easy tha...pdha hua aaya Nikhil 8:48 AM leki…" at bounding box center [1069, 389] width 264 height 329
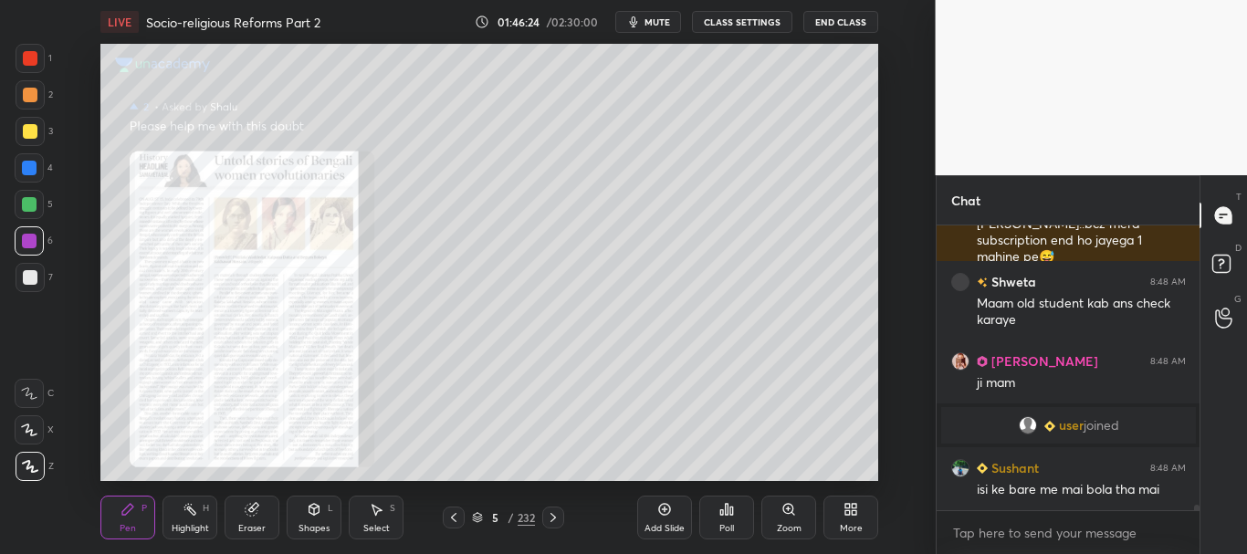
scroll to position [14820, 0]
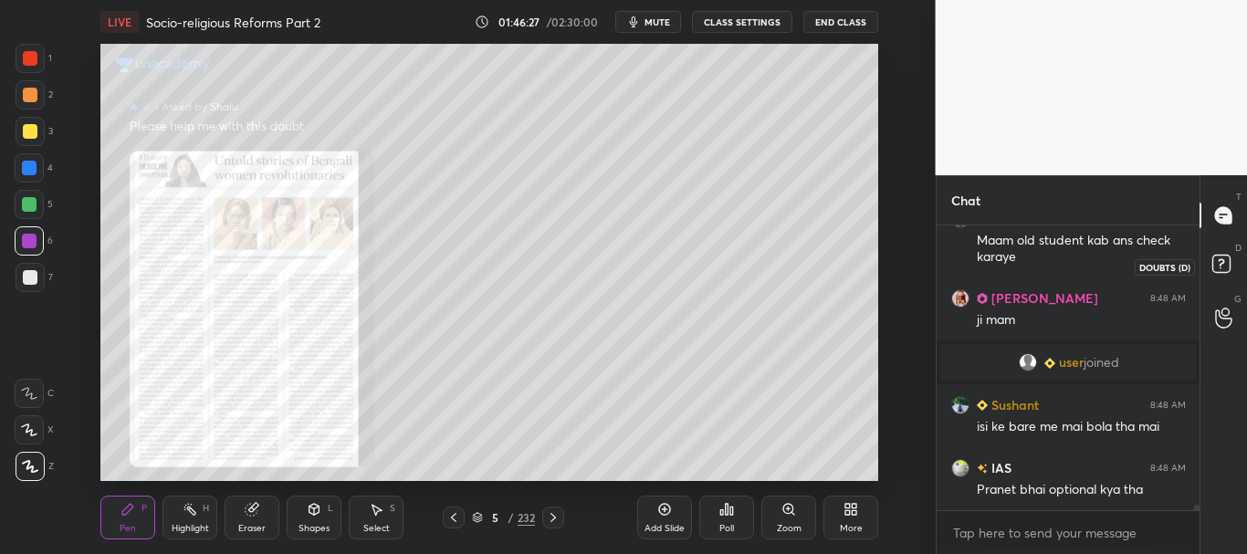
click at [1216, 268] on rect at bounding box center [1220, 264] width 17 height 17
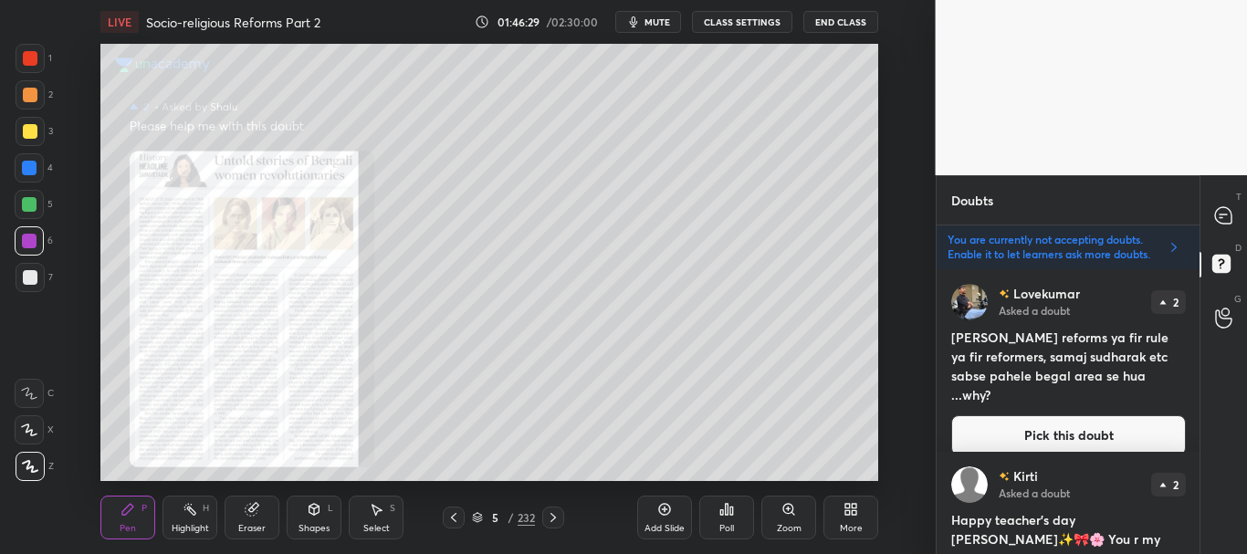
click at [1085, 415] on button "Pick this doubt" at bounding box center [1068, 435] width 235 height 40
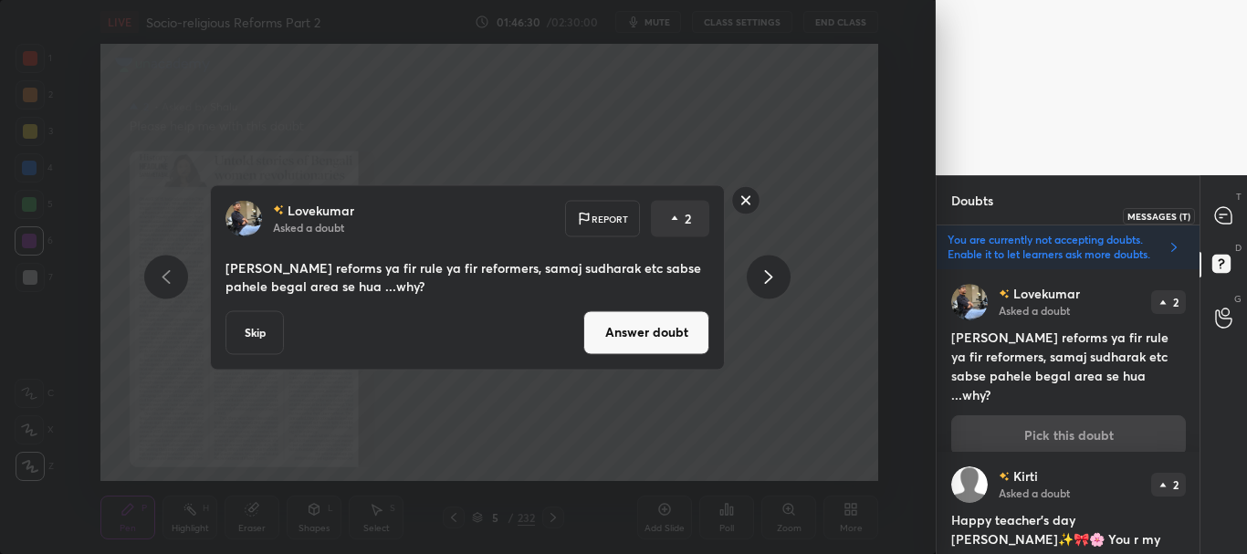
click at [1223, 215] on icon at bounding box center [1222, 215] width 7 height 0
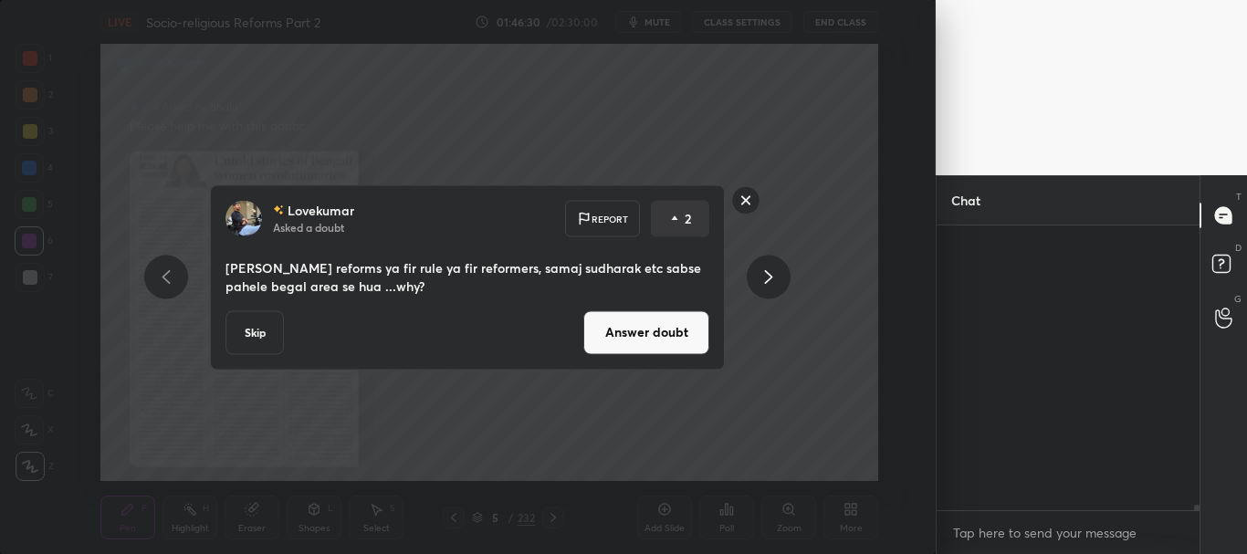
scroll to position [6, 6]
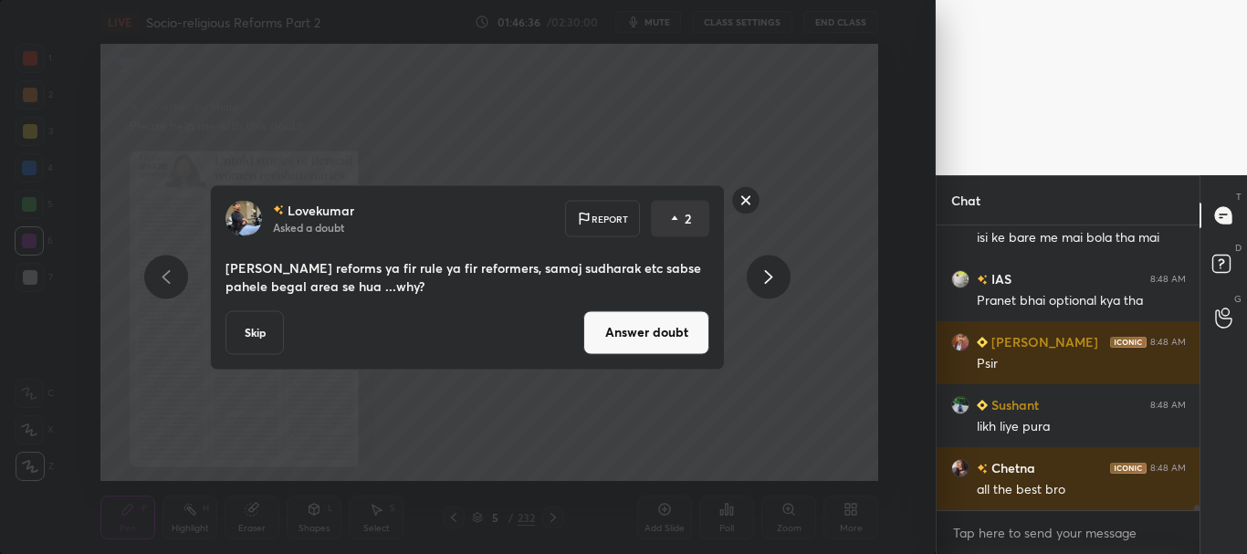
click at [653, 332] on button "Answer doubt" at bounding box center [646, 332] width 126 height 44
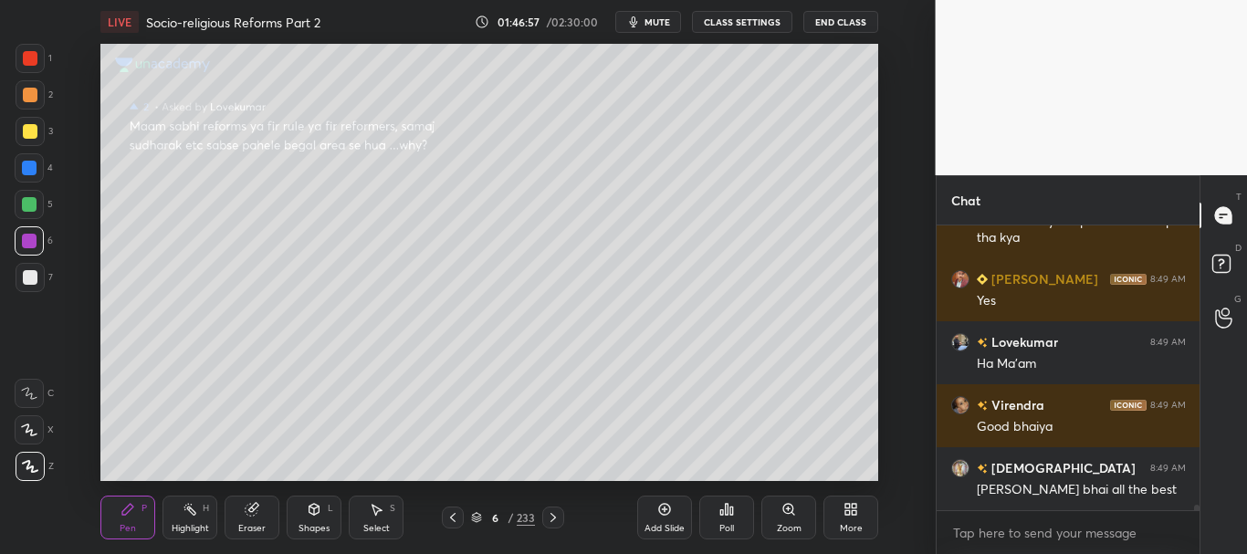
scroll to position [15476, 0]
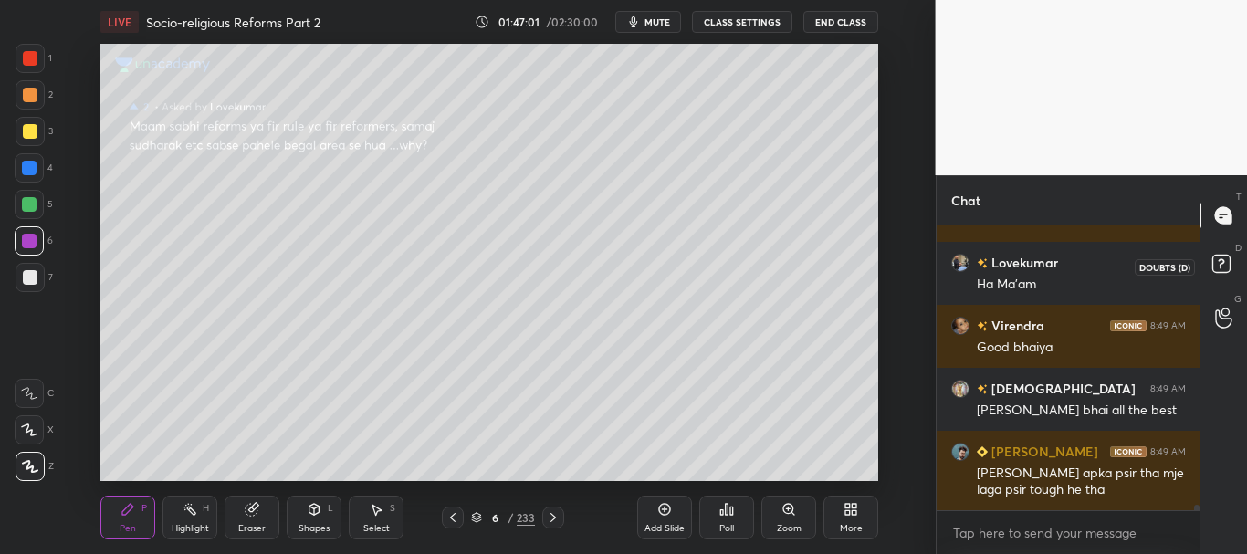
click at [1226, 265] on rect at bounding box center [1220, 264] width 17 height 17
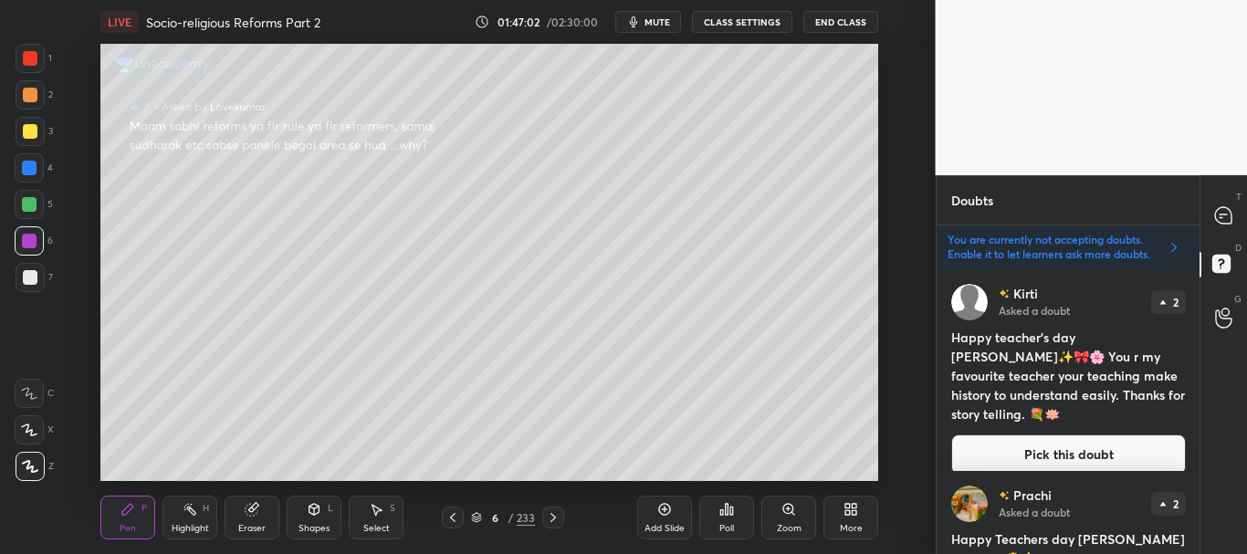
click at [1105, 434] on button "Pick this doubt" at bounding box center [1068, 454] width 235 height 40
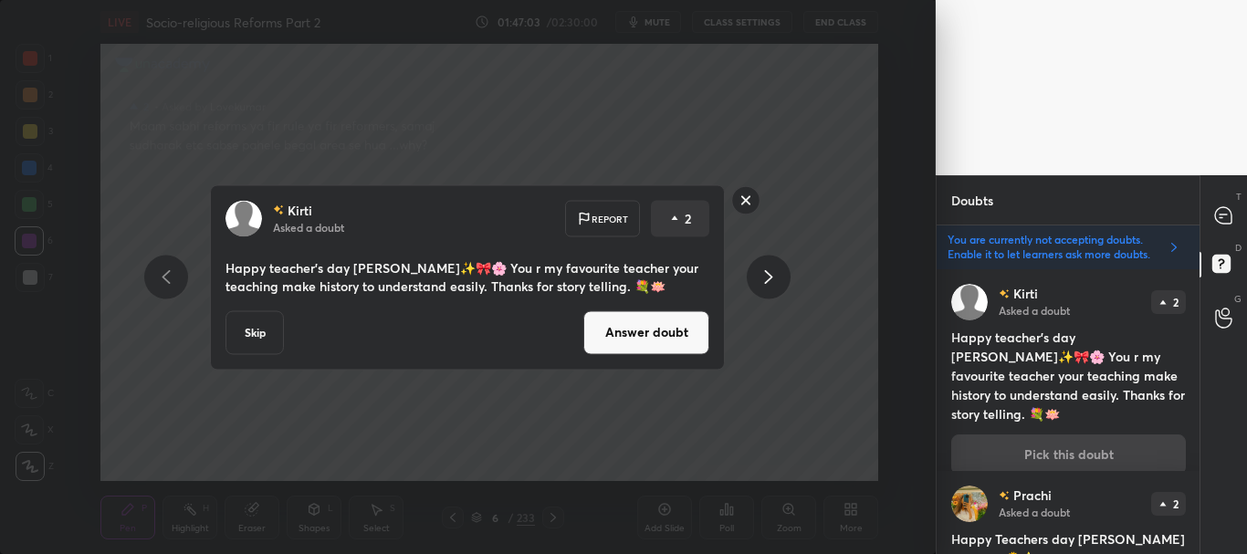
click at [684, 328] on button "Answer doubt" at bounding box center [646, 332] width 126 height 44
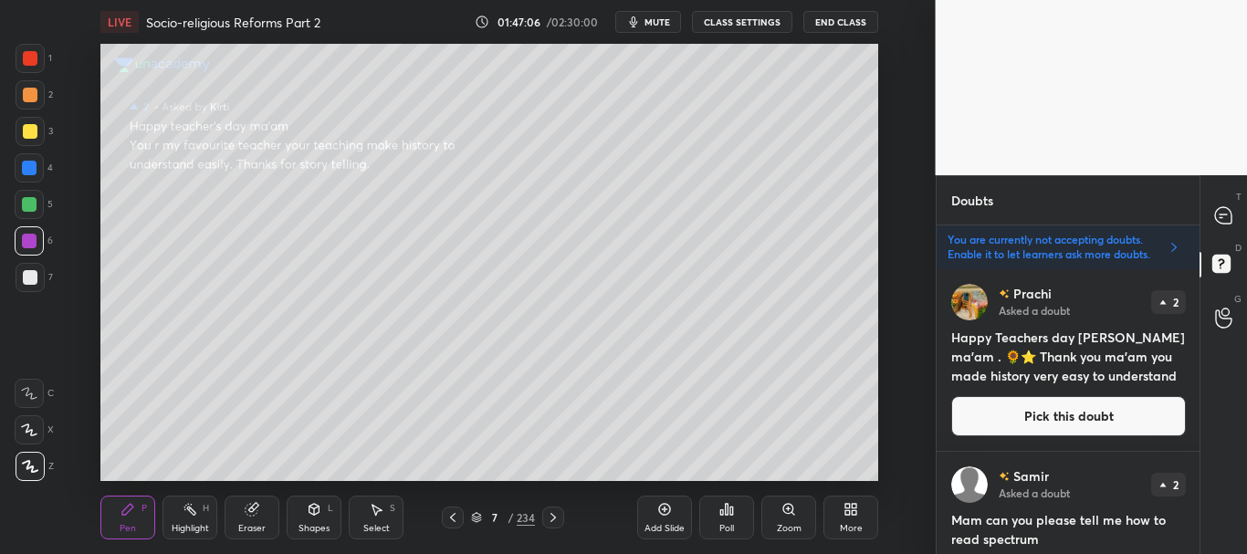
click at [1044, 409] on button "Pick this doubt" at bounding box center [1068, 416] width 235 height 40
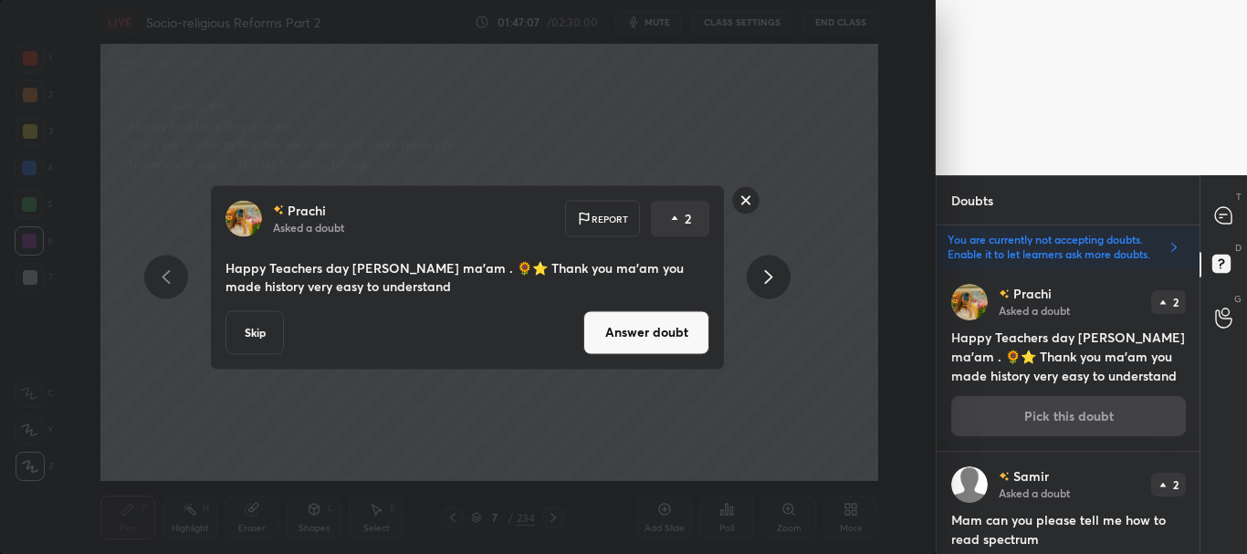
click at [648, 324] on button "Answer doubt" at bounding box center [646, 332] width 126 height 44
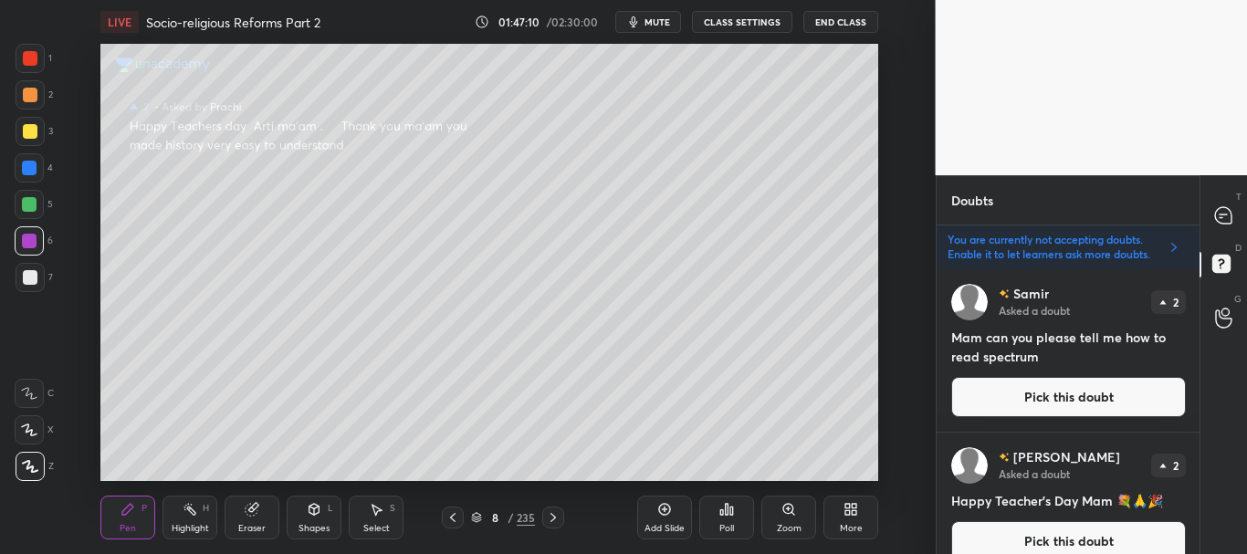
click at [1067, 394] on button "Pick this doubt" at bounding box center [1068, 397] width 235 height 40
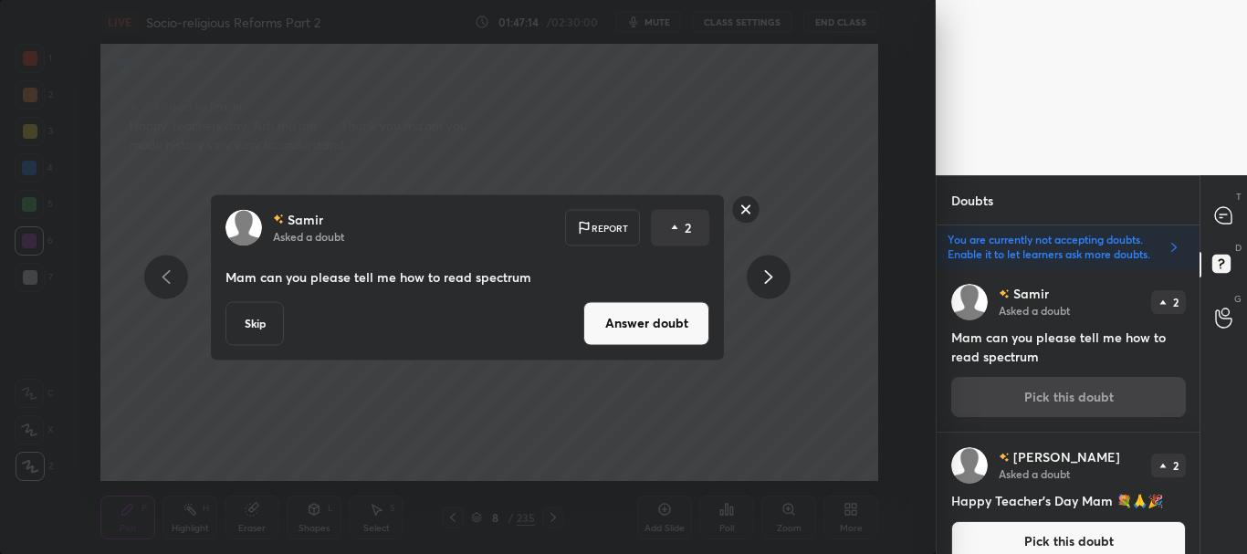
click at [652, 323] on button "Answer doubt" at bounding box center [646, 323] width 126 height 44
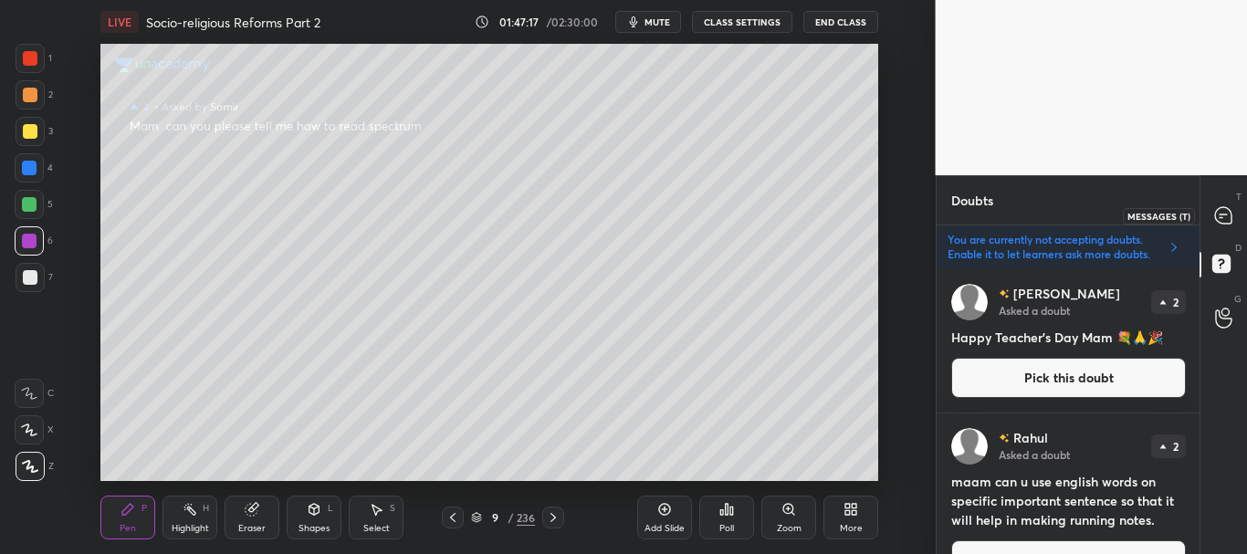
click at [1227, 222] on icon at bounding box center [1223, 215] width 16 height 16
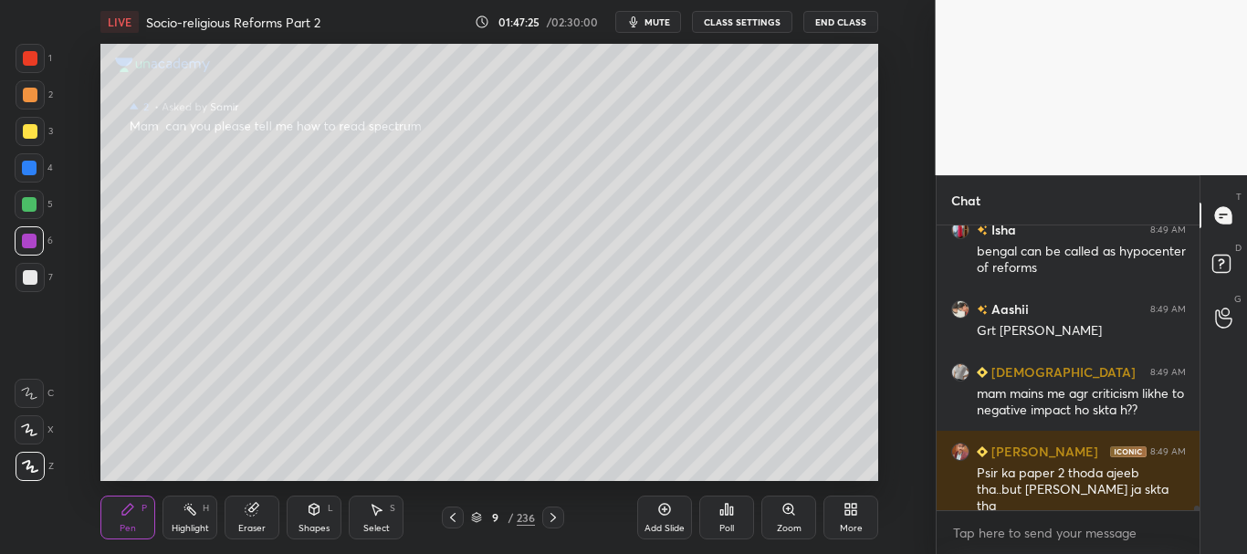
scroll to position [16168, 0]
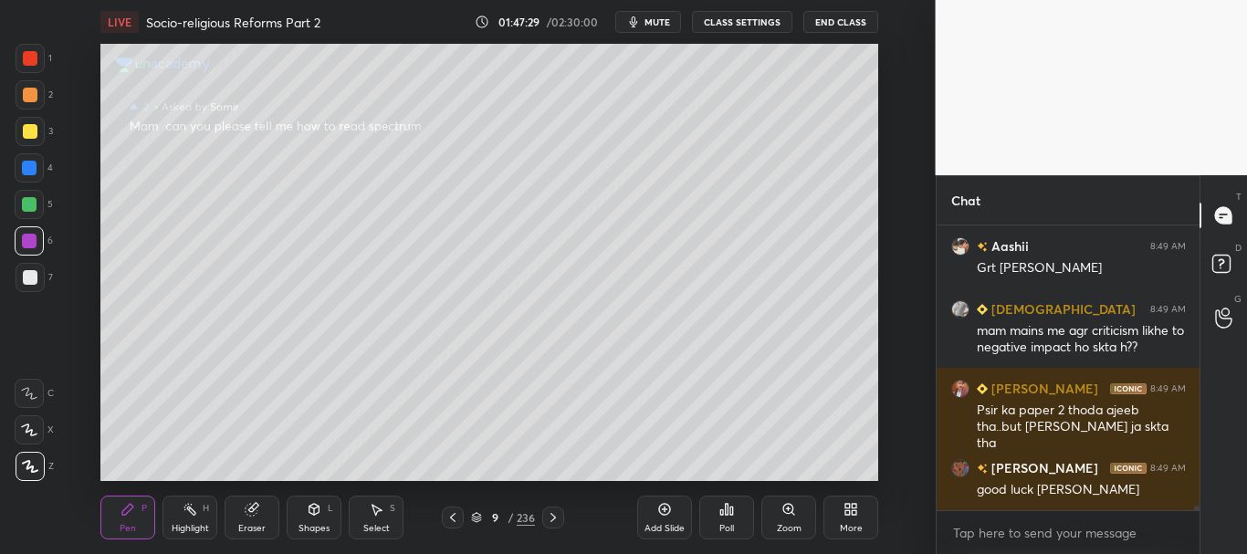
click at [1228, 259] on rect at bounding box center [1220, 264] width 17 height 17
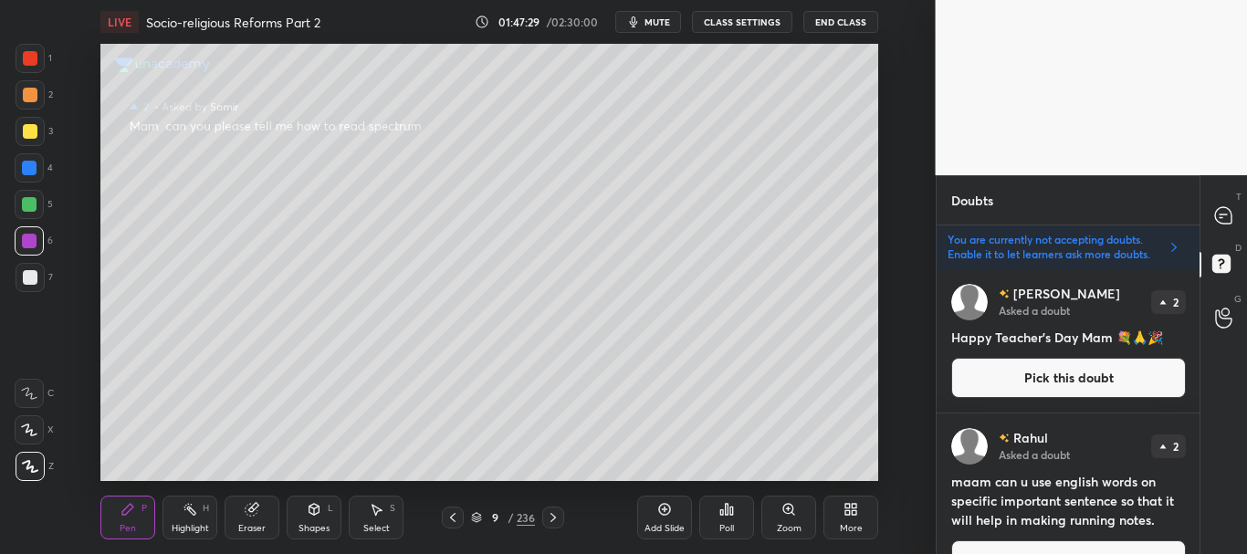
scroll to position [279, 257]
click at [1052, 371] on button "Pick this doubt" at bounding box center [1068, 378] width 235 height 40
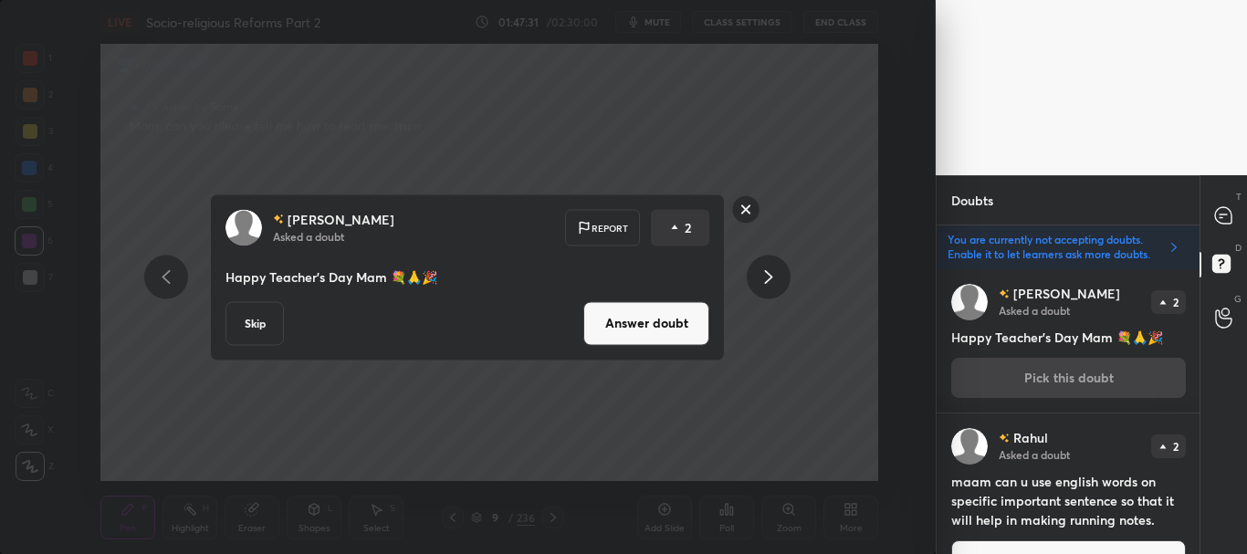
click at [619, 323] on button "Answer doubt" at bounding box center [646, 323] width 126 height 44
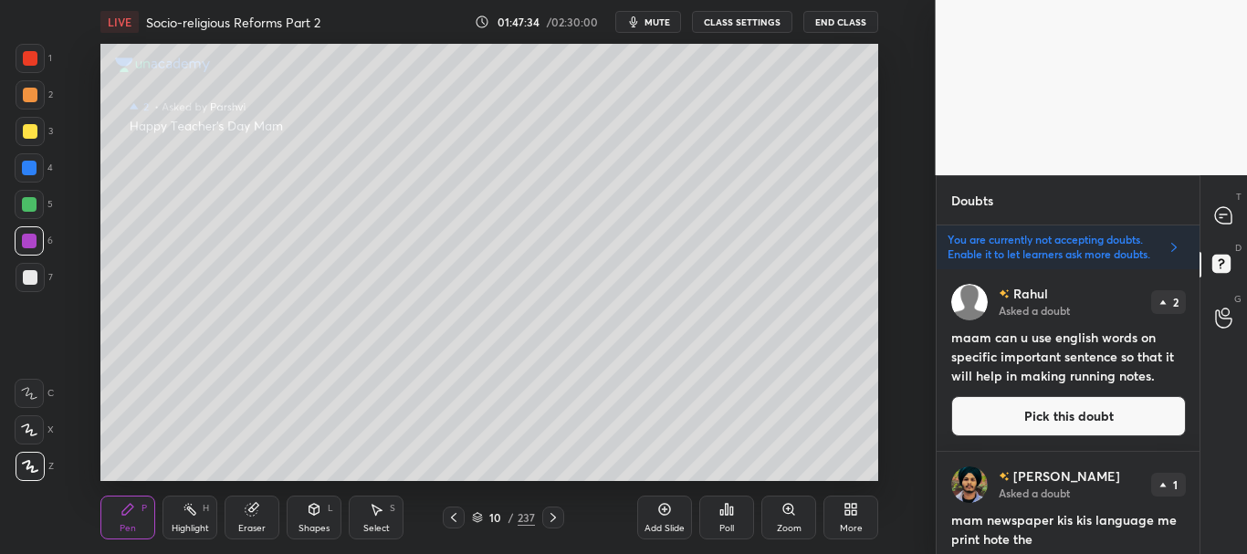
click at [1021, 405] on button "Pick this doubt" at bounding box center [1068, 416] width 235 height 40
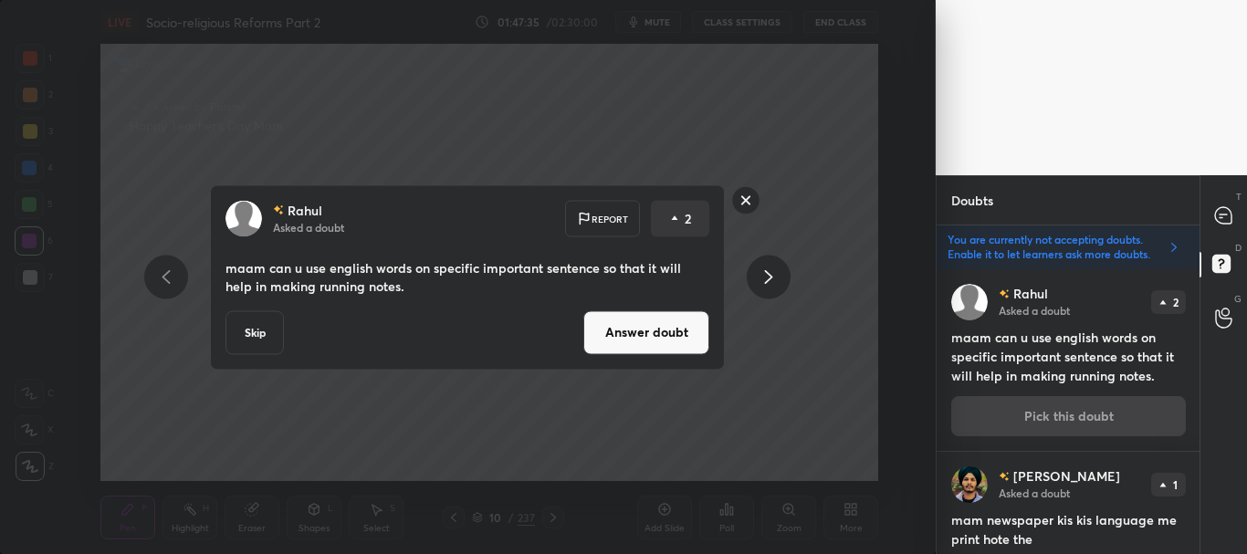
click at [273, 326] on button "Skip" at bounding box center [254, 332] width 58 height 44
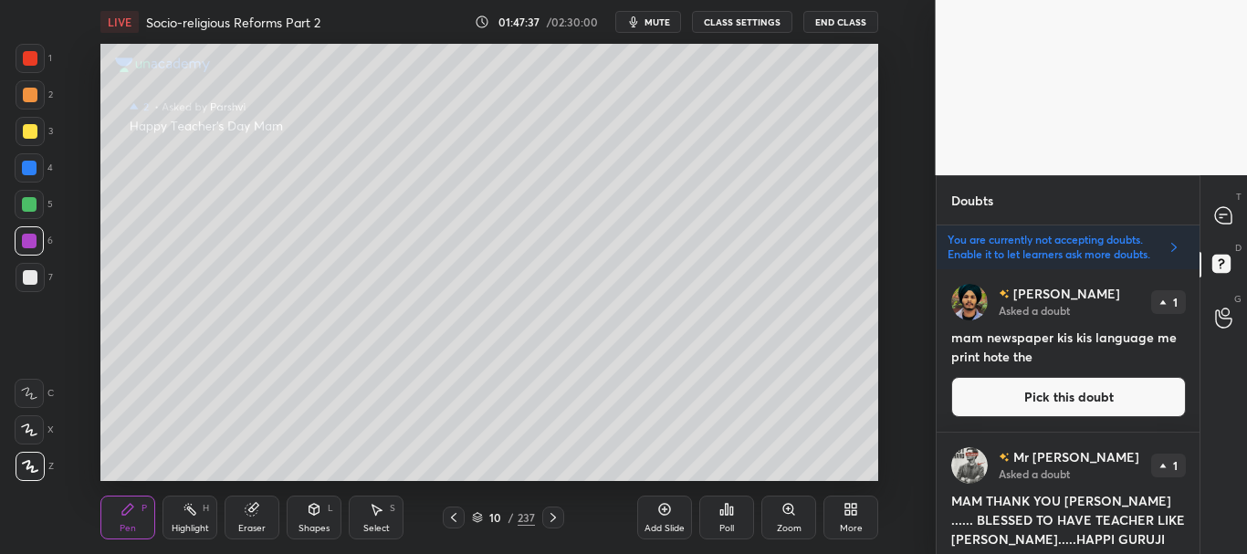
click at [1068, 389] on button "Pick this doubt" at bounding box center [1068, 397] width 235 height 40
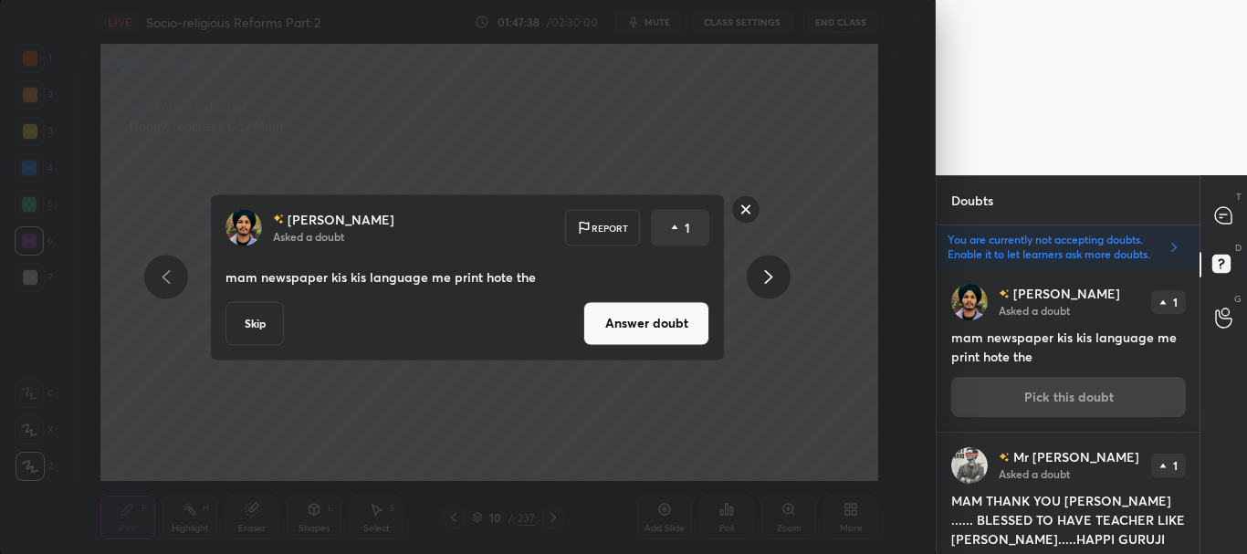
click at [664, 330] on button "Answer doubt" at bounding box center [646, 323] width 126 height 44
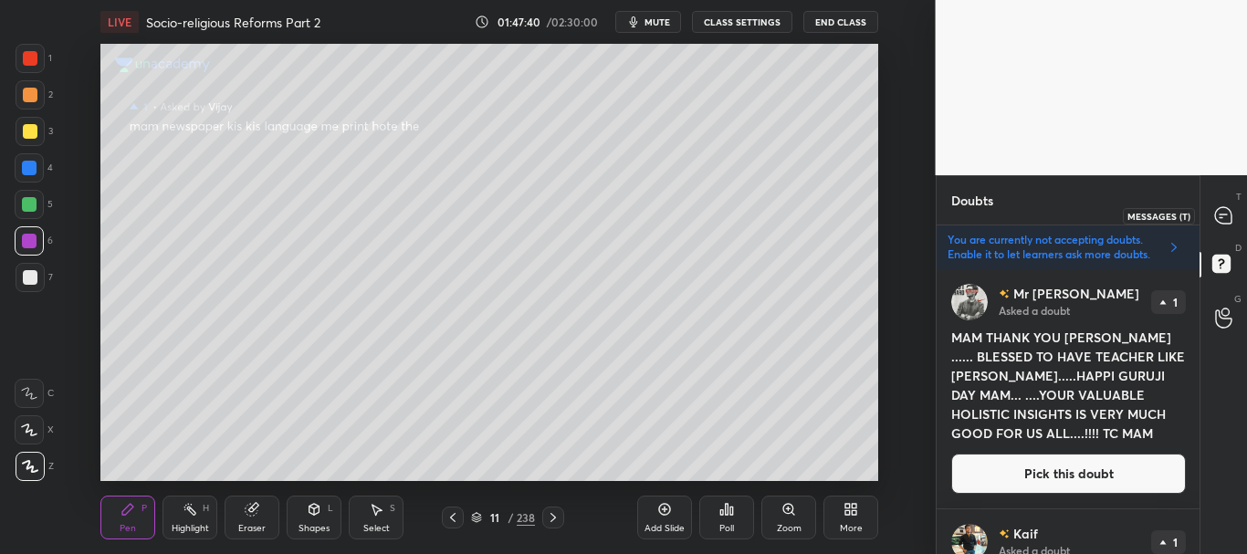
click at [1218, 213] on icon at bounding box center [1223, 215] width 16 height 16
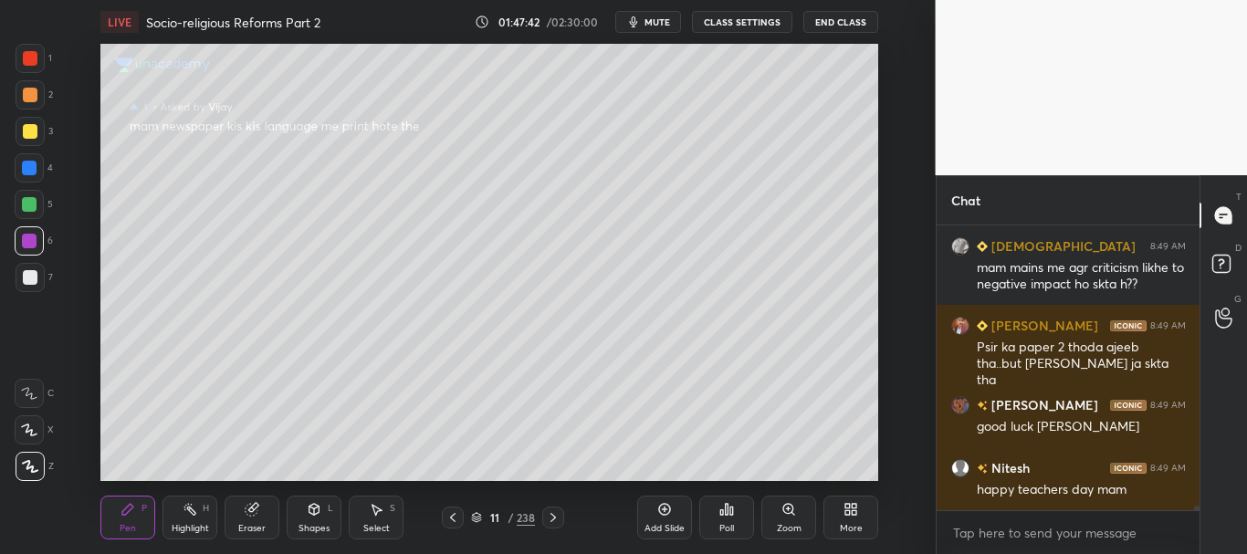
drag, startPoint x: 1196, startPoint y: 507, endPoint x: 1205, endPoint y: 515, distance: 12.3
click at [1199, 519] on div "Chat Aashii 8:49 AM Grt [PERSON_NAME] 8:49 AM mam mains me agr criticism likhe …" at bounding box center [1092, 364] width 312 height 379
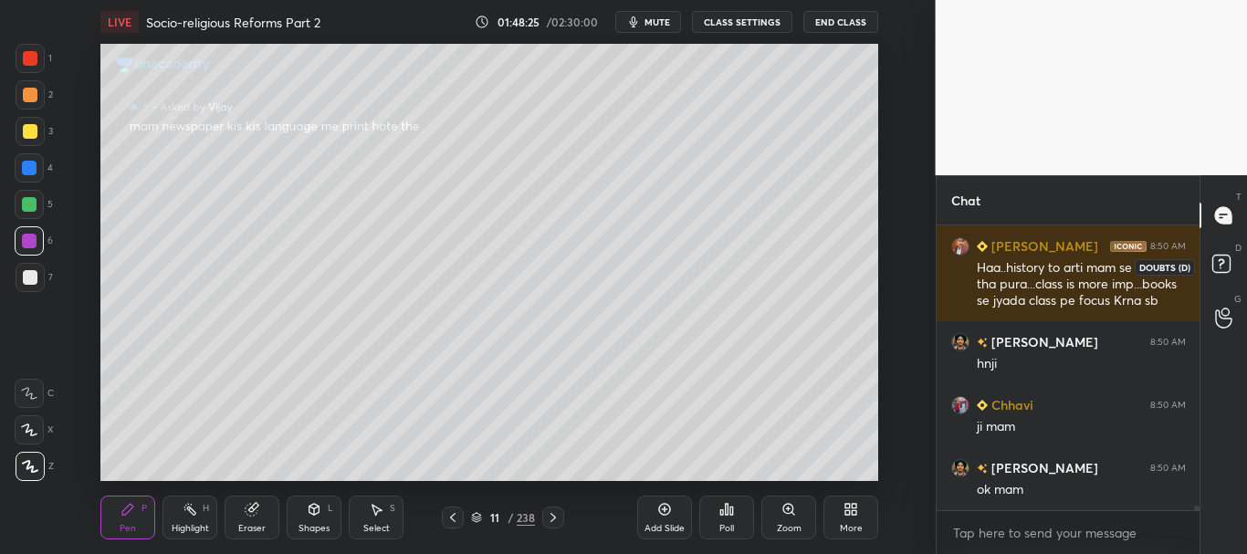
scroll to position [16359, 0]
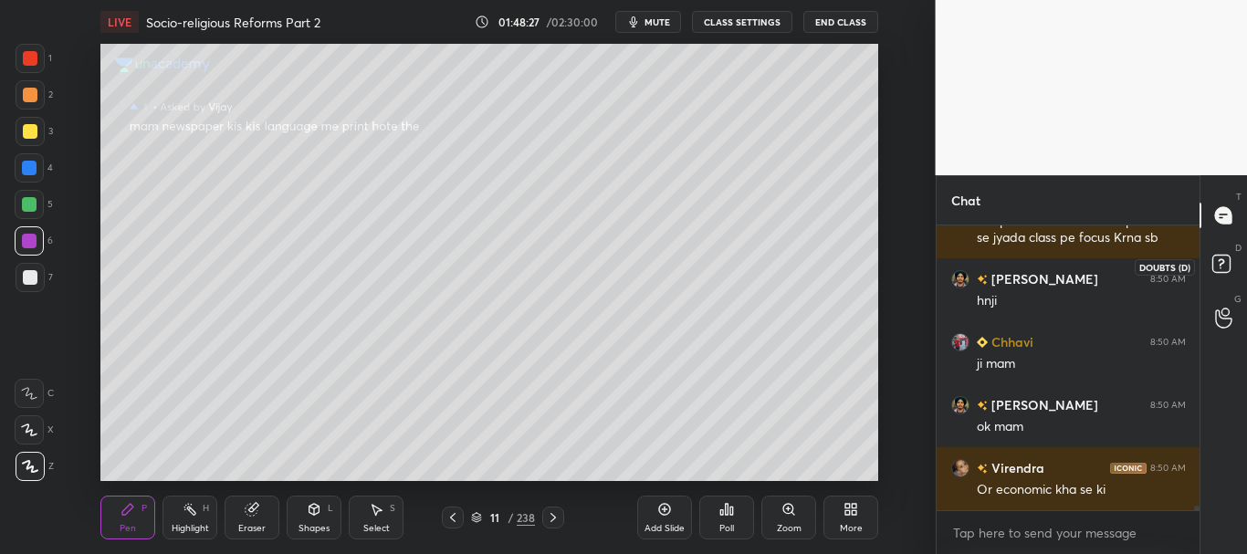
click at [1220, 266] on icon at bounding box center [1221, 262] width 6 height 7
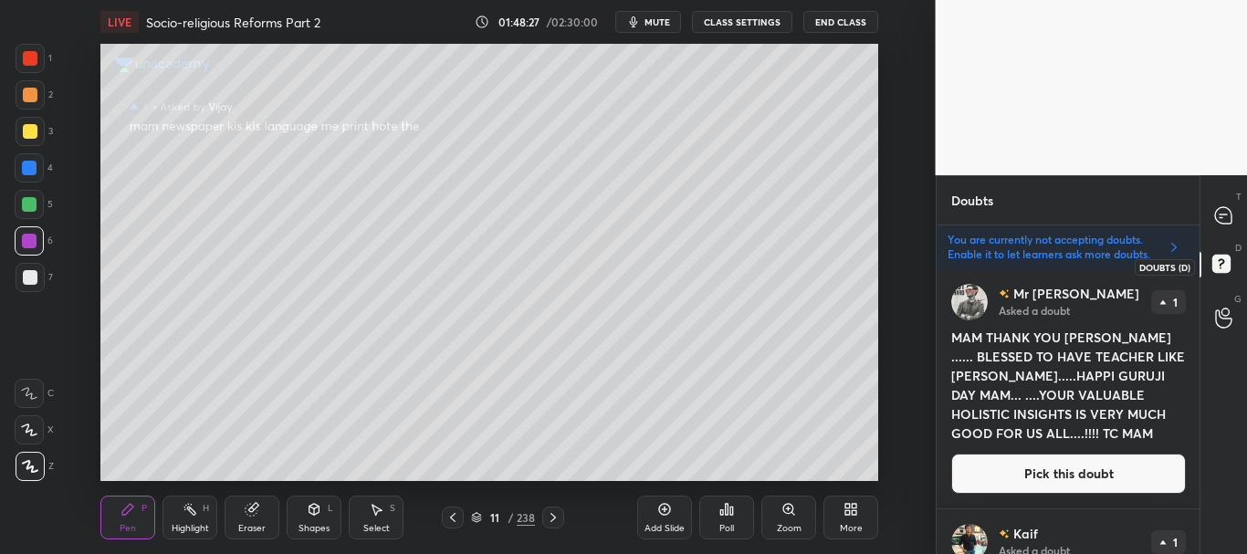
scroll to position [279, 257]
click at [1100, 465] on button "Pick this doubt" at bounding box center [1068, 474] width 235 height 40
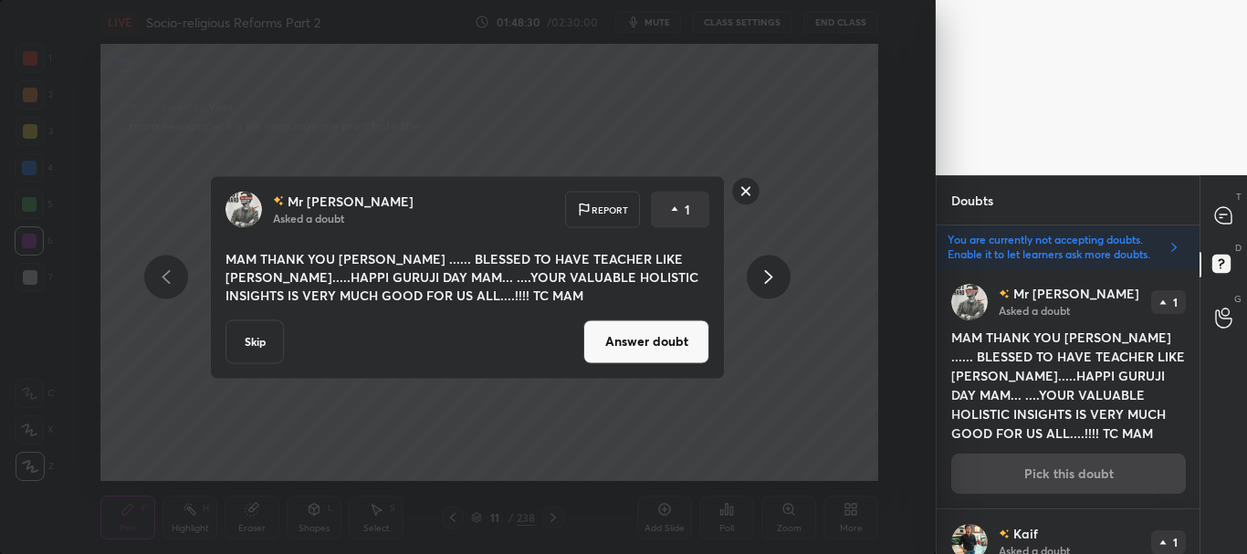
click at [642, 344] on button "Answer doubt" at bounding box center [646, 341] width 126 height 44
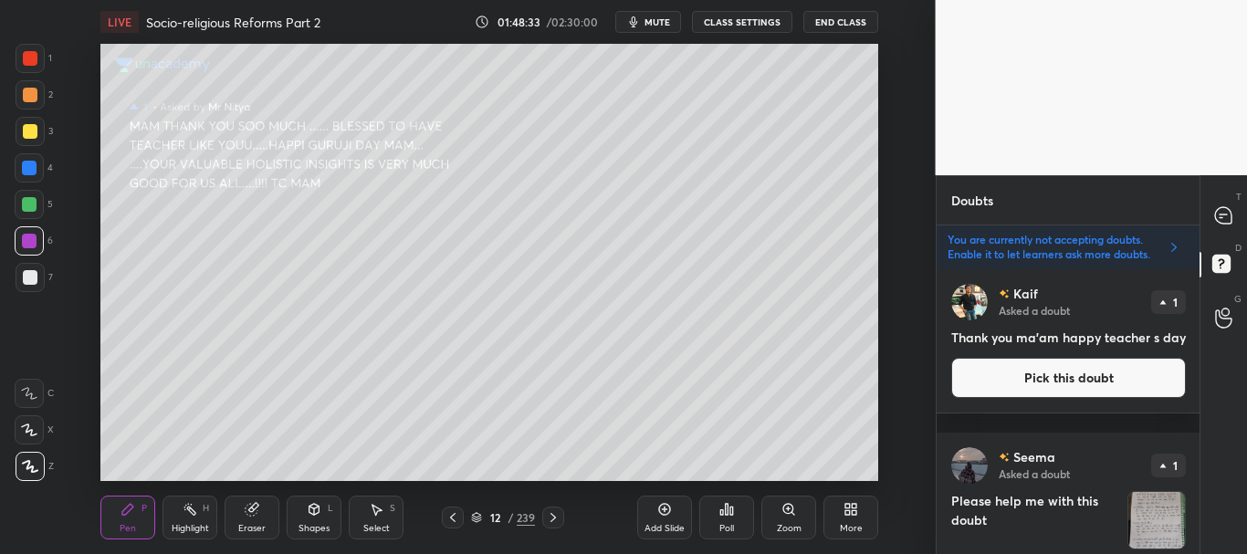
click at [1078, 398] on button "Pick this doubt" at bounding box center [1068, 378] width 235 height 40
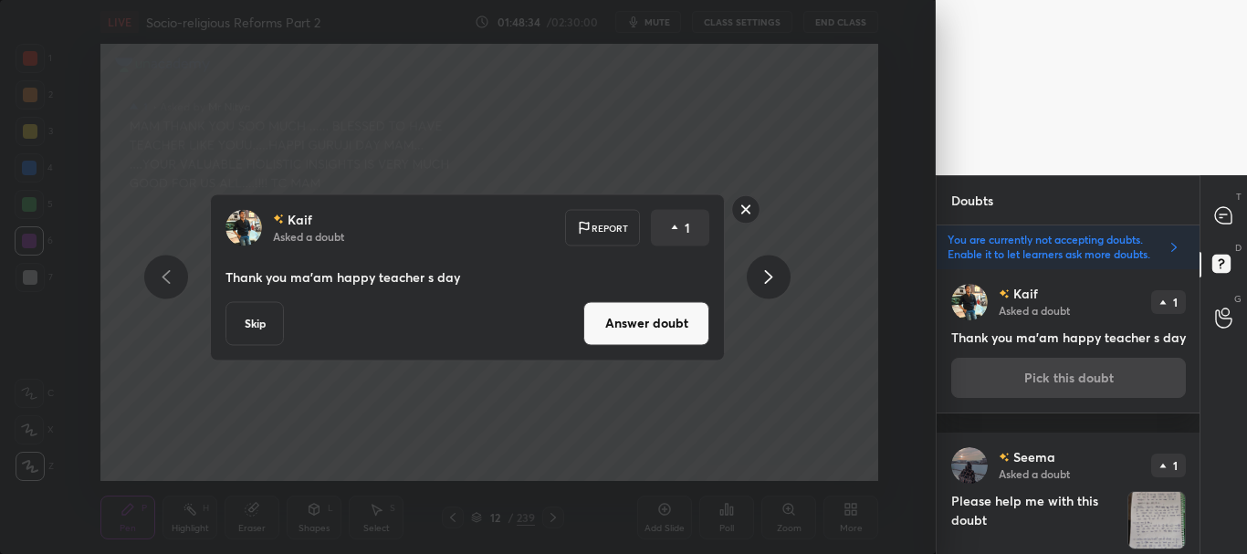
click at [653, 330] on button "Answer doubt" at bounding box center [646, 323] width 126 height 44
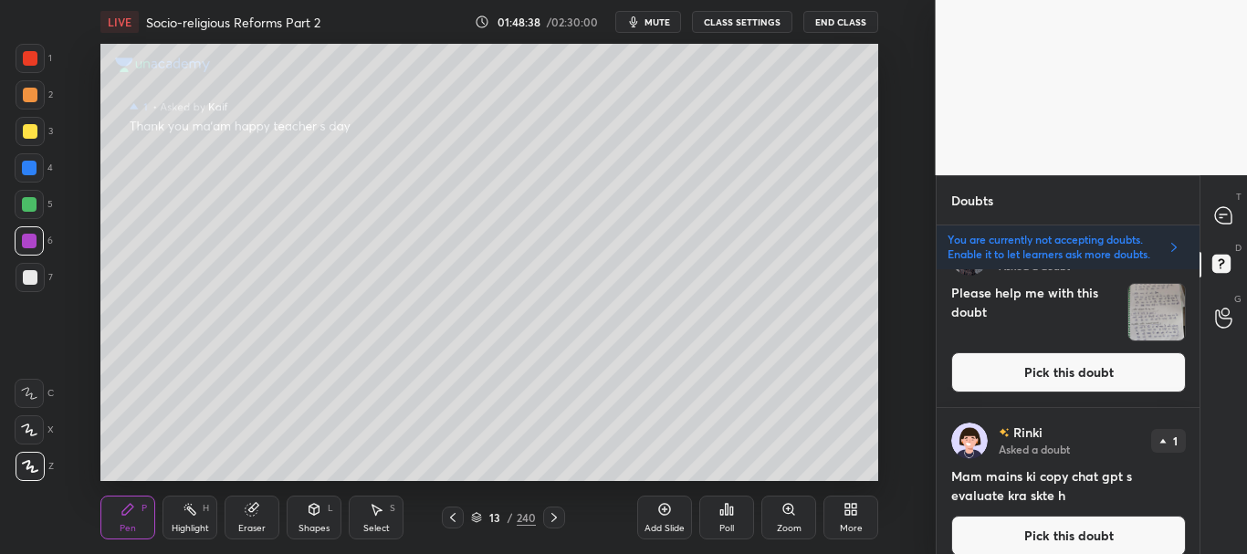
scroll to position [322, 0]
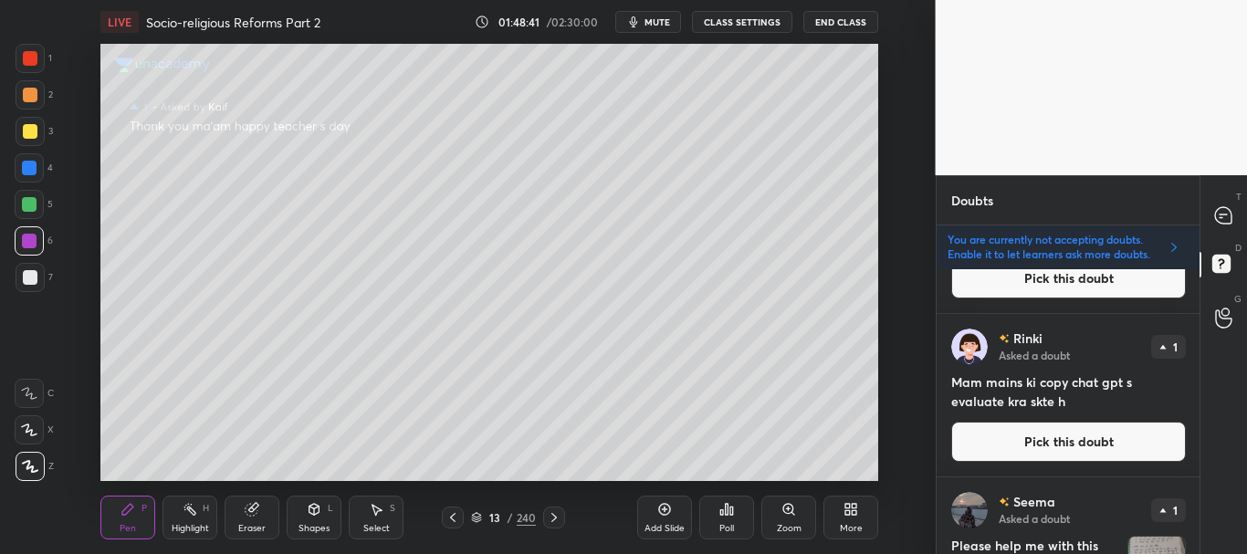
click at [1064, 436] on button "Pick this doubt" at bounding box center [1068, 442] width 235 height 40
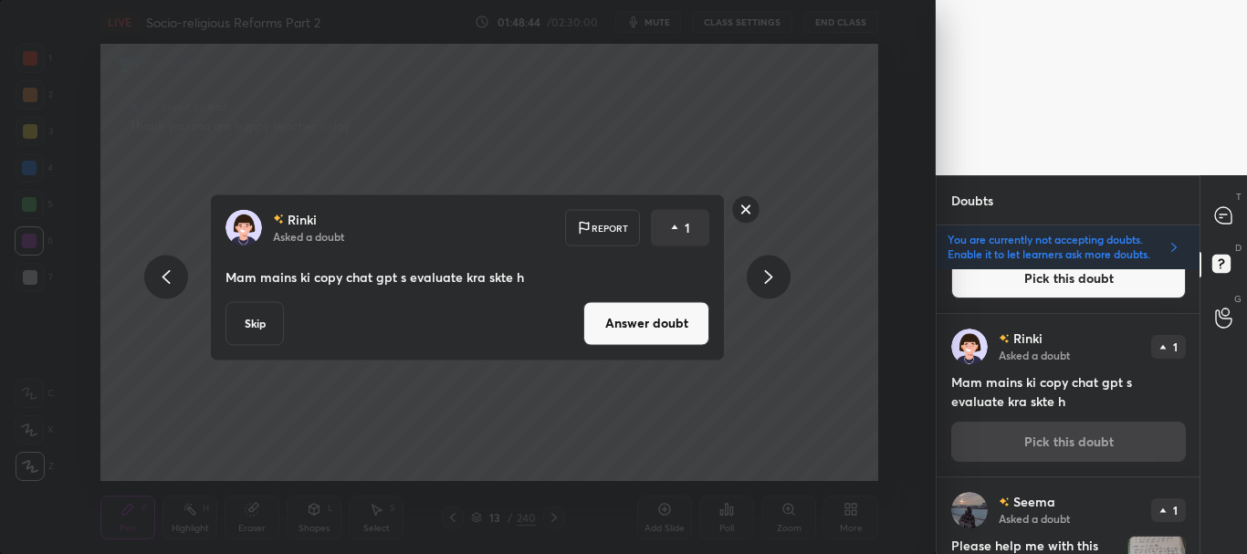
click at [659, 324] on button "Answer doubt" at bounding box center [646, 323] width 126 height 44
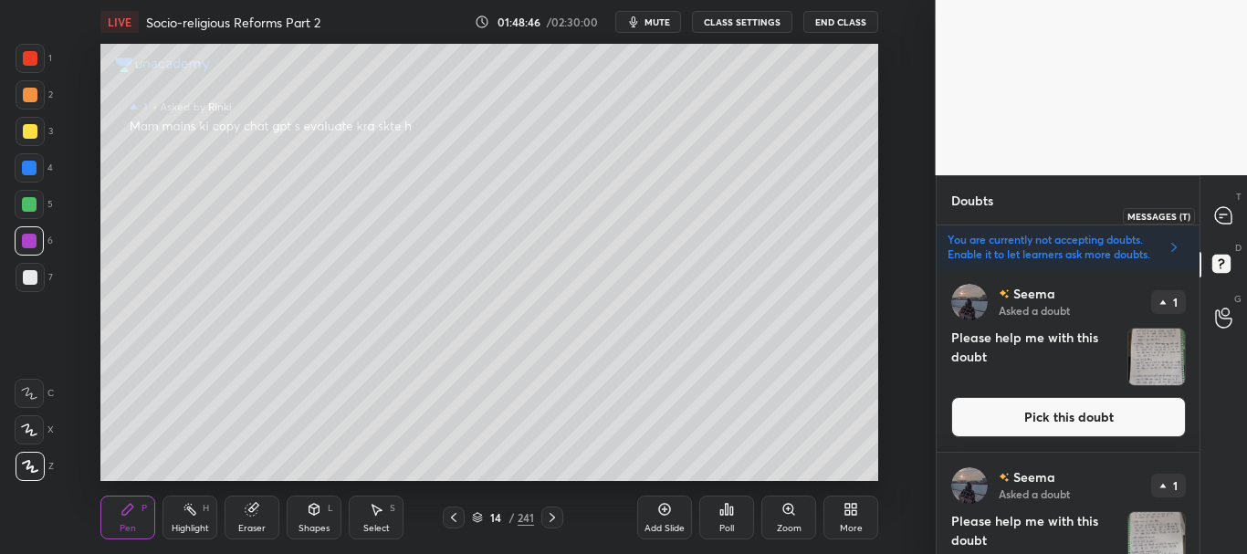
click at [1220, 212] on icon at bounding box center [1223, 215] width 16 height 16
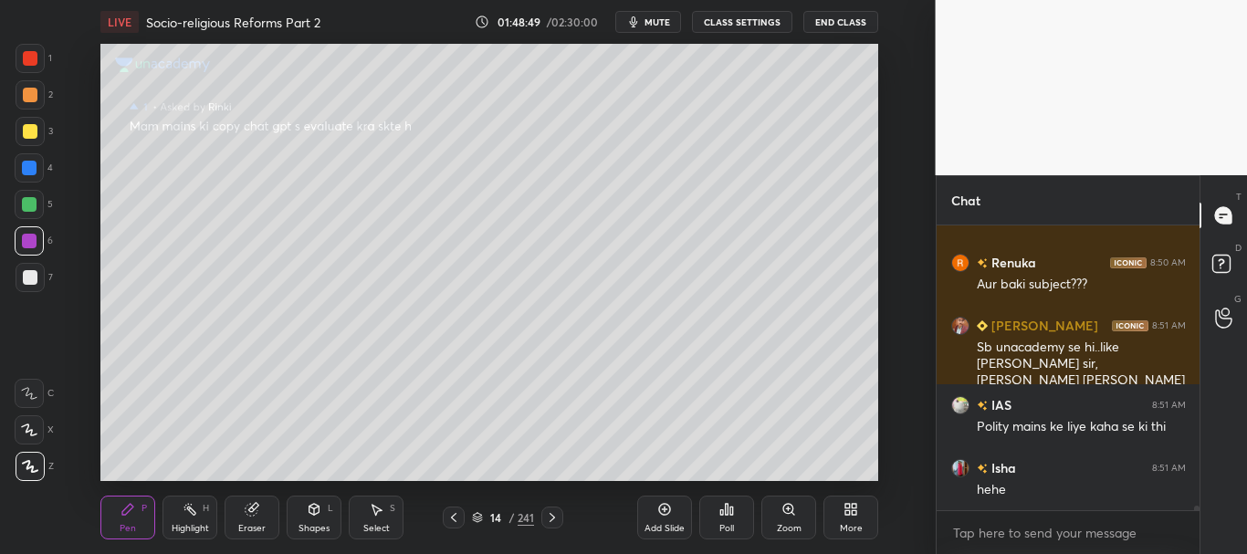
scroll to position [16883, 0]
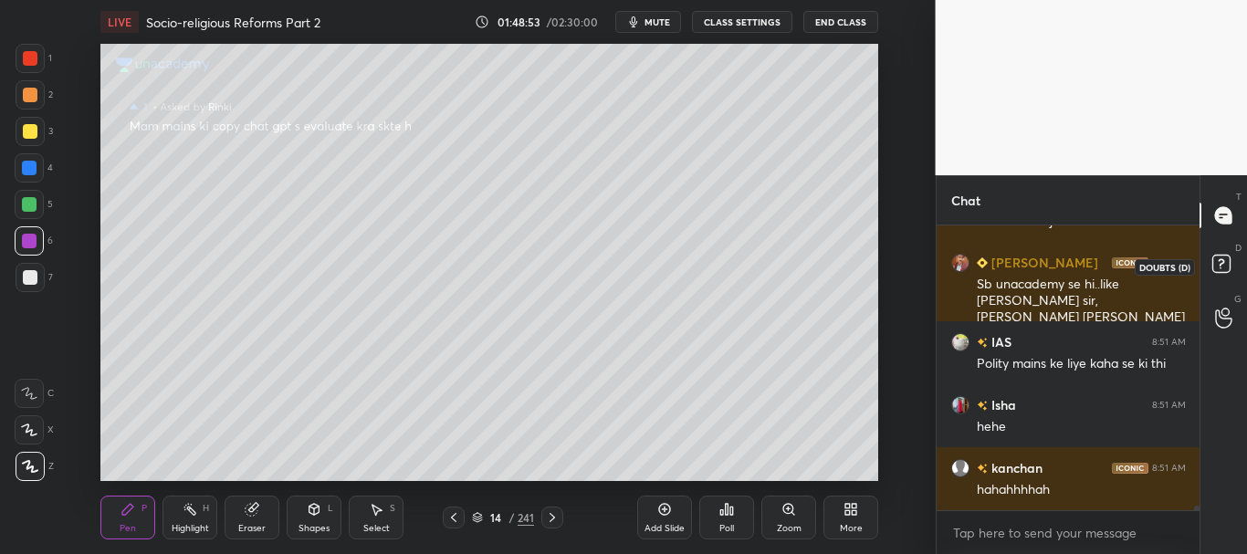
click at [1223, 261] on icon at bounding box center [1221, 262] width 6 height 7
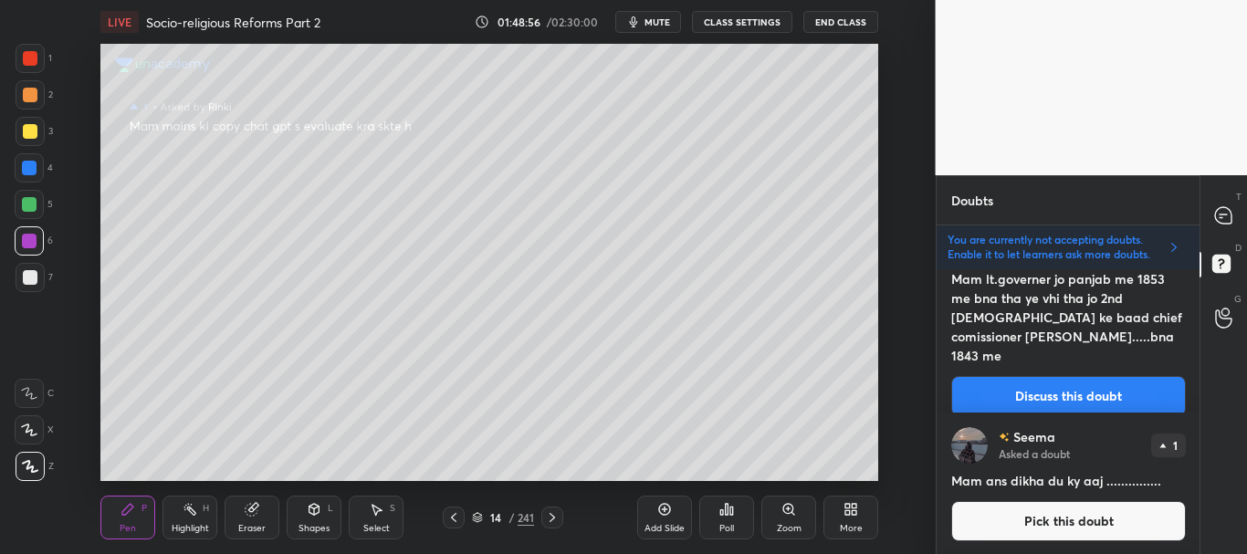
click at [1062, 376] on button "Discuss this doubt" at bounding box center [1068, 396] width 235 height 40
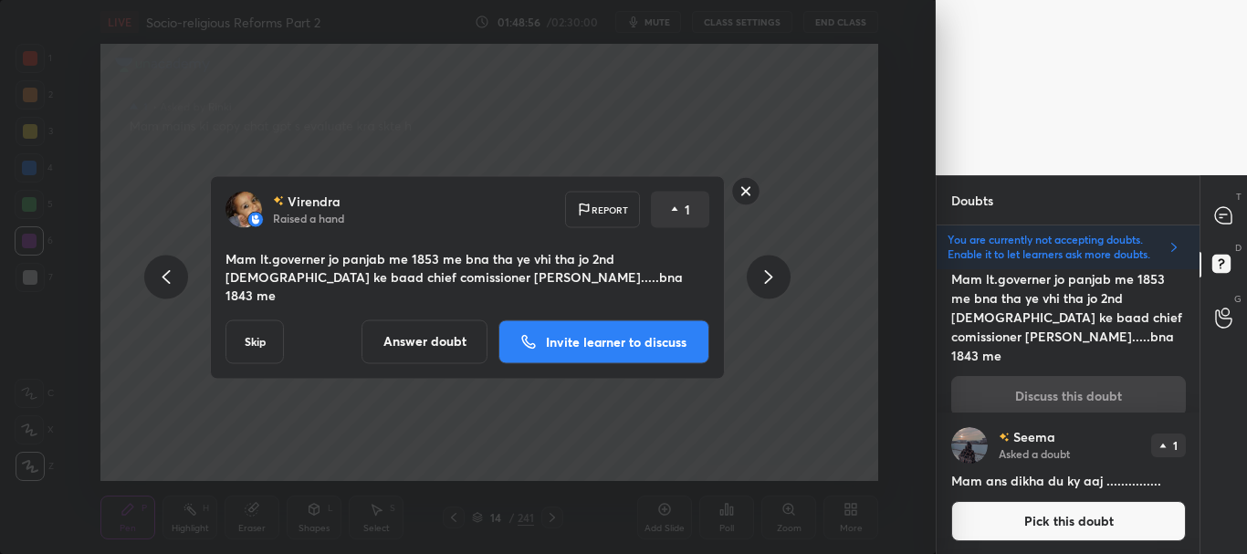
scroll to position [550, 0]
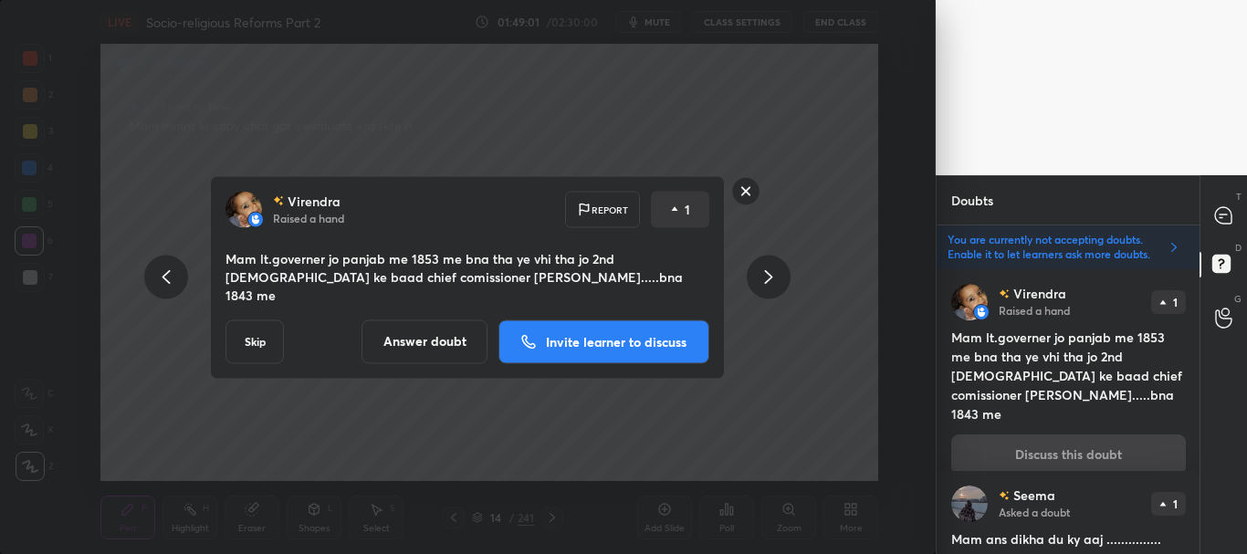
click at [455, 338] on button "Answer doubt" at bounding box center [424, 341] width 126 height 44
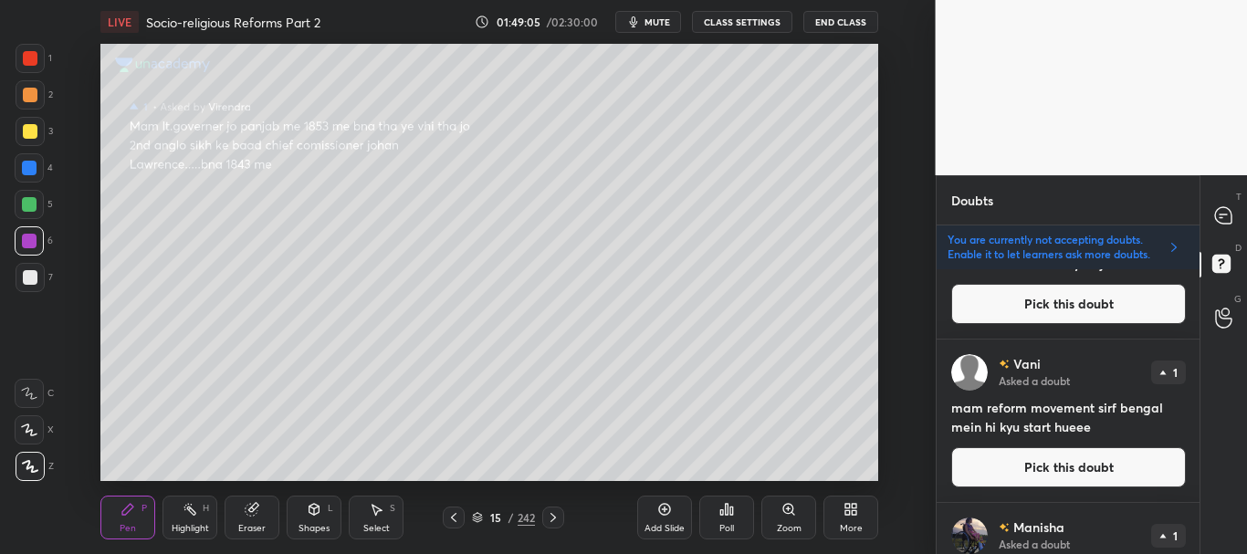
scroll to position [670, 0]
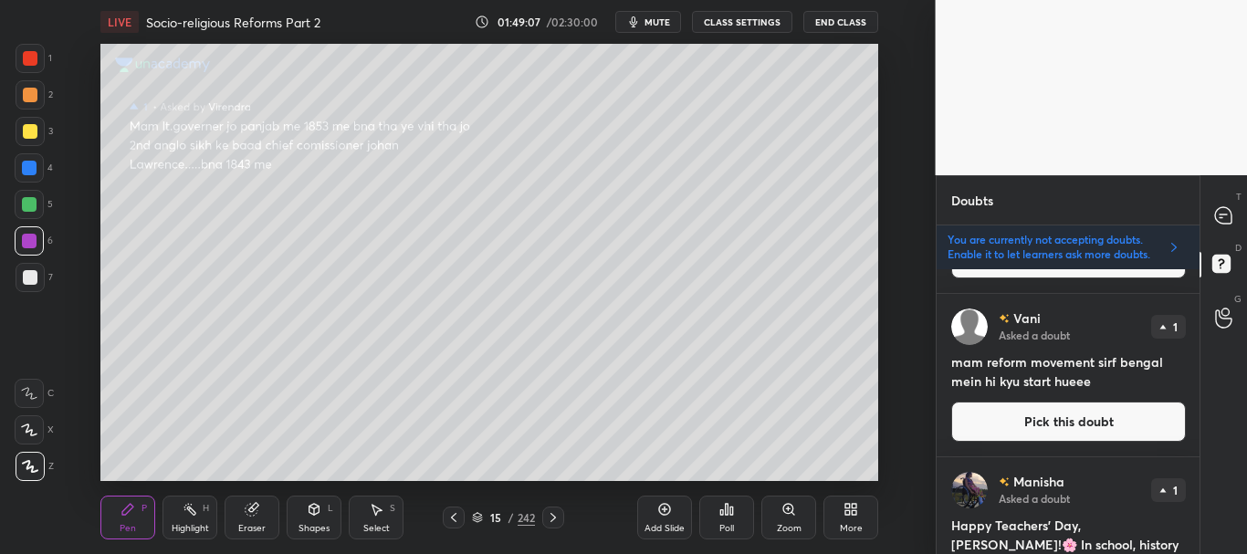
click at [1047, 412] on button "Pick this doubt" at bounding box center [1068, 422] width 235 height 40
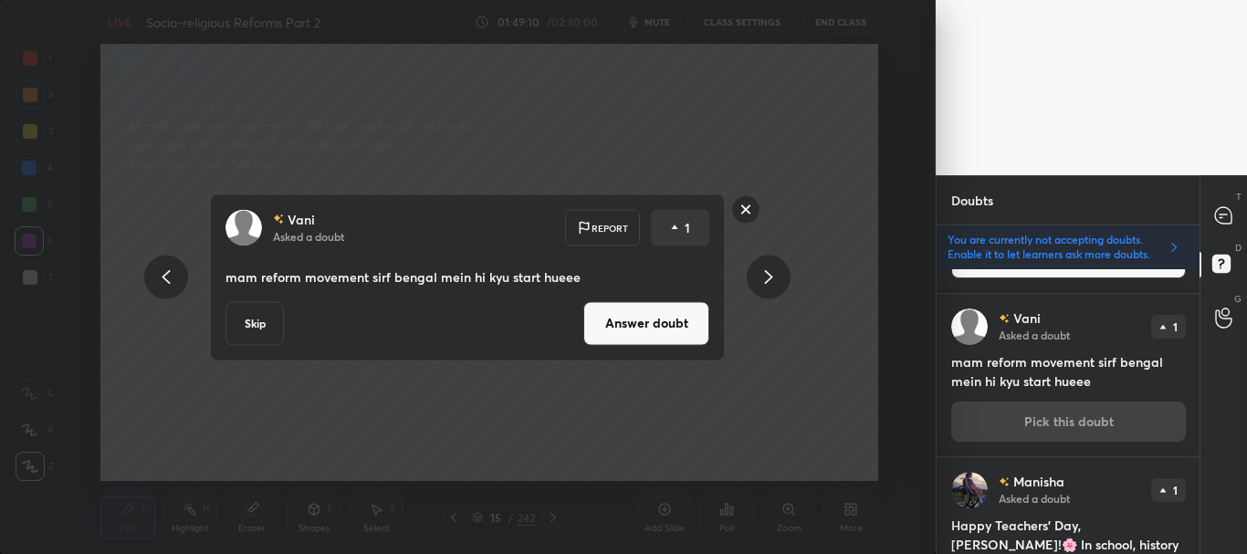
click at [653, 323] on button "Answer doubt" at bounding box center [646, 323] width 126 height 44
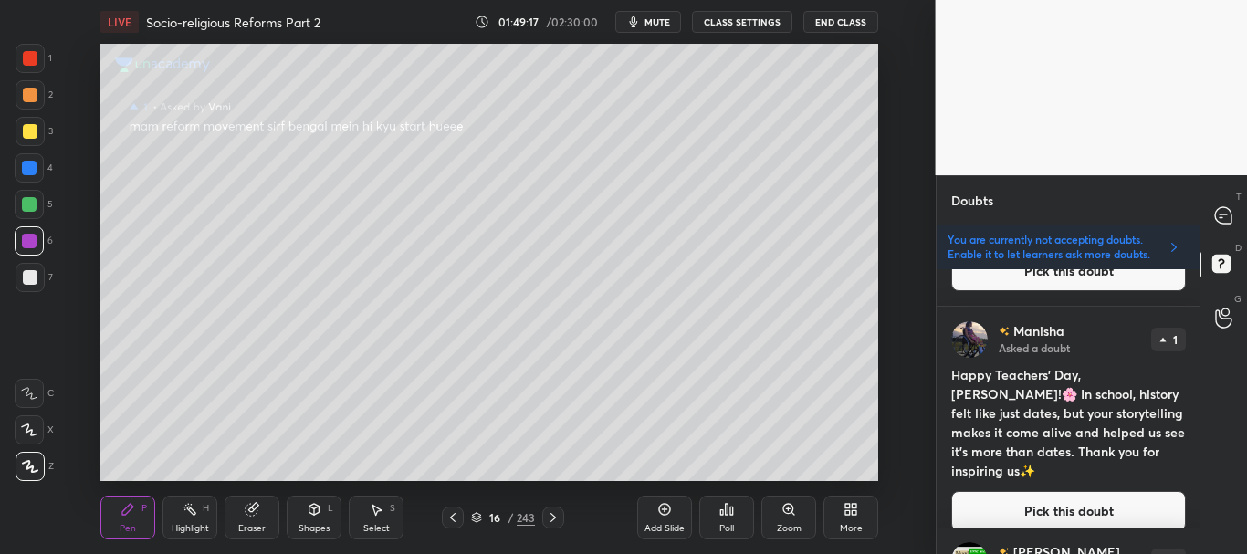
scroll to position [669, 0]
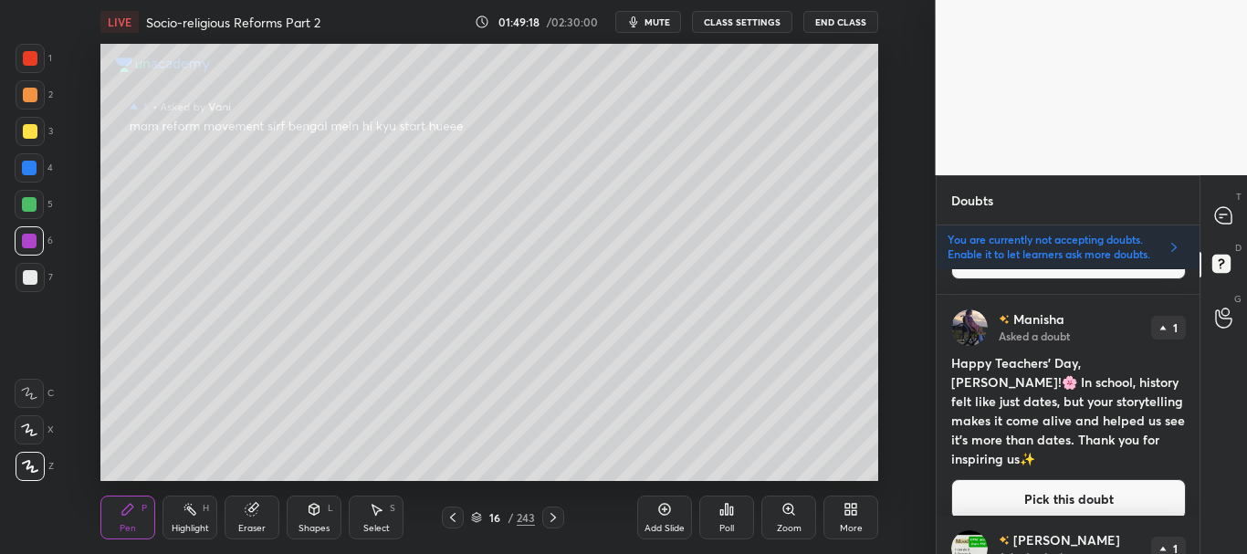
click at [1089, 479] on button "Pick this doubt" at bounding box center [1068, 499] width 235 height 40
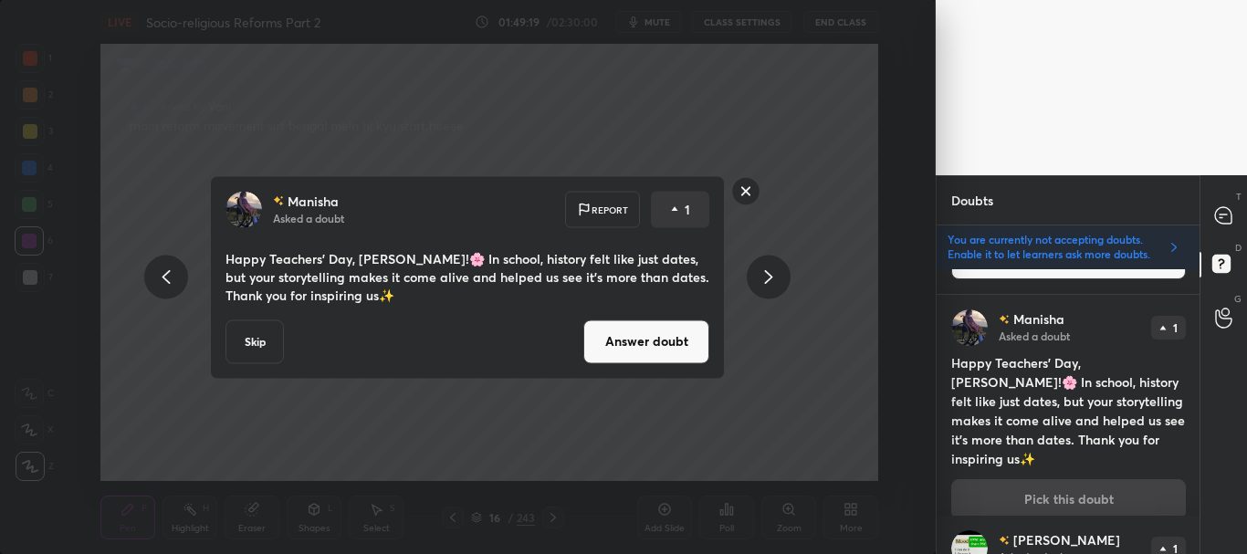
click at [639, 338] on button "Answer doubt" at bounding box center [646, 341] width 126 height 44
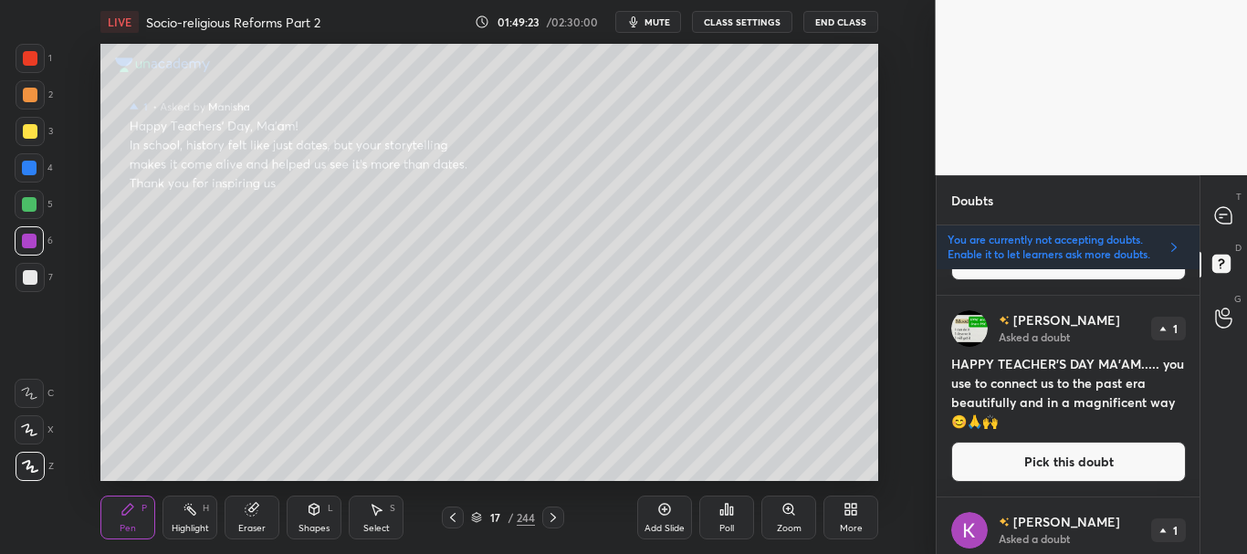
scroll to position [691, 0]
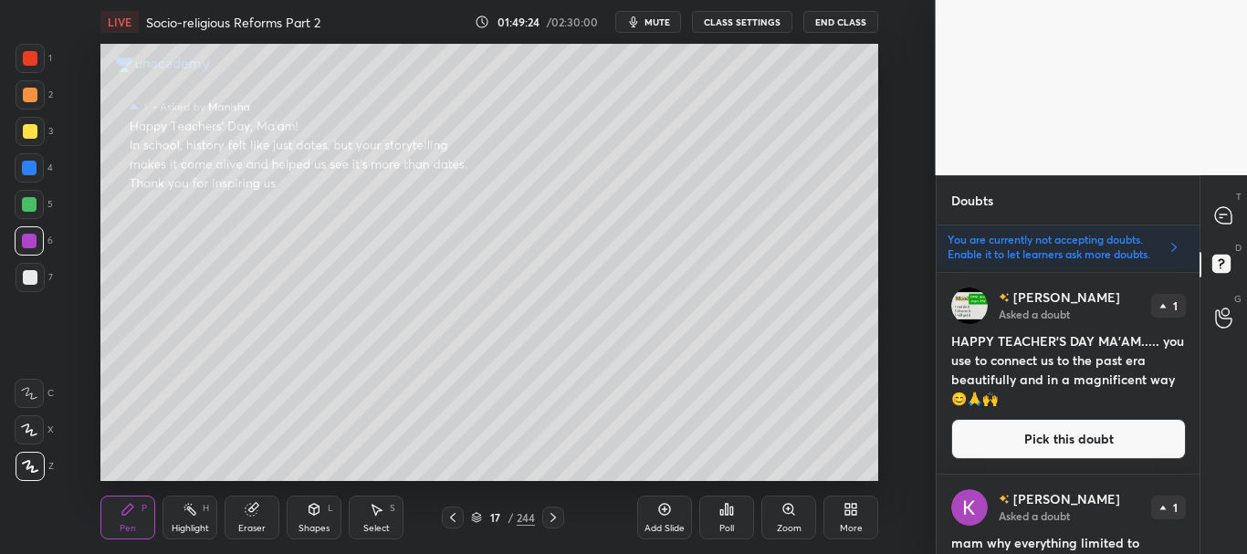
click at [1091, 444] on button "Pick this doubt" at bounding box center [1068, 439] width 235 height 40
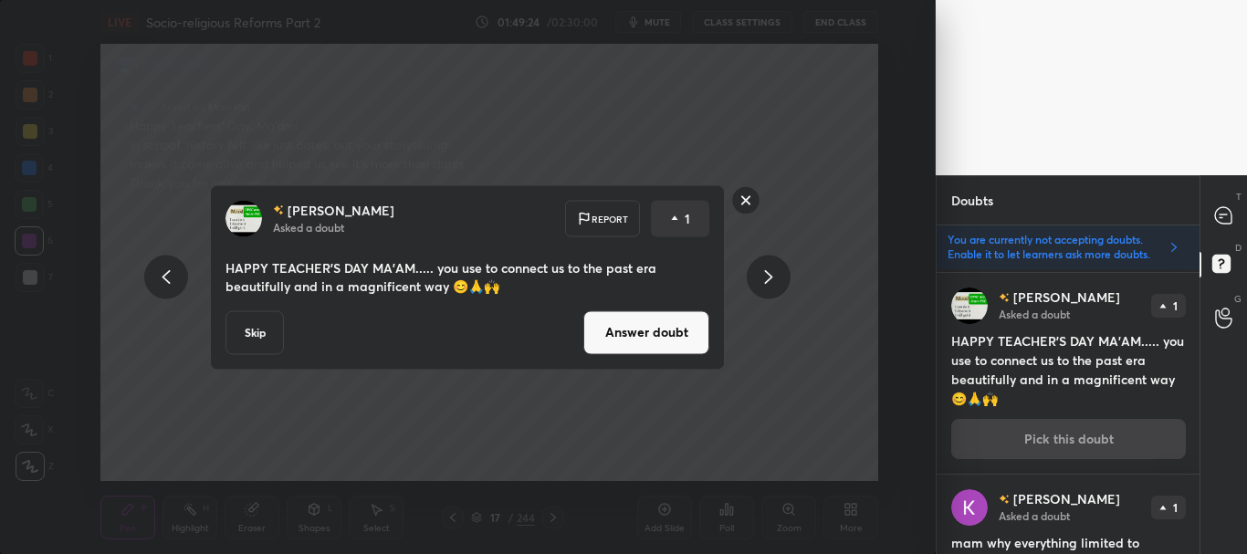
click at [654, 333] on button "Answer doubt" at bounding box center [646, 332] width 126 height 44
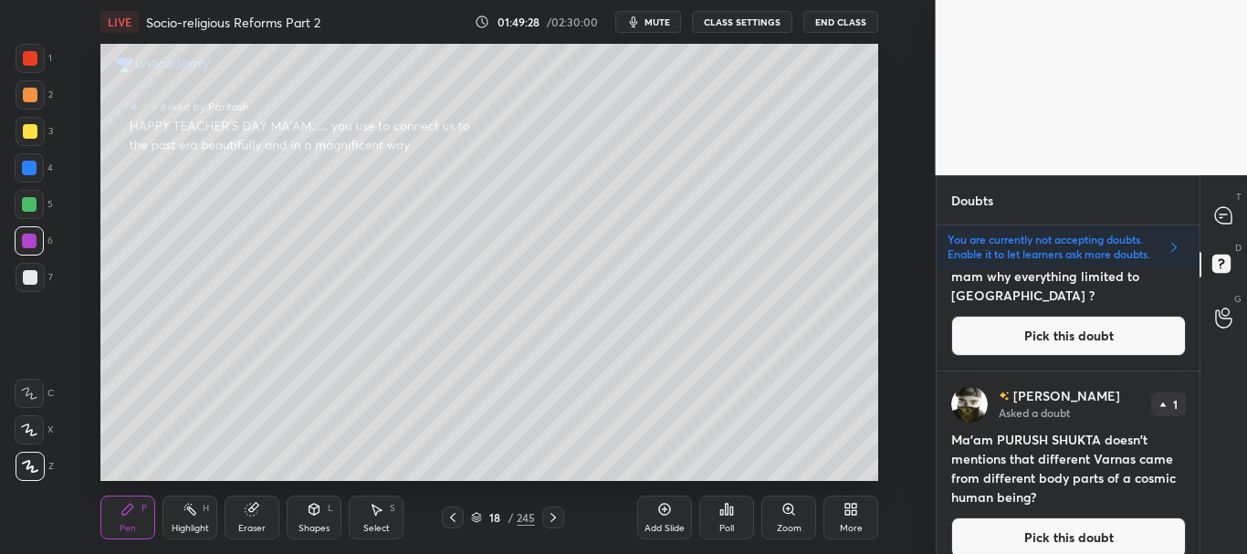
scroll to position [678, 0]
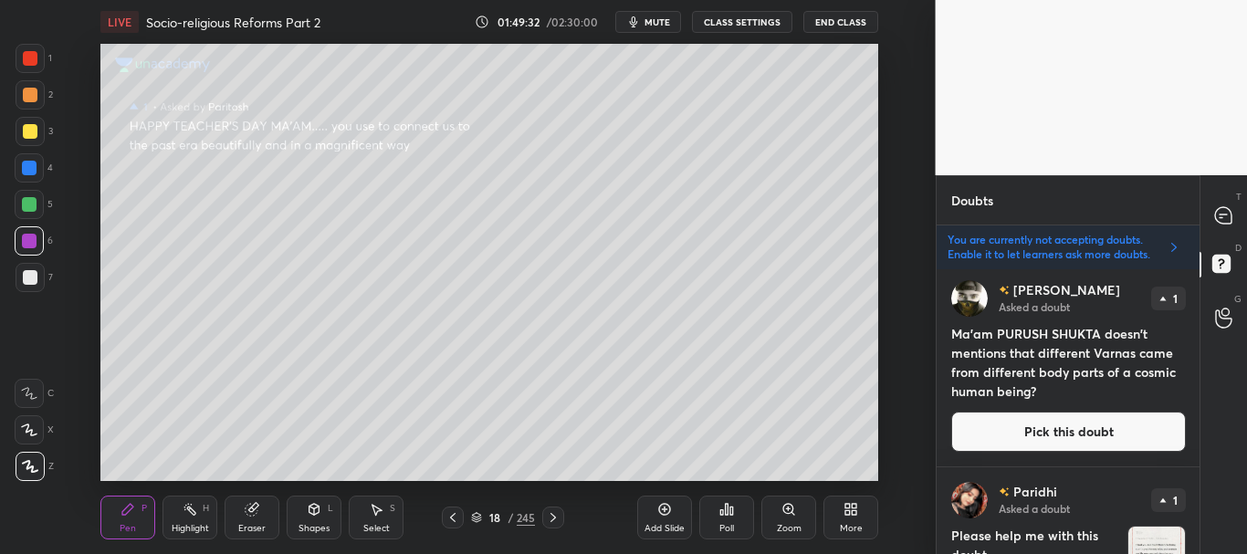
click at [1041, 423] on button "Pick this doubt" at bounding box center [1068, 432] width 235 height 40
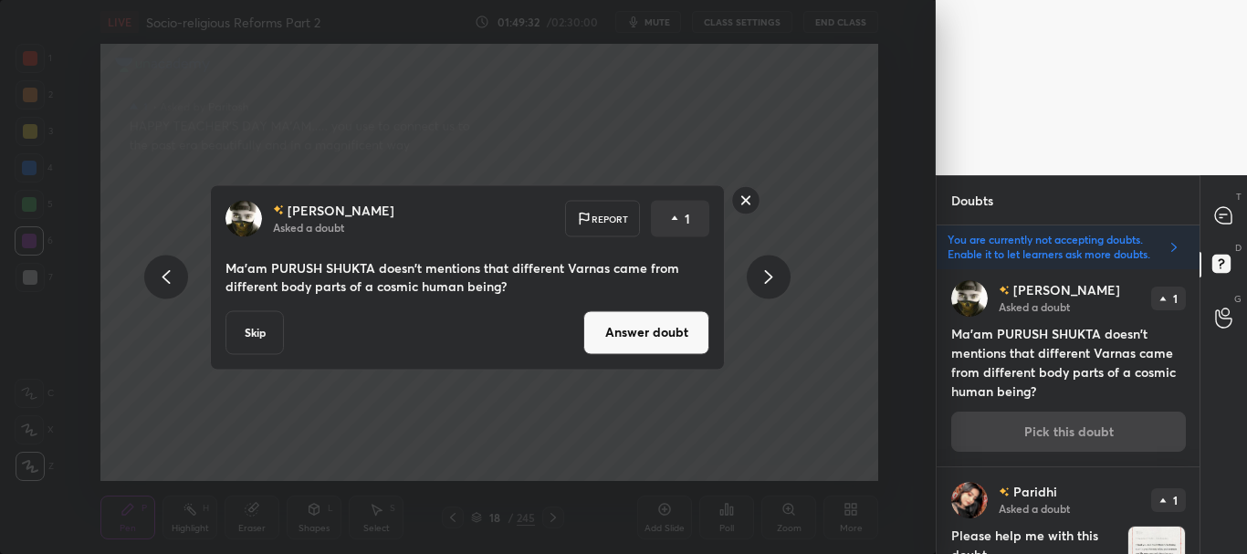
scroll to position [858, 0]
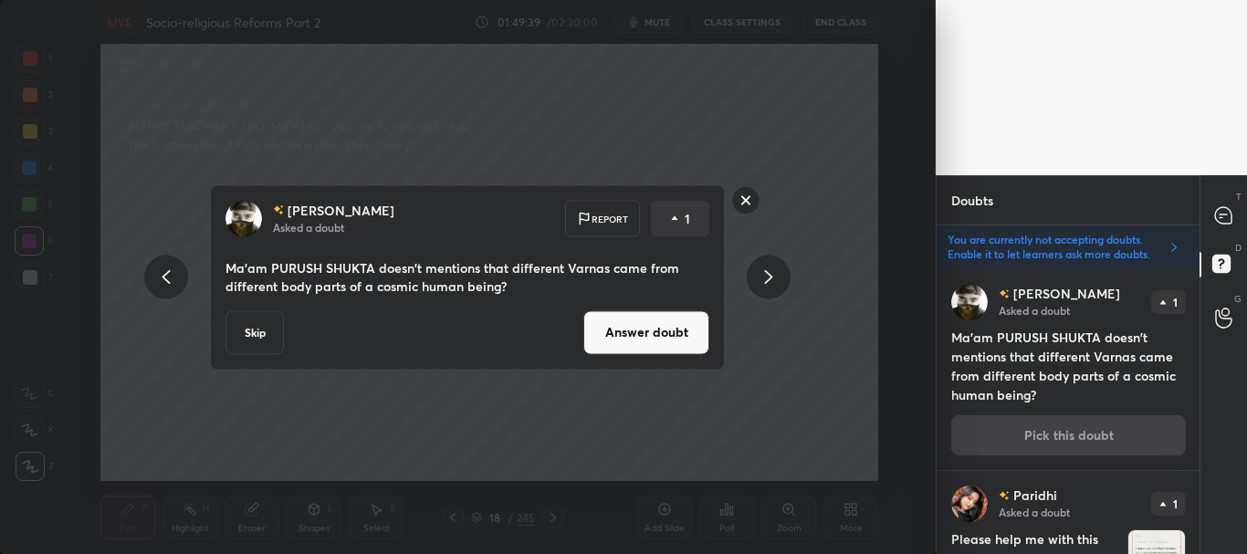
click at [623, 330] on button "Answer doubt" at bounding box center [646, 332] width 126 height 44
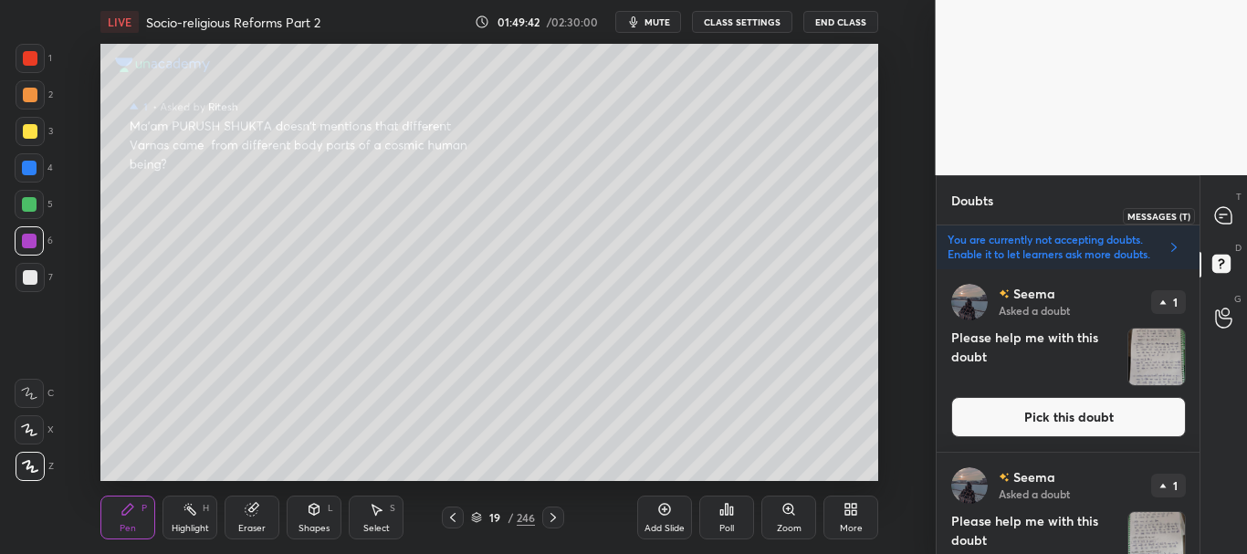
click at [1222, 212] on icon at bounding box center [1223, 215] width 16 height 16
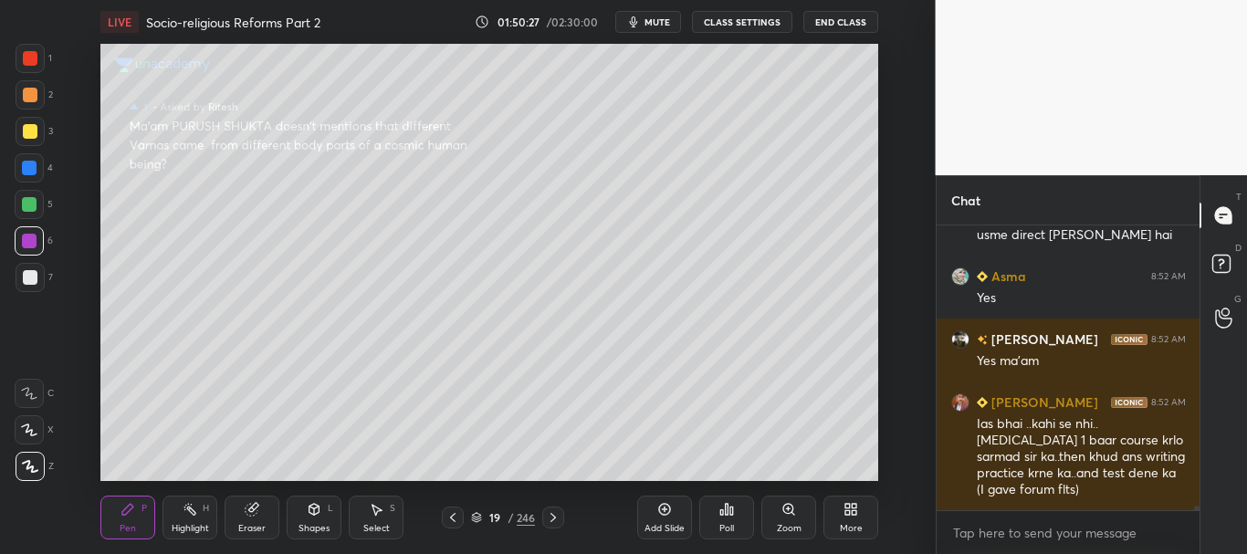
scroll to position [18463, 0]
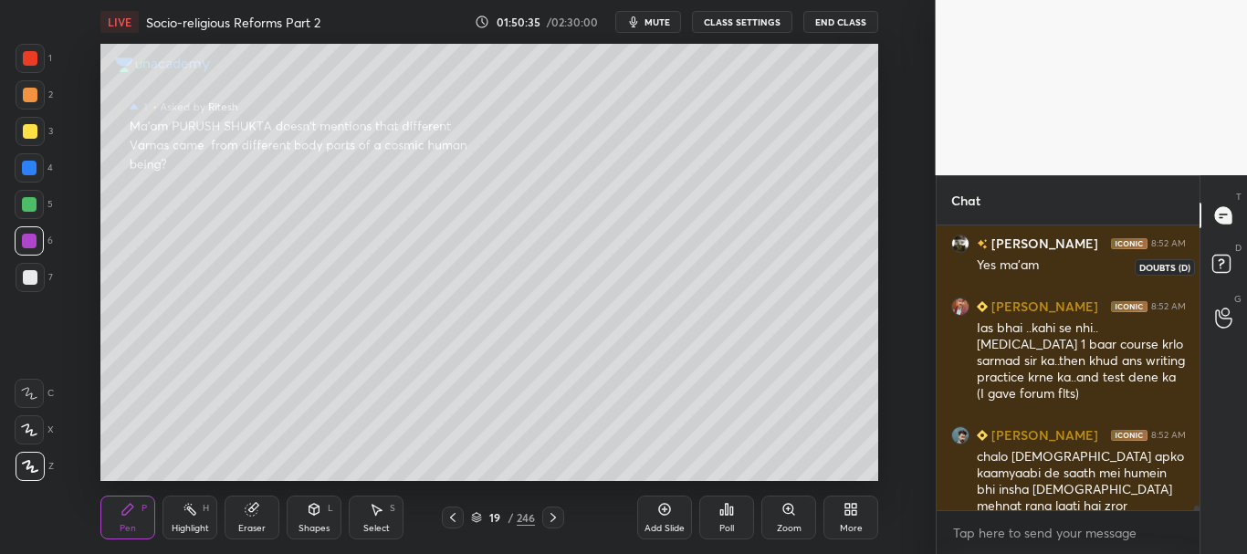
click at [1225, 261] on rect at bounding box center [1220, 264] width 17 height 17
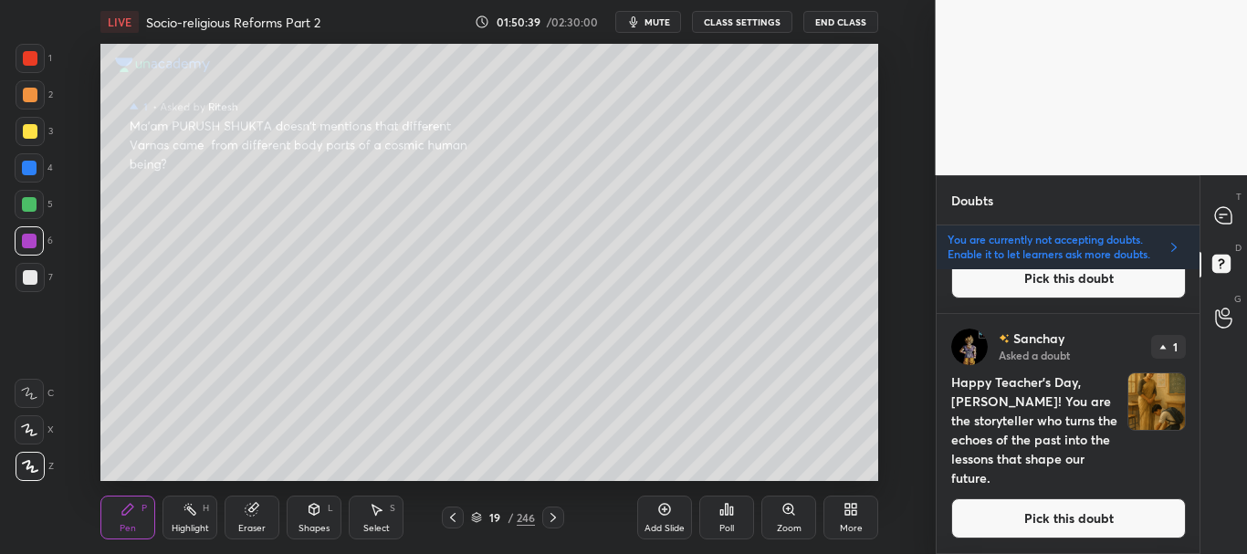
scroll to position [1046, 0]
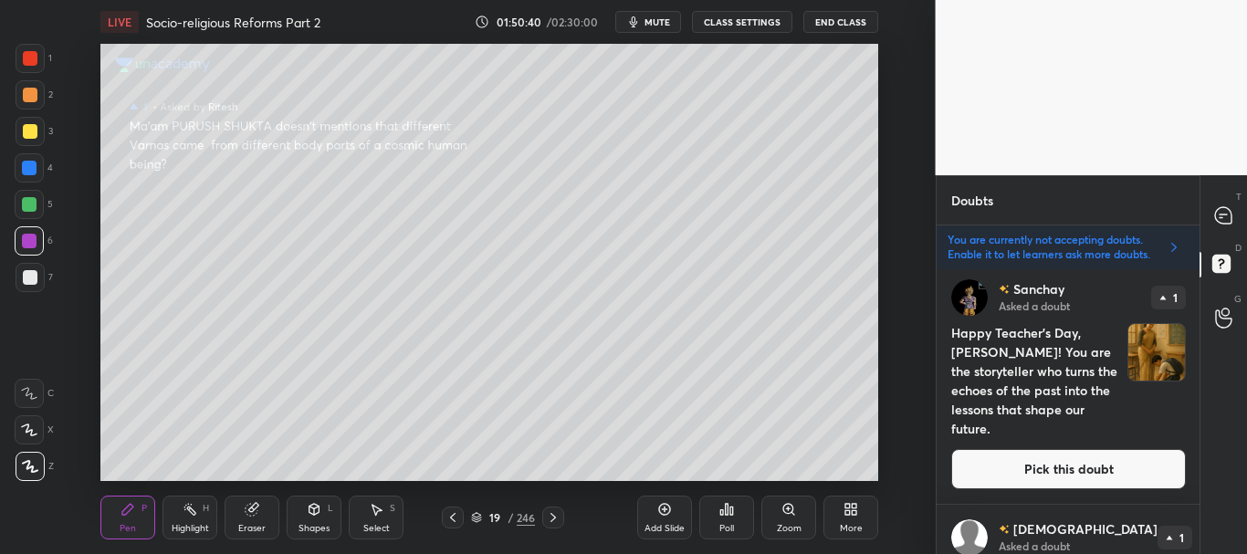
click at [1081, 482] on button "Pick this doubt" at bounding box center [1068, 469] width 235 height 40
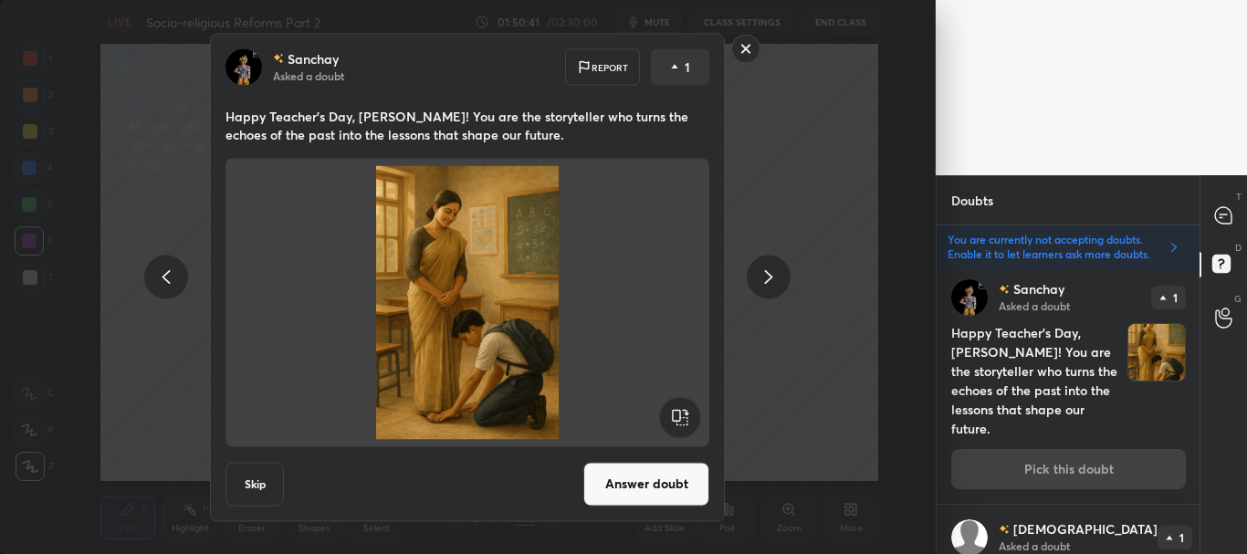
scroll to position [1041, 0]
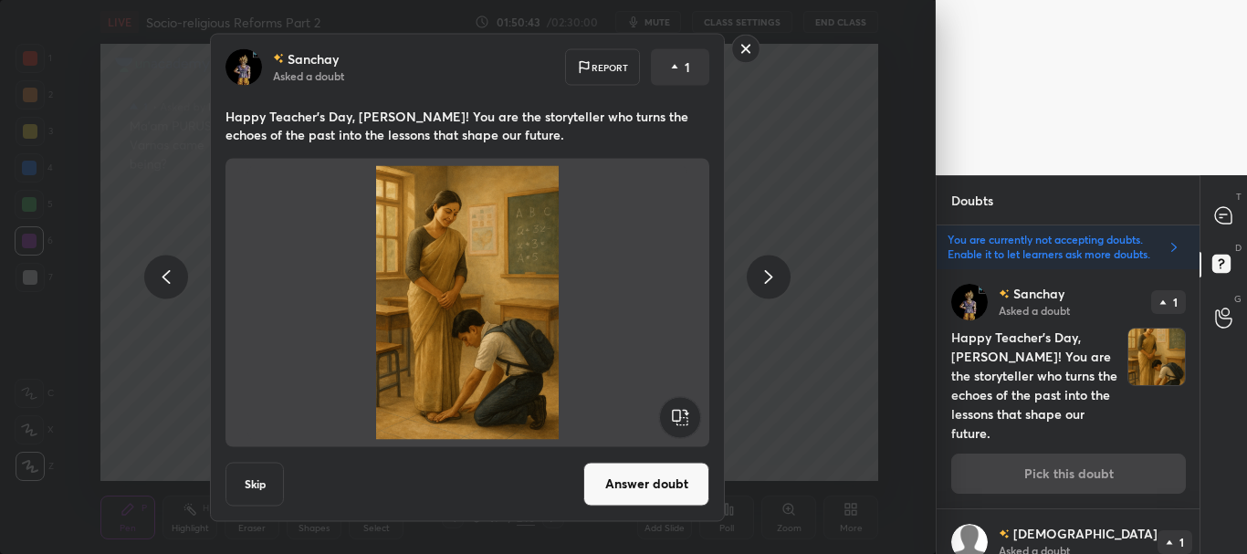
click at [652, 485] on button "Answer doubt" at bounding box center [646, 484] width 126 height 44
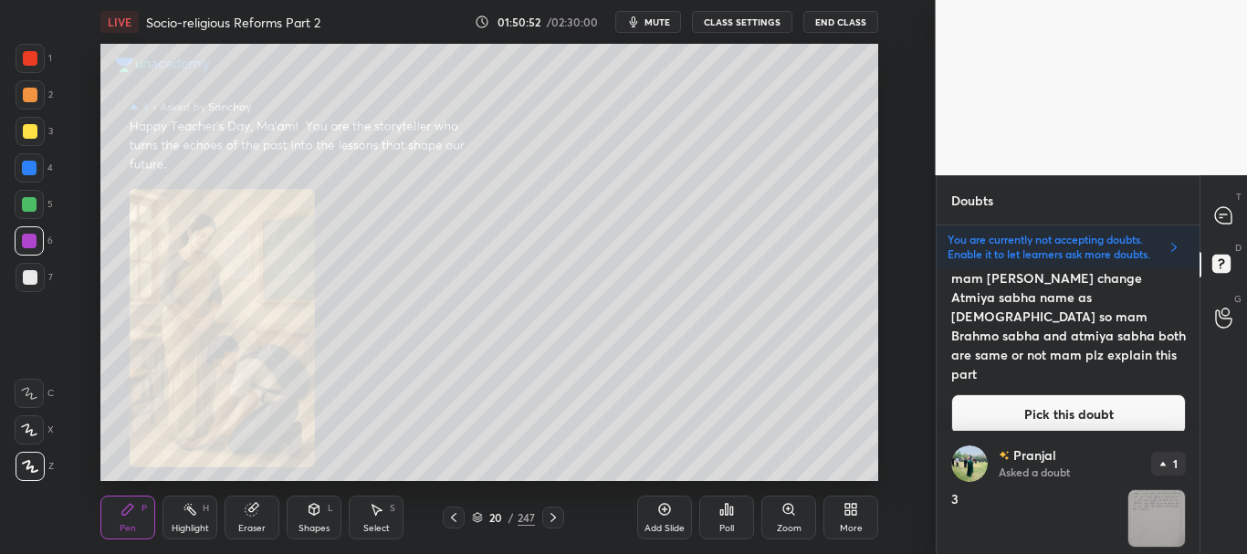
scroll to position [1597, 0]
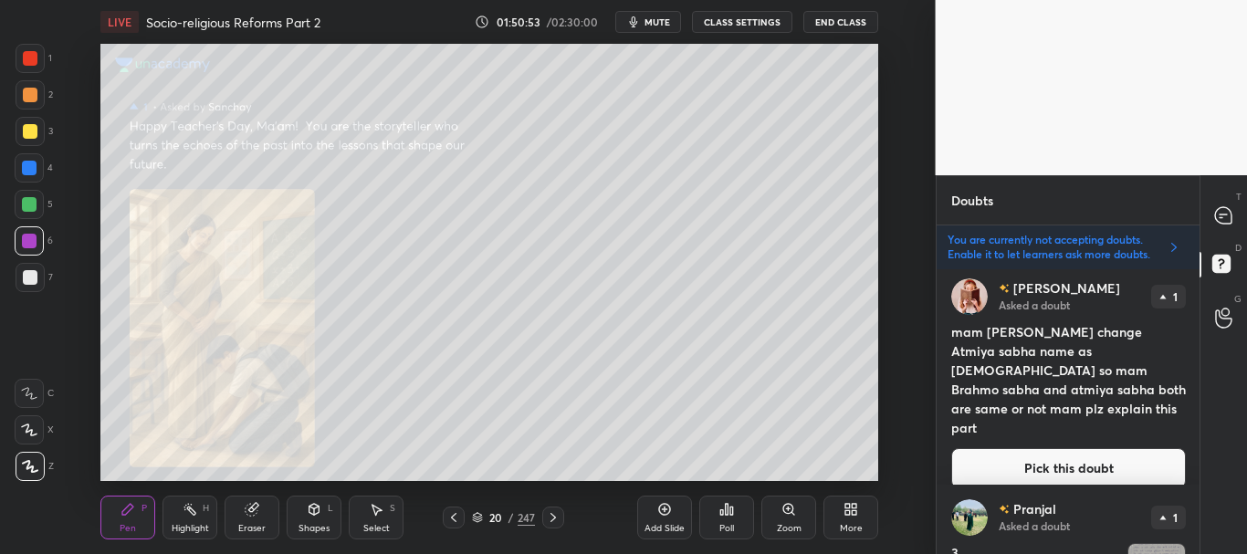
click at [1105, 450] on button "Pick this doubt" at bounding box center [1068, 468] width 235 height 40
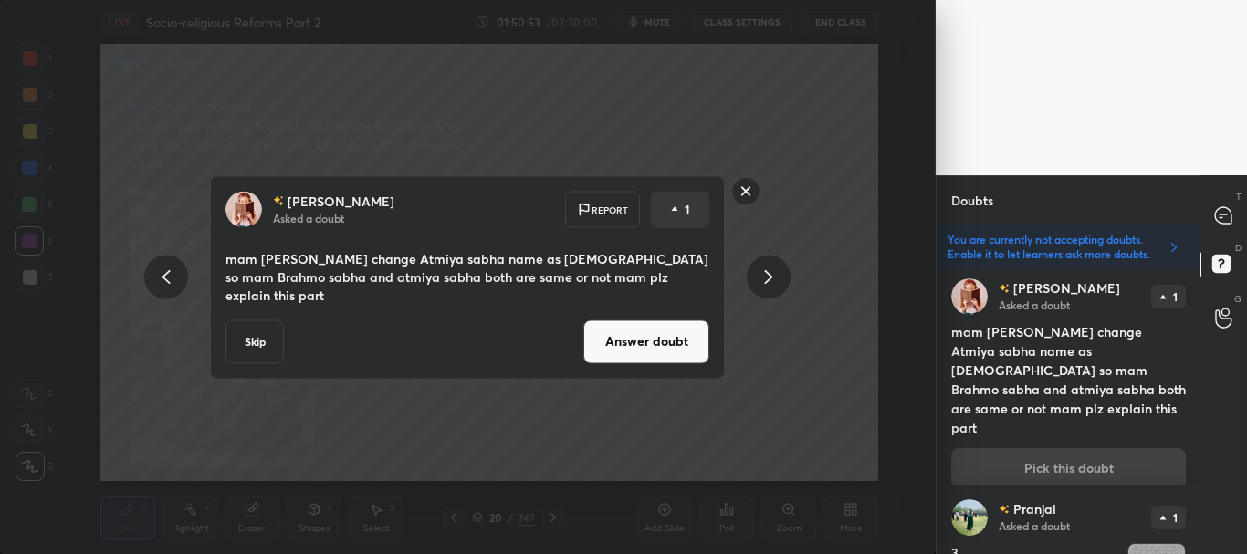
scroll to position [1592, 0]
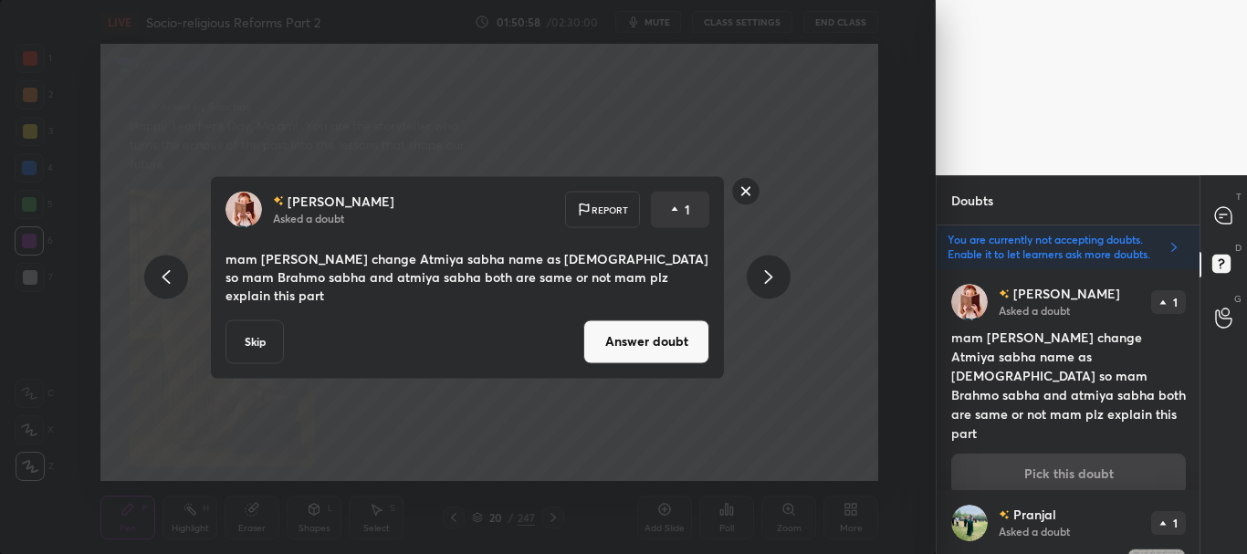
click at [644, 337] on button "Answer doubt" at bounding box center [646, 341] width 126 height 44
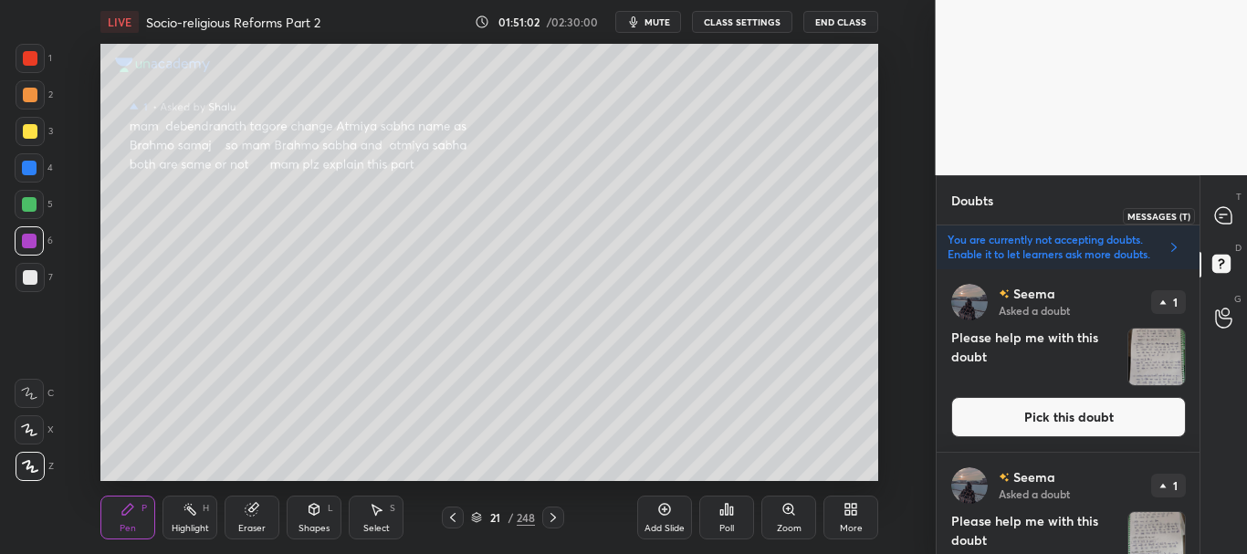
click at [1223, 217] on icon at bounding box center [1223, 215] width 16 height 16
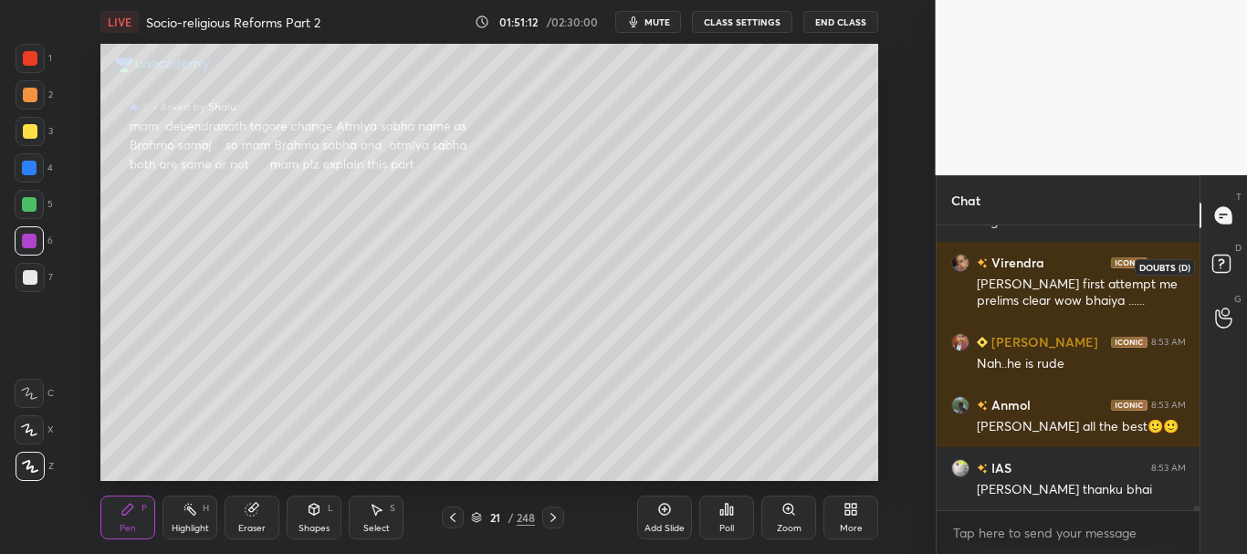
scroll to position [19144, 0]
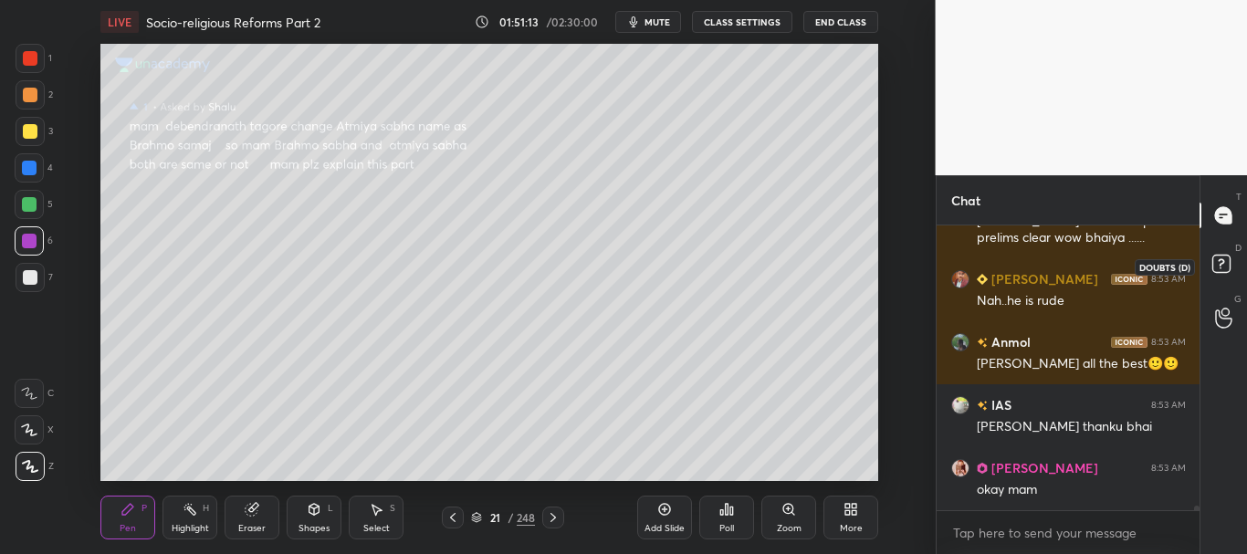
click at [1219, 266] on rect at bounding box center [1220, 264] width 17 height 17
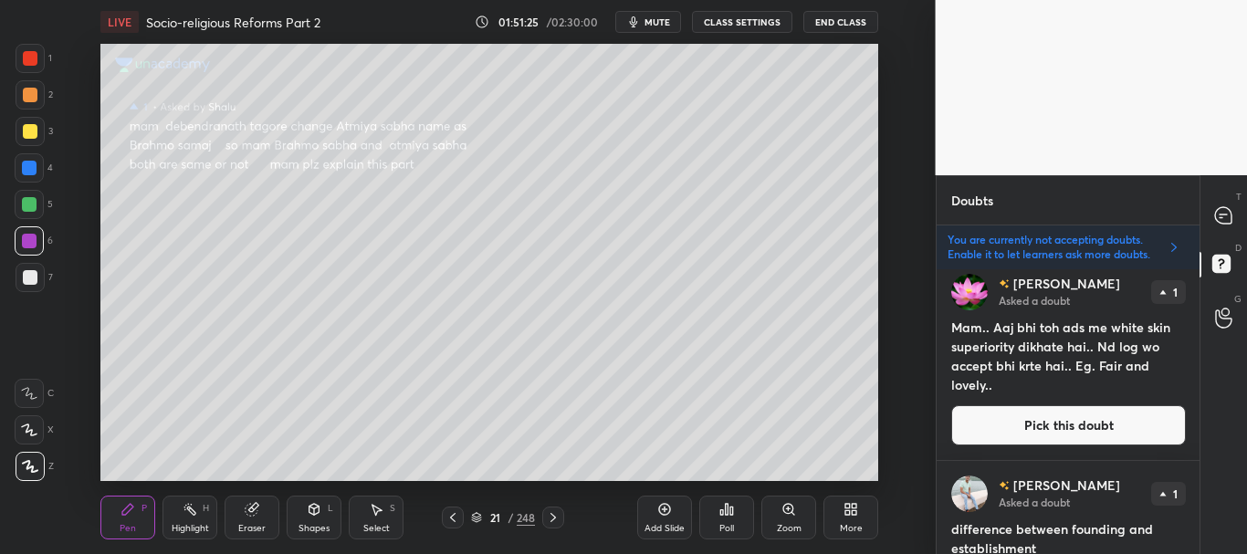
scroll to position [2357, 0]
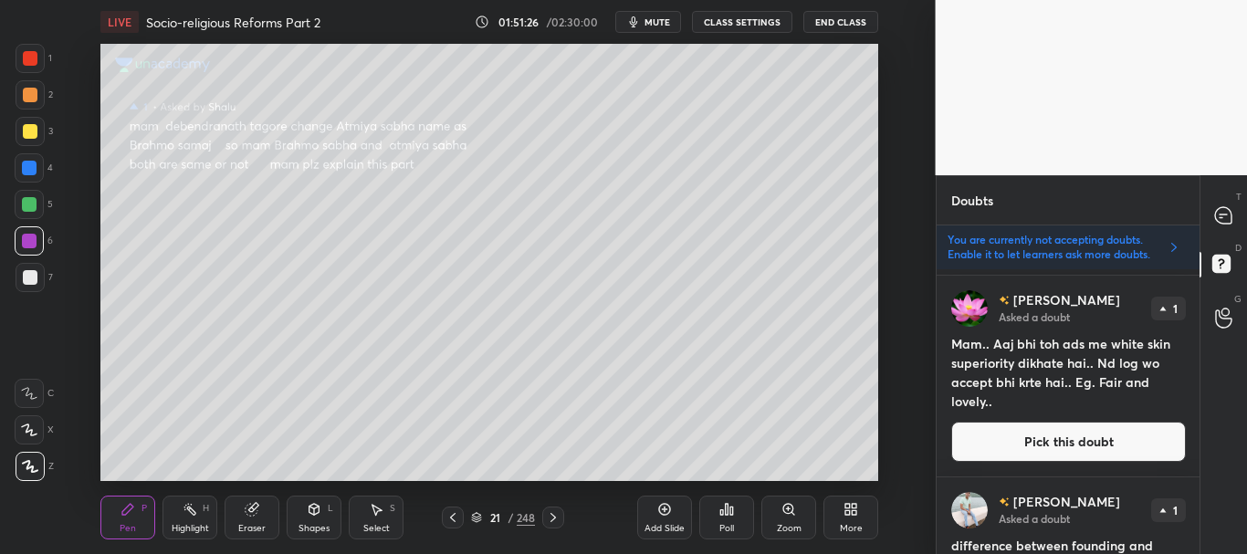
click at [1108, 434] on button "Pick this doubt" at bounding box center [1068, 442] width 235 height 40
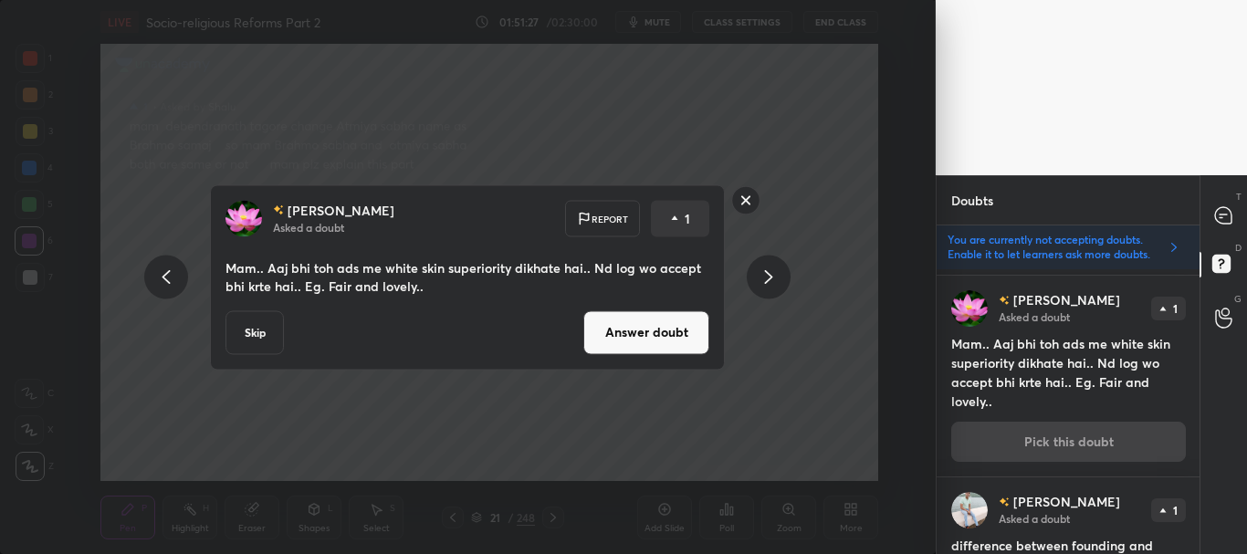
click at [639, 331] on button "Answer doubt" at bounding box center [646, 332] width 126 height 44
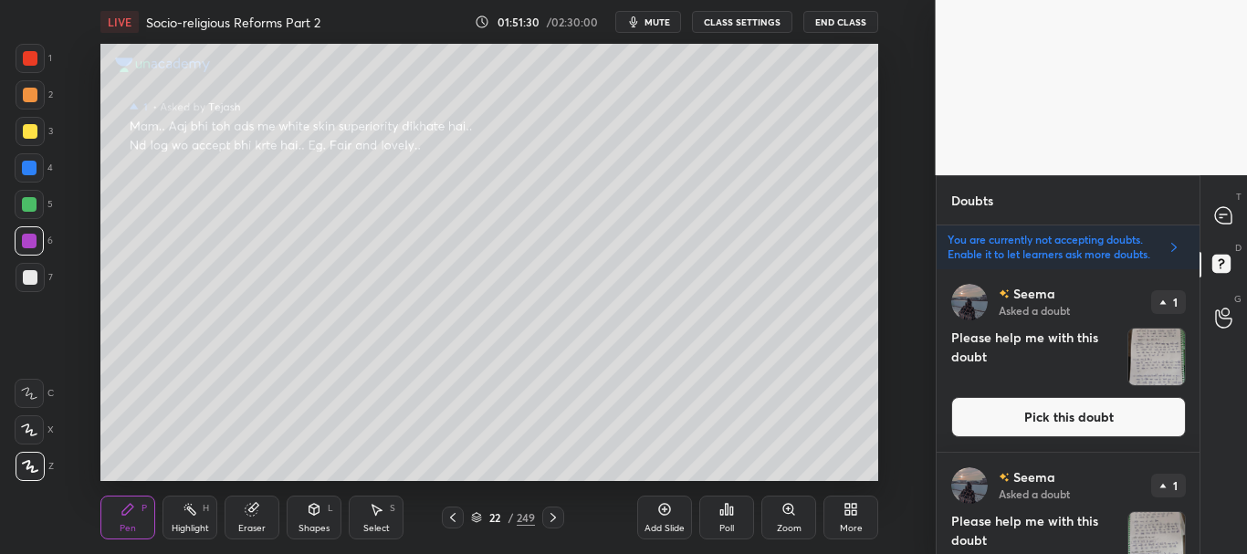
click at [28, 56] on div at bounding box center [30, 58] width 15 height 15
click at [1229, 213] on icon at bounding box center [1223, 215] width 16 height 16
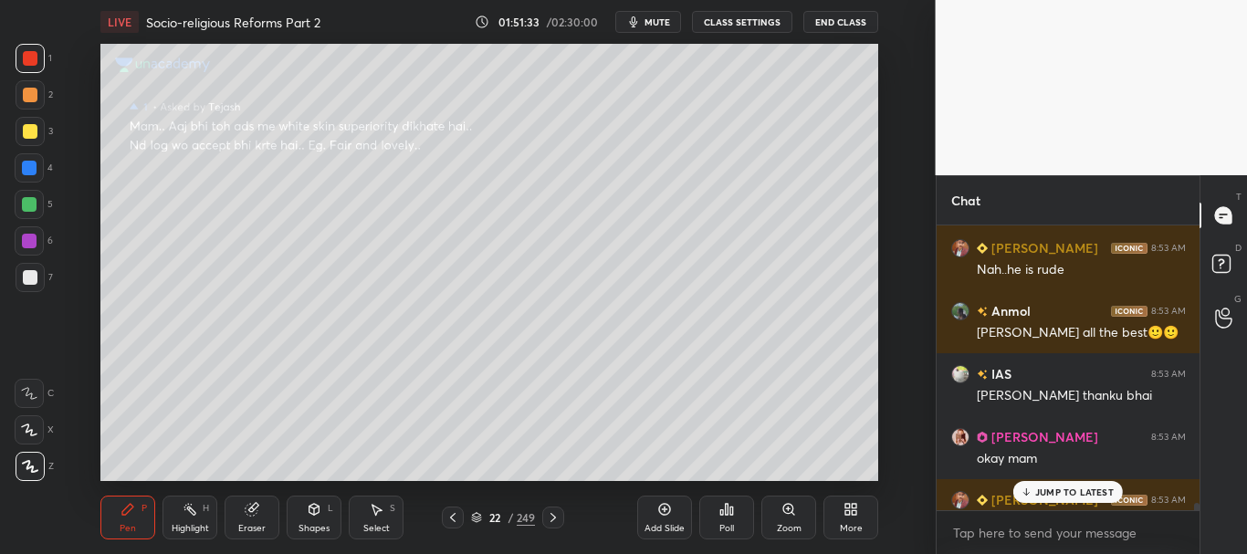
scroll to position [279, 257]
click at [1094, 490] on p "JUMP TO LATEST" at bounding box center [1074, 492] width 78 height 11
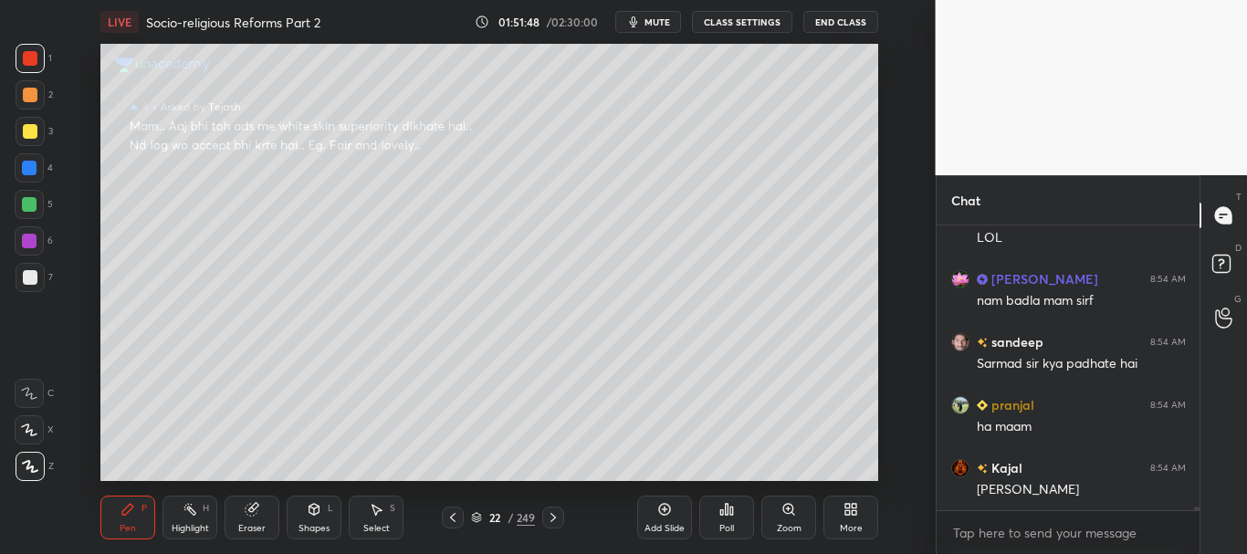
scroll to position [19962, 0]
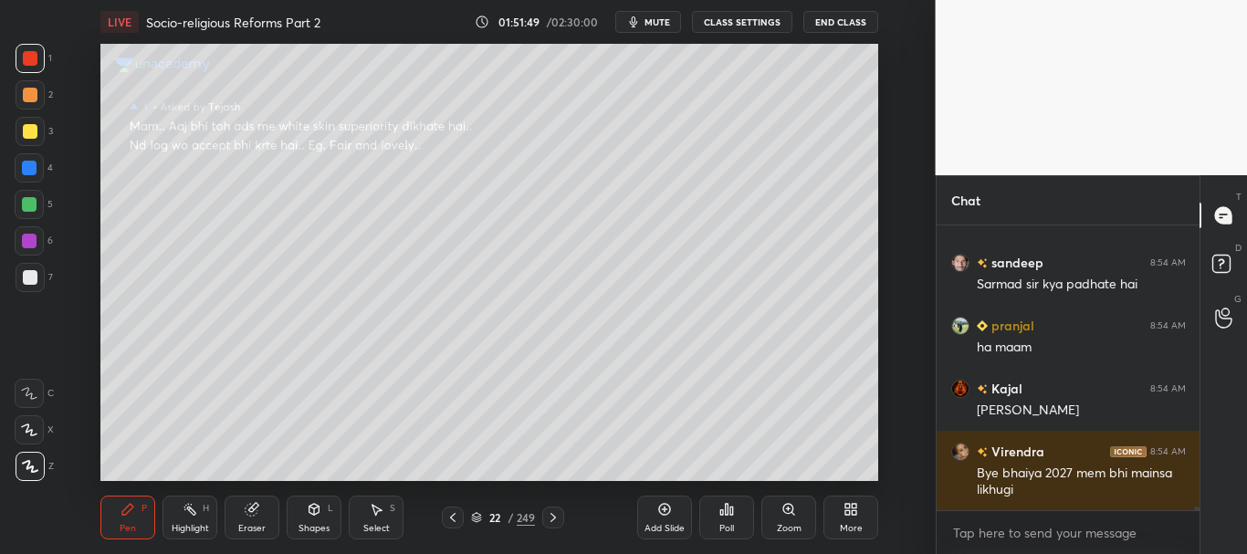
click at [3, 164] on div "1 2 3 4 5 6 7 C X Z C X Z E E Erase all H H" at bounding box center [29, 262] width 58 height 437
drag, startPoint x: 26, startPoint y: 168, endPoint x: 91, endPoint y: 132, distance: 73.9
click at [26, 169] on div at bounding box center [29, 168] width 15 height 15
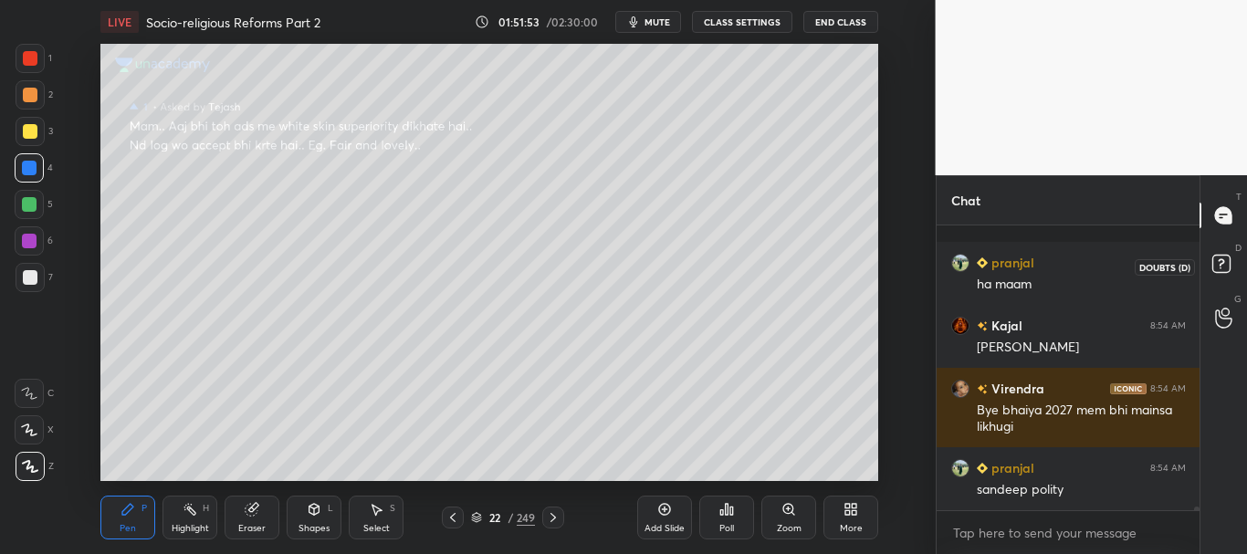
scroll to position [20138, 0]
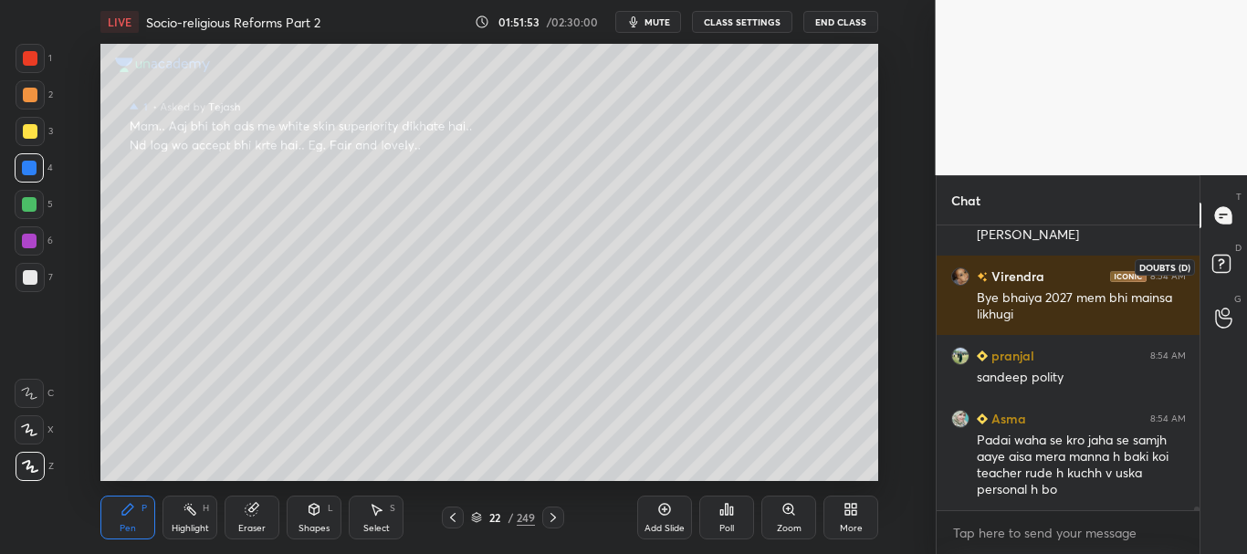
click at [1225, 267] on rect at bounding box center [1220, 264] width 17 height 17
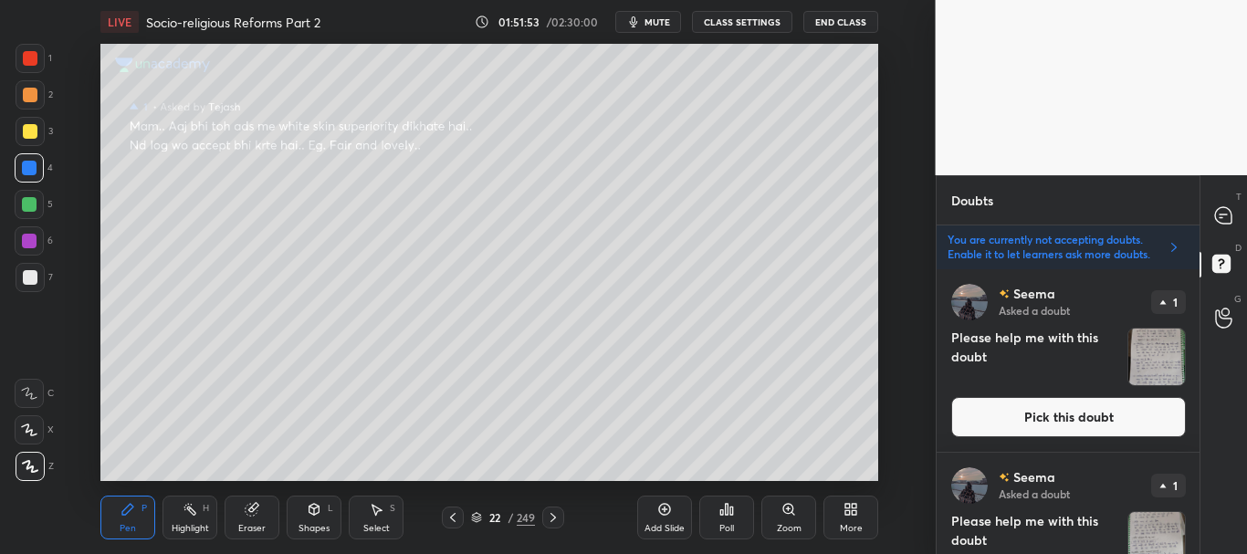
scroll to position [279, 257]
click at [1230, 209] on icon at bounding box center [1223, 215] width 16 height 16
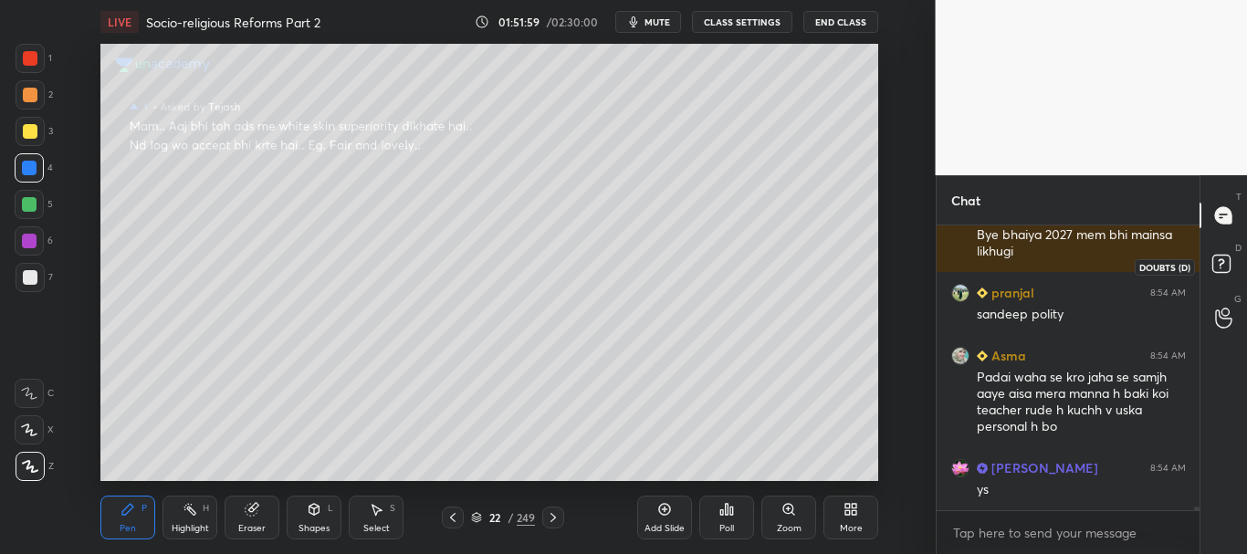
click at [1218, 260] on rect at bounding box center [1220, 264] width 17 height 17
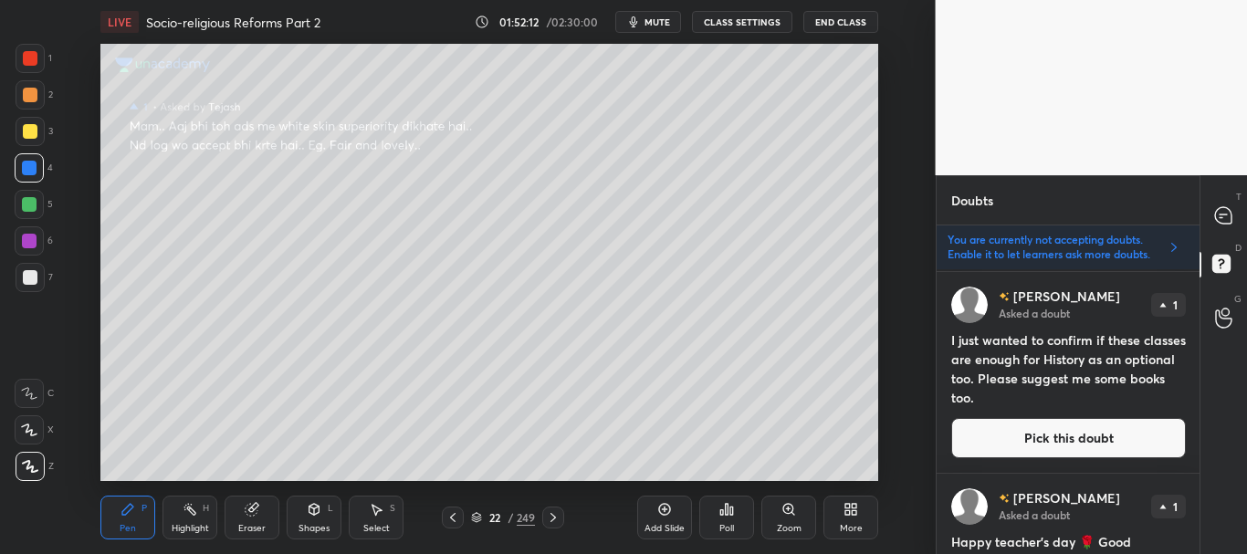
click at [1045, 433] on button "Pick this doubt" at bounding box center [1068, 438] width 235 height 40
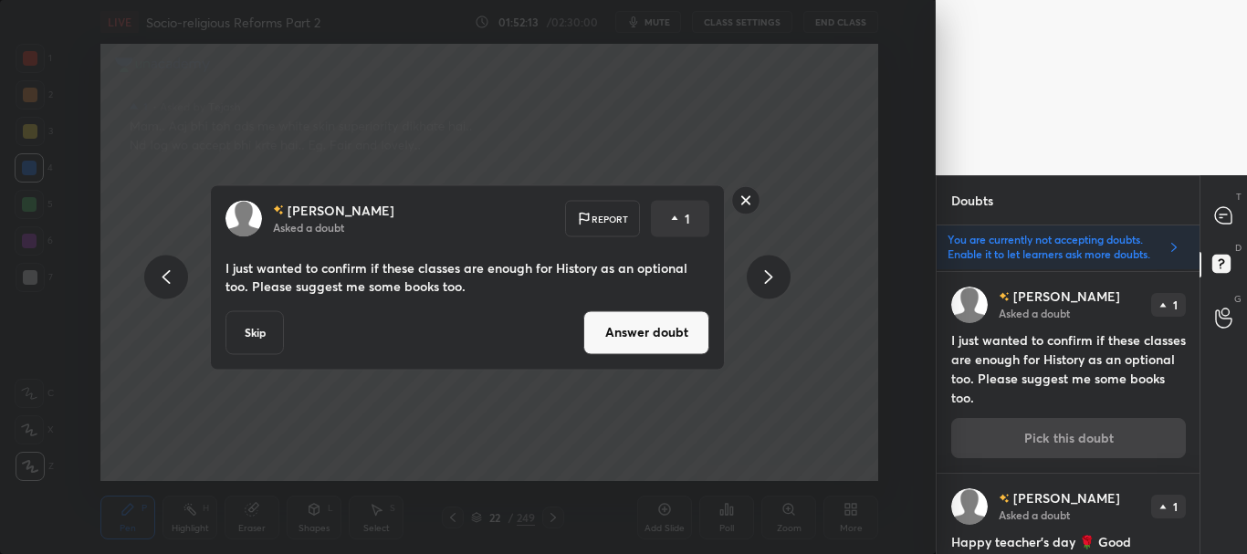
click at [675, 330] on button "Answer doubt" at bounding box center [646, 332] width 126 height 44
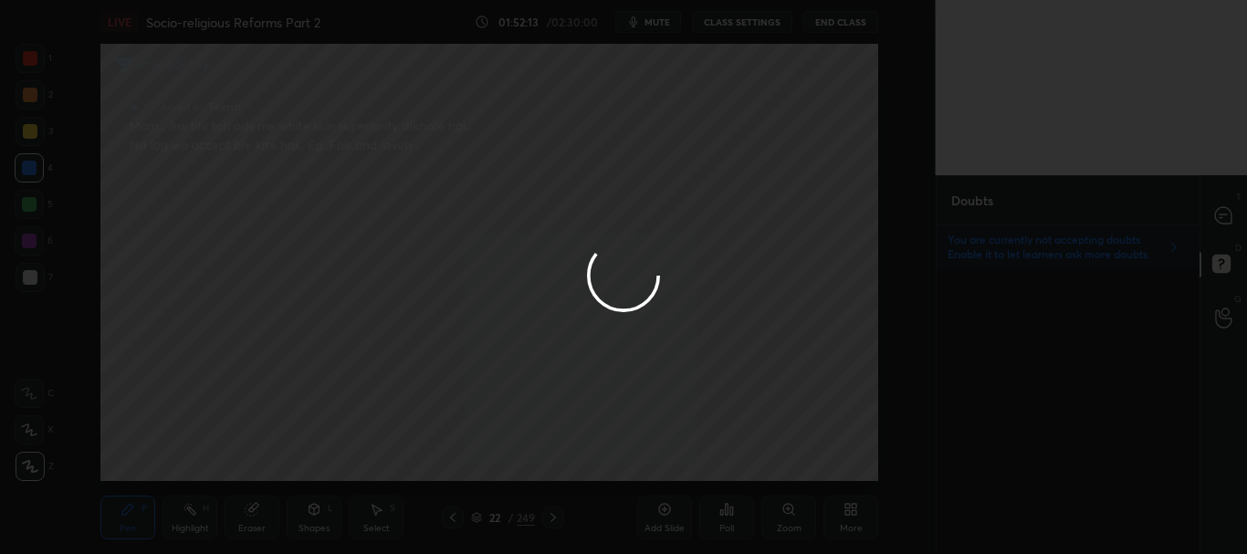
scroll to position [0, 0]
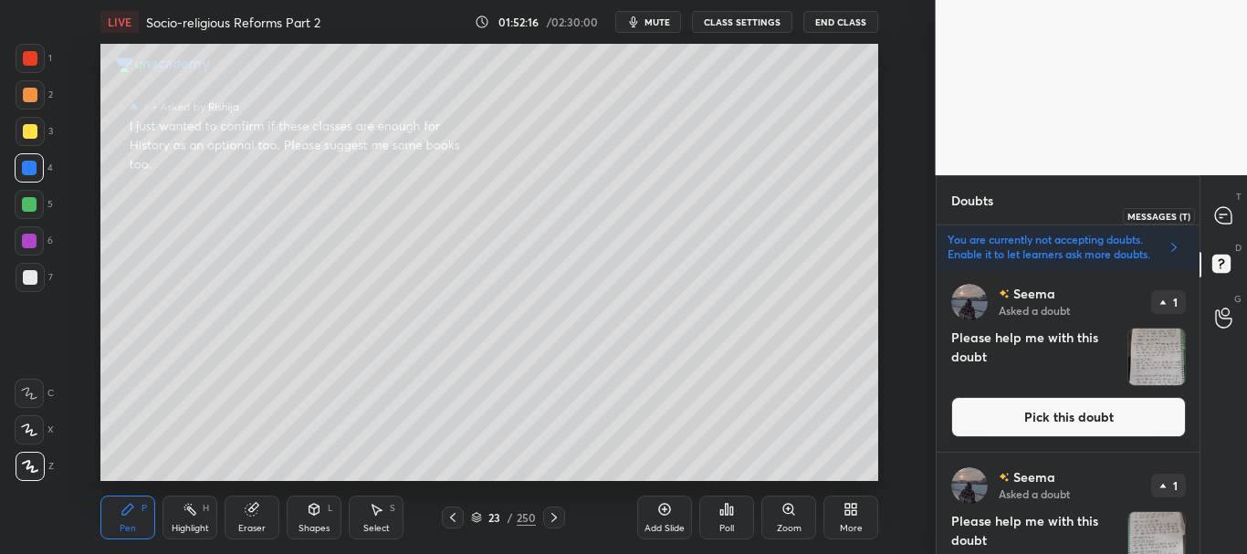
click at [1227, 213] on icon at bounding box center [1223, 215] width 16 height 16
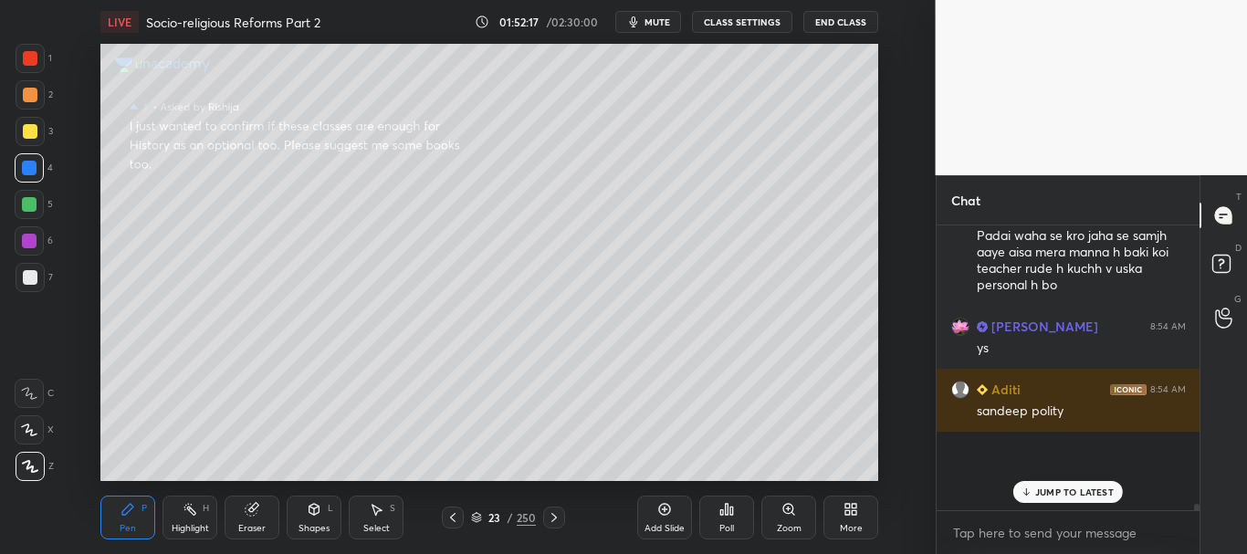
click at [1073, 497] on p "JUMP TO LATEST" at bounding box center [1074, 492] width 78 height 11
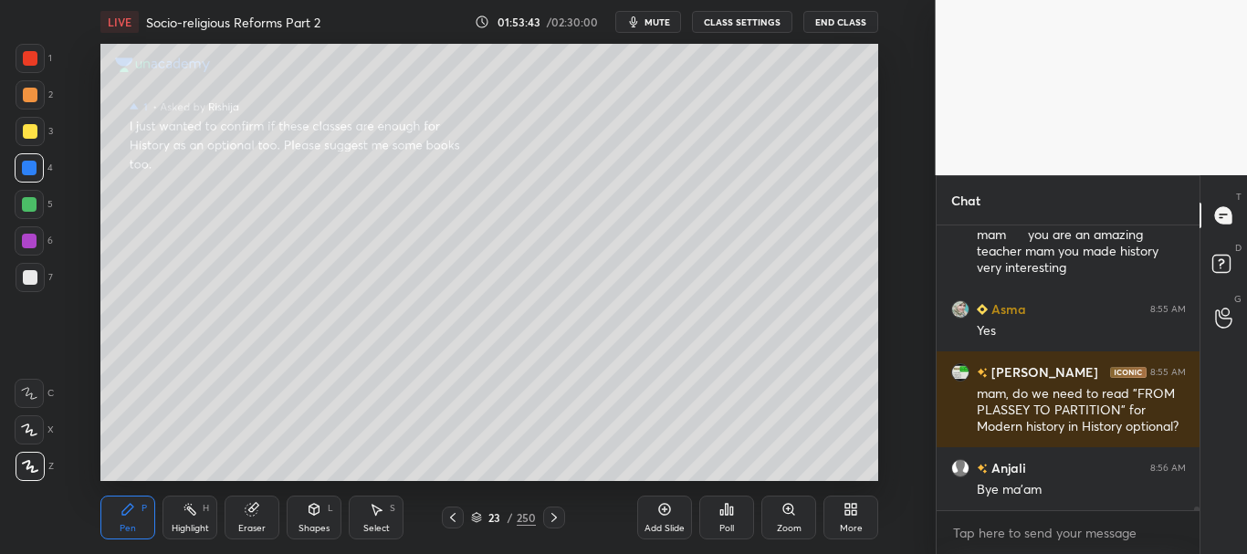
scroll to position [22087, 0]
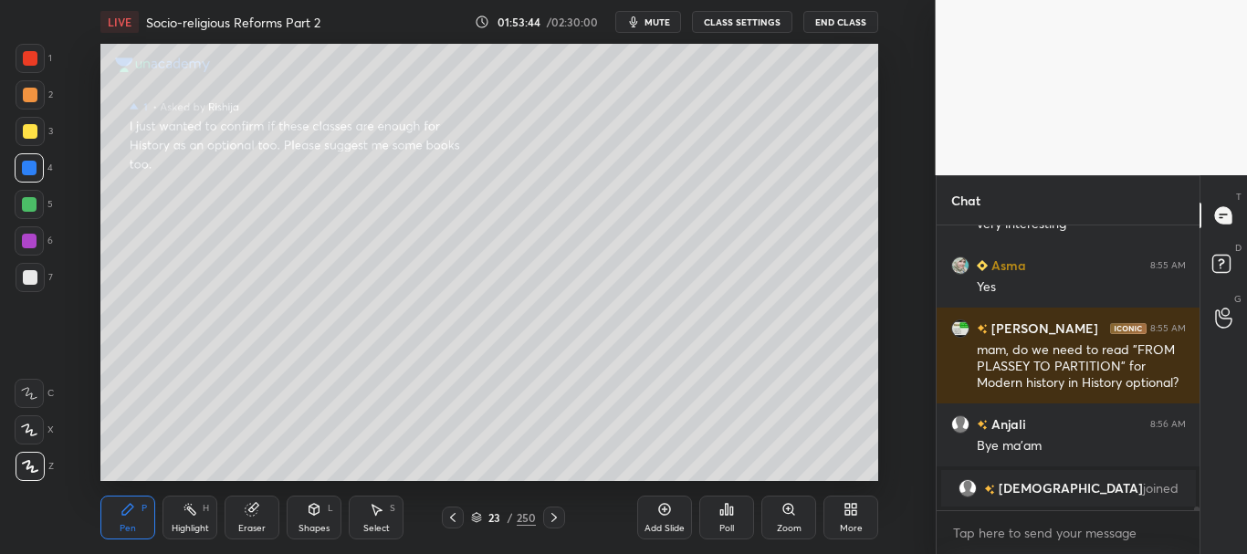
click at [1237, 309] on div at bounding box center [1224, 317] width 37 height 33
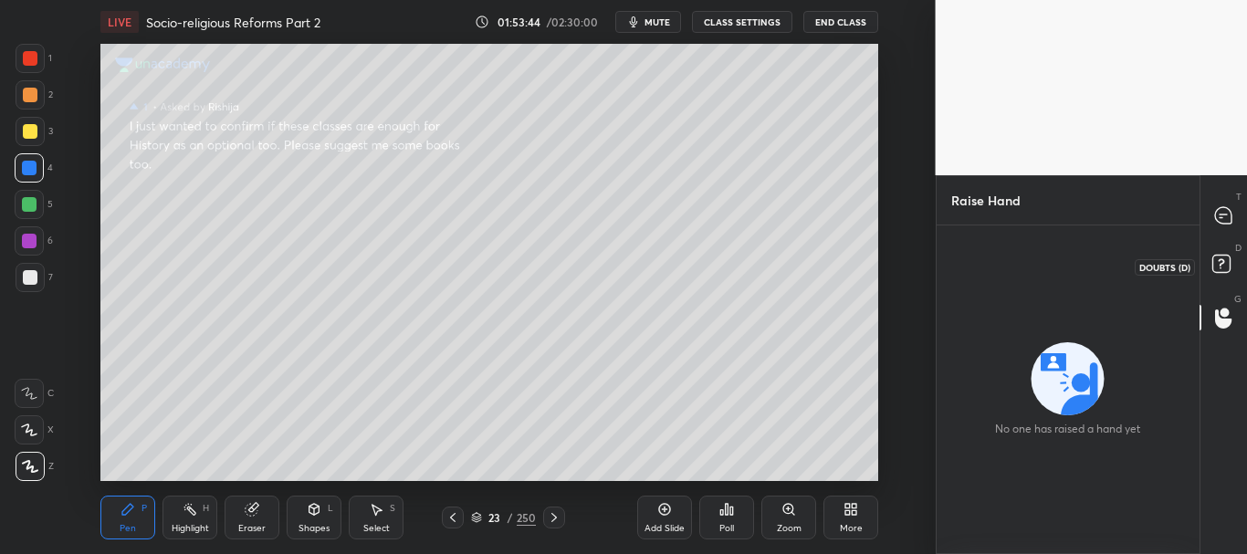
click at [1219, 267] on rect at bounding box center [1220, 264] width 17 height 17
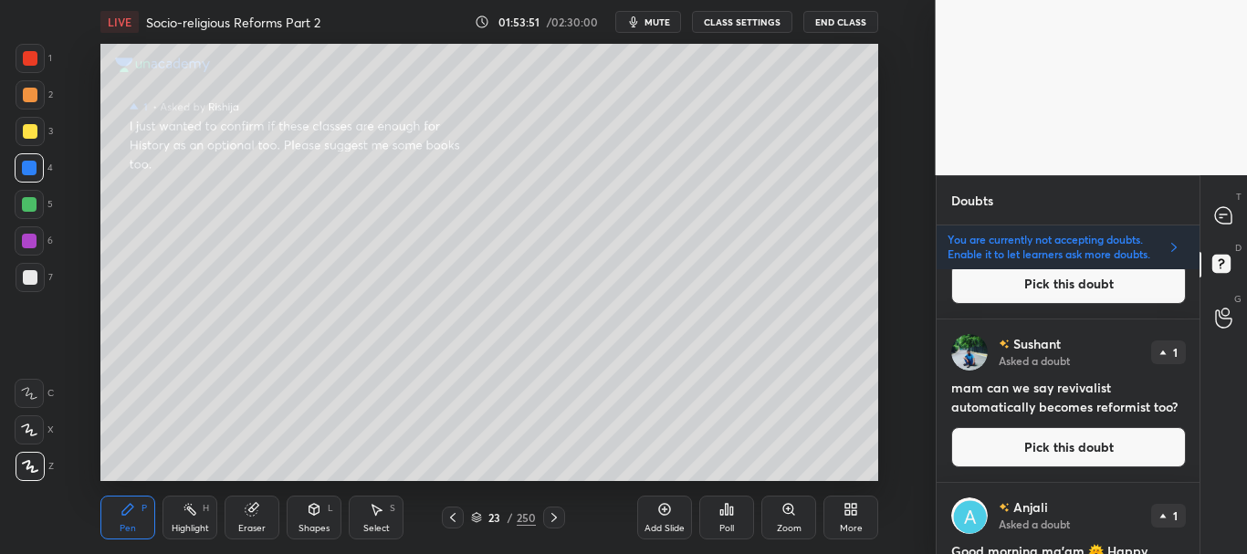
scroll to position [4056, 0]
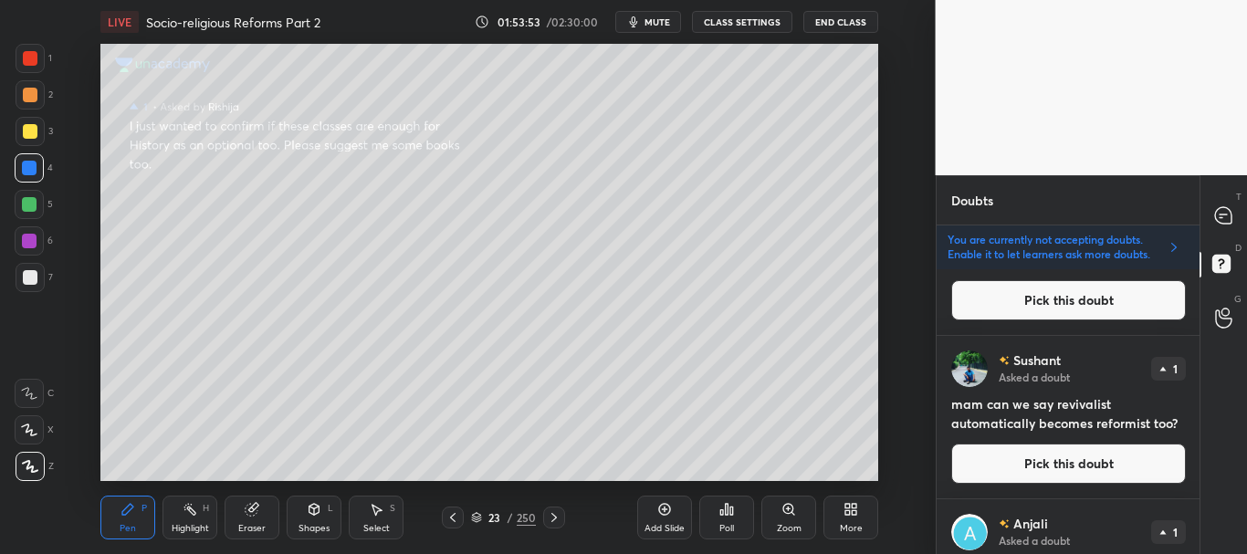
click at [1055, 449] on button "Pick this doubt" at bounding box center [1068, 464] width 235 height 40
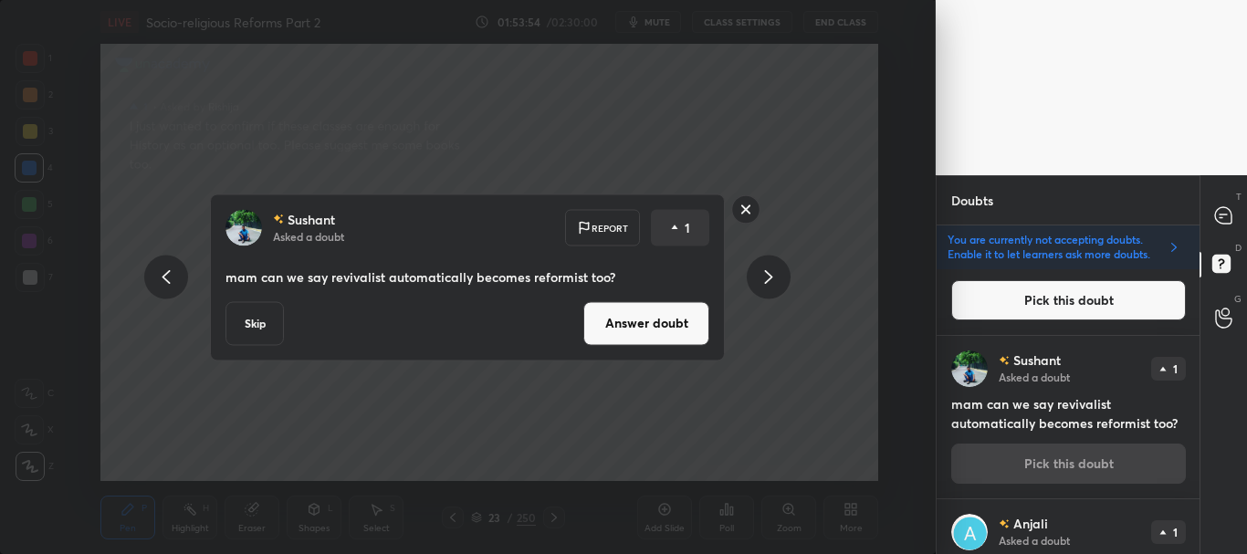
click at [637, 324] on button "Answer doubt" at bounding box center [646, 323] width 126 height 44
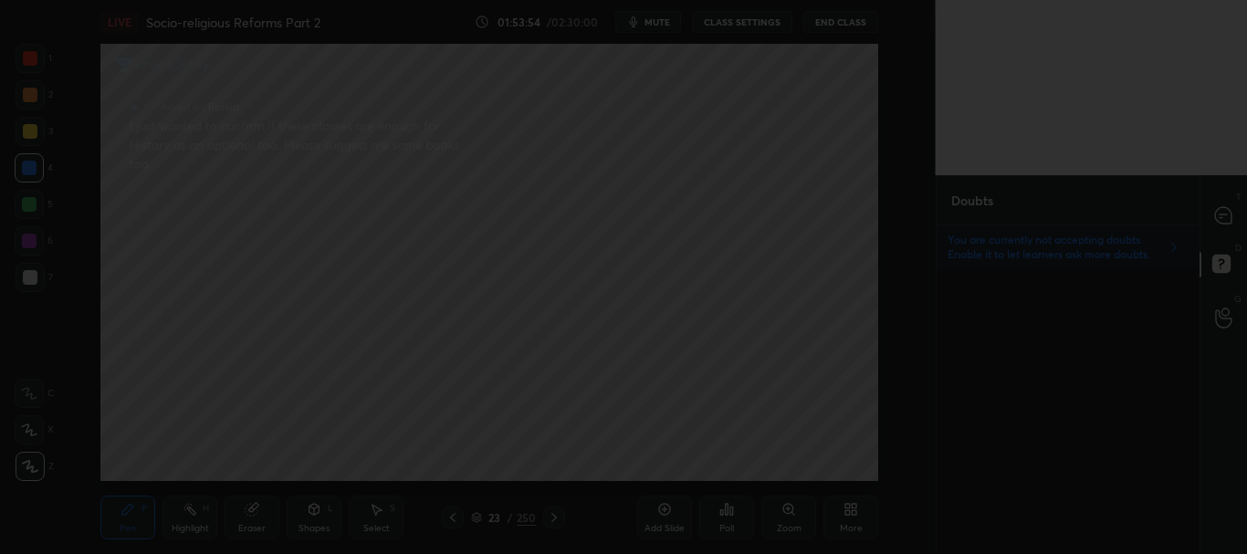
scroll to position [0, 0]
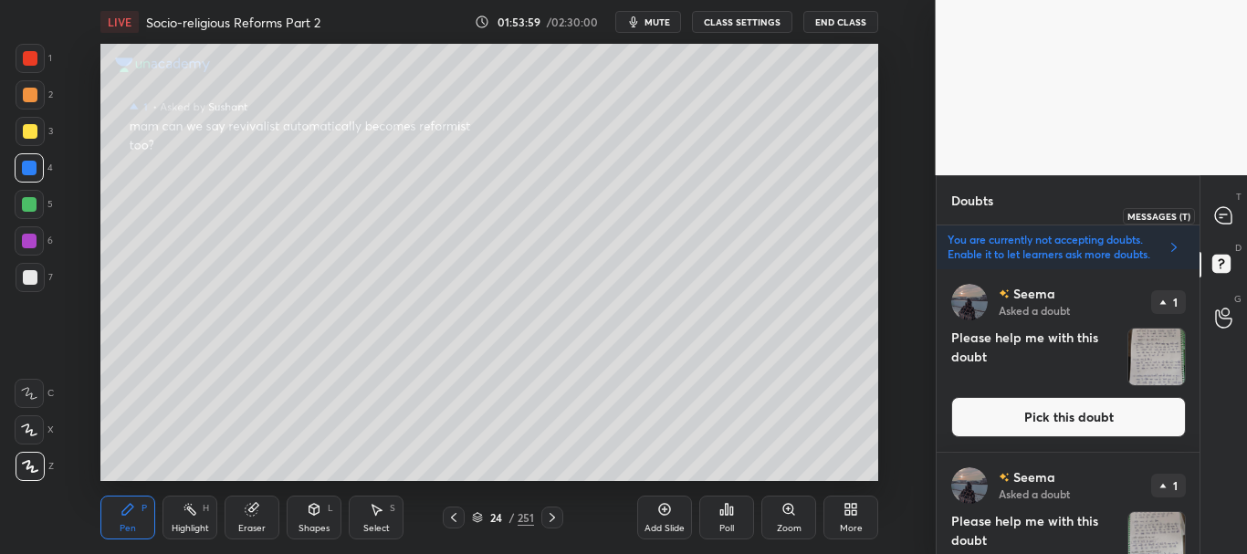
click at [1223, 213] on icon at bounding box center [1223, 215] width 16 height 16
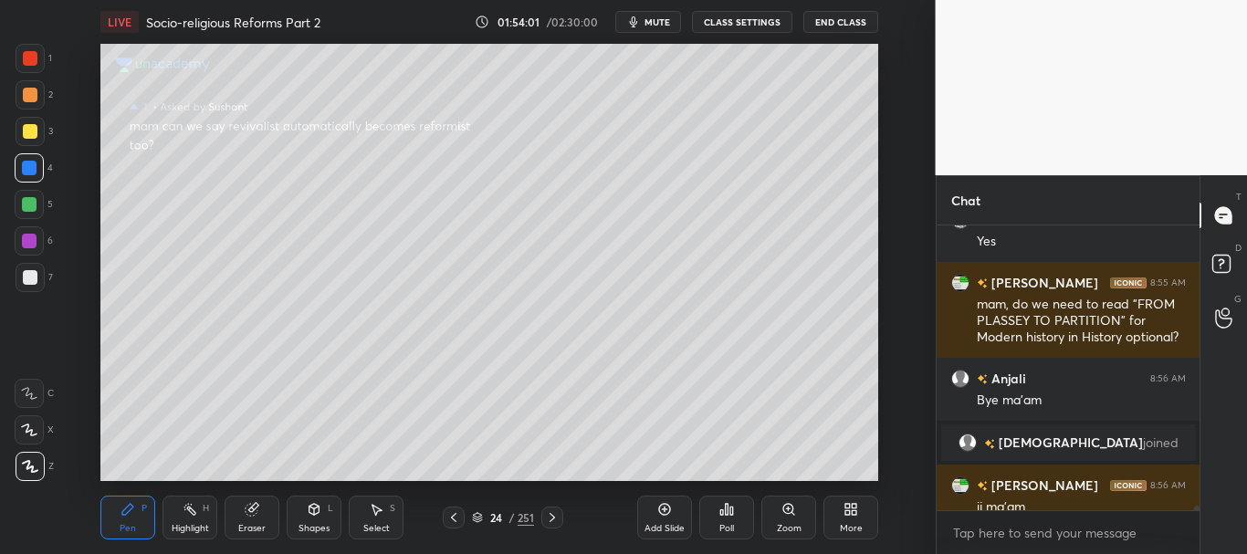
scroll to position [19686, 0]
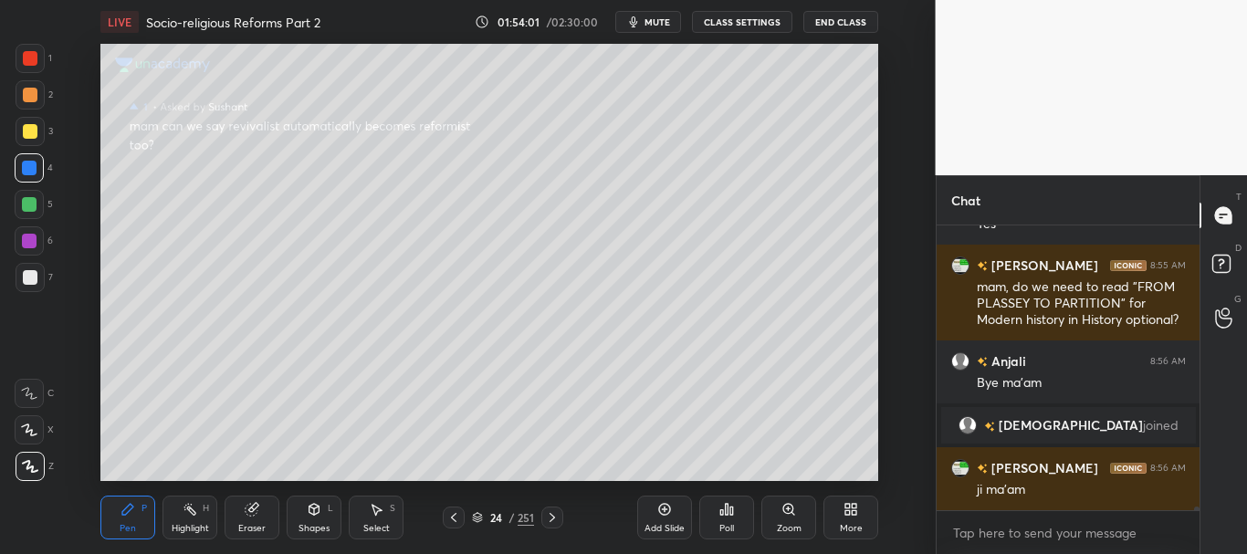
drag, startPoint x: 1198, startPoint y: 508, endPoint x: 1199, endPoint y: 520, distance: 12.9
click at [1199, 520] on div "Chat [PERSON_NAME] 8:55 AM thank u so much mam amazing session and happy teache…" at bounding box center [1092, 364] width 312 height 379
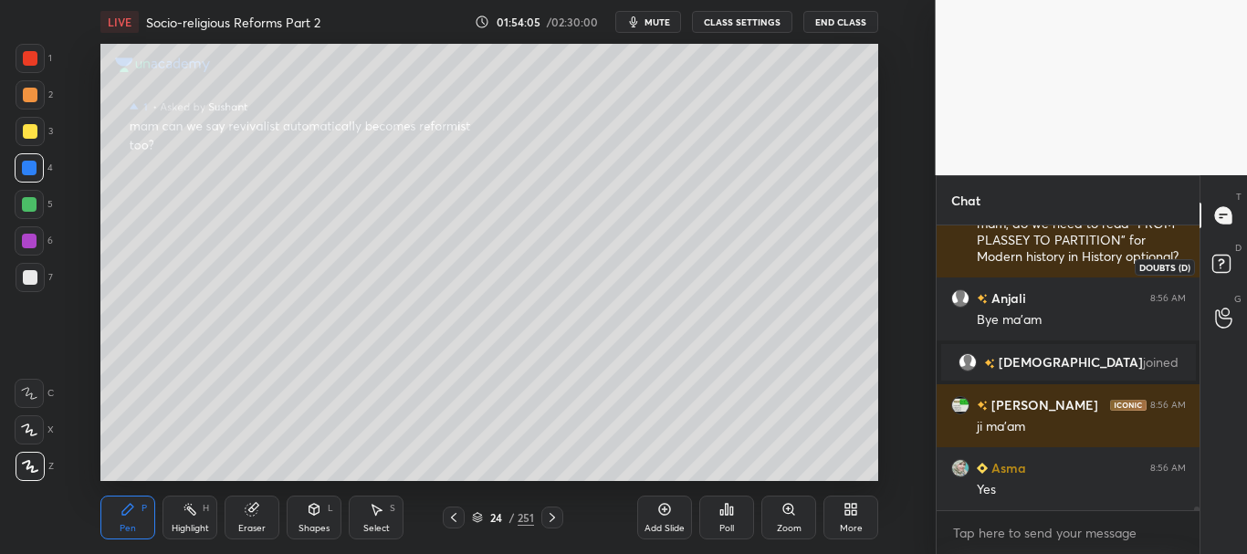
click at [1224, 257] on rect at bounding box center [1220, 264] width 17 height 17
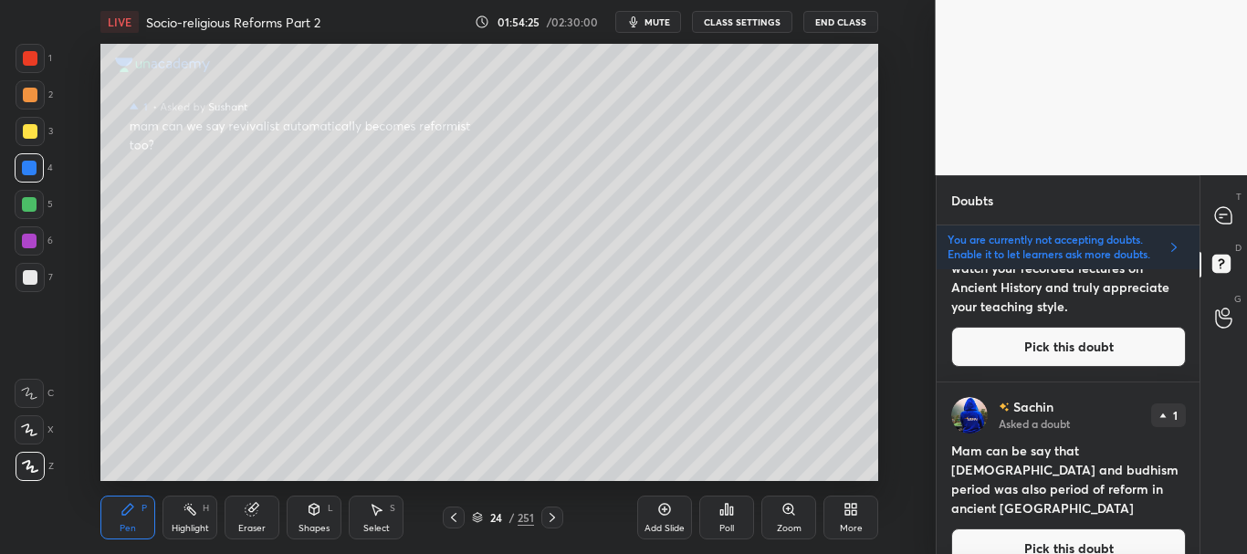
scroll to position [2883, 0]
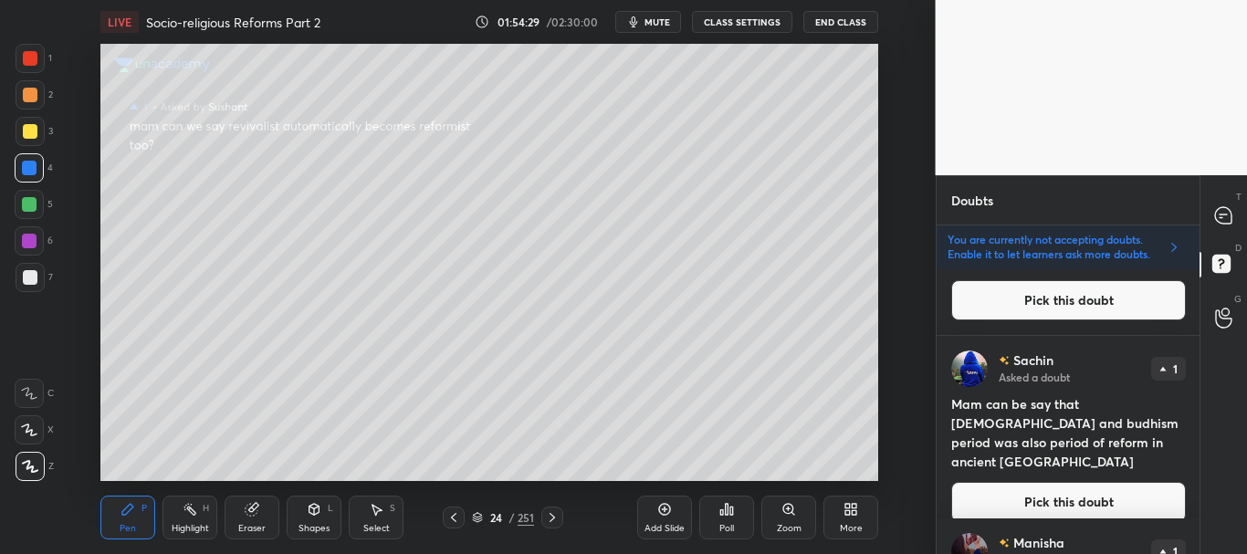
click at [1085, 482] on button "Pick this doubt" at bounding box center [1068, 502] width 235 height 40
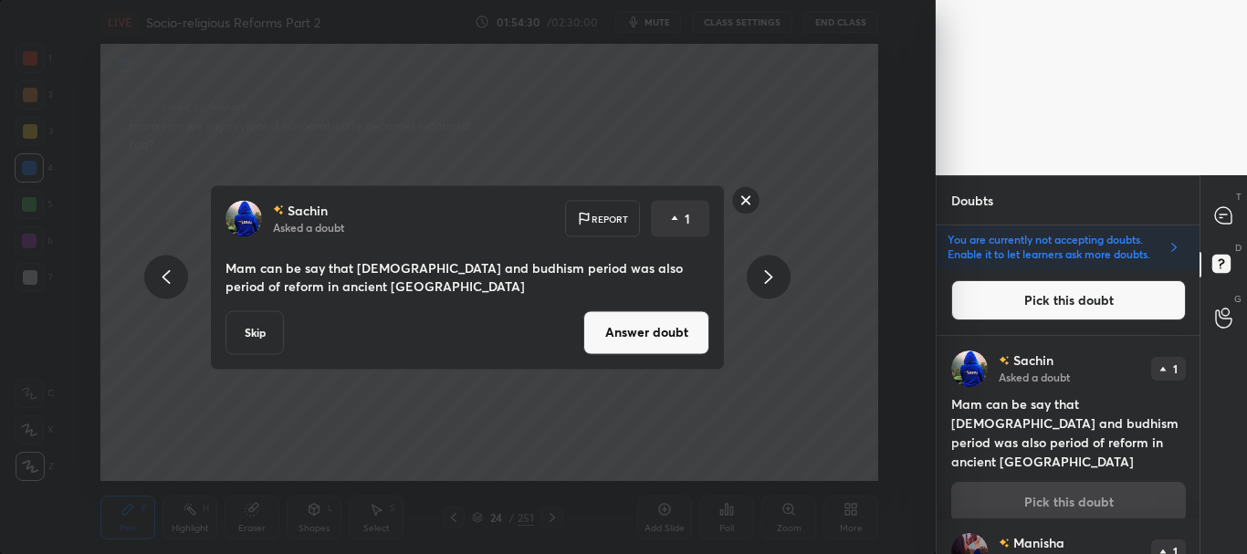
click at [634, 332] on button "Answer doubt" at bounding box center [646, 332] width 126 height 44
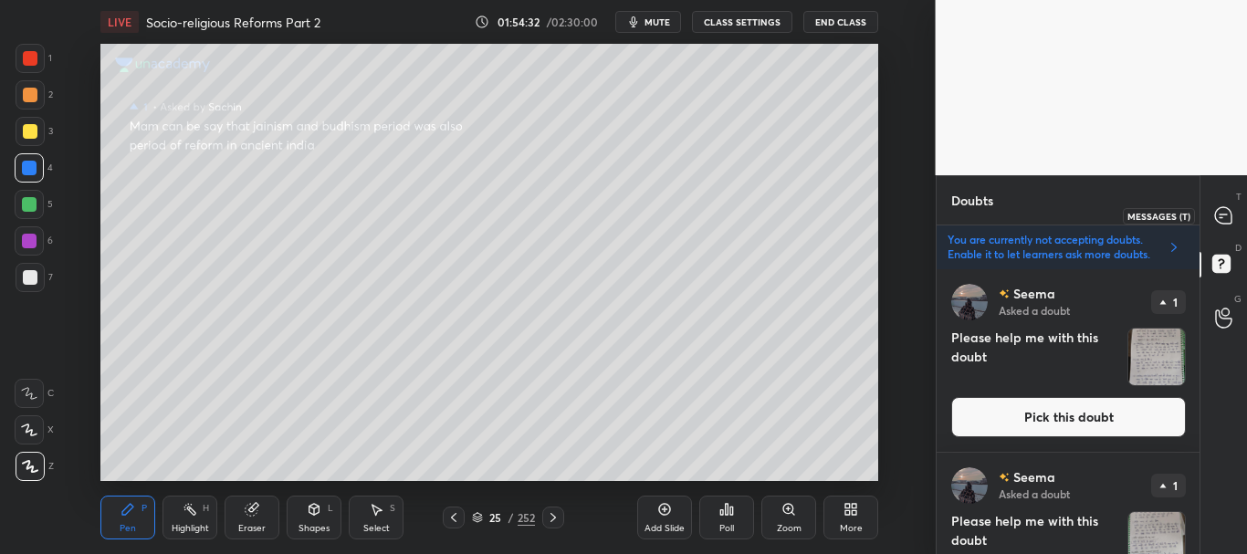
click at [1221, 215] on icon at bounding box center [1222, 215] width 7 height 0
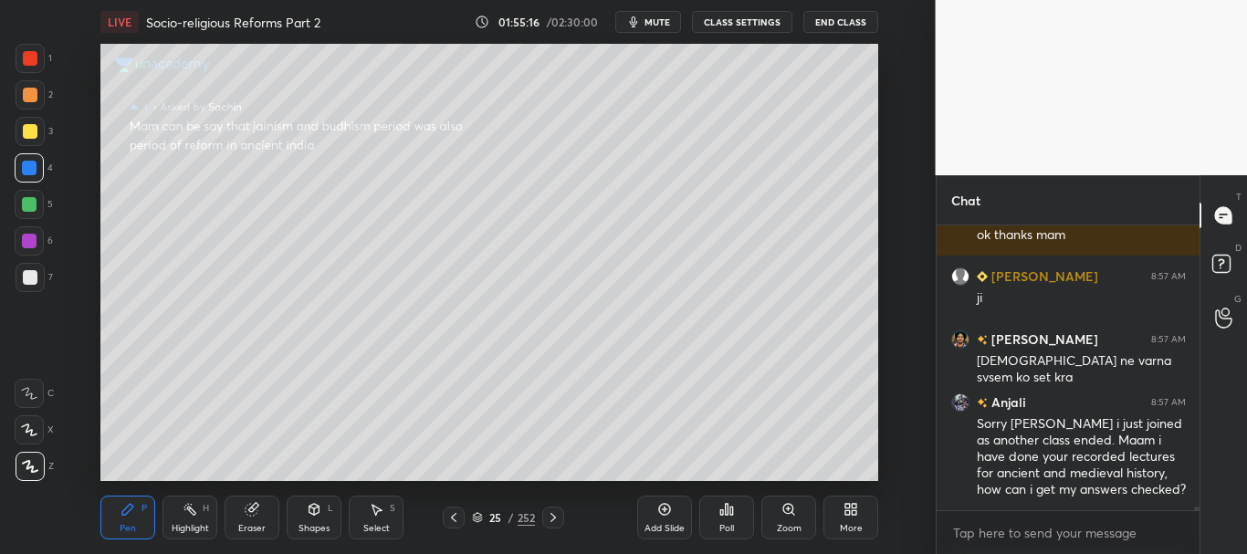
scroll to position [20497, 0]
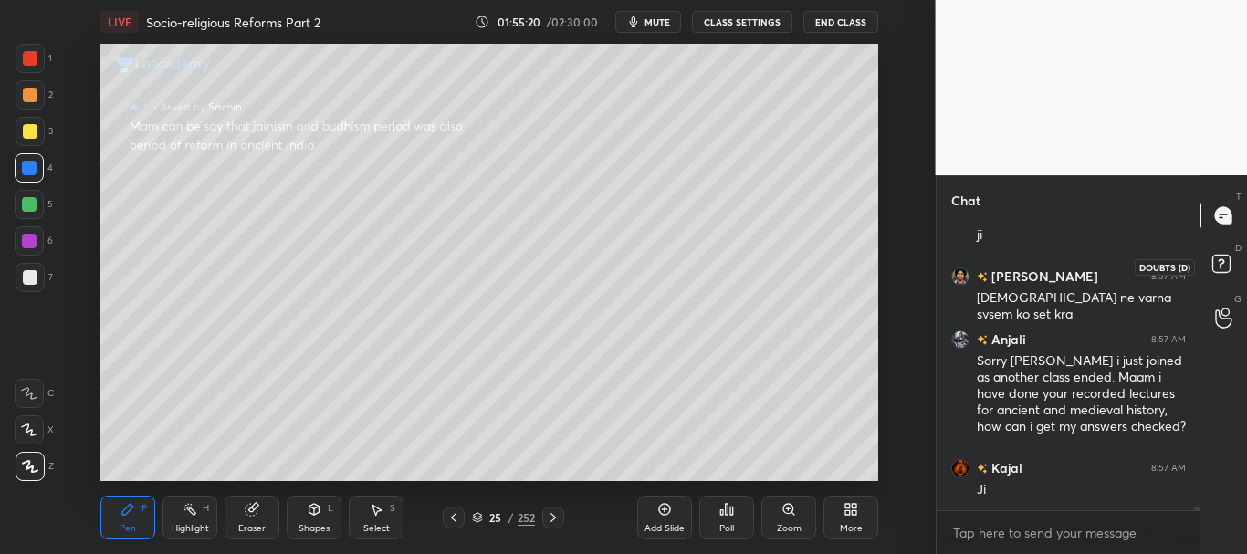
click at [1224, 266] on rect at bounding box center [1220, 264] width 17 height 17
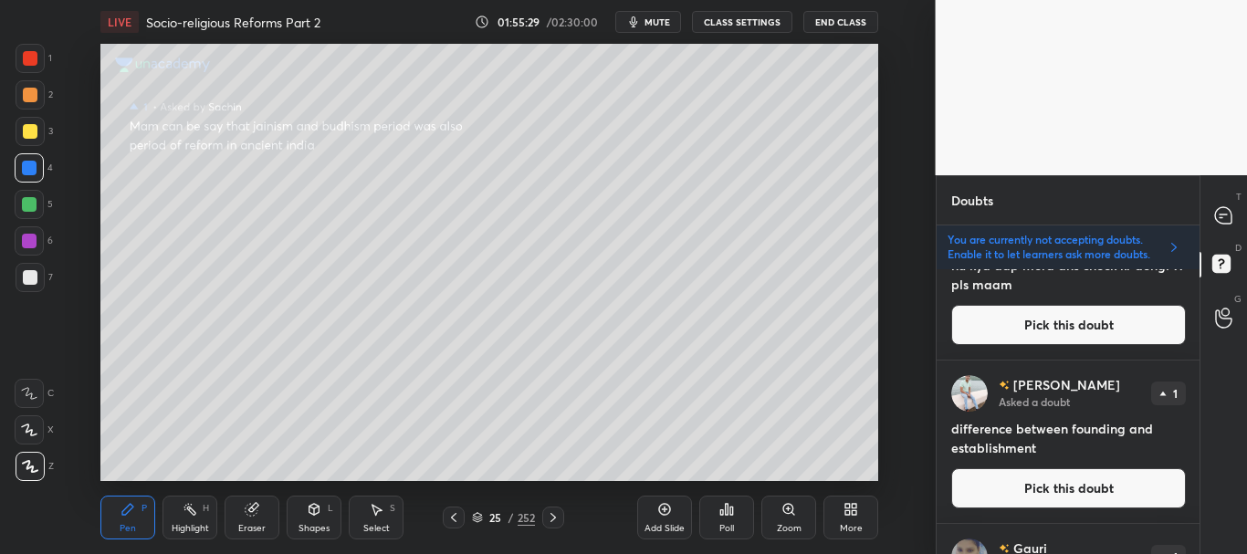
scroll to position [2301, 0]
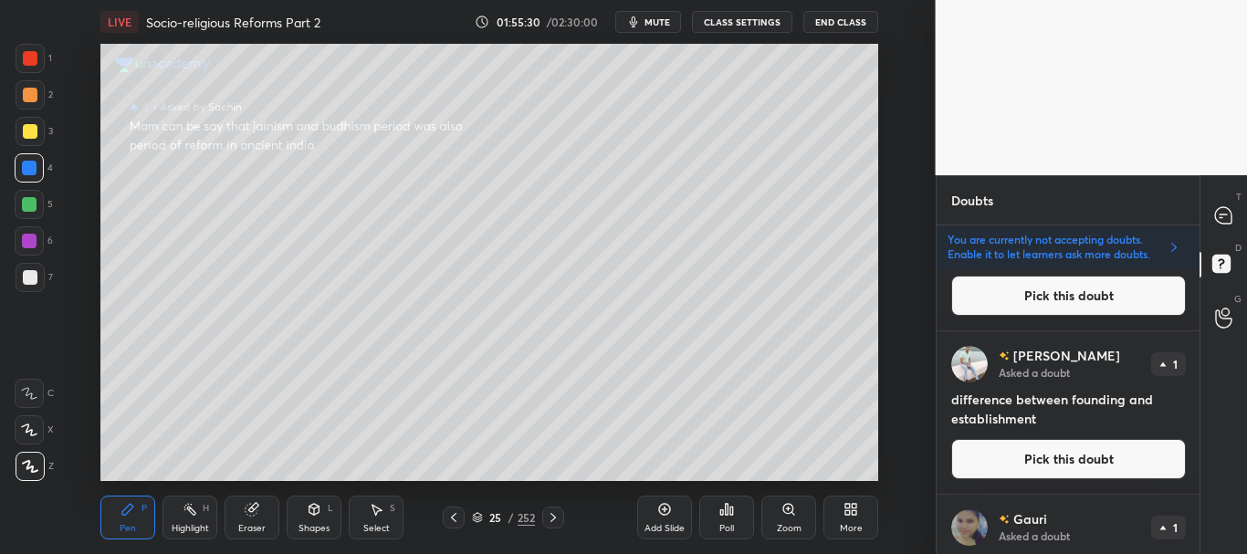
click at [1055, 465] on button "Pick this doubt" at bounding box center [1068, 459] width 235 height 40
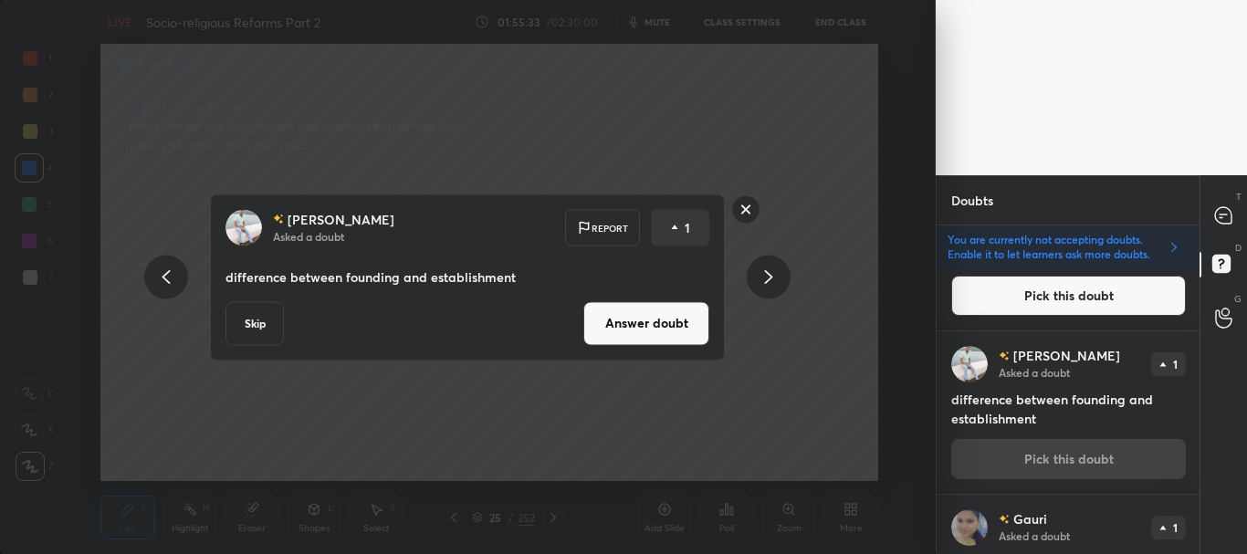
click at [665, 321] on button "Answer doubt" at bounding box center [646, 323] width 126 height 44
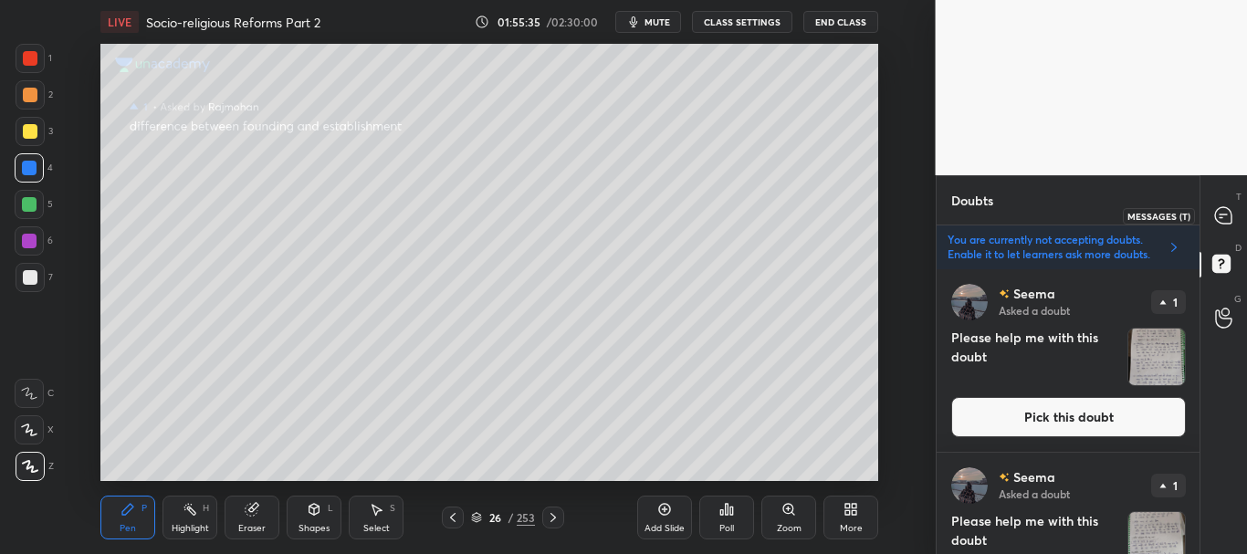
click at [1223, 213] on icon at bounding box center [1223, 215] width 16 height 16
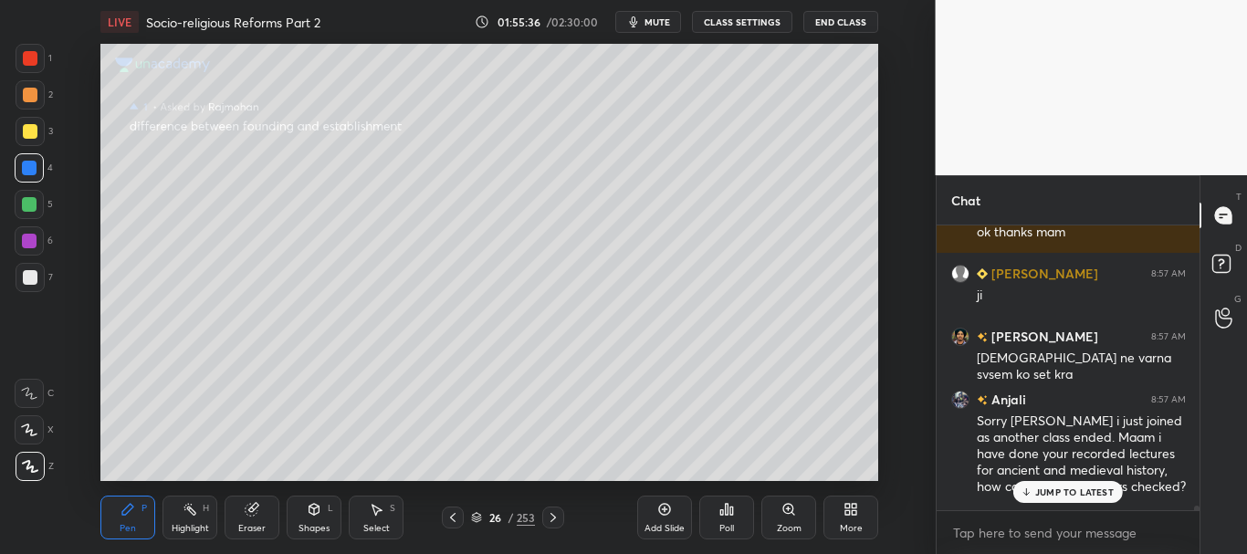
scroll to position [279, 257]
click at [1101, 489] on p "JUMP TO LATEST" at bounding box center [1074, 492] width 78 height 11
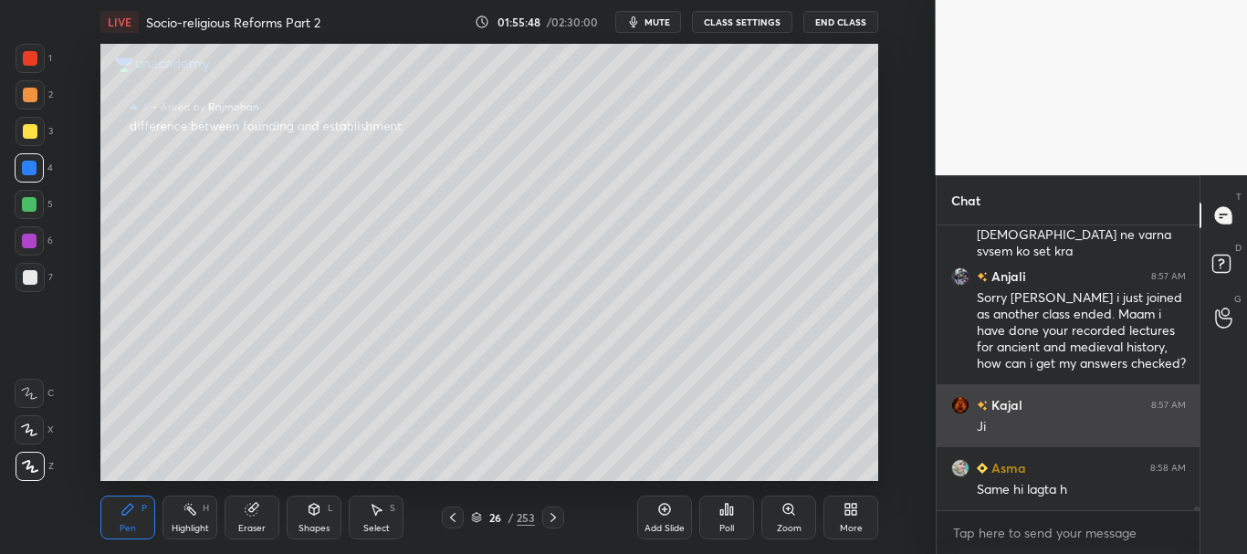
scroll to position [20623, 0]
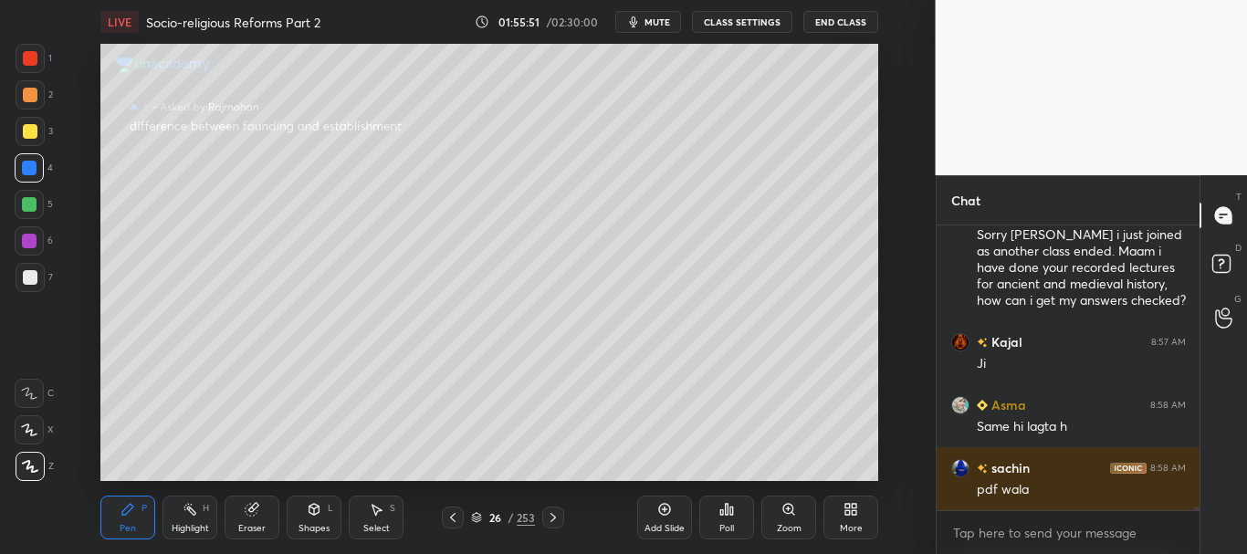
click at [457, 512] on icon at bounding box center [452, 517] width 15 height 15
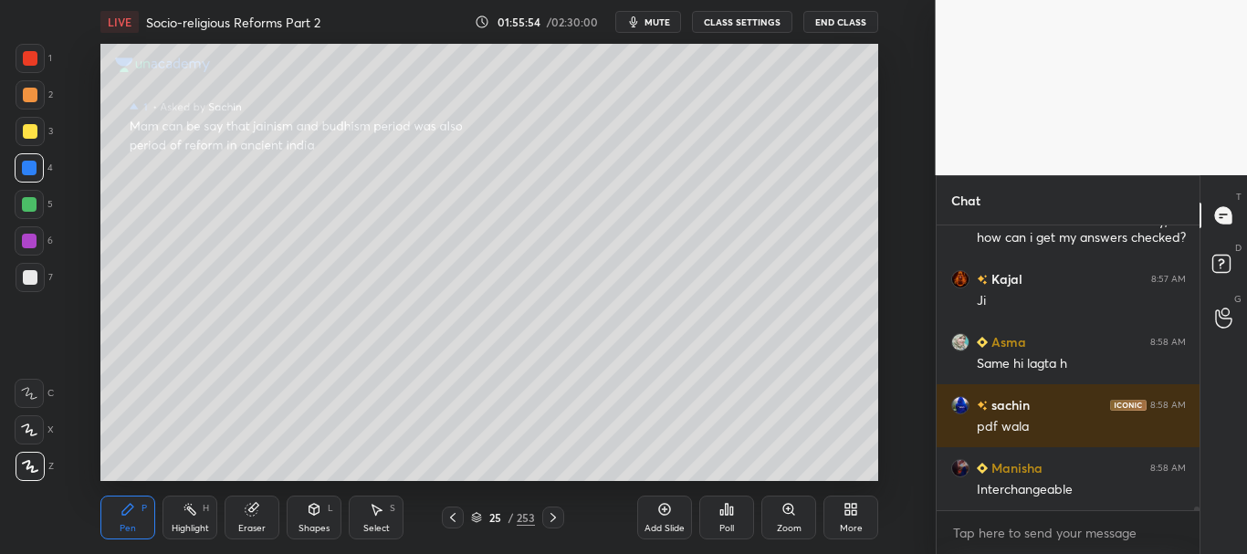
click at [34, 99] on div at bounding box center [30, 95] width 15 height 15
click at [1222, 260] on icon at bounding box center [1221, 262] width 6 height 7
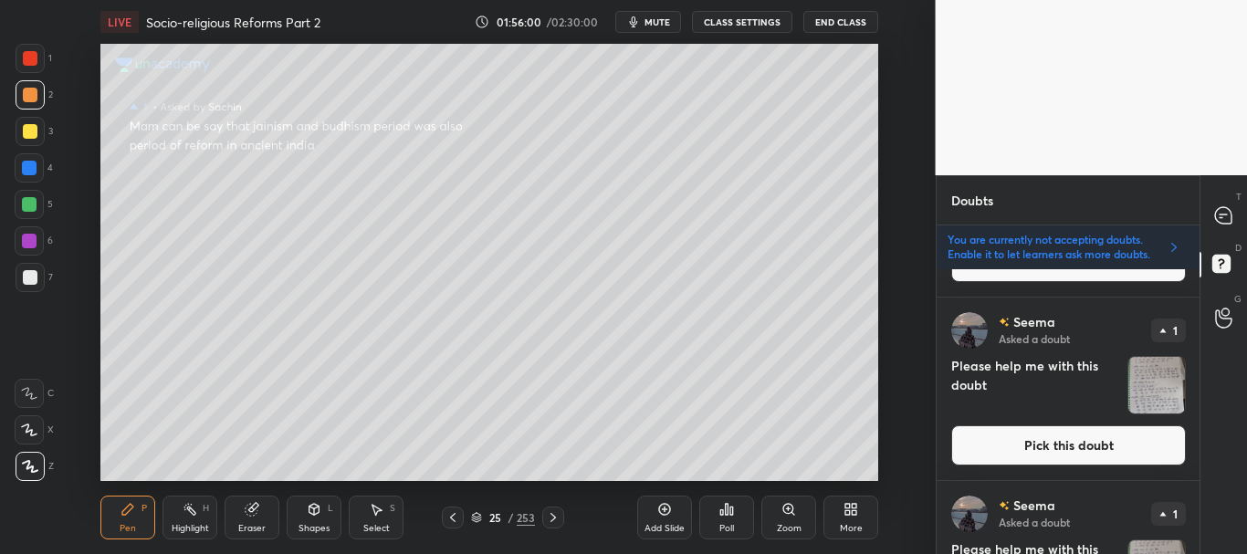
scroll to position [0, 0]
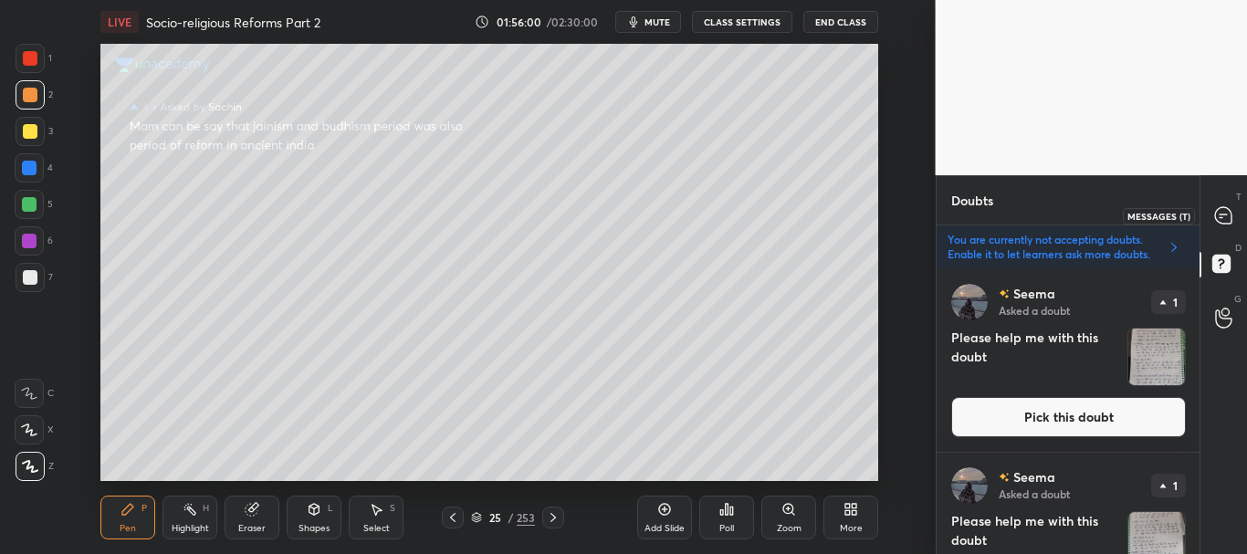
click at [1222, 221] on icon at bounding box center [1223, 215] width 16 height 16
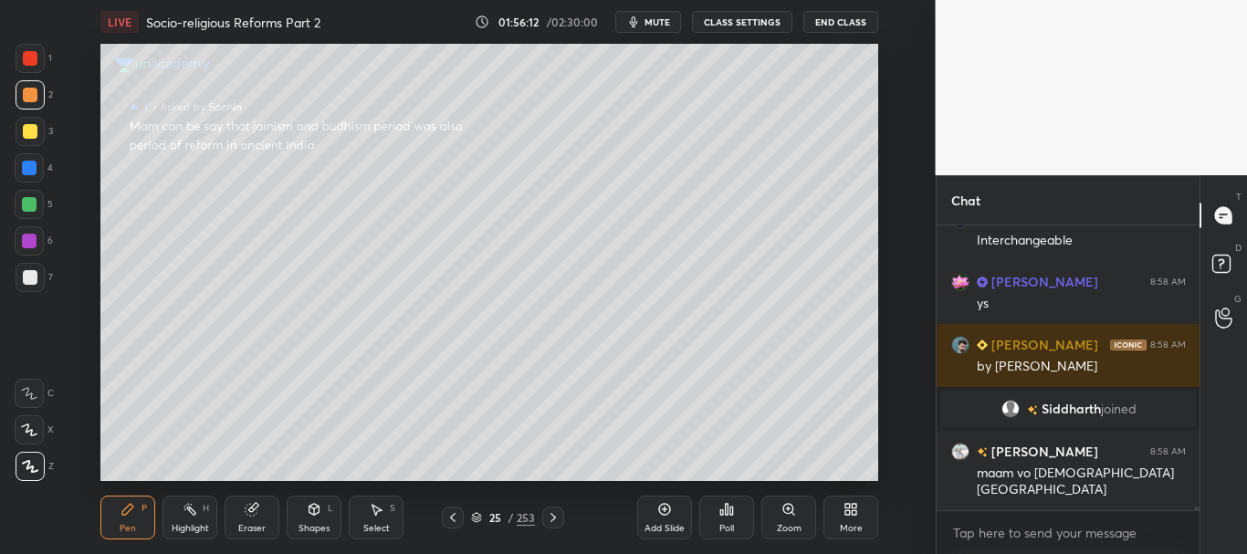
scroll to position [20424, 0]
drag, startPoint x: 33, startPoint y: 128, endPoint x: 95, endPoint y: 128, distance: 62.1
click at [34, 131] on div at bounding box center [30, 131] width 15 height 15
click at [476, 516] on icon at bounding box center [476, 517] width 11 height 11
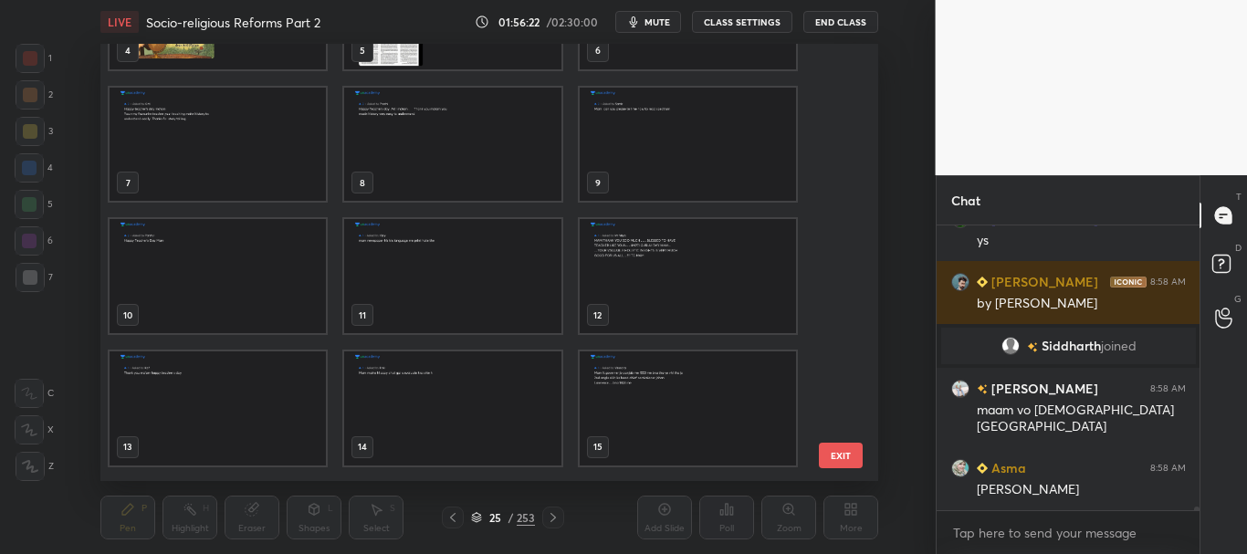
scroll to position [116, 0]
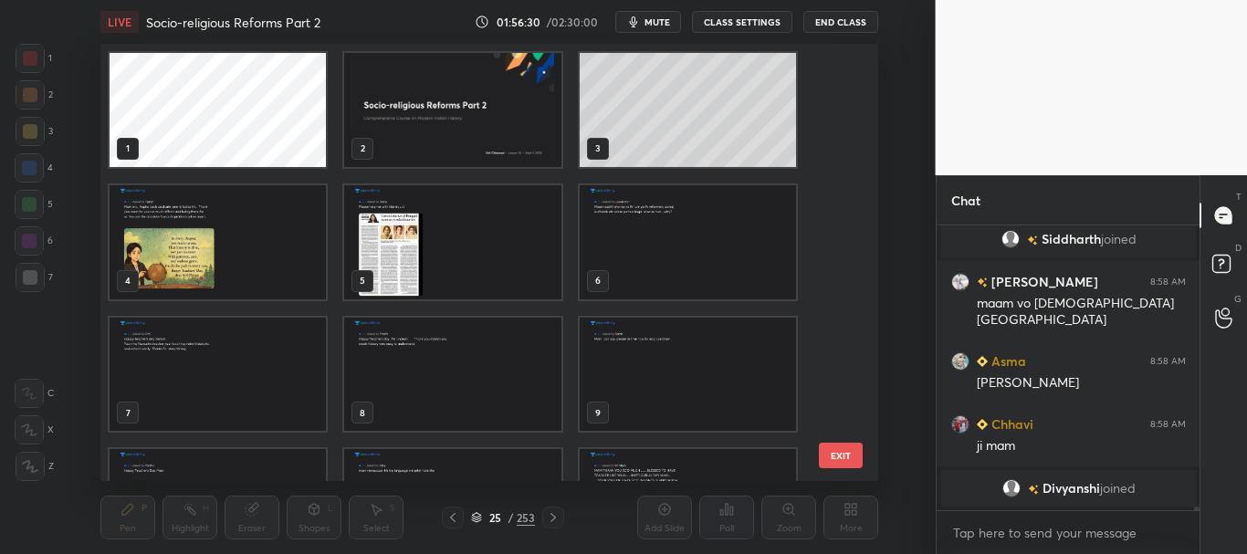
drag, startPoint x: 842, startPoint y: 452, endPoint x: 832, endPoint y: 456, distance: 10.2
click at [841, 454] on button "EXIT" at bounding box center [841, 456] width 44 height 26
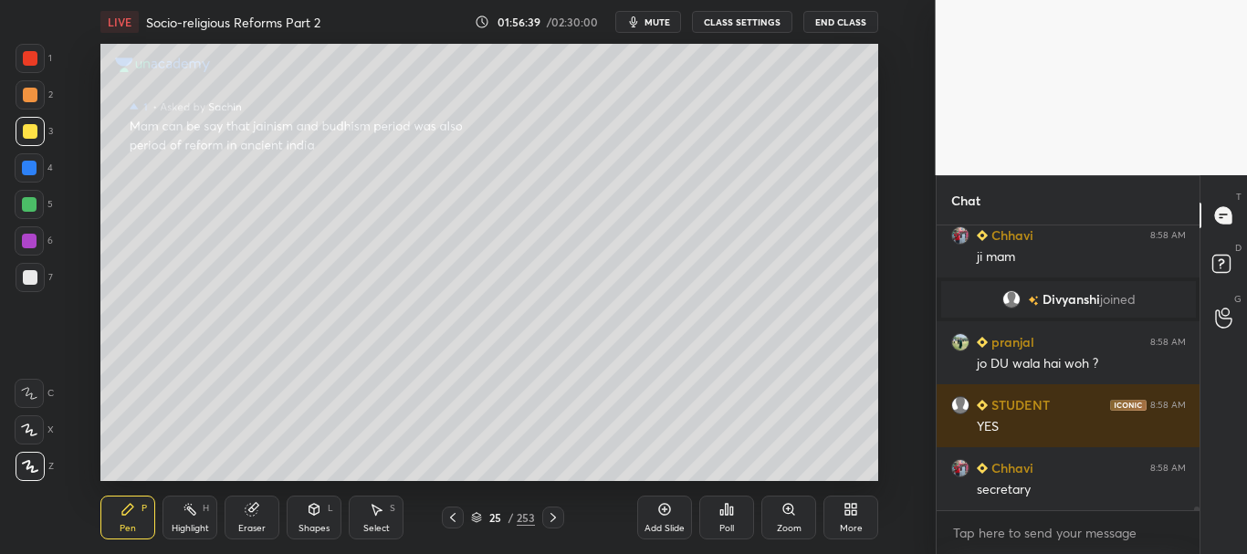
scroll to position [20757, 0]
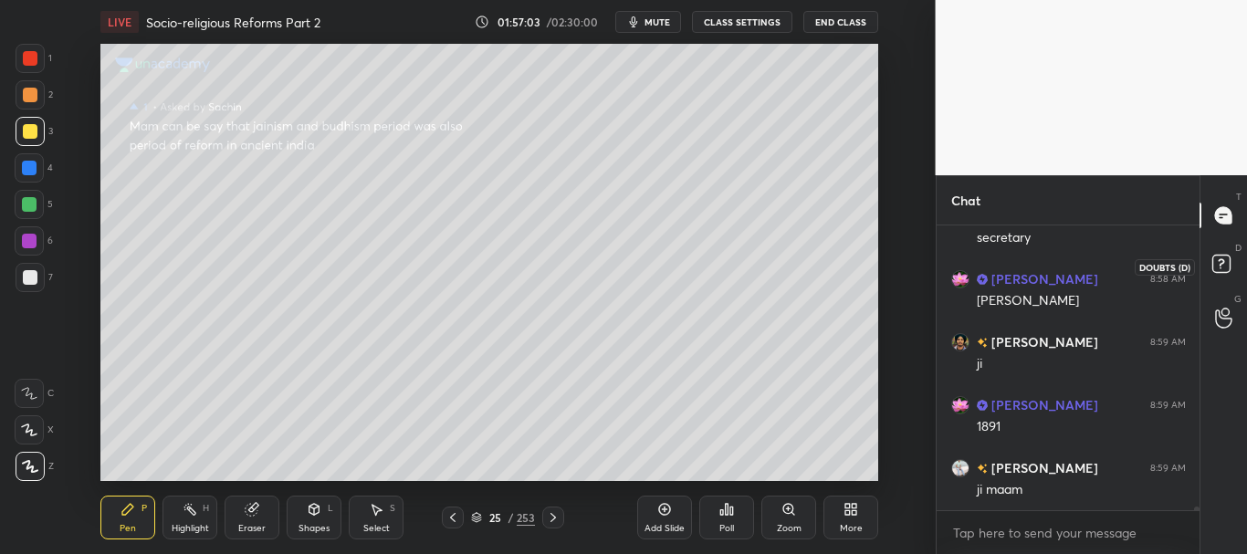
click at [1228, 262] on rect at bounding box center [1220, 264] width 17 height 17
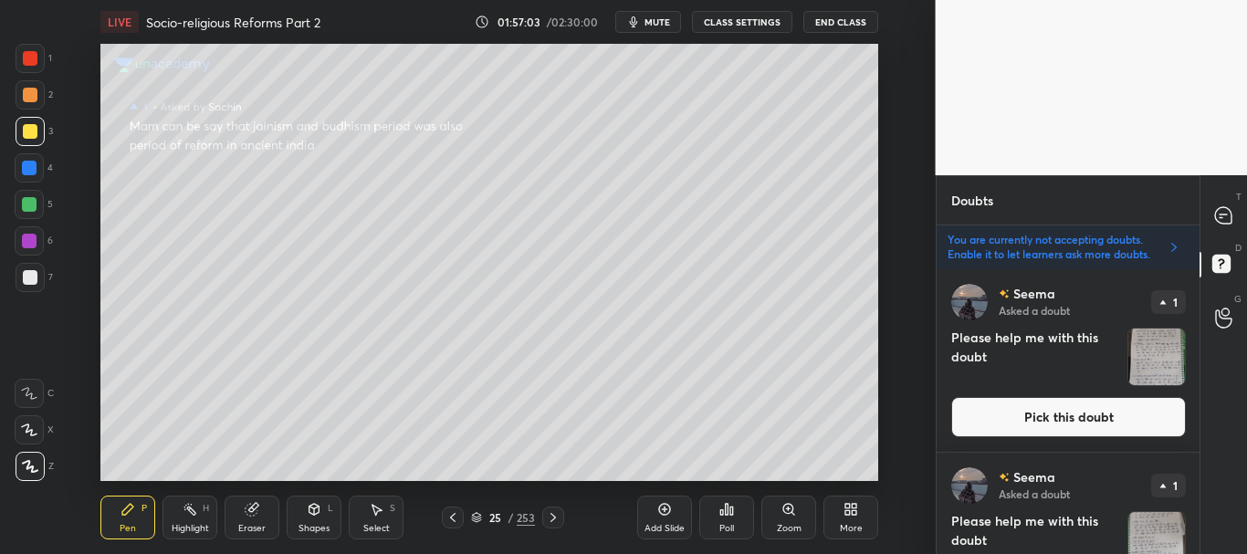
scroll to position [279, 257]
drag, startPoint x: 1199, startPoint y: 288, endPoint x: 1199, endPoint y: 316, distance: 28.3
click at [1199, 316] on div "T Messages (T) D Doubts (D) G Raise Hand (G)" at bounding box center [1222, 364] width 47 height 379
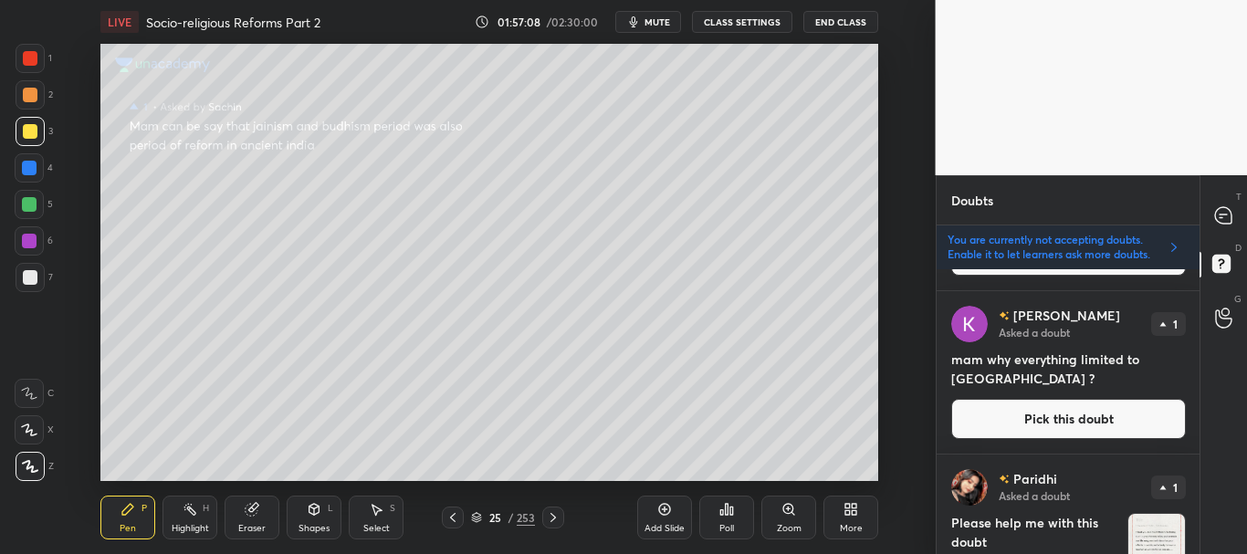
scroll to position [684, 0]
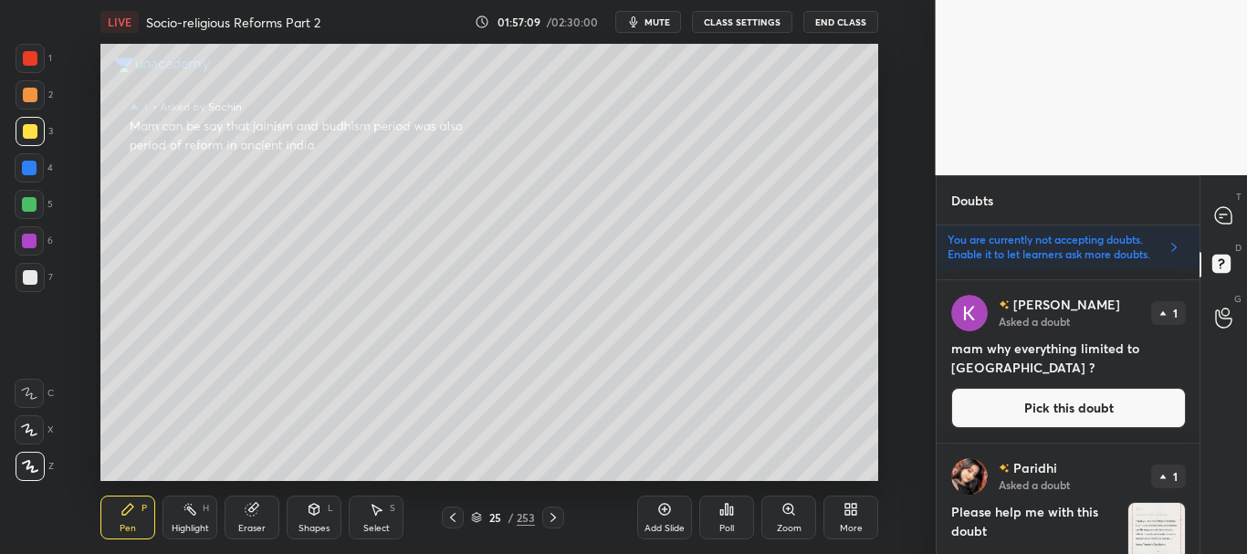
click at [1050, 415] on button "Pick this doubt" at bounding box center [1068, 408] width 235 height 40
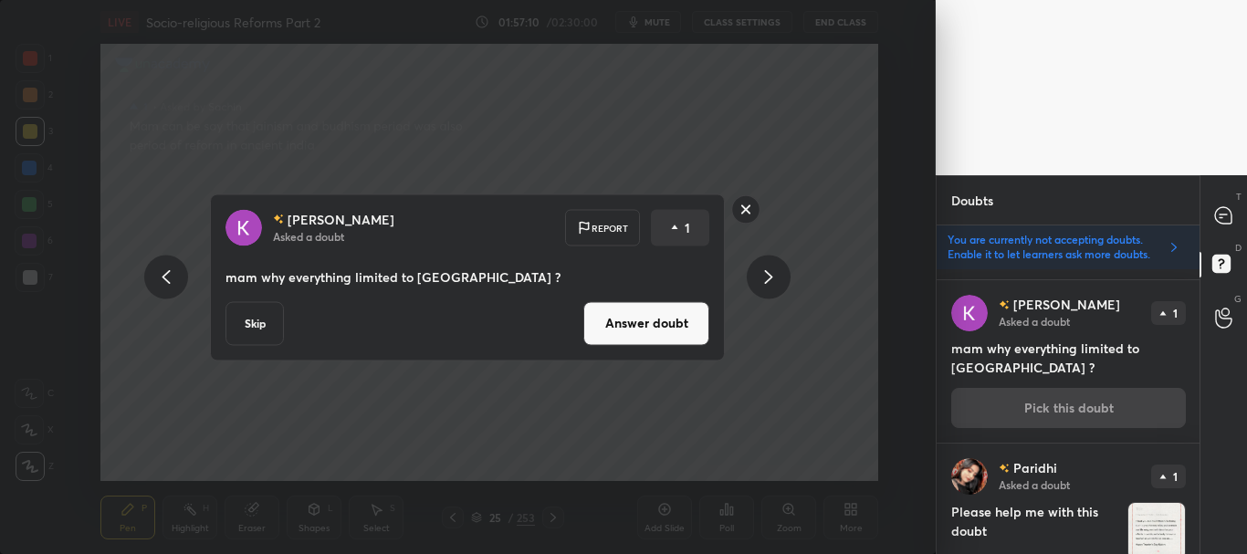
click at [267, 323] on button "Skip" at bounding box center [254, 323] width 58 height 44
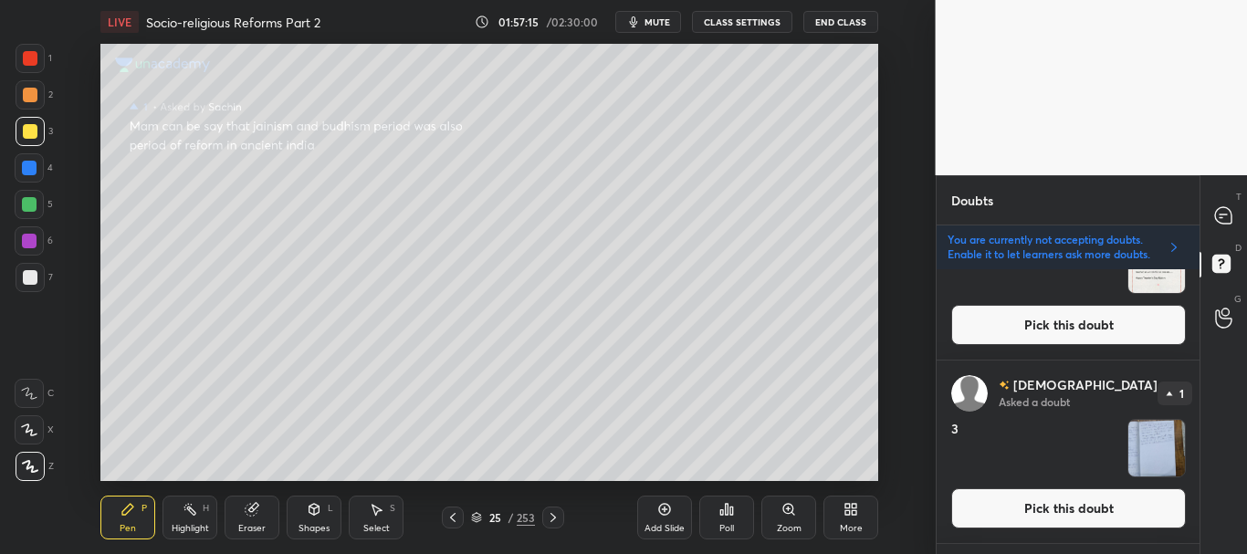
scroll to position [689, 0]
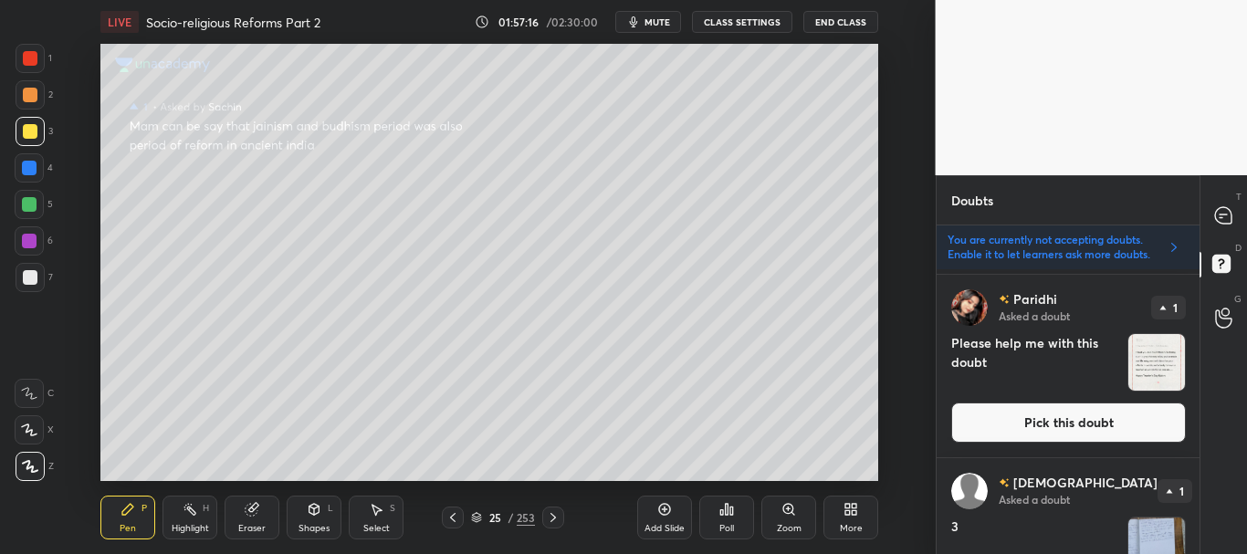
click at [1077, 421] on button "Pick this doubt" at bounding box center [1068, 423] width 235 height 40
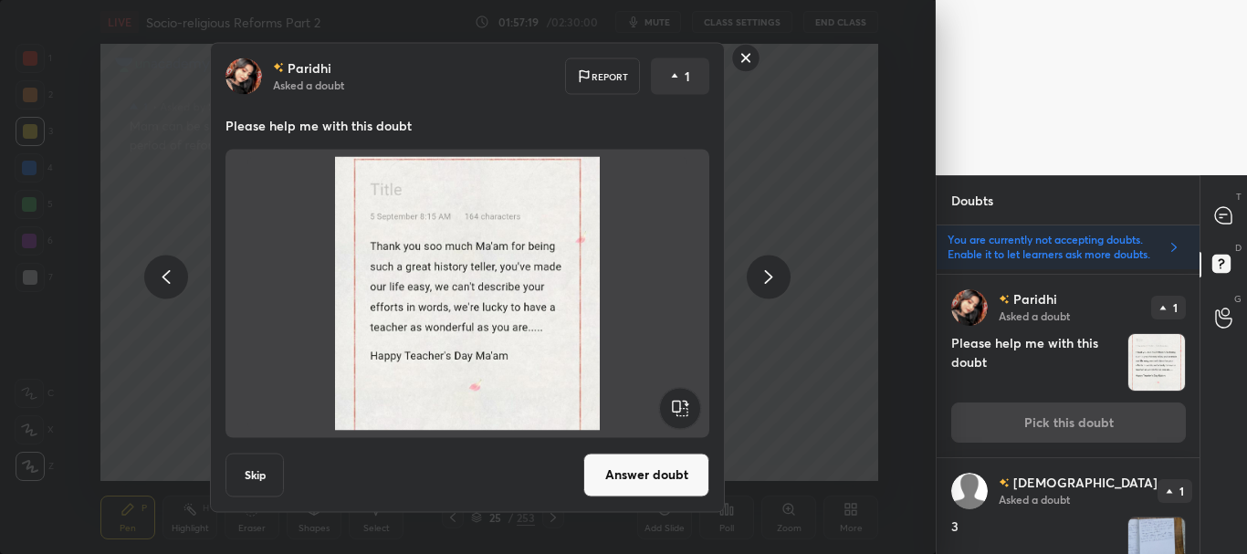
click at [659, 479] on button "Answer doubt" at bounding box center [646, 475] width 126 height 44
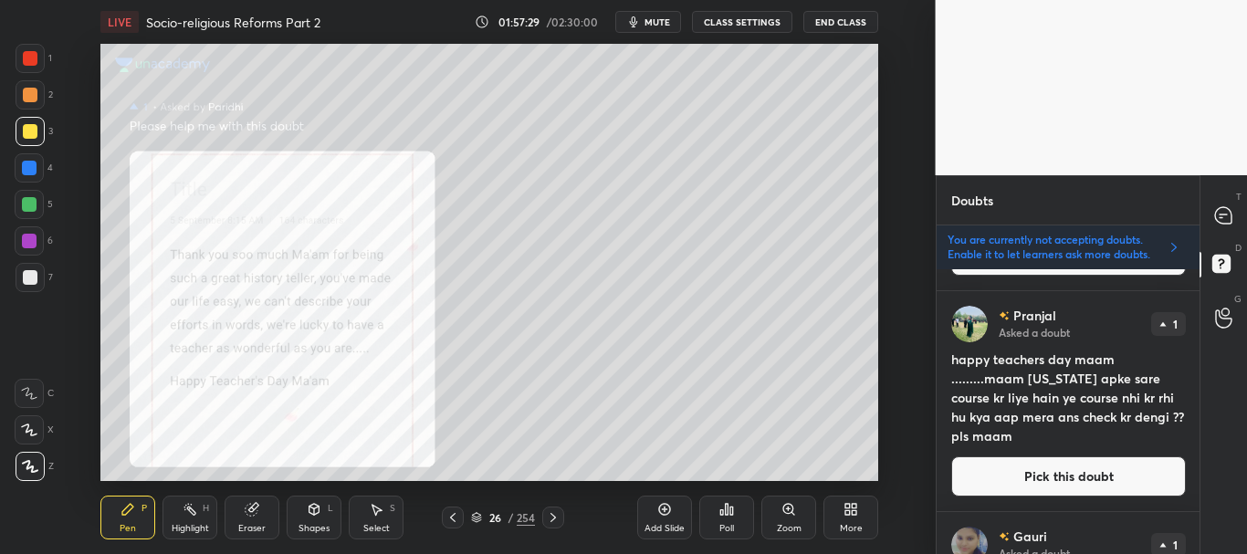
scroll to position [1774, 0]
click at [1106, 471] on button "Pick this doubt" at bounding box center [1068, 475] width 235 height 40
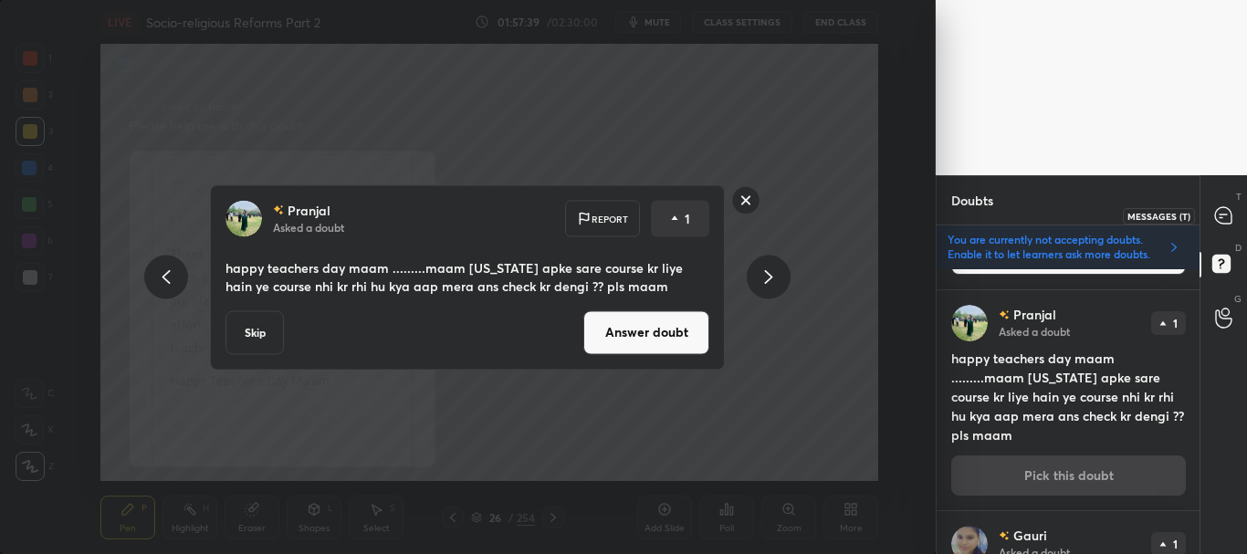
click at [1228, 213] on icon at bounding box center [1223, 215] width 16 height 16
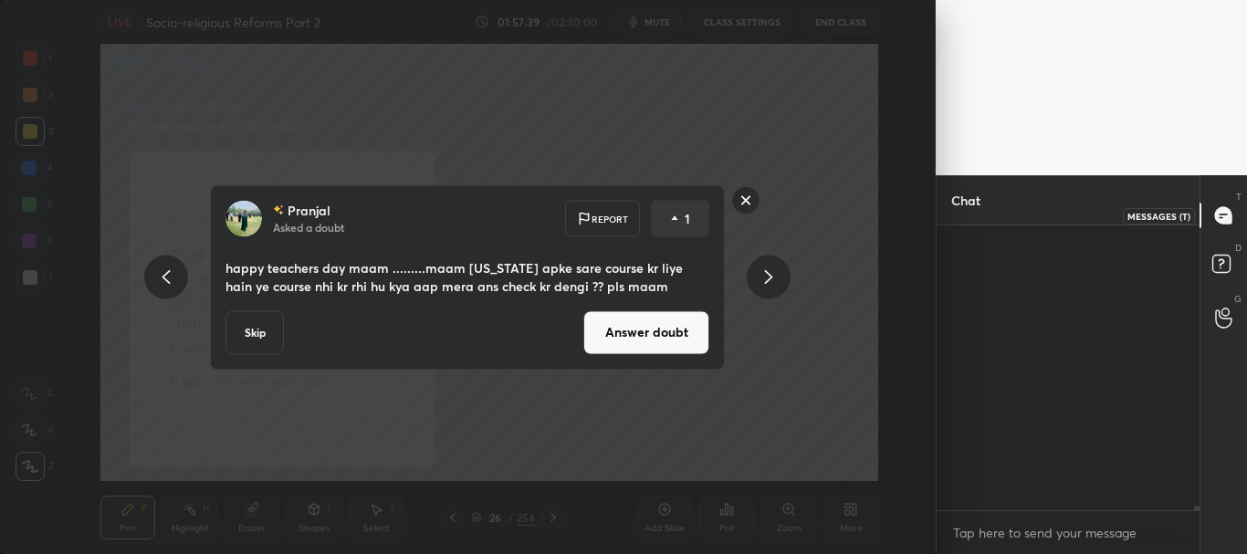
scroll to position [279, 257]
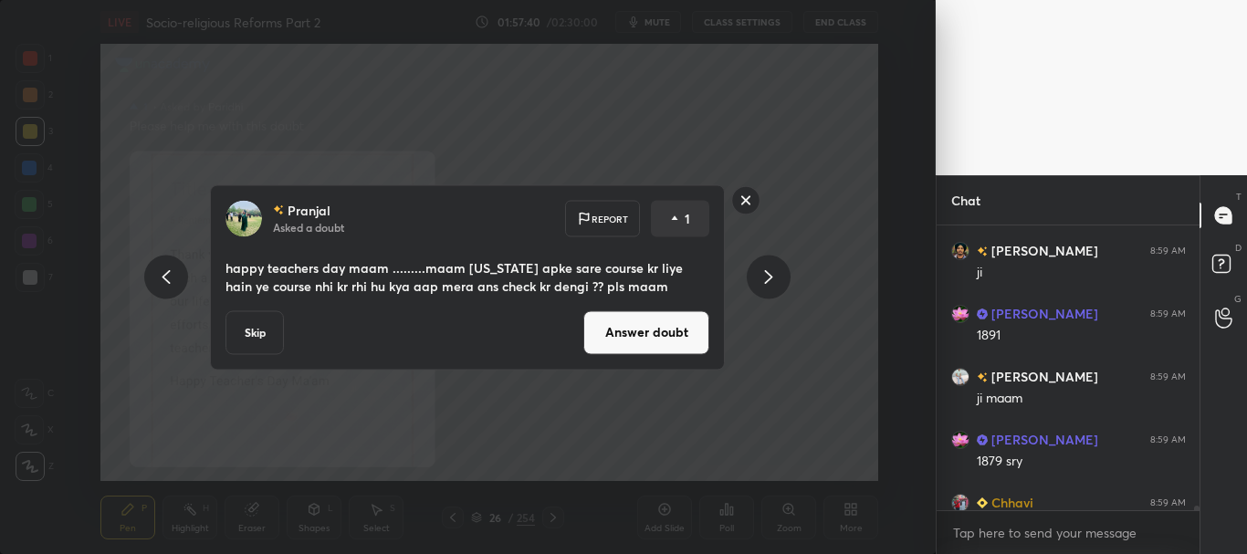
click at [683, 345] on button "Answer doubt" at bounding box center [646, 332] width 126 height 44
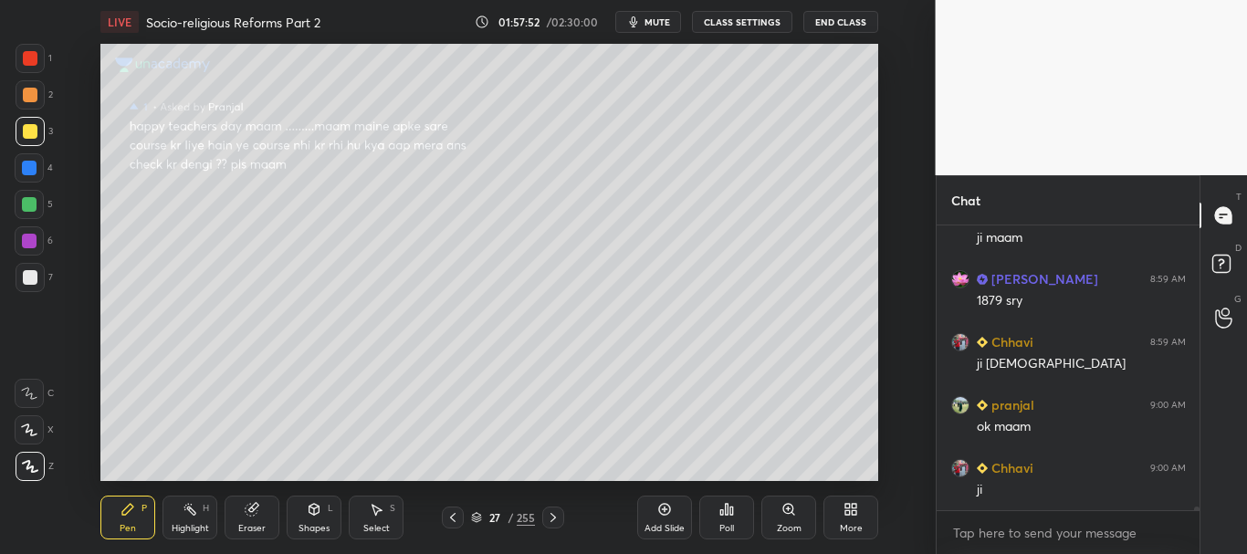
scroll to position [20971, 0]
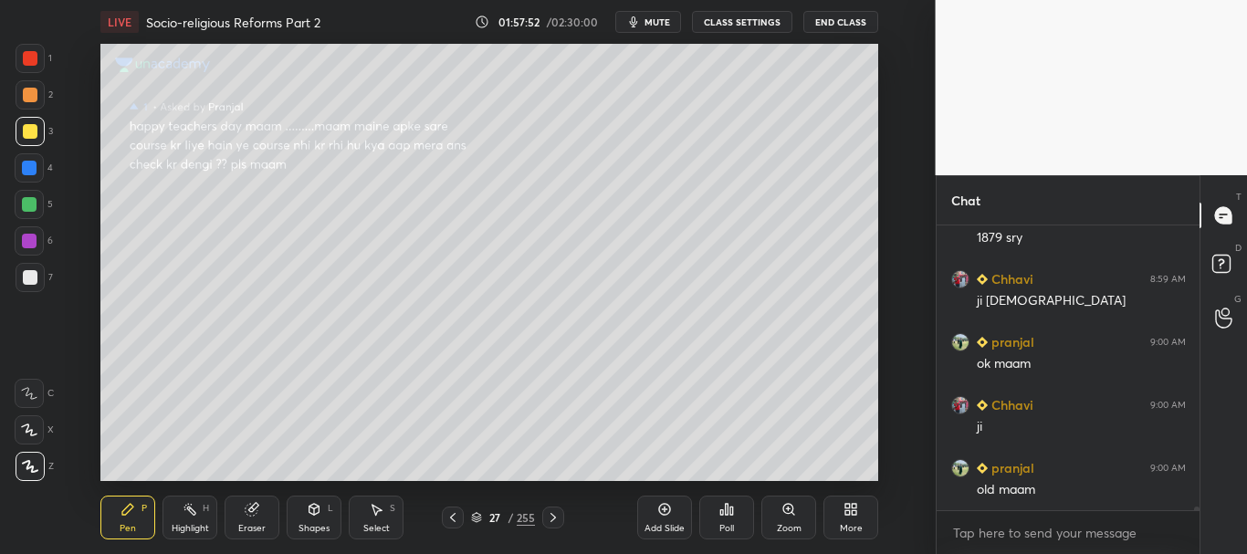
click at [24, 237] on div at bounding box center [29, 241] width 15 height 15
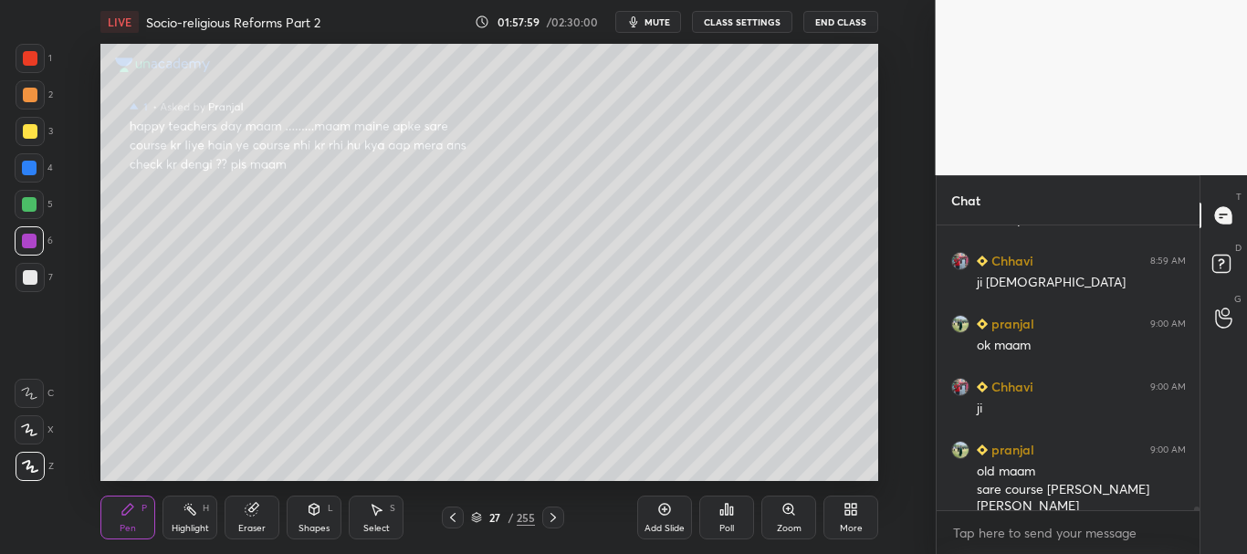
scroll to position [21008, 0]
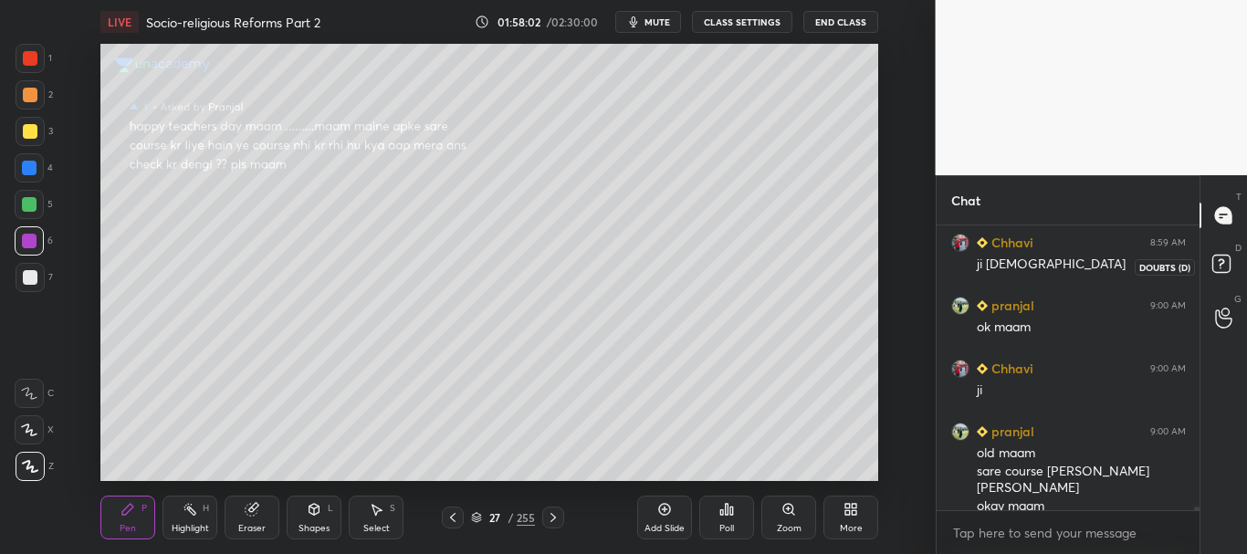
click at [1218, 261] on rect at bounding box center [1220, 264] width 17 height 17
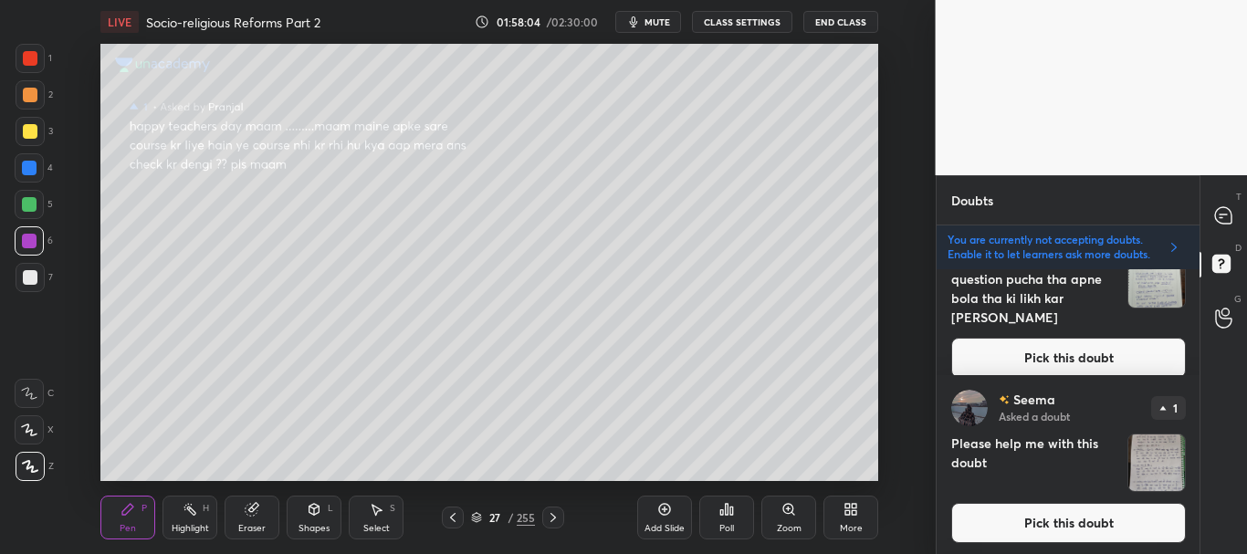
scroll to position [0, 0]
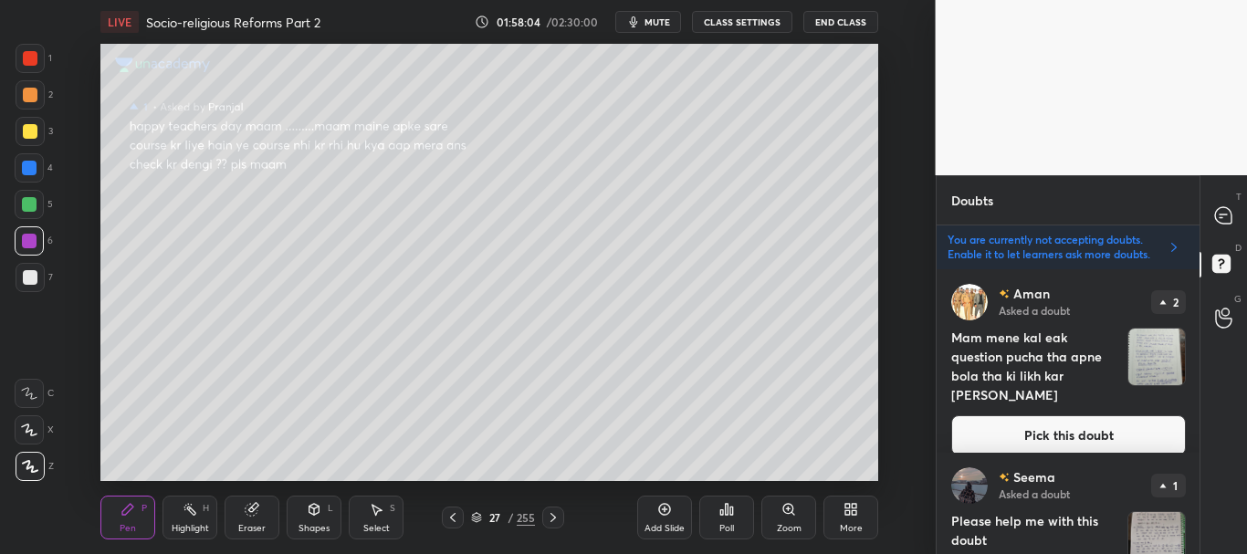
click at [1067, 415] on button "Pick this doubt" at bounding box center [1068, 435] width 235 height 40
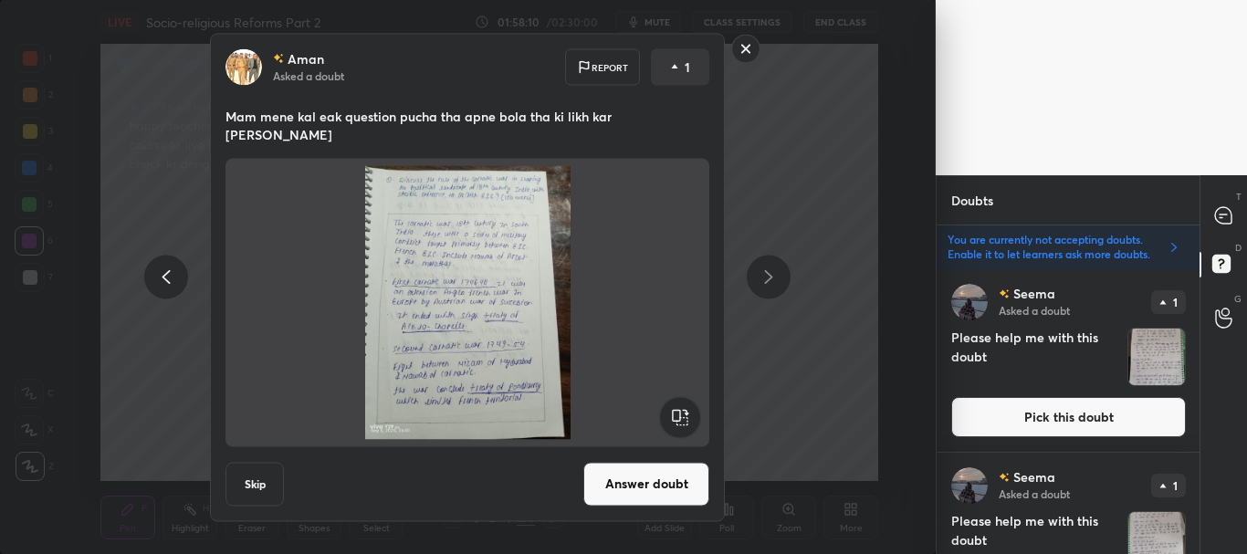
click at [667, 466] on button "Answer doubt" at bounding box center [646, 484] width 126 height 44
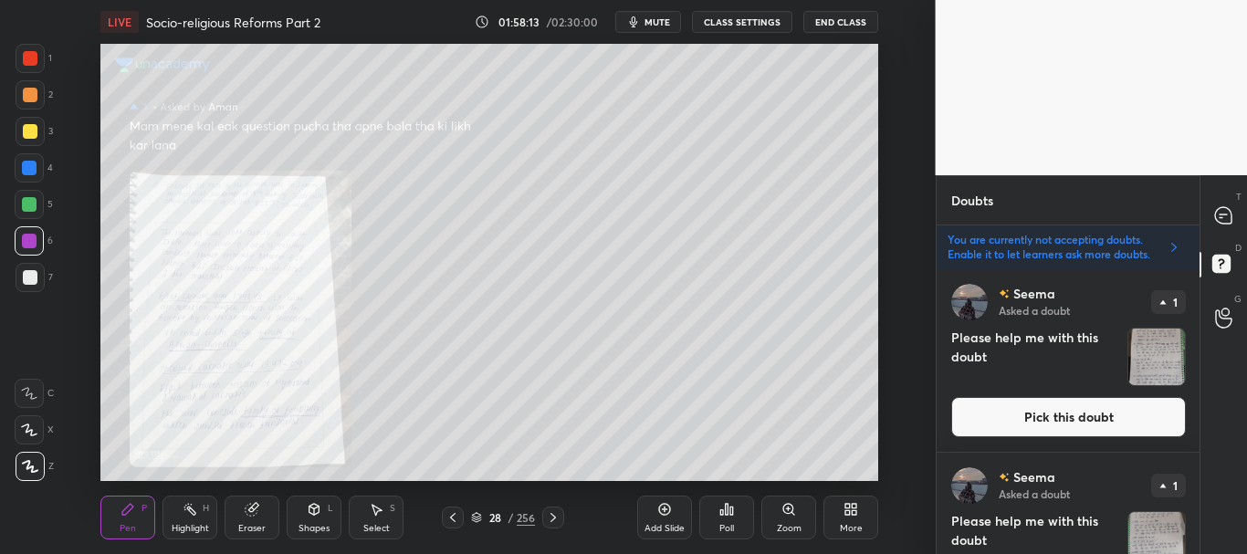
click at [793, 503] on icon at bounding box center [788, 509] width 15 height 15
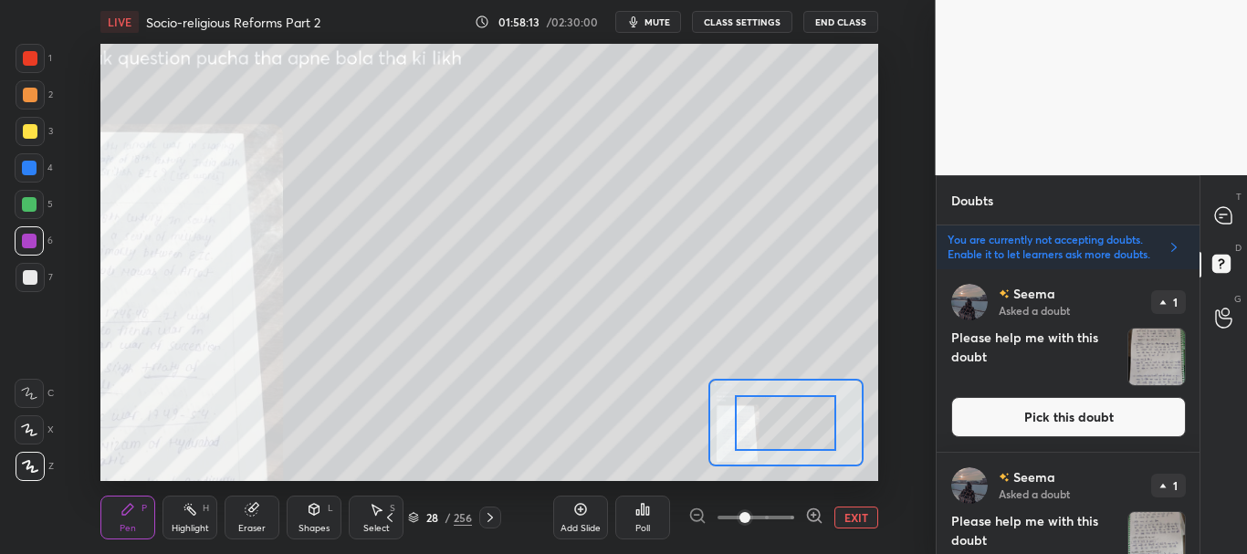
click at [789, 509] on span at bounding box center [755, 517] width 77 height 27
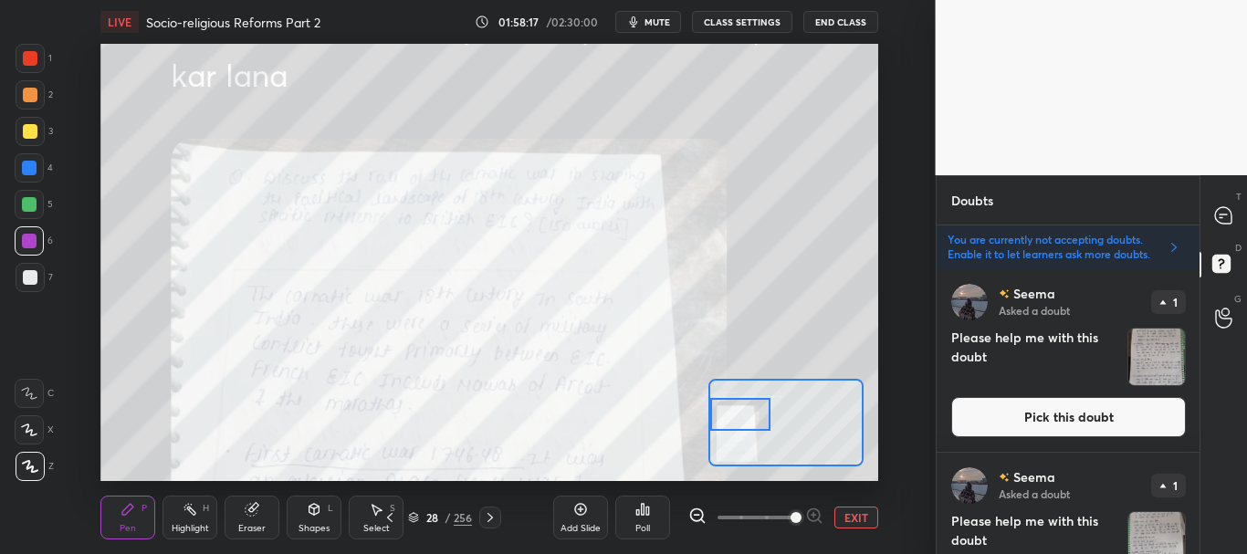
drag, startPoint x: 791, startPoint y: 416, endPoint x: 738, endPoint y: 413, distance: 53.1
click at [740, 409] on div at bounding box center [740, 415] width 61 height 34
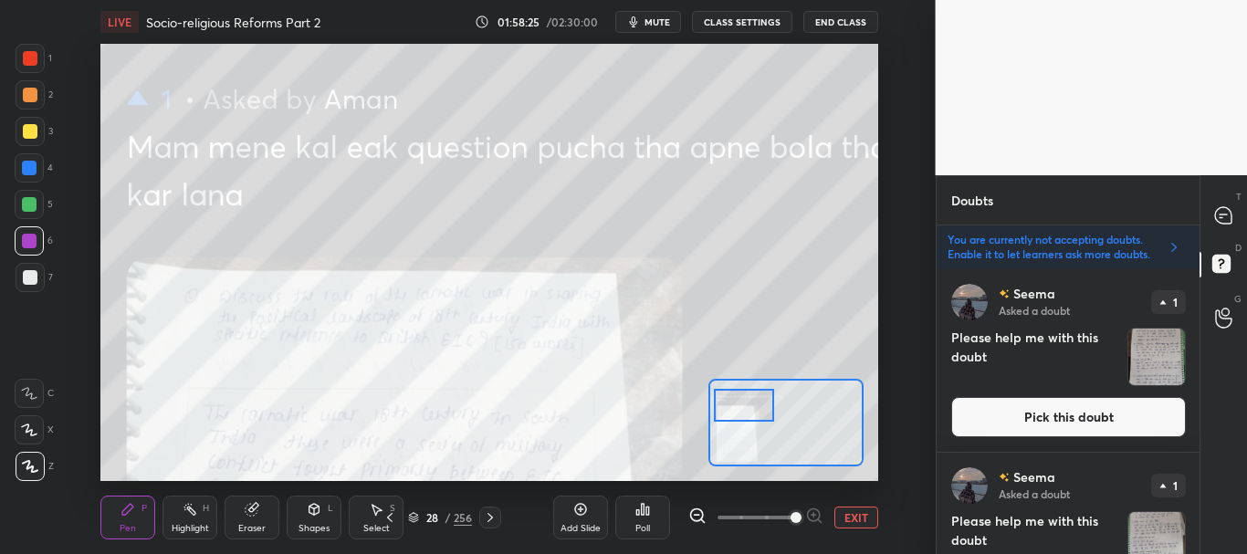
drag, startPoint x: 747, startPoint y: 409, endPoint x: 750, endPoint y: 399, distance: 10.7
click at [750, 399] on div at bounding box center [744, 406] width 61 height 34
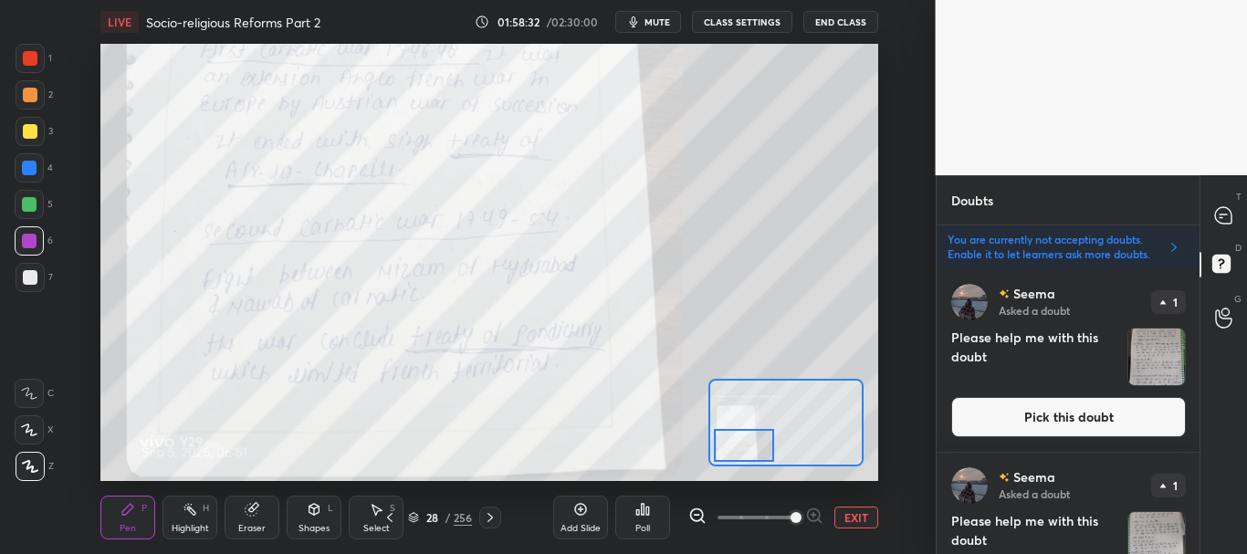
drag, startPoint x: 757, startPoint y: 407, endPoint x: 757, endPoint y: 442, distance: 34.7
click at [757, 442] on div at bounding box center [744, 446] width 61 height 34
click at [490, 515] on icon at bounding box center [489, 517] width 5 height 9
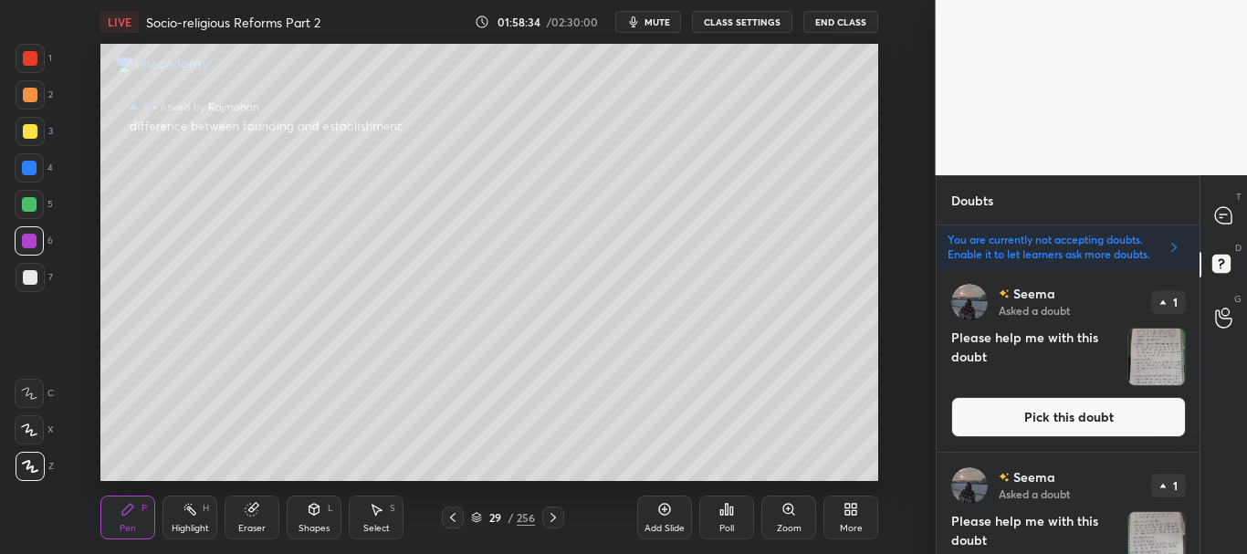
click at [450, 514] on icon at bounding box center [452, 517] width 15 height 15
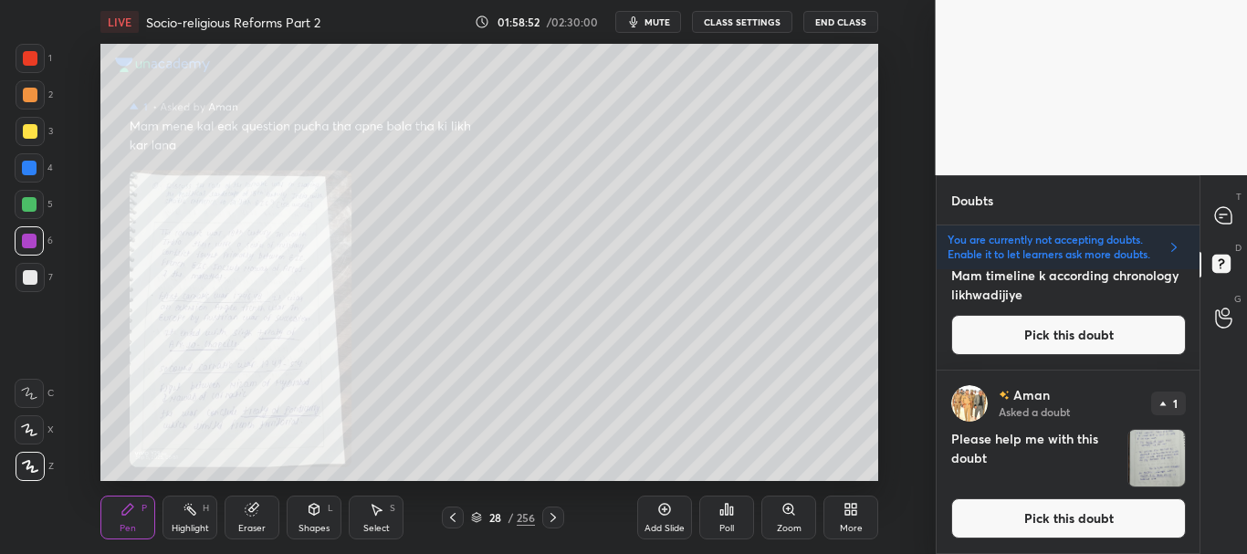
scroll to position [3387, 0]
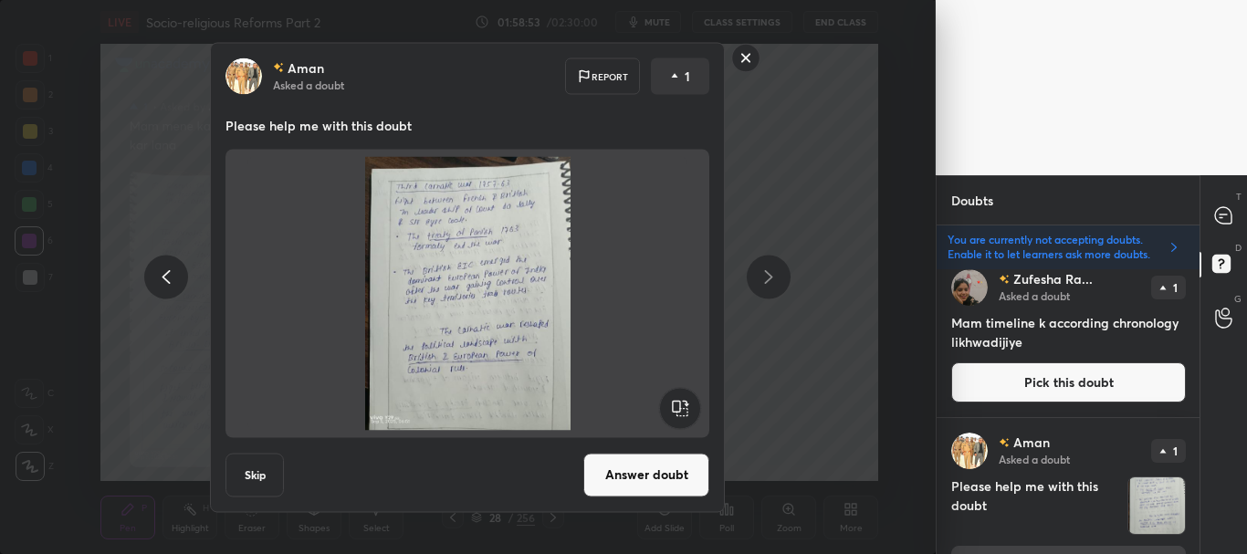
scroll to position [3435, 0]
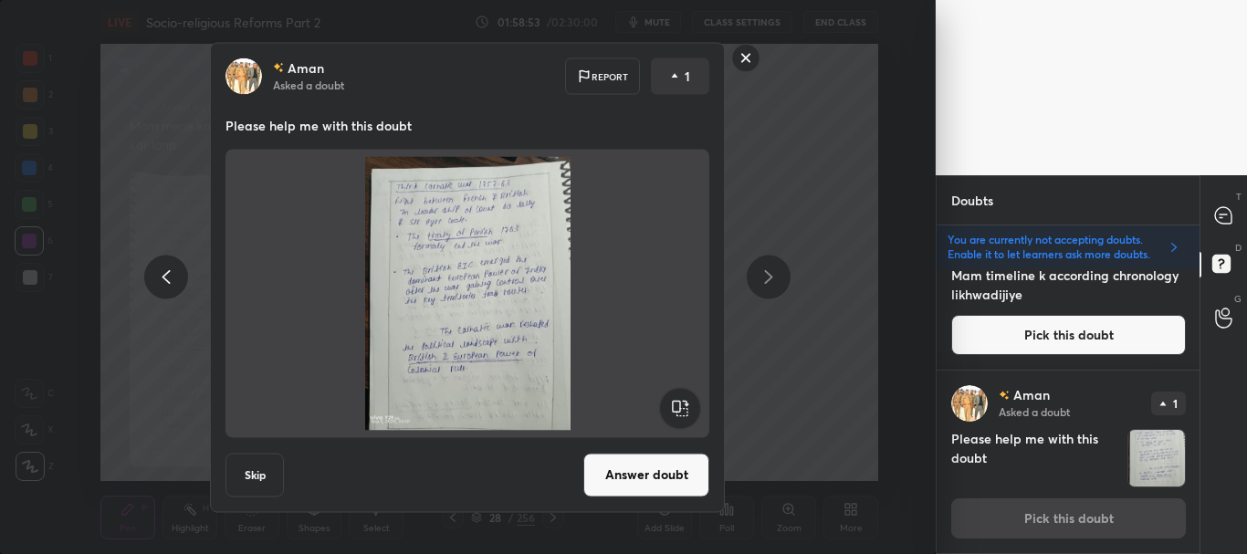
click at [651, 462] on button "Answer doubt" at bounding box center [646, 475] width 126 height 44
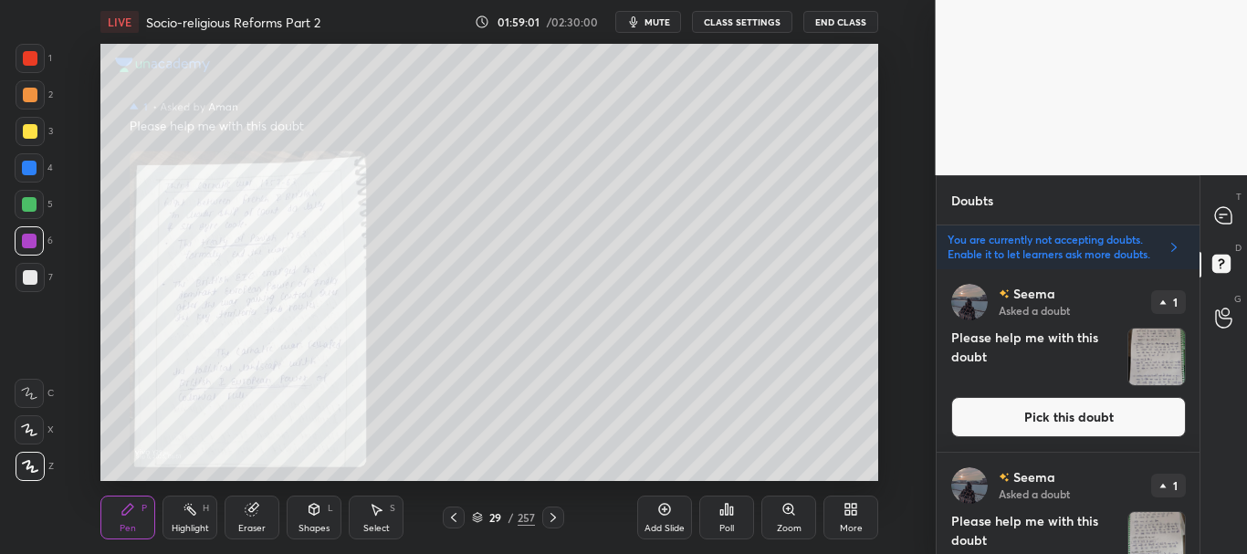
click at [454, 512] on icon at bounding box center [453, 517] width 15 height 15
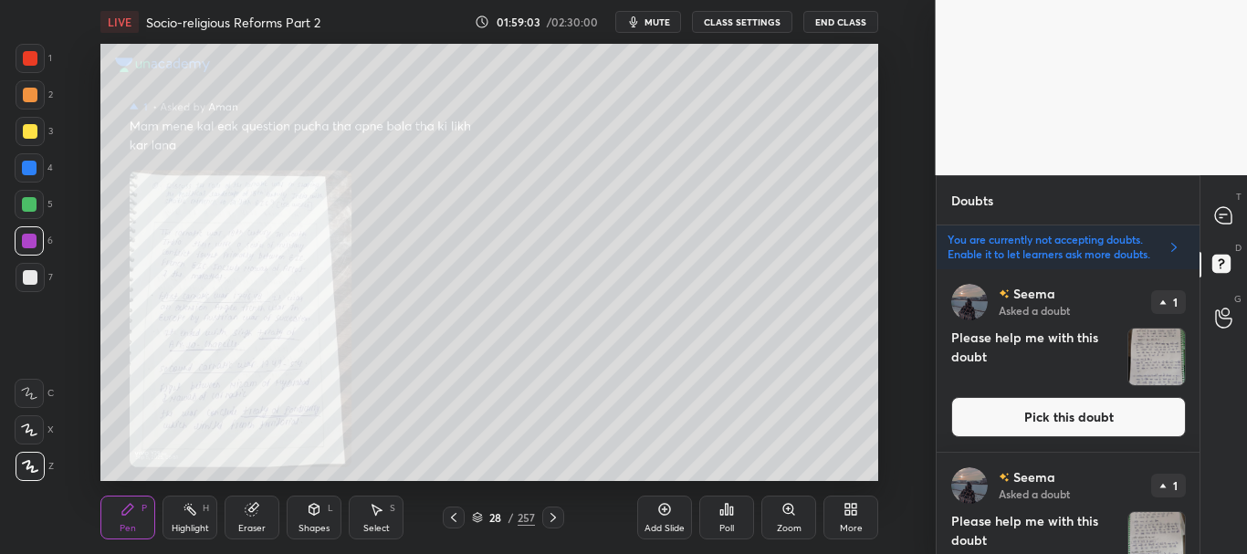
click at [785, 520] on div "Zoom" at bounding box center [788, 518] width 55 height 44
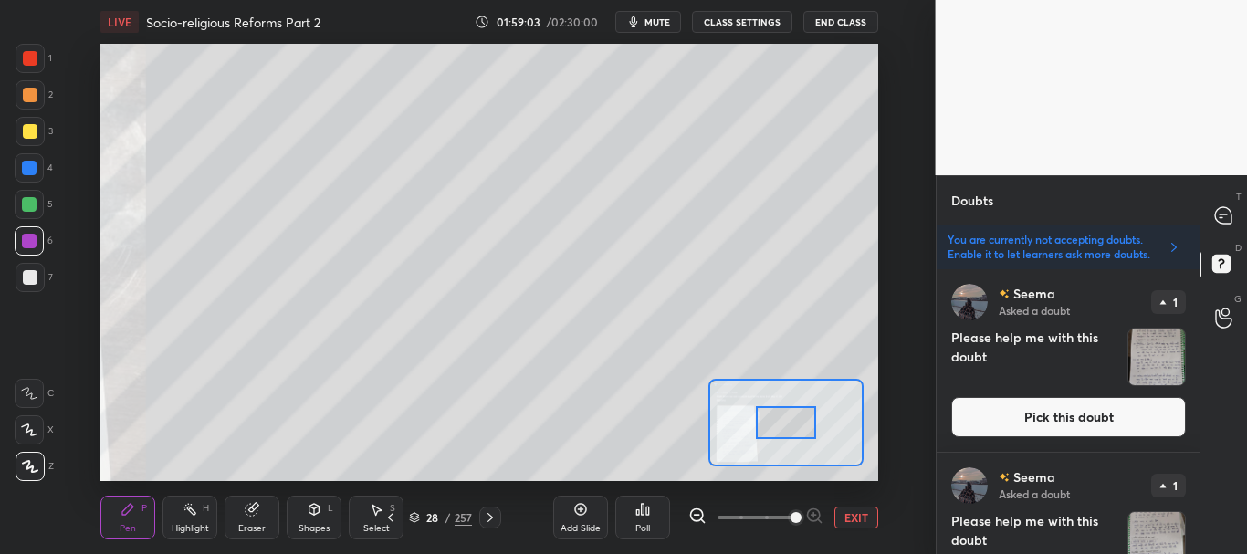
click at [784, 514] on span at bounding box center [755, 517] width 77 height 27
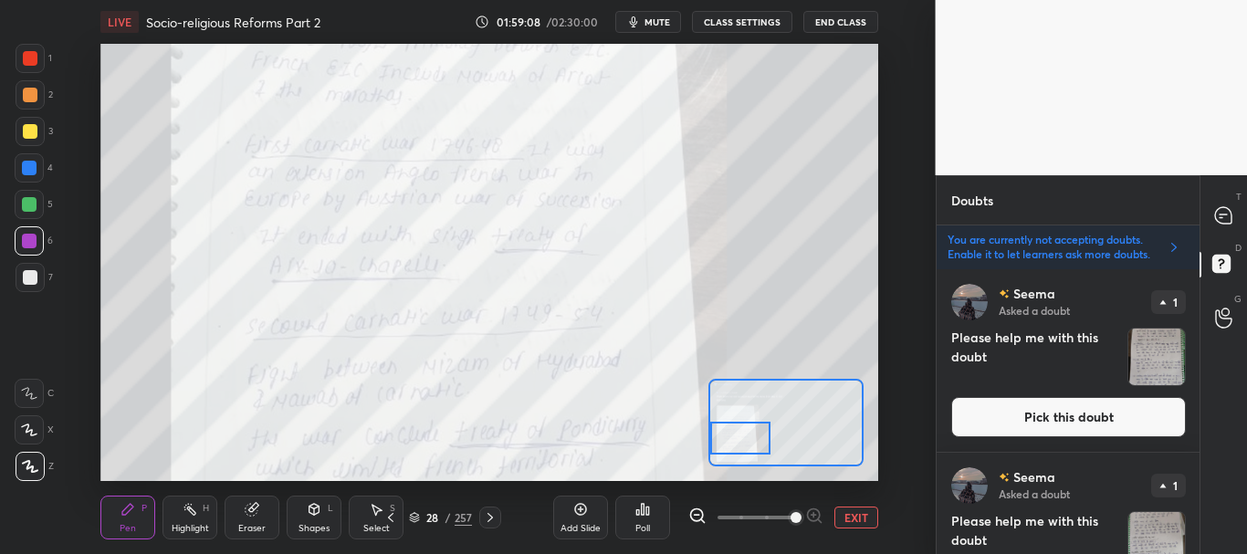
drag, startPoint x: 791, startPoint y: 422, endPoint x: 739, endPoint y: 437, distance: 54.3
click at [739, 437] on div at bounding box center [740, 439] width 61 height 34
click at [1230, 213] on icon at bounding box center [1223, 215] width 19 height 19
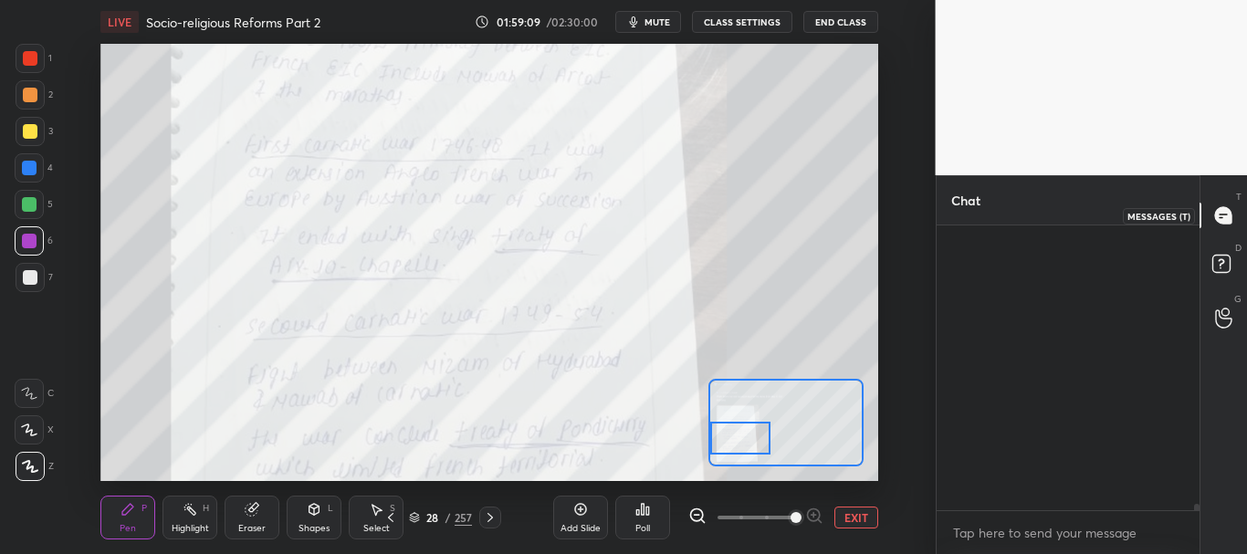
scroll to position [279, 257]
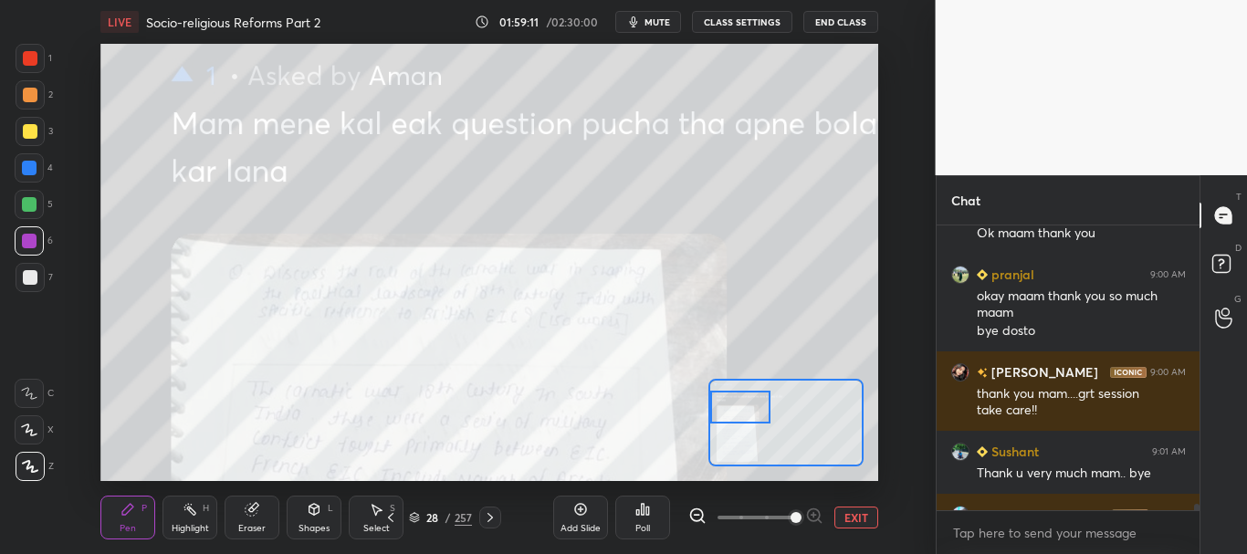
drag, startPoint x: 749, startPoint y: 437, endPoint x: 747, endPoint y: 406, distance: 31.2
click at [747, 406] on div at bounding box center [740, 408] width 61 height 34
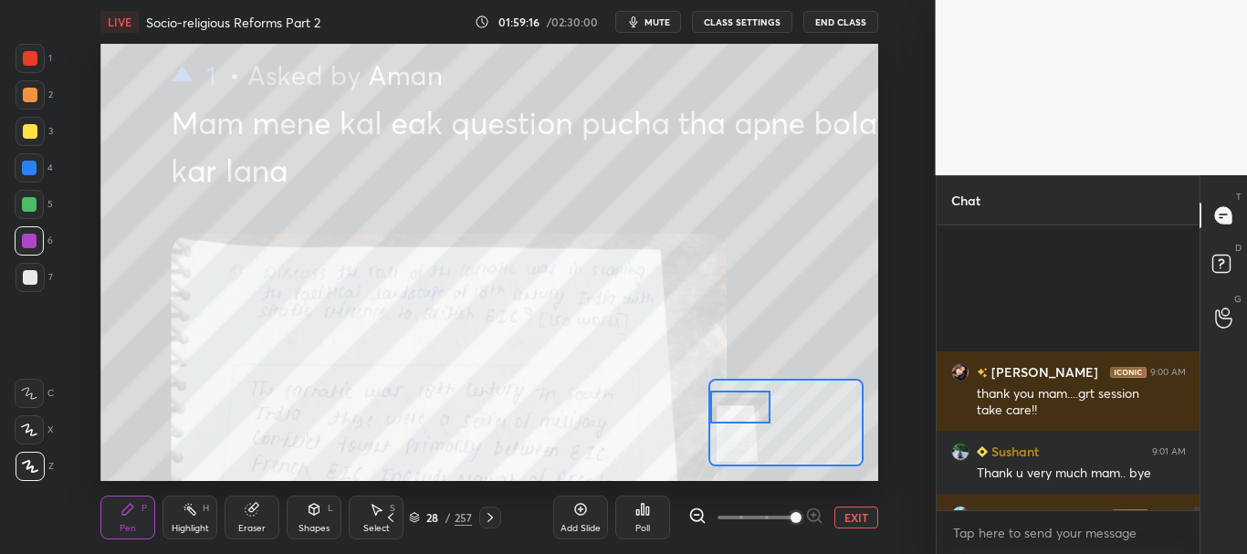
scroll to position [21641, 0]
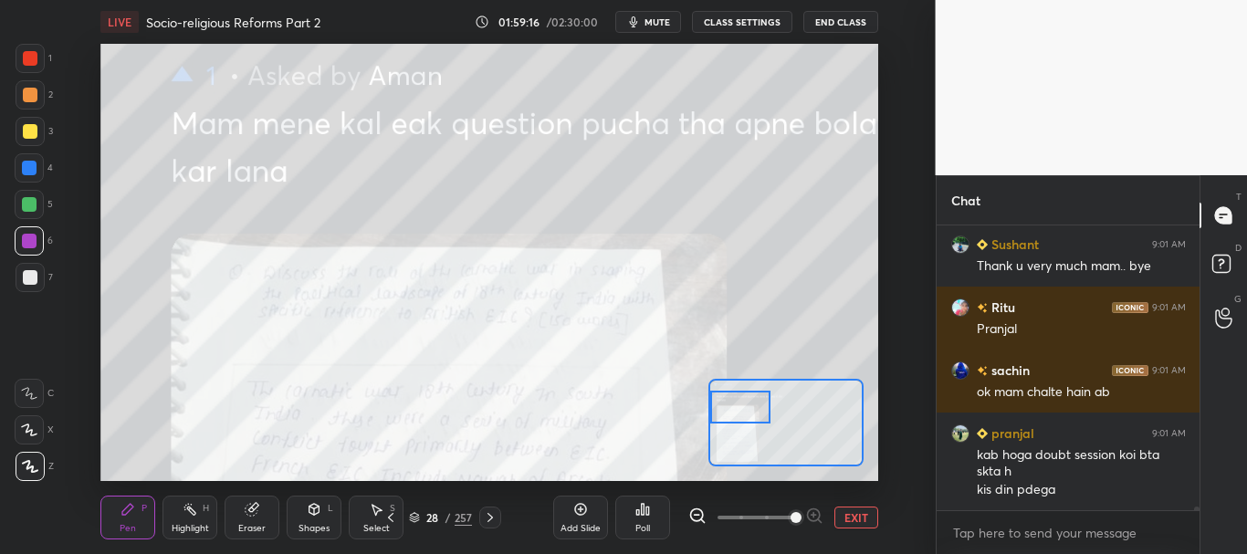
drag, startPoint x: 1198, startPoint y: 508, endPoint x: 1194, endPoint y: 528, distance: 20.6
click at [1196, 528] on div "[PERSON_NAME] 9:00 AM thank you mam....grt session take care!! Sushant 9:01 AM …" at bounding box center [1069, 389] width 264 height 329
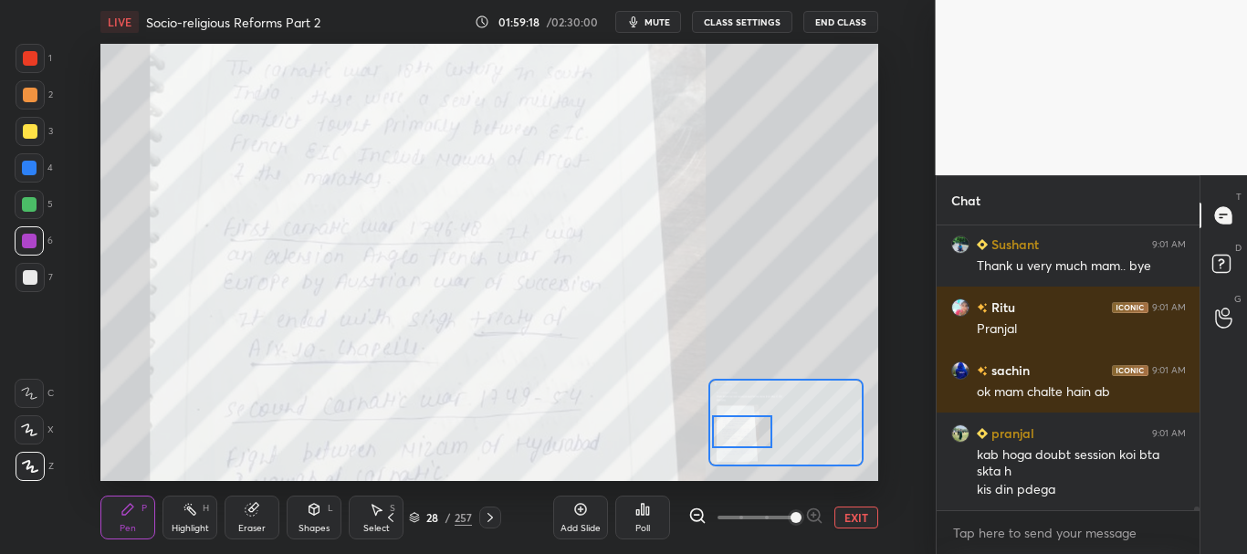
drag, startPoint x: 762, startPoint y: 413, endPoint x: 764, endPoint y: 433, distance: 19.3
click at [764, 433] on div at bounding box center [742, 432] width 61 height 34
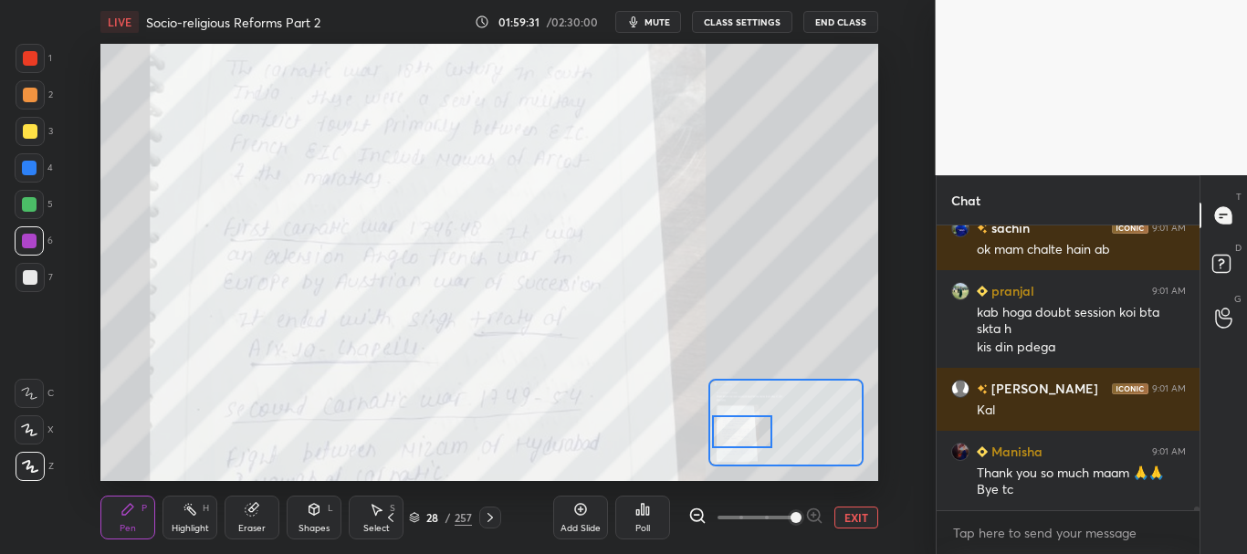
scroll to position [21863, 0]
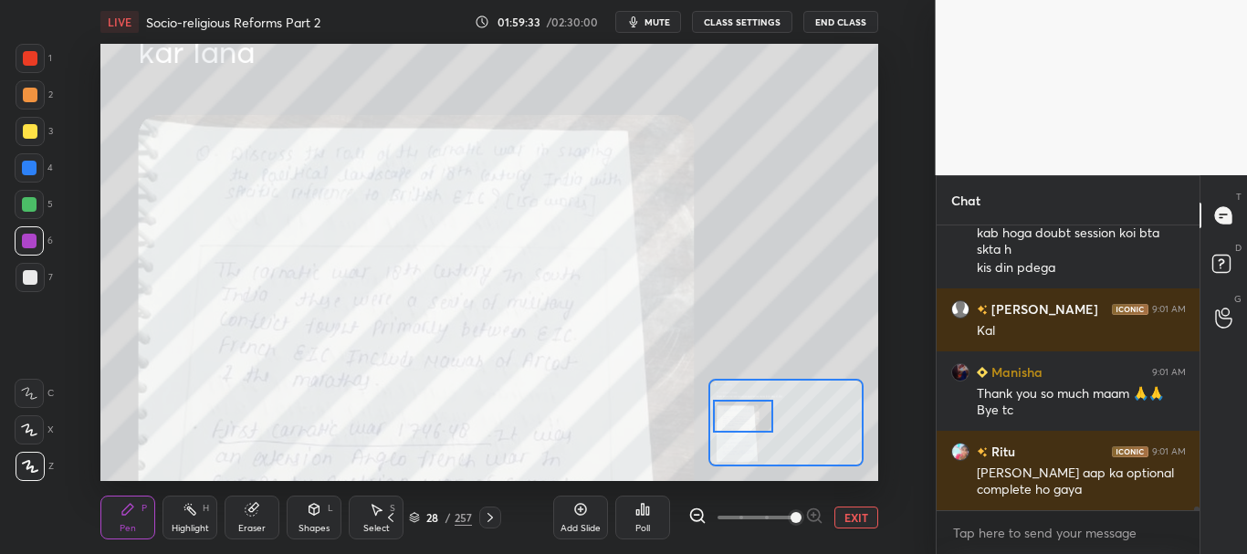
drag, startPoint x: 748, startPoint y: 427, endPoint x: 749, endPoint y: 404, distance: 22.9
click at [749, 408] on div at bounding box center [743, 417] width 61 height 34
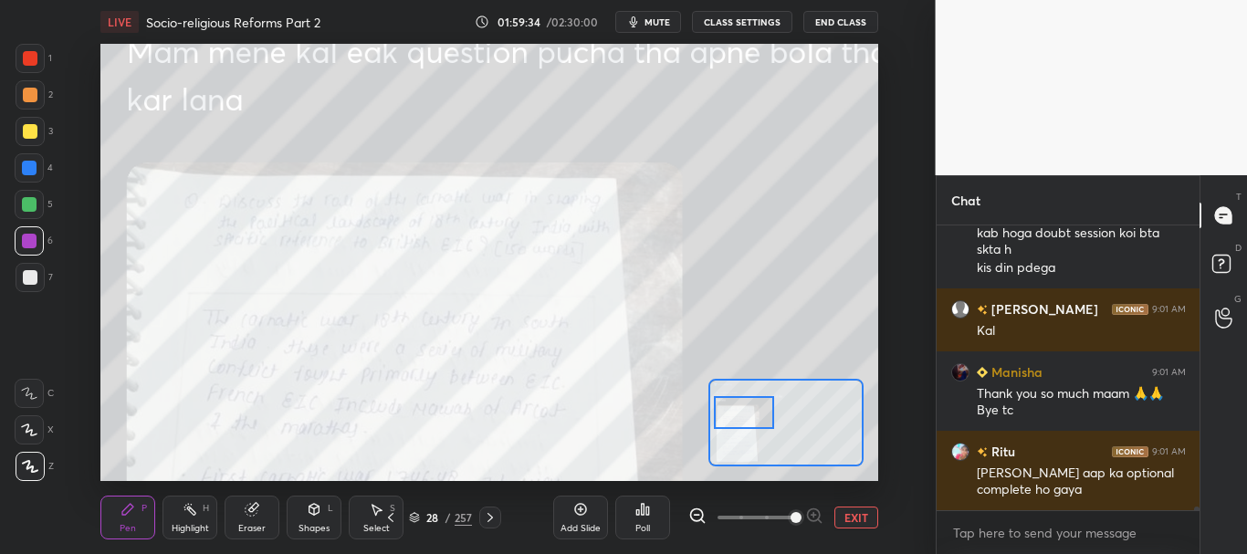
scroll to position [21926, 0]
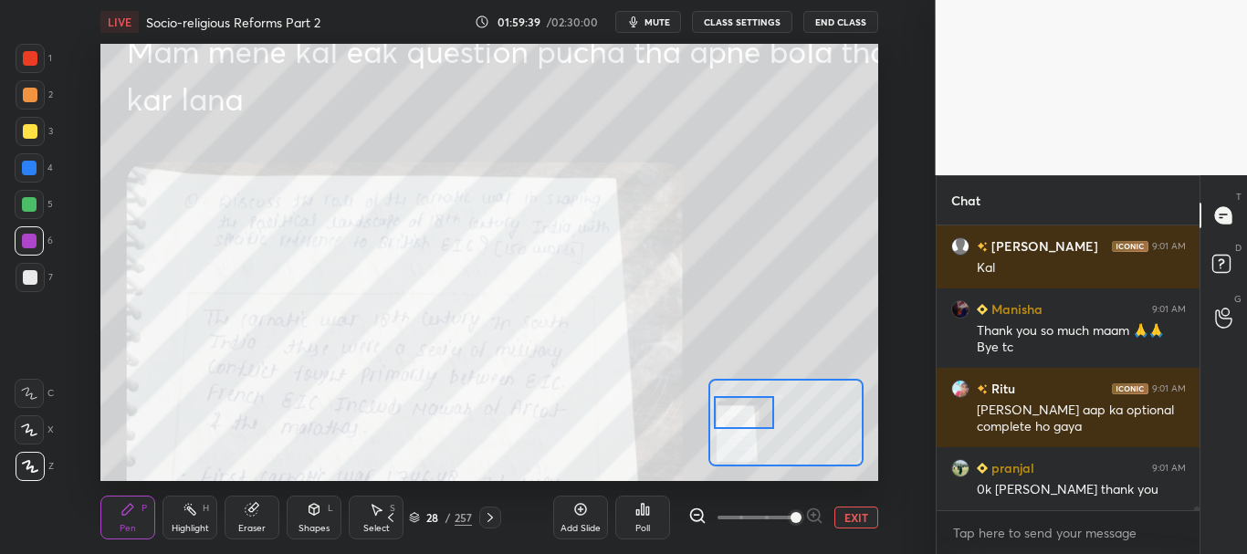
click at [870, 517] on button "EXIT" at bounding box center [856, 518] width 44 height 22
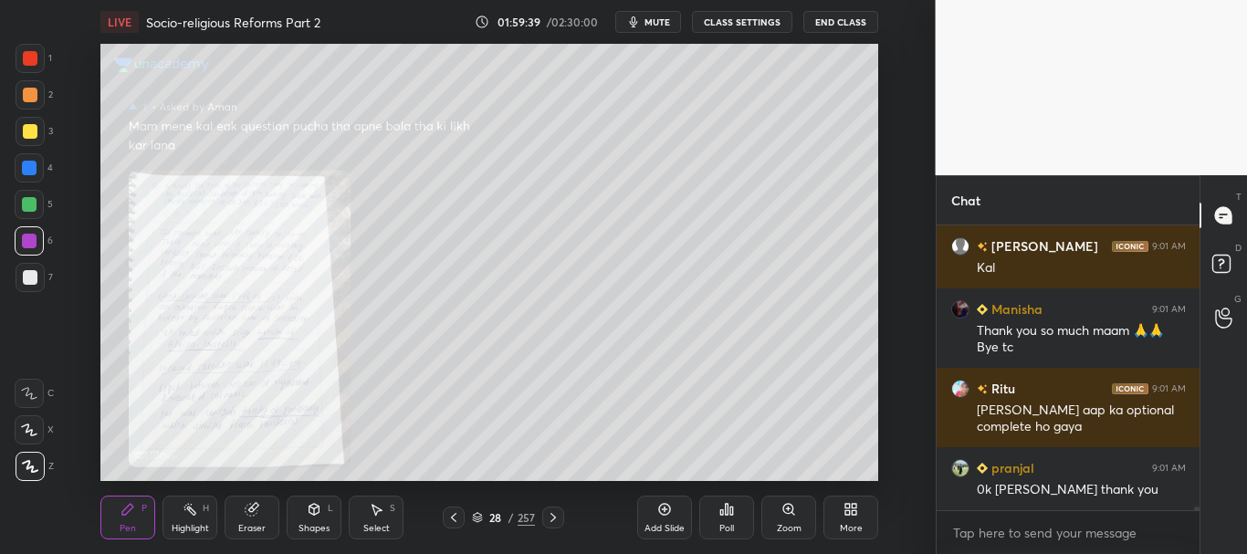
scroll to position [21989, 0]
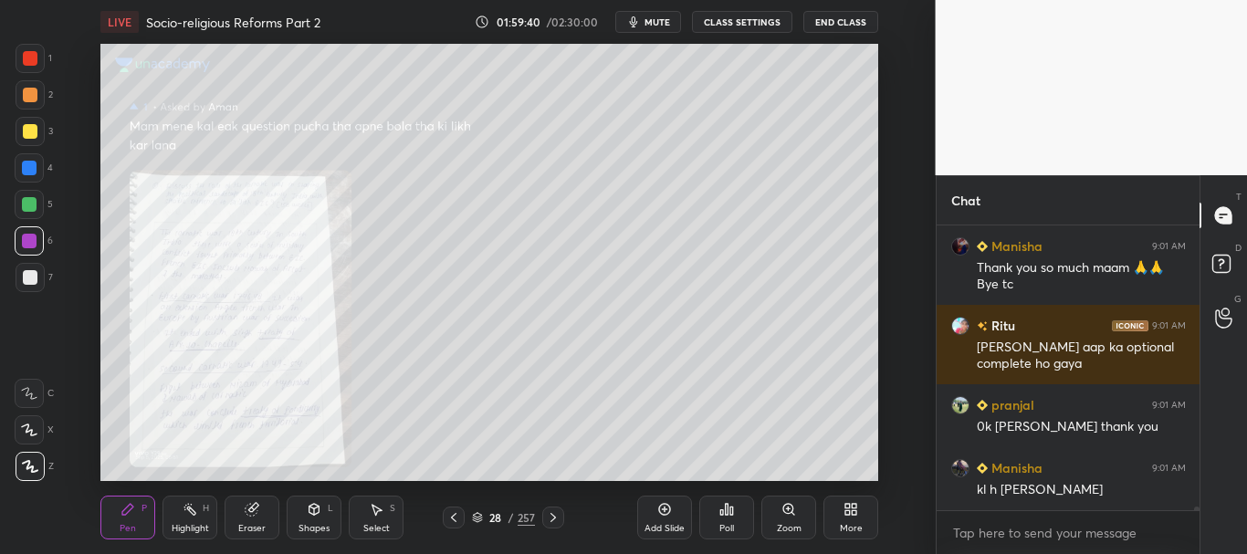
click at [553, 513] on icon at bounding box center [553, 517] width 15 height 15
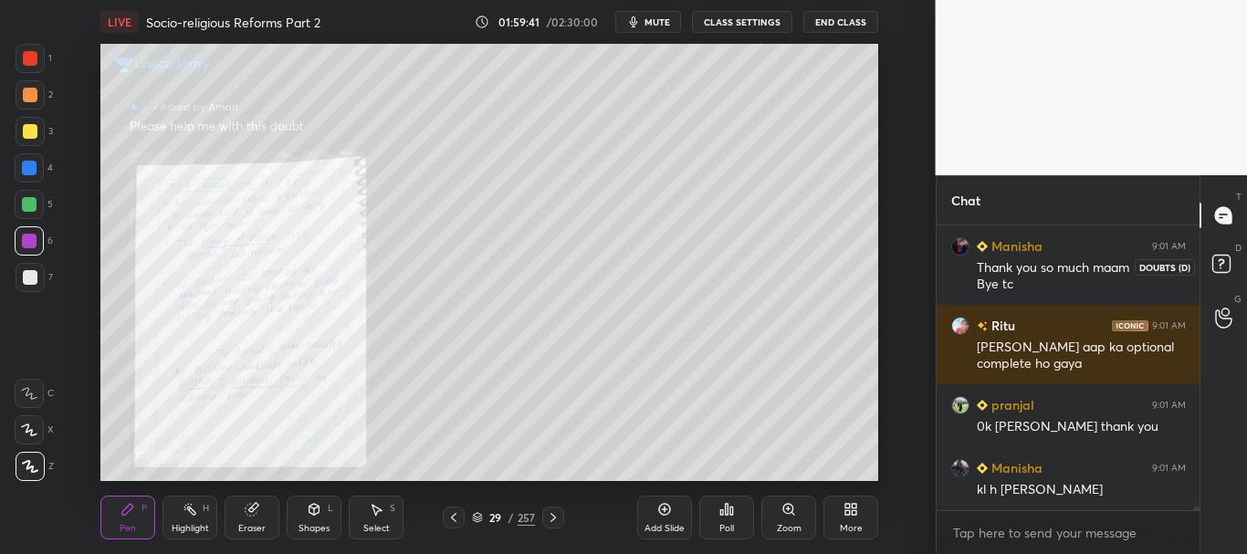
click at [1232, 256] on icon at bounding box center [1224, 266] width 33 height 33
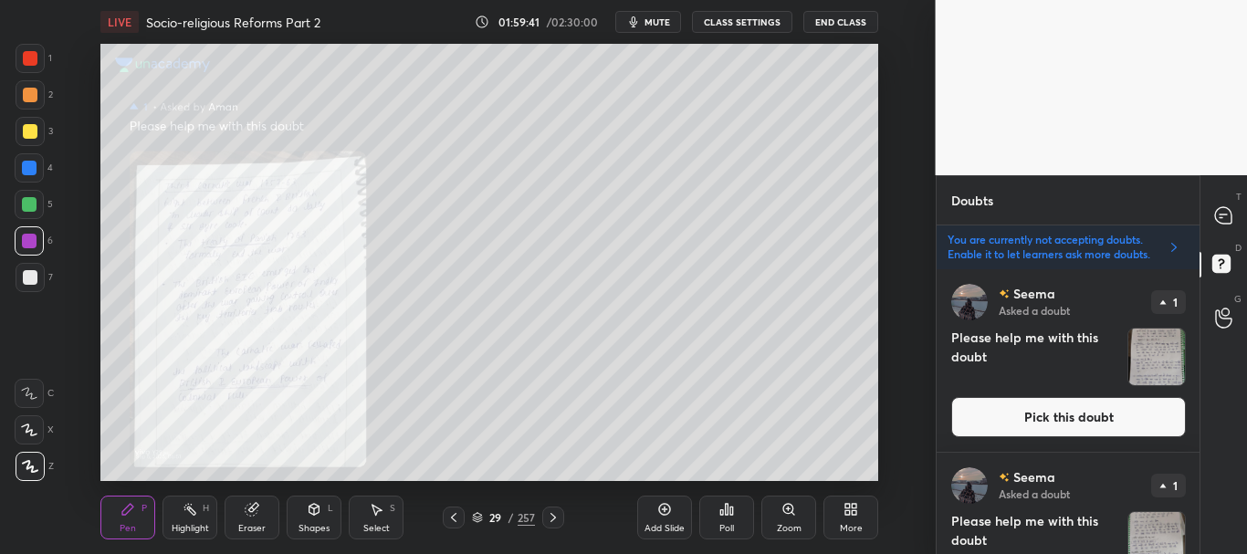
scroll to position [279, 257]
drag, startPoint x: 1199, startPoint y: 278, endPoint x: 1199, endPoint y: 298, distance: 20.1
click at [1199, 298] on div "T Messages (T) D Doubts (D) G Raise Hand (G)" at bounding box center [1222, 364] width 47 height 379
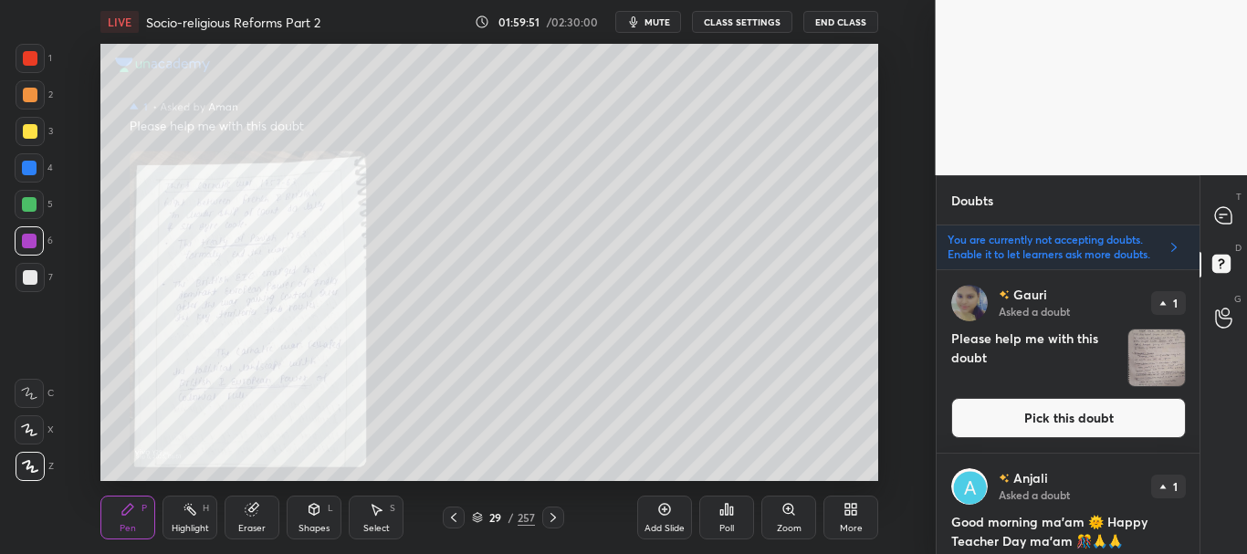
scroll to position [2991, 0]
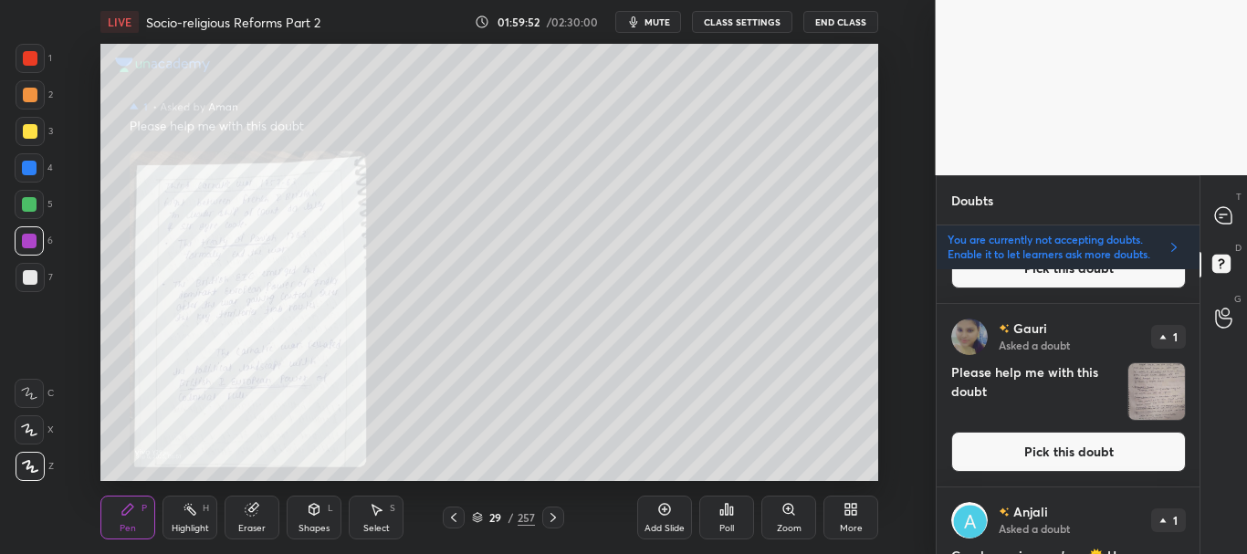
click at [1118, 445] on button "Pick this doubt" at bounding box center [1068, 452] width 235 height 40
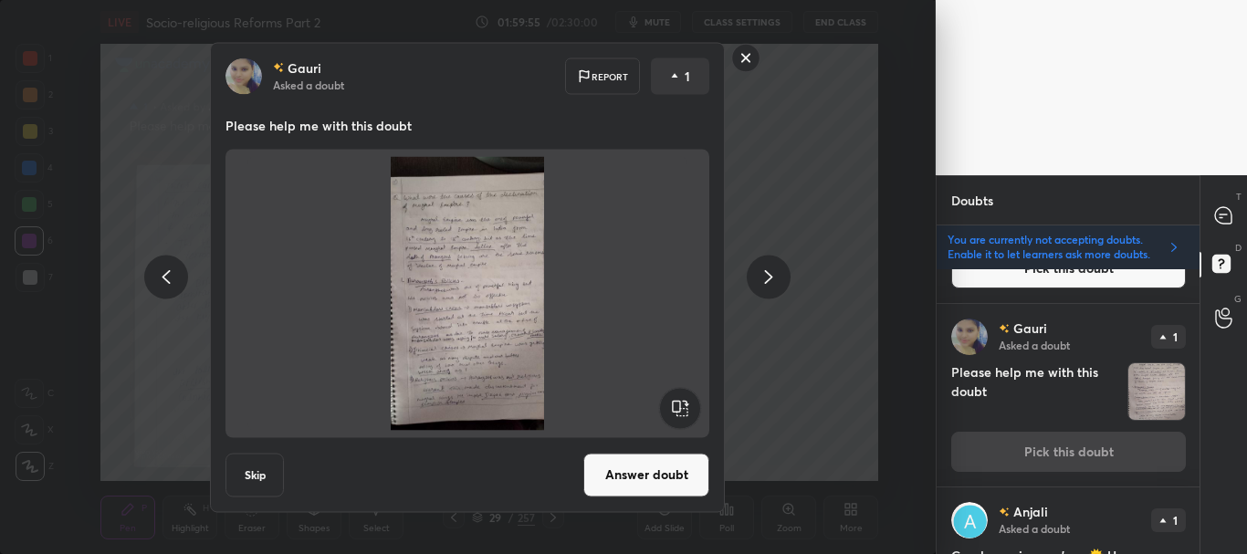
click at [746, 59] on rect at bounding box center [746, 58] width 28 height 28
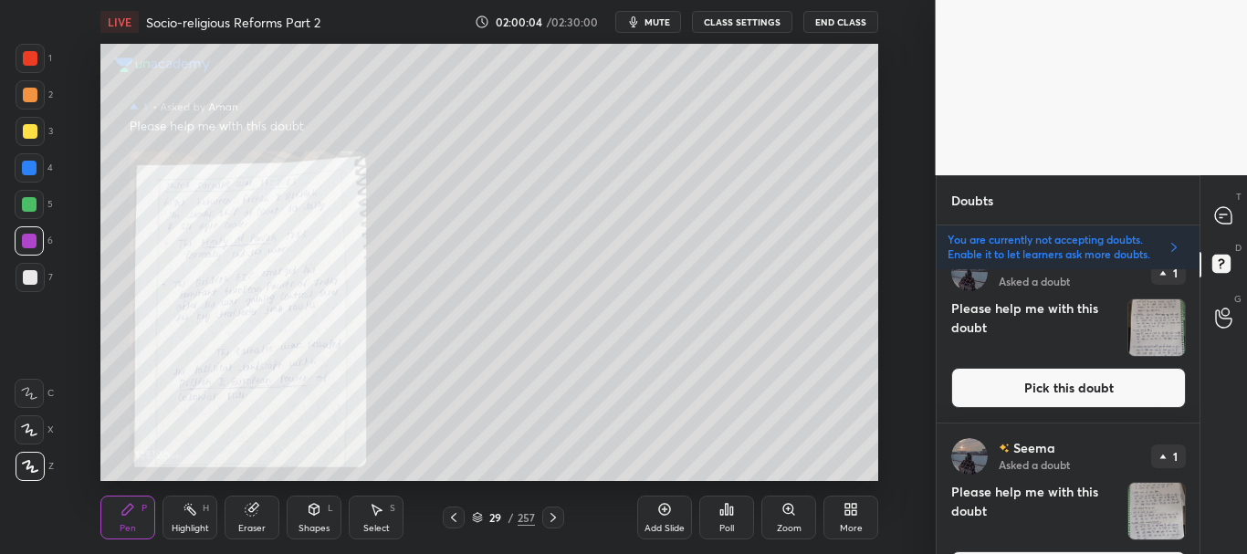
scroll to position [0, 0]
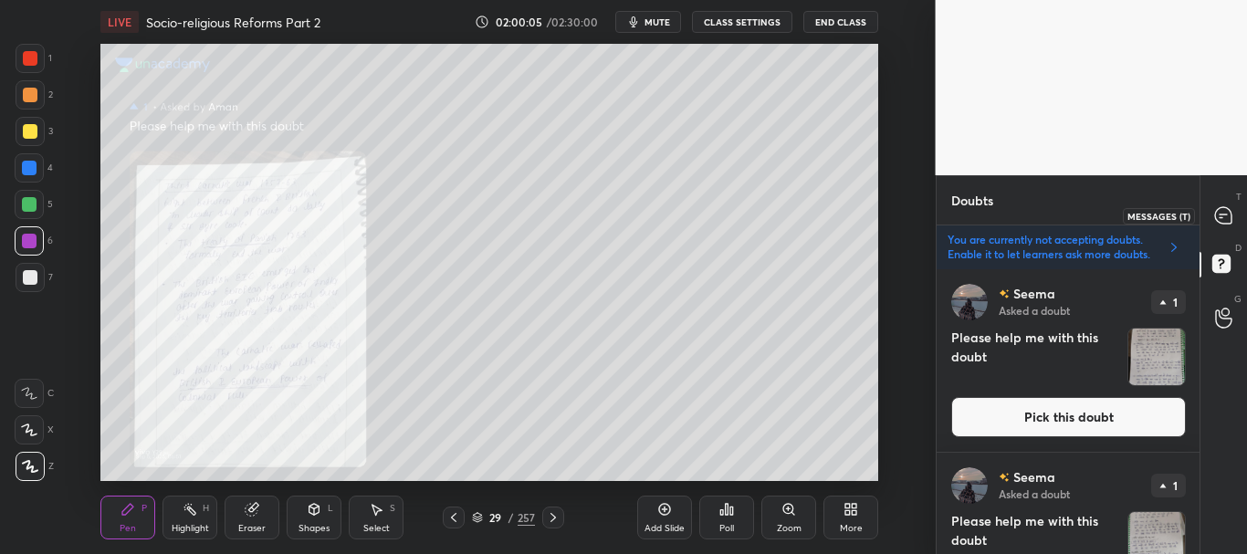
click at [1216, 219] on icon at bounding box center [1223, 215] width 16 height 16
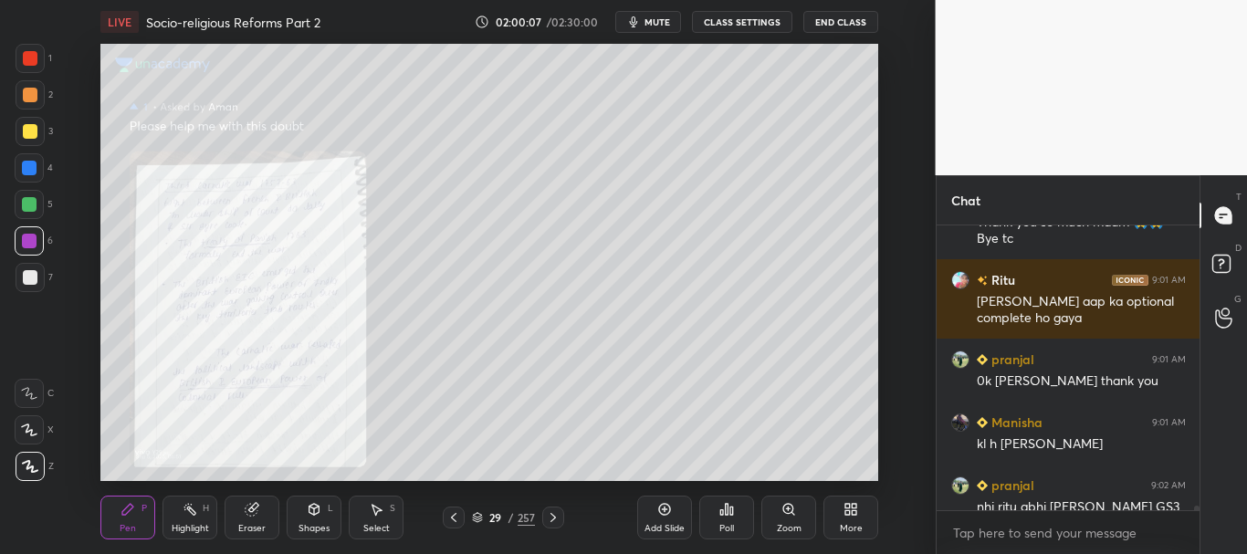
scroll to position [22086, 0]
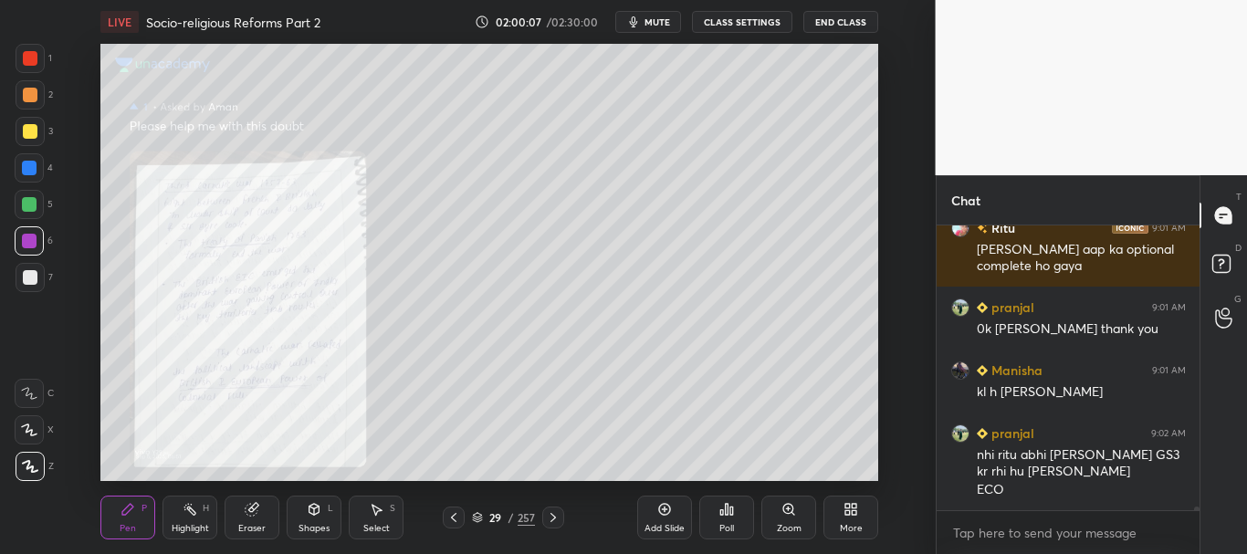
click at [1197, 518] on div "[PERSON_NAME] 9:01 AM Thank you so much maam 🙏🙏 Bye tc Ritu 9:01 AM [PERSON_NAM…" at bounding box center [1069, 389] width 264 height 329
click at [477, 515] on icon at bounding box center [477, 517] width 11 height 11
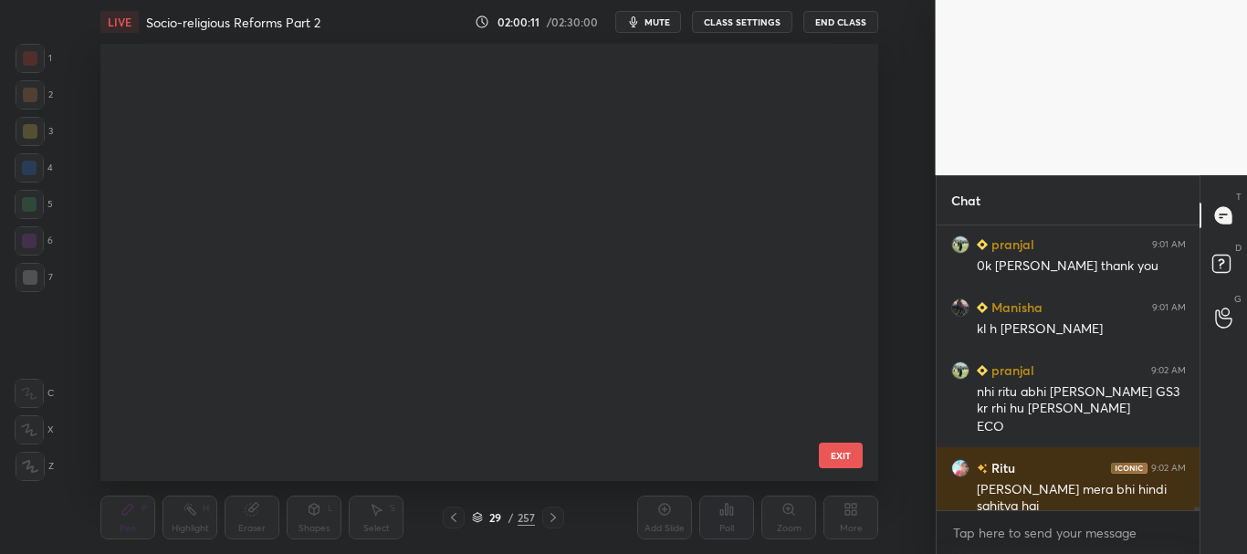
scroll to position [0, 0]
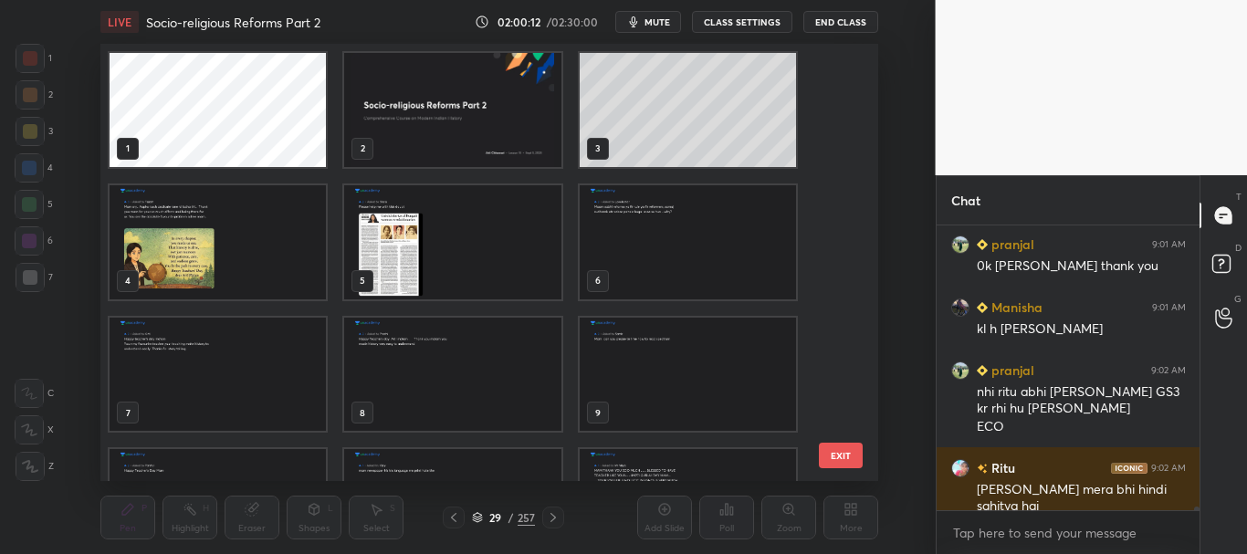
click at [470, 111] on img "grid" at bounding box center [453, 110] width 216 height 114
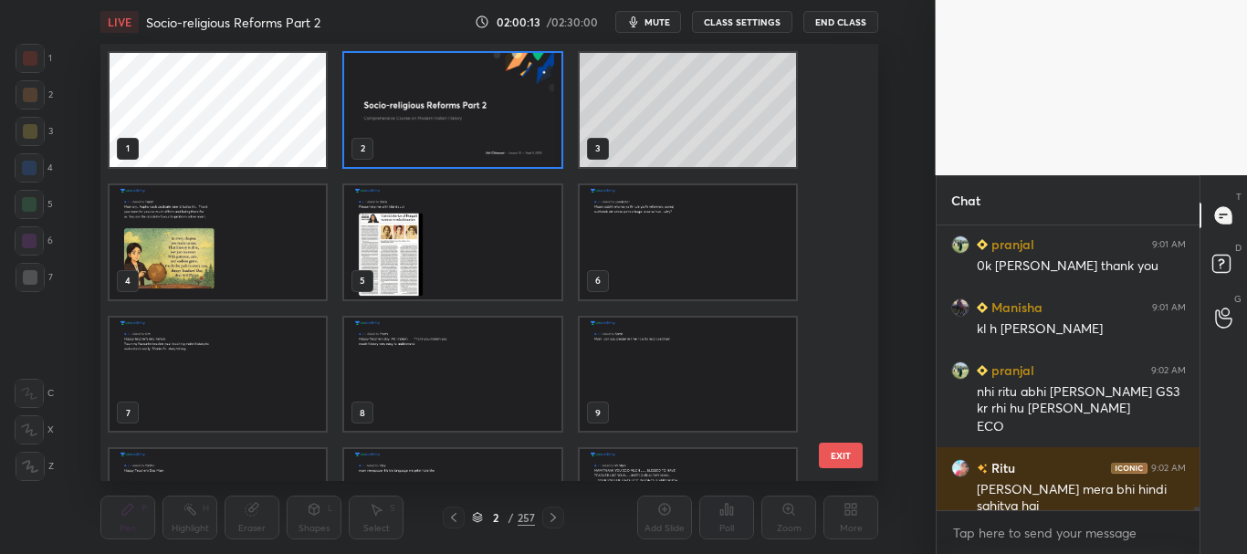
click at [476, 518] on icon at bounding box center [477, 517] width 11 height 11
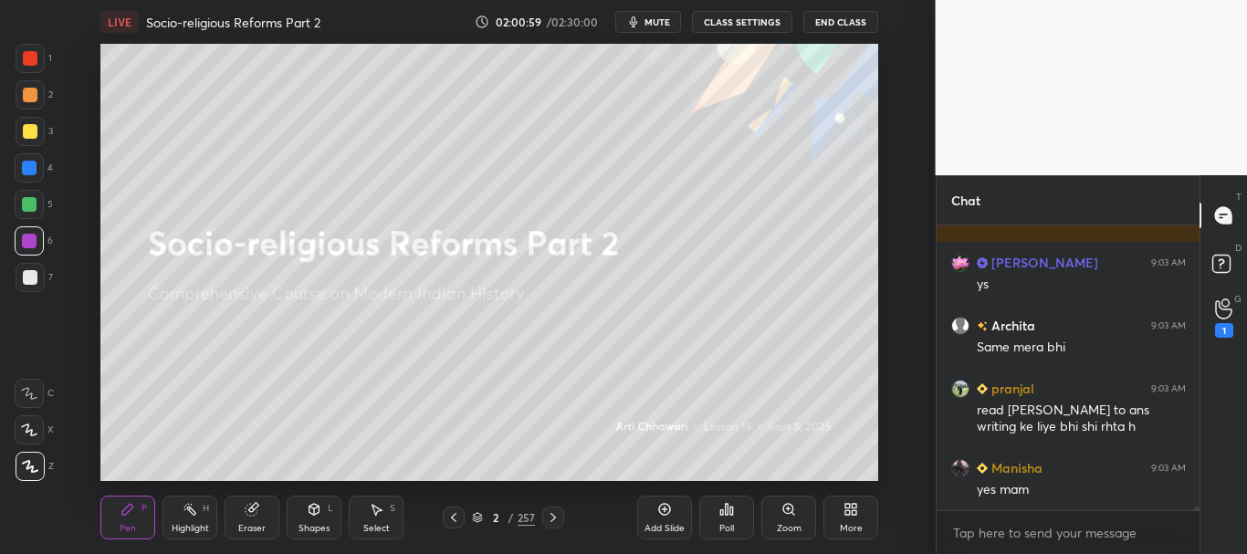
scroll to position [23064, 0]
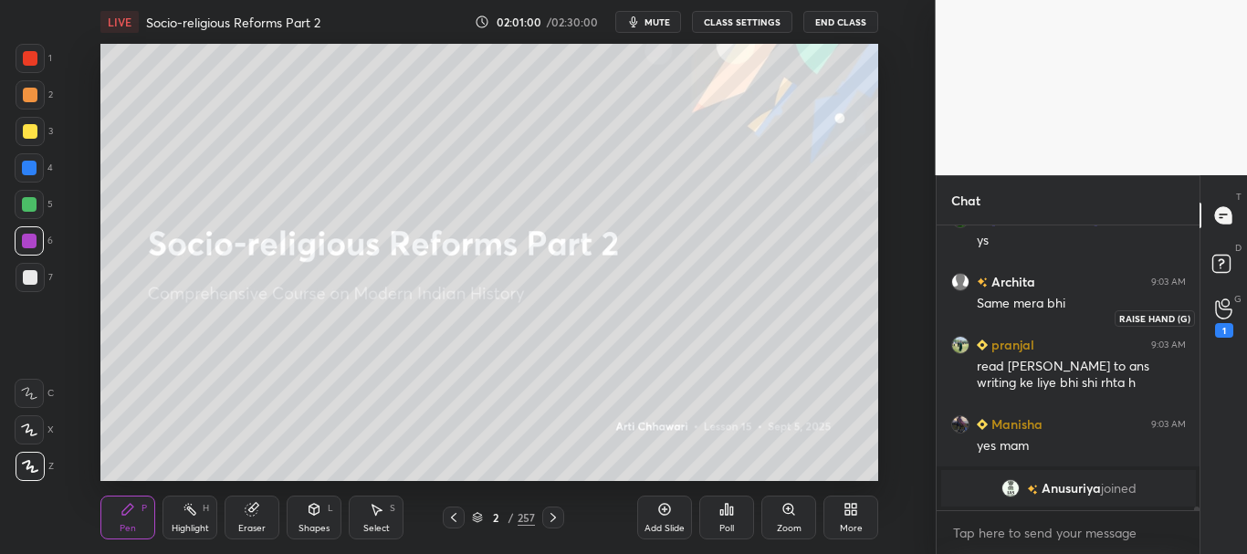
click at [1223, 305] on circle at bounding box center [1224, 302] width 7 height 7
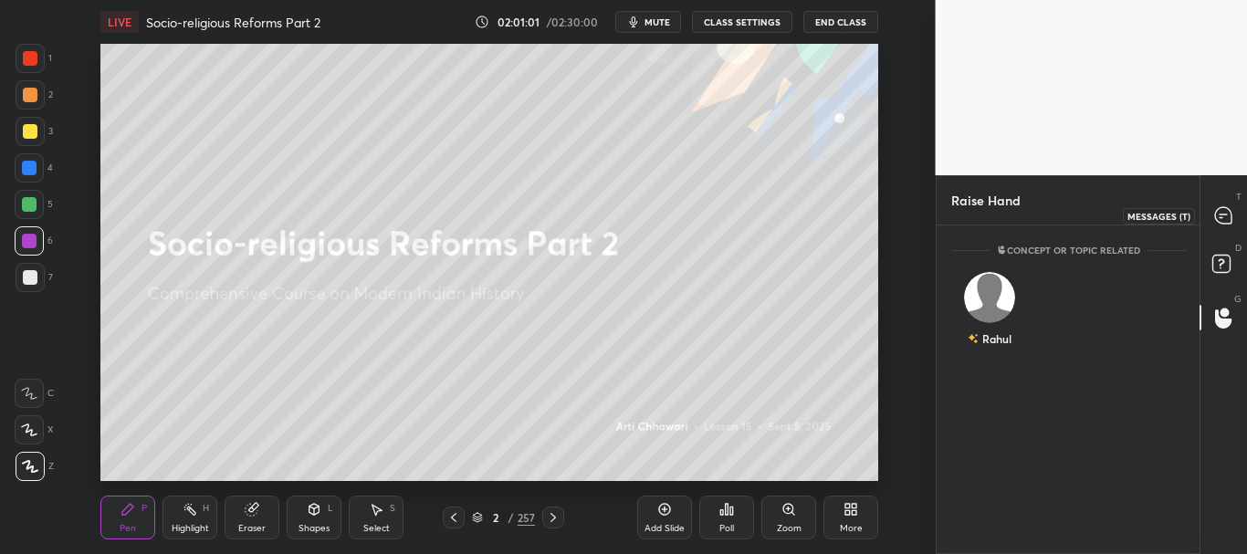
click at [1222, 233] on div "T Messages (T)" at bounding box center [1223, 215] width 47 height 51
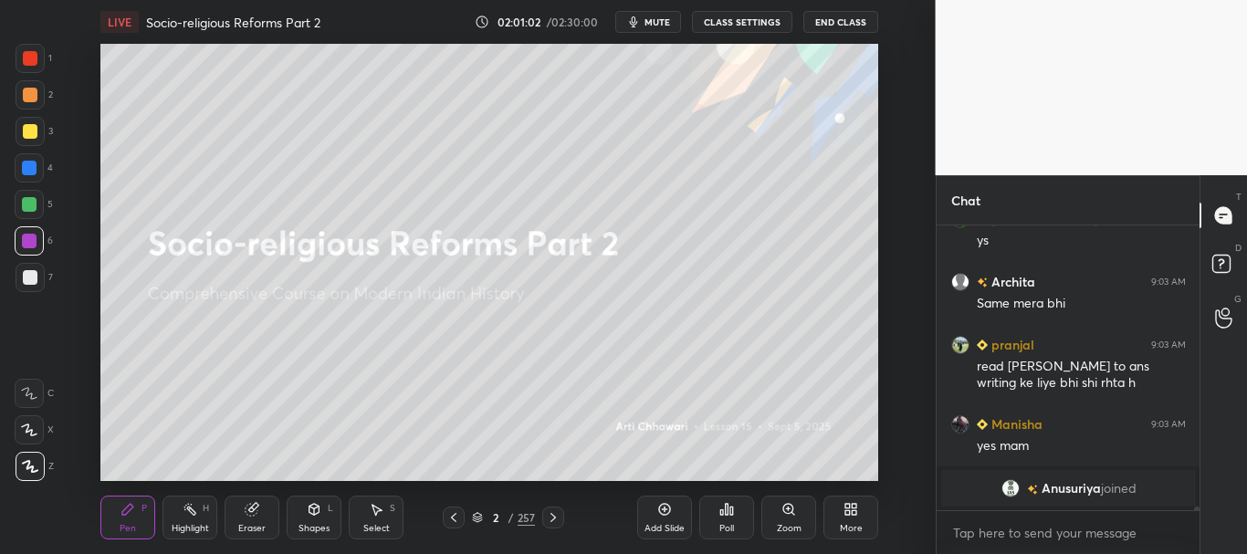
drag, startPoint x: 1197, startPoint y: 508, endPoint x: 1208, endPoint y: 507, distance: 11.1
click at [1198, 515] on div "[PERSON_NAME] 9:03 AM Ys mam [PERSON_NAME] 9:03 AM ys [PERSON_NAME] 9:03 AM Sam…" at bounding box center [1069, 389] width 264 height 329
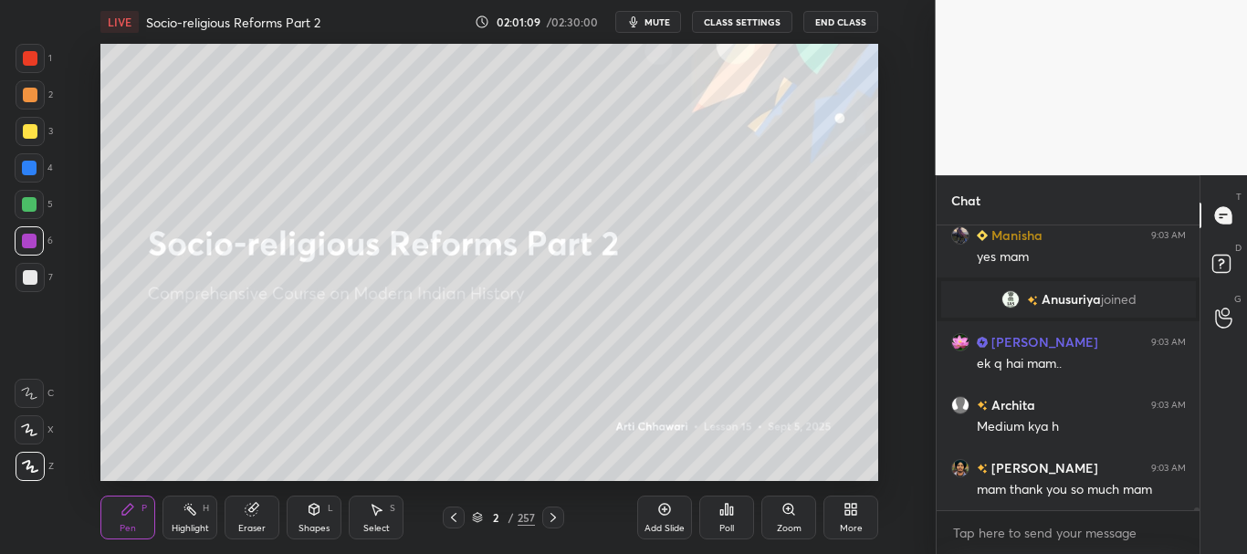
scroll to position [25603, 0]
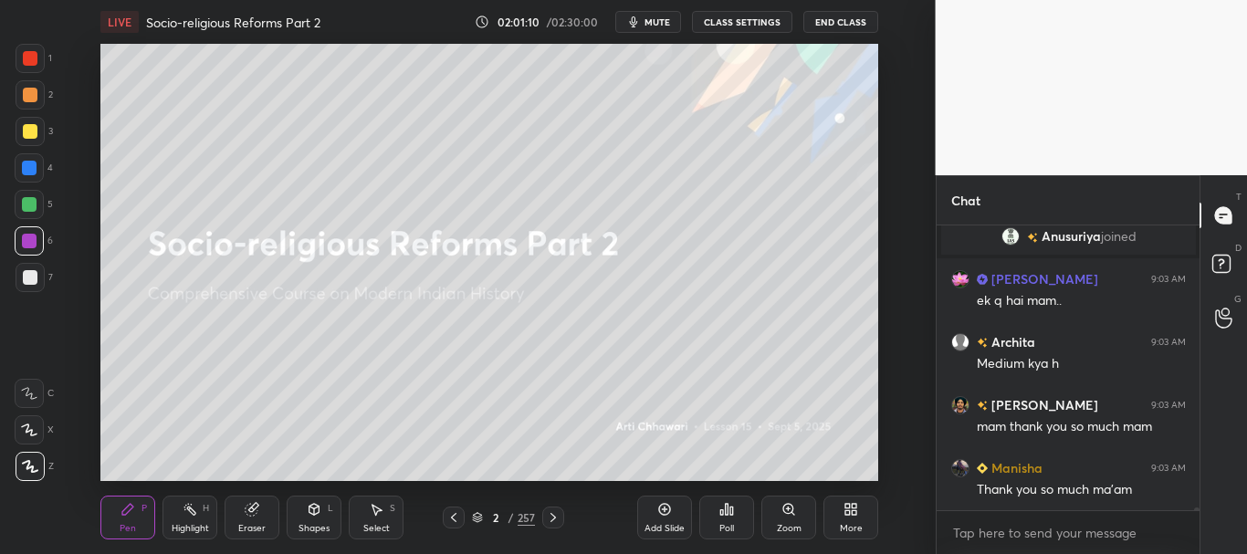
click at [738, 23] on button "CLASS SETTINGS" at bounding box center [742, 22] width 100 height 22
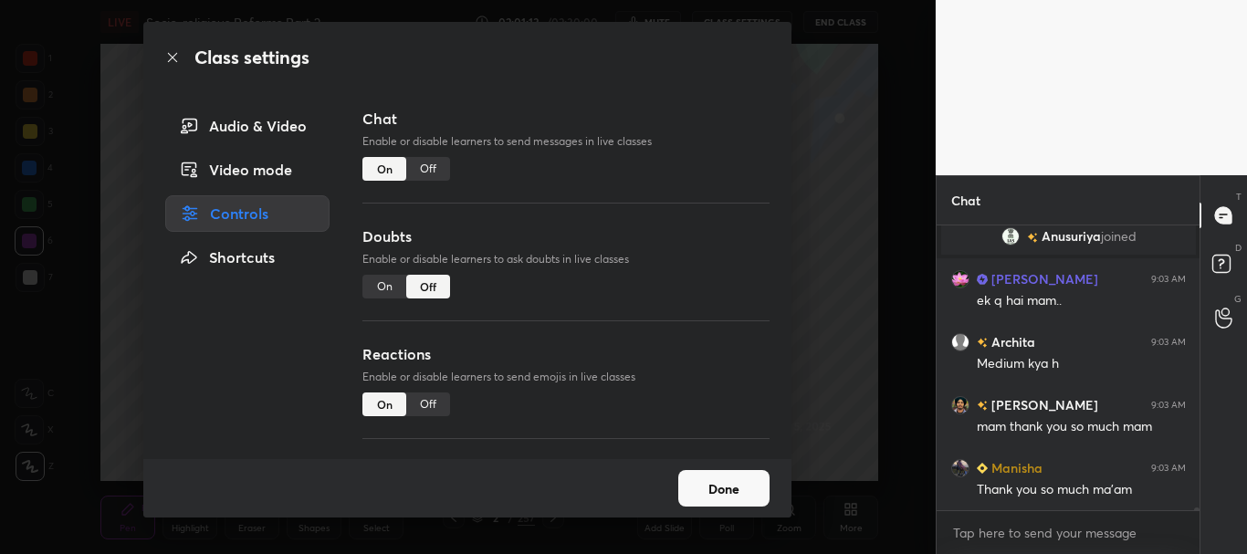
click at [171, 58] on icon at bounding box center [172, 57] width 15 height 15
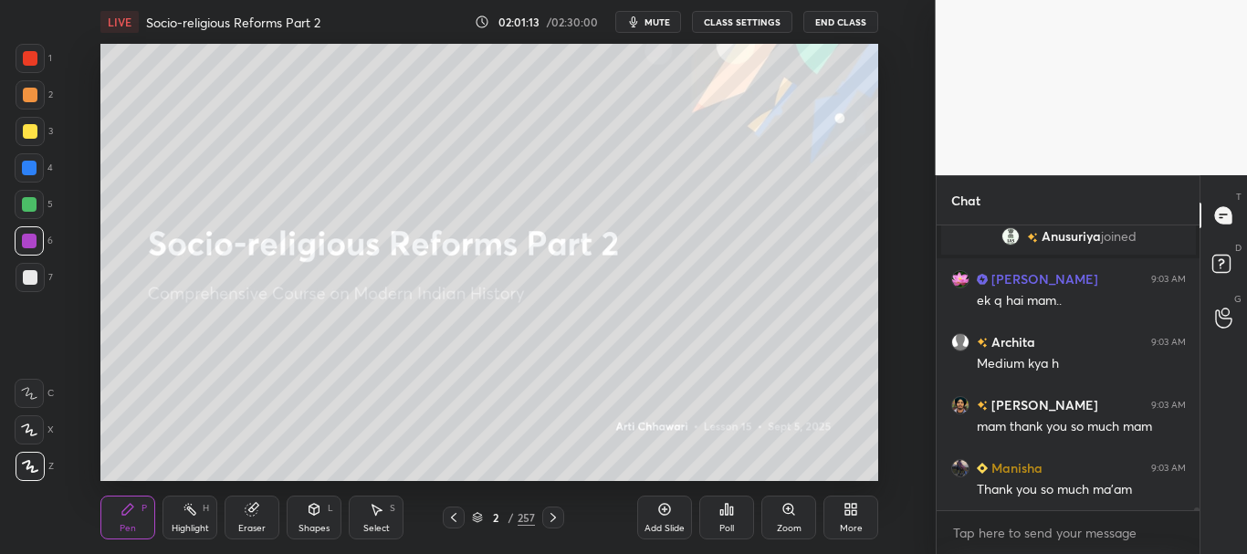
scroll to position [25666, 0]
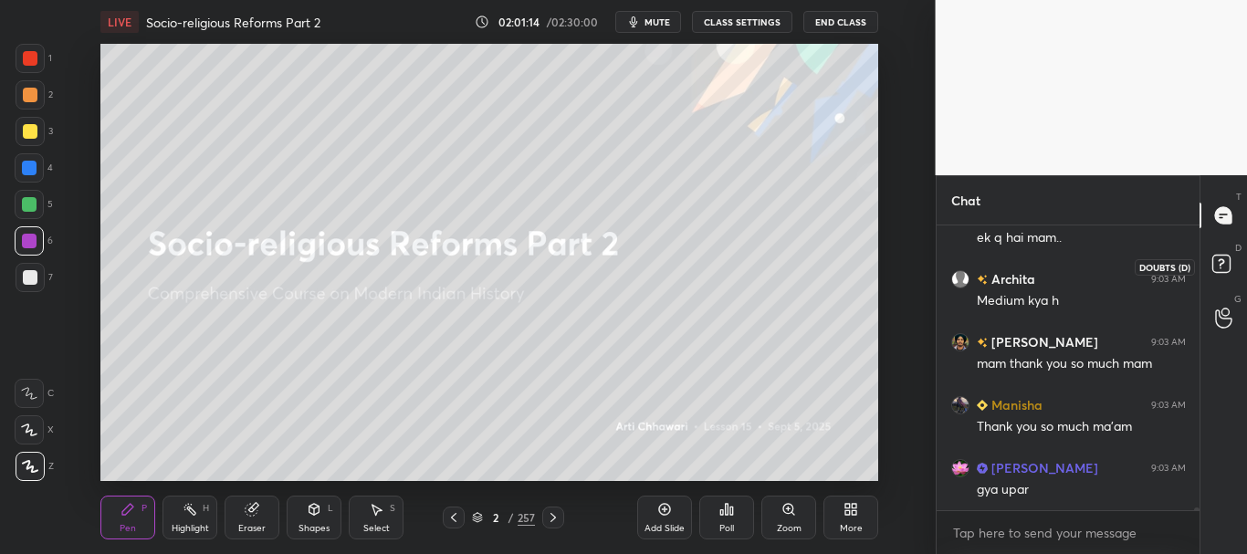
click at [1229, 256] on rect at bounding box center [1220, 264] width 17 height 17
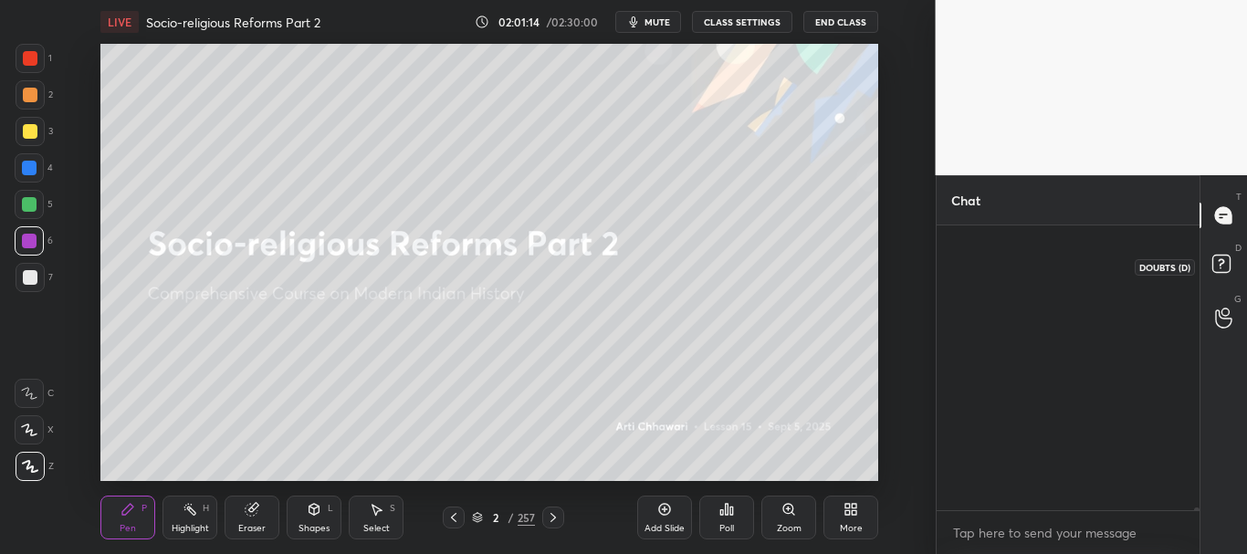
scroll to position [279, 257]
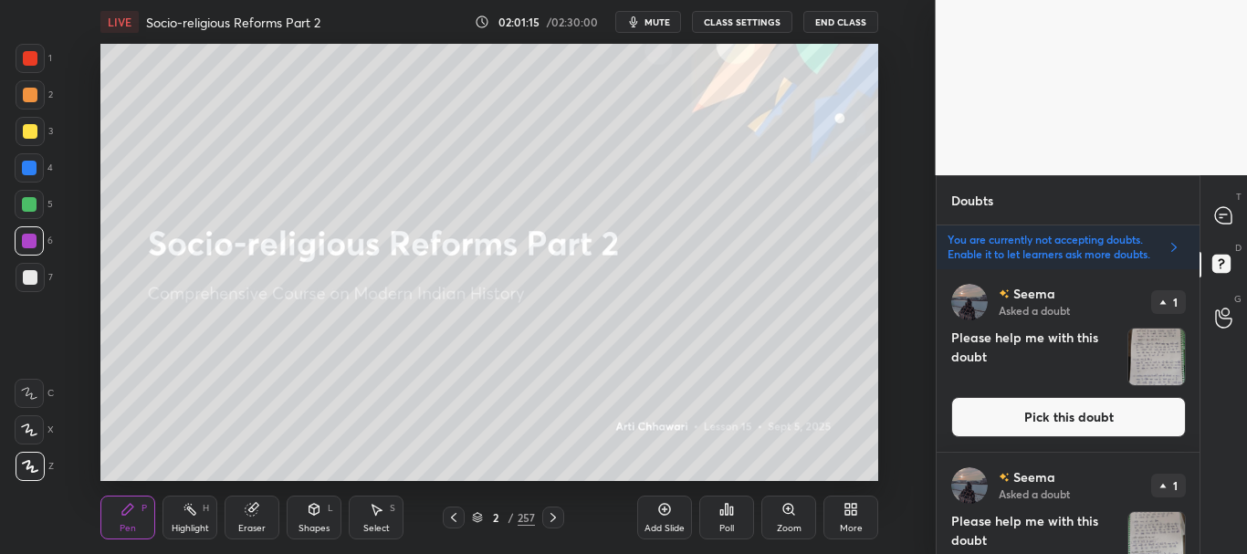
click at [1051, 409] on button "Pick this doubt" at bounding box center [1068, 417] width 235 height 40
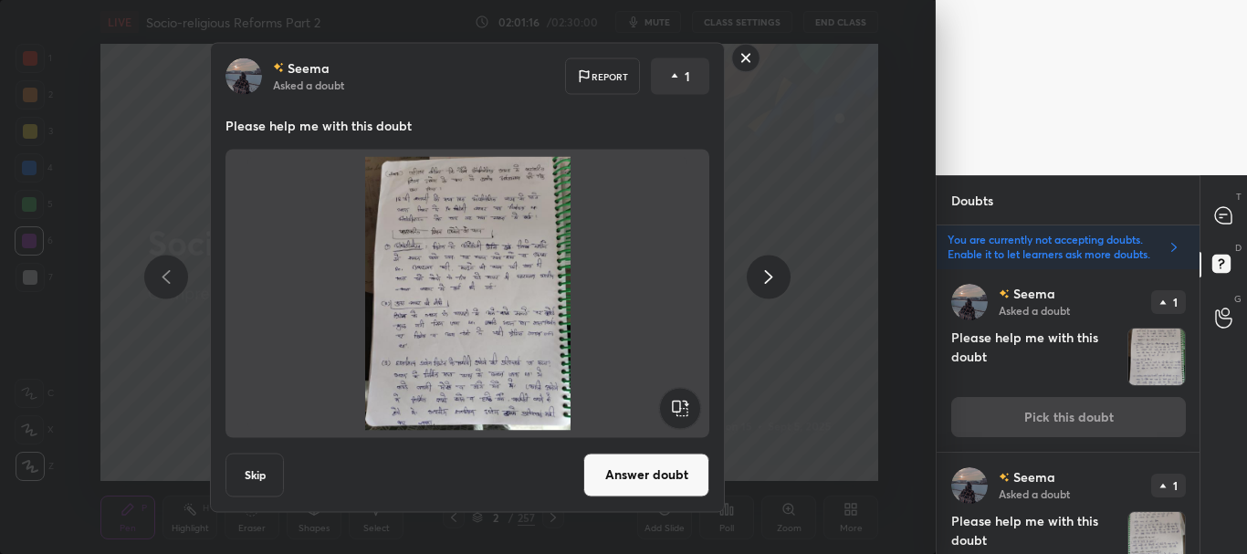
drag, startPoint x: 268, startPoint y: 462, endPoint x: 407, endPoint y: 420, distance: 145.0
click at [267, 462] on button "Skip" at bounding box center [254, 475] width 58 height 44
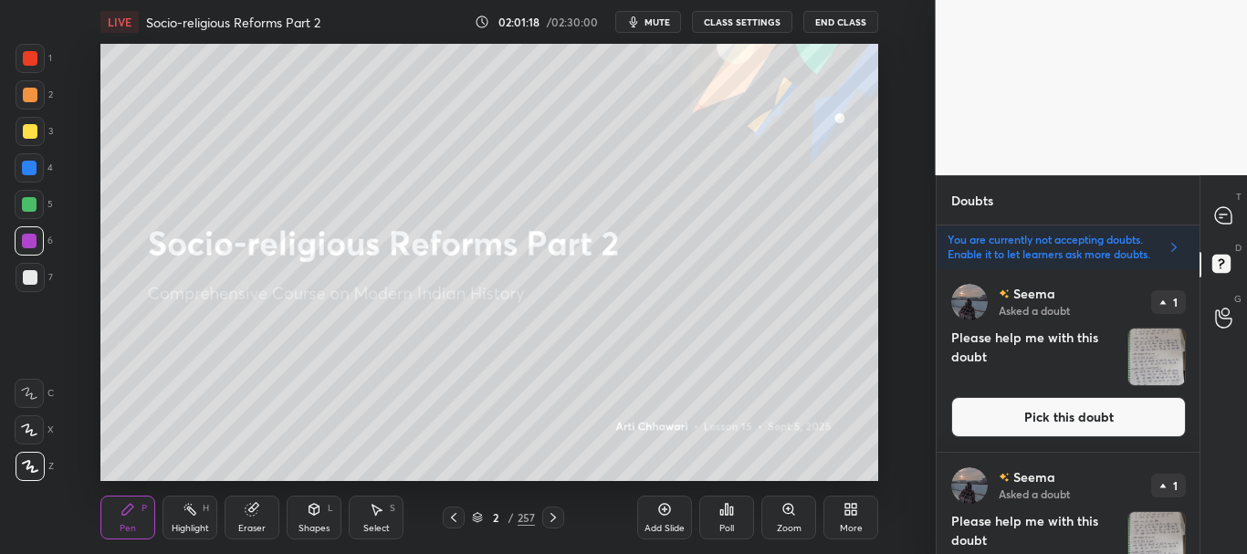
click at [1042, 411] on button "Pick this doubt" at bounding box center [1068, 417] width 235 height 40
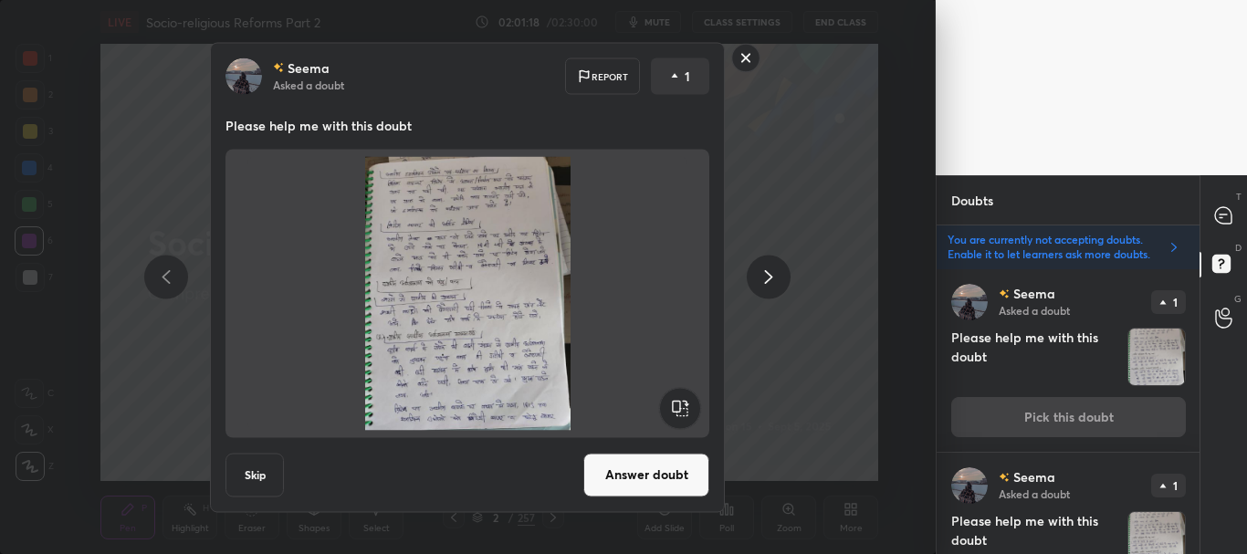
click at [256, 474] on button "Skip" at bounding box center [254, 475] width 58 height 44
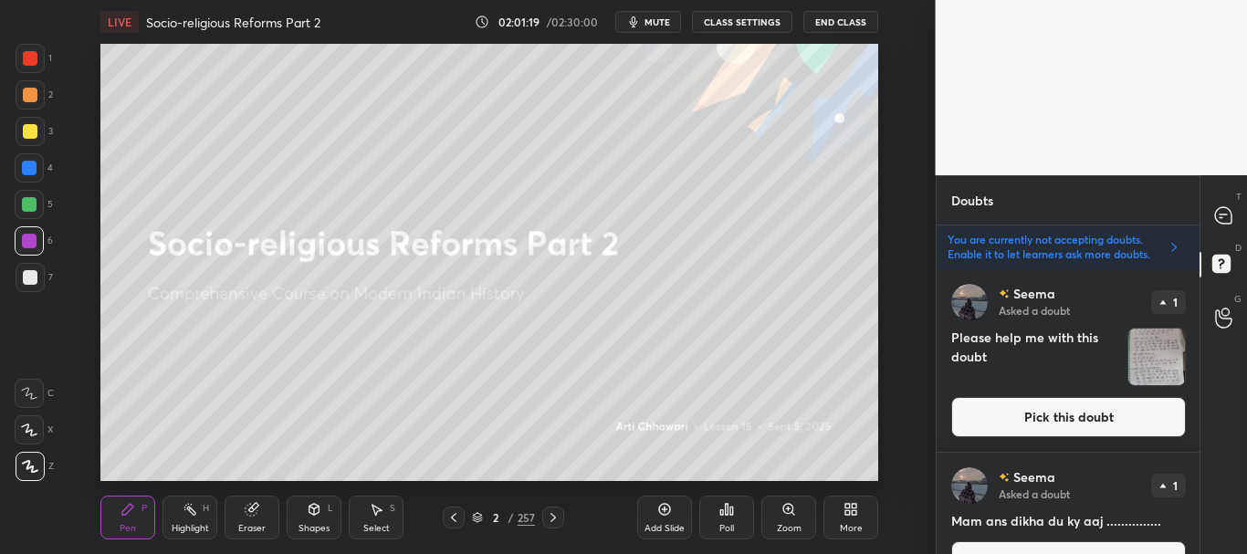
click at [1041, 408] on button "Pick this doubt" at bounding box center [1068, 417] width 235 height 40
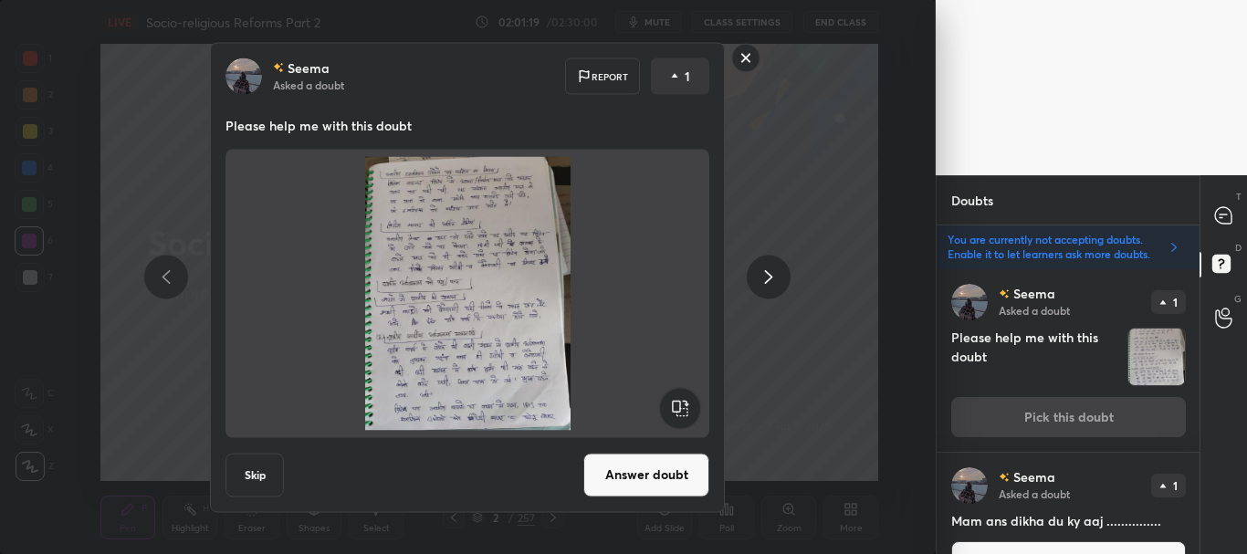
click at [646, 405] on div "Seema Asked a doubt Report 1 Please help me with this doubt Skip Answer doubt" at bounding box center [467, 277] width 690 height 470
click at [238, 473] on button "Skip" at bounding box center [254, 475] width 58 height 44
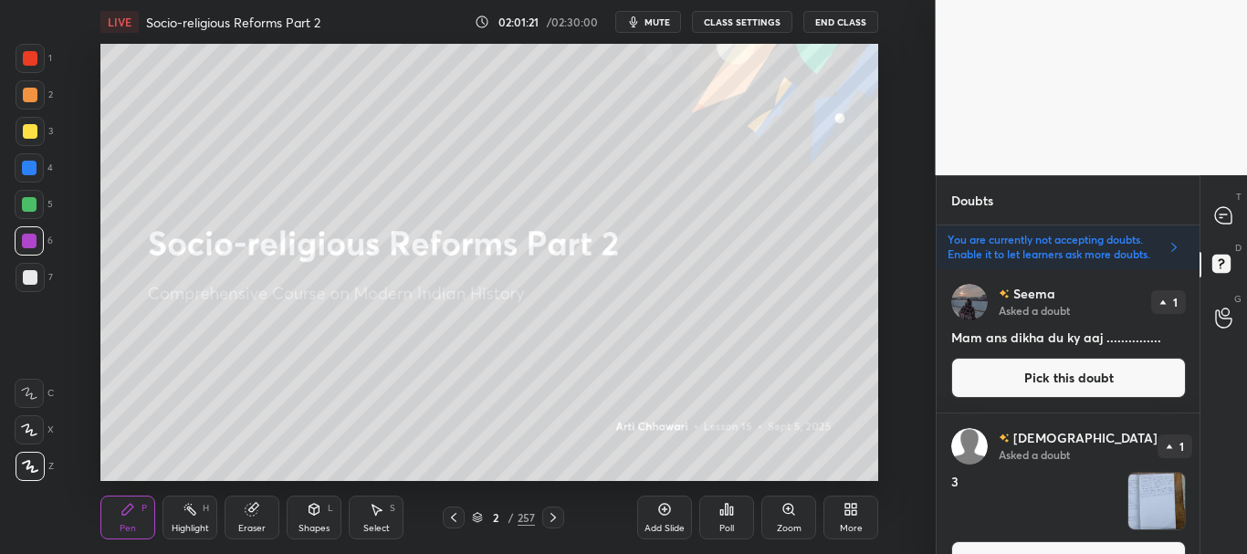
click at [1030, 375] on button "Pick this doubt" at bounding box center [1068, 378] width 235 height 40
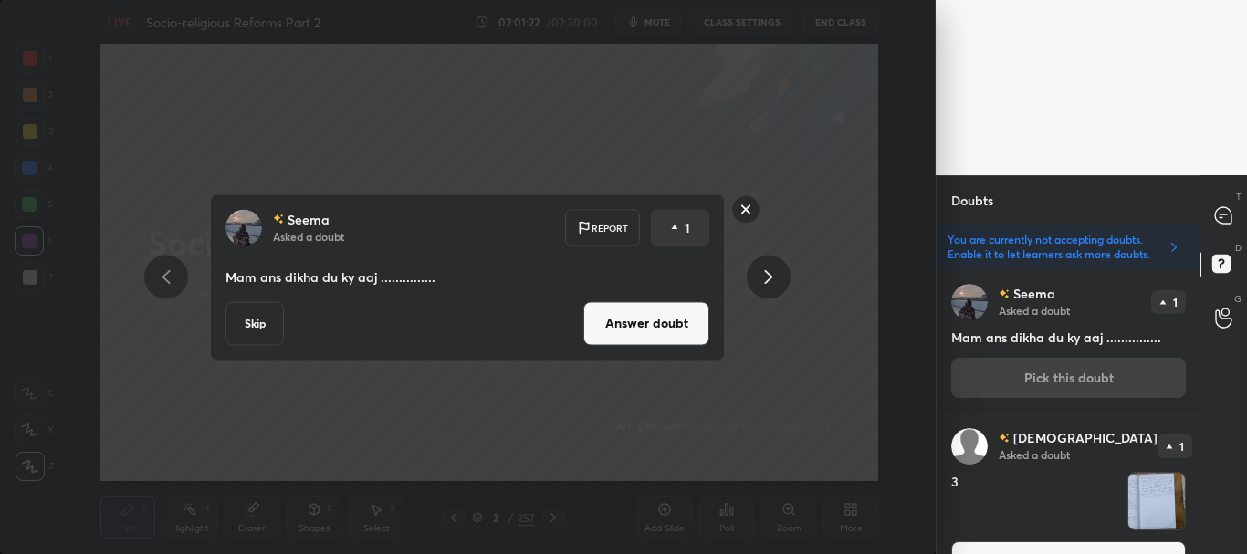
click at [265, 332] on button "Skip" at bounding box center [254, 323] width 58 height 44
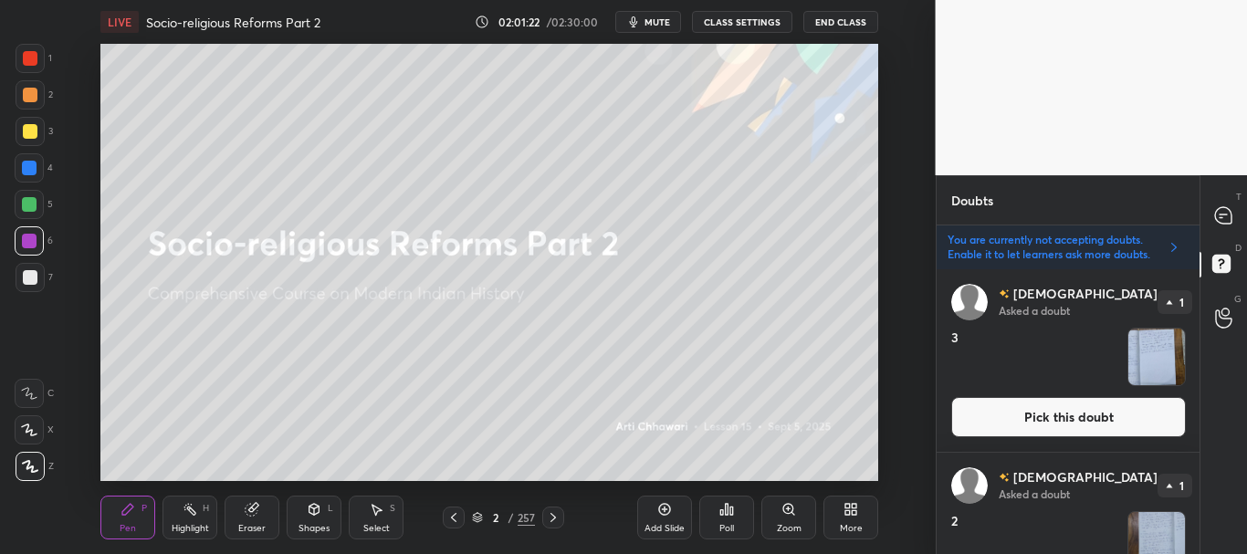
click at [984, 403] on button "Pick this doubt" at bounding box center [1068, 417] width 235 height 40
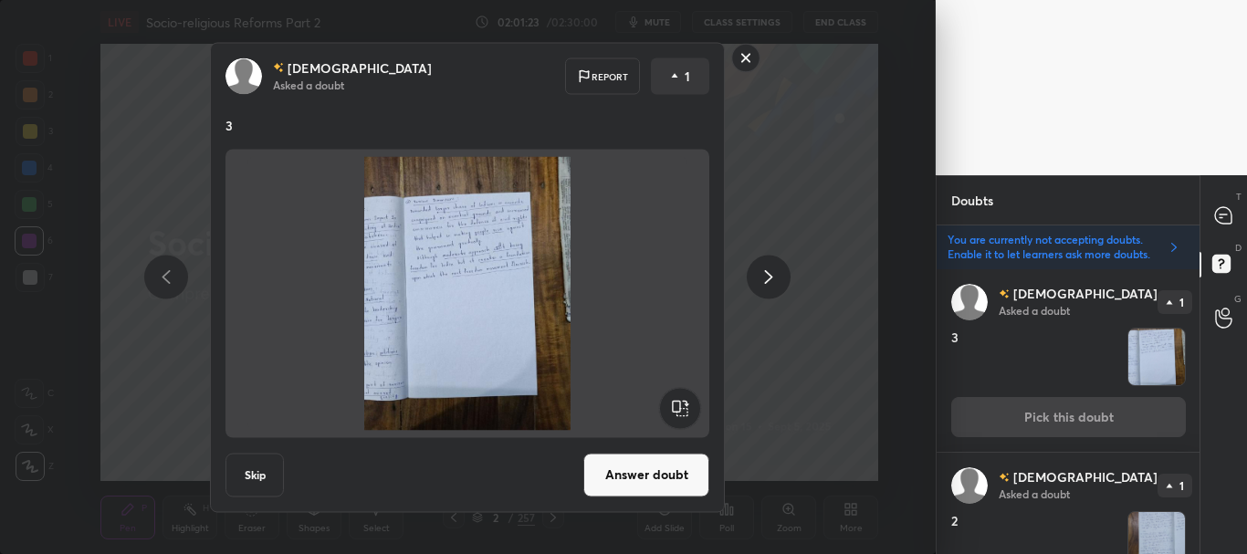
click at [265, 466] on button "Skip" at bounding box center [254, 475] width 58 height 44
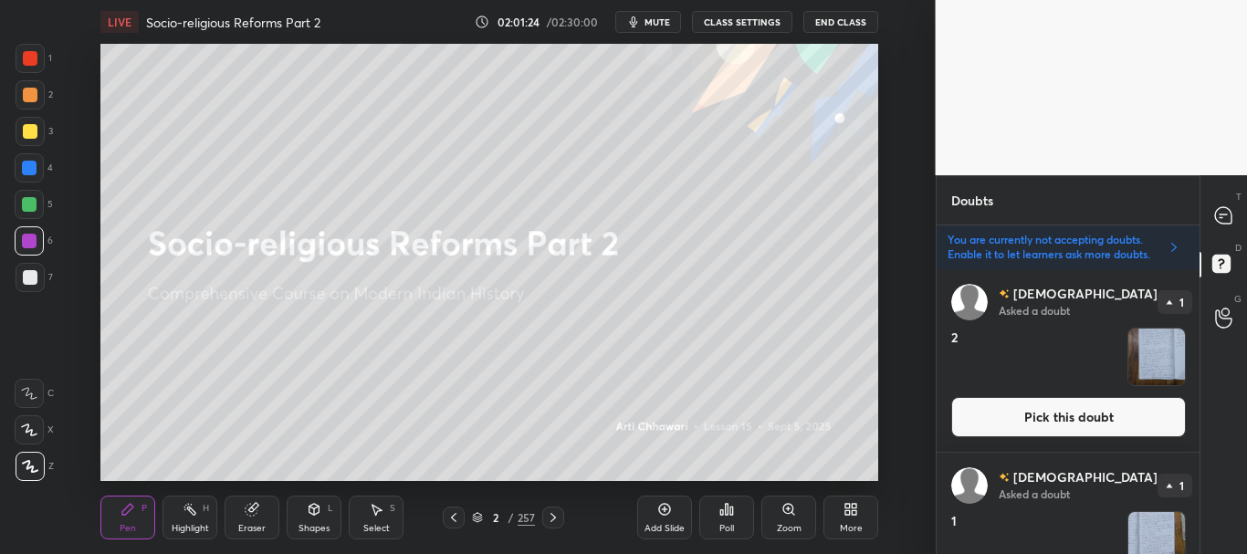
click at [972, 409] on button "Pick this doubt" at bounding box center [1068, 417] width 235 height 40
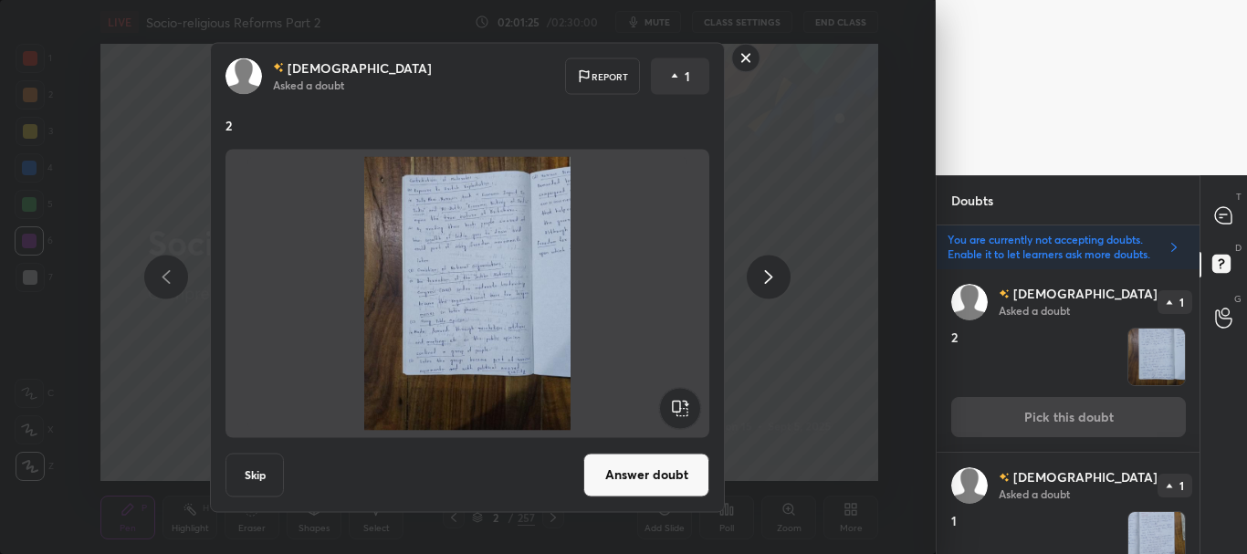
click at [254, 466] on button "Skip" at bounding box center [254, 475] width 58 height 44
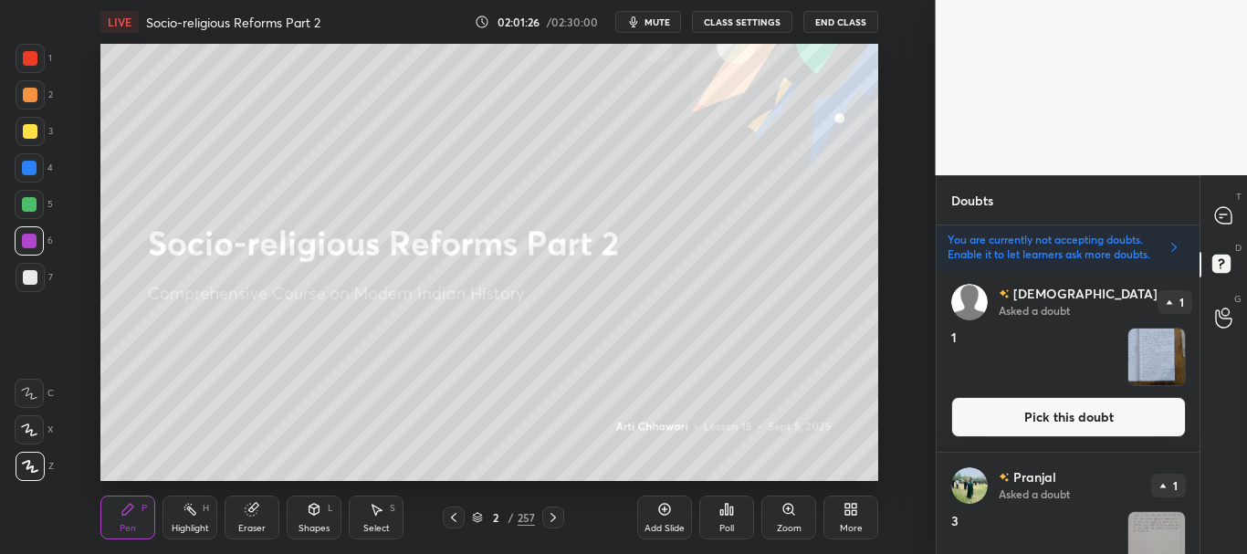
click at [1078, 402] on button "Pick this doubt" at bounding box center [1068, 417] width 235 height 40
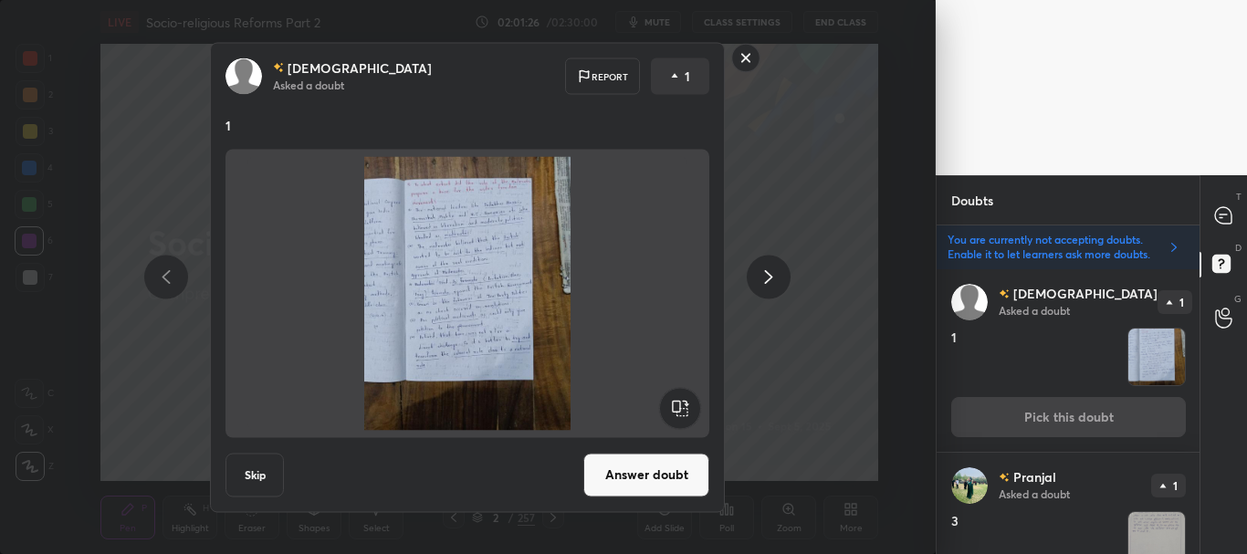
click at [275, 460] on button "Skip" at bounding box center [254, 475] width 58 height 44
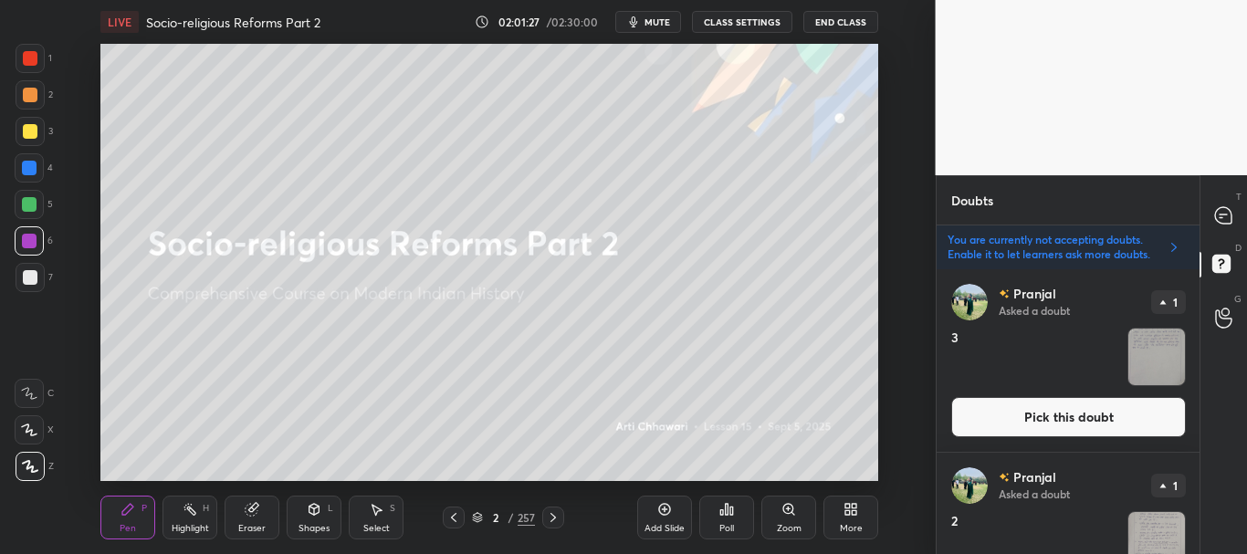
click at [1034, 411] on button "Pick this doubt" at bounding box center [1068, 417] width 235 height 40
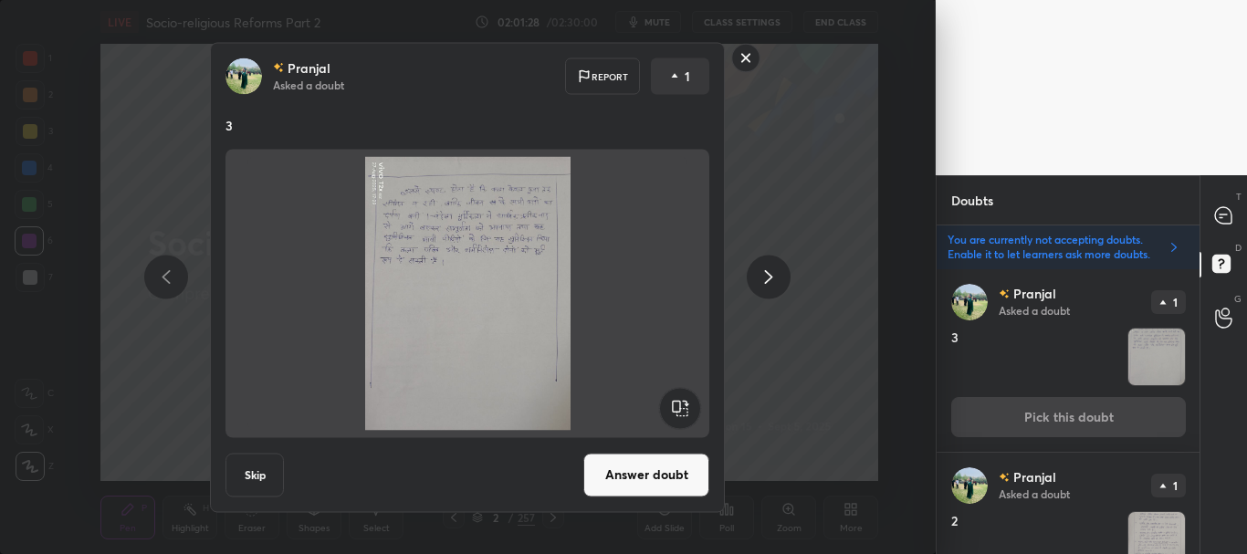
click at [264, 464] on button "Skip" at bounding box center [254, 475] width 58 height 44
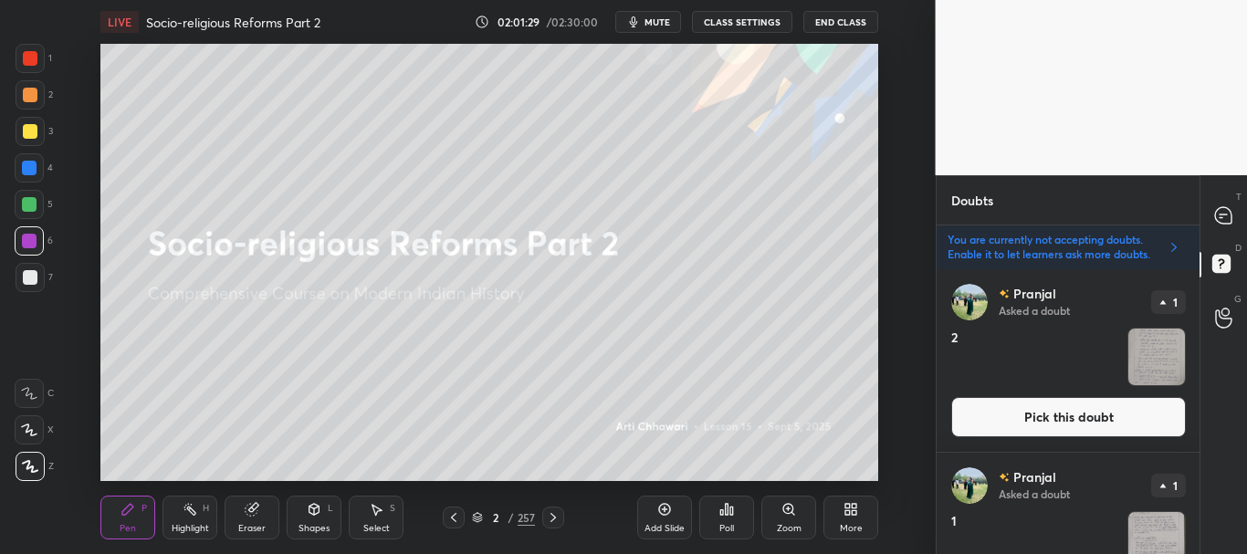
click at [1055, 412] on button "Pick this doubt" at bounding box center [1068, 417] width 235 height 40
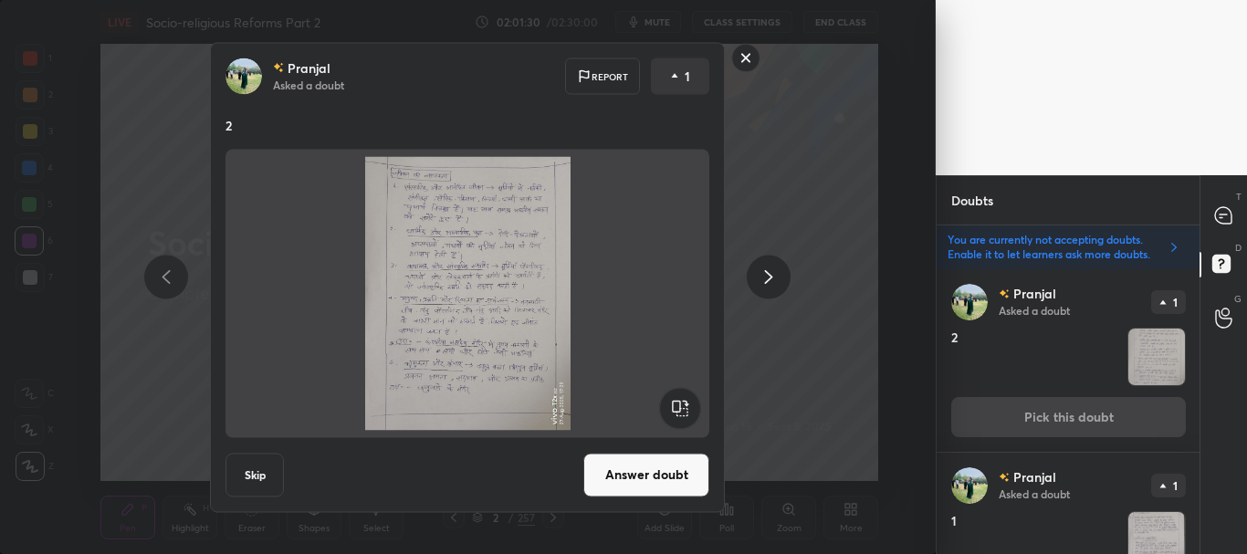
drag, startPoint x: 262, startPoint y: 470, endPoint x: 320, endPoint y: 466, distance: 58.6
click at [264, 474] on button "Skip" at bounding box center [254, 475] width 58 height 44
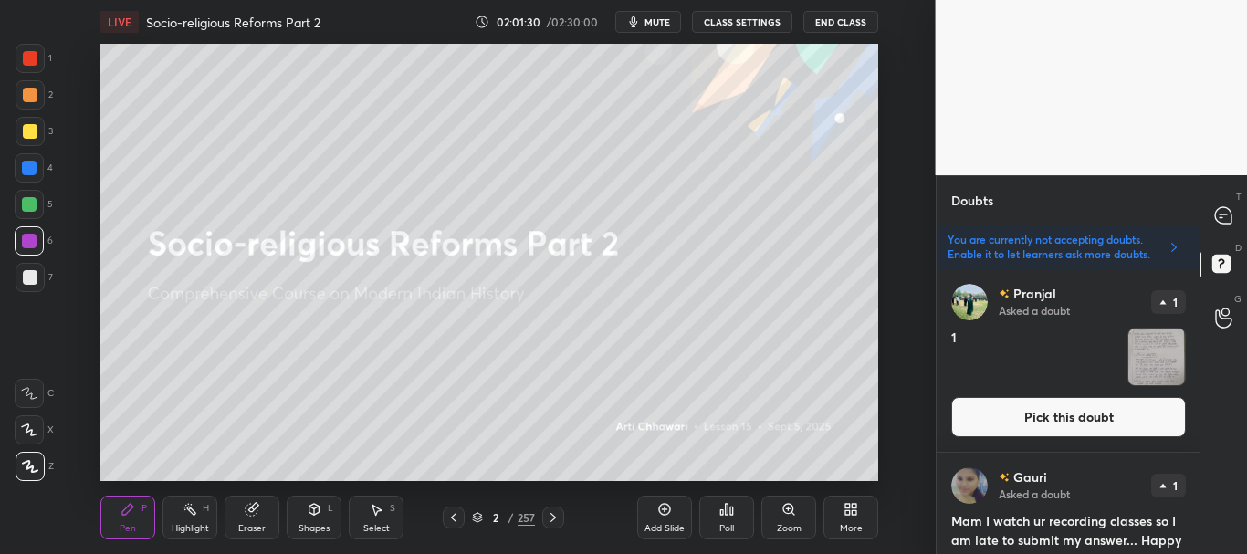
click at [995, 400] on button "Pick this doubt" at bounding box center [1068, 417] width 235 height 40
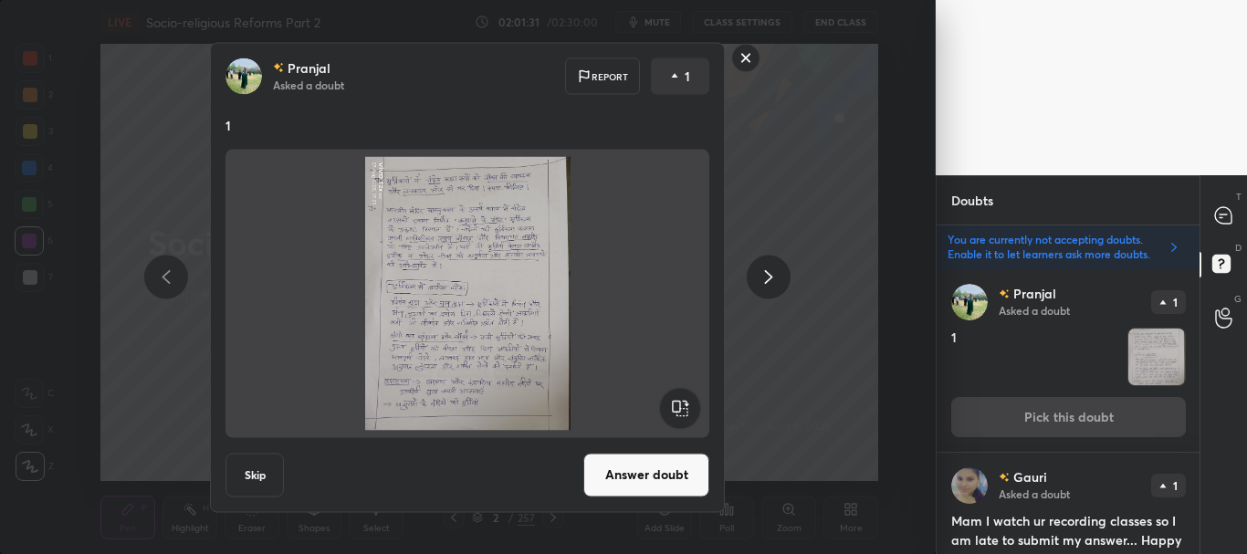
click at [257, 458] on button "Skip" at bounding box center [254, 475] width 58 height 44
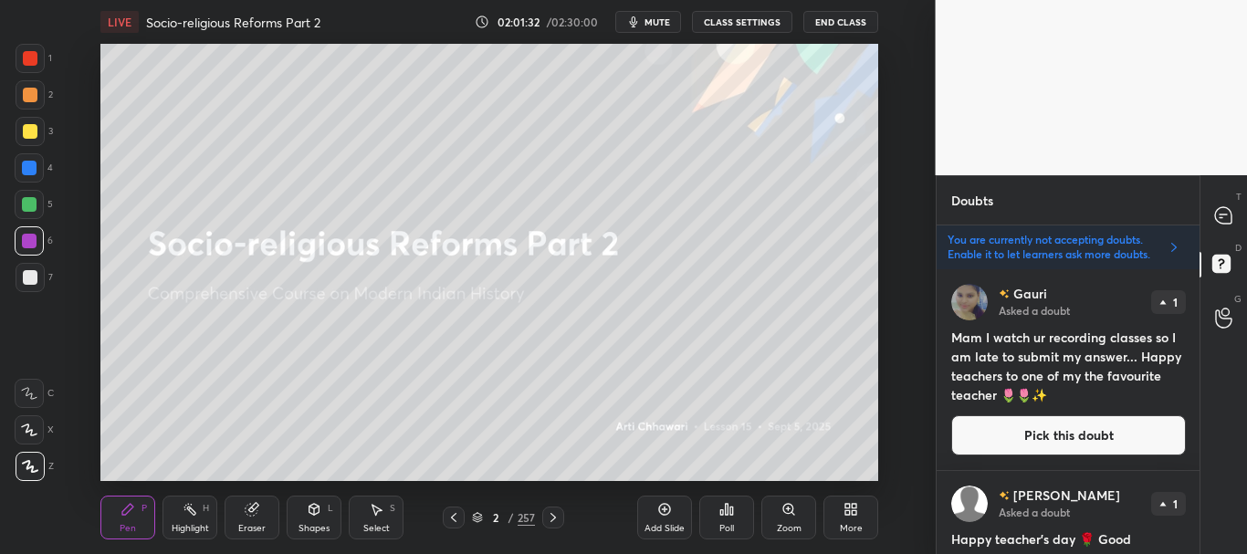
click at [1034, 435] on button "Pick this doubt" at bounding box center [1068, 435] width 235 height 40
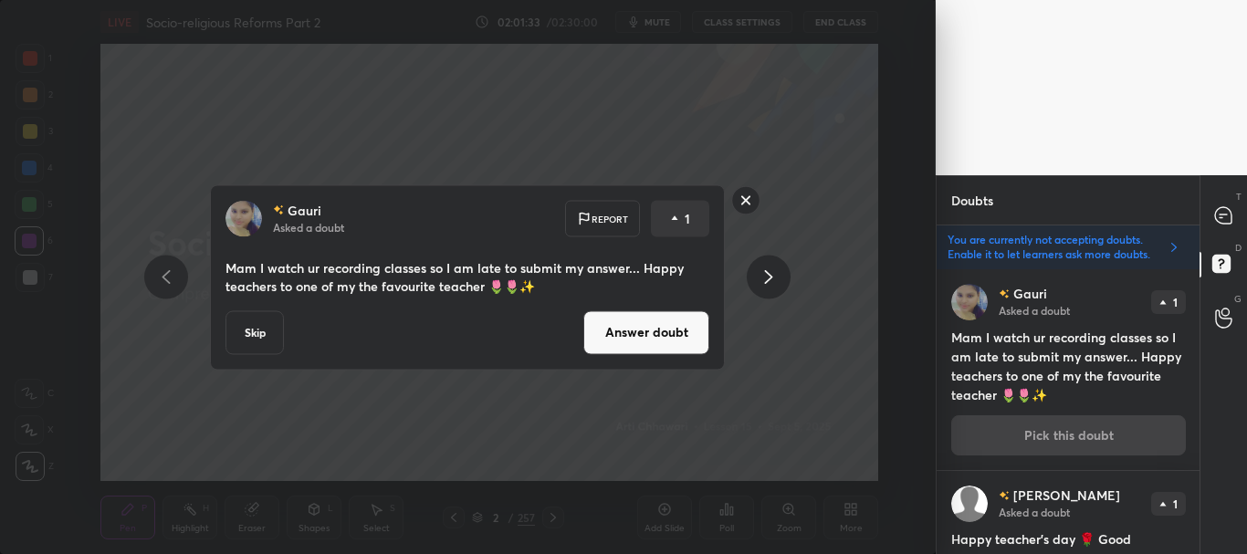
click at [262, 337] on button "Skip" at bounding box center [254, 332] width 58 height 44
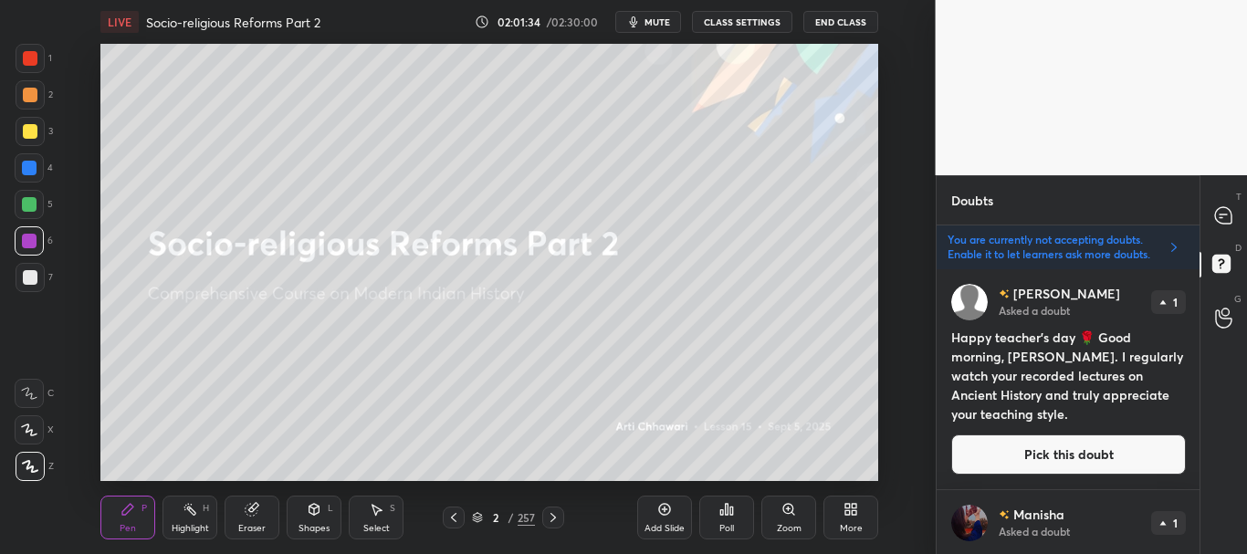
click at [1026, 461] on button "Pick this doubt" at bounding box center [1068, 454] width 235 height 40
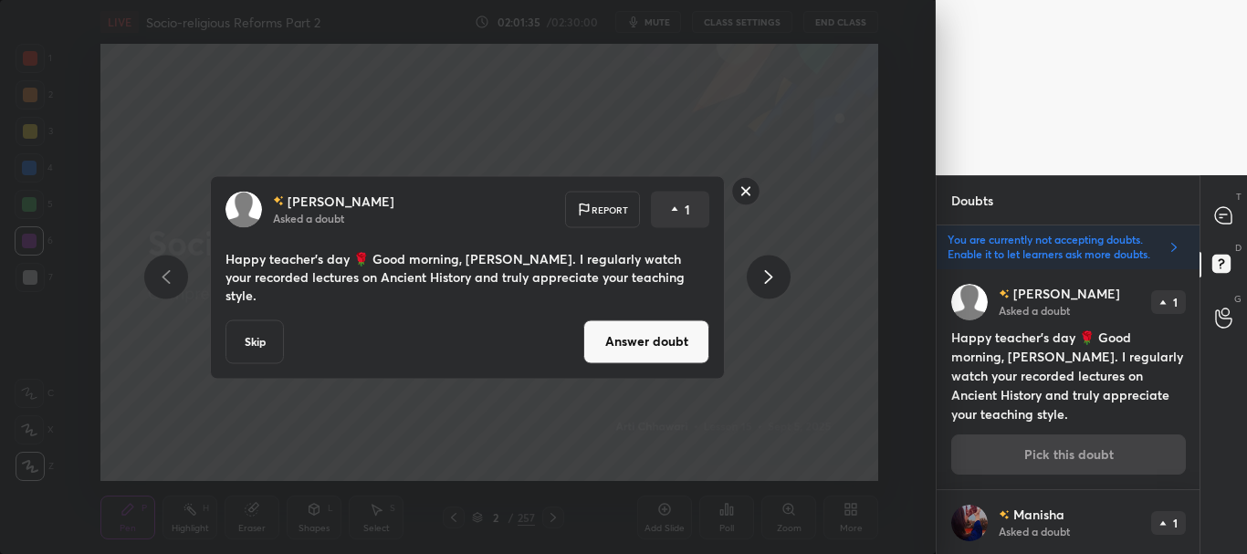
click at [250, 334] on button "Skip" at bounding box center [254, 341] width 58 height 44
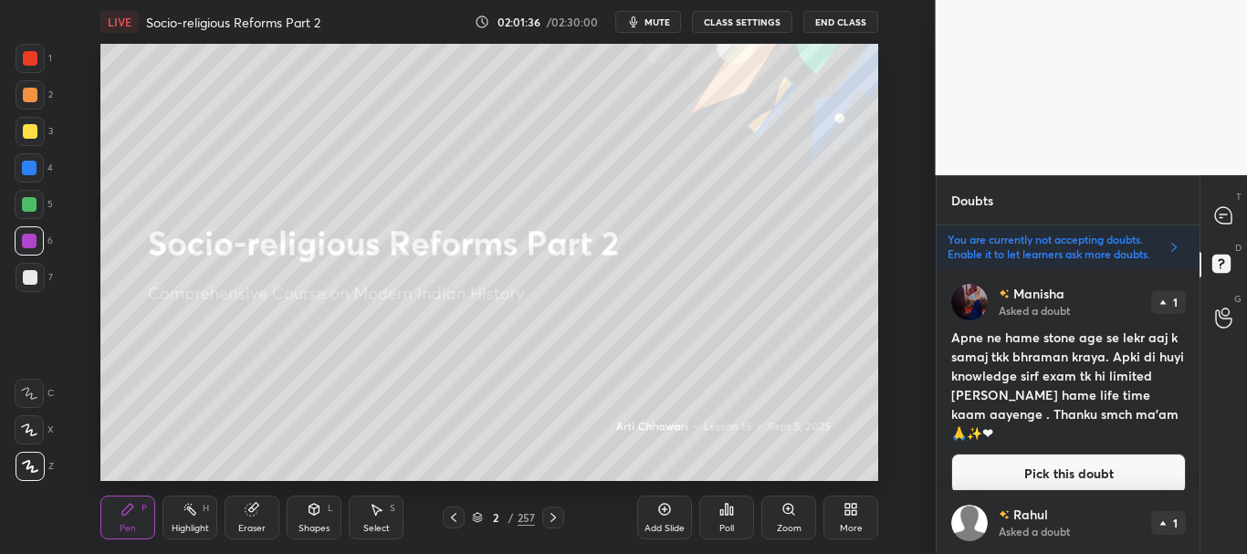
click at [995, 454] on button "Pick this doubt" at bounding box center [1068, 474] width 235 height 40
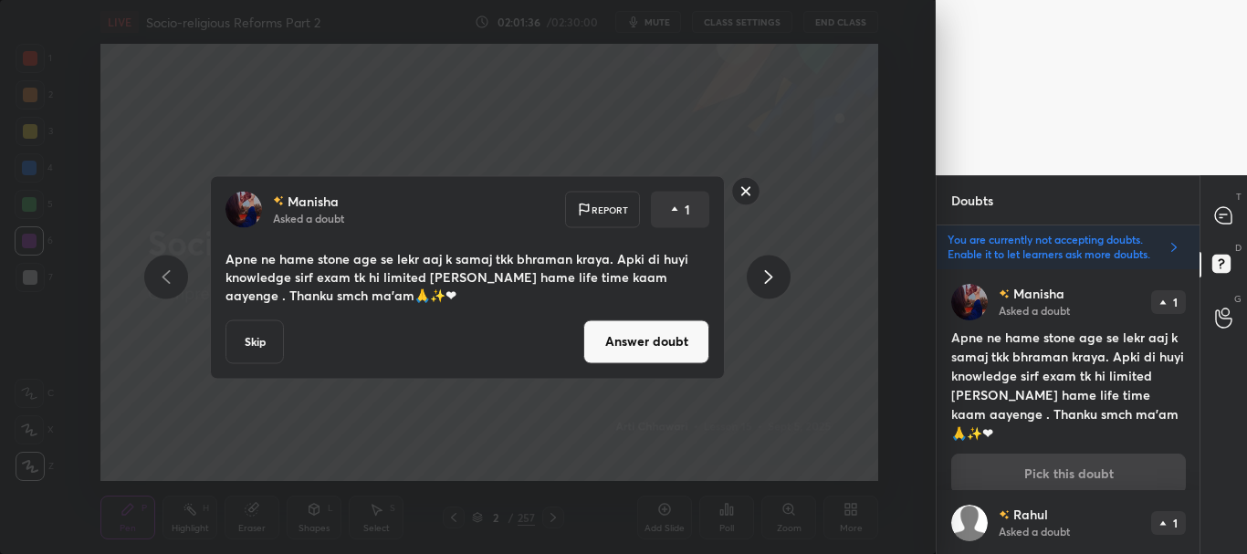
click at [247, 337] on button "Skip" at bounding box center [254, 341] width 58 height 44
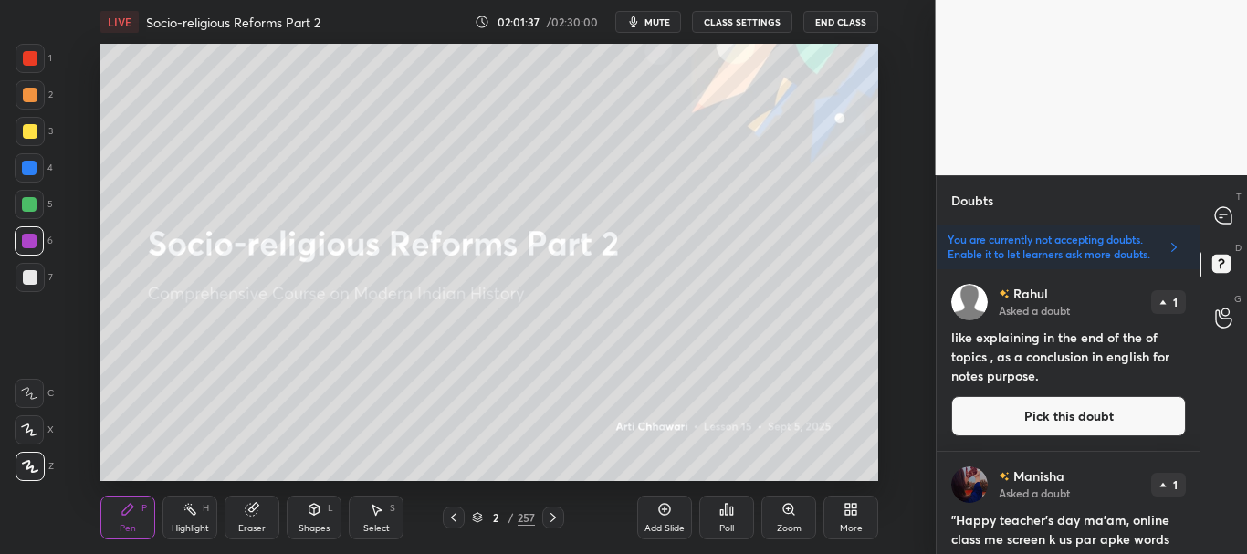
drag, startPoint x: 984, startPoint y: 415, endPoint x: 946, endPoint y: 408, distance: 39.0
click at [985, 415] on button "Pick this doubt" at bounding box center [1068, 416] width 235 height 40
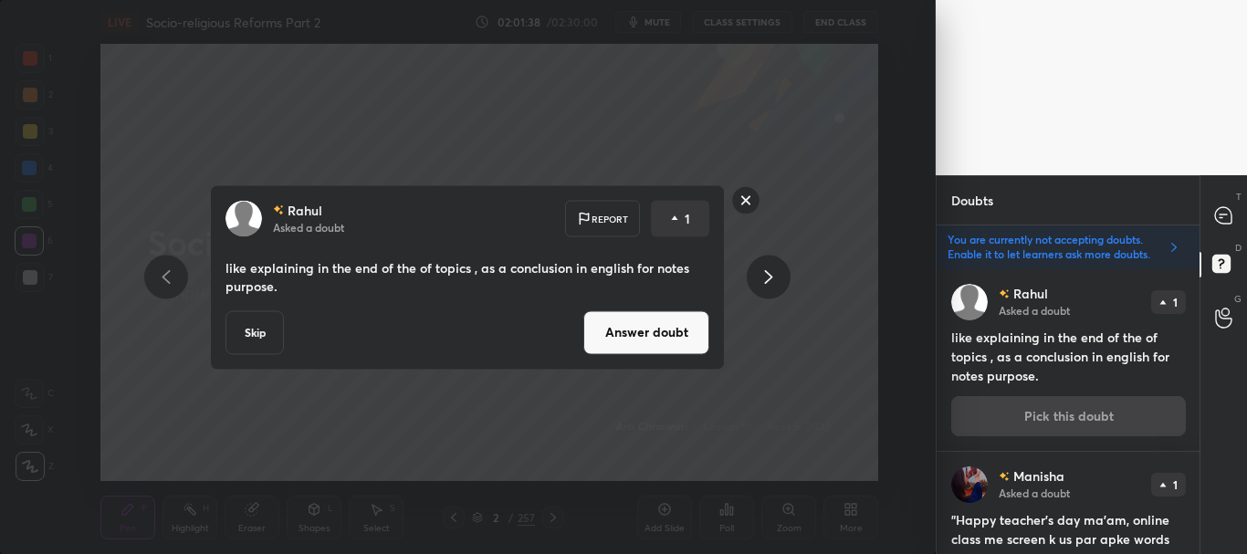
click at [259, 333] on button "Skip" at bounding box center [254, 332] width 58 height 44
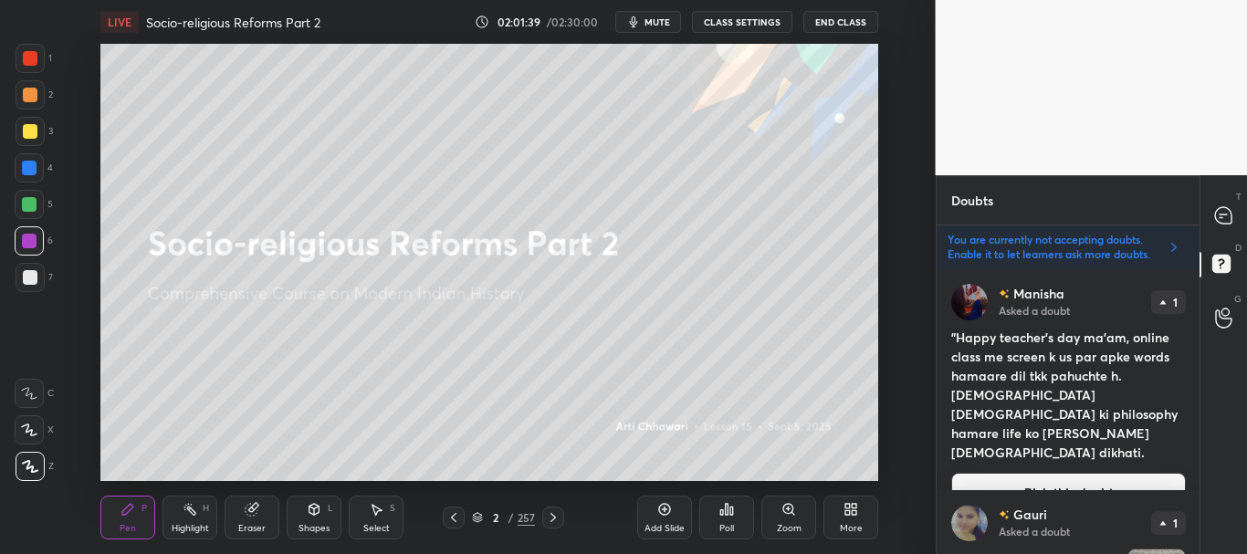
click at [1006, 473] on button "Pick this doubt" at bounding box center [1068, 493] width 235 height 40
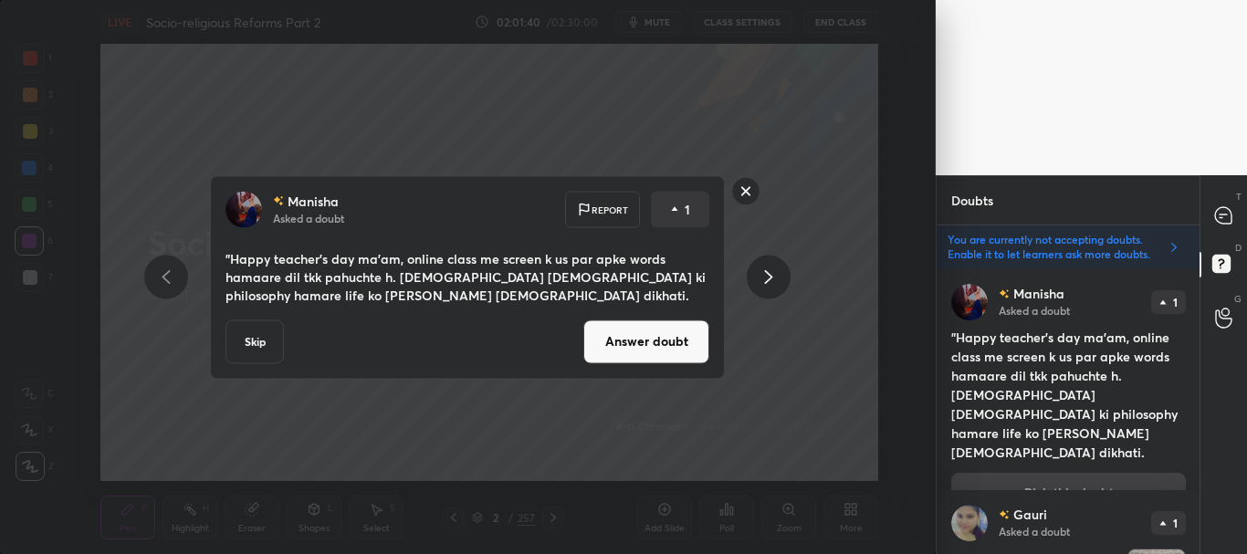
click at [256, 337] on button "Skip" at bounding box center [254, 341] width 58 height 44
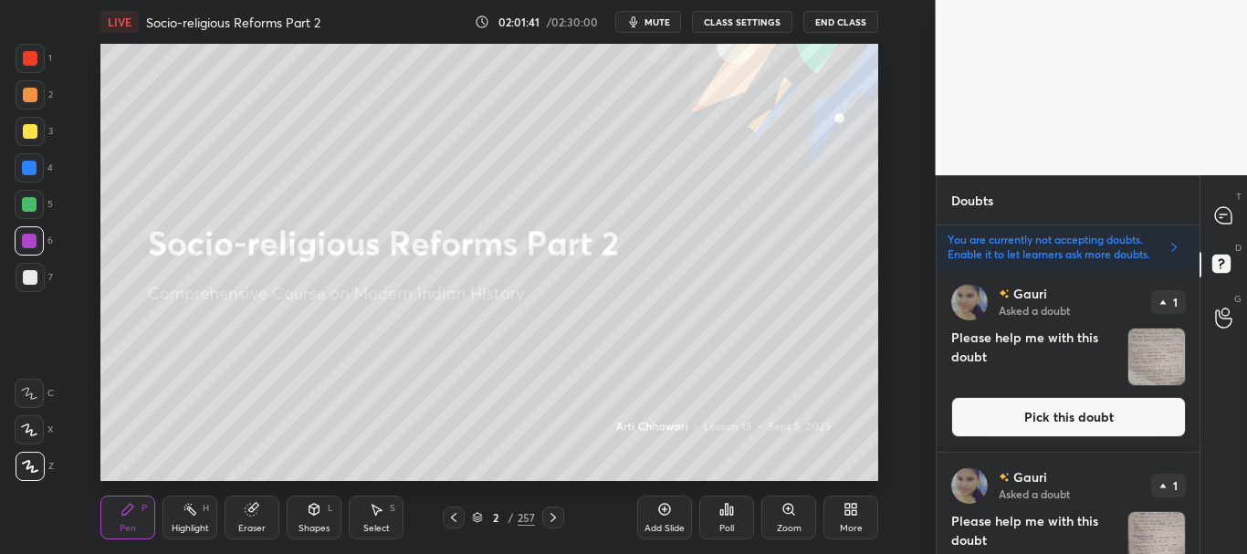
click at [995, 413] on button "Pick this doubt" at bounding box center [1068, 417] width 235 height 40
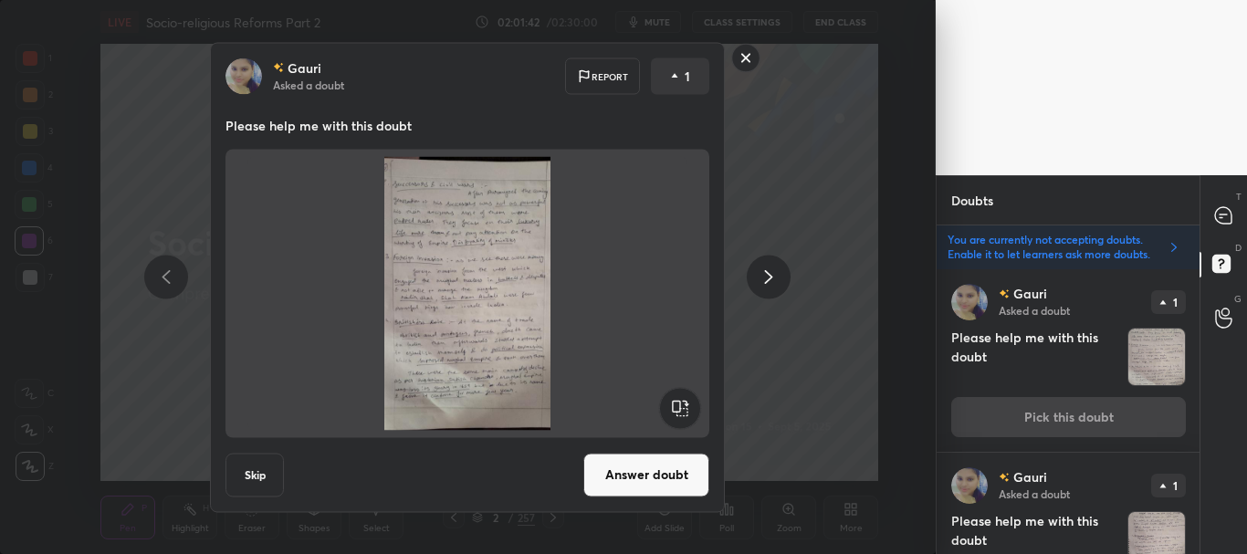
drag, startPoint x: 261, startPoint y: 466, endPoint x: 513, endPoint y: 385, distance: 264.7
click at [259, 466] on button "Skip" at bounding box center [254, 475] width 58 height 44
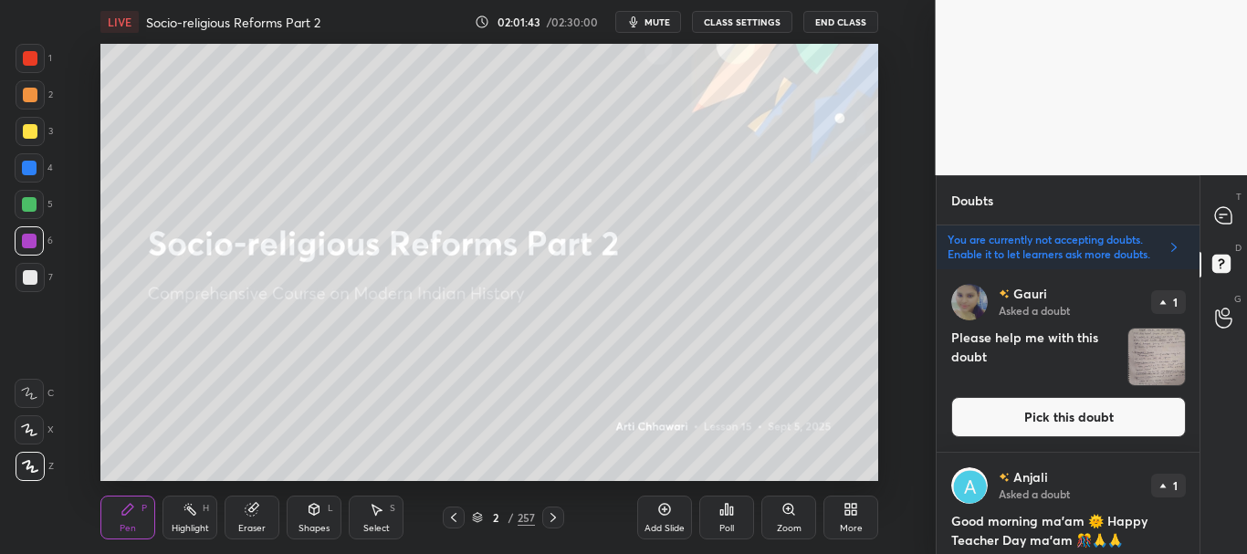
drag, startPoint x: 1023, startPoint y: 413, endPoint x: 992, endPoint y: 410, distance: 31.2
click at [1024, 413] on button "Pick this doubt" at bounding box center [1068, 417] width 235 height 40
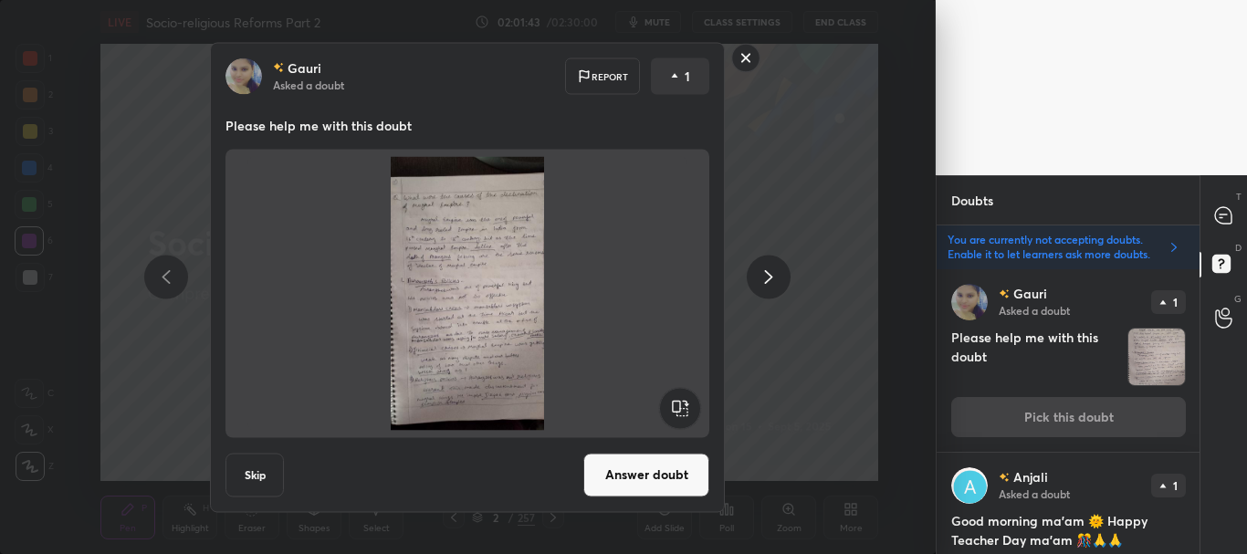
click at [254, 463] on button "Skip" at bounding box center [254, 475] width 58 height 44
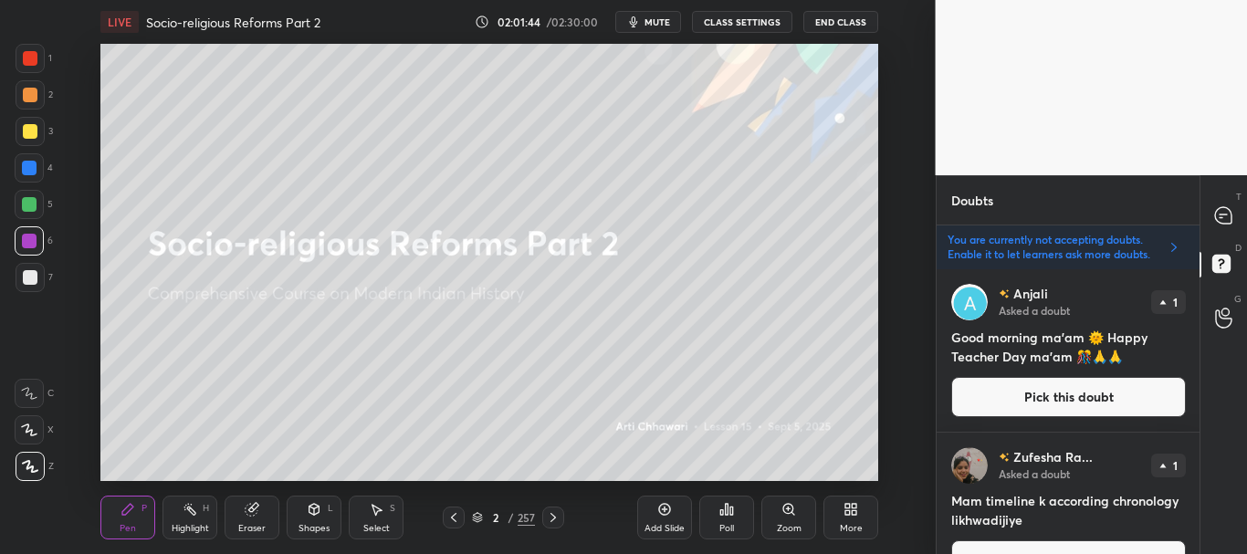
click at [1011, 386] on button "Pick this doubt" at bounding box center [1068, 397] width 235 height 40
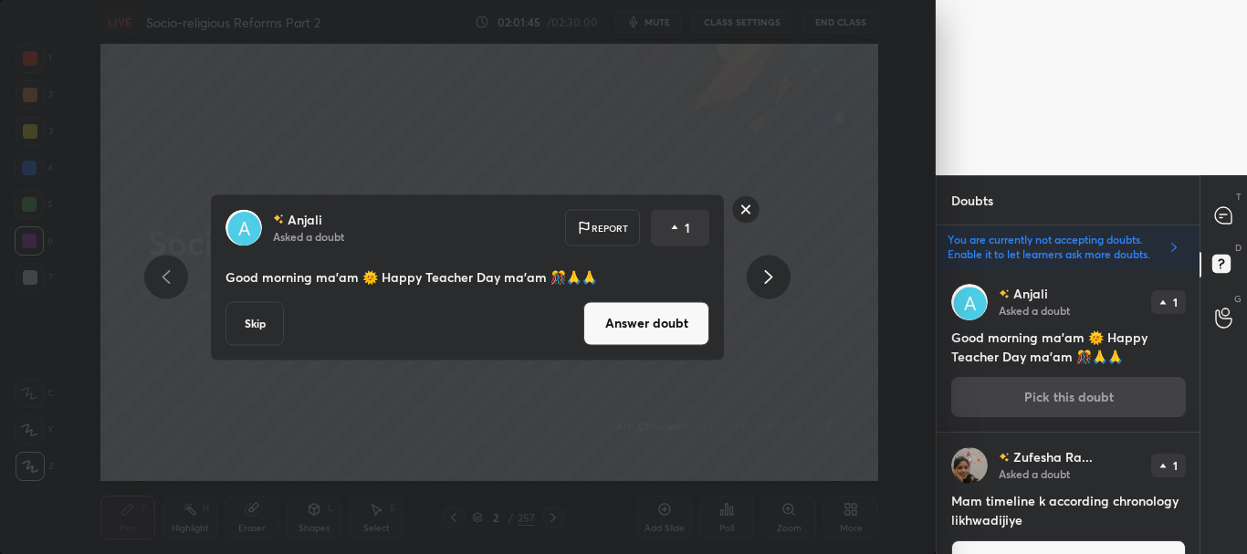
drag, startPoint x: 245, startPoint y: 319, endPoint x: 392, endPoint y: 314, distance: 147.1
click at [244, 320] on button "Skip" at bounding box center [254, 323] width 58 height 44
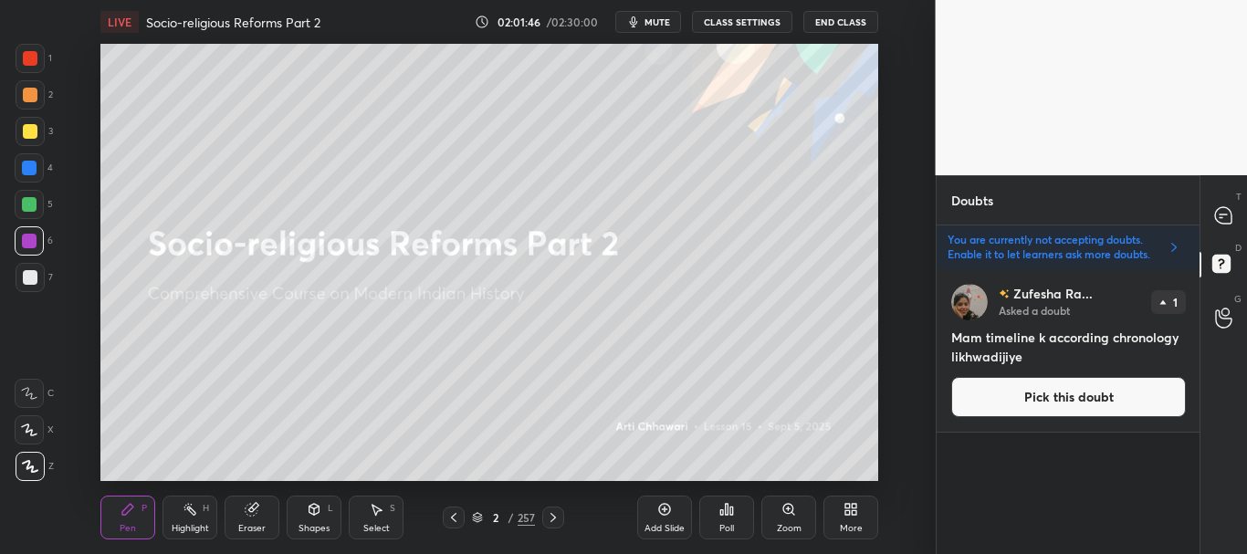
click at [986, 396] on button "Pick this doubt" at bounding box center [1068, 397] width 235 height 40
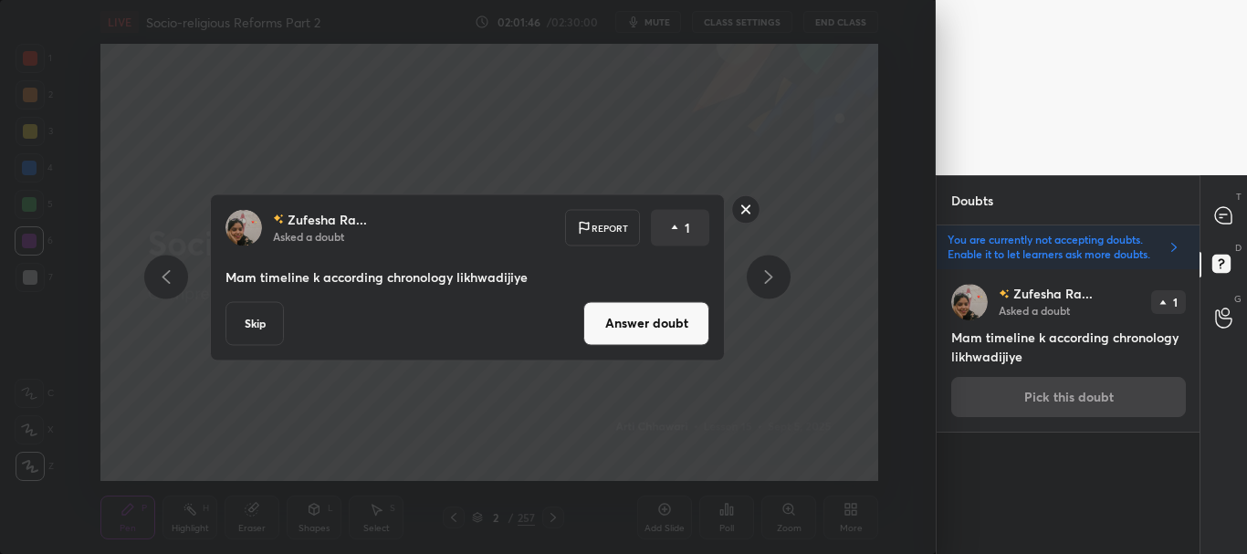
drag, startPoint x: 249, startPoint y: 326, endPoint x: 232, endPoint y: 336, distance: 20.0
click at [246, 326] on button "Skip" at bounding box center [254, 323] width 58 height 44
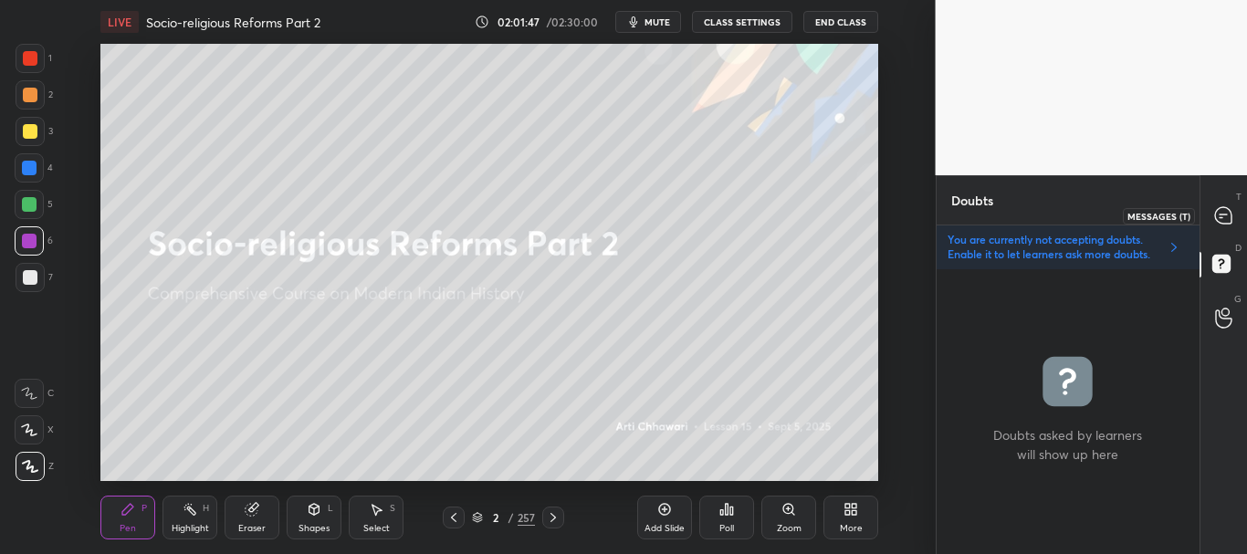
click at [1221, 218] on icon at bounding box center [1223, 215] width 16 height 16
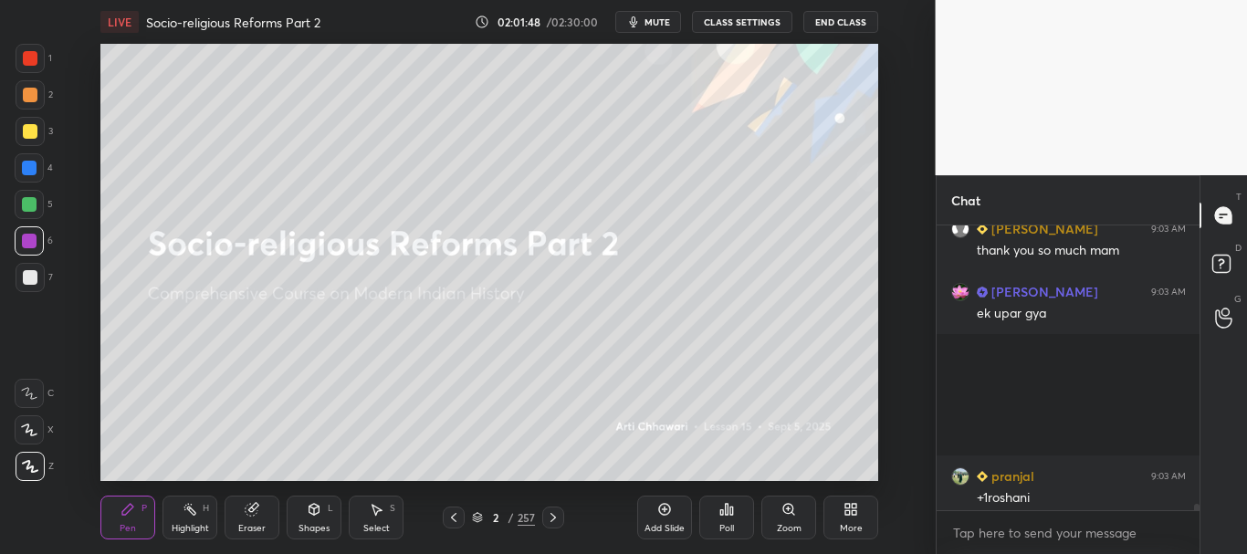
click at [748, 16] on button "CLASS SETTINGS" at bounding box center [742, 22] width 100 height 22
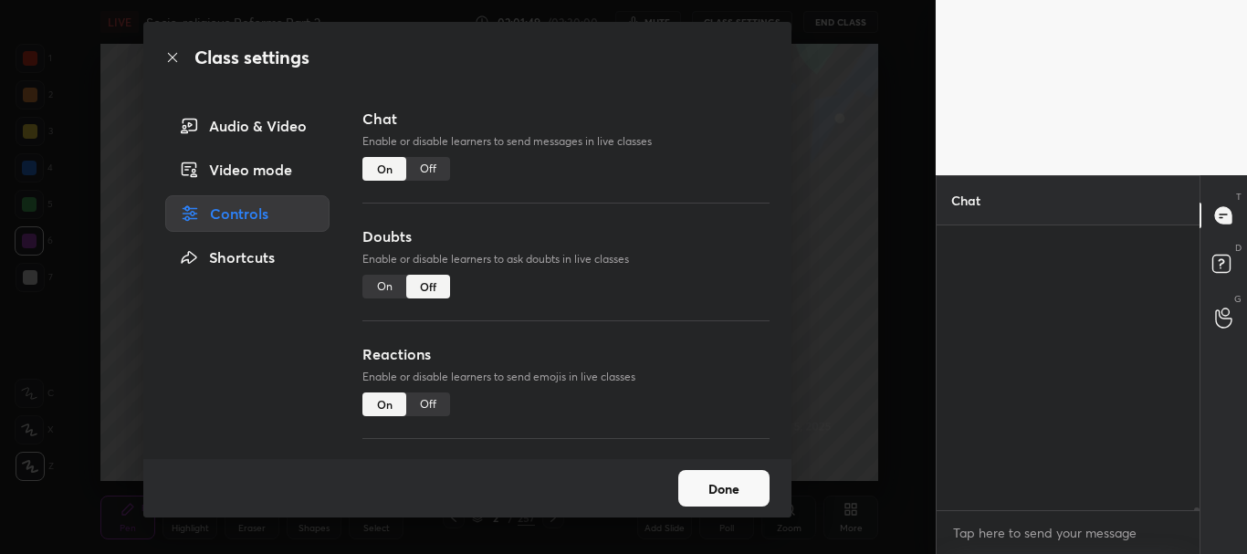
scroll to position [27034, 0]
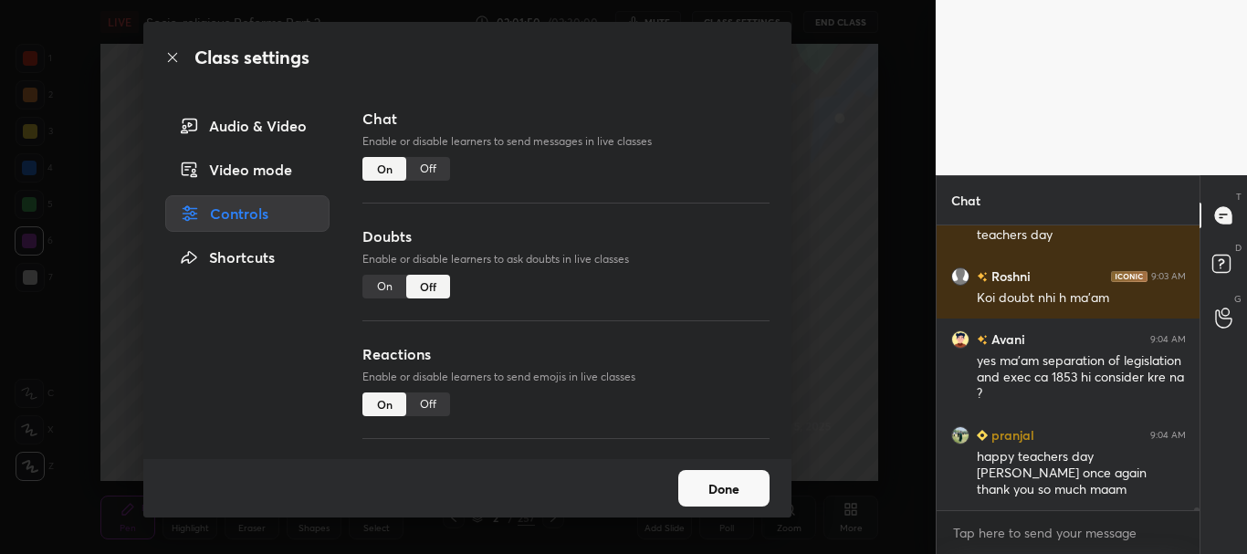
click at [389, 287] on div "On" at bounding box center [384, 287] width 44 height 24
click at [172, 57] on icon at bounding box center [172, 57] width 15 height 15
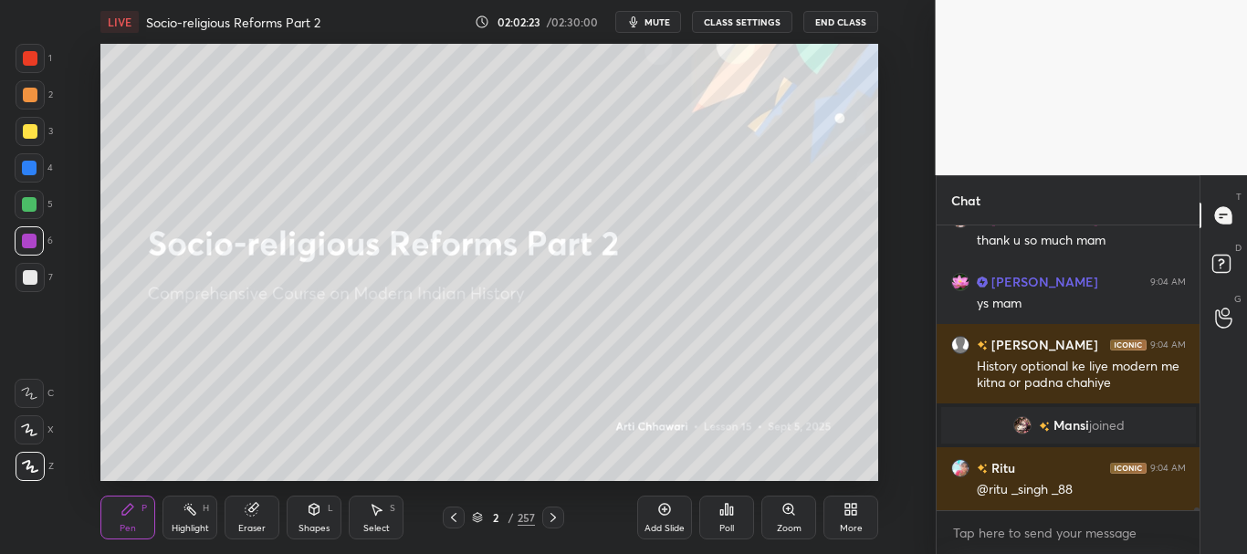
scroll to position [25685, 0]
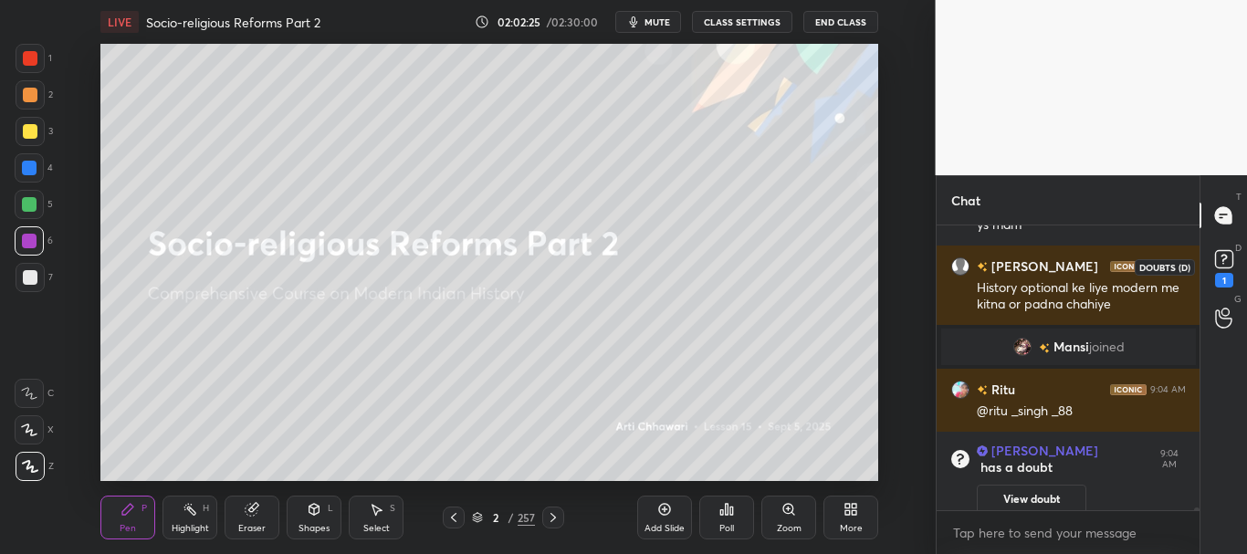
click at [1231, 267] on rect at bounding box center [1223, 259] width 17 height 17
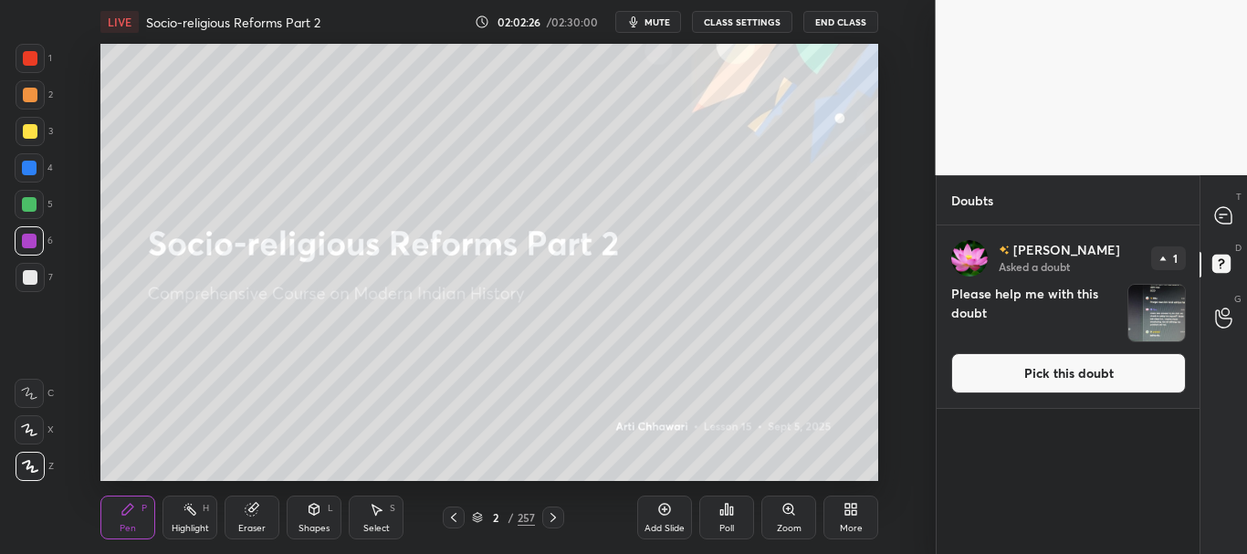
click at [1114, 376] on button "Pick this doubt" at bounding box center [1068, 373] width 235 height 40
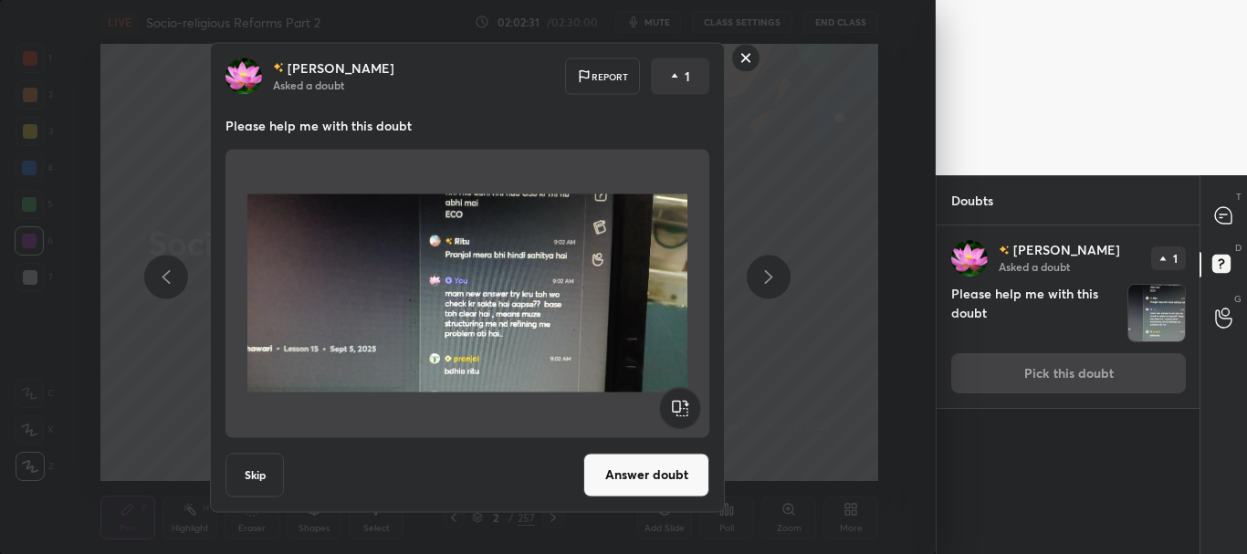
click at [678, 470] on button "Answer doubt" at bounding box center [646, 475] width 126 height 44
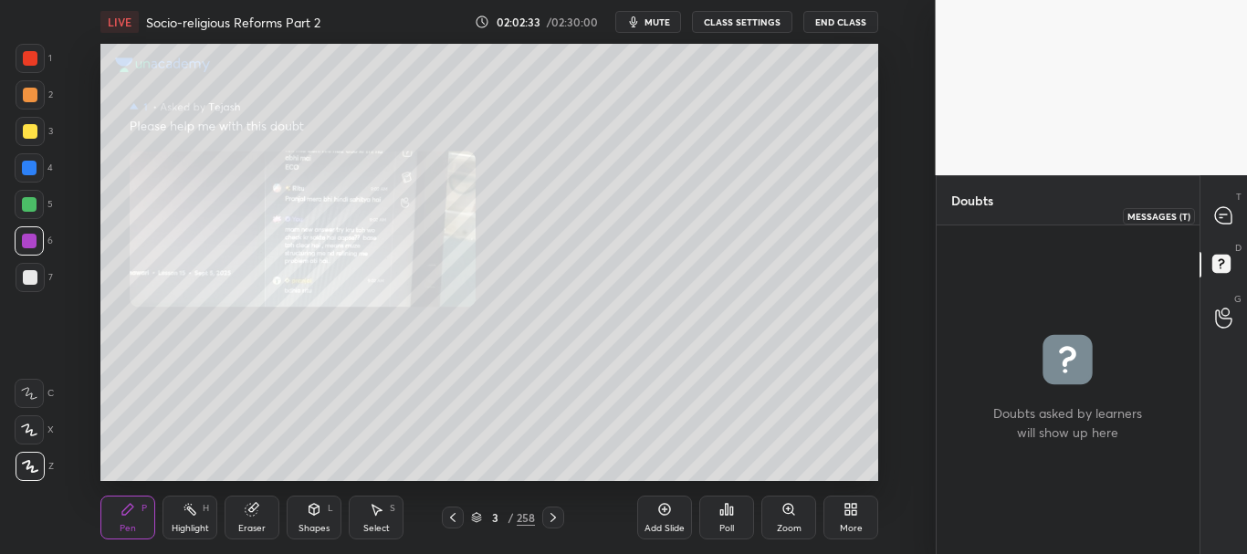
click at [1229, 215] on icon at bounding box center [1223, 215] width 16 height 16
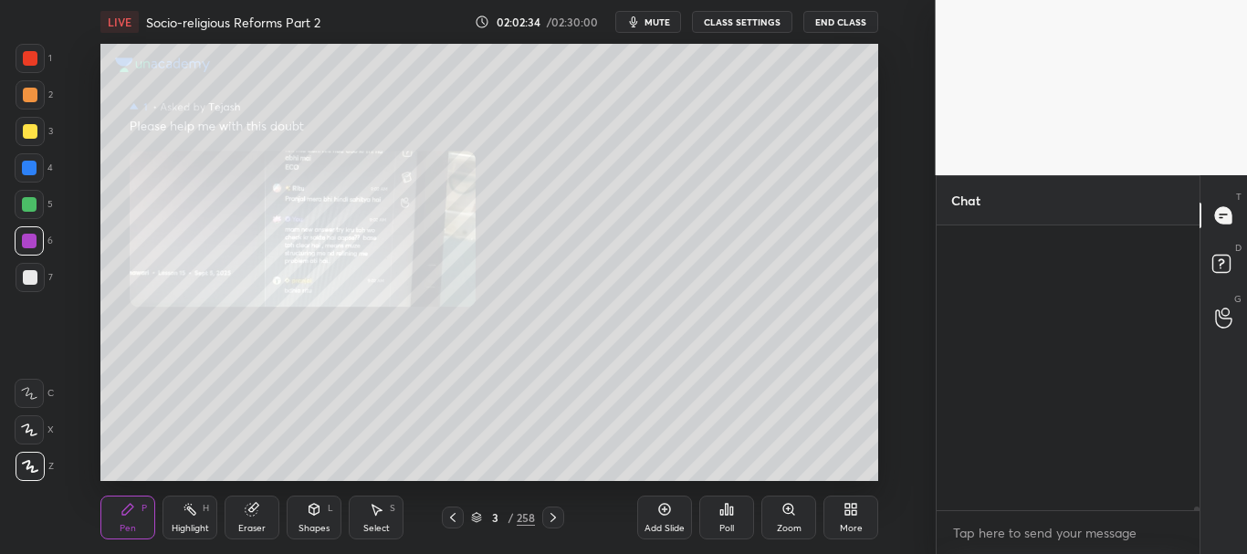
scroll to position [279, 257]
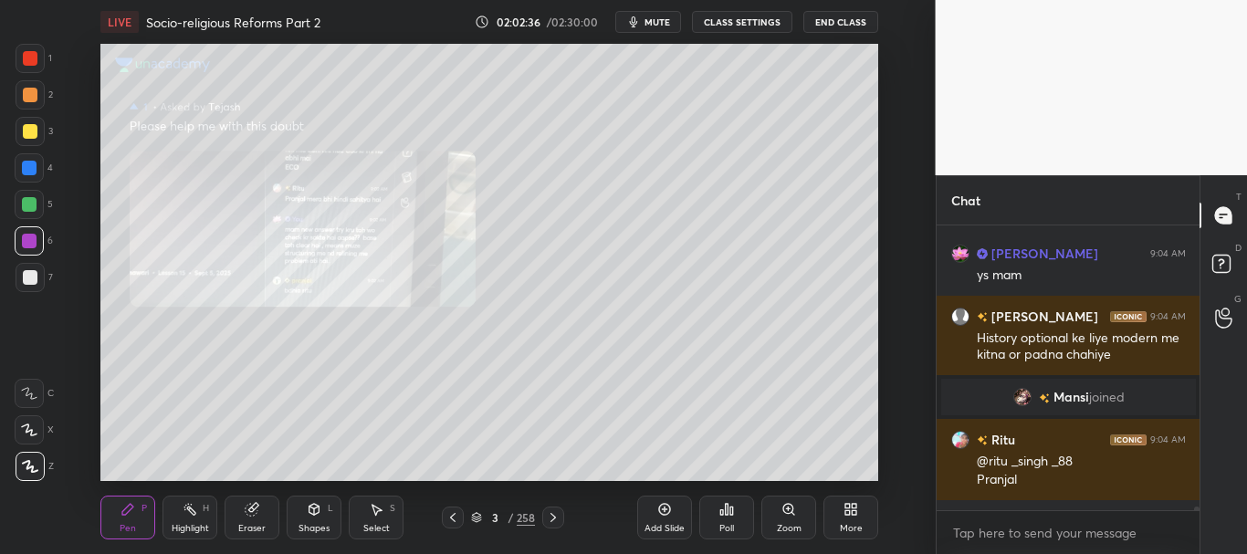
click at [34, 236] on div at bounding box center [29, 241] width 15 height 15
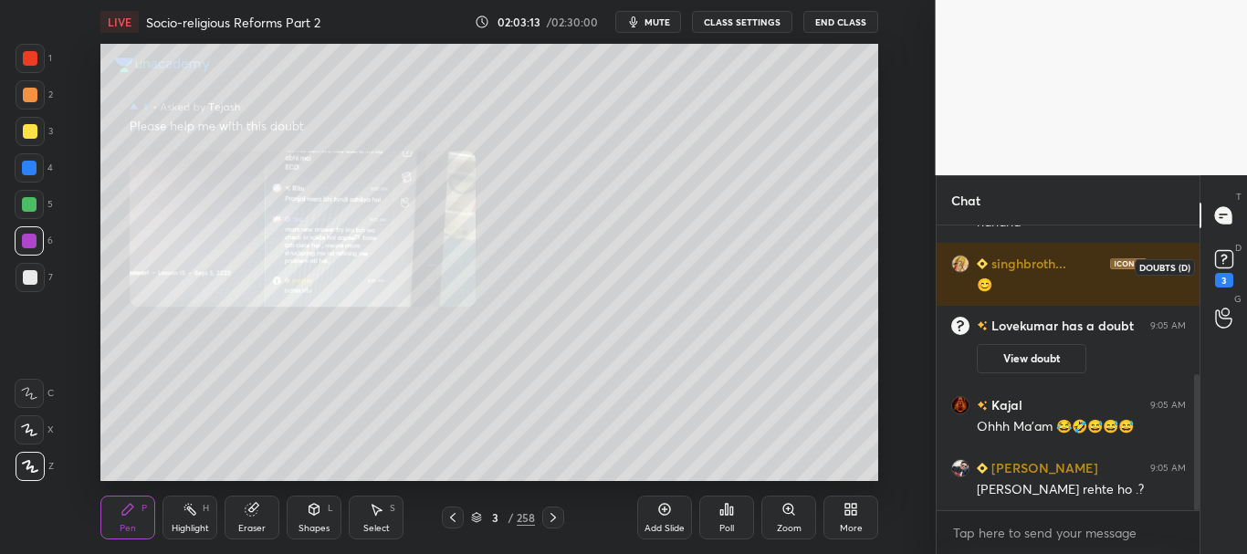
scroll to position [376, 0]
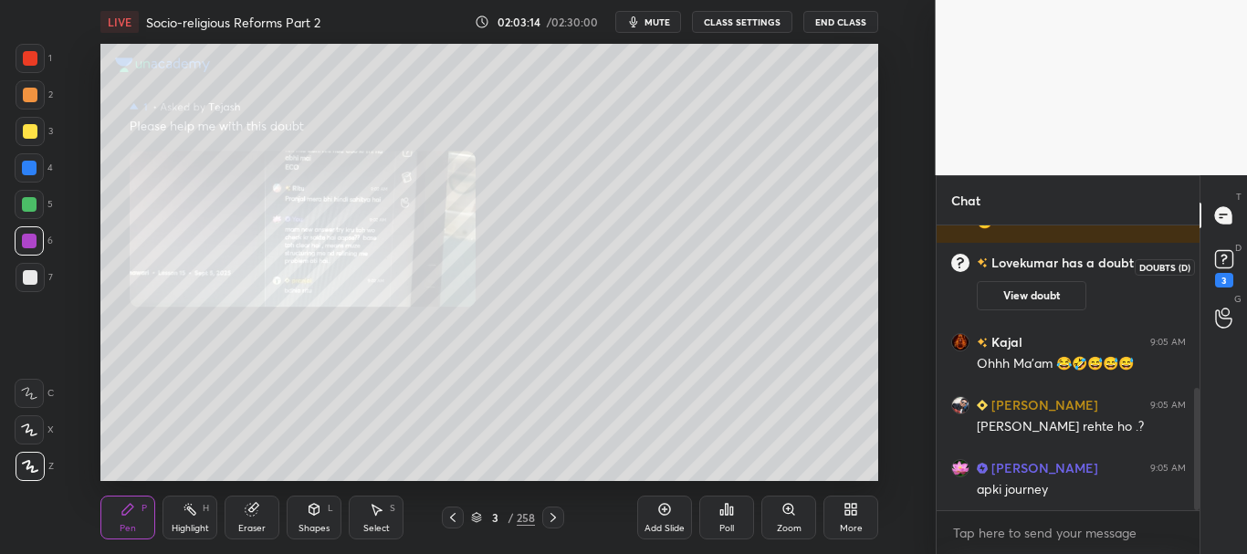
click at [1229, 252] on rect at bounding box center [1223, 259] width 17 height 17
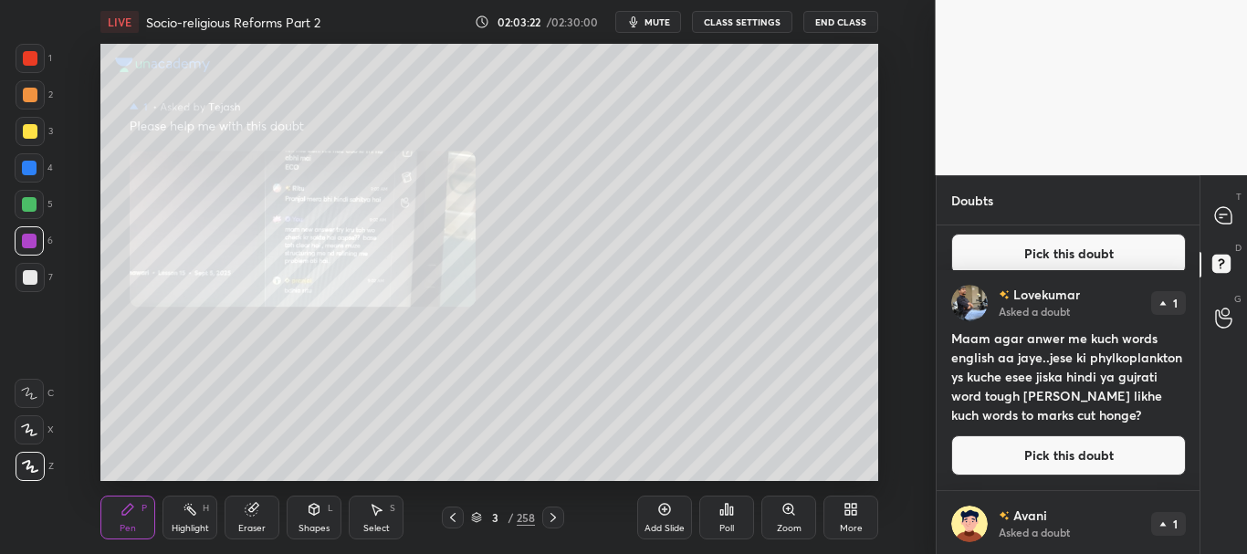
scroll to position [121, 0]
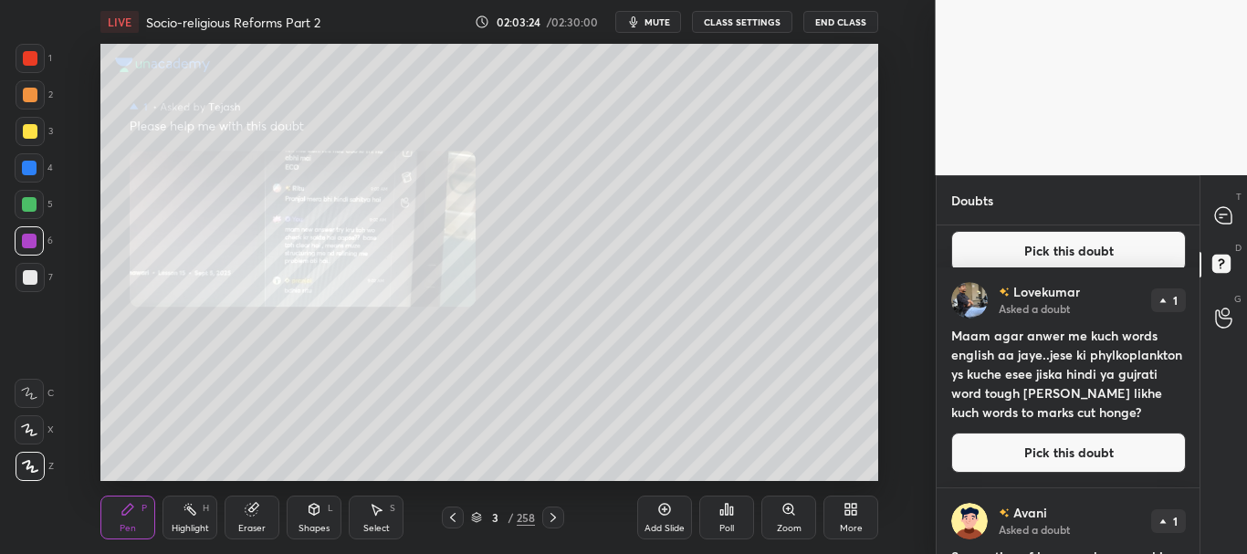
click at [1092, 448] on button "Pick this doubt" at bounding box center [1068, 453] width 235 height 40
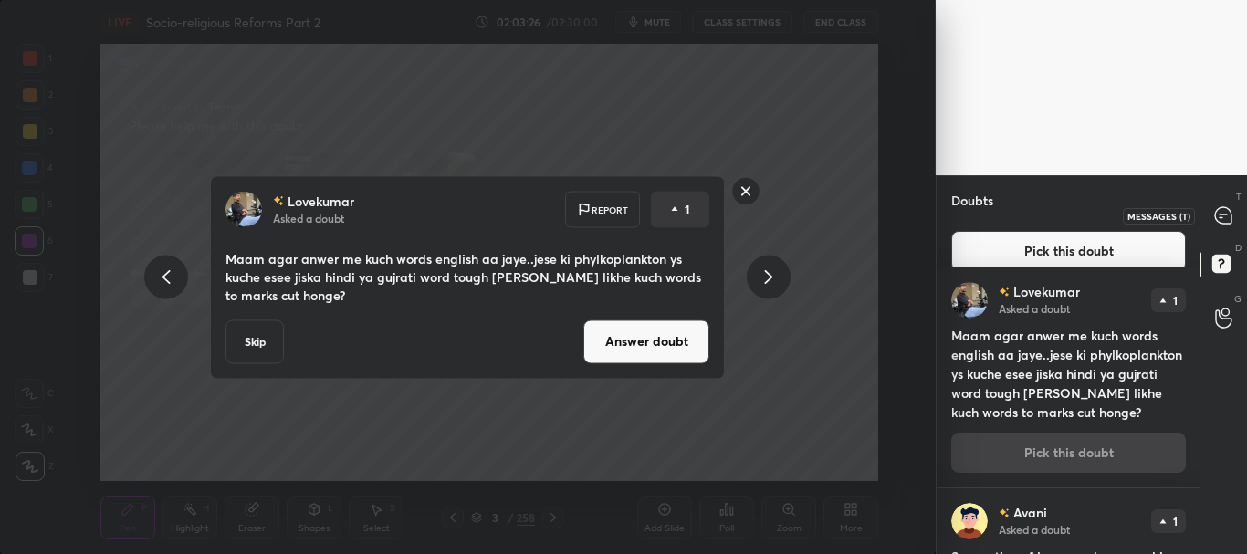
click at [1232, 215] on icon at bounding box center [1223, 215] width 19 height 19
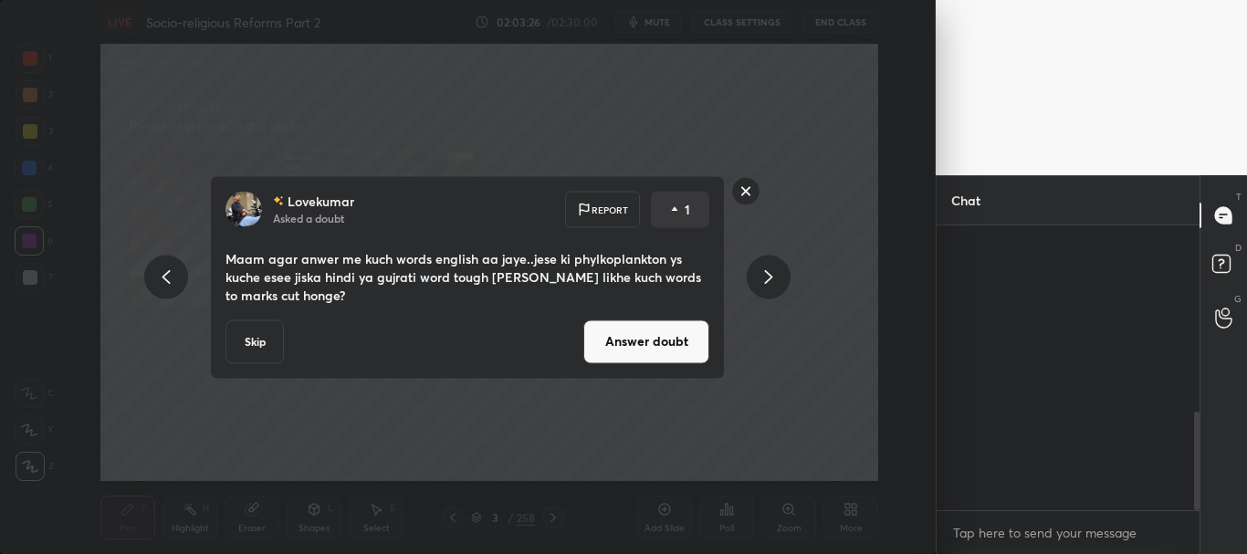
scroll to position [279, 257]
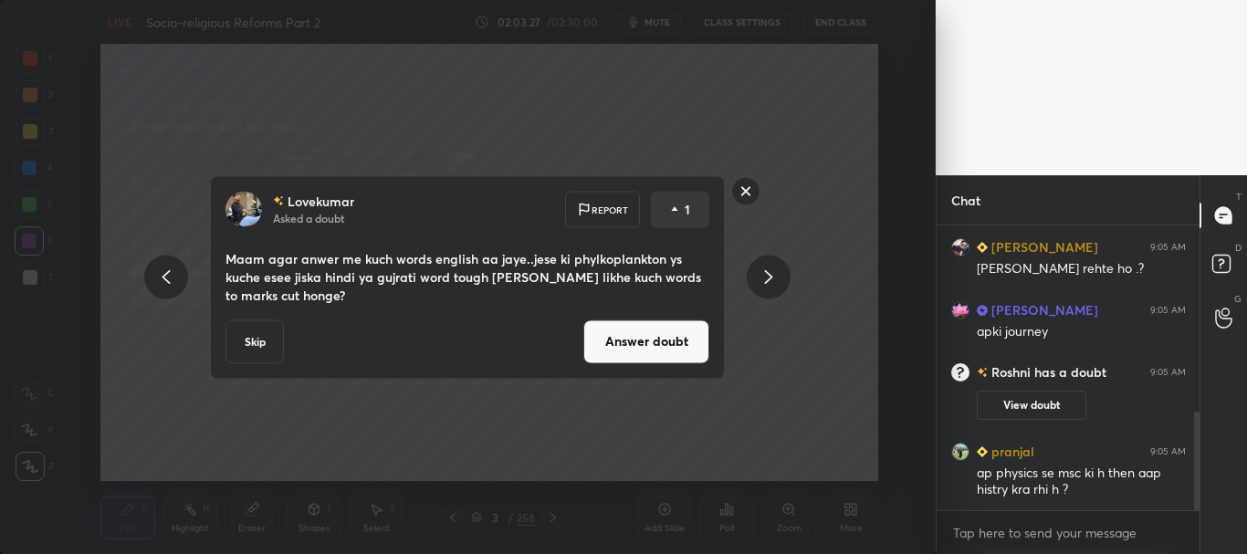
click at [695, 330] on button "Answer doubt" at bounding box center [646, 341] width 126 height 44
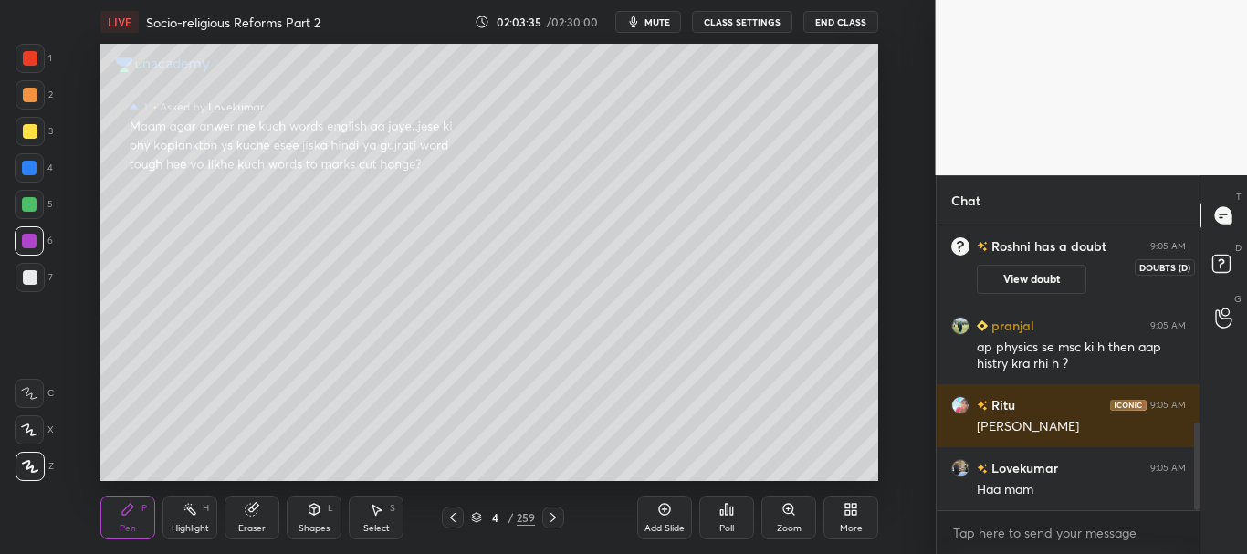
scroll to position [644, 0]
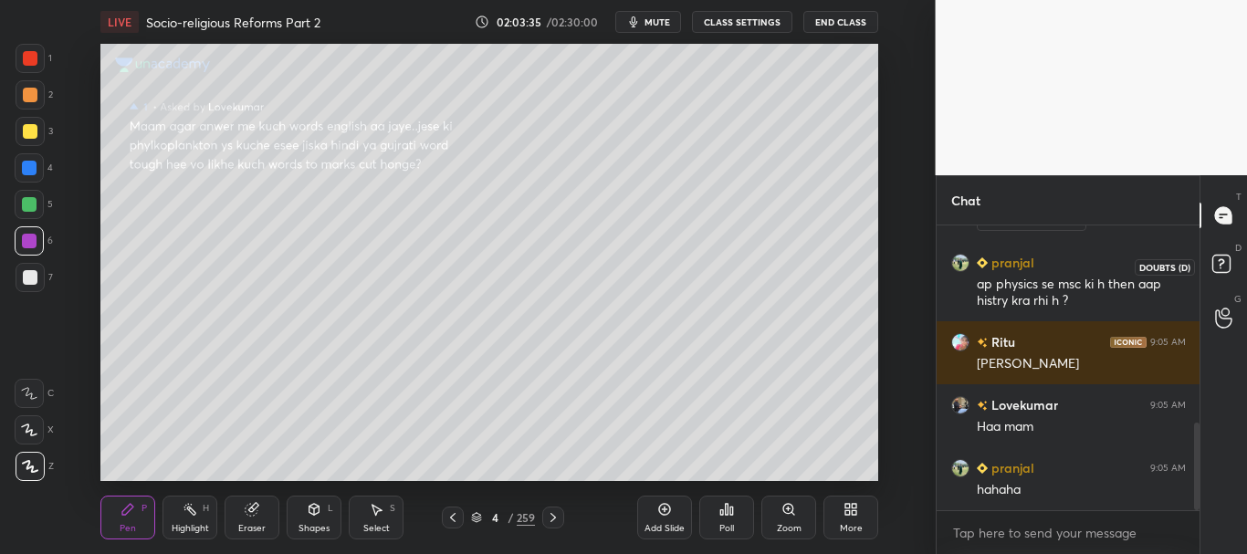
click at [1224, 261] on icon at bounding box center [1224, 266] width 33 height 33
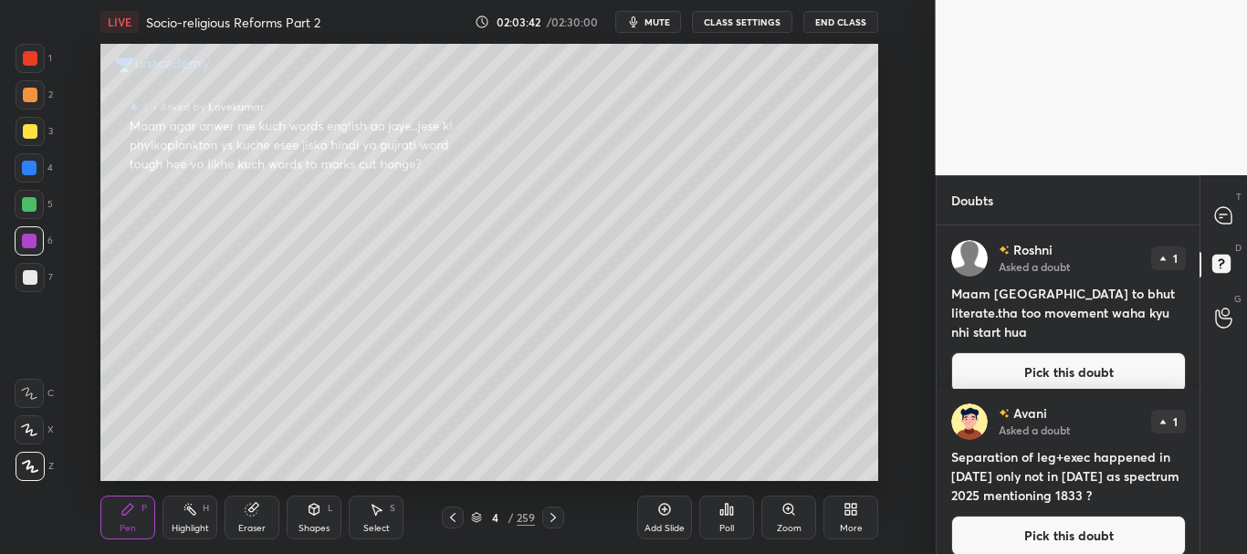
click at [1079, 352] on button "Pick this doubt" at bounding box center [1068, 372] width 235 height 40
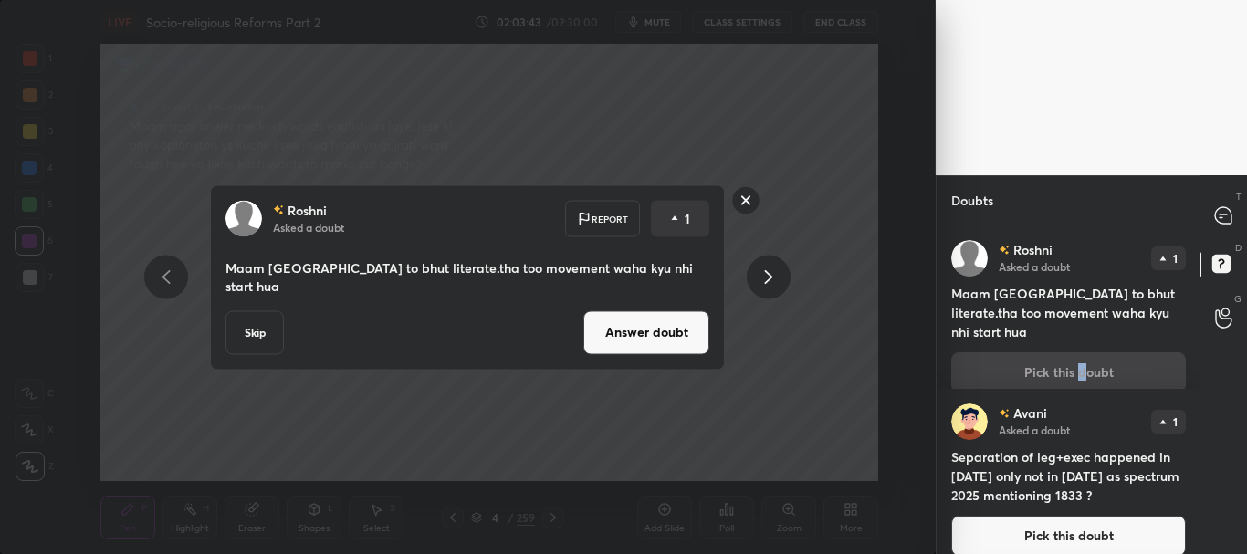
click at [696, 326] on button "Answer doubt" at bounding box center [646, 332] width 126 height 44
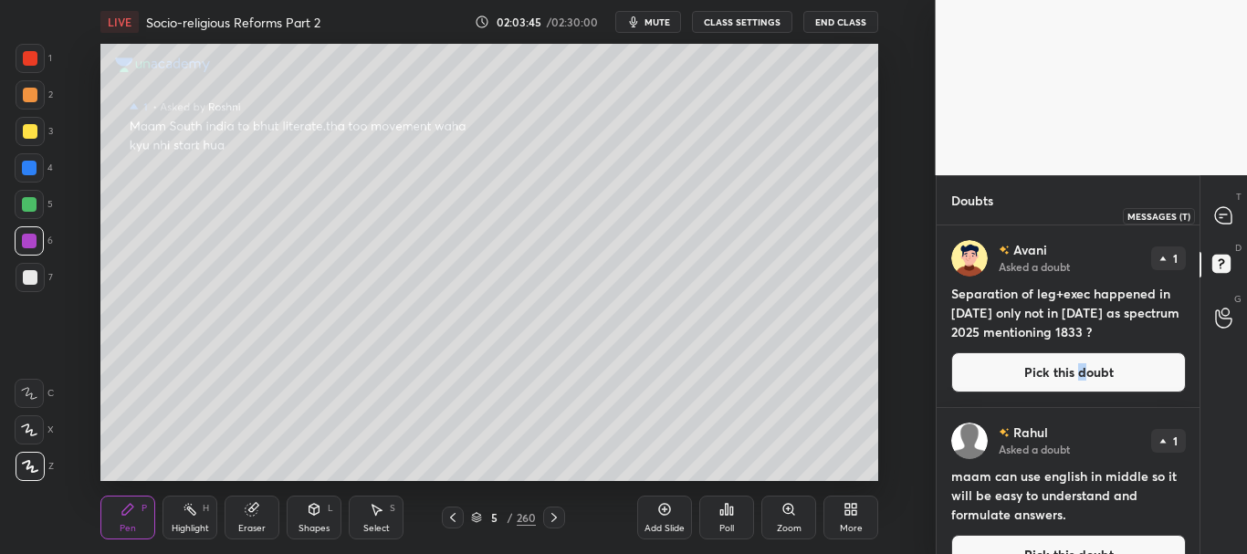
click at [1225, 217] on icon at bounding box center [1223, 215] width 16 height 16
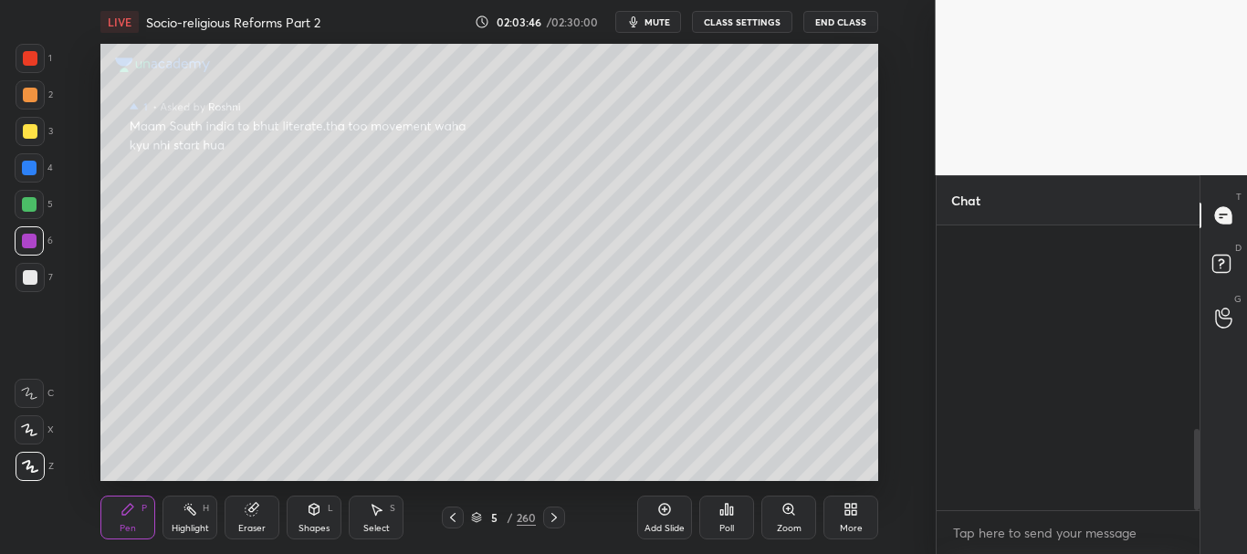
scroll to position [279, 257]
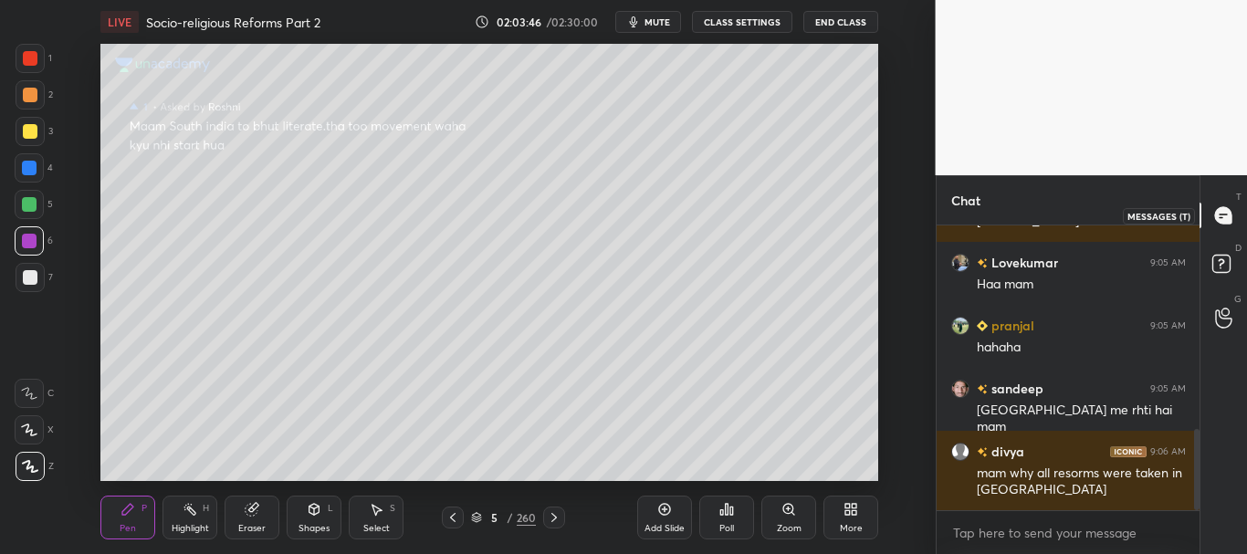
click at [1234, 215] on div at bounding box center [1224, 215] width 37 height 33
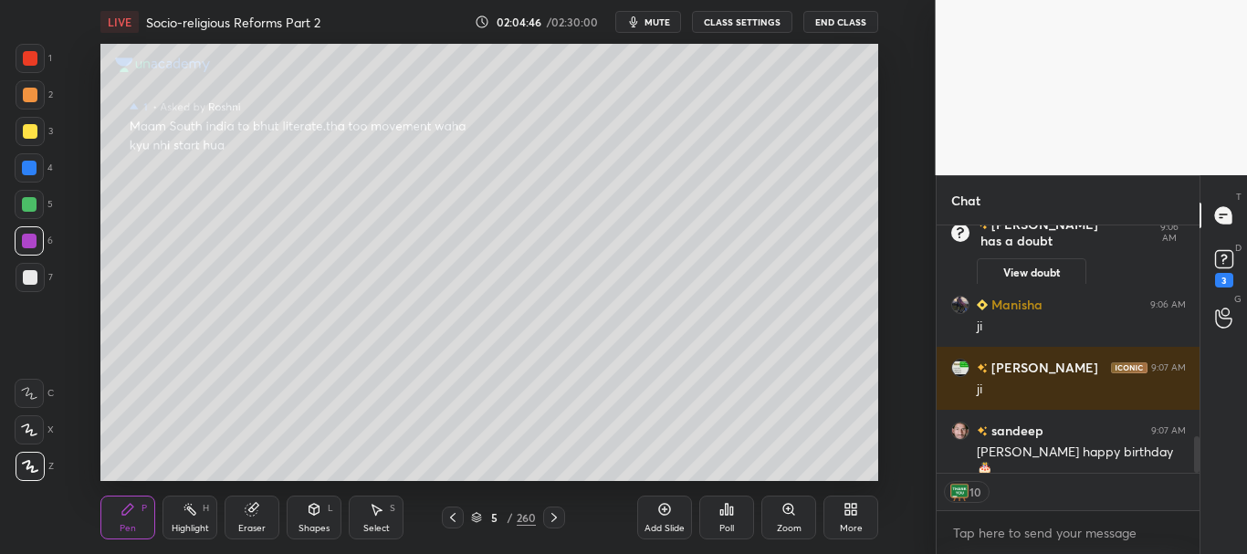
scroll to position [1493, 0]
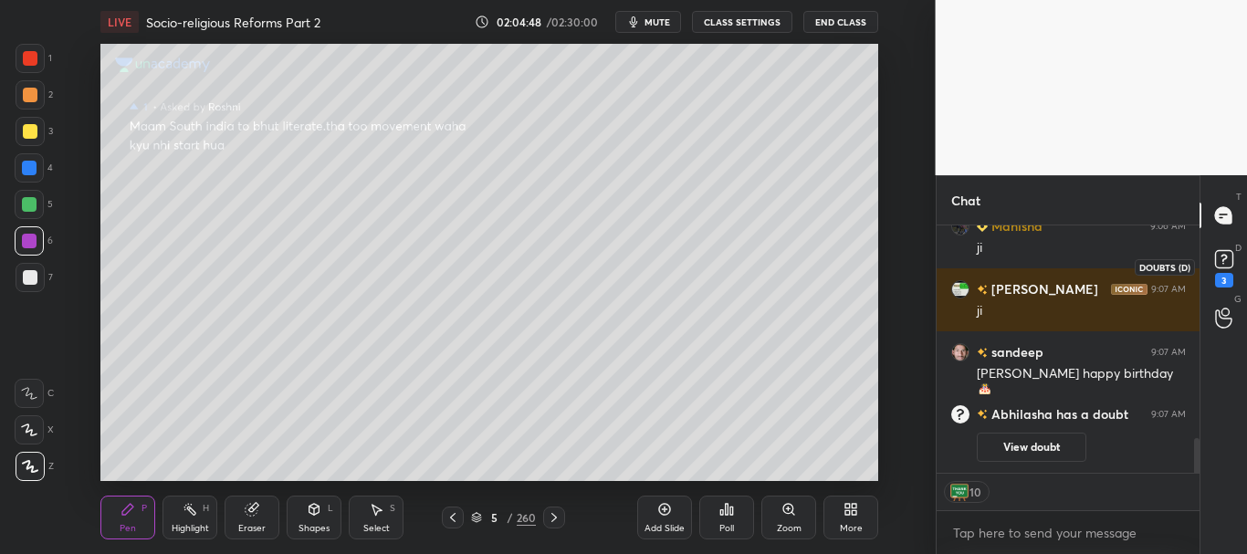
click at [1228, 252] on rect at bounding box center [1223, 259] width 17 height 17
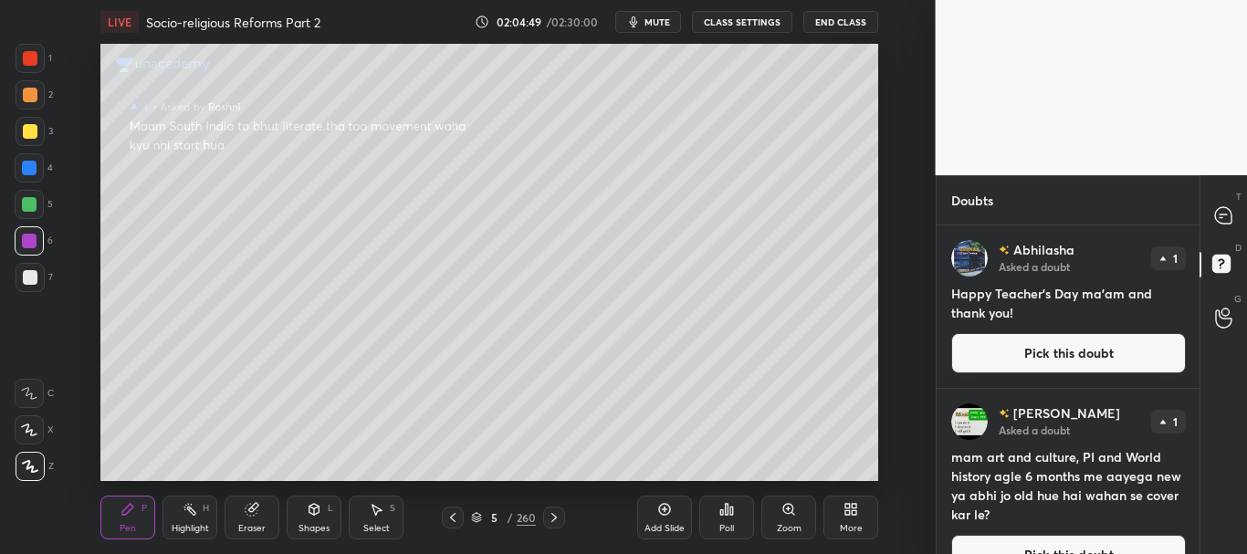
click at [1097, 349] on button "Pick this doubt" at bounding box center [1068, 353] width 235 height 40
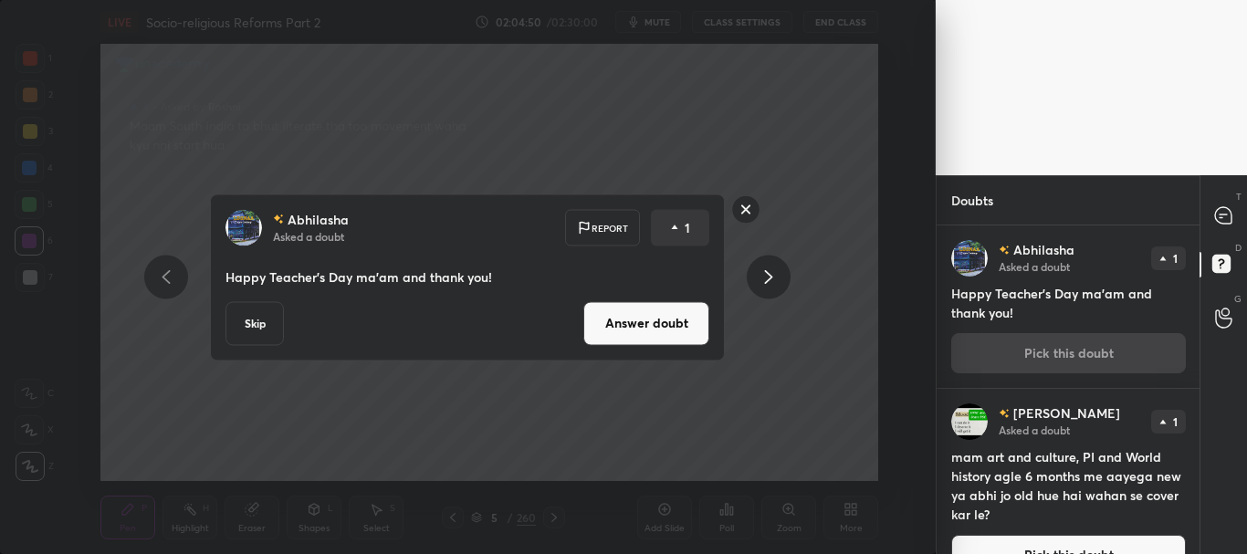
click at [651, 323] on button "Answer doubt" at bounding box center [646, 323] width 126 height 44
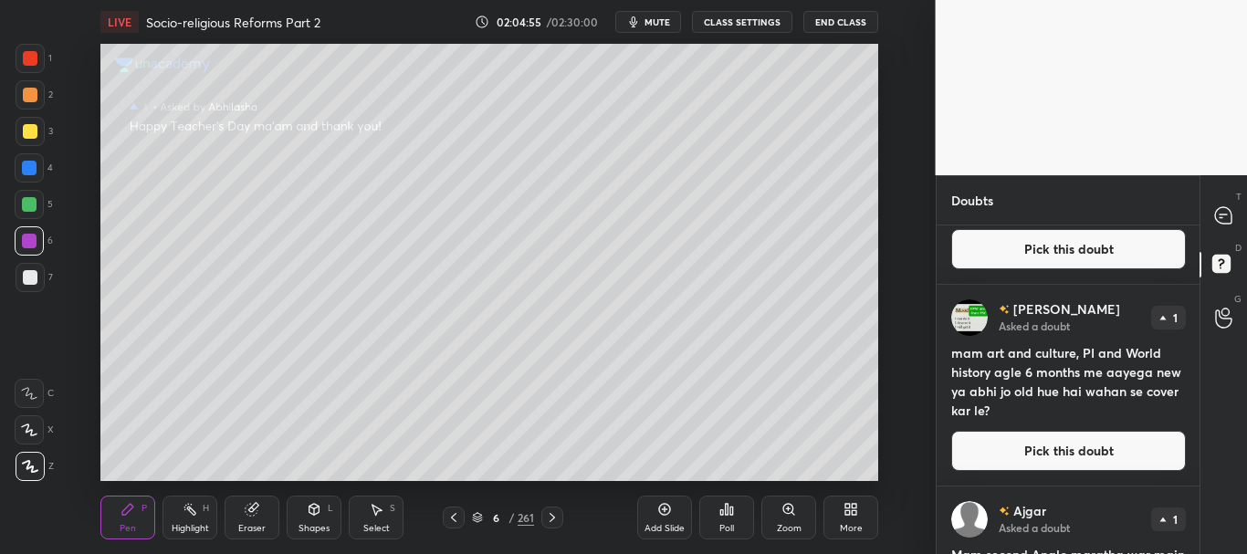
scroll to position [152, 0]
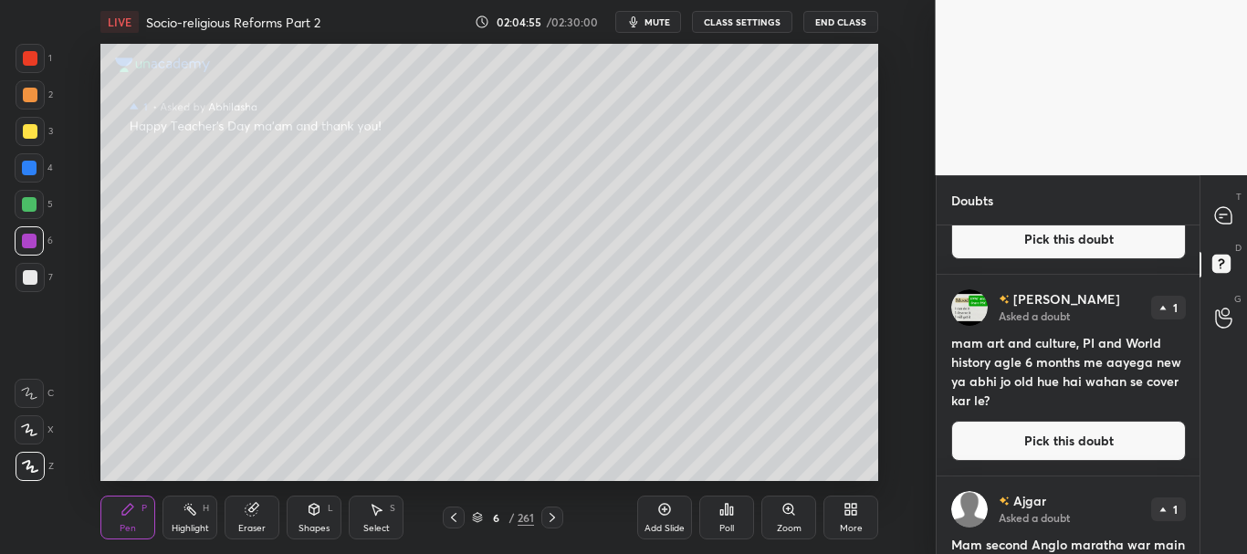
click at [1068, 432] on button "Pick this doubt" at bounding box center [1068, 441] width 235 height 40
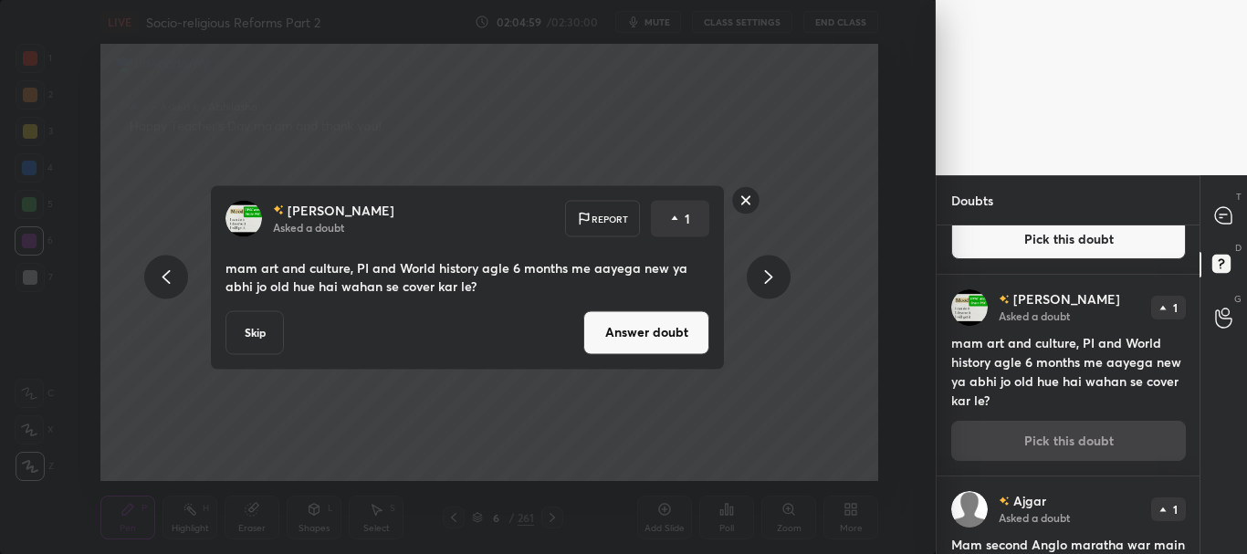
click at [682, 333] on button "Answer doubt" at bounding box center [646, 332] width 126 height 44
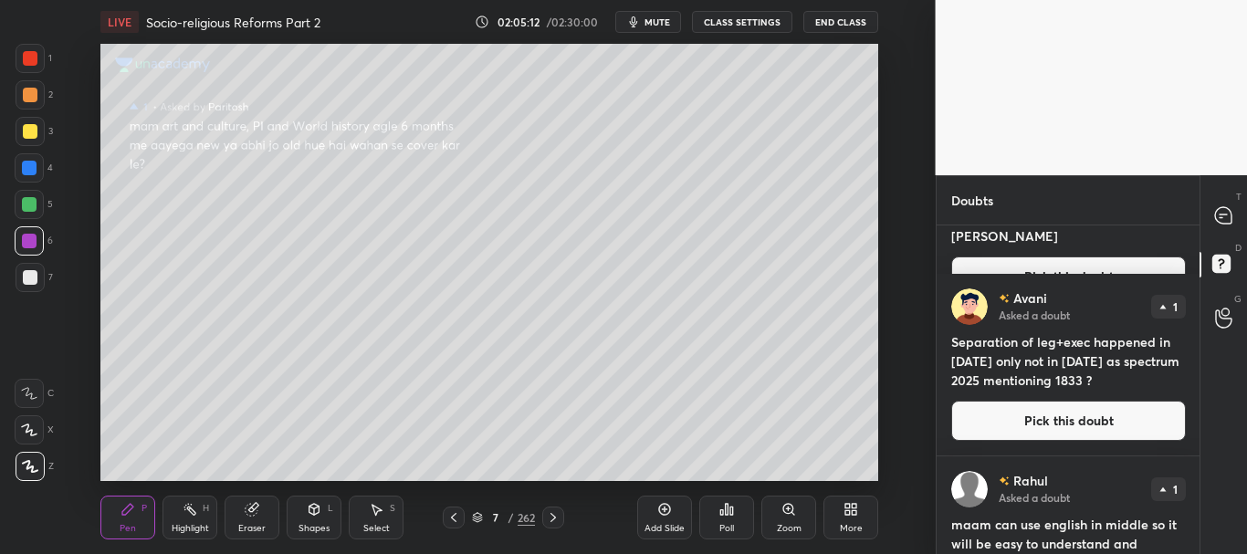
scroll to position [337, 0]
click at [1082, 414] on button "Pick this doubt" at bounding box center [1068, 420] width 235 height 40
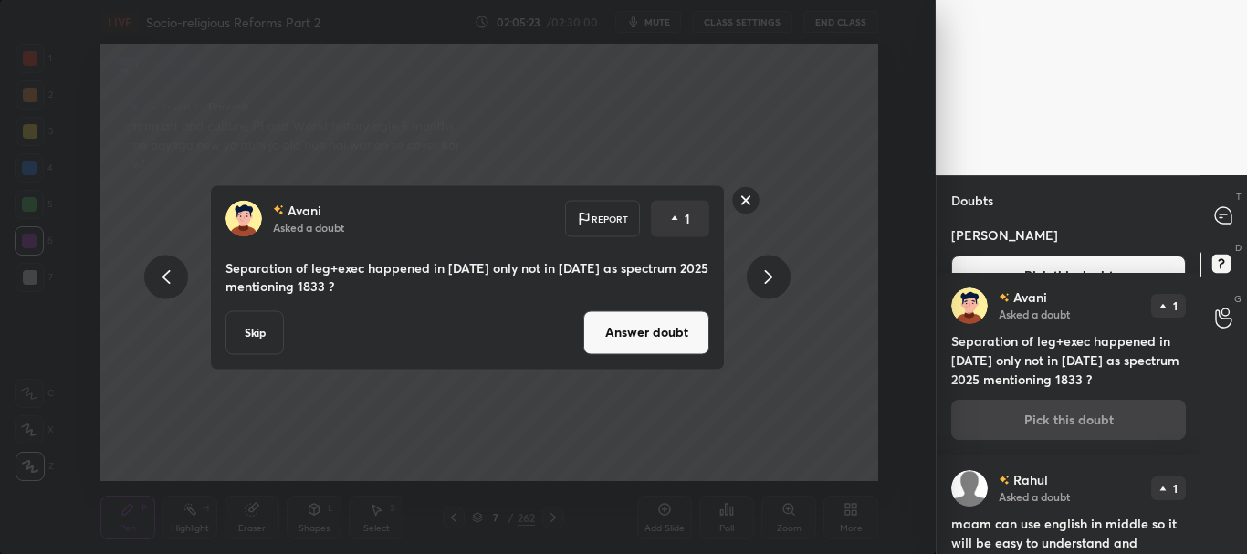
click at [656, 322] on button "Answer doubt" at bounding box center [646, 332] width 126 height 44
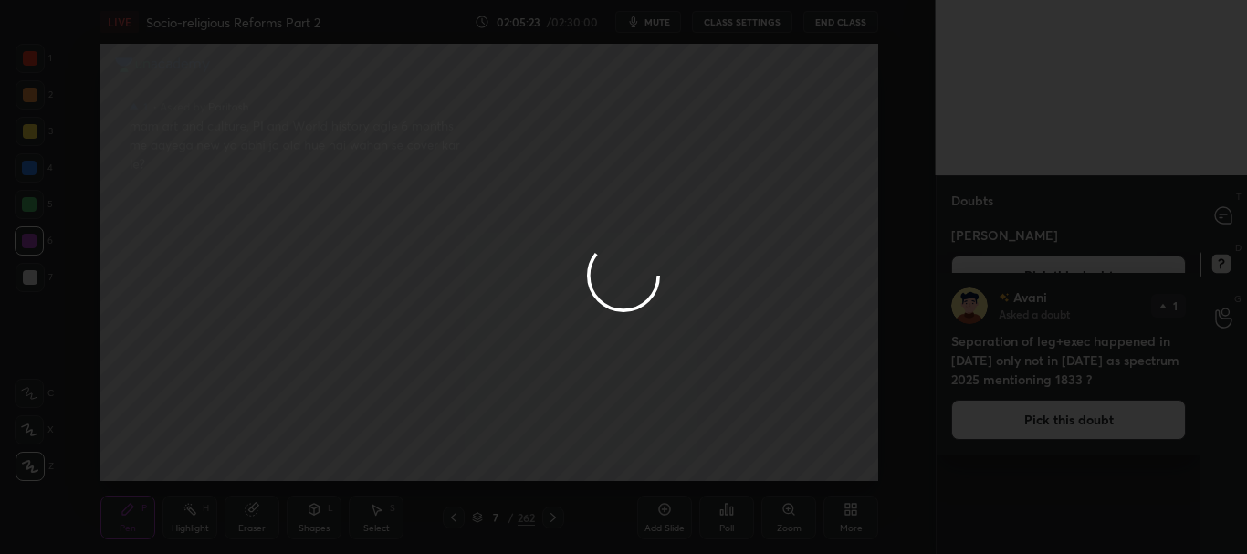
scroll to position [0, 0]
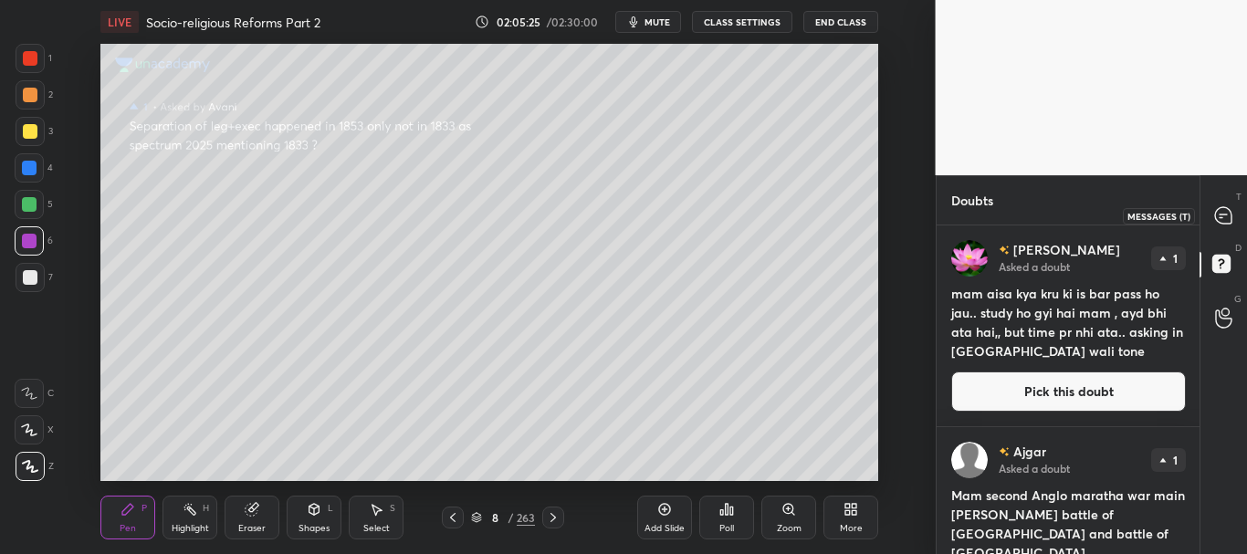
click at [1228, 214] on icon at bounding box center [1223, 215] width 16 height 16
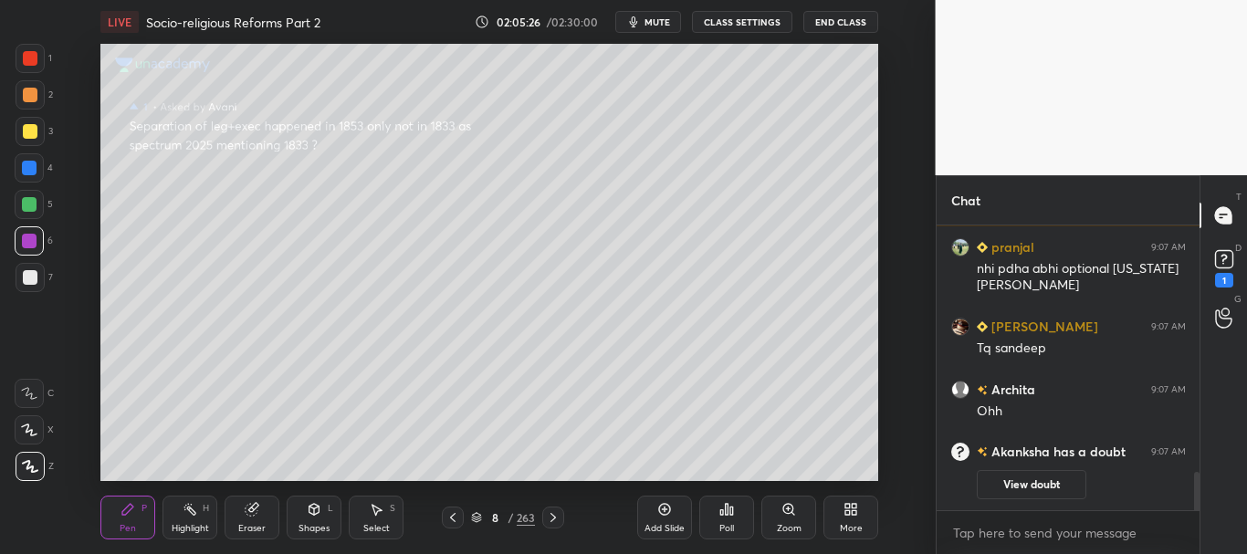
scroll to position [1607, 0]
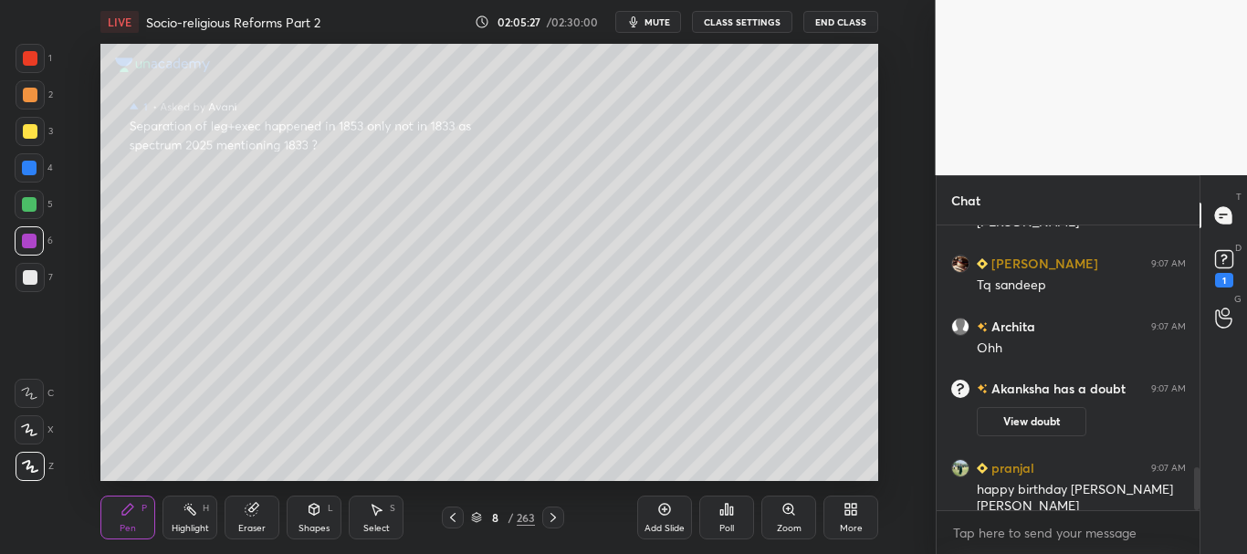
click at [24, 51] on div at bounding box center [30, 58] width 15 height 15
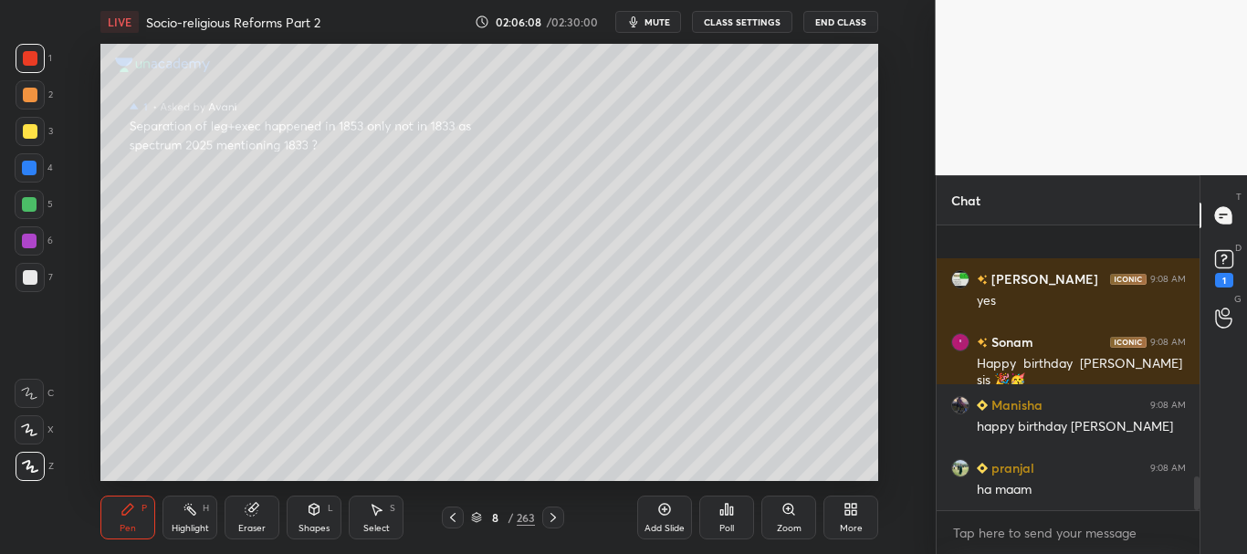
scroll to position [2144, 0]
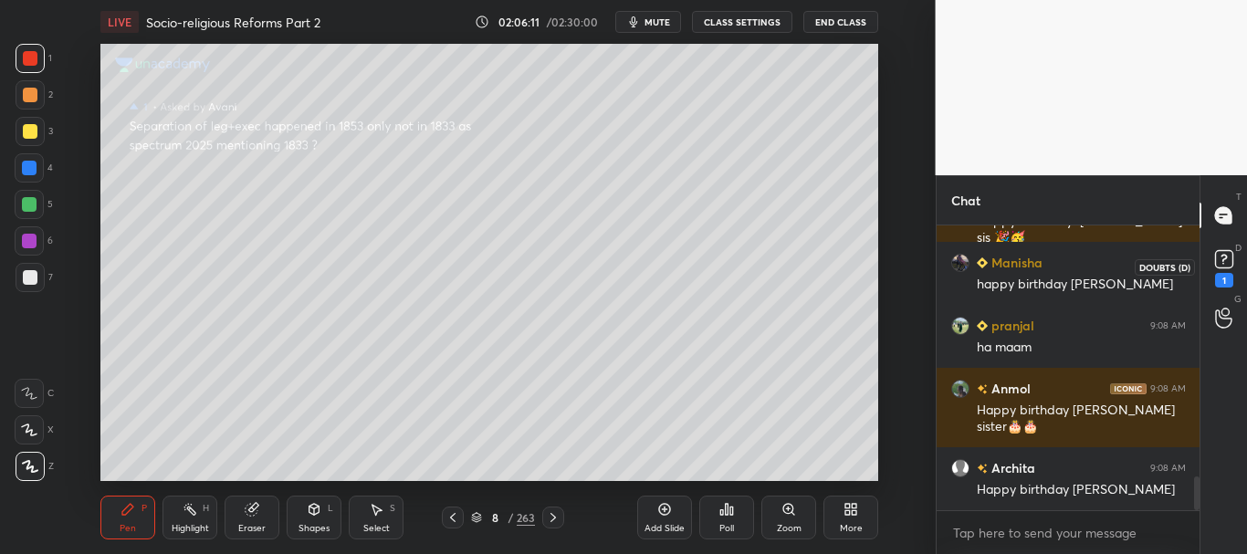
click at [1228, 264] on rect at bounding box center [1223, 259] width 17 height 17
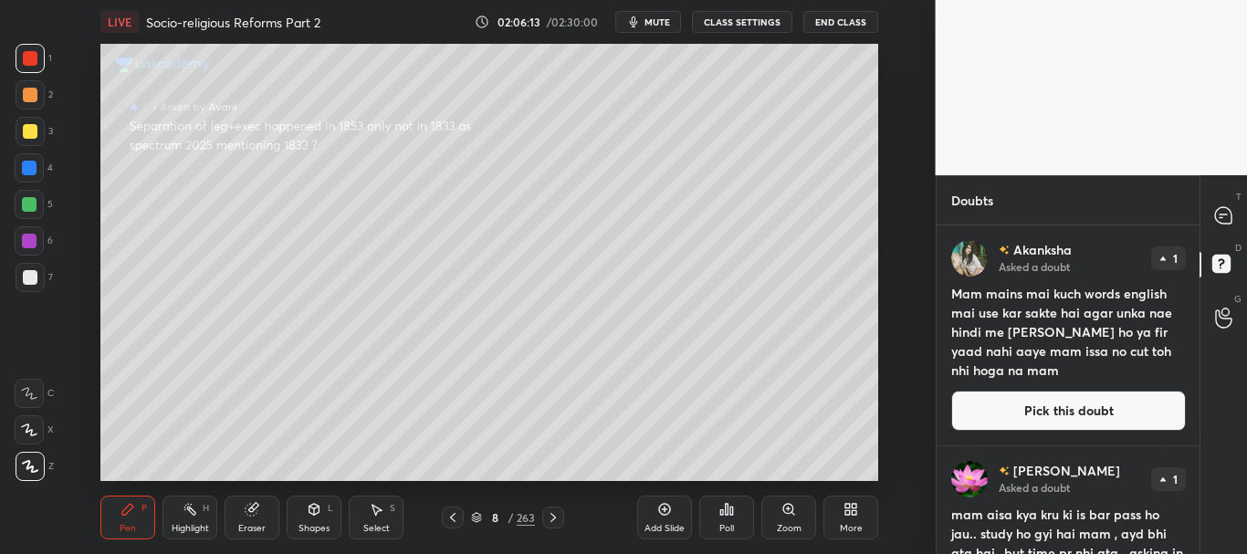
click at [1076, 407] on button "Pick this doubt" at bounding box center [1068, 411] width 235 height 40
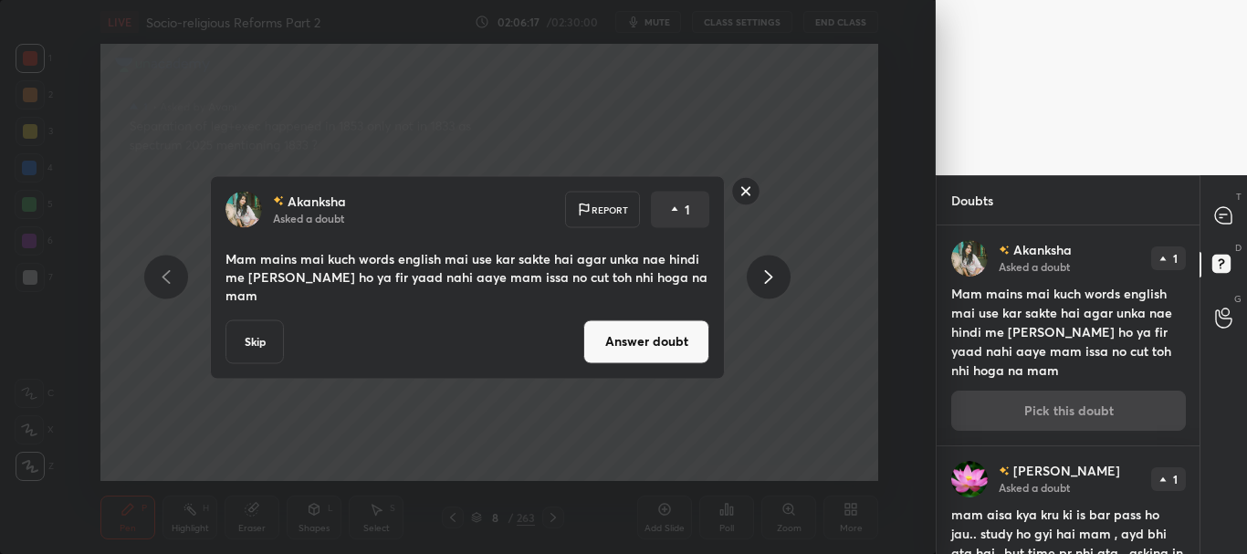
click at [660, 328] on button "Answer doubt" at bounding box center [646, 341] width 126 height 44
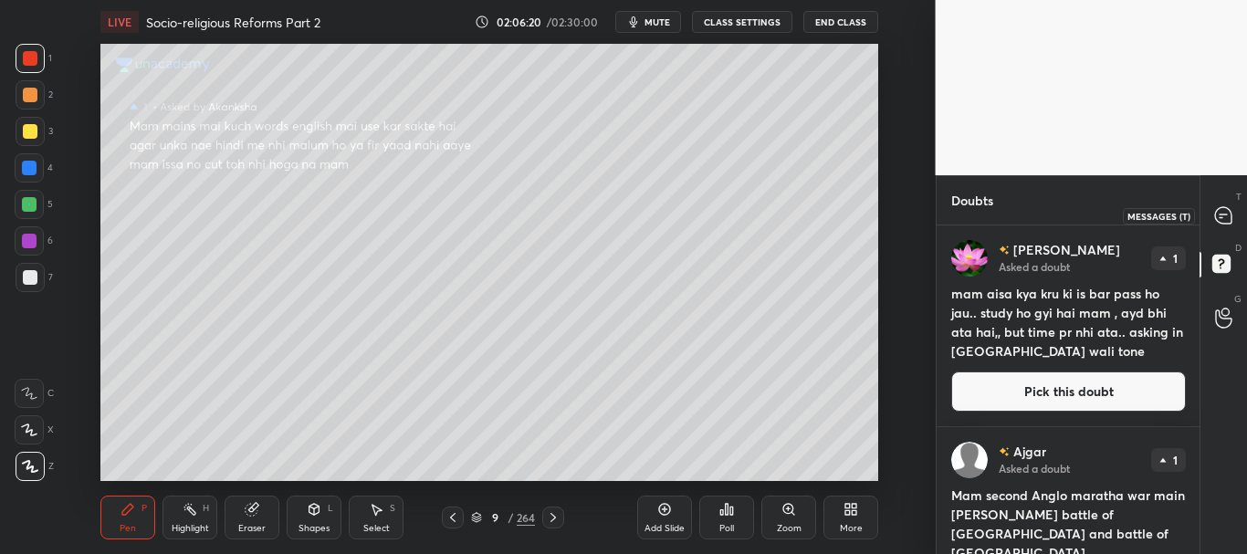
click at [1226, 211] on icon at bounding box center [1223, 215] width 16 height 16
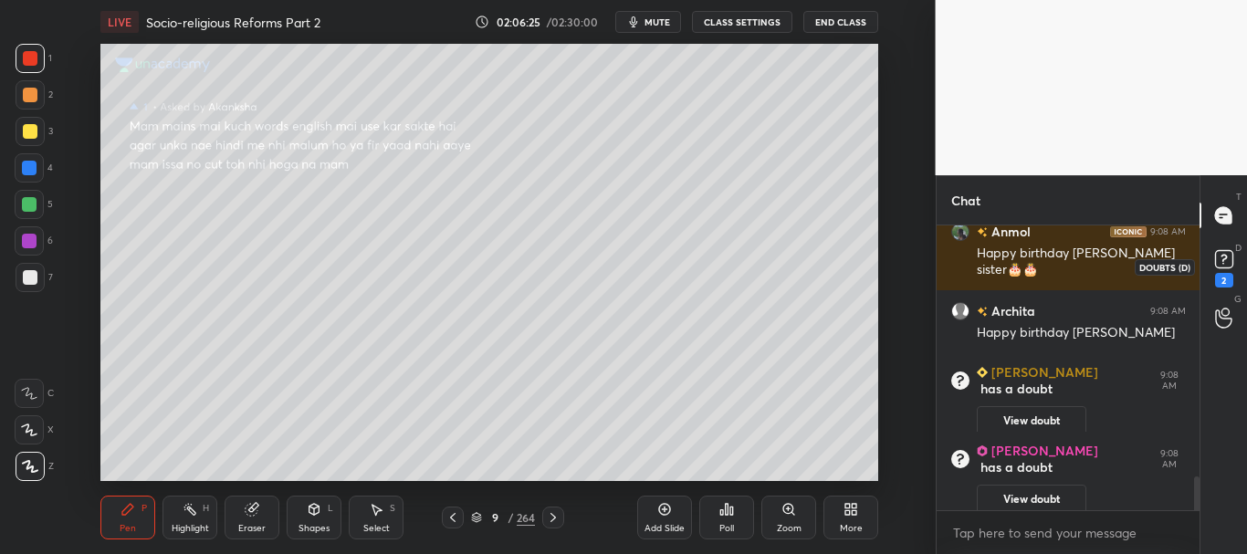
scroll to position [2086, 0]
click at [1210, 259] on icon at bounding box center [1223, 259] width 27 height 27
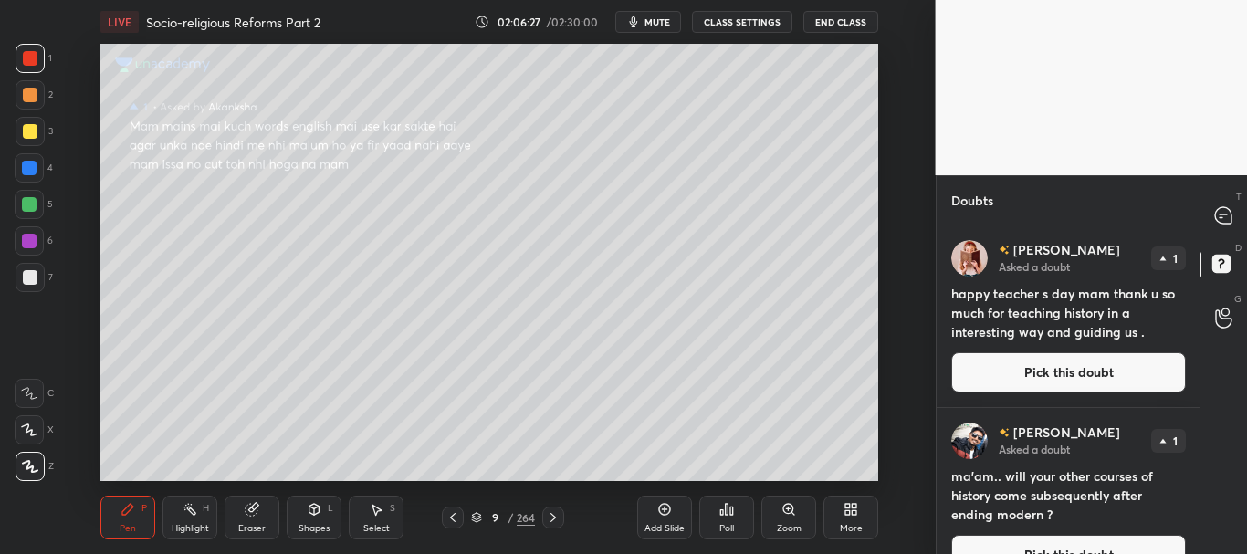
drag, startPoint x: 1104, startPoint y: 362, endPoint x: 1132, endPoint y: 363, distance: 28.3
click at [1103, 362] on button "Pick this doubt" at bounding box center [1068, 372] width 235 height 40
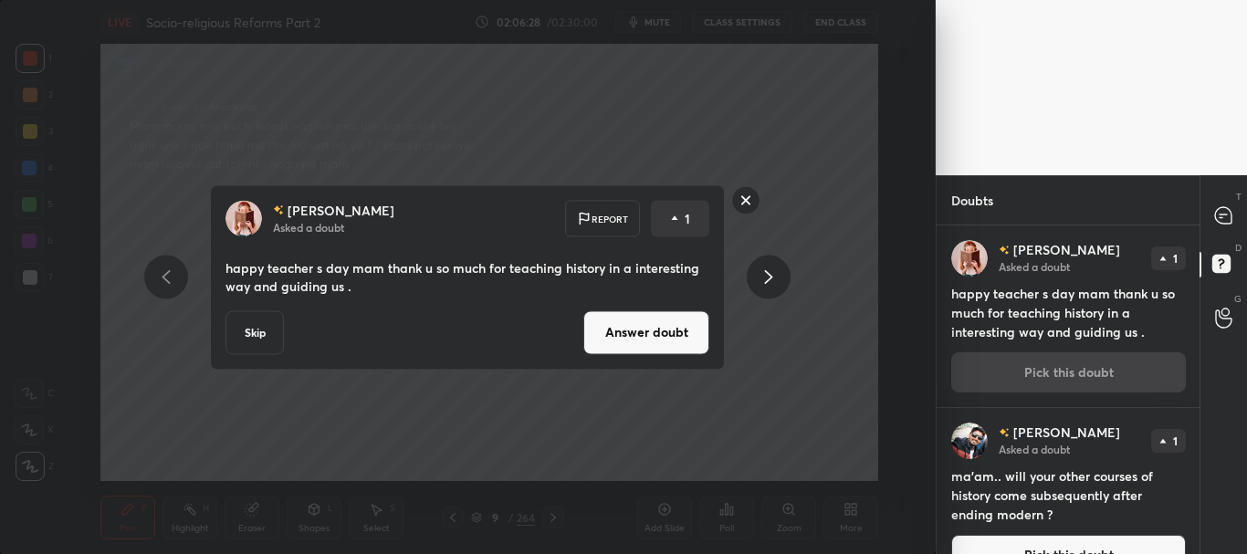
click at [678, 324] on button "Answer doubt" at bounding box center [646, 332] width 126 height 44
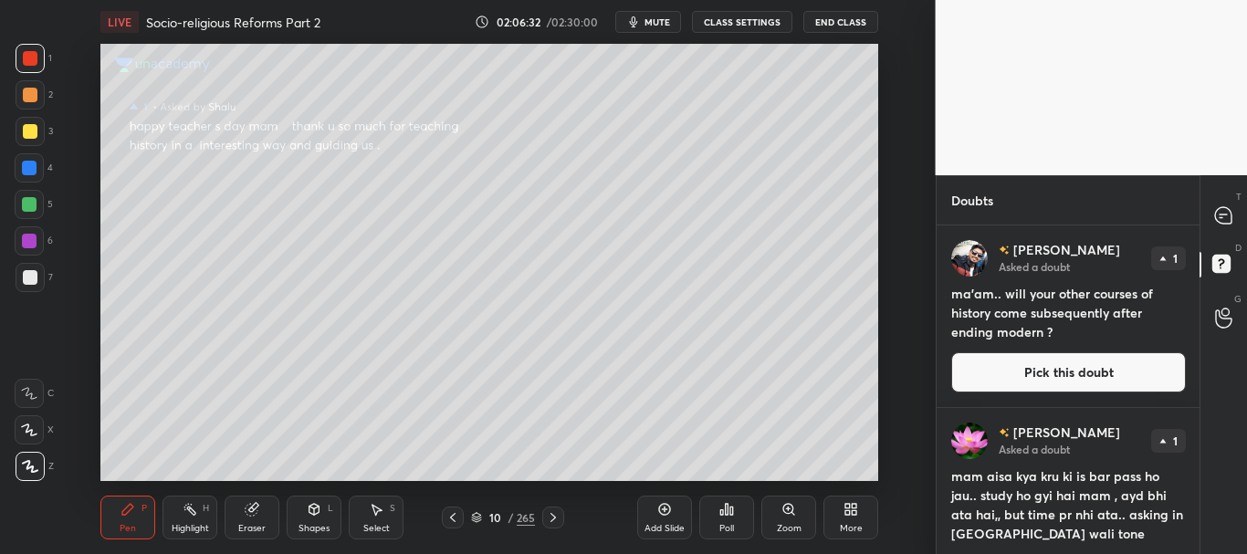
click at [1084, 372] on button "Pick this doubt" at bounding box center [1068, 372] width 235 height 40
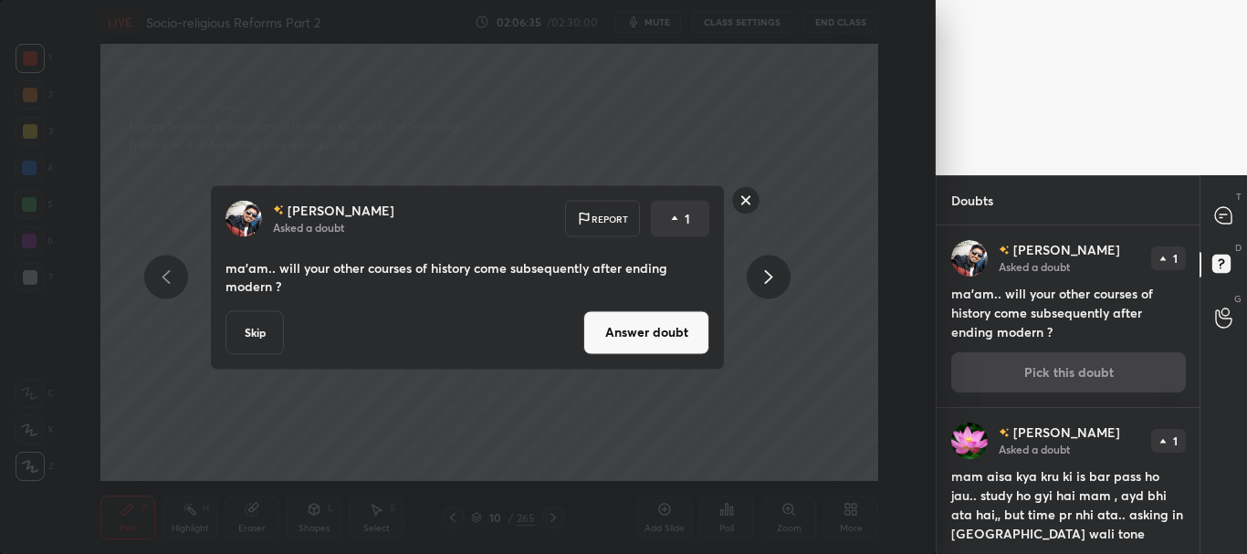
click at [654, 337] on button "Answer doubt" at bounding box center [646, 332] width 126 height 44
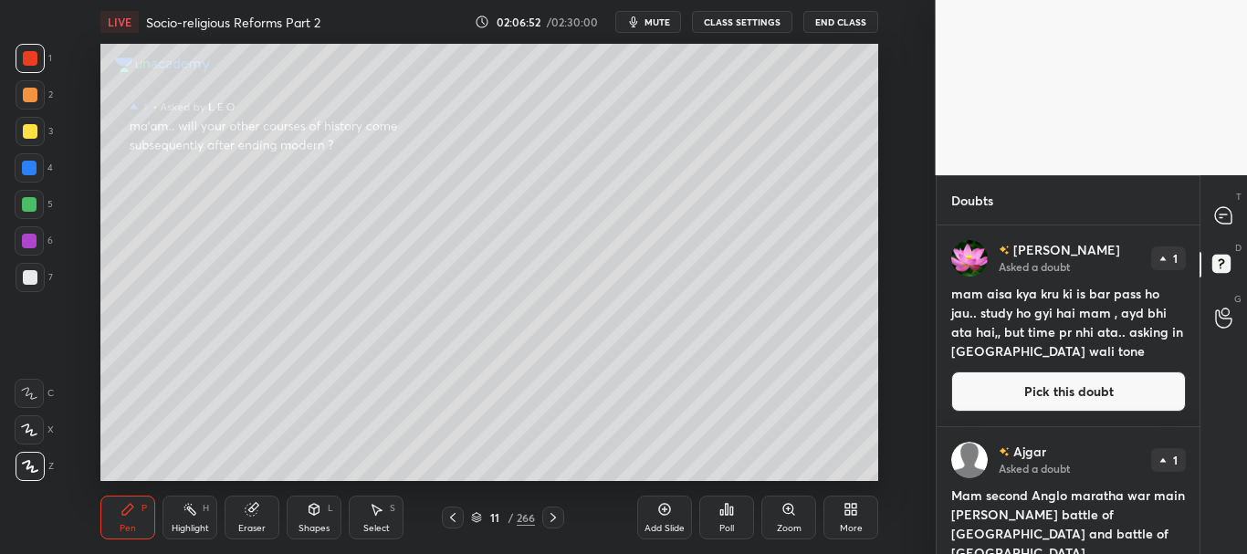
click at [1081, 390] on button "Pick this doubt" at bounding box center [1068, 391] width 235 height 40
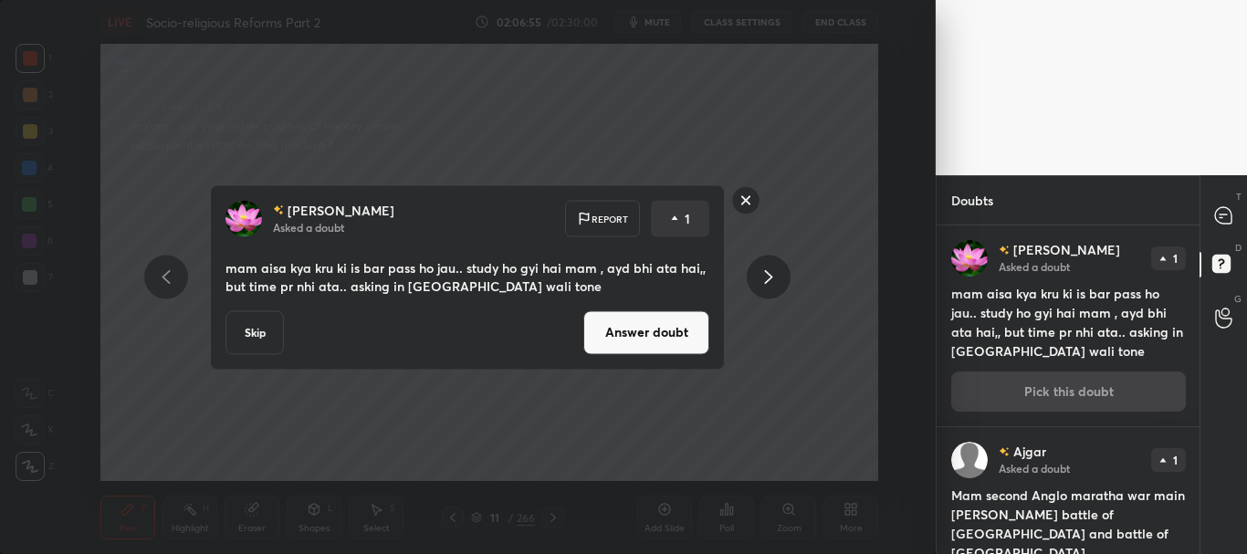
click at [644, 330] on button "Answer doubt" at bounding box center [646, 332] width 126 height 44
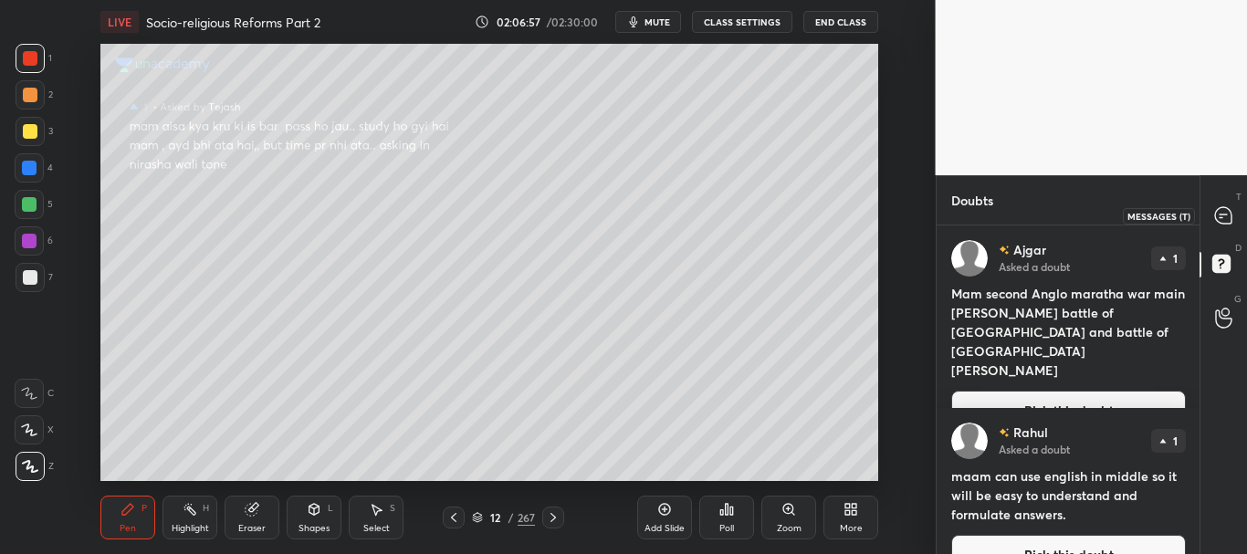
click at [1223, 215] on icon at bounding box center [1223, 215] width 16 height 16
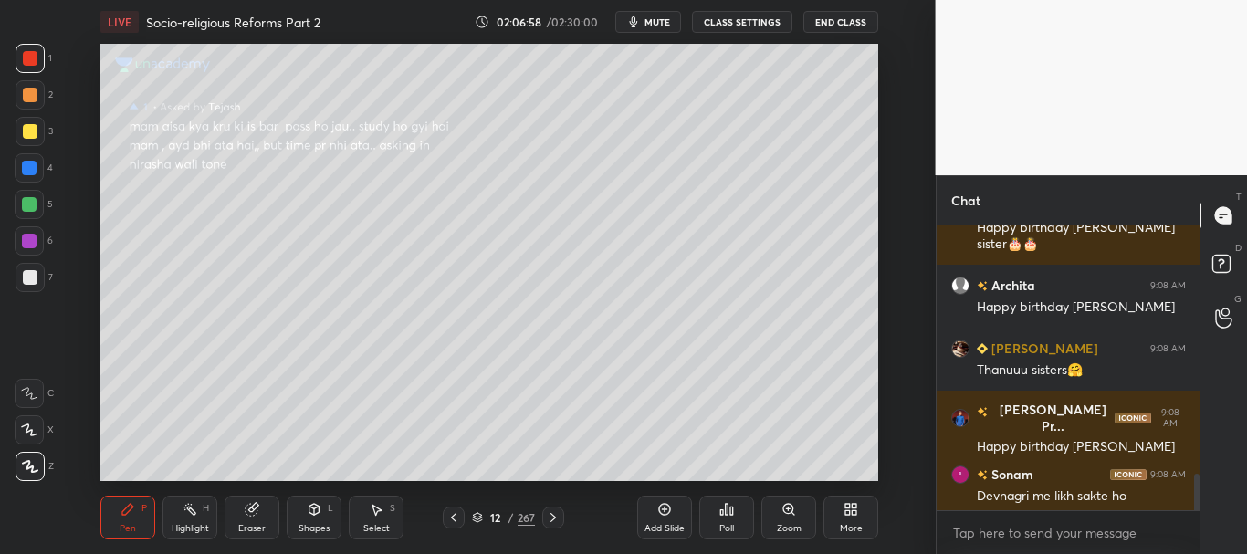
scroll to position [2449, 0]
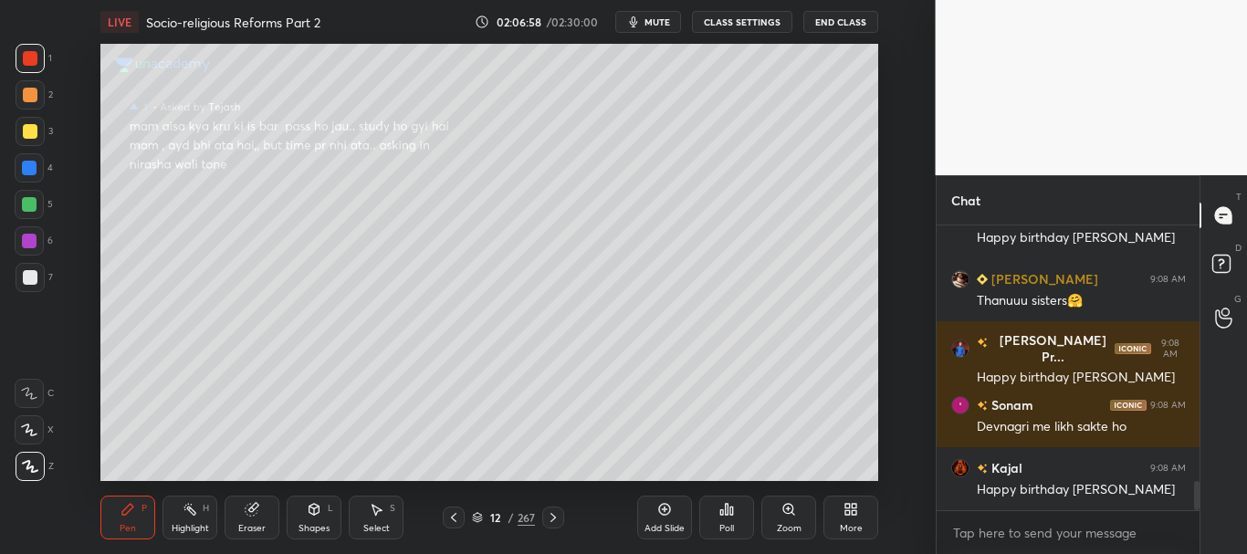
drag, startPoint x: 1194, startPoint y: 487, endPoint x: 1209, endPoint y: 521, distance: 37.6
click at [1197, 533] on div "[PERSON_NAME] 9:08 AM Happy birthday [PERSON_NAME] sister🎂🎂 [PERSON_NAME] 9:08 …" at bounding box center [1069, 389] width 264 height 329
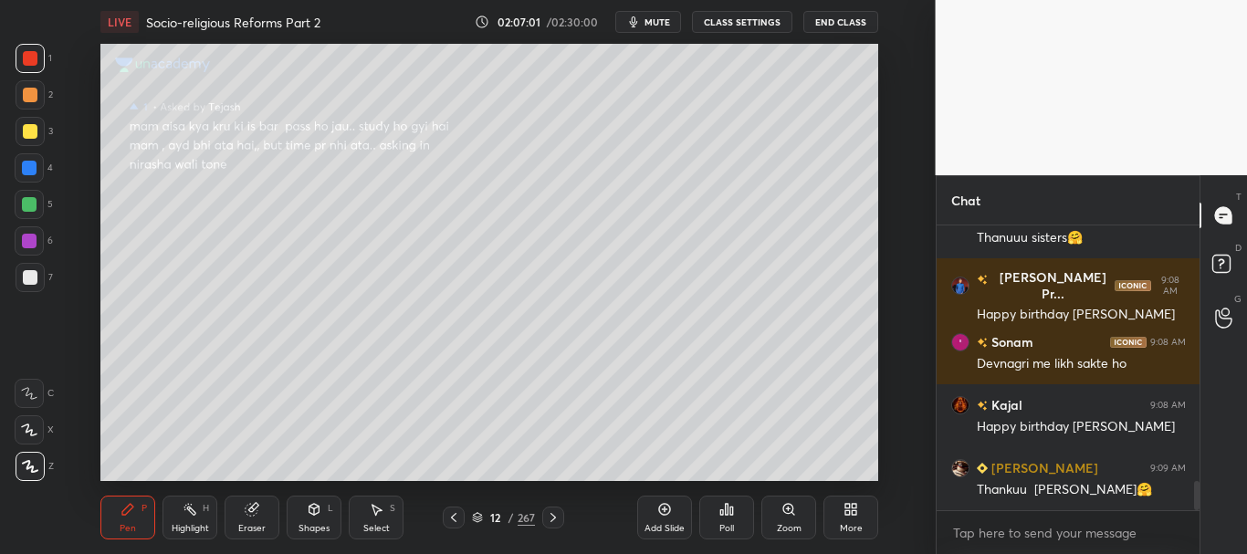
click at [35, 133] on div at bounding box center [30, 131] width 15 height 15
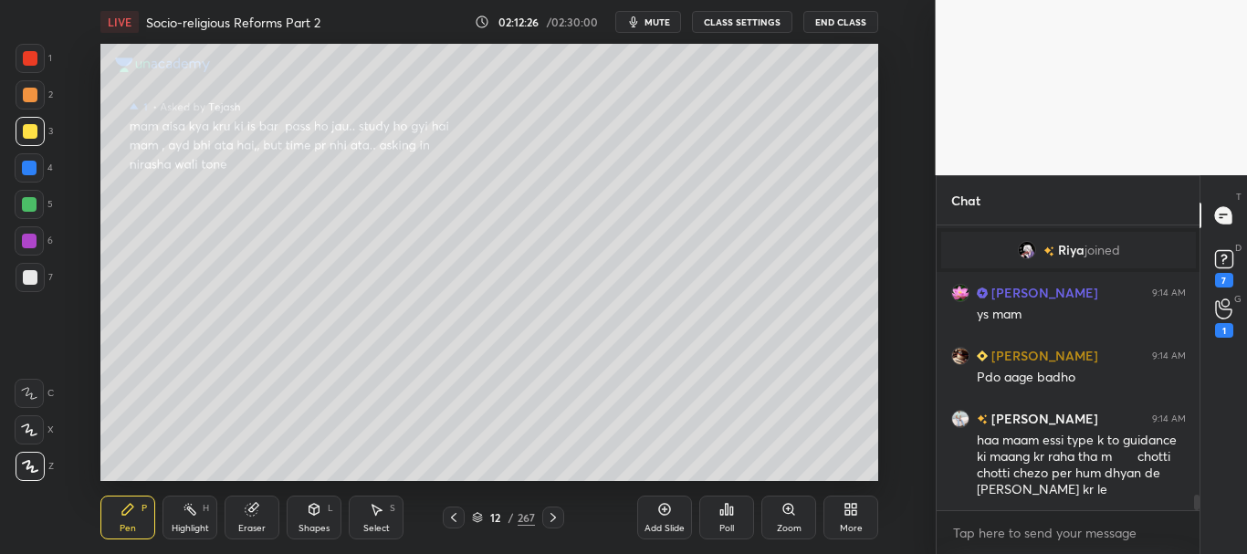
scroll to position [5016, 0]
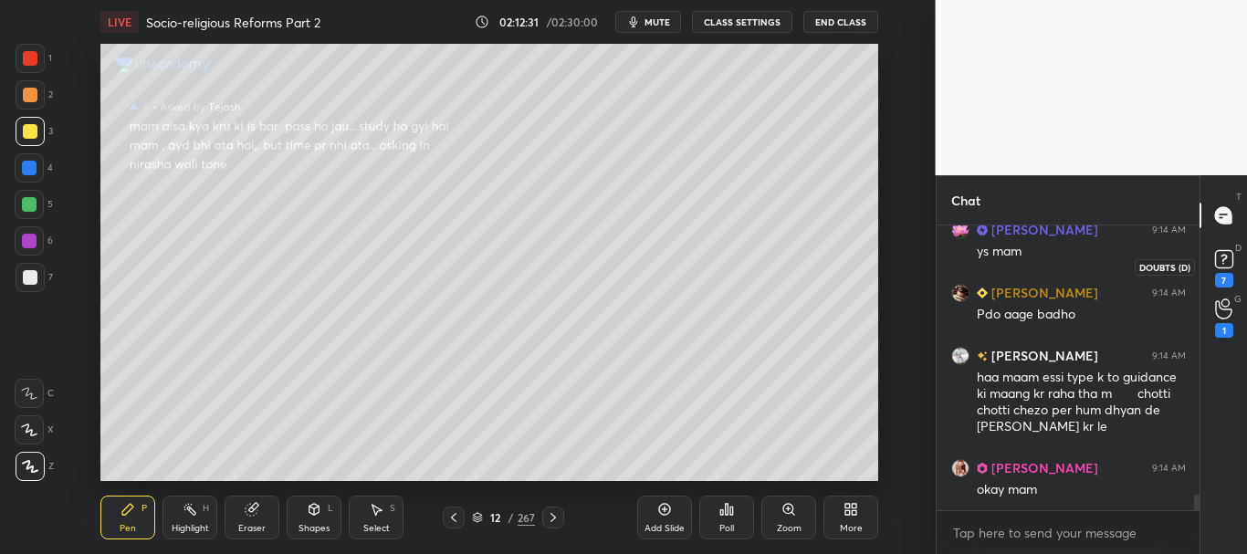
click at [1226, 266] on rect at bounding box center [1223, 259] width 17 height 17
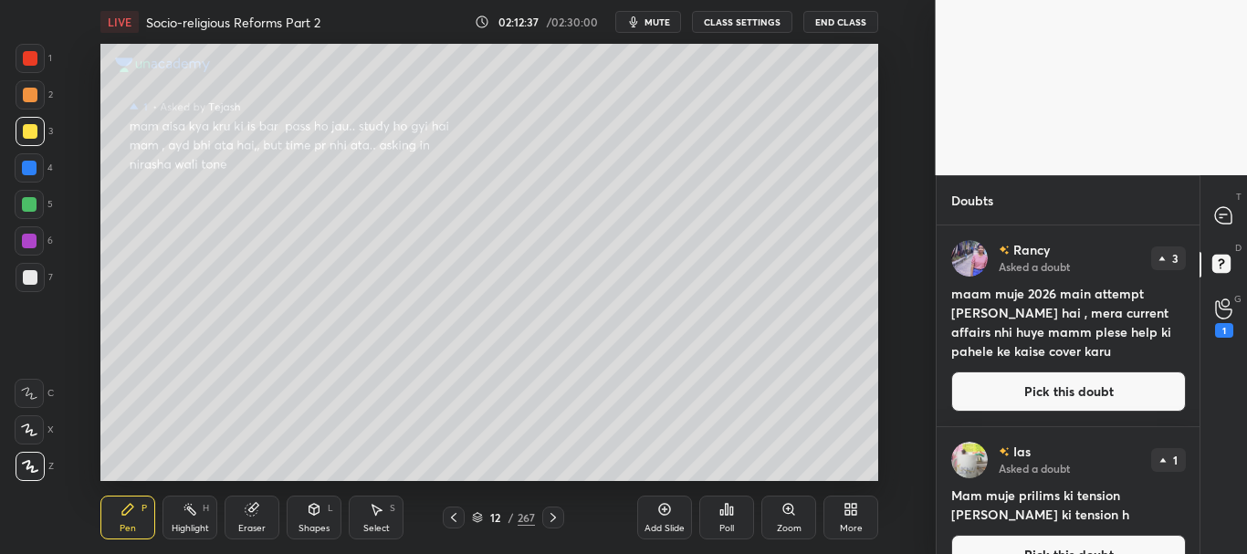
click at [1091, 389] on button "Pick this doubt" at bounding box center [1068, 391] width 235 height 40
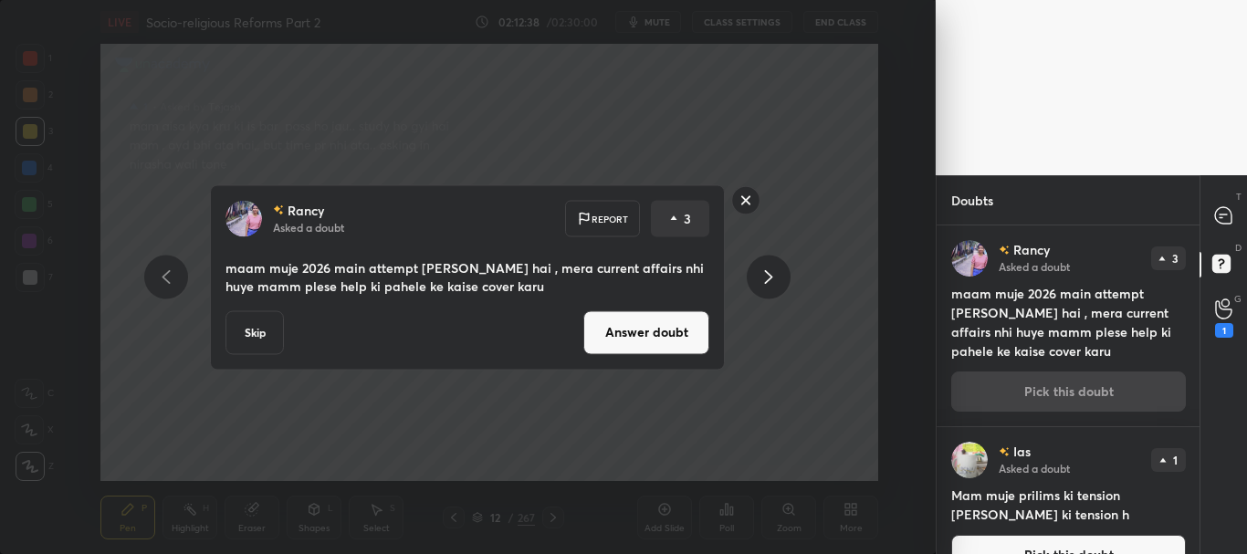
click at [659, 330] on button "Answer doubt" at bounding box center [646, 332] width 126 height 44
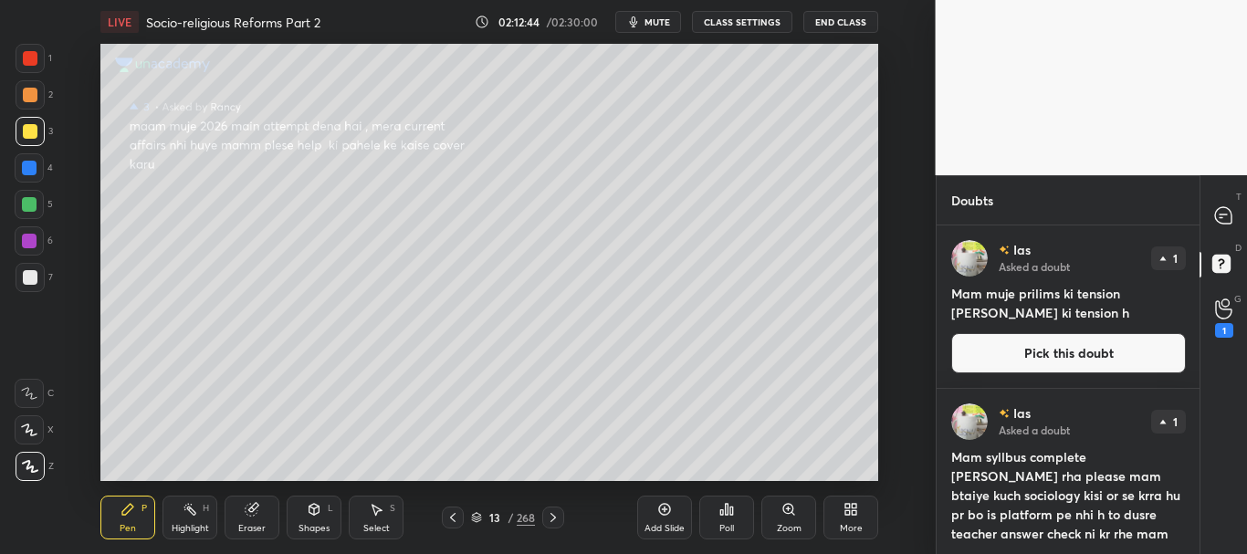
click at [1076, 352] on button "Pick this doubt" at bounding box center [1068, 353] width 235 height 40
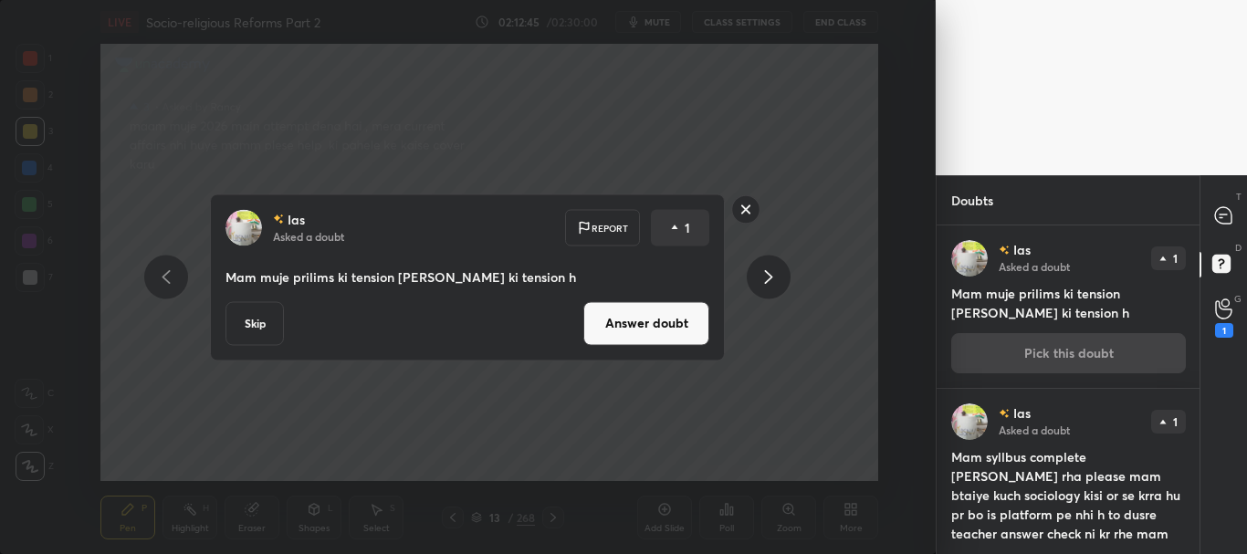
click at [677, 323] on button "Answer doubt" at bounding box center [646, 323] width 126 height 44
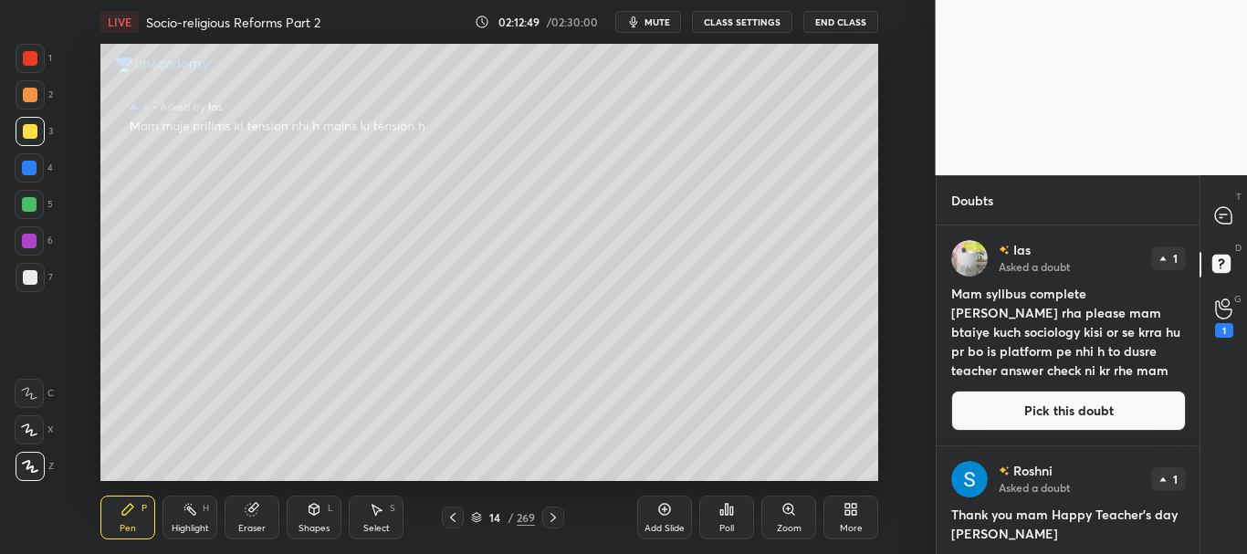
click at [1081, 399] on button "Pick this doubt" at bounding box center [1068, 411] width 235 height 40
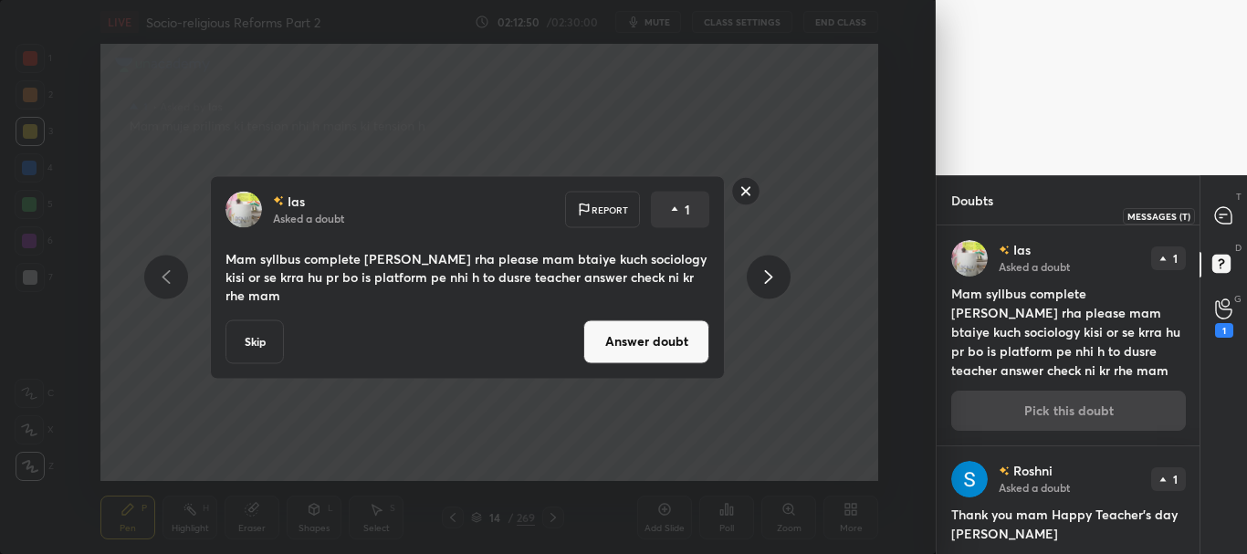
click at [1226, 213] on icon at bounding box center [1223, 215] width 16 height 16
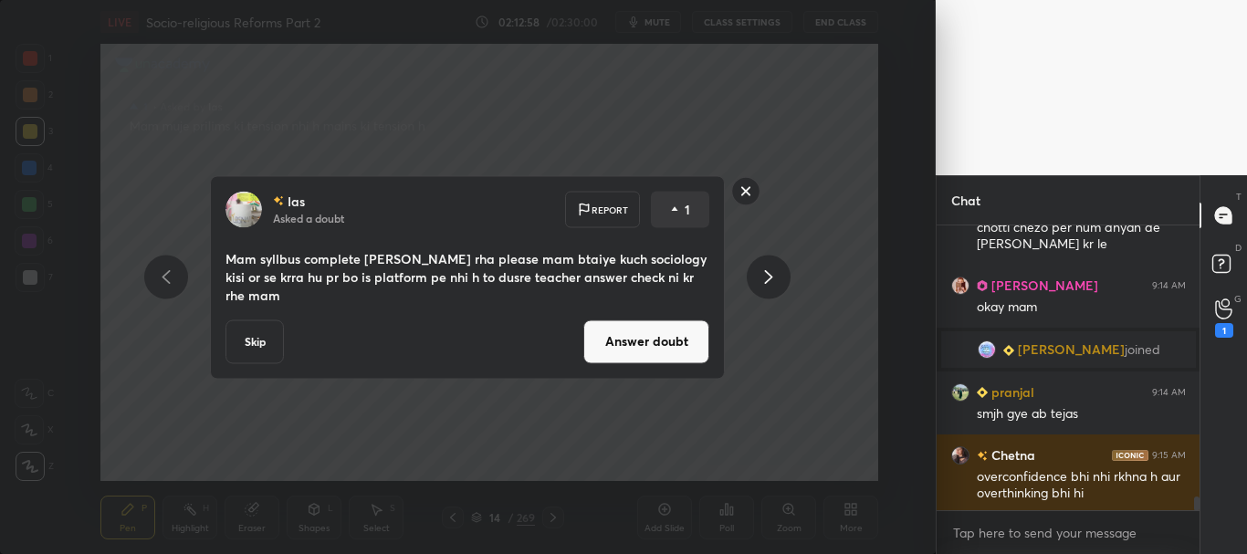
scroll to position [5448, 0]
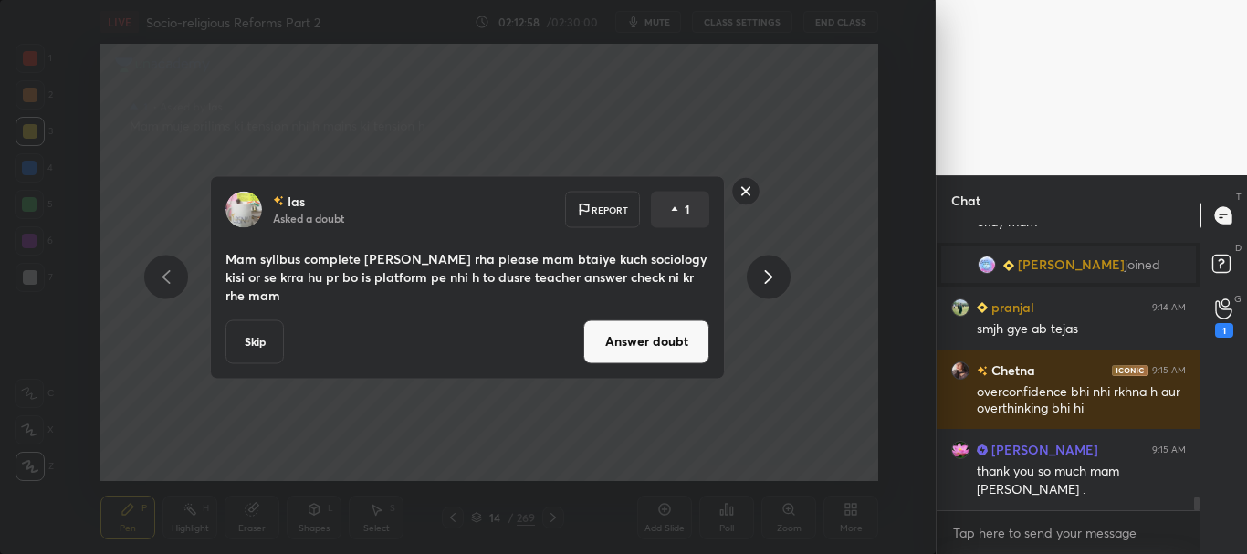
click at [639, 330] on button "Answer doubt" at bounding box center [646, 341] width 126 height 44
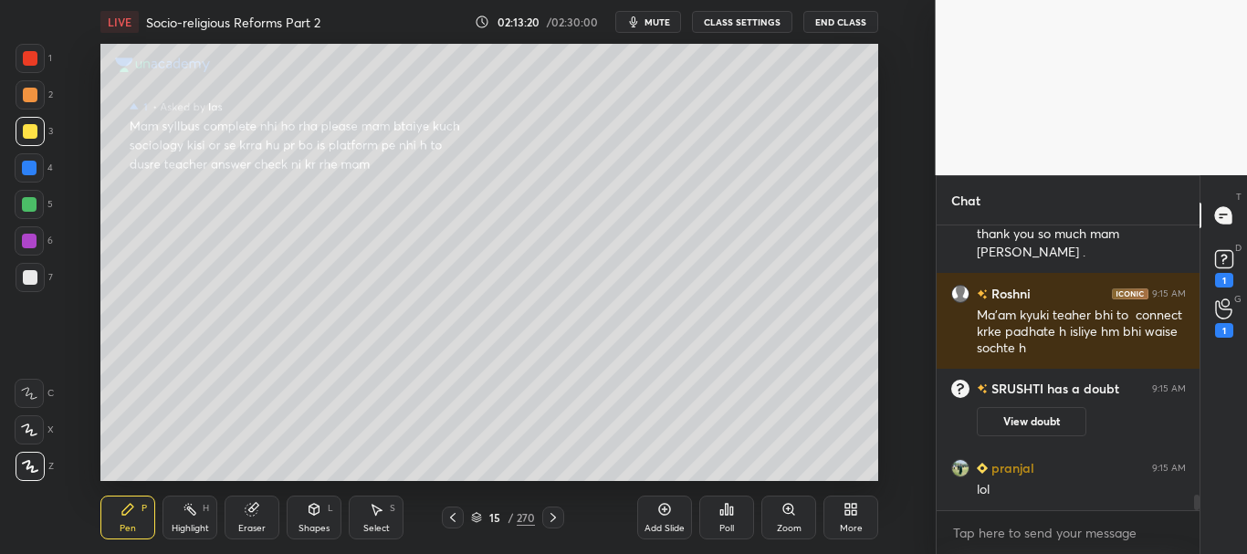
scroll to position [5095, 0]
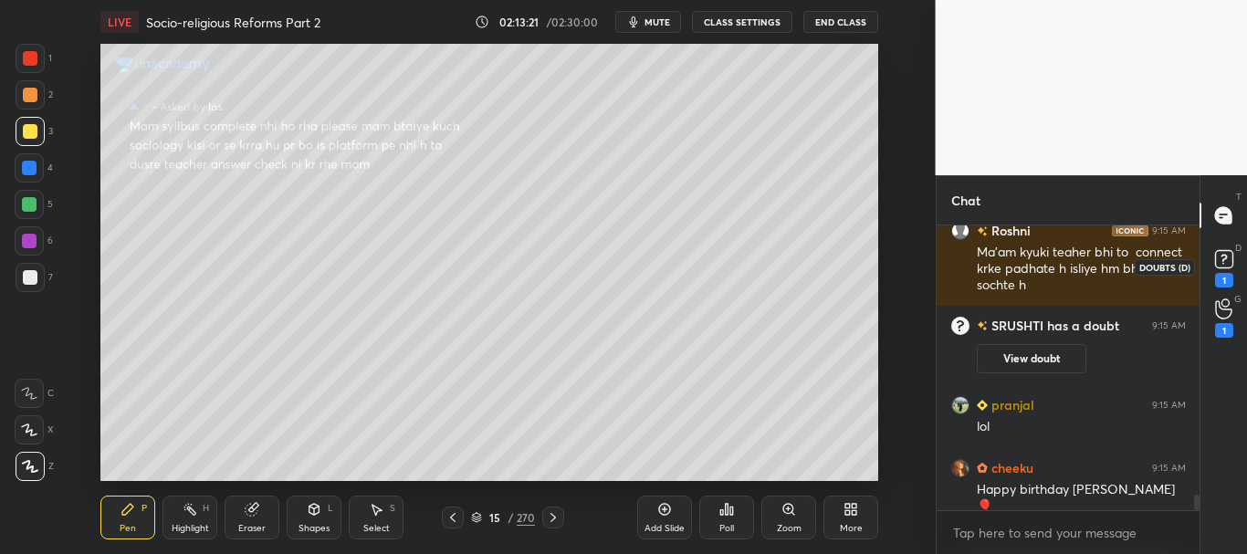
click at [1224, 264] on rect at bounding box center [1223, 259] width 17 height 17
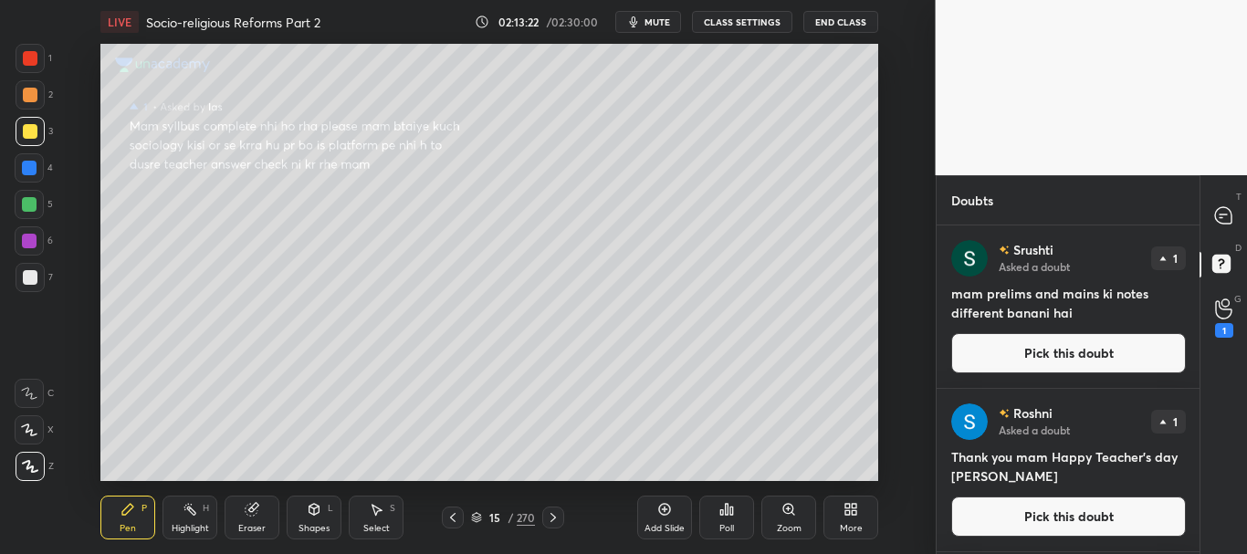
click at [1085, 350] on button "Pick this doubt" at bounding box center [1068, 353] width 235 height 40
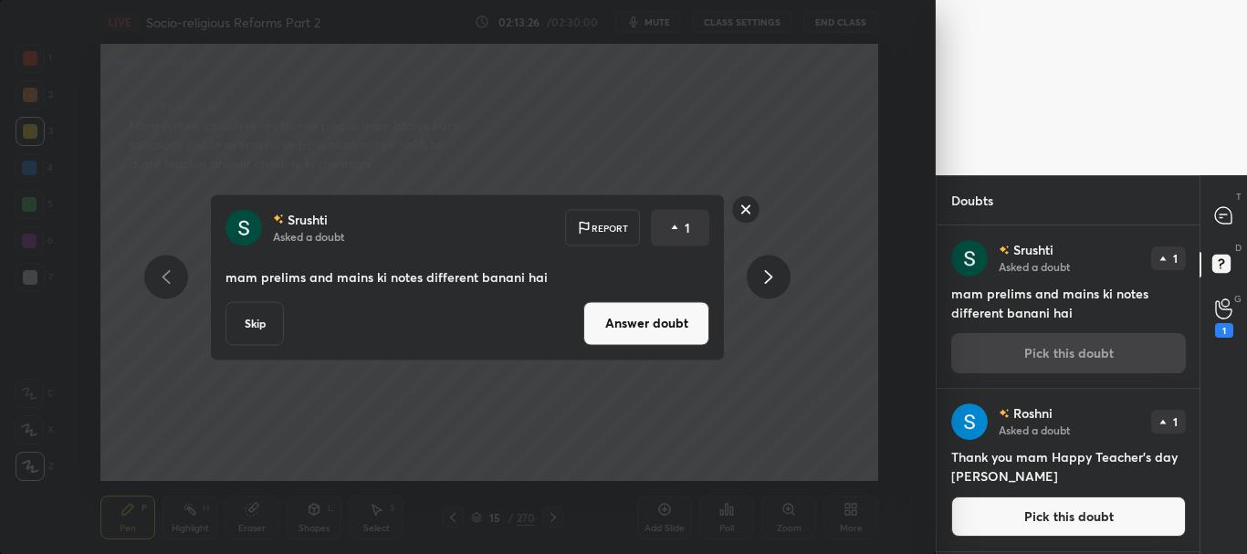
click at [662, 328] on button "Answer doubt" at bounding box center [646, 323] width 126 height 44
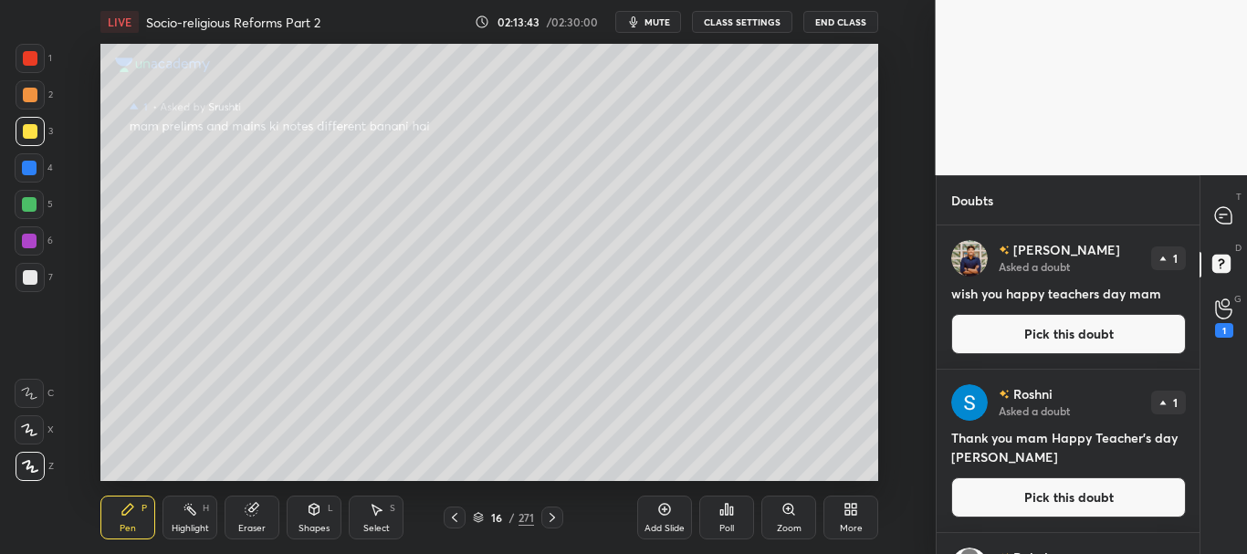
click at [1048, 325] on button "Pick this doubt" at bounding box center [1068, 334] width 235 height 40
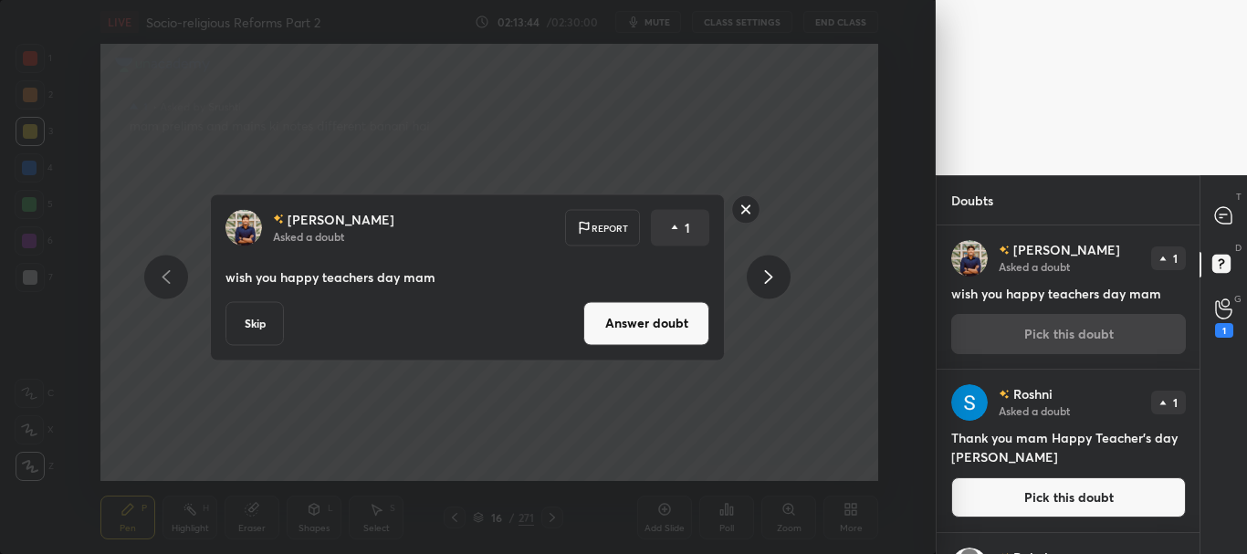
click at [620, 319] on button "Answer doubt" at bounding box center [646, 323] width 126 height 44
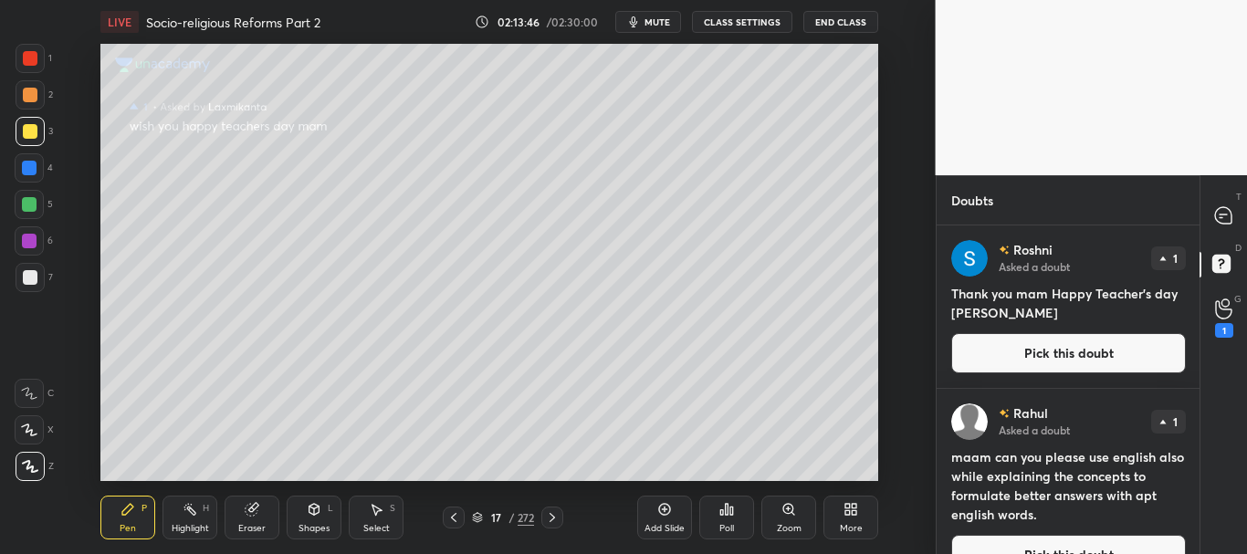
click at [1073, 341] on button "Pick this doubt" at bounding box center [1068, 353] width 235 height 40
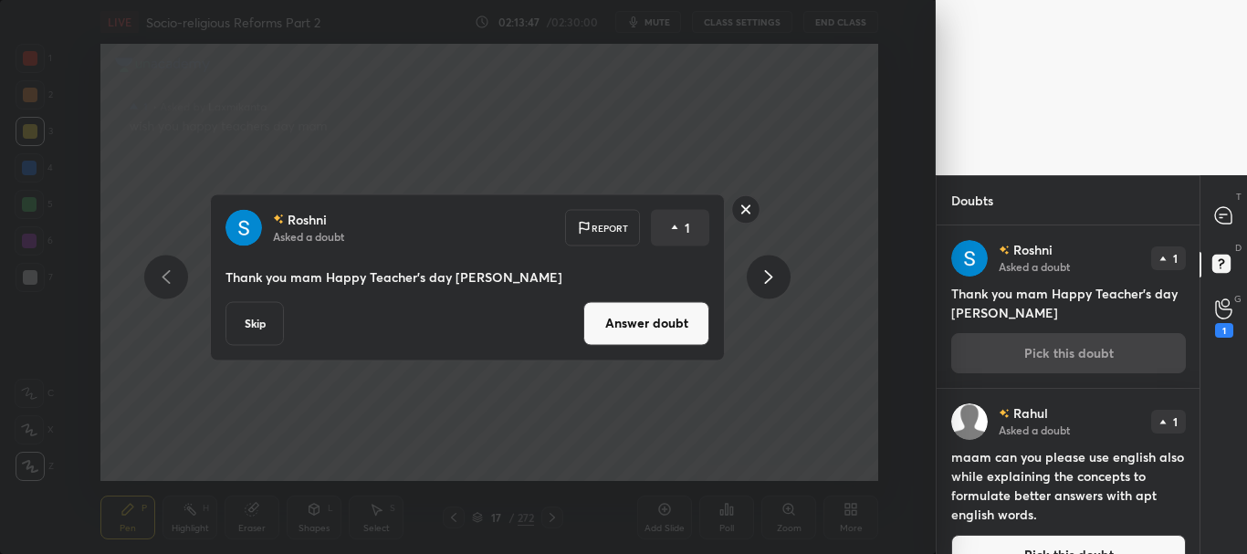
click at [644, 326] on button "Answer doubt" at bounding box center [646, 323] width 126 height 44
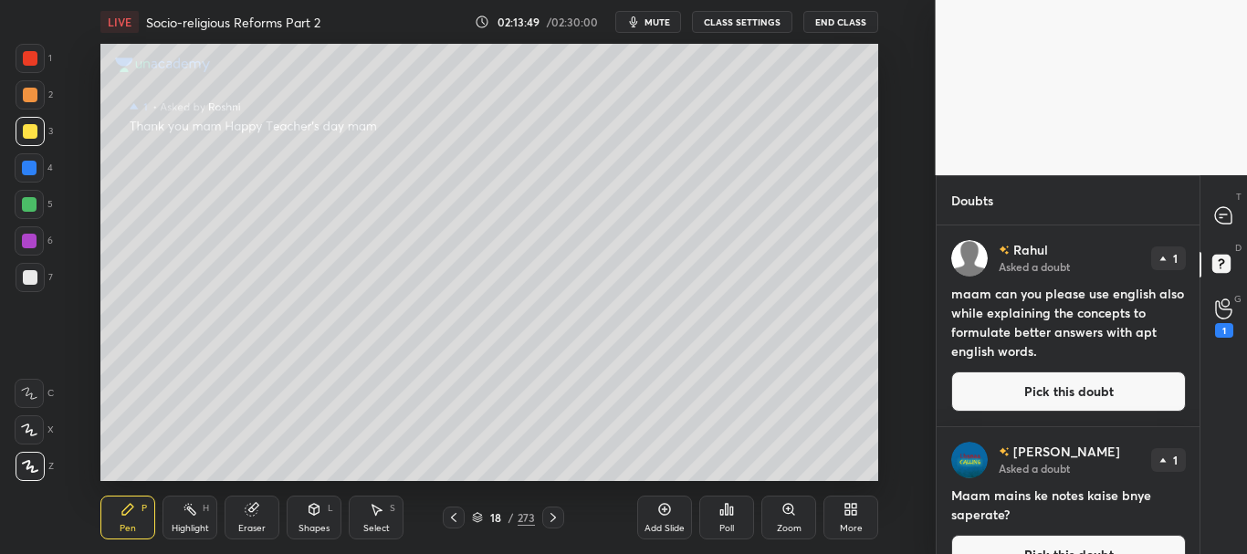
click at [1062, 384] on button "Pick this doubt" at bounding box center [1068, 391] width 235 height 40
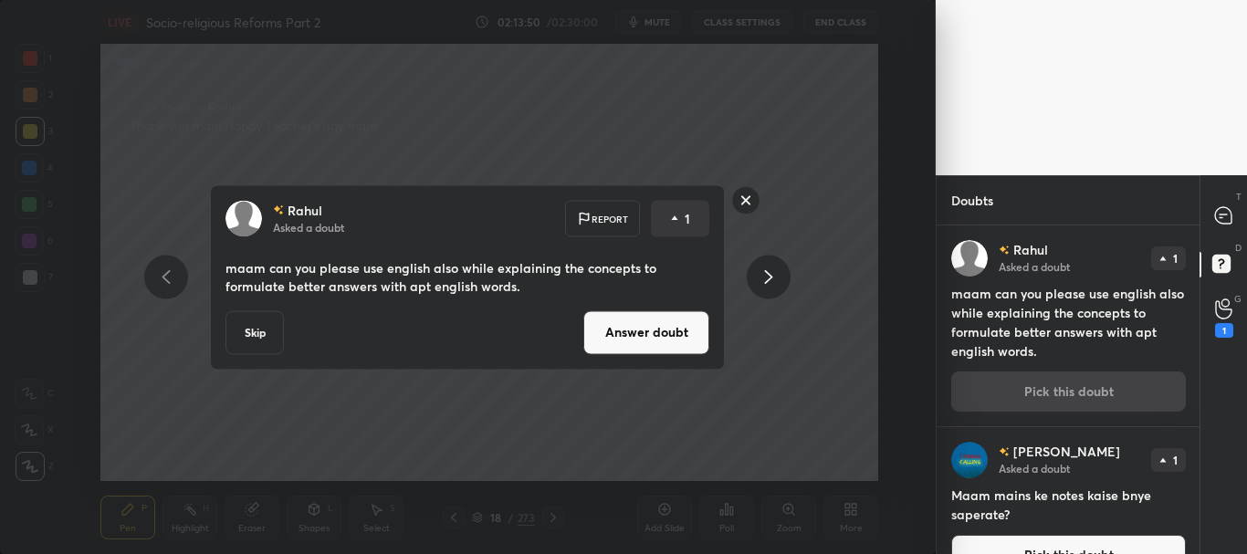
click at [254, 321] on button "Skip" at bounding box center [254, 332] width 58 height 44
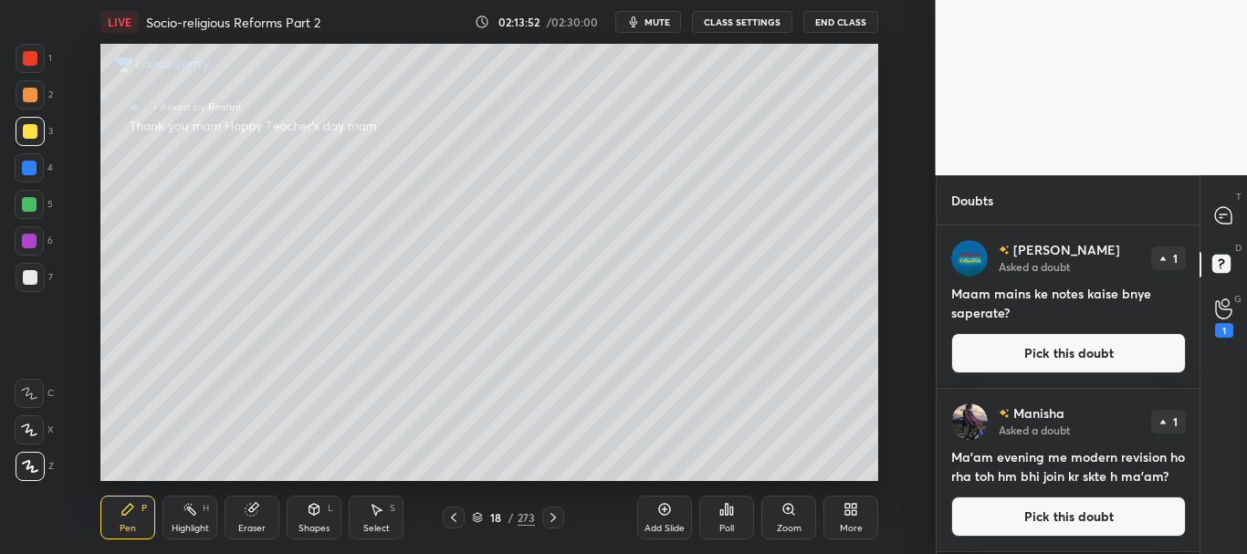
click at [1096, 348] on button "Pick this doubt" at bounding box center [1068, 353] width 235 height 40
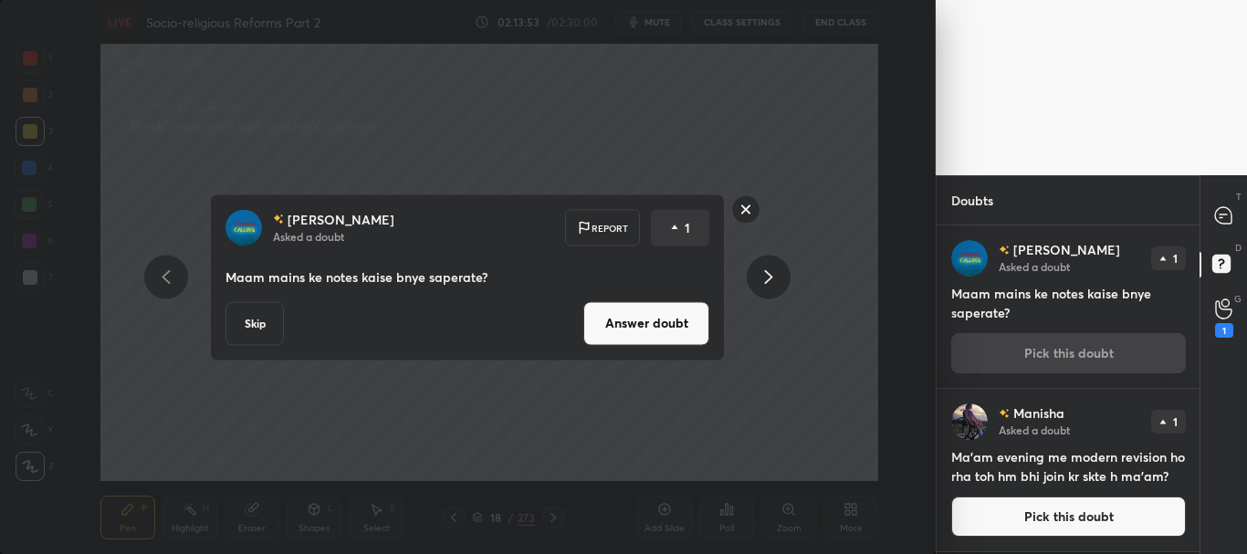
click at [639, 330] on button "Answer doubt" at bounding box center [646, 323] width 126 height 44
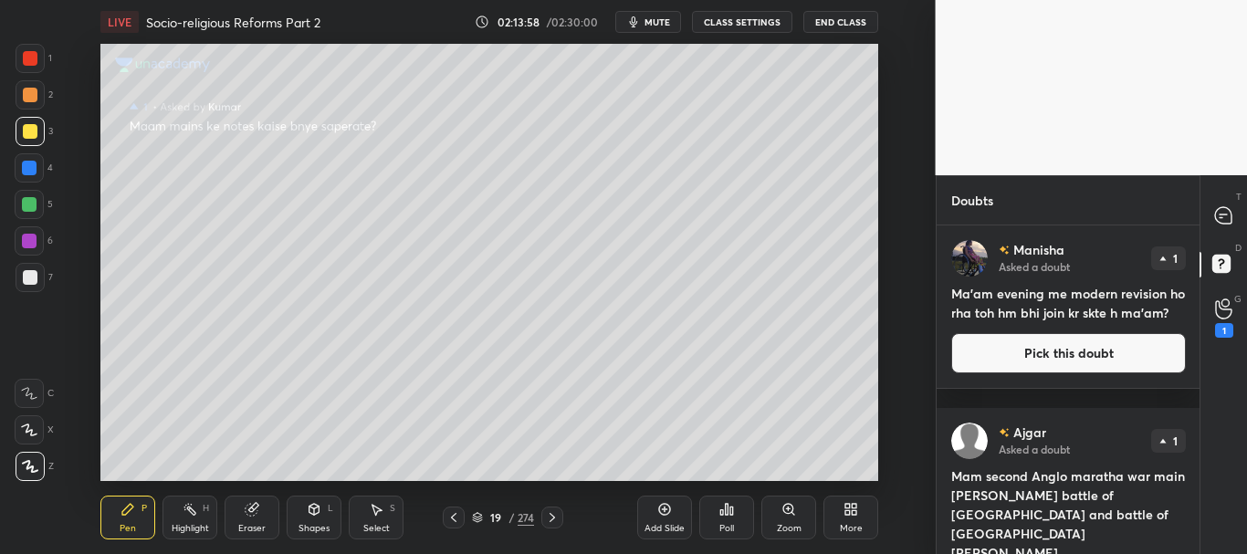
click at [1076, 373] on button "Pick this doubt" at bounding box center [1068, 353] width 235 height 40
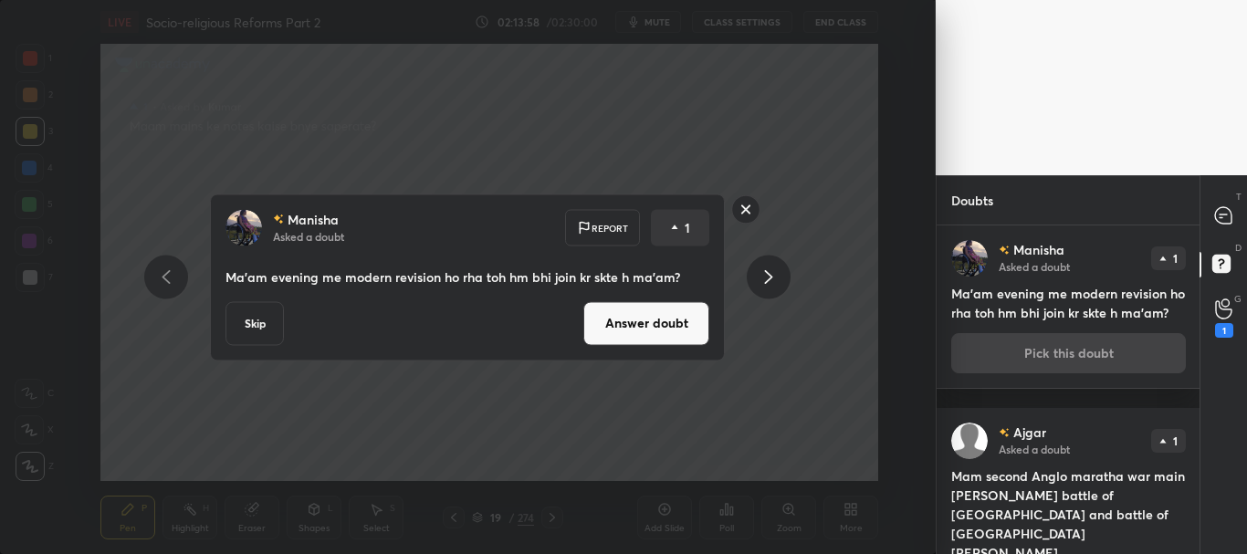
click at [684, 319] on button "Answer doubt" at bounding box center [646, 323] width 126 height 44
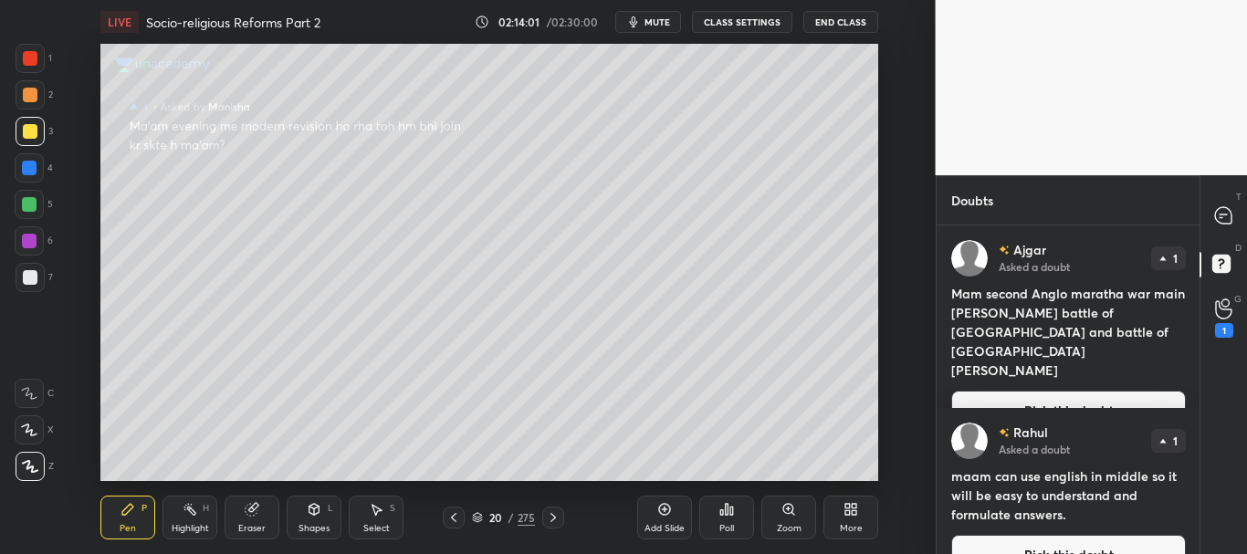
click at [1053, 391] on button "Pick this doubt" at bounding box center [1068, 411] width 235 height 40
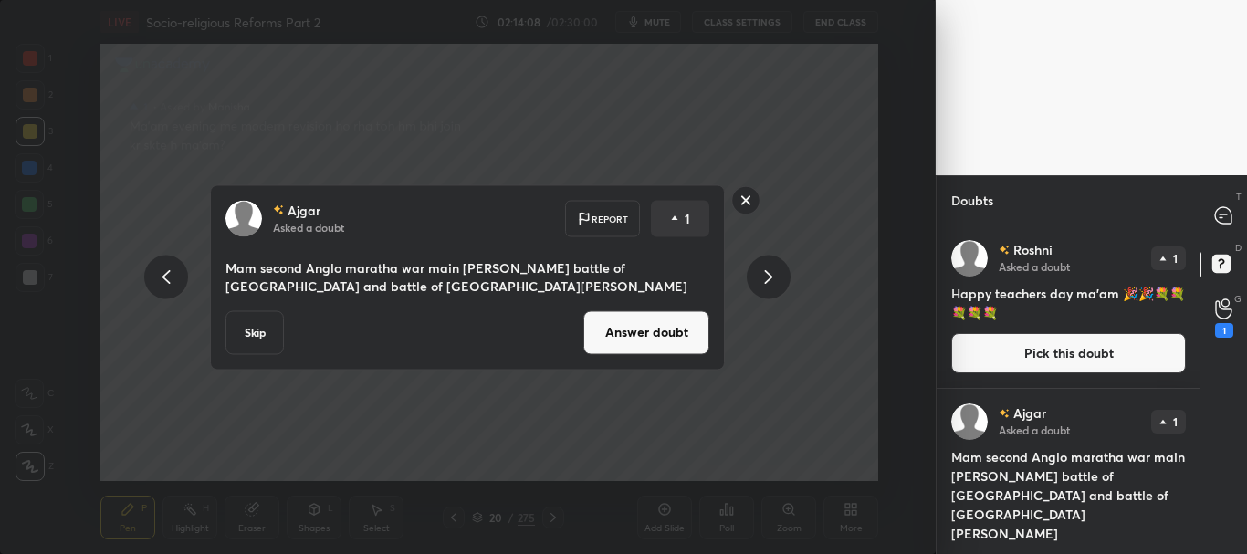
click at [658, 331] on button "Answer doubt" at bounding box center [646, 332] width 126 height 44
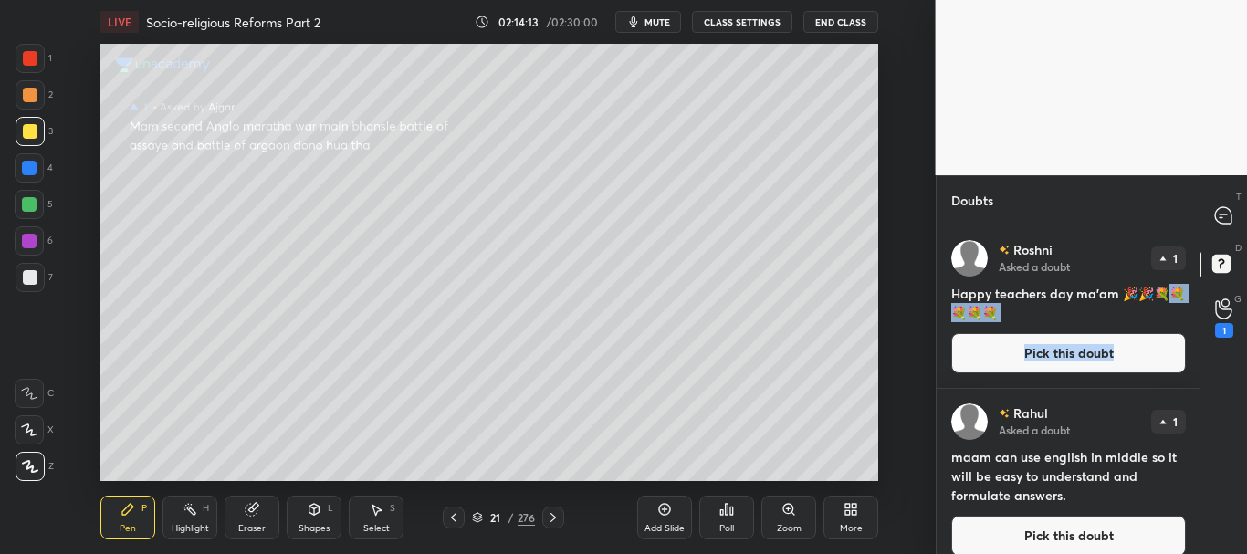
drag, startPoint x: 1192, startPoint y: 290, endPoint x: 1188, endPoint y: 347, distance: 56.7
click at [1190, 350] on div "[PERSON_NAME] Asked a doubt 1 Happy teachers day ma'am 🎉🎉💐💐💐💐💐 Pick this doubt" at bounding box center [1069, 306] width 264 height 162
click at [1046, 529] on button "Pick this doubt" at bounding box center [1068, 536] width 235 height 40
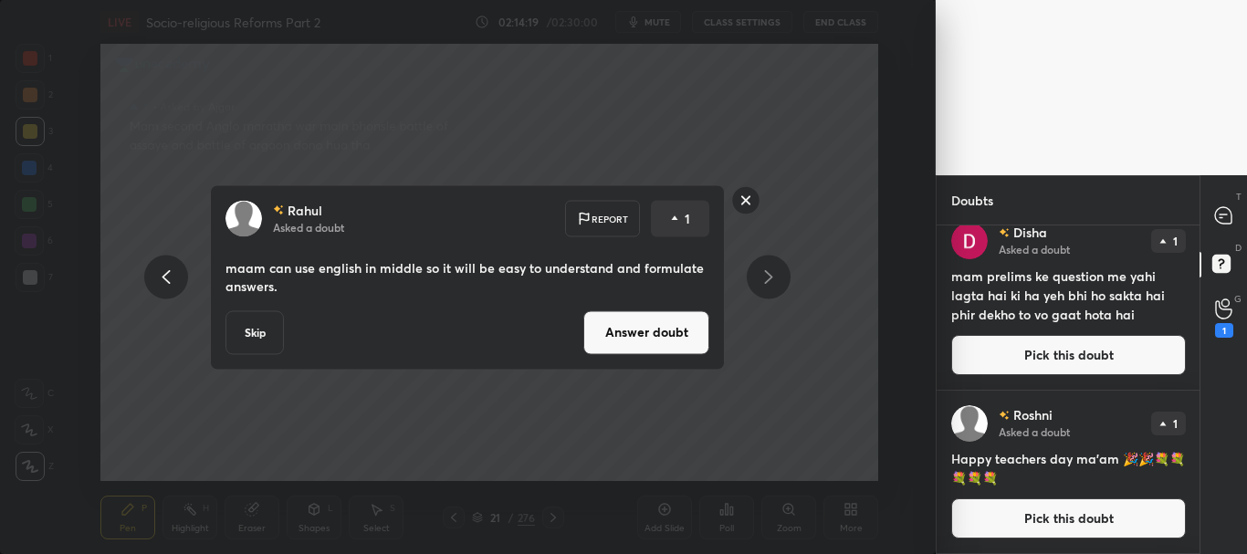
click at [660, 330] on button "Answer doubt" at bounding box center [646, 332] width 126 height 44
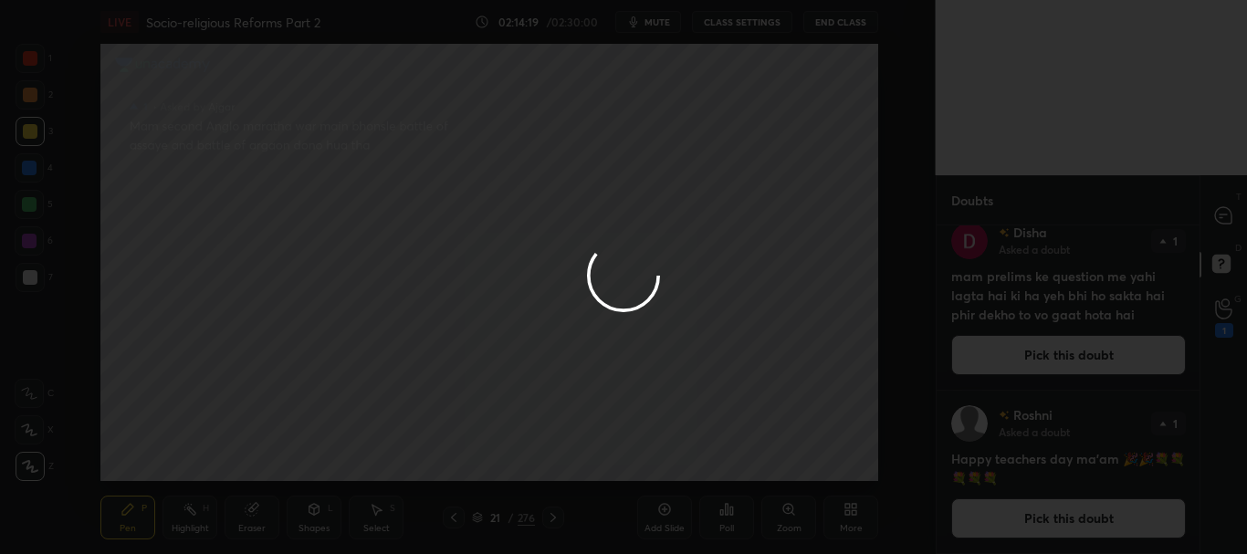
scroll to position [0, 0]
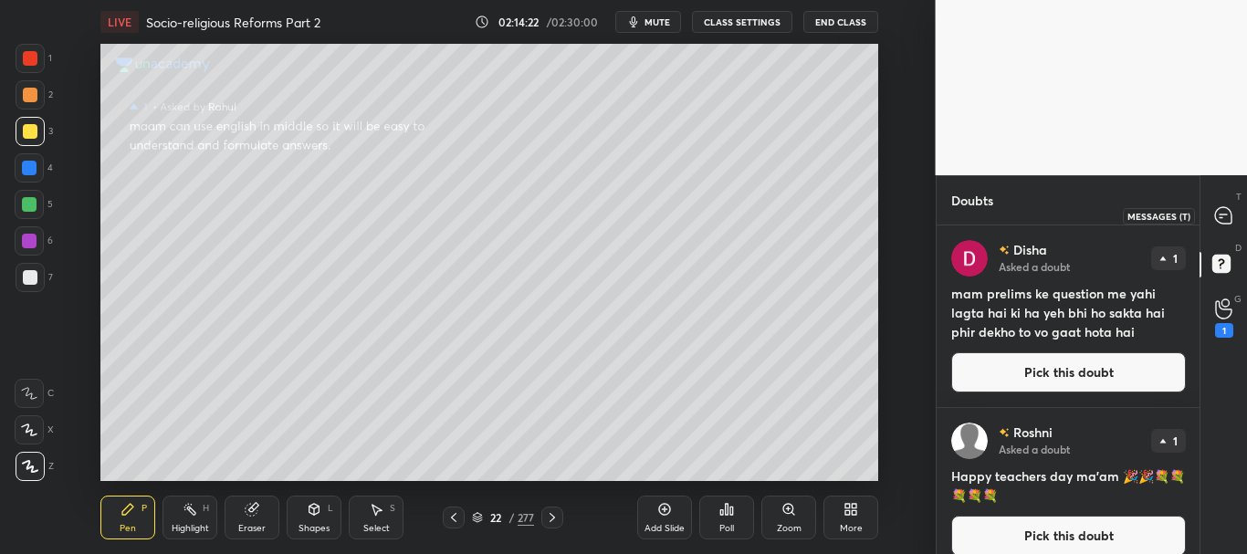
click at [1220, 215] on icon at bounding box center [1223, 215] width 16 height 16
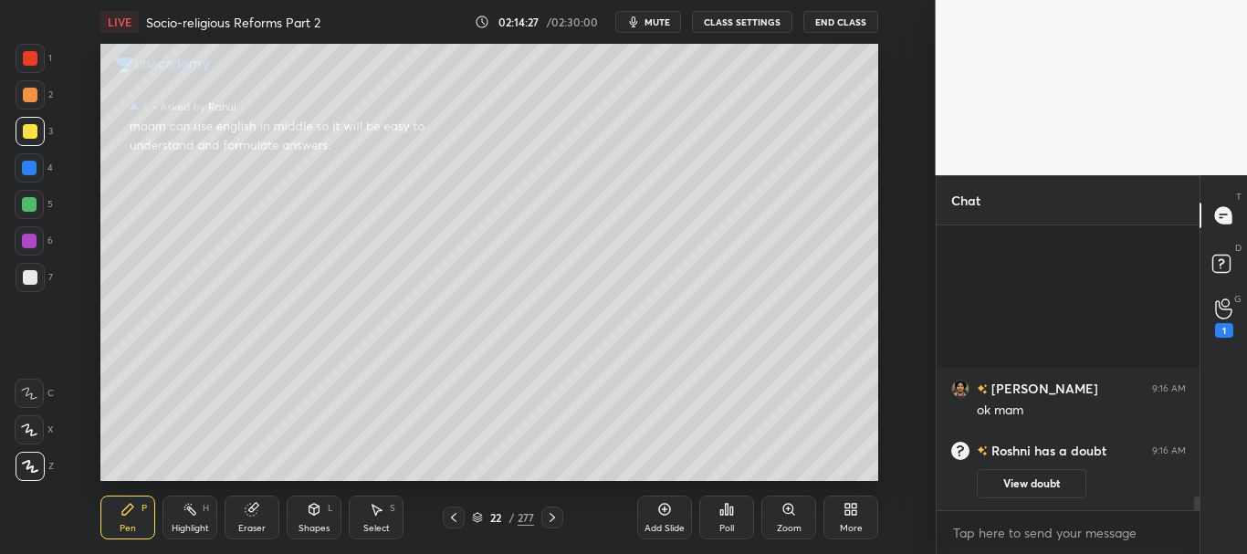
scroll to position [5831, 0]
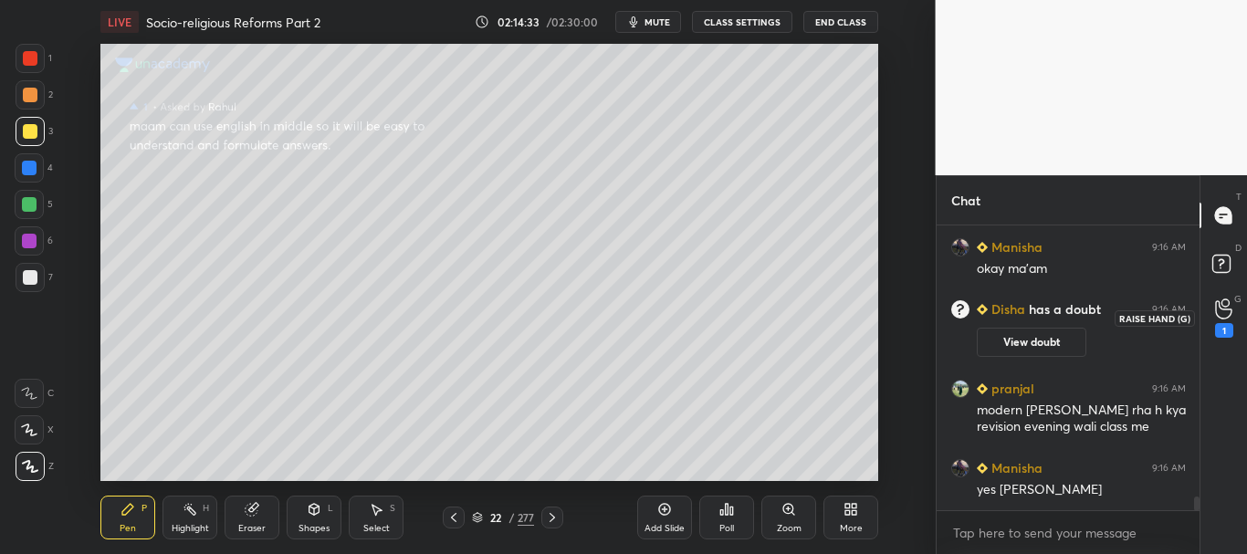
click at [1223, 312] on icon at bounding box center [1223, 308] width 17 height 21
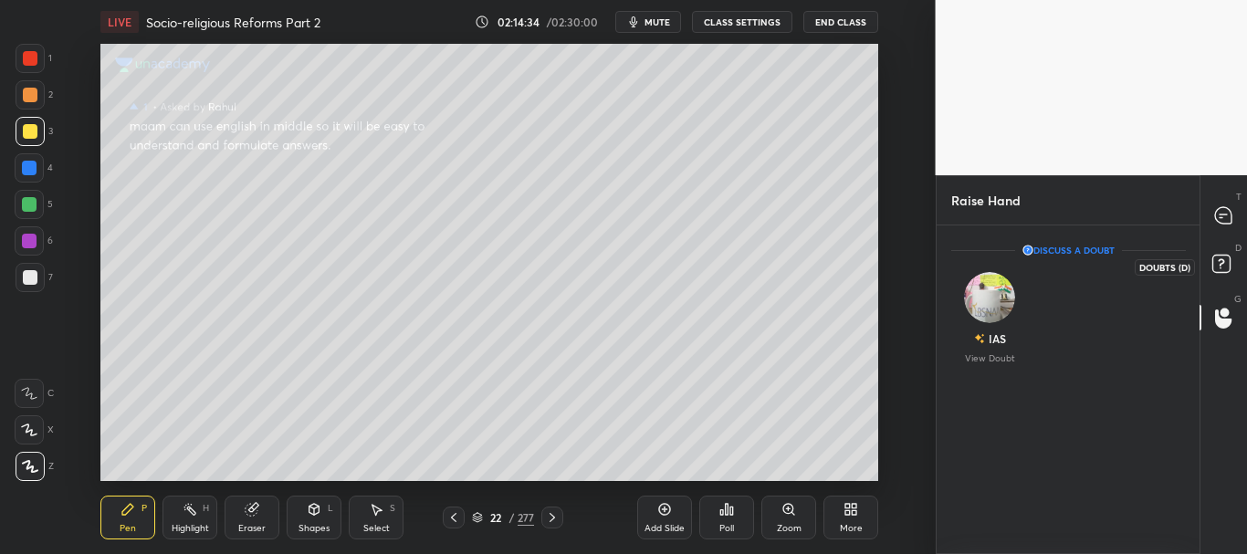
click at [1228, 268] on rect at bounding box center [1220, 264] width 17 height 17
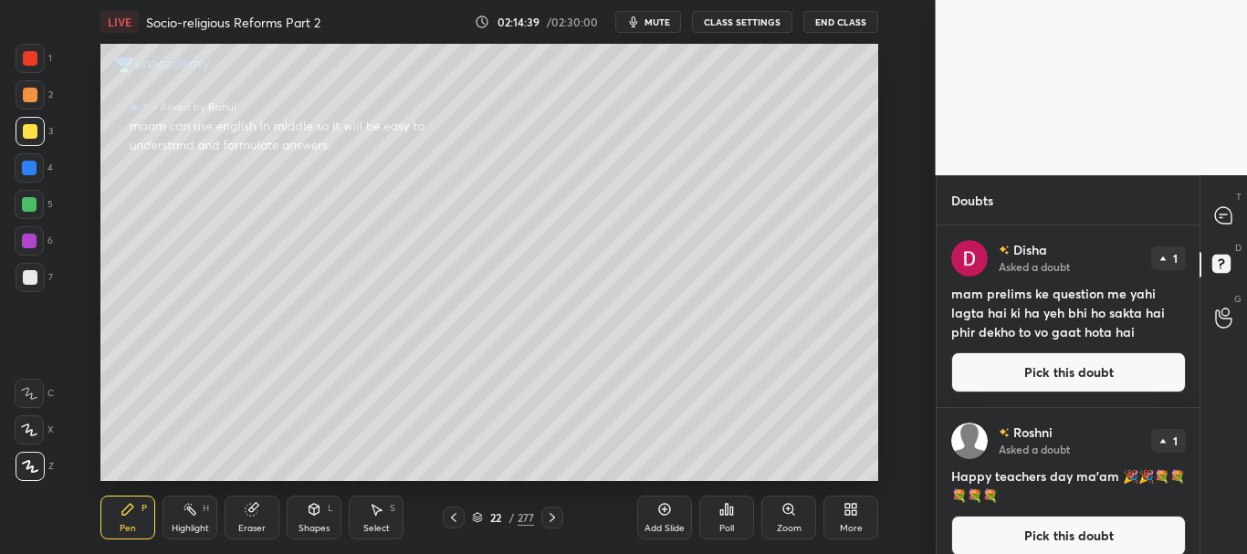
click at [1071, 369] on button "Pick this doubt" at bounding box center [1068, 372] width 235 height 40
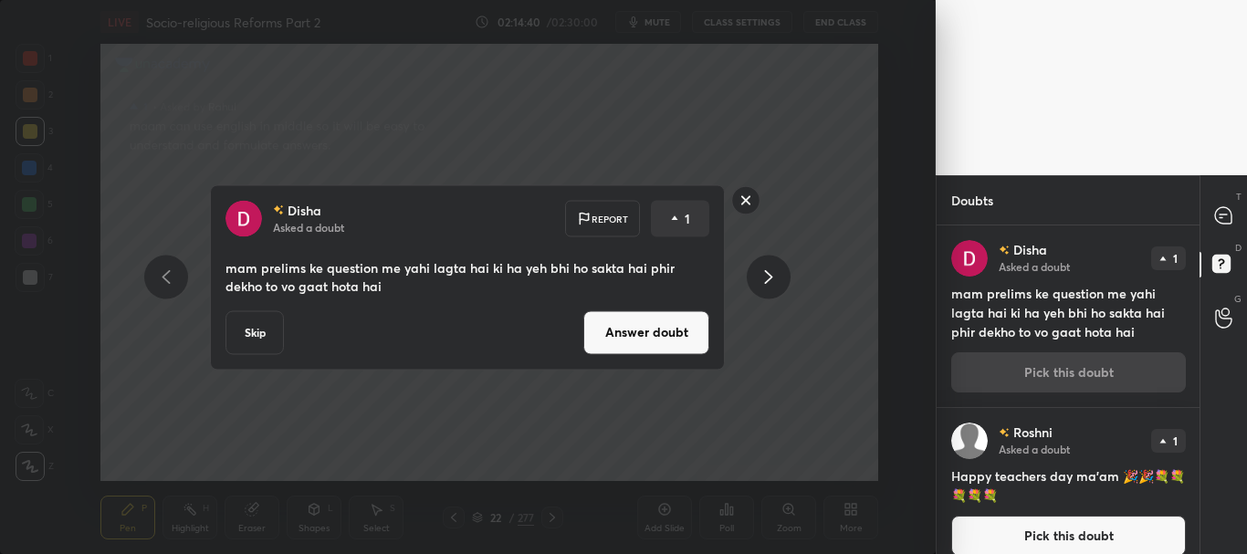
click at [608, 321] on button "Answer doubt" at bounding box center [646, 332] width 126 height 44
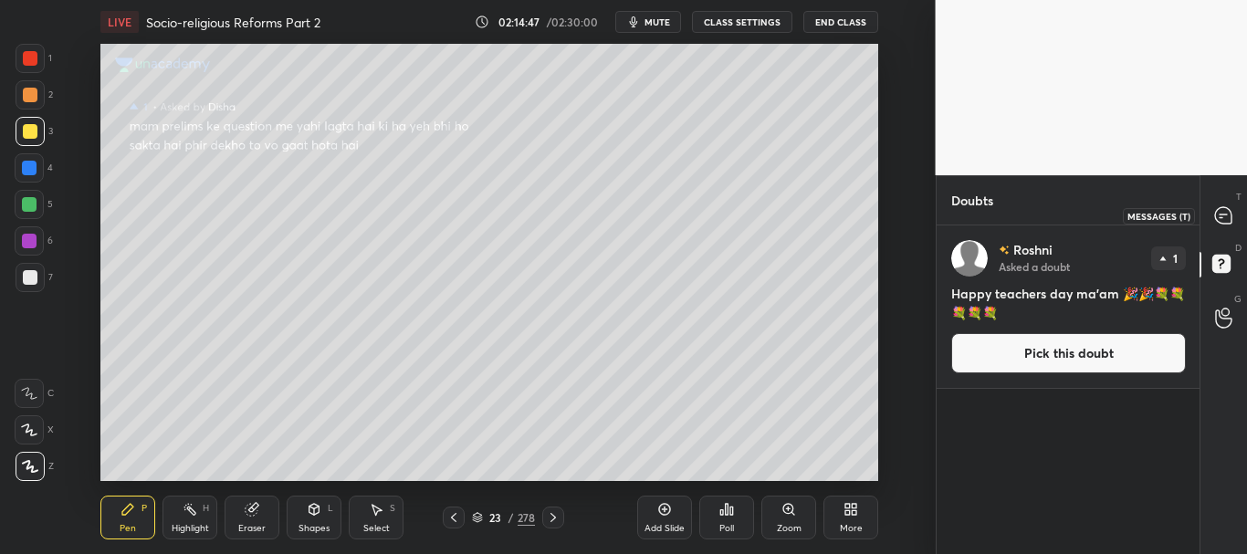
click at [1226, 212] on icon at bounding box center [1223, 215] width 16 height 16
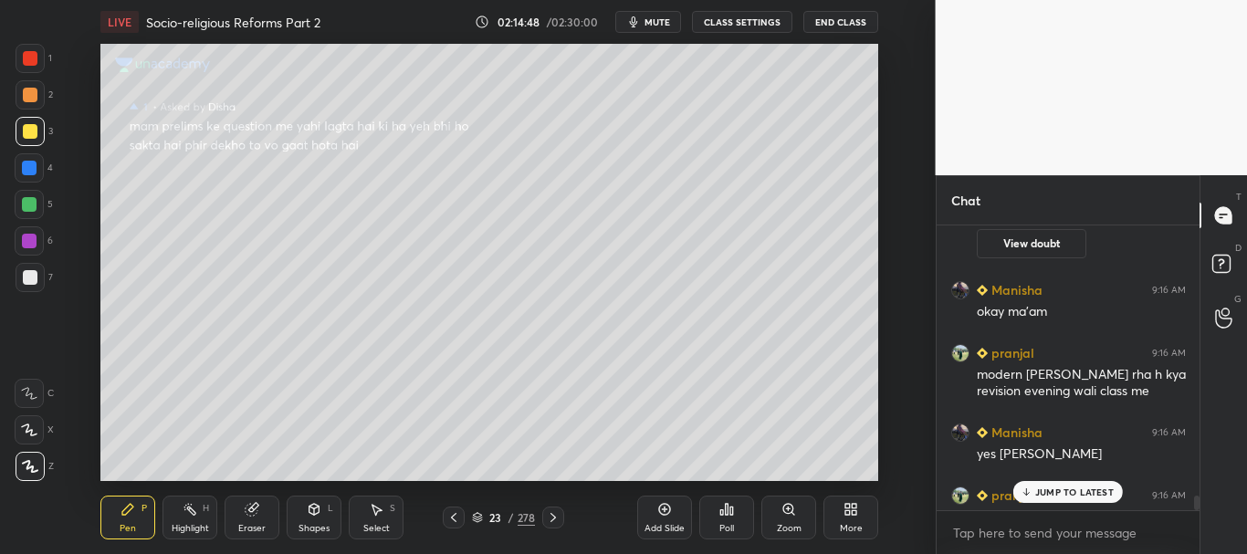
scroll to position [5930, 0]
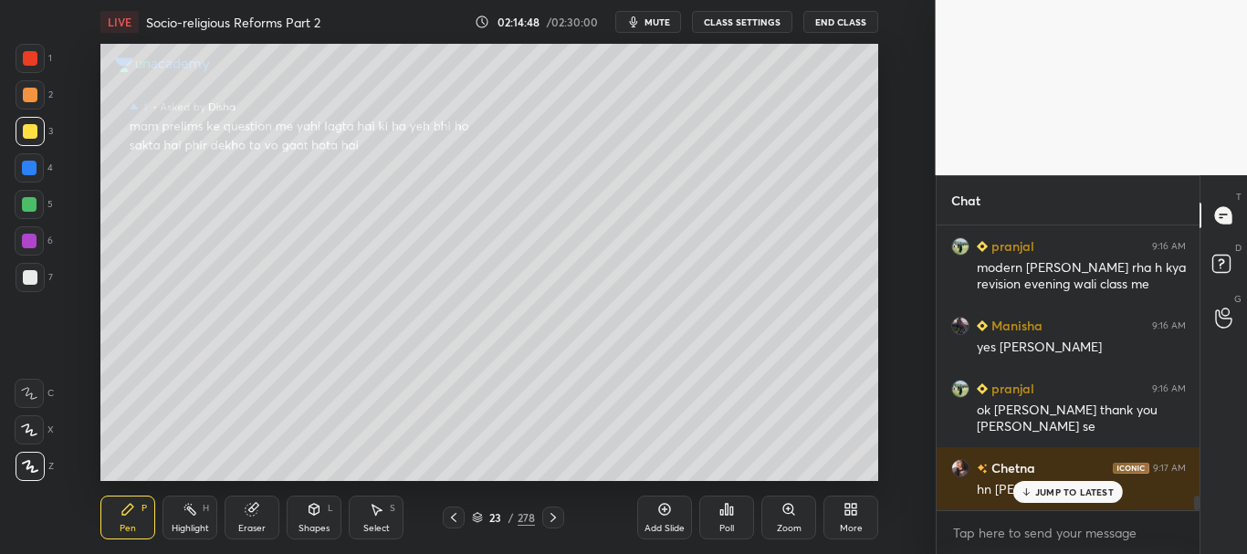
drag, startPoint x: 1195, startPoint y: 497, endPoint x: 1197, endPoint y: 509, distance: 12.9
click at [1197, 509] on div at bounding box center [1196, 503] width 5 height 15
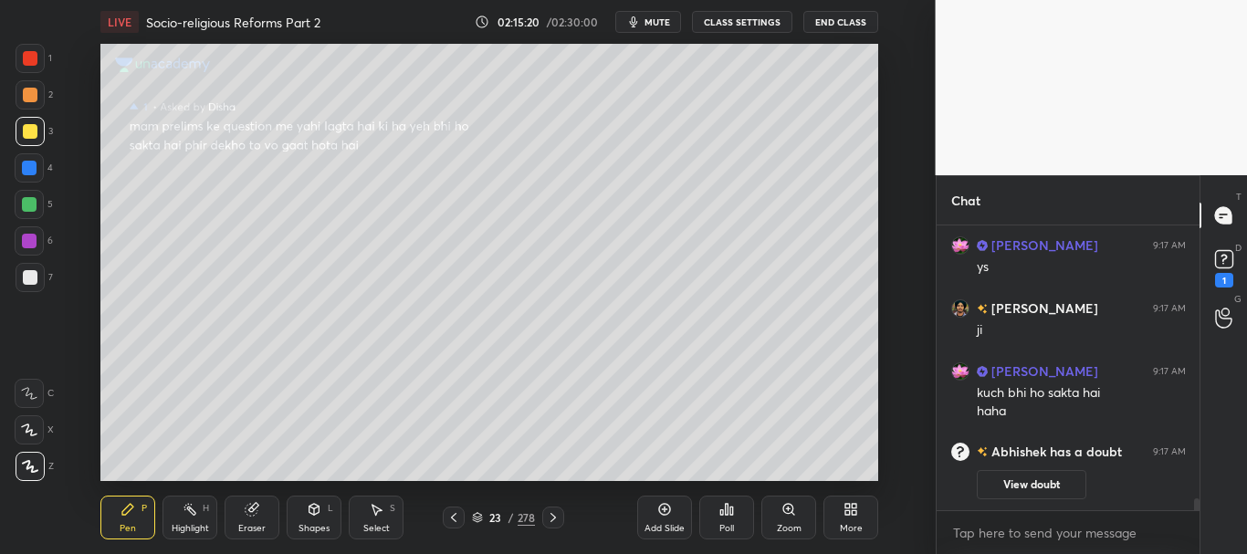
scroll to position [5701, 0]
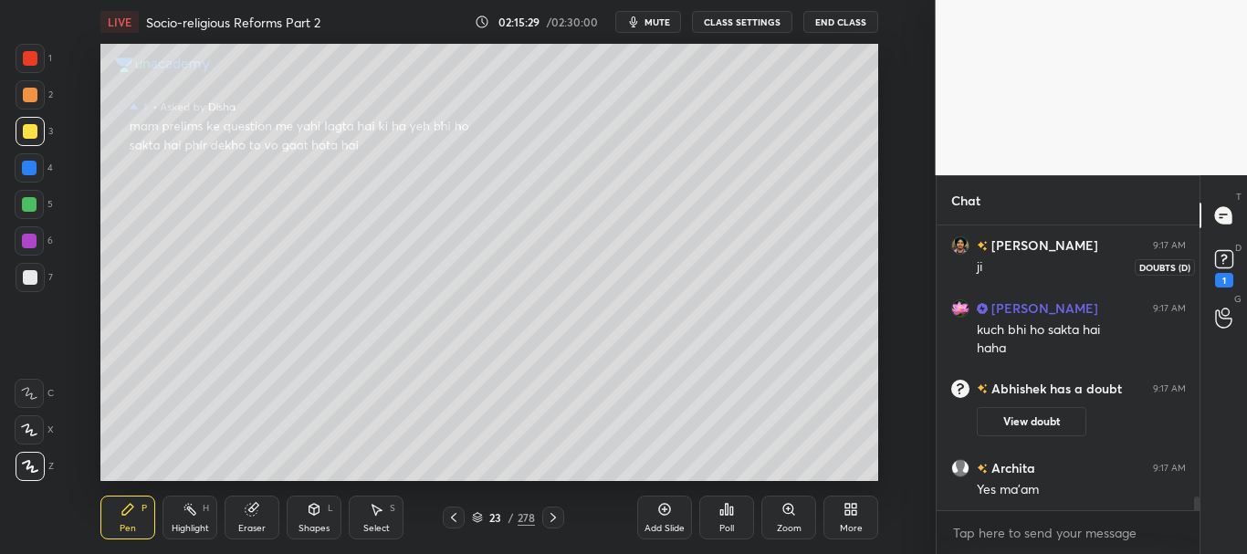
click at [1234, 271] on icon at bounding box center [1223, 259] width 27 height 27
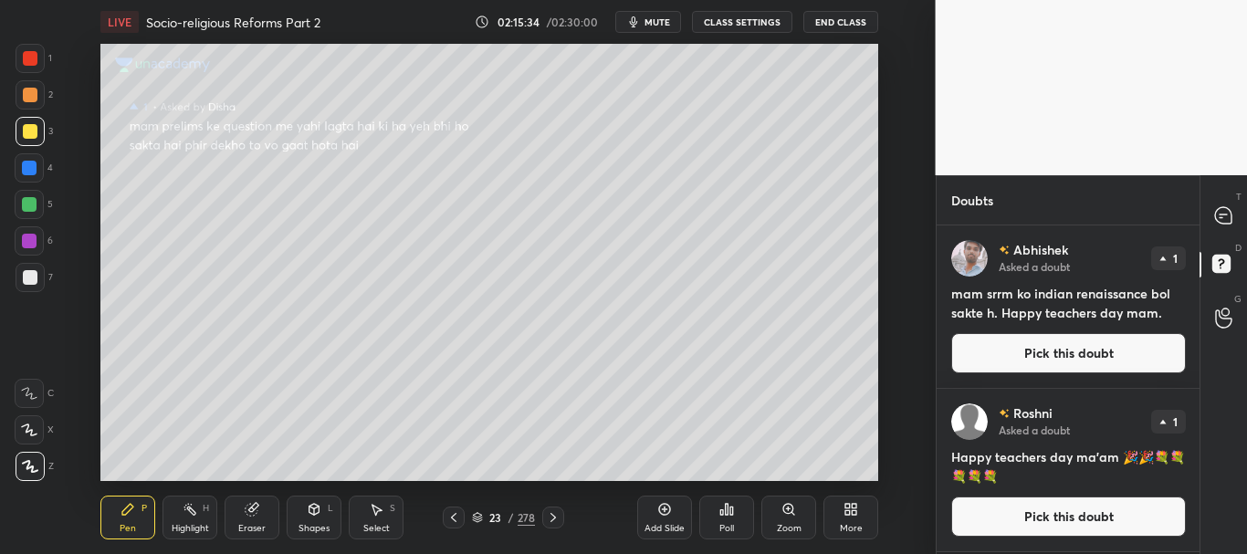
click at [1084, 353] on button "Pick this doubt" at bounding box center [1068, 353] width 235 height 40
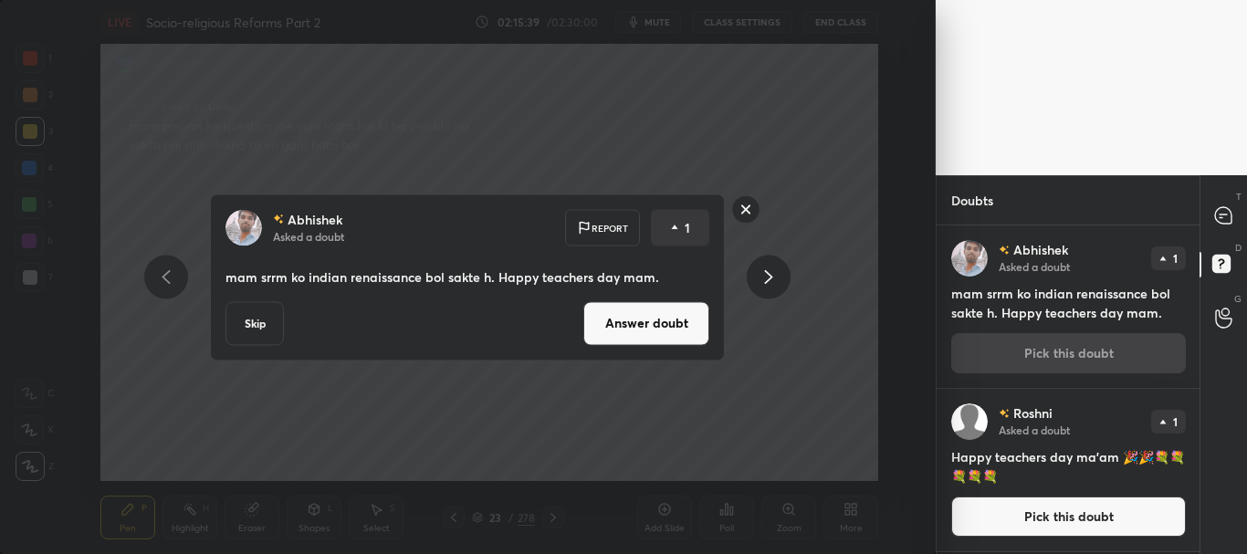
click at [653, 327] on button "Answer doubt" at bounding box center [646, 323] width 126 height 44
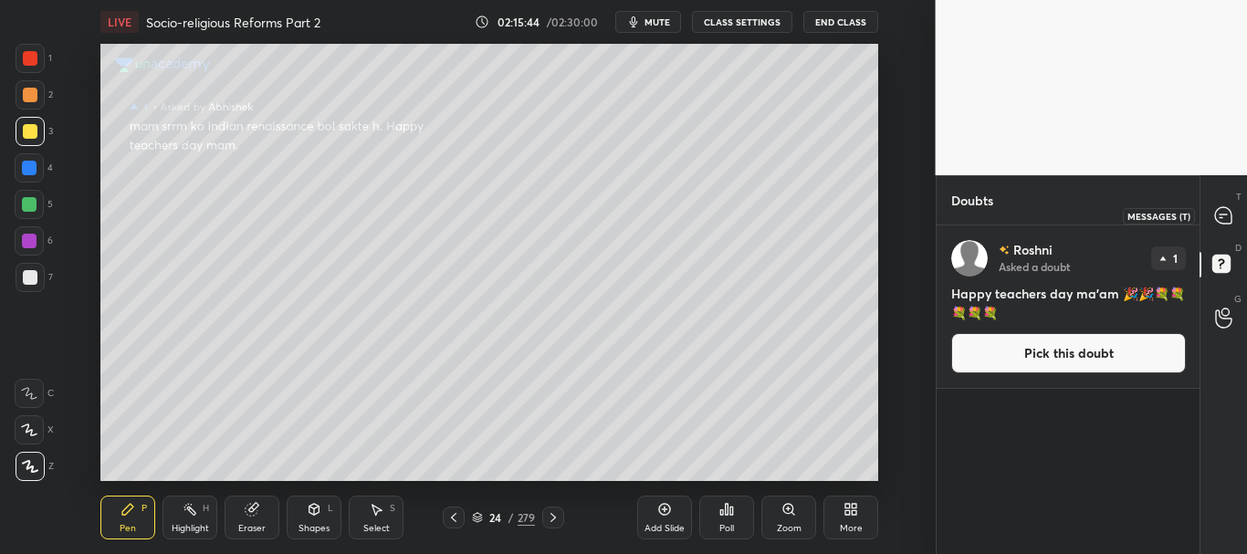
click at [1225, 214] on icon at bounding box center [1223, 215] width 19 height 19
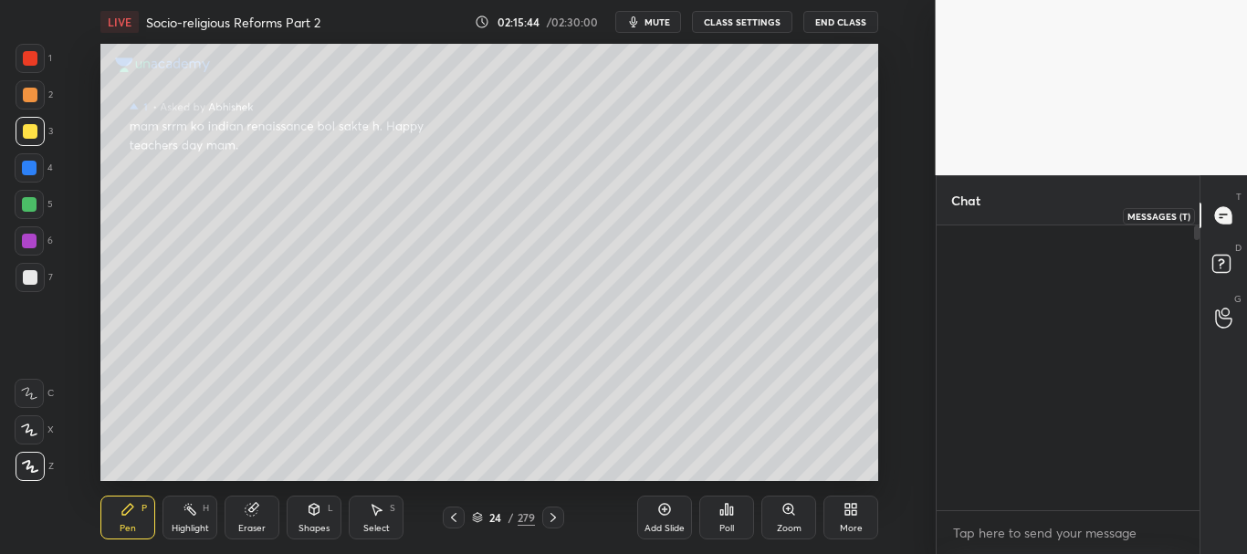
scroll to position [279, 257]
drag, startPoint x: 1198, startPoint y: 500, endPoint x: 1203, endPoint y: 524, distance: 24.2
click at [1200, 528] on div "Chat [PERSON_NAME] 9:17 AM bye dosto and thank you [PERSON_NAME] 9:17 AM haan m…" at bounding box center [1092, 364] width 312 height 379
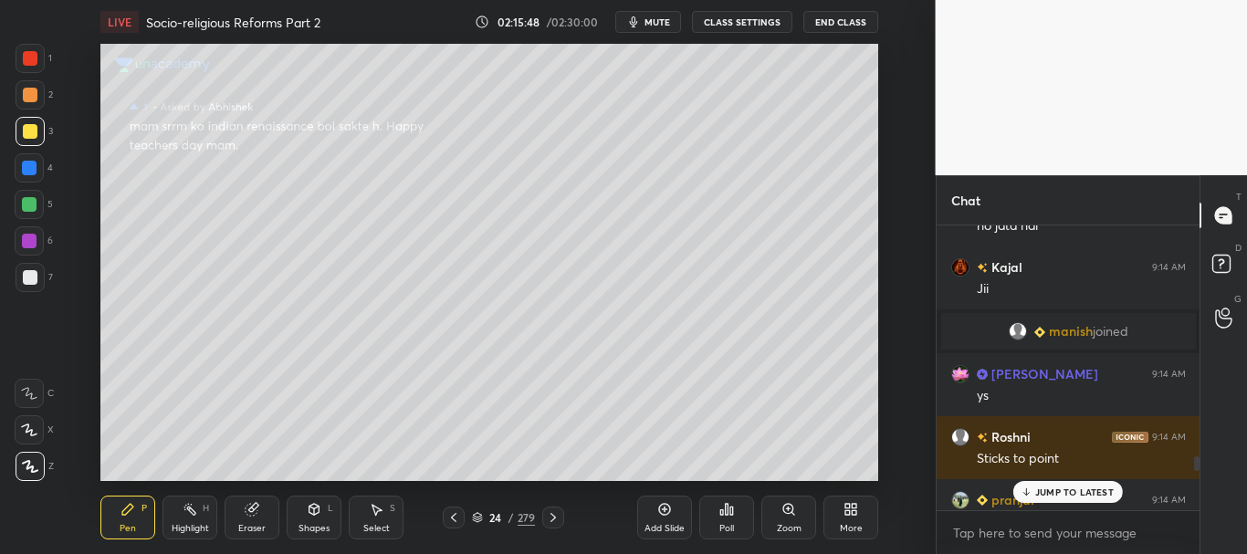
click at [1083, 497] on p "JUMP TO LATEST" at bounding box center [1074, 492] width 78 height 11
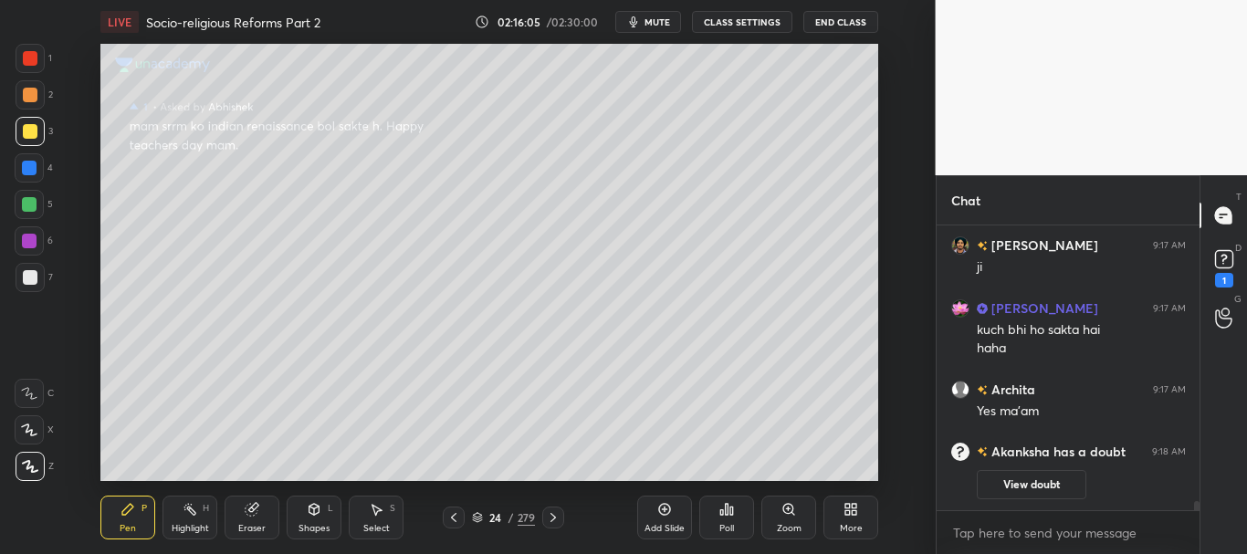
scroll to position [7983, 0]
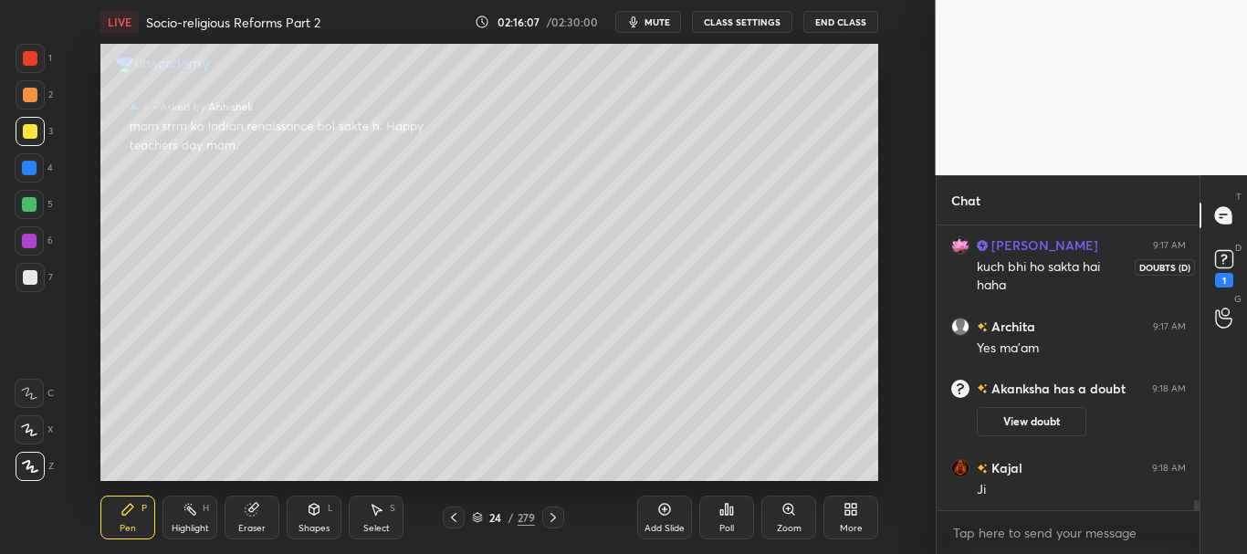
click at [1226, 259] on icon at bounding box center [1223, 259] width 27 height 27
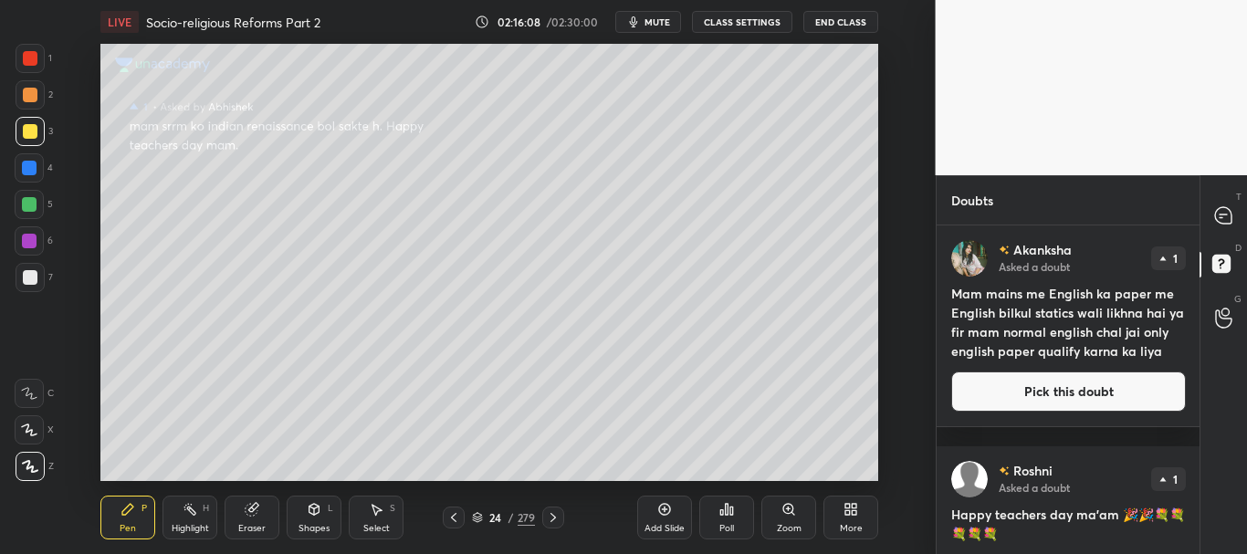
click at [1104, 411] on button "Pick this doubt" at bounding box center [1068, 391] width 235 height 40
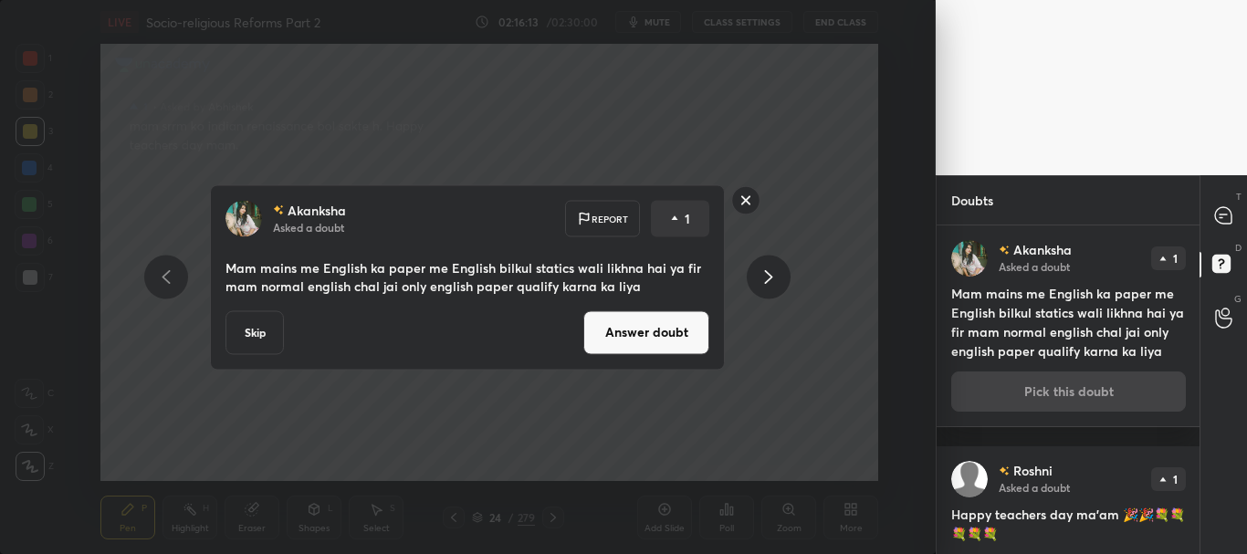
click at [662, 331] on button "Answer doubt" at bounding box center [646, 332] width 126 height 44
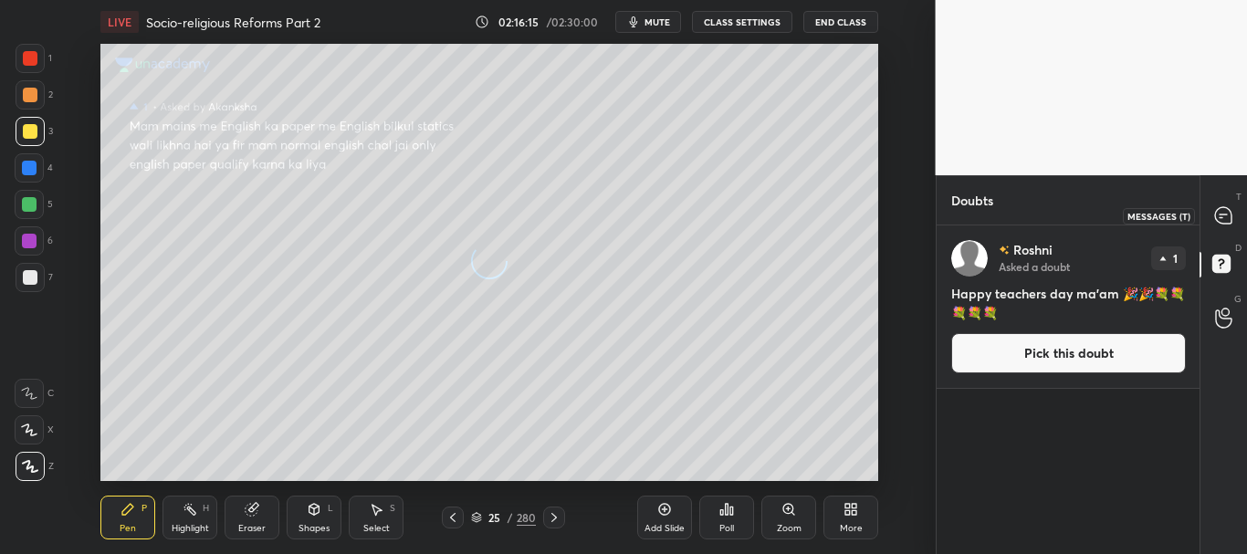
click at [1225, 215] on icon at bounding box center [1223, 215] width 16 height 16
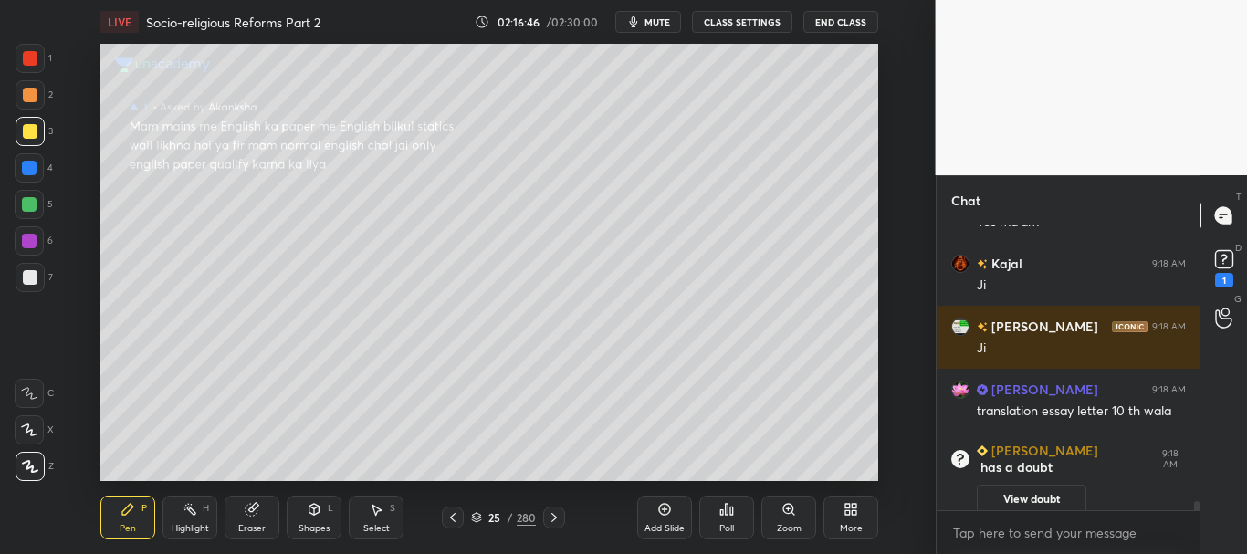
scroll to position [8051, 0]
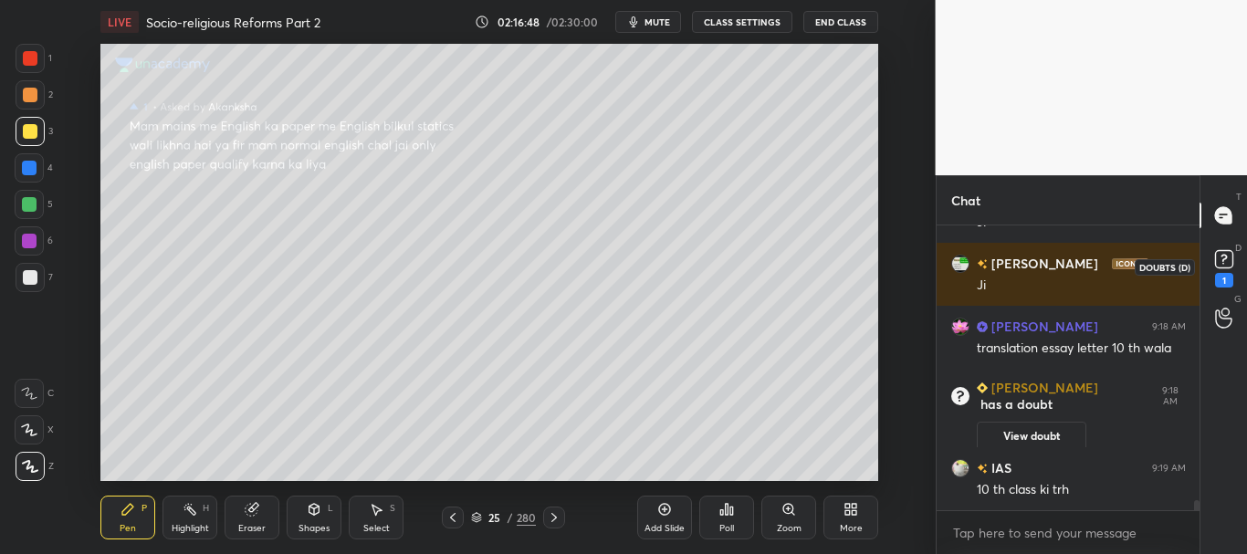
click at [1231, 267] on icon at bounding box center [1223, 259] width 27 height 27
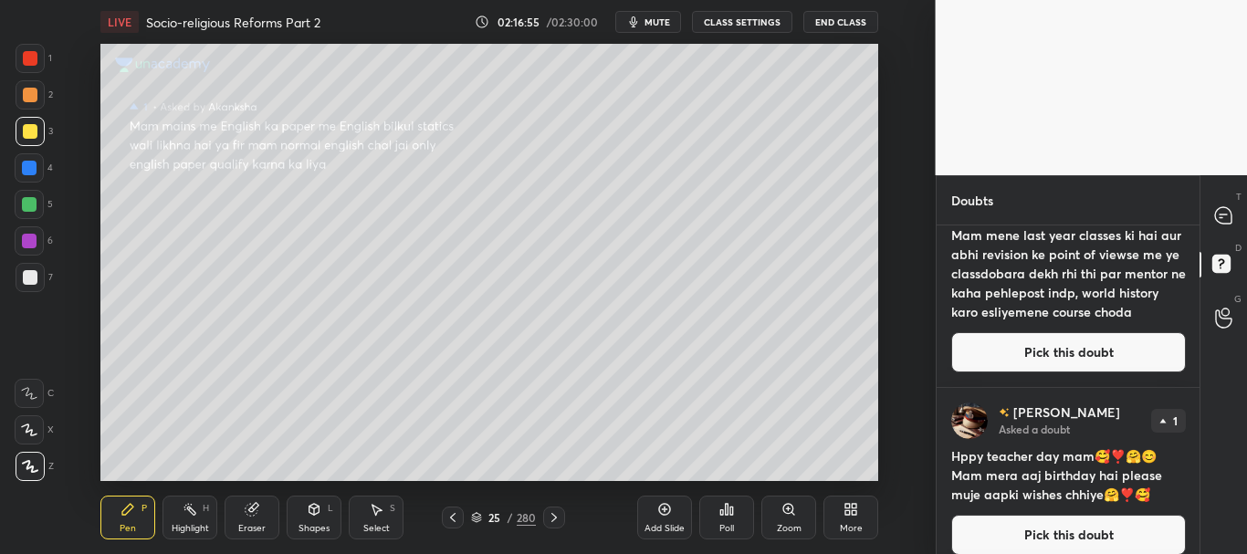
scroll to position [0, 0]
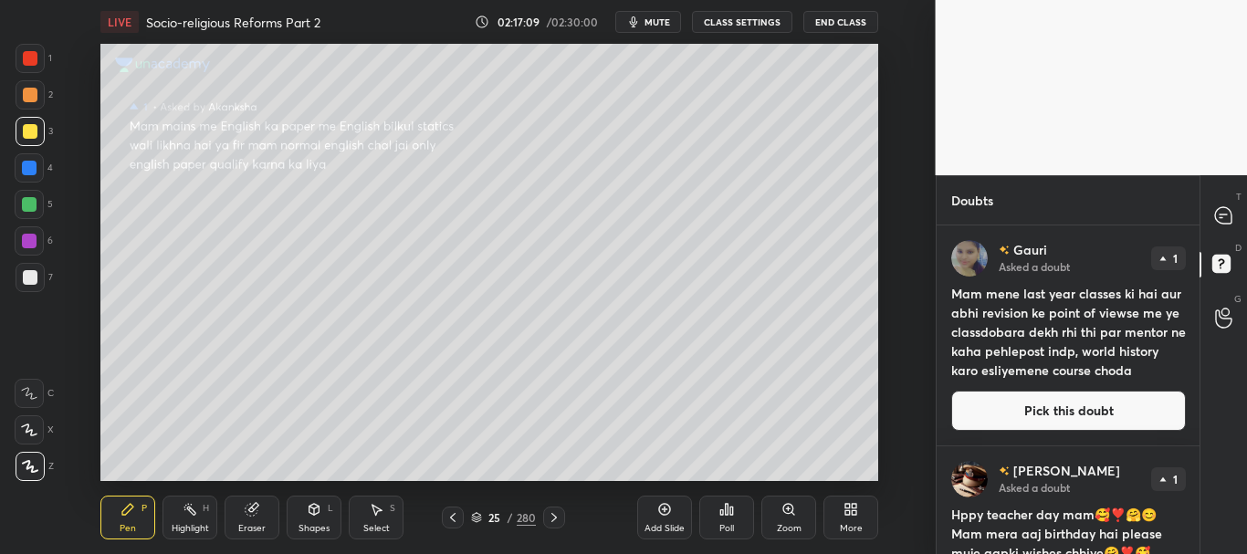
click at [1080, 407] on button "Pick this doubt" at bounding box center [1068, 411] width 235 height 40
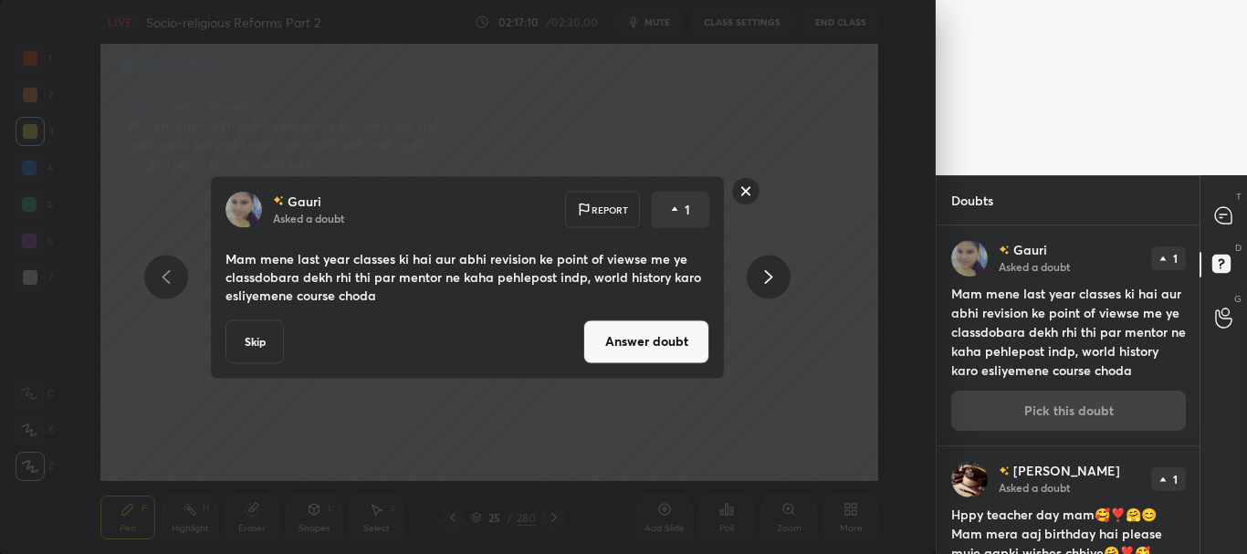
click at [663, 327] on button "Answer doubt" at bounding box center [646, 341] width 126 height 44
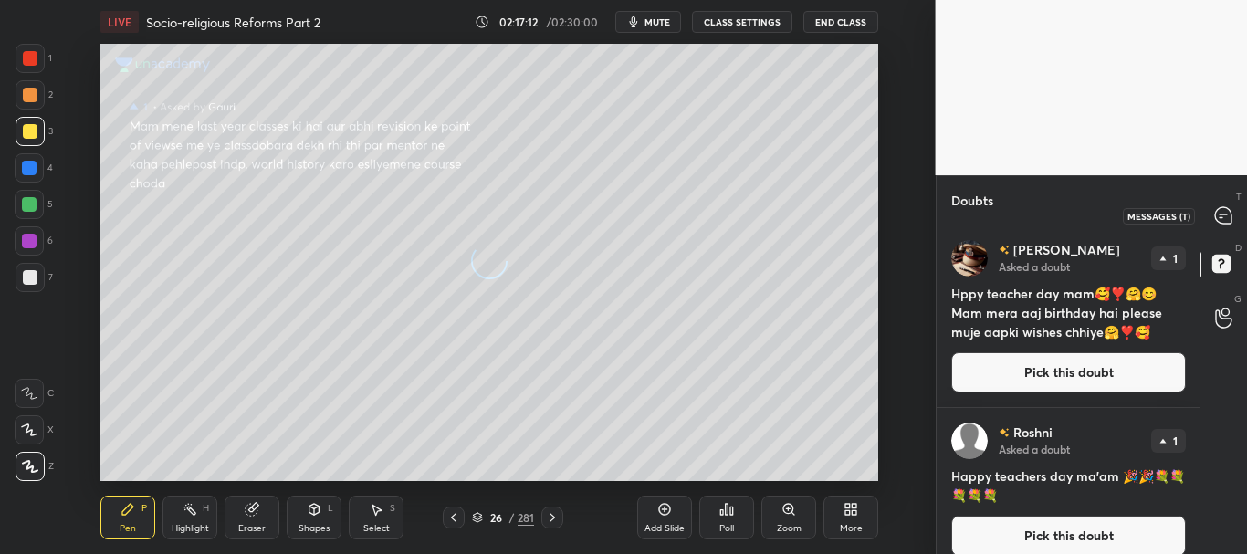
click at [1222, 209] on icon at bounding box center [1223, 215] width 16 height 16
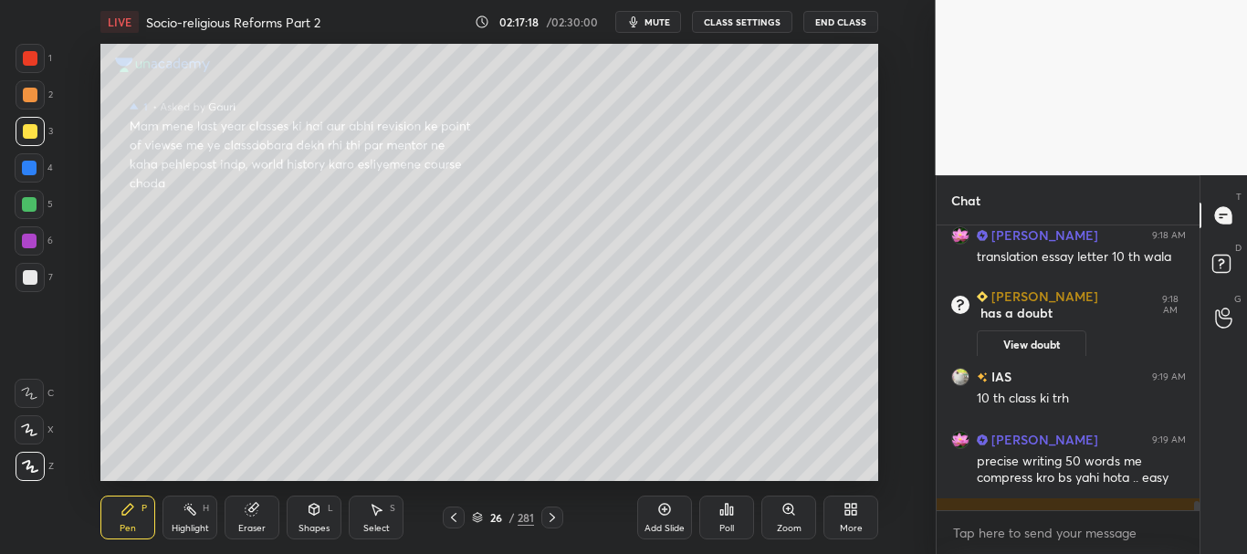
scroll to position [8534, 0]
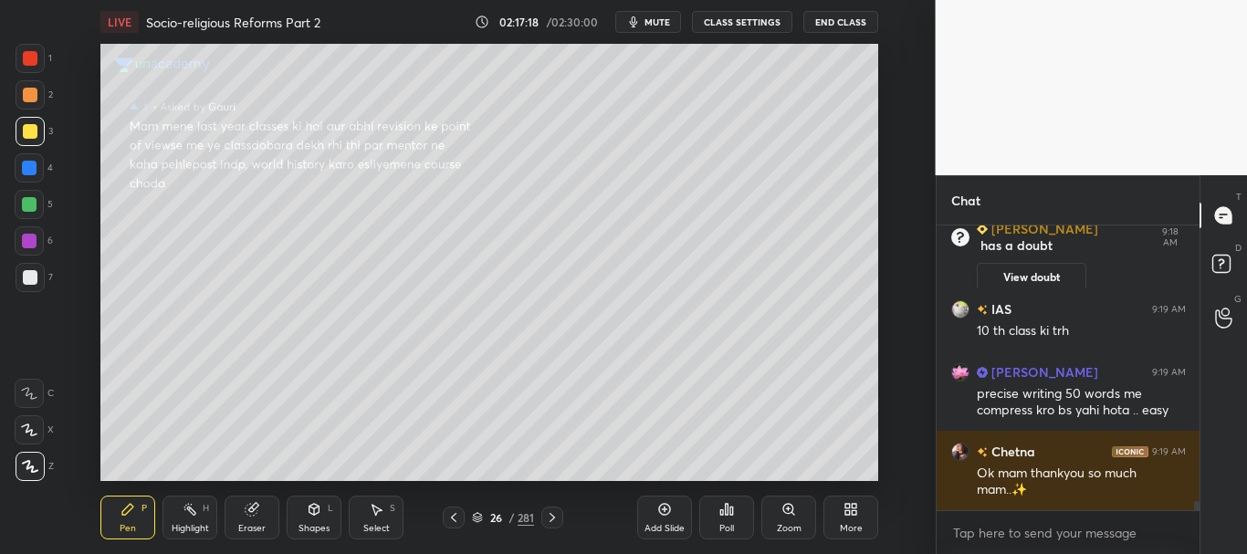
drag, startPoint x: 1196, startPoint y: 506, endPoint x: 1197, endPoint y: 533, distance: 27.4
click at [1195, 535] on div "[PERSON_NAME] 9:18 AM translation essay letter 10 th wala [PERSON_NAME] has a d…" at bounding box center [1069, 389] width 264 height 329
click at [26, 167] on div at bounding box center [29, 168] width 15 height 15
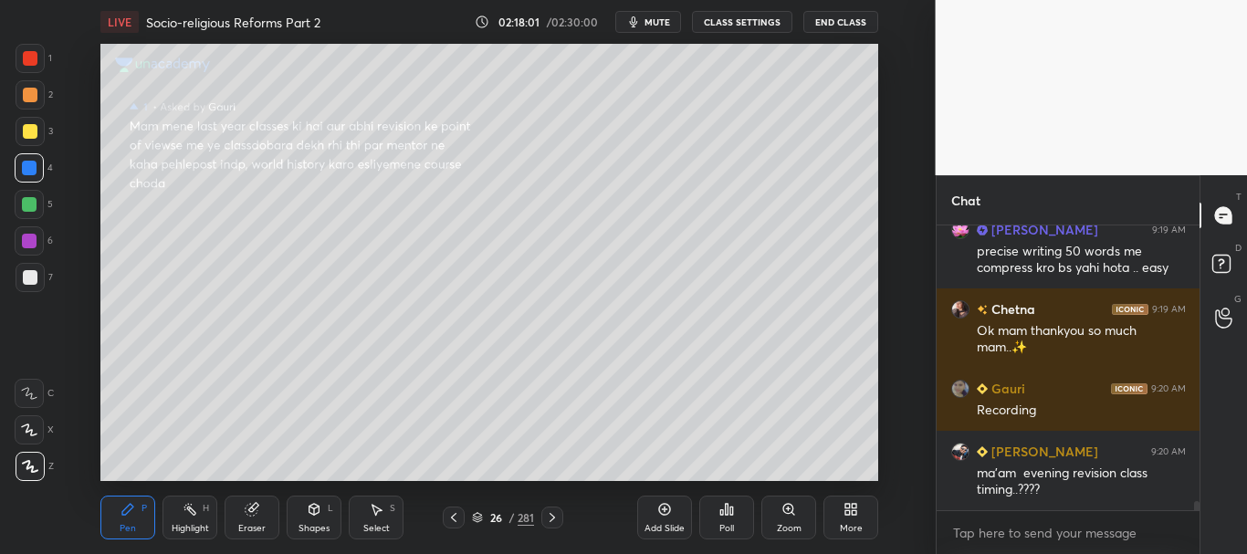
scroll to position [8740, 0]
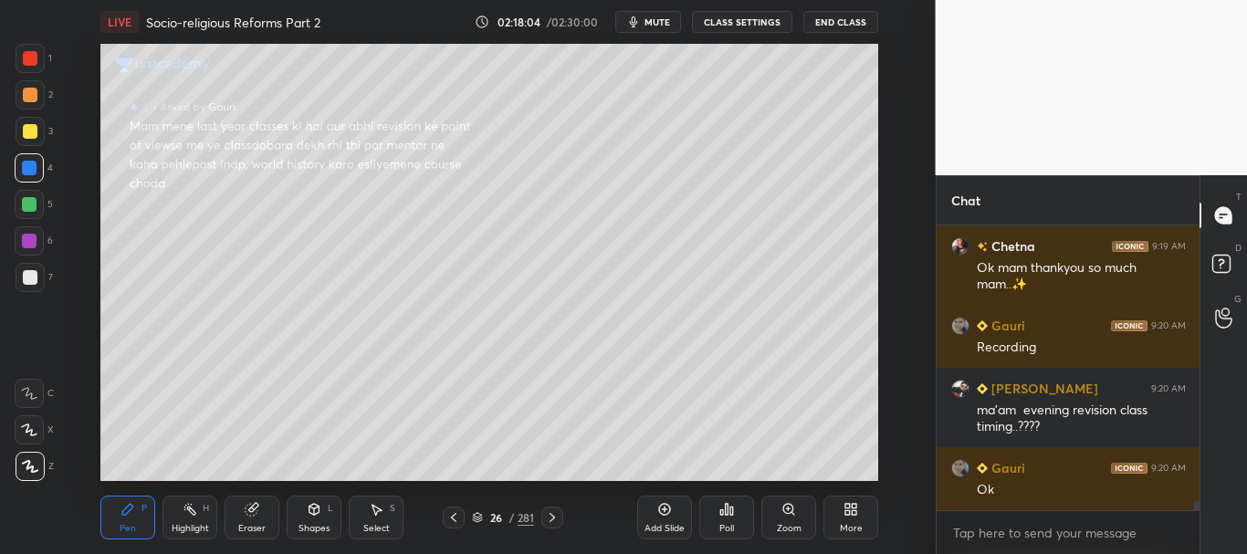
click at [34, 89] on div at bounding box center [30, 95] width 15 height 15
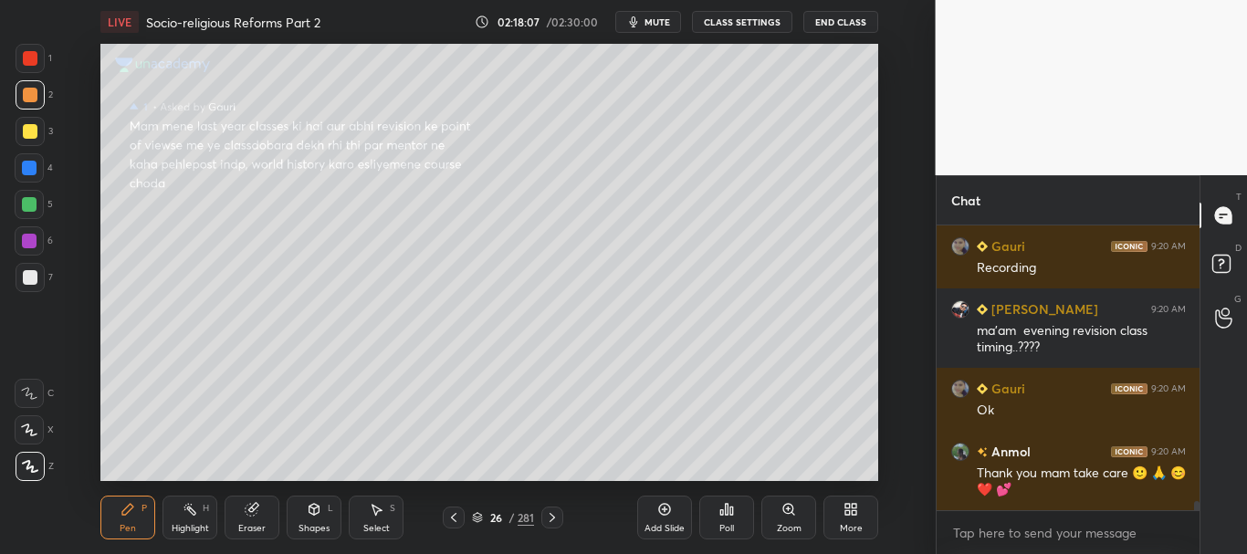
click at [832, 21] on button "End Class" at bounding box center [840, 22] width 75 height 22
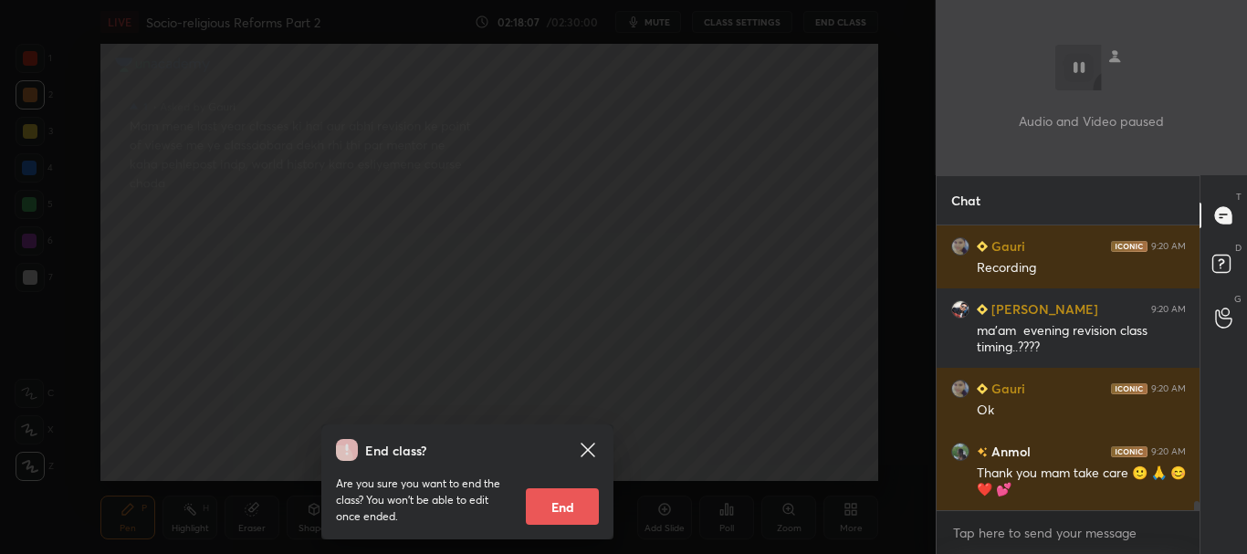
scroll to position [242, 257]
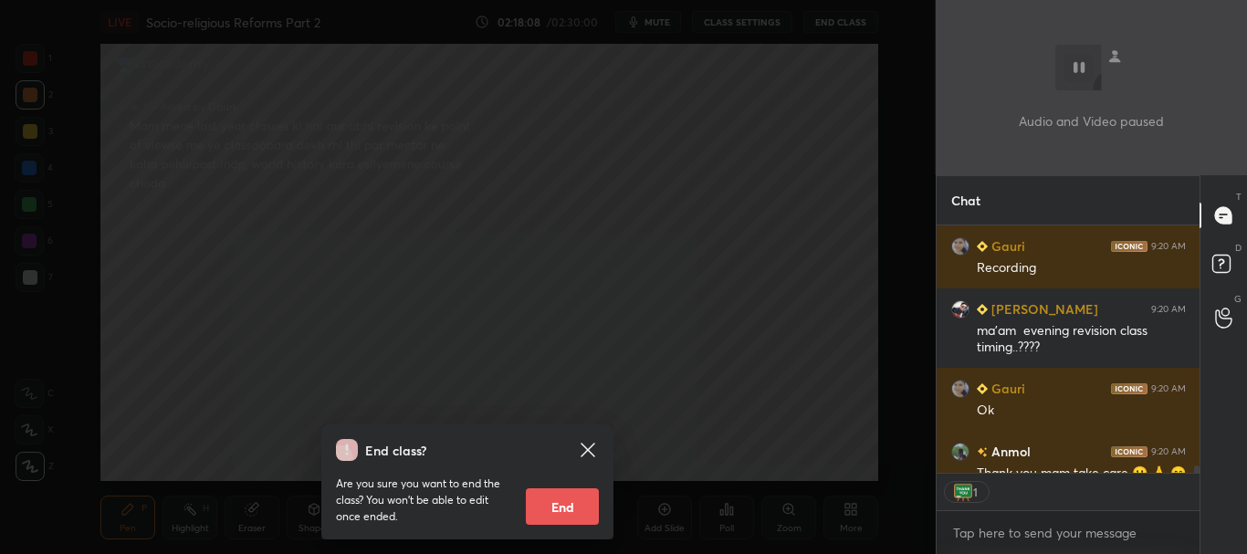
click at [560, 505] on button "End" at bounding box center [562, 506] width 73 height 37
type textarea "x"
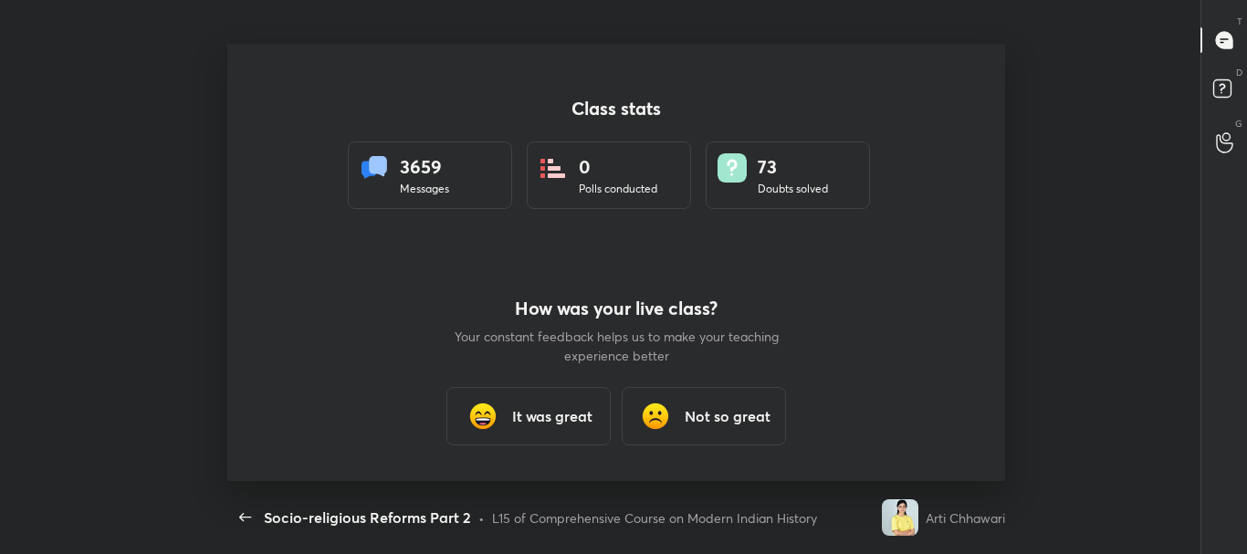
scroll to position [6, 1]
